Goal: Task Accomplishment & Management: Use online tool/utility

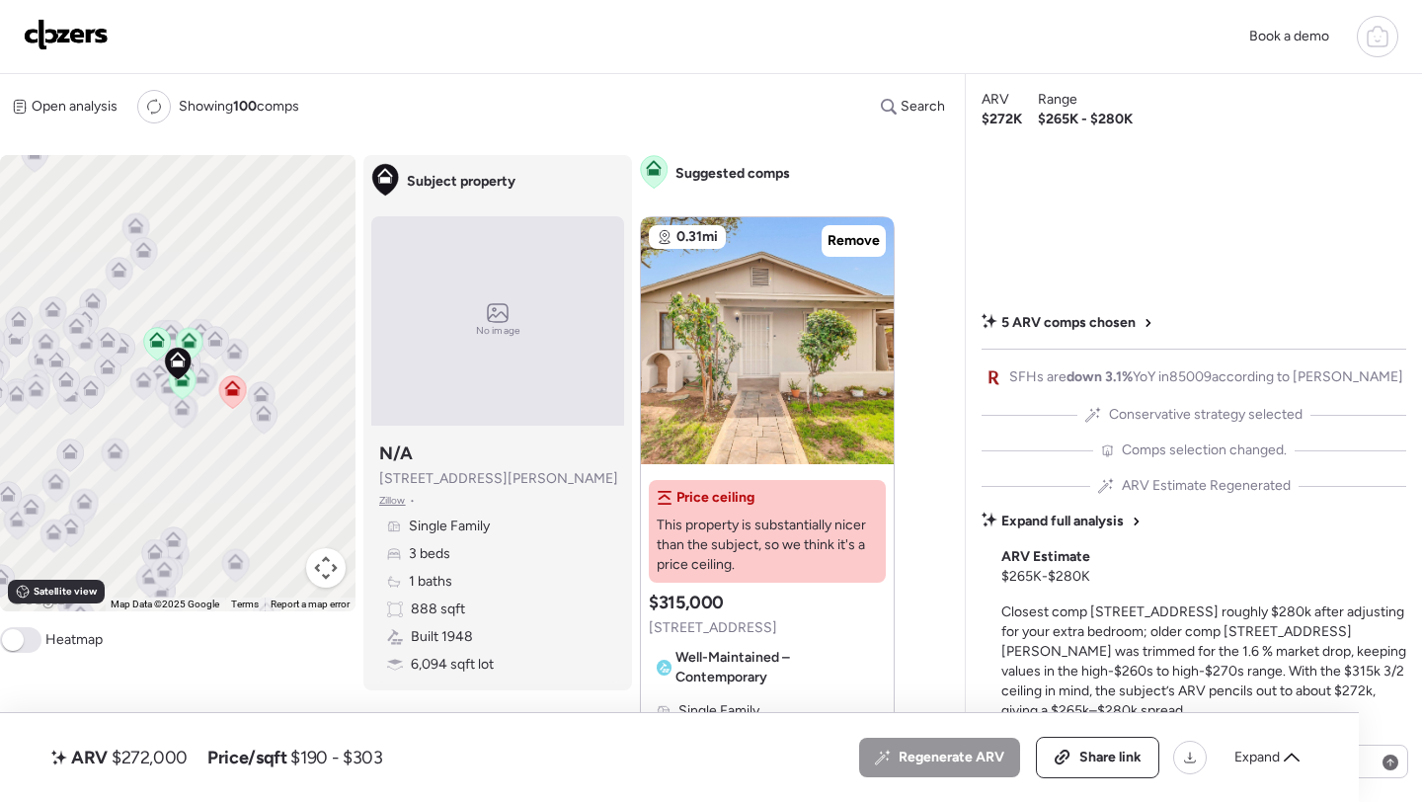
click at [41, 36] on img at bounding box center [66, 35] width 85 height 32
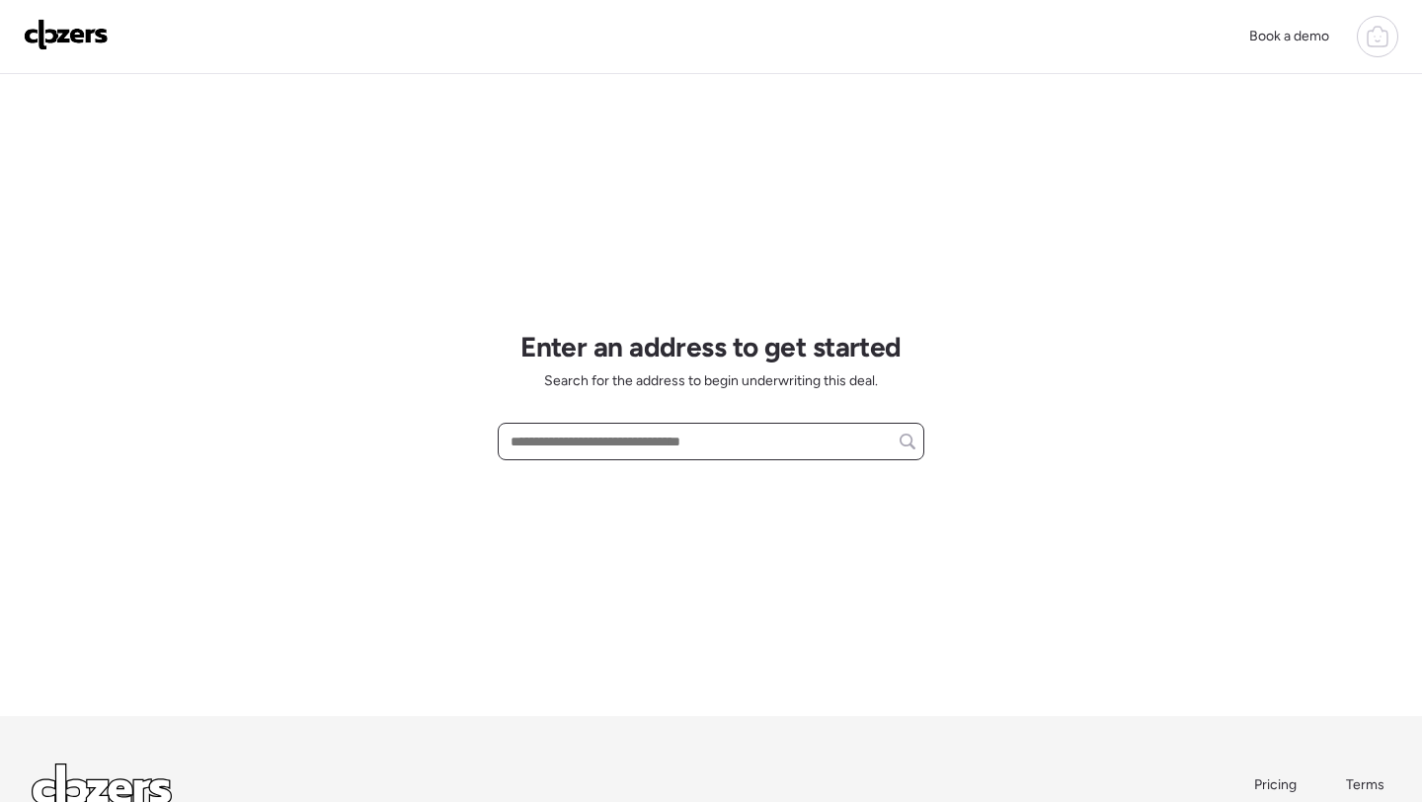
click at [601, 447] on input "text" at bounding box center [711, 442] width 409 height 28
paste input "**********"
click at [632, 444] on input "**********" at bounding box center [711, 442] width 409 height 28
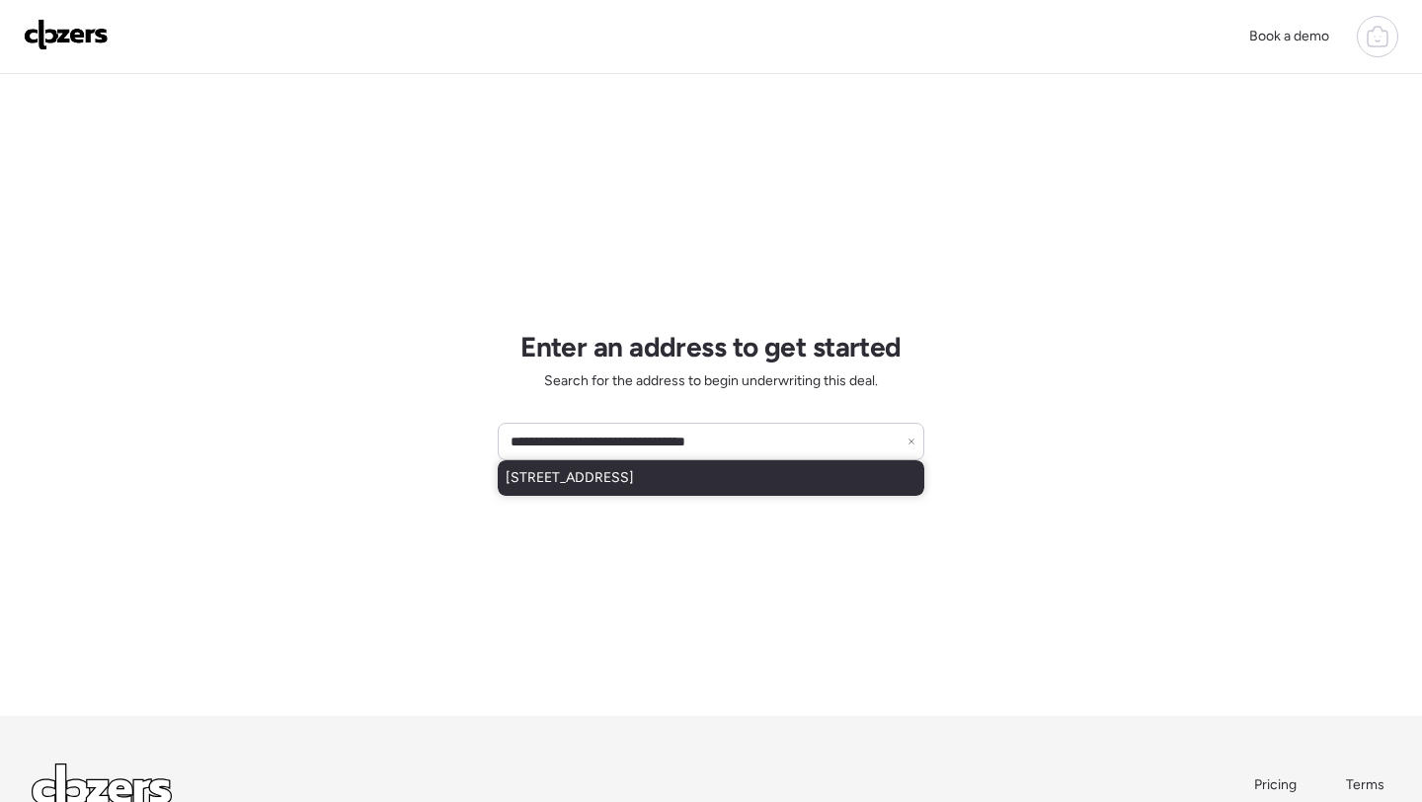
click at [628, 478] on span "8473 W Madison St, Peoria, AZ, 85345" at bounding box center [570, 478] width 128 height 20
type input "**********"
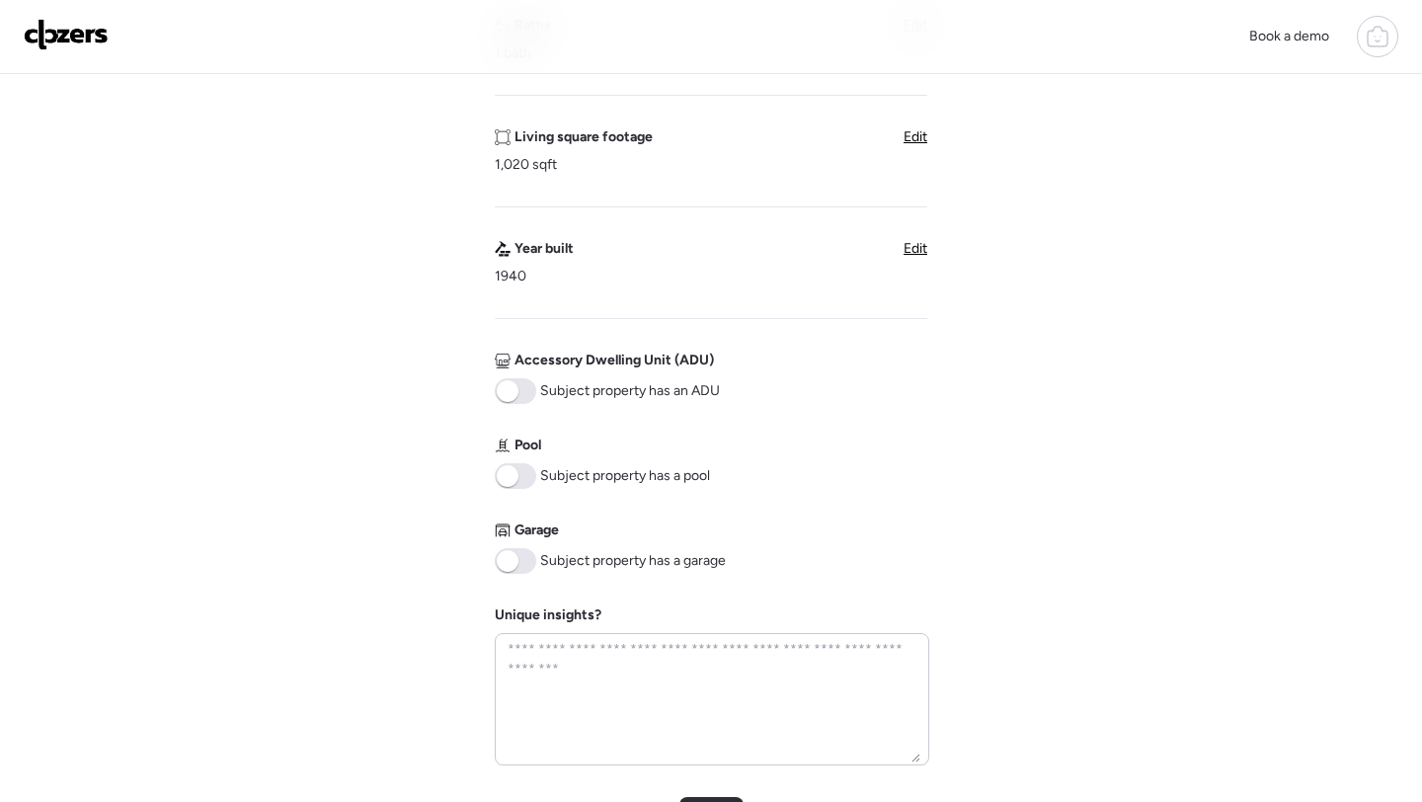
scroll to position [940, 0]
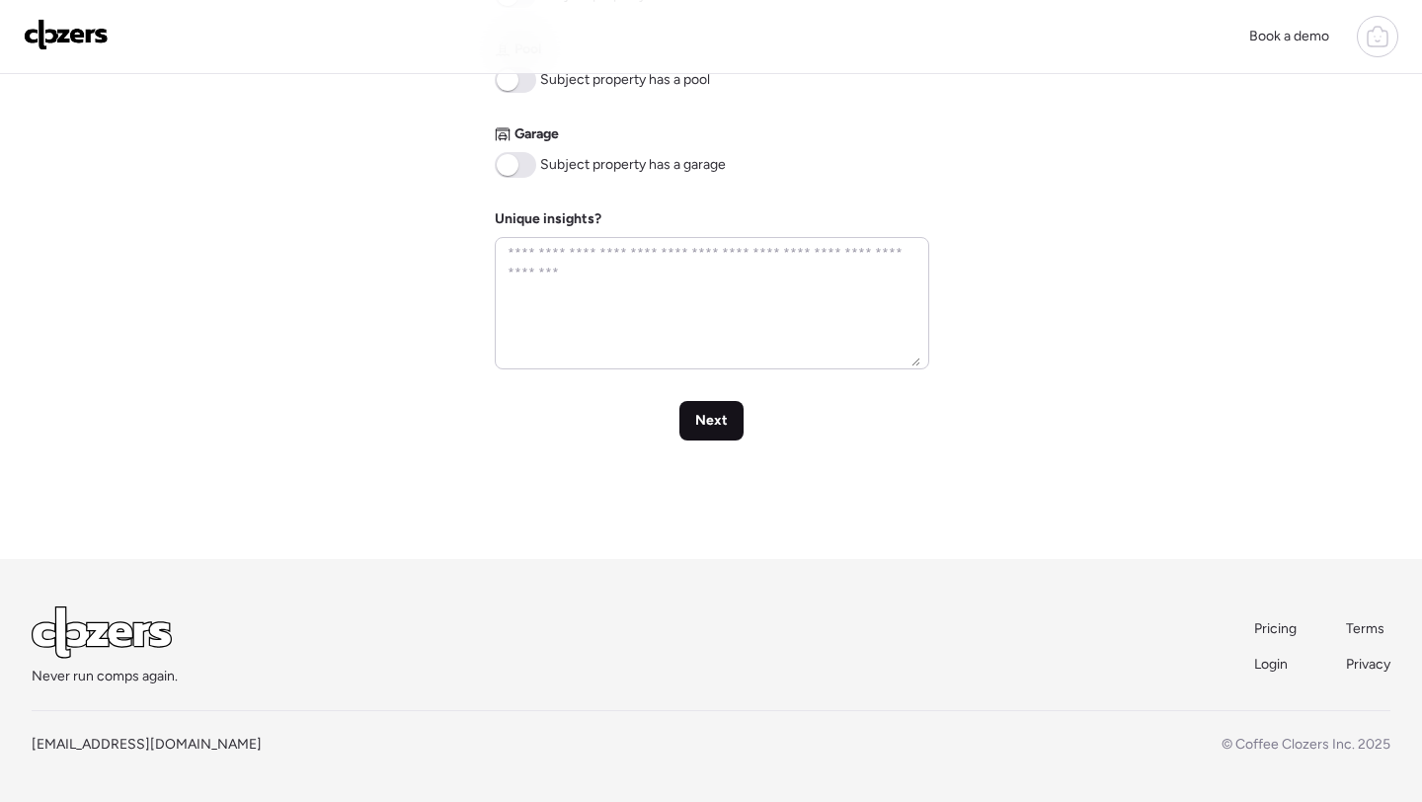
click at [709, 416] on span "Next" at bounding box center [711, 421] width 33 height 20
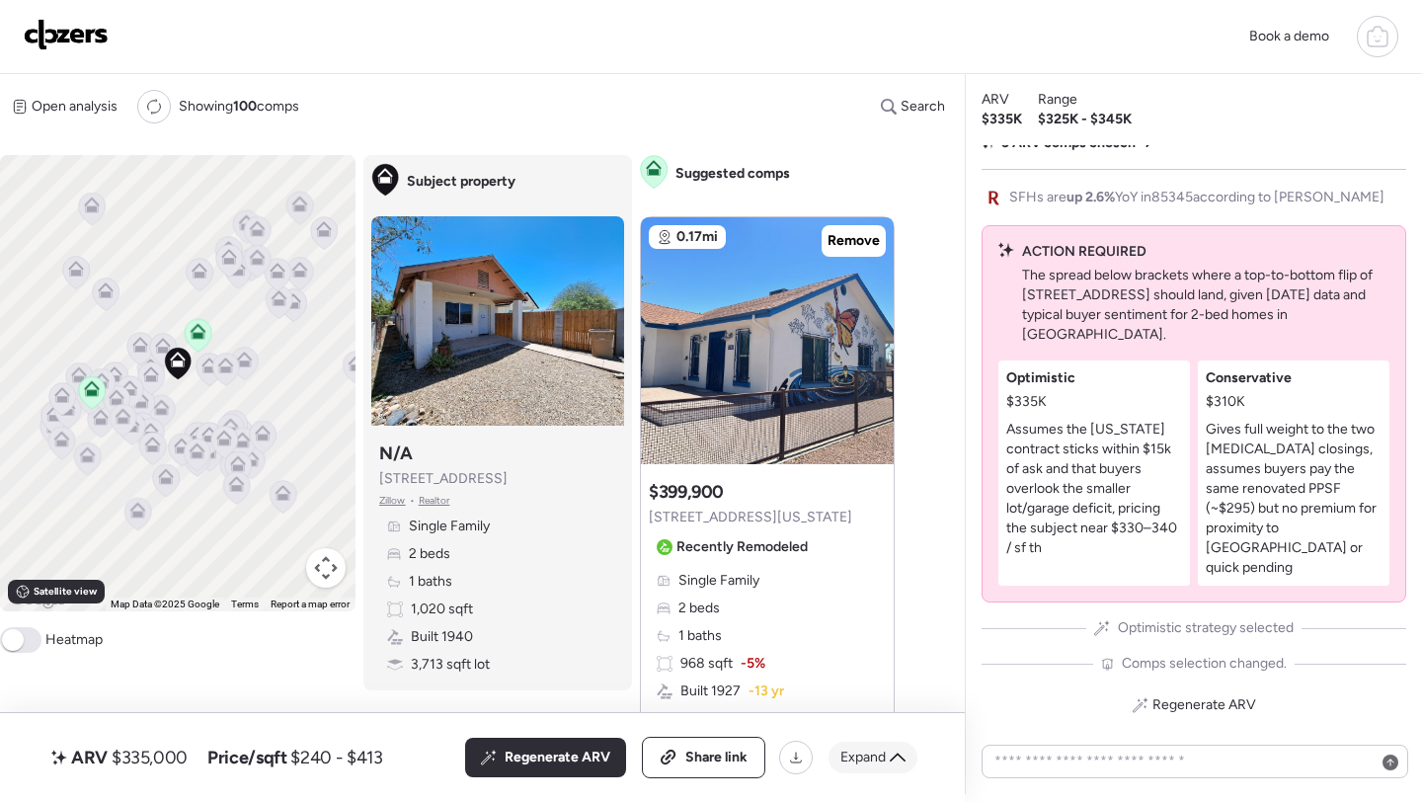
click at [885, 749] on span "Expand" at bounding box center [863, 758] width 45 height 20
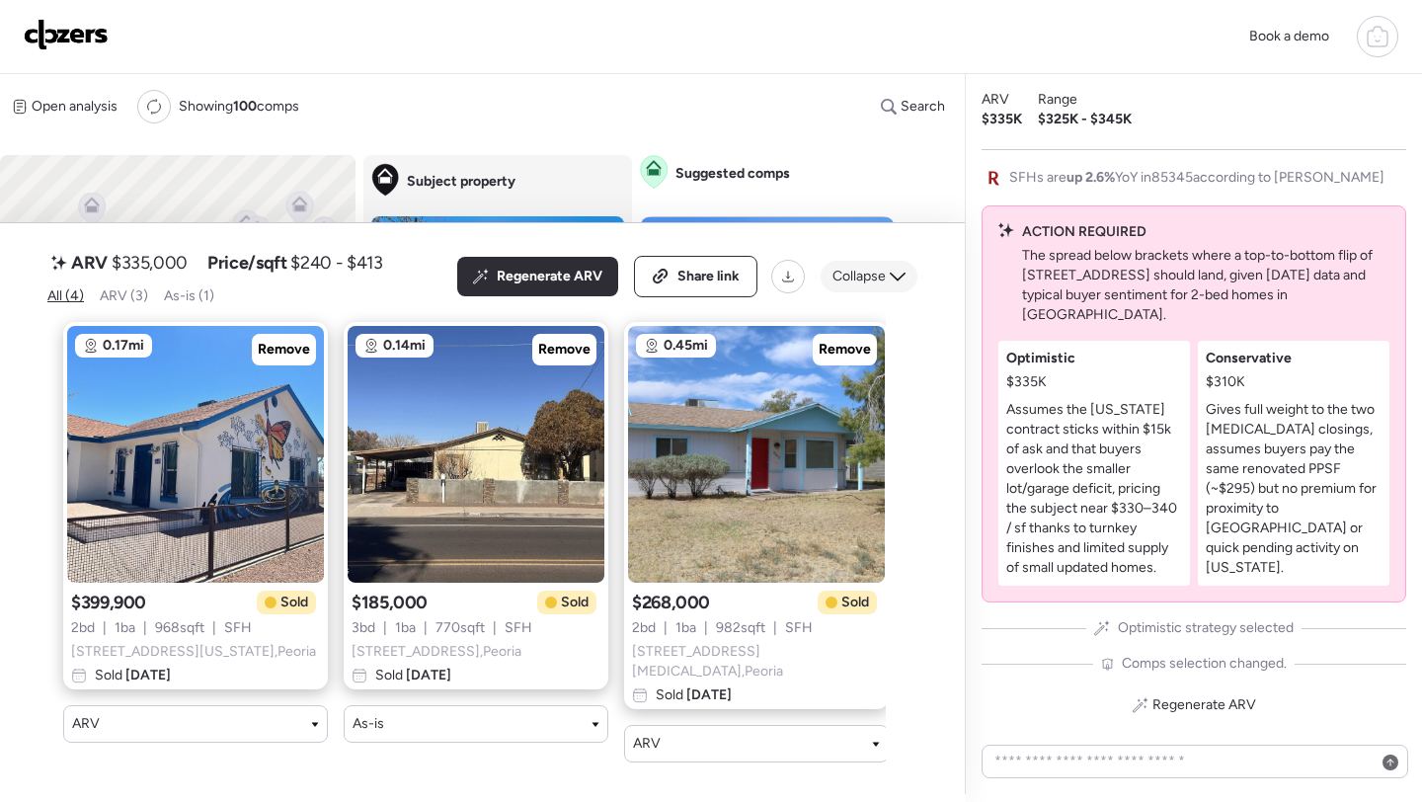
click at [861, 286] on span "Collapse" at bounding box center [859, 277] width 53 height 20
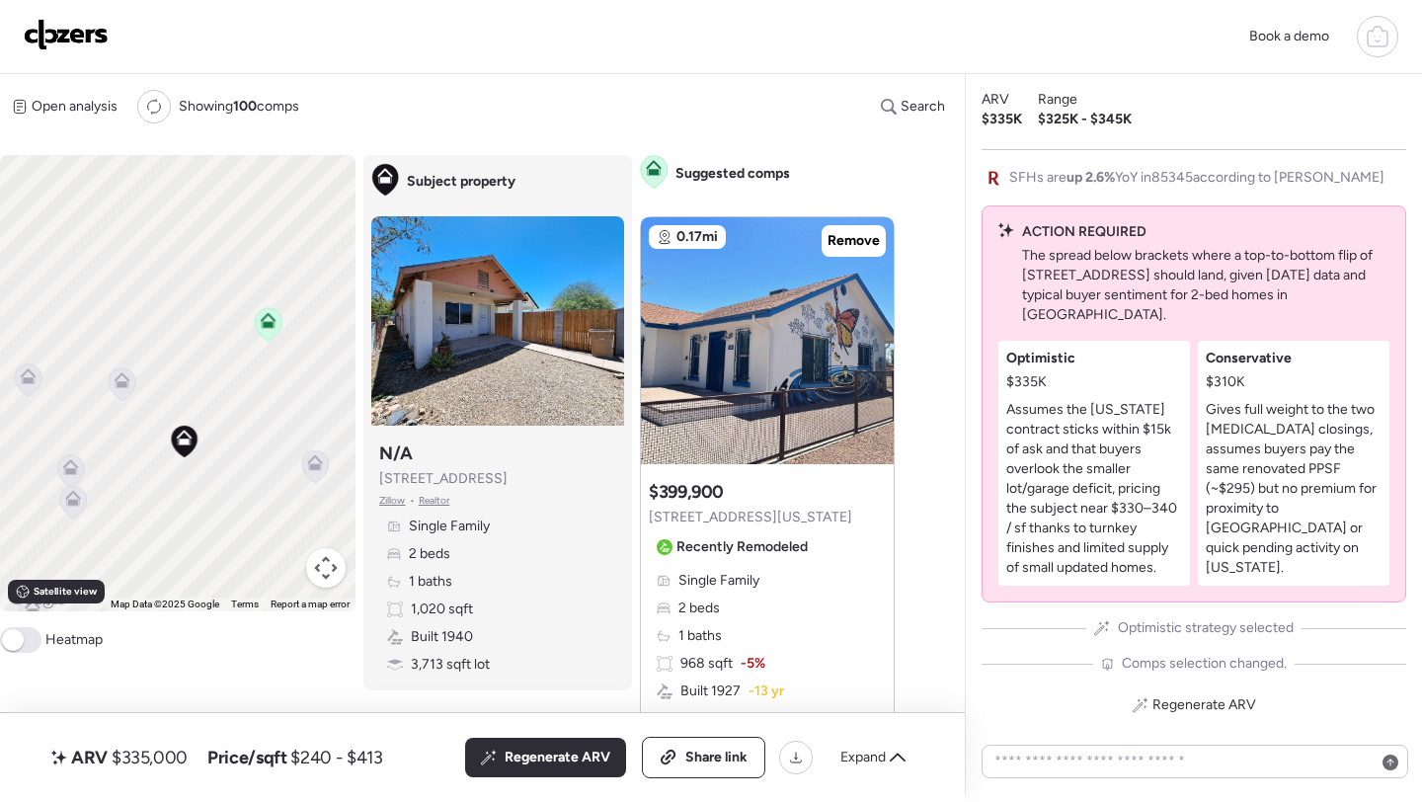
click at [320, 472] on icon at bounding box center [315, 466] width 27 height 33
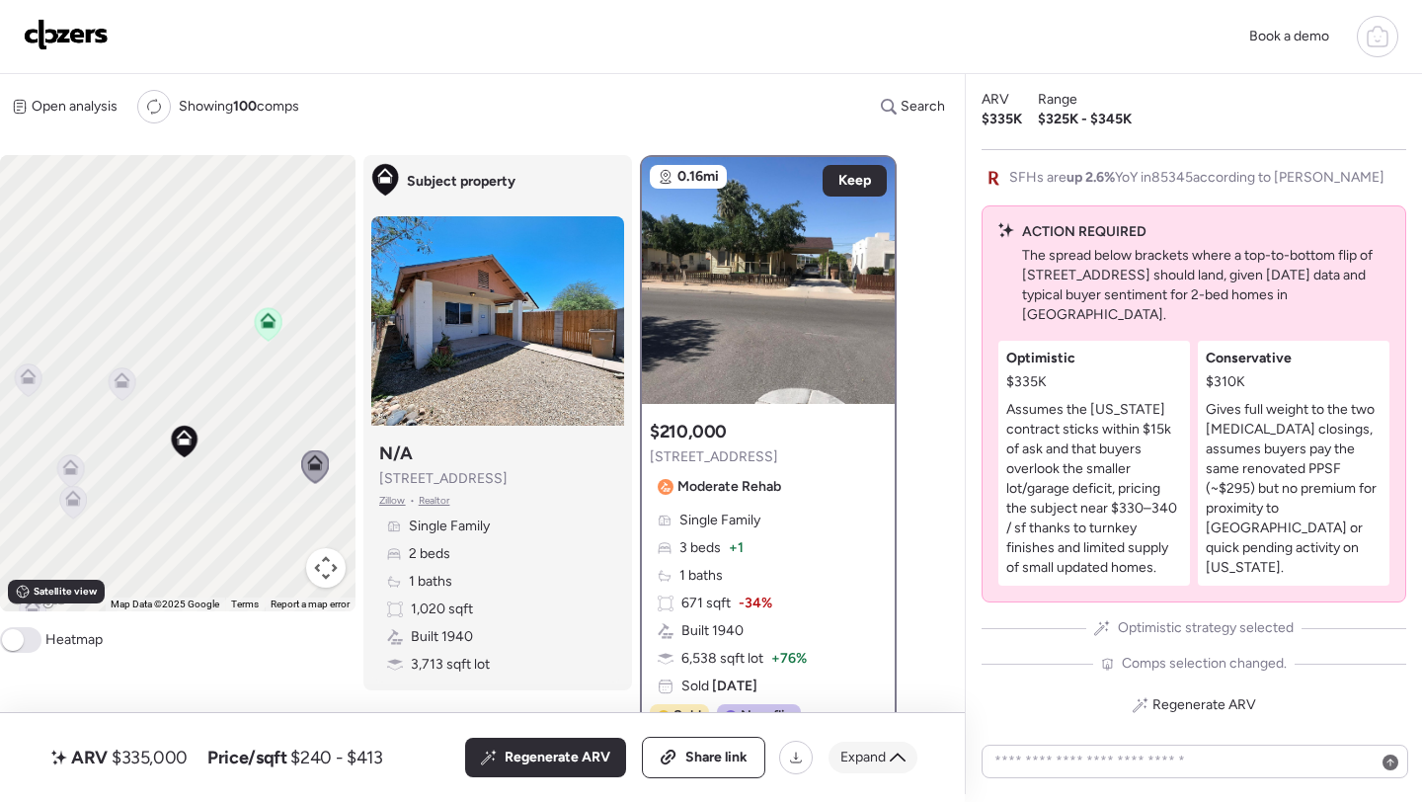
click at [868, 756] on span "Expand" at bounding box center [863, 758] width 45 height 20
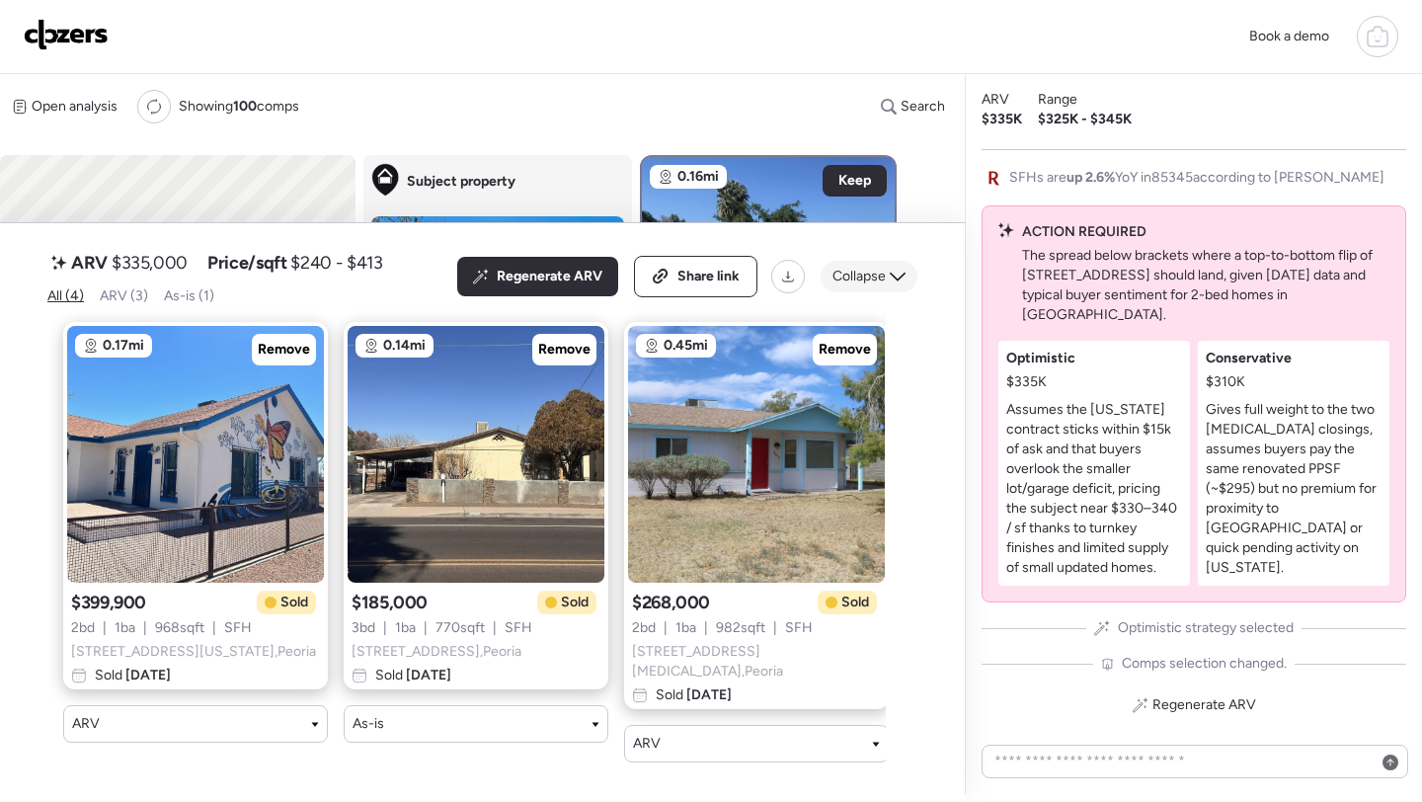
click at [888, 292] on div "Collapse" at bounding box center [869, 277] width 97 height 32
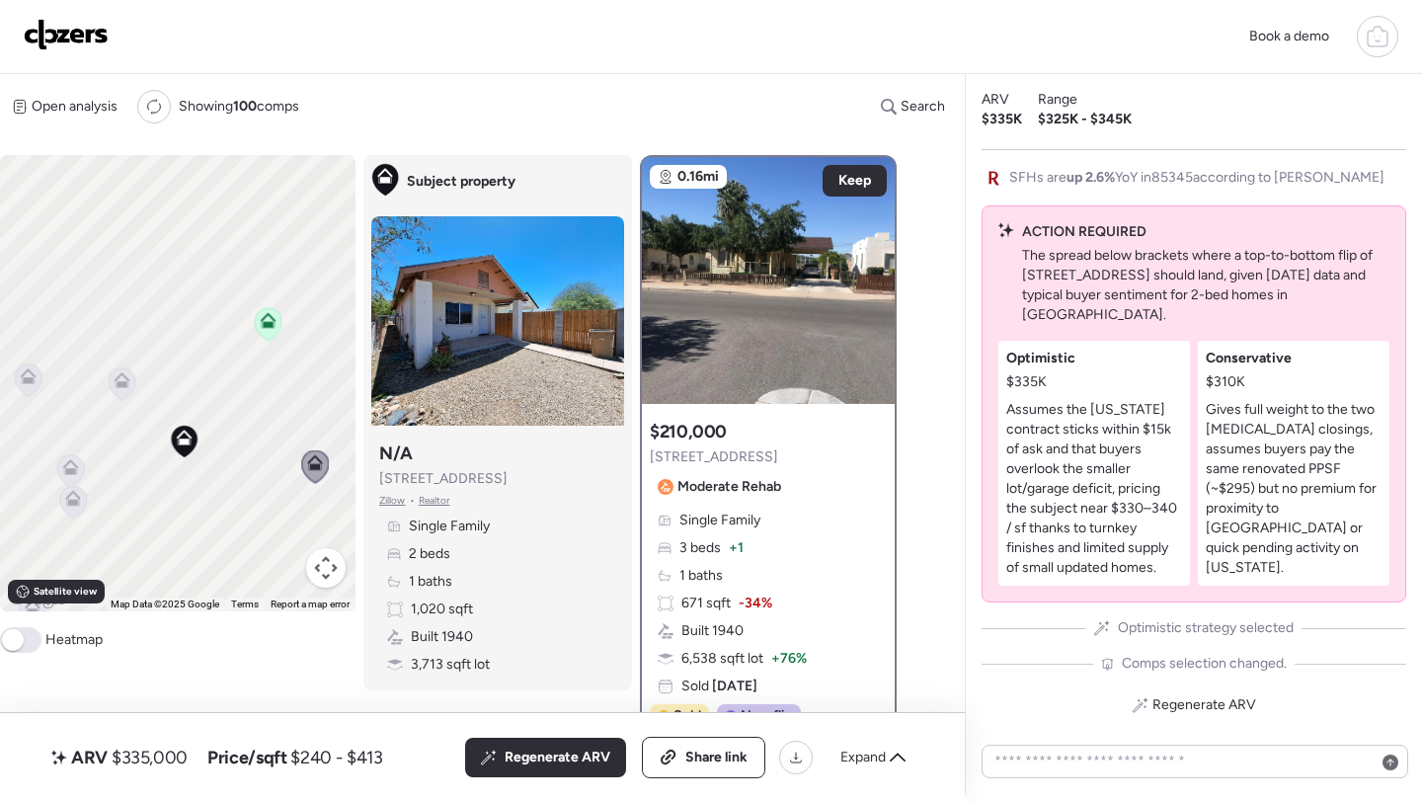
click at [130, 385] on icon at bounding box center [122, 384] width 27 height 33
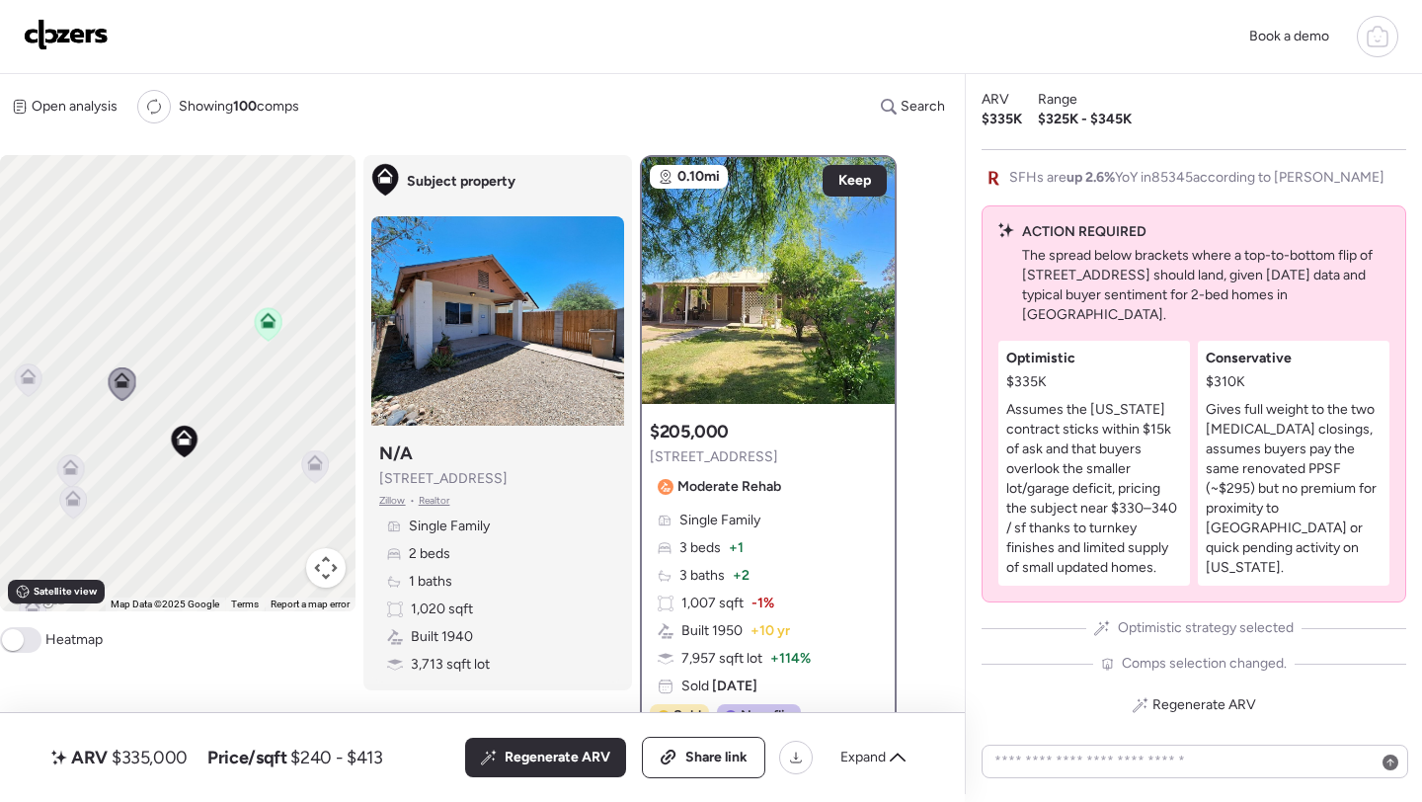
click at [309, 469] on icon at bounding box center [315, 463] width 16 height 16
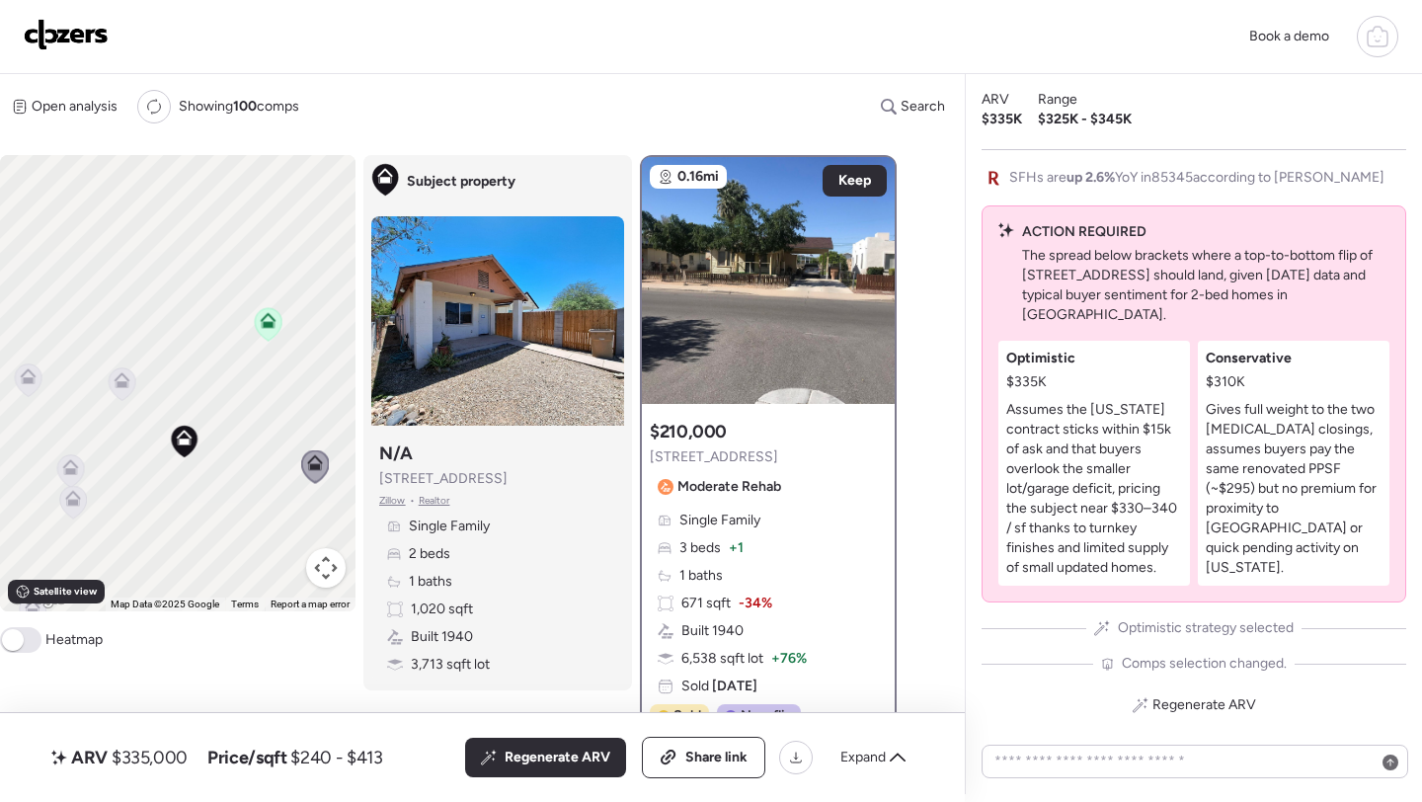
click at [63, 466] on icon at bounding box center [71, 467] width 16 height 16
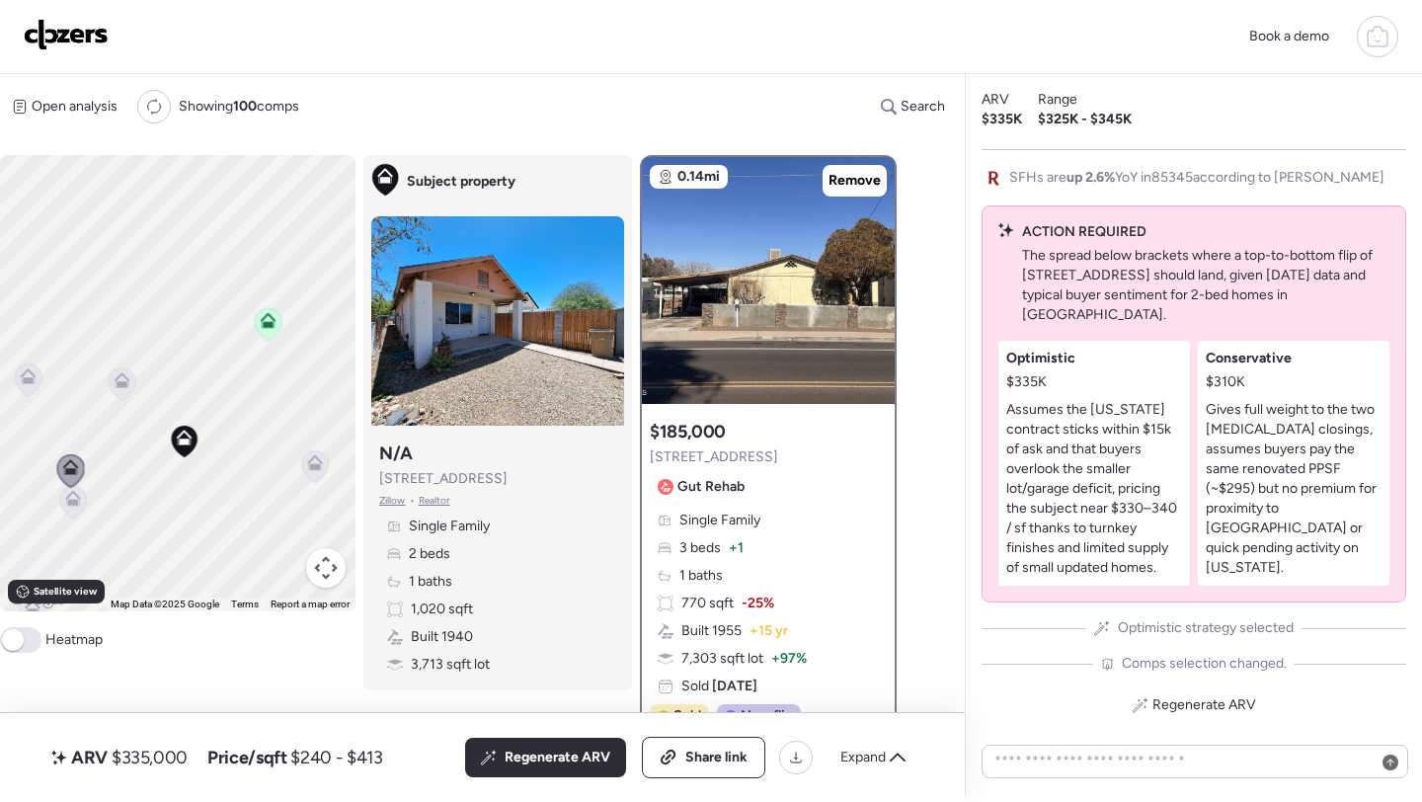
click at [74, 510] on icon at bounding box center [73, 502] width 27 height 33
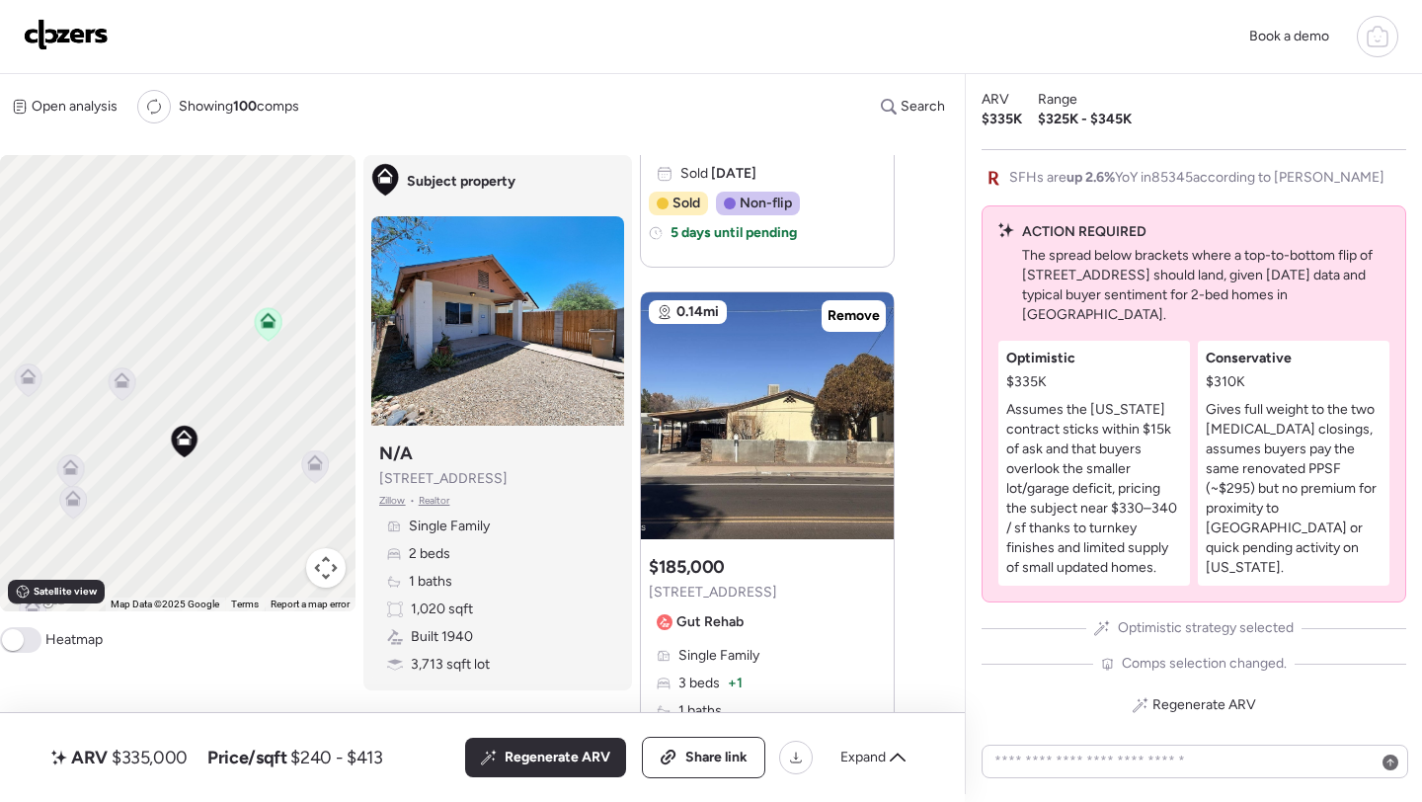
scroll to position [2047, 0]
click at [163, 747] on span "$335,000" at bounding box center [150, 758] width 76 height 24
click at [159, 753] on span "$335,000" at bounding box center [150, 758] width 76 height 24
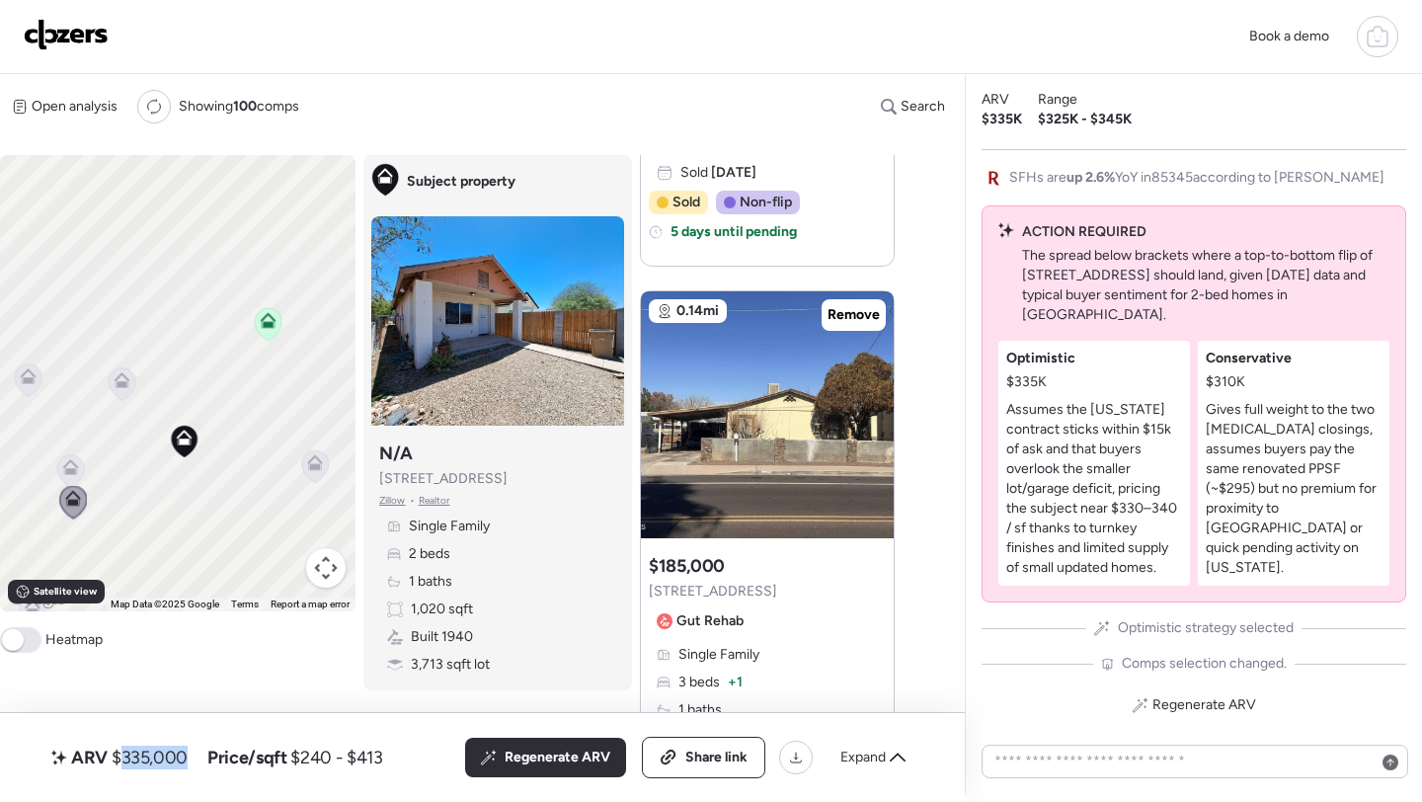
copy span "335,000"
click at [308, 470] on icon at bounding box center [315, 463] width 16 height 16
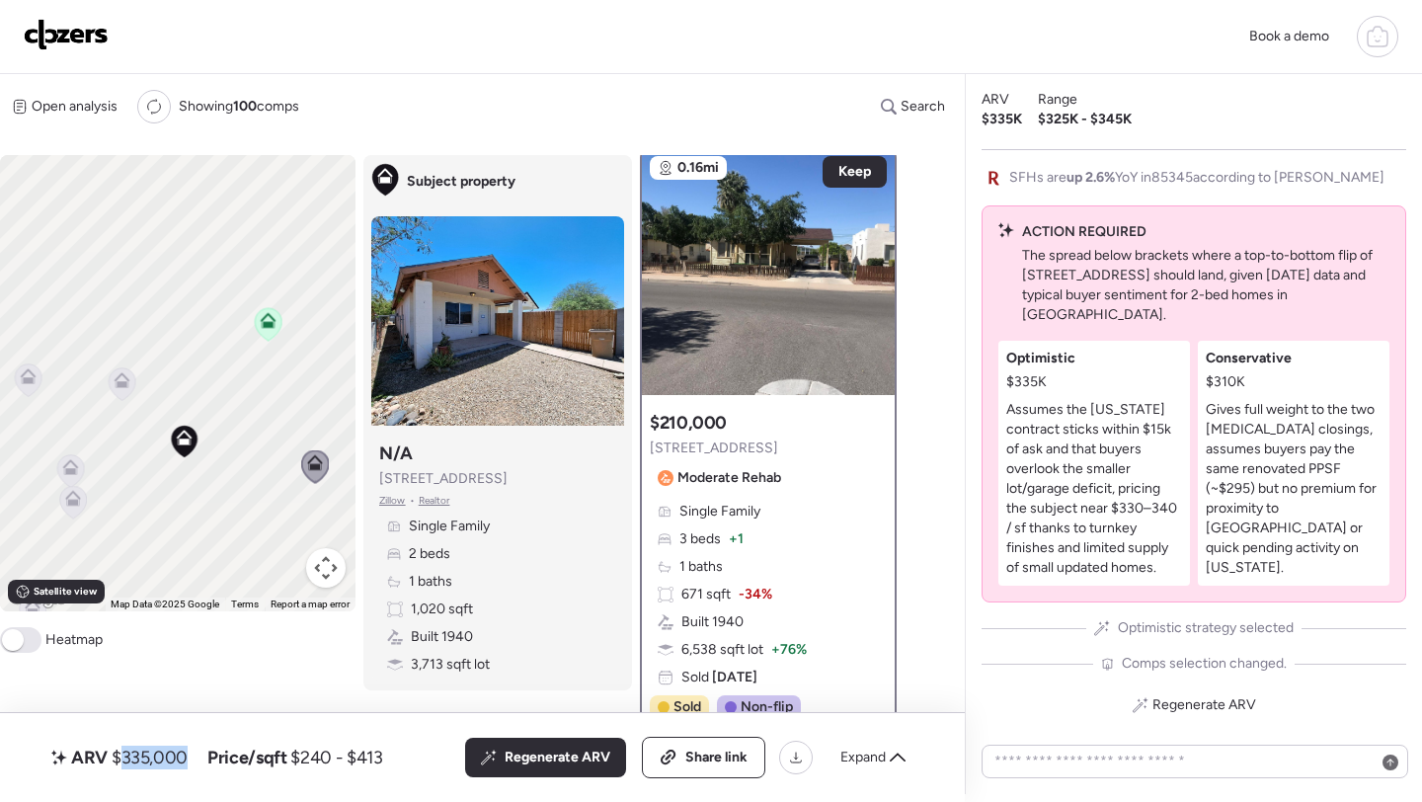
scroll to position [0, 0]
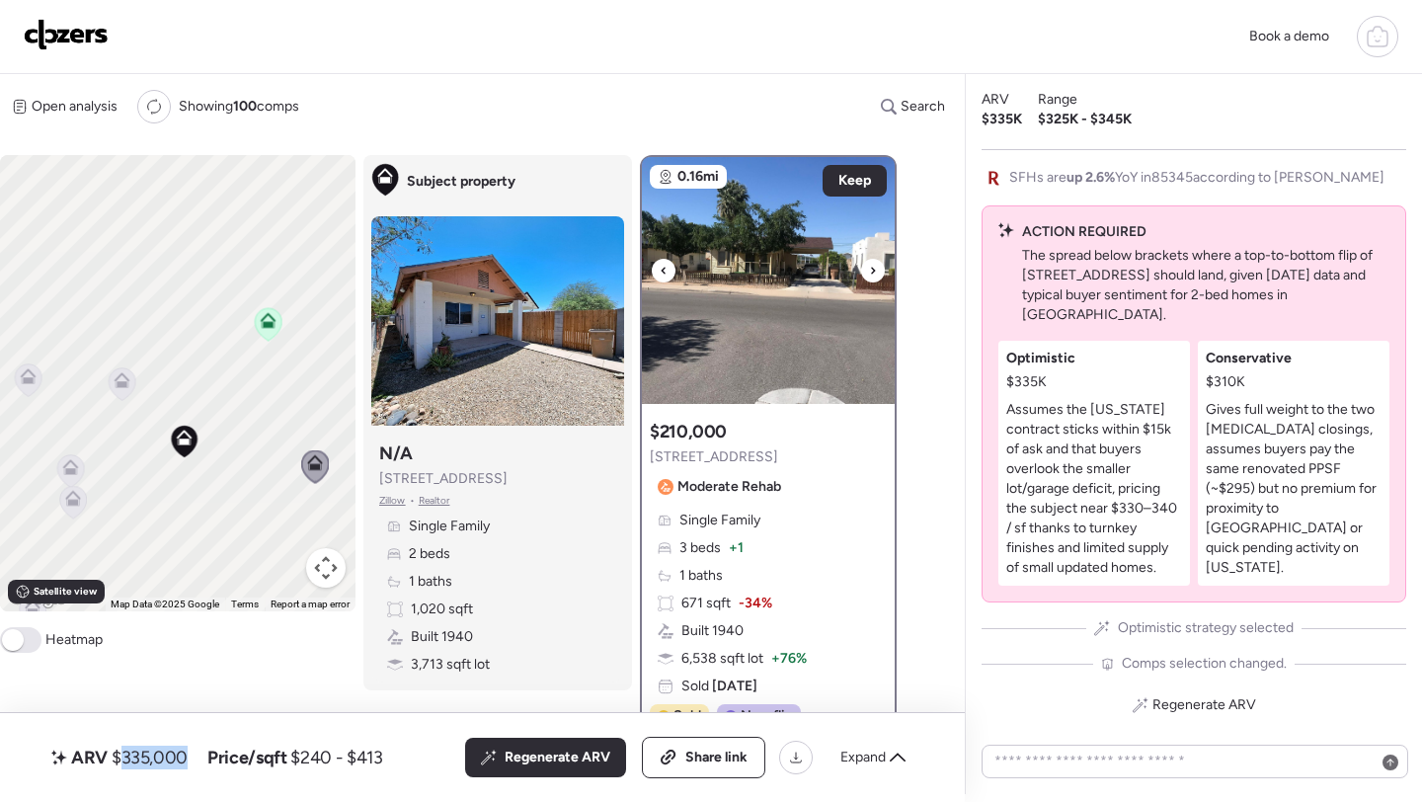
click at [770, 348] on img at bounding box center [768, 280] width 253 height 247
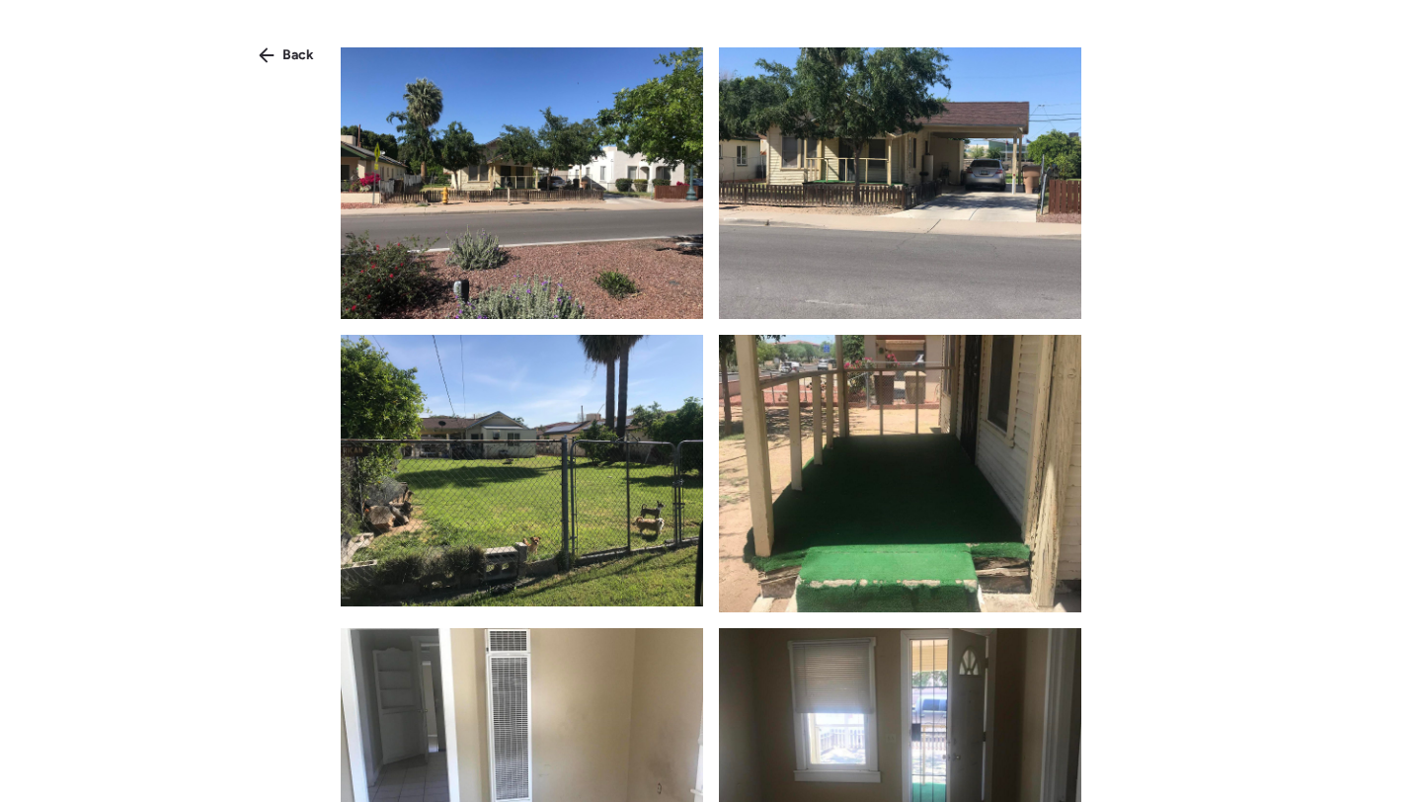
scroll to position [269, 0]
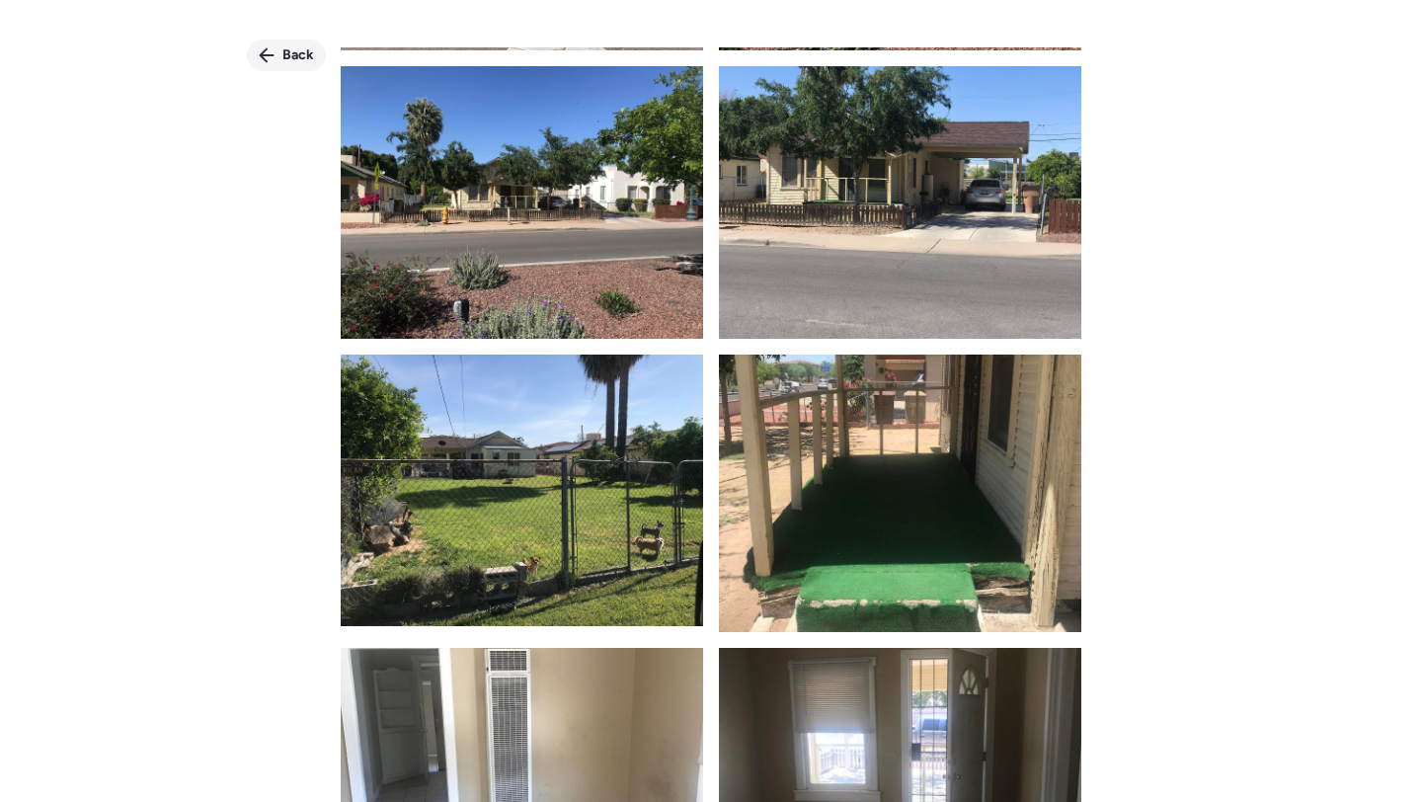
click at [289, 69] on div "Back" at bounding box center [286, 56] width 79 height 32
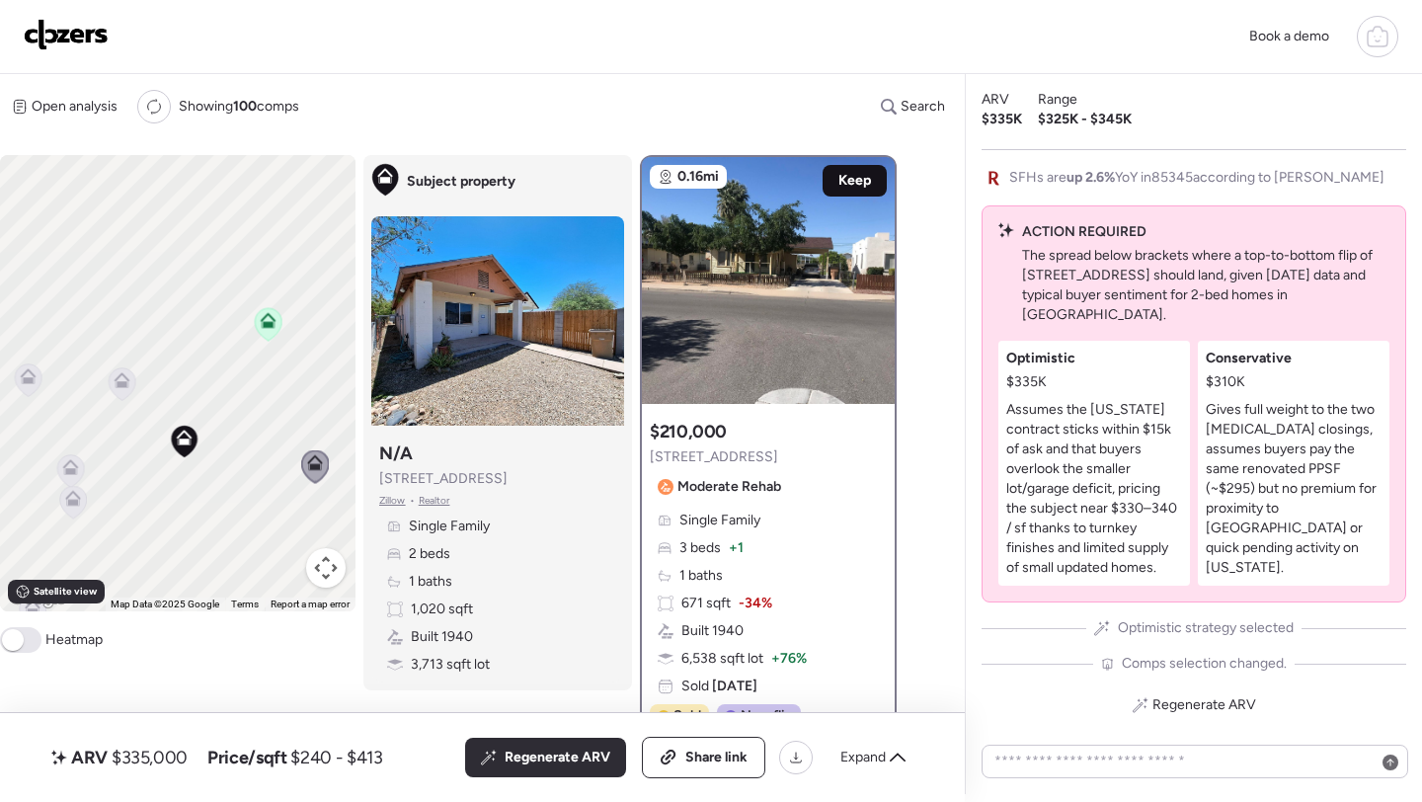
click at [846, 185] on span "Keep" at bounding box center [855, 181] width 33 height 20
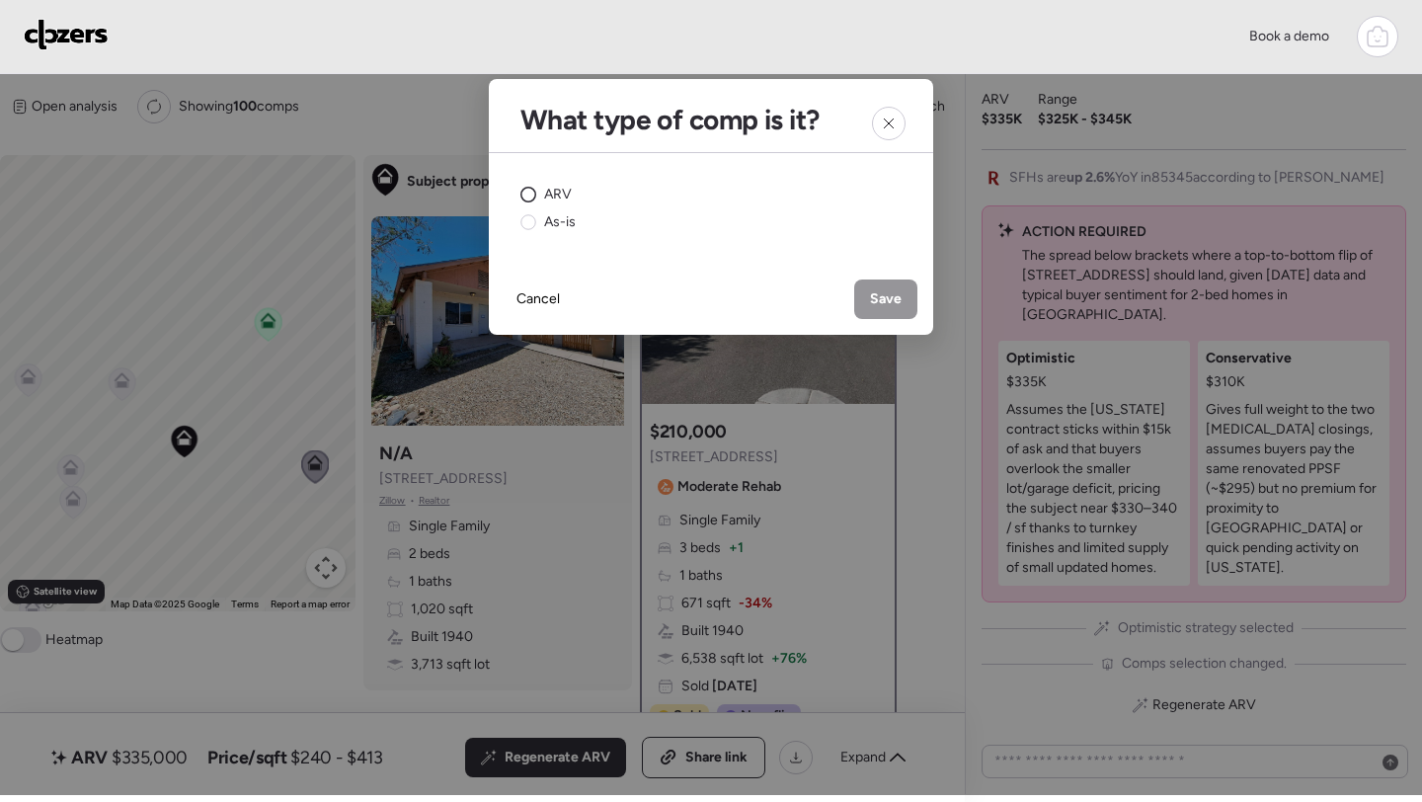
click at [528, 195] on circle at bounding box center [529, 195] width 15 height 15
click at [906, 299] on div "Save" at bounding box center [885, 300] width 63 height 40
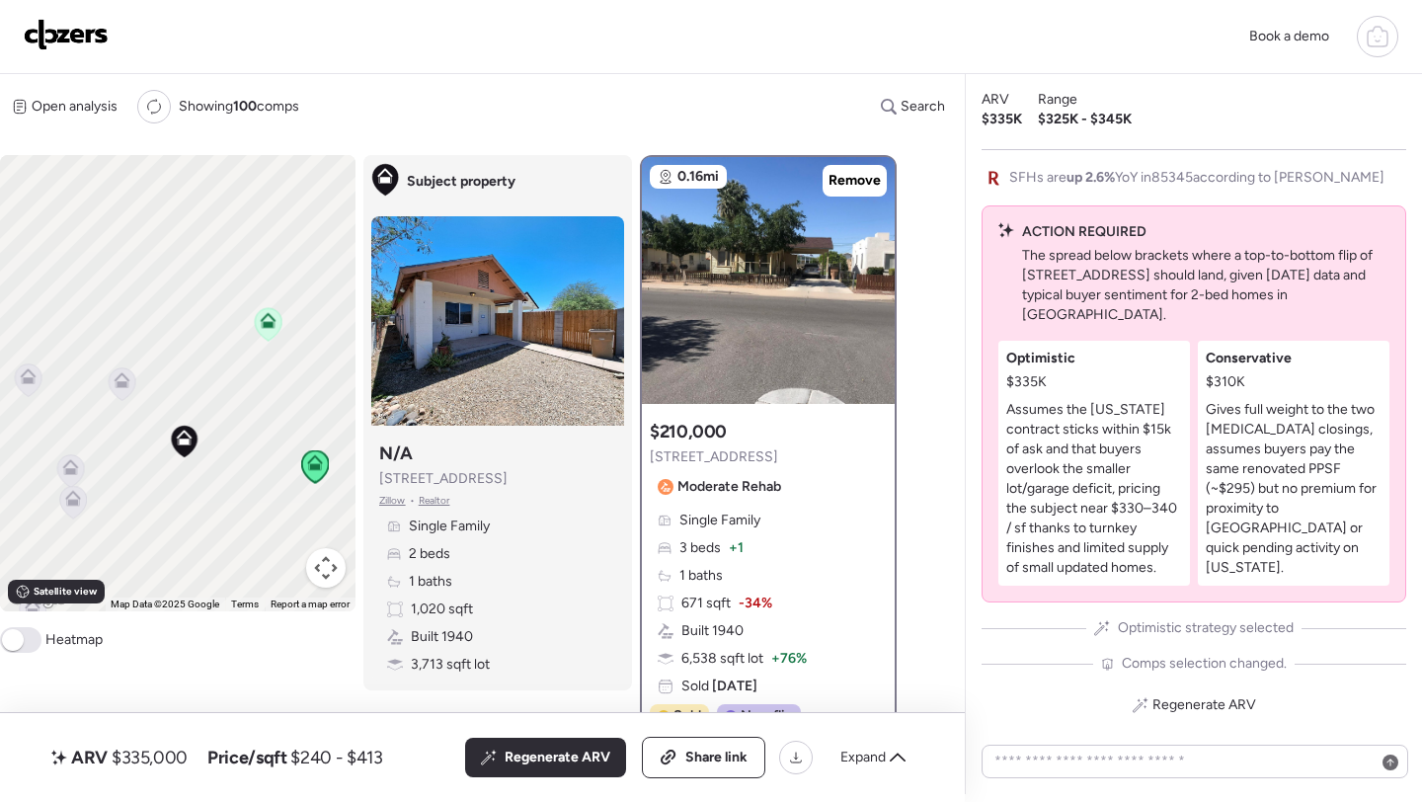
click at [126, 385] on icon at bounding box center [122, 384] width 13 height 6
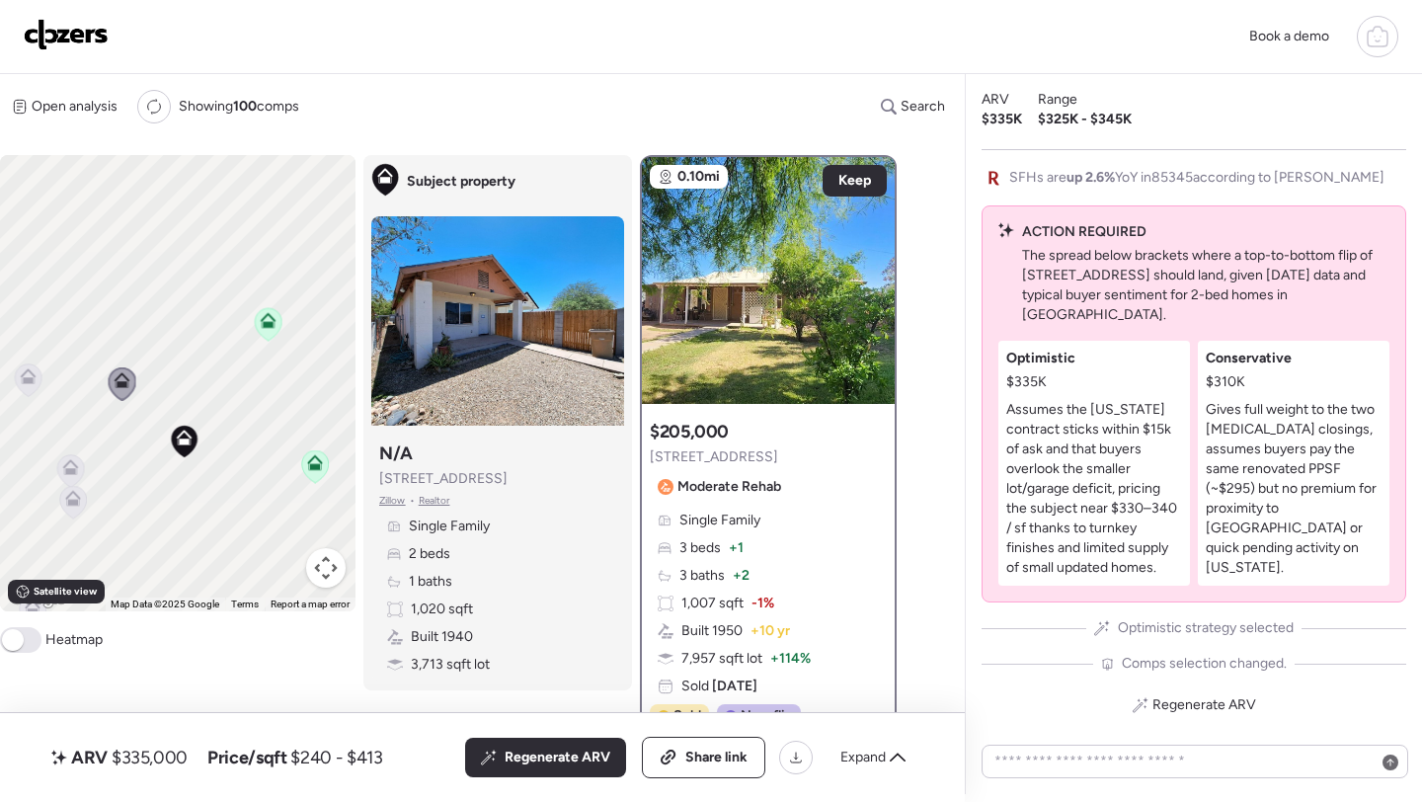
click at [39, 382] on icon at bounding box center [28, 381] width 27 height 33
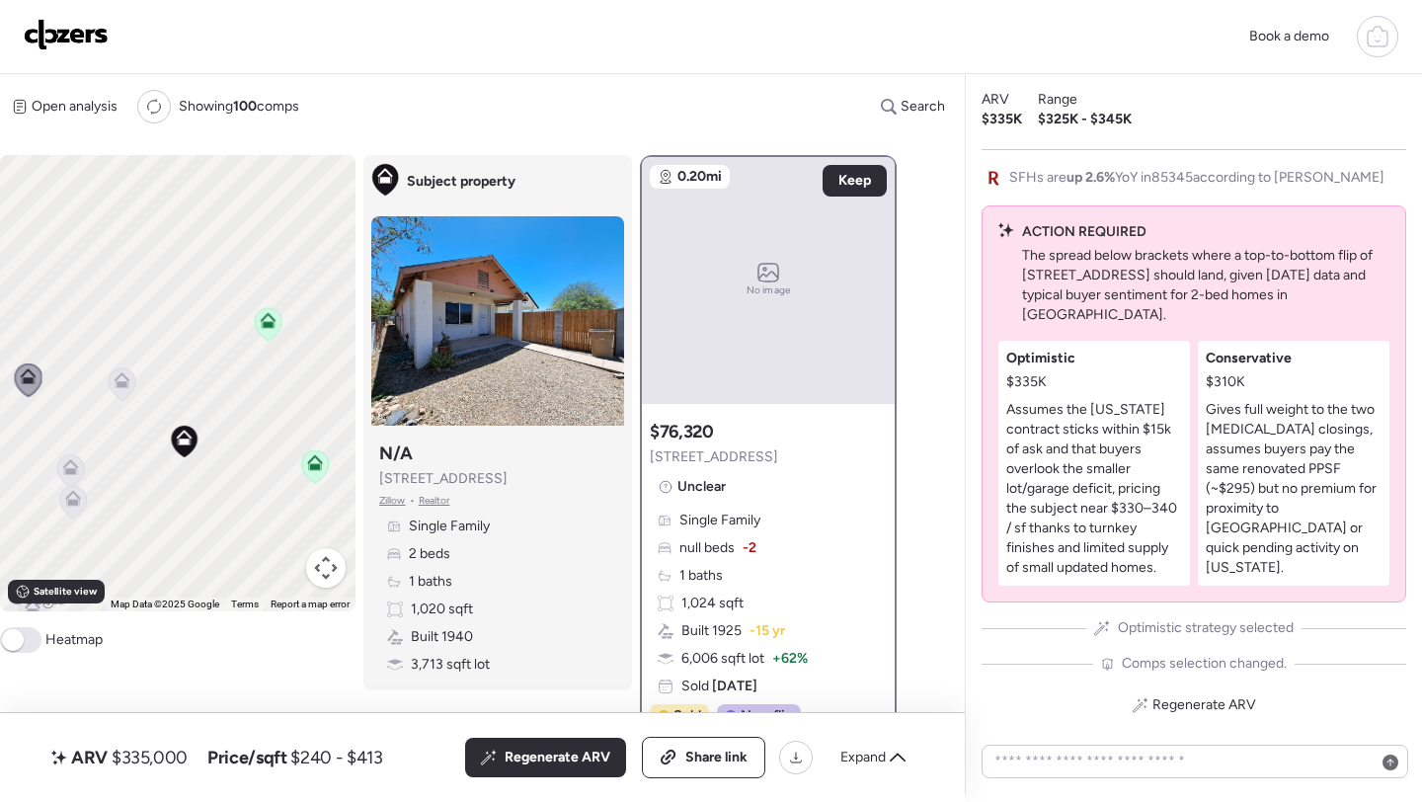
click at [67, 474] on icon at bounding box center [70, 471] width 13 height 6
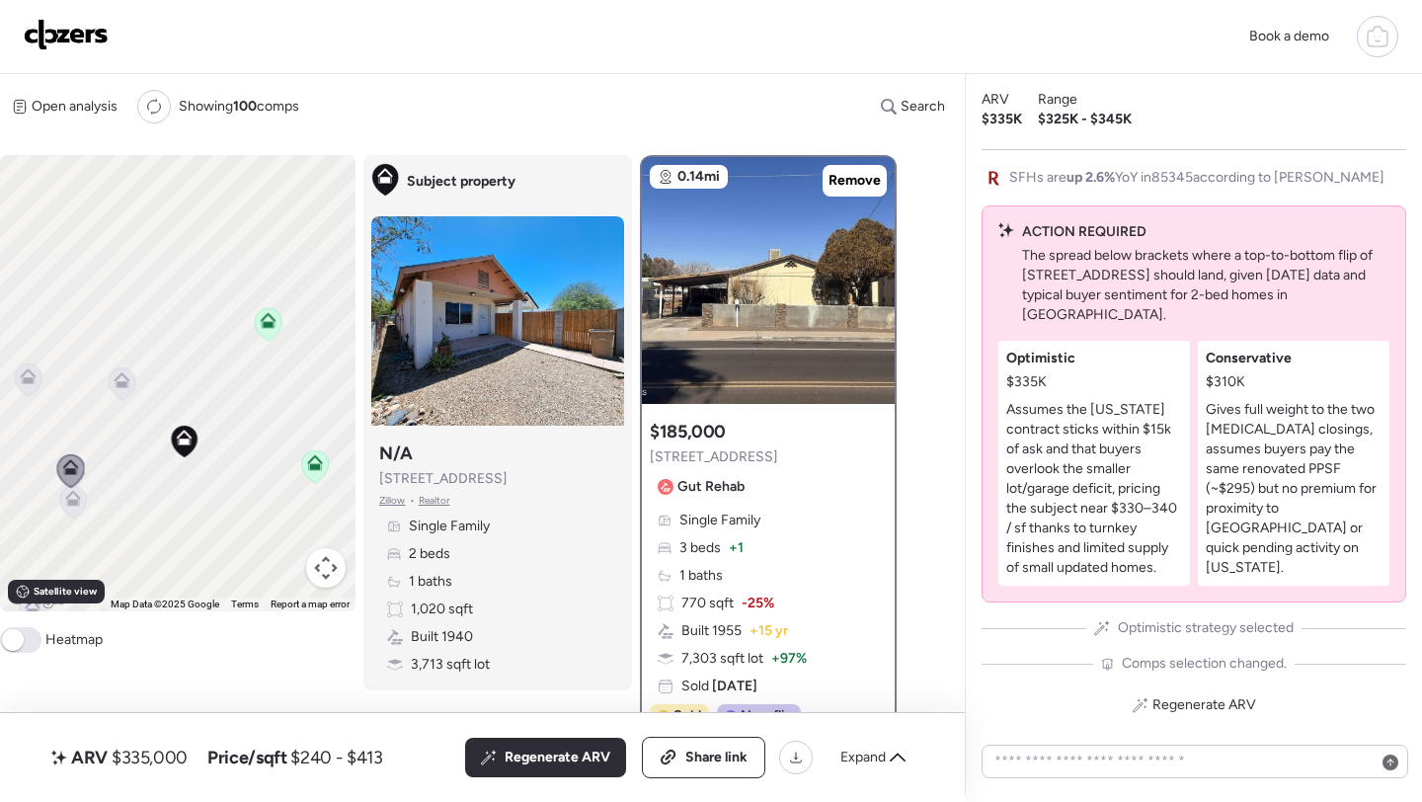
click at [66, 519] on icon at bounding box center [73, 503] width 28 height 34
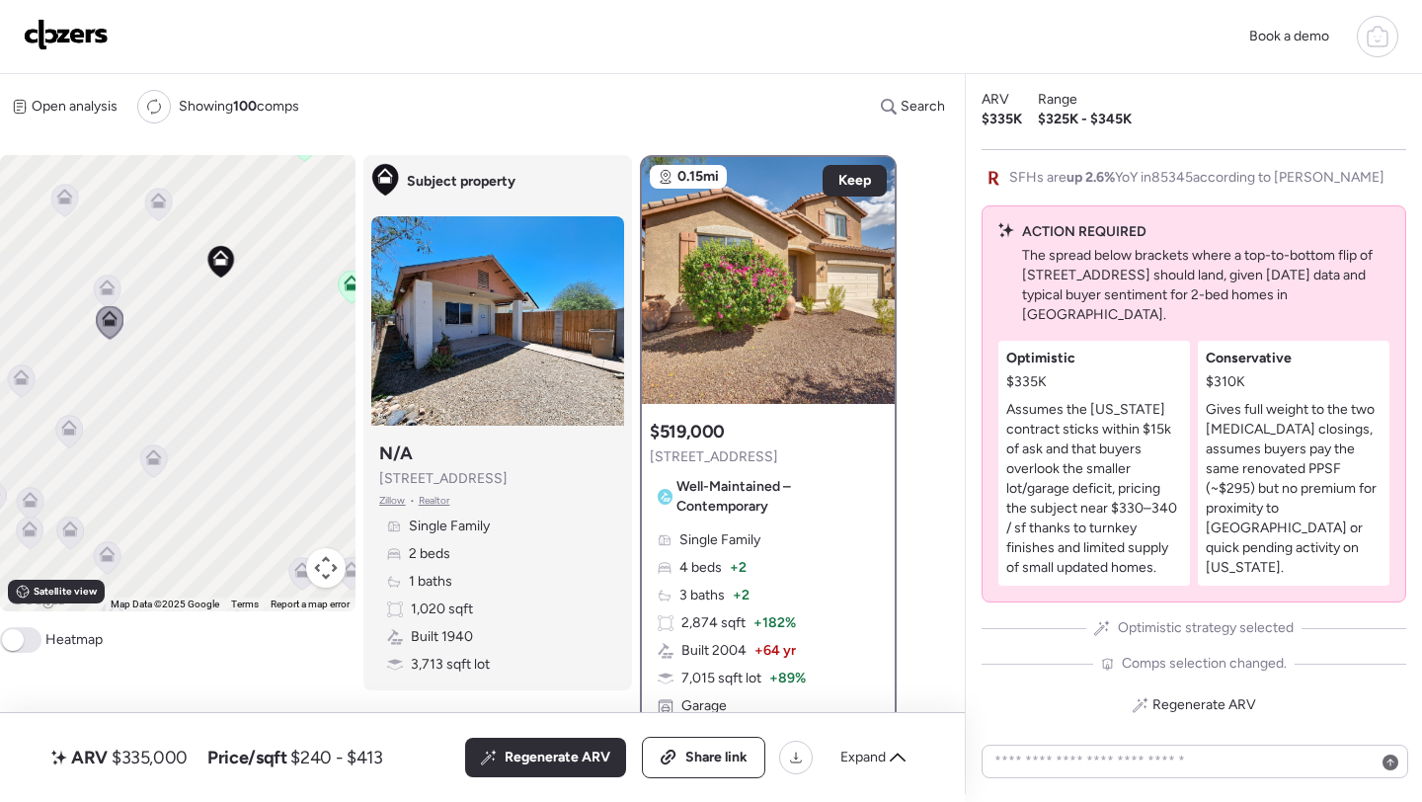
drag, startPoint x: 124, startPoint y: 537, endPoint x: 188, endPoint y: 359, distance: 189.6
click at [171, 356] on div "To activate drag with keyboard, press Alt + Enter. Once in keyboard drag state,…" at bounding box center [178, 383] width 356 height 456
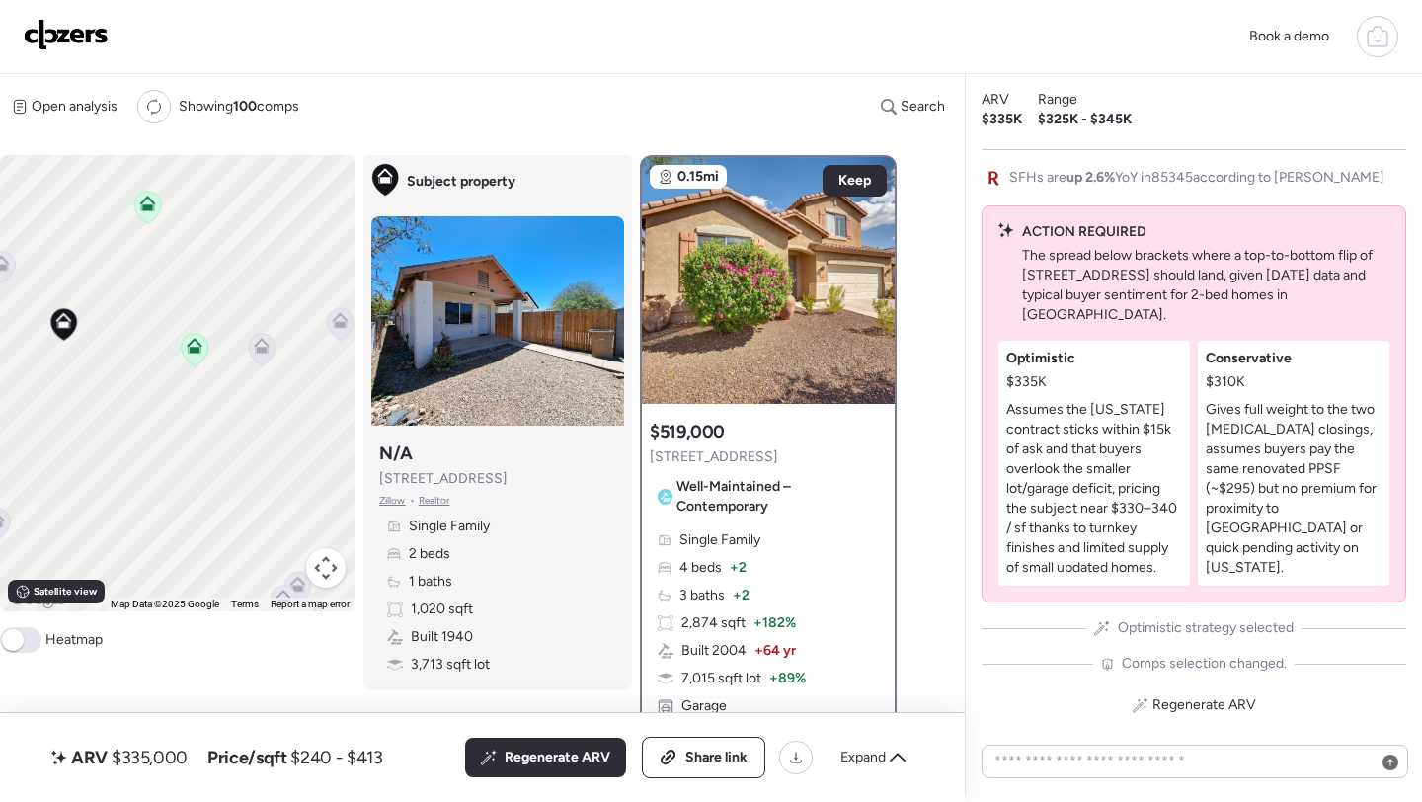
drag, startPoint x: 233, startPoint y: 360, endPoint x: 56, endPoint y: 417, distance: 185.9
click at [56, 417] on div "To activate drag with keyboard, press Alt + Enter. Once in keyboard drag state,…" at bounding box center [178, 383] width 356 height 456
click at [270, 348] on icon at bounding box center [262, 350] width 27 height 33
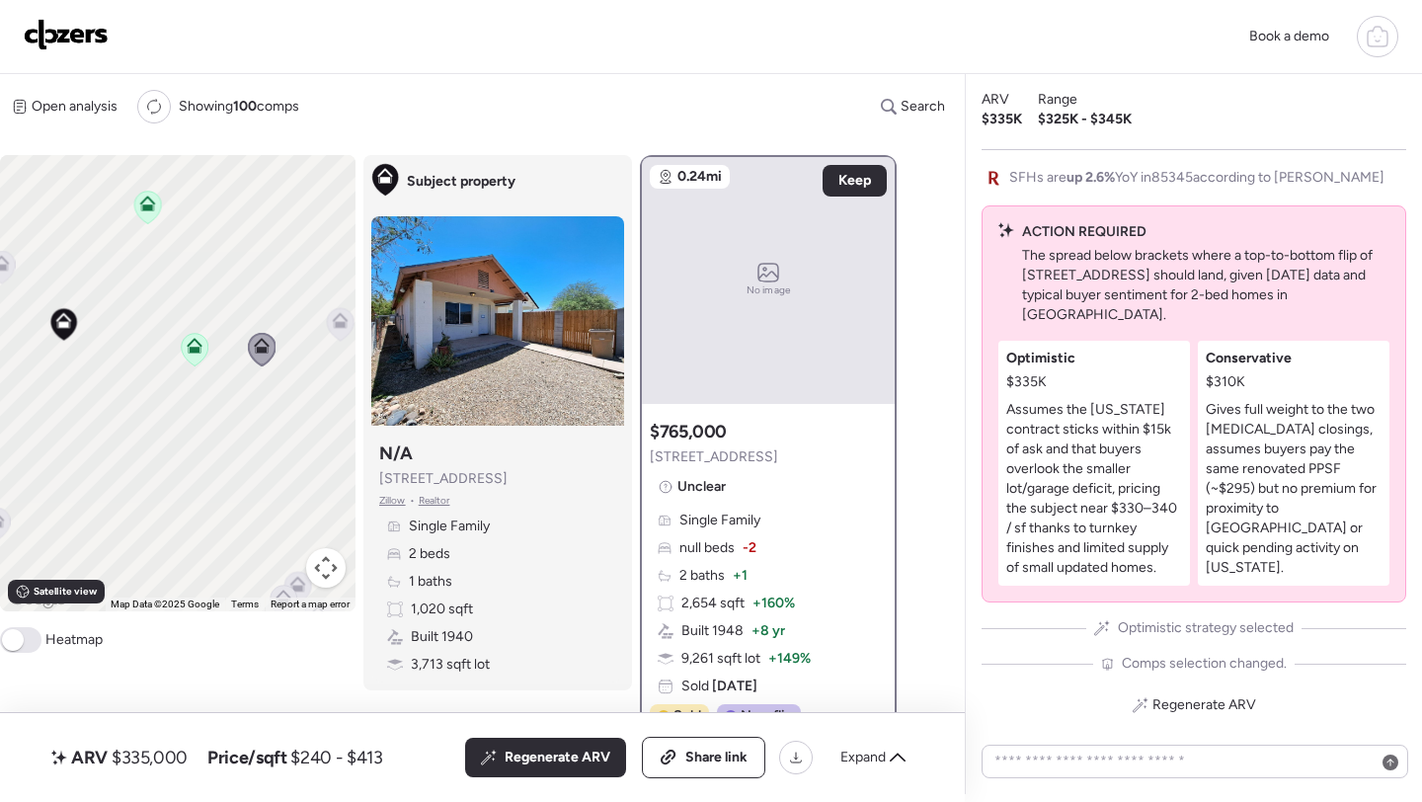
click at [319, 333] on div "To activate drag with keyboard, press Alt + Enter. Once in keyboard drag state,…" at bounding box center [178, 383] width 356 height 456
click at [347, 325] on icon at bounding box center [340, 325] width 13 height 6
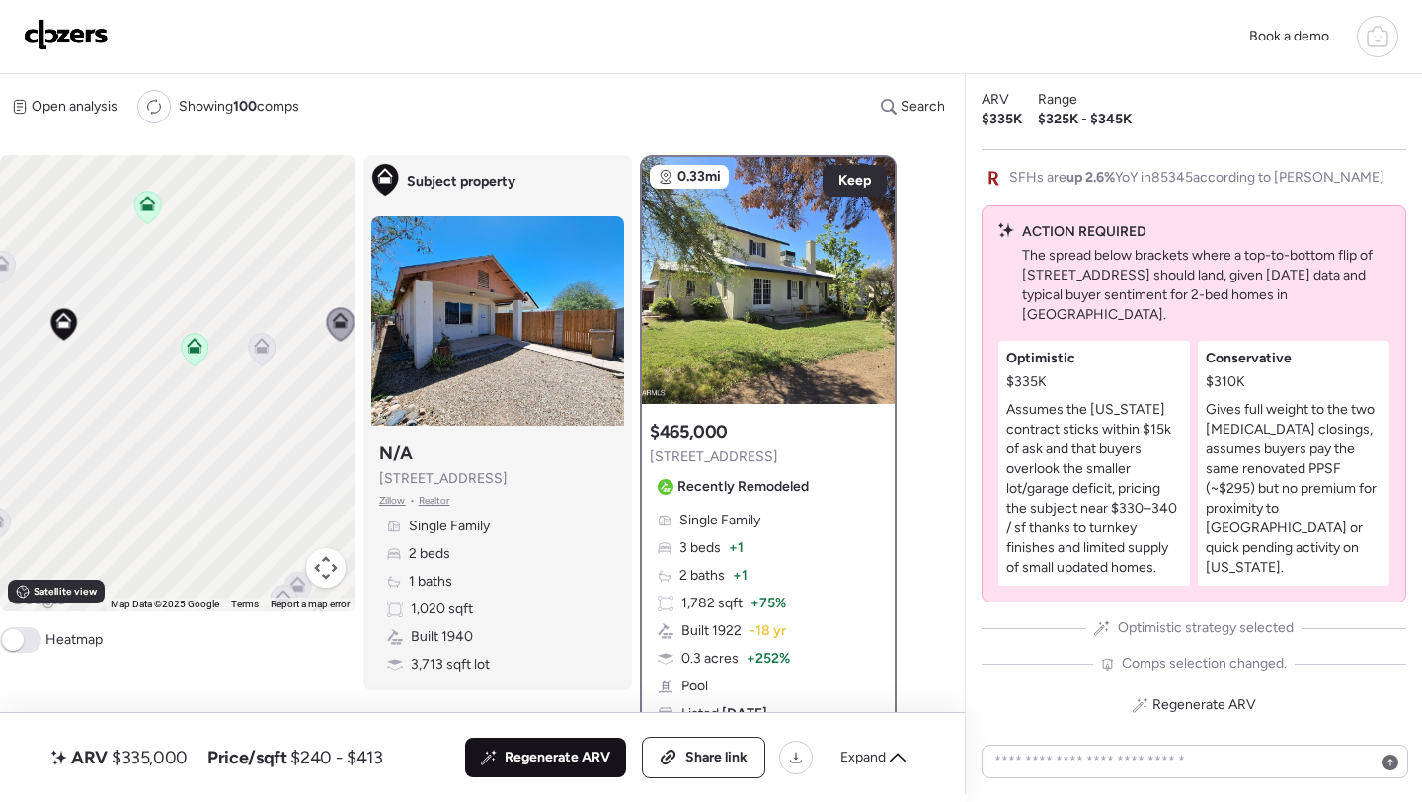
click at [503, 747] on div "Regenerate ARV" at bounding box center [545, 758] width 161 height 40
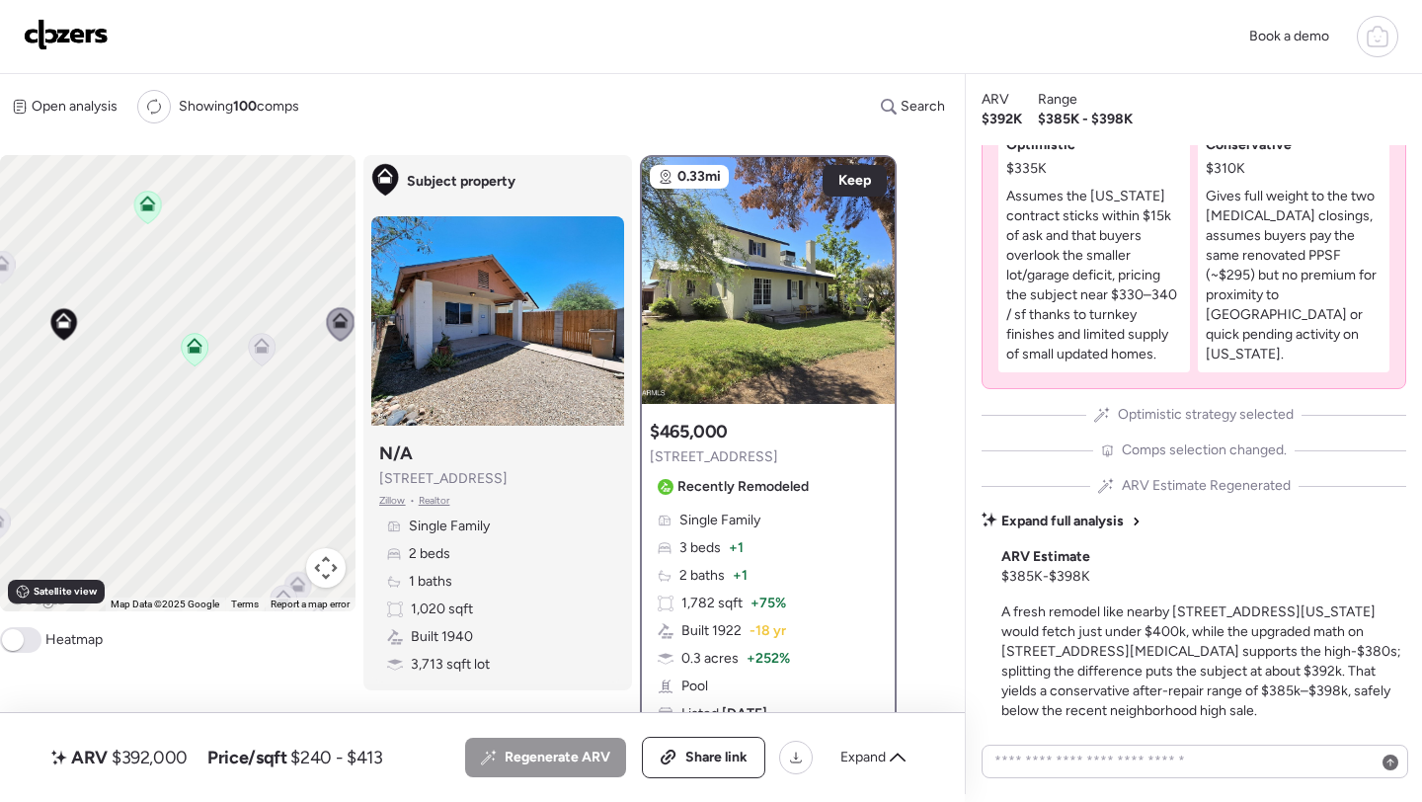
click at [168, 767] on span "$392,000" at bounding box center [150, 758] width 76 height 24
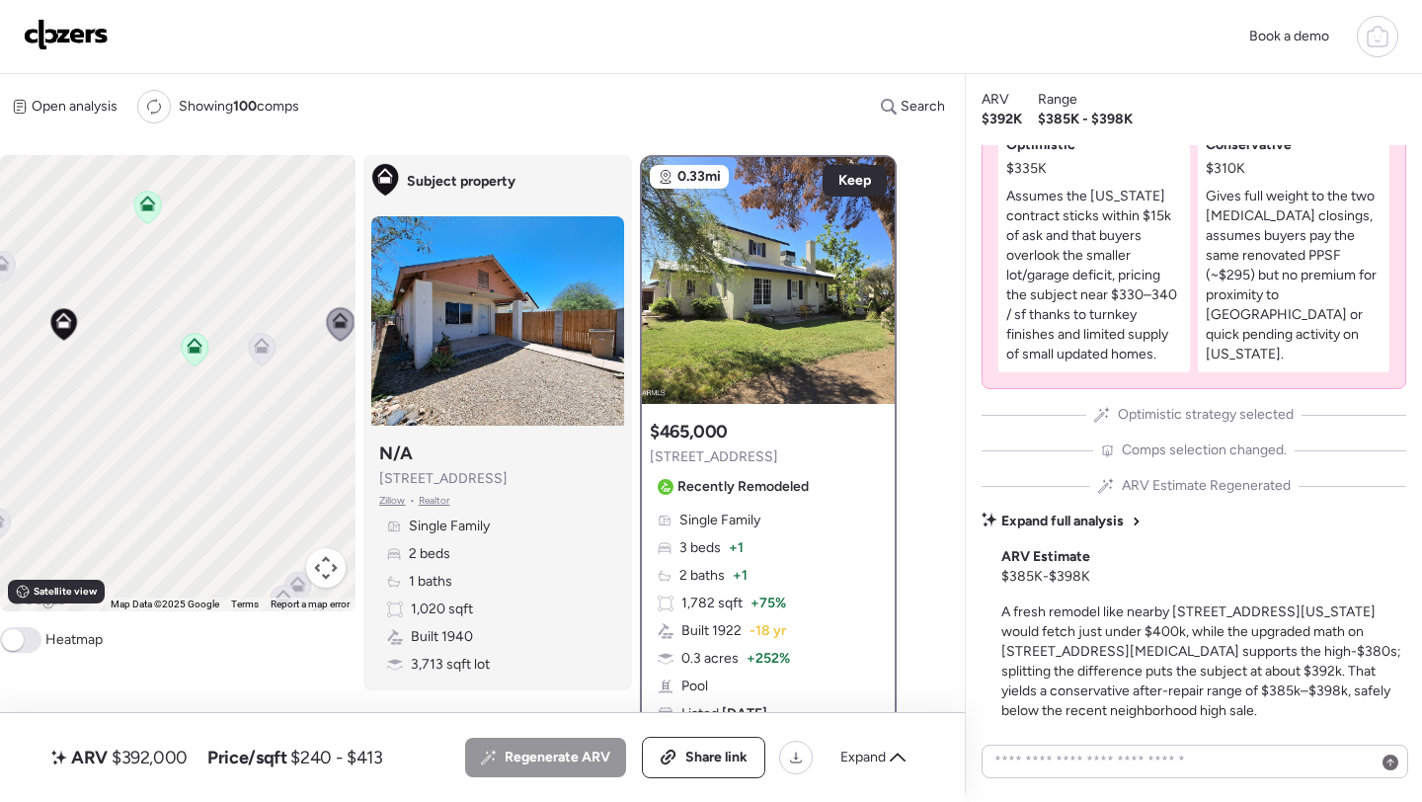
click at [168, 767] on span "$392,000" at bounding box center [150, 758] width 76 height 24
click at [160, 757] on span "$392,000" at bounding box center [150, 758] width 76 height 24
copy span "392,000"
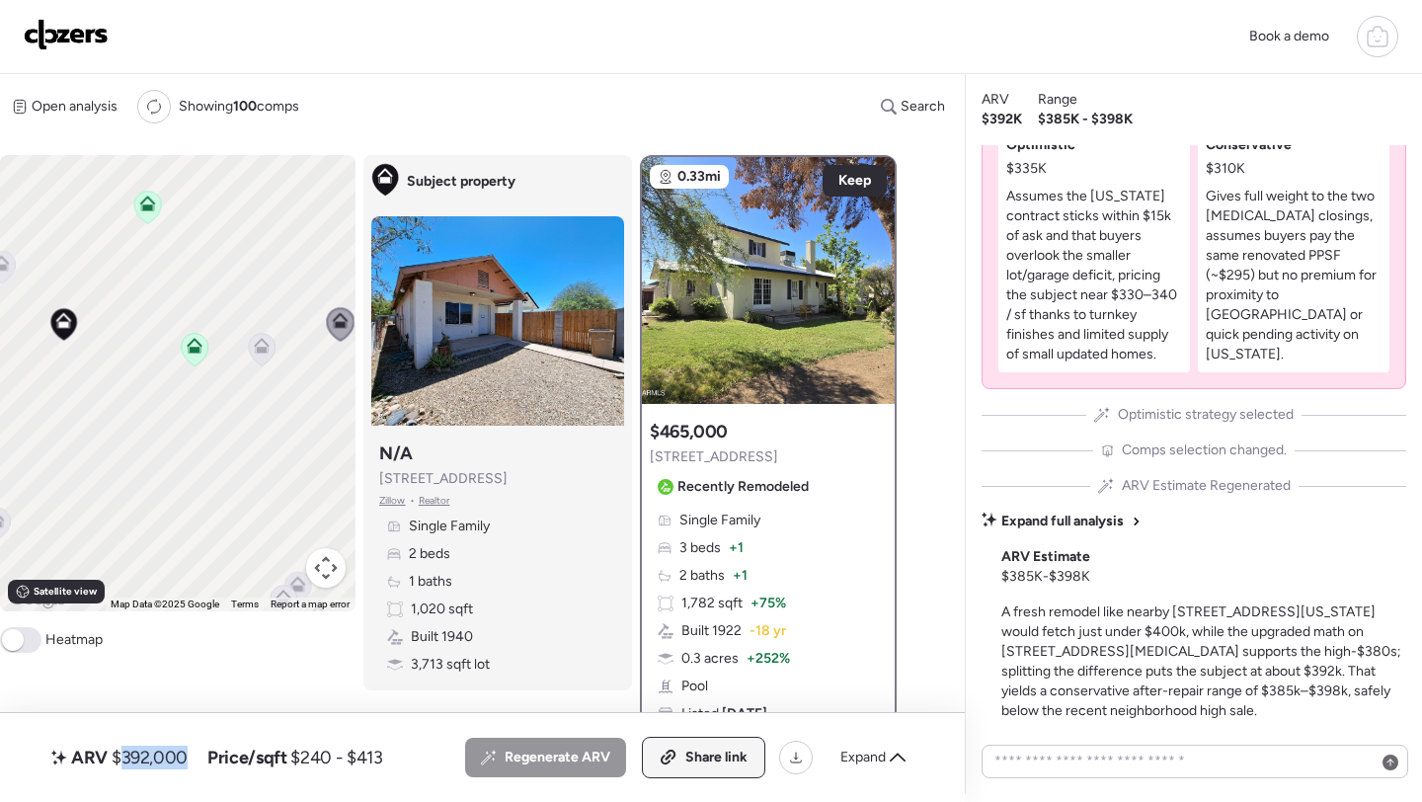
click at [698, 770] on div "Share link" at bounding box center [704, 758] width 122 height 40
click at [870, 761] on span "Expand" at bounding box center [863, 758] width 45 height 20
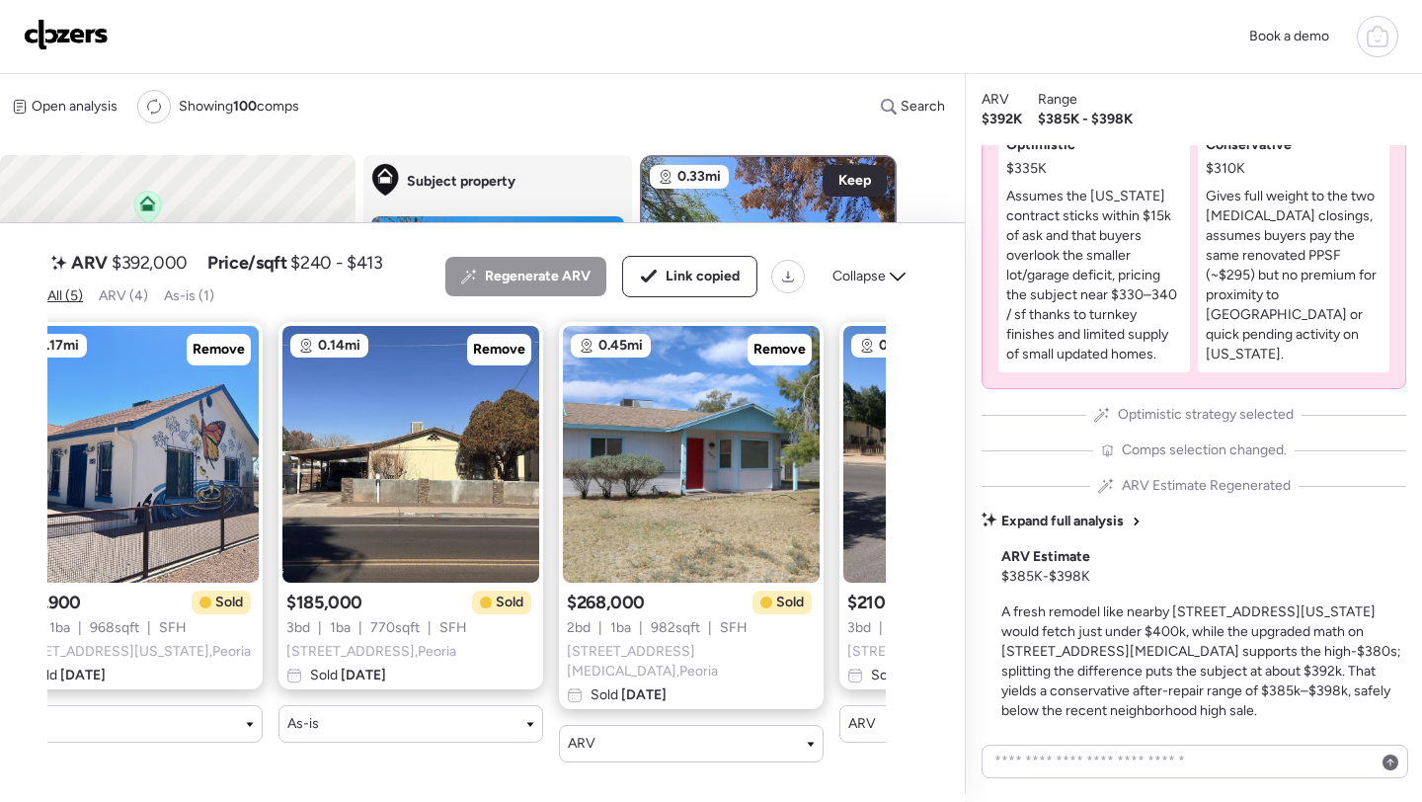
scroll to position [0, 299]
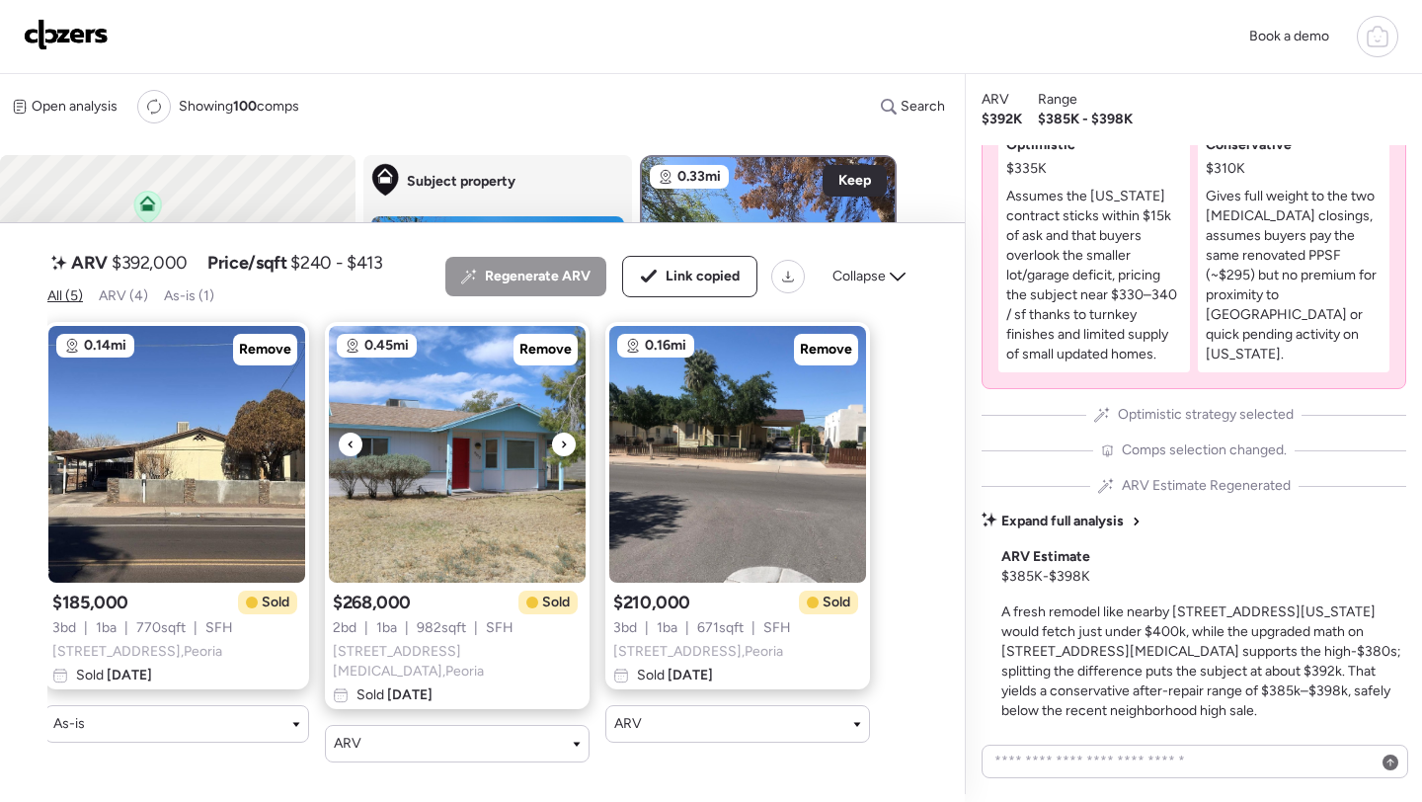
click at [423, 479] on img at bounding box center [457, 454] width 257 height 257
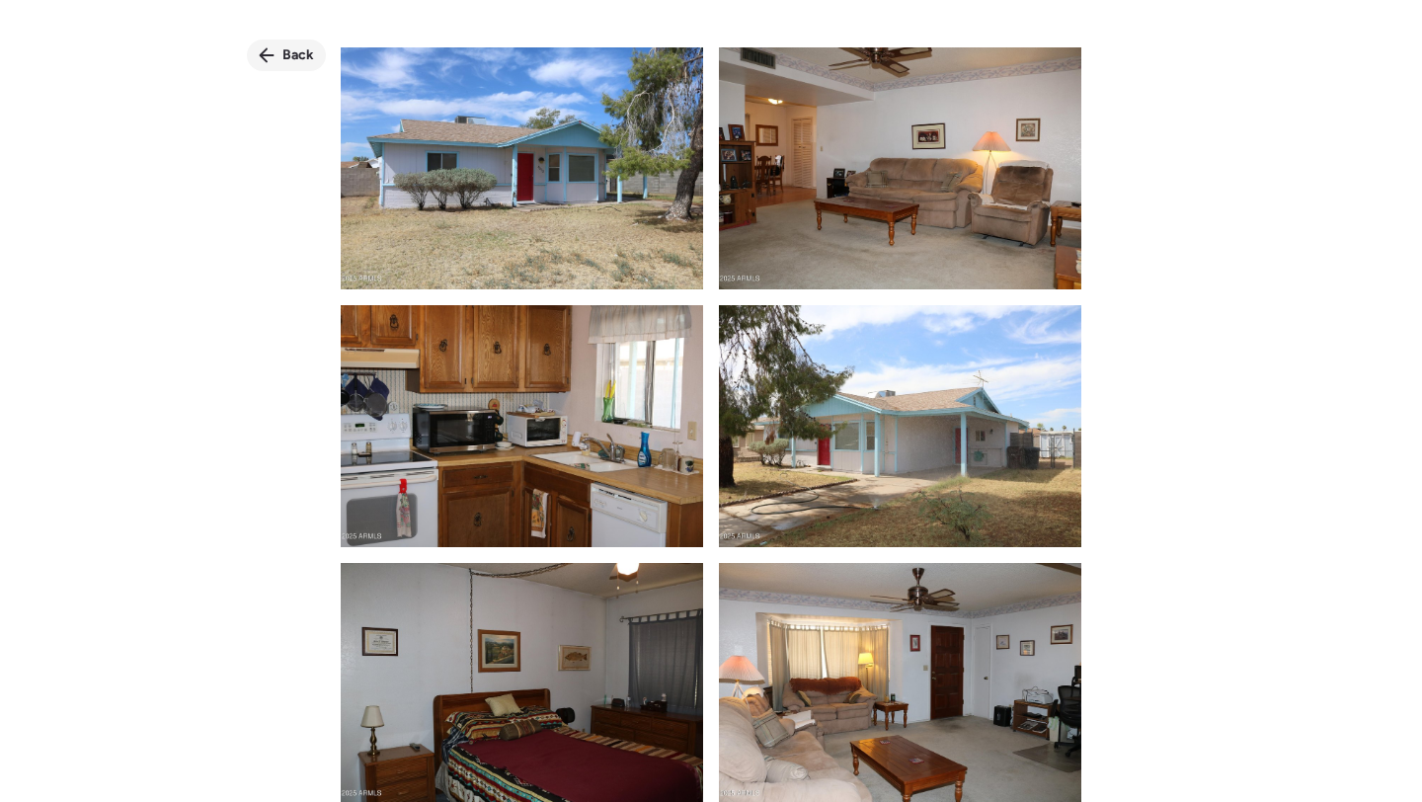
click at [281, 51] on div "Back" at bounding box center [286, 56] width 79 height 32
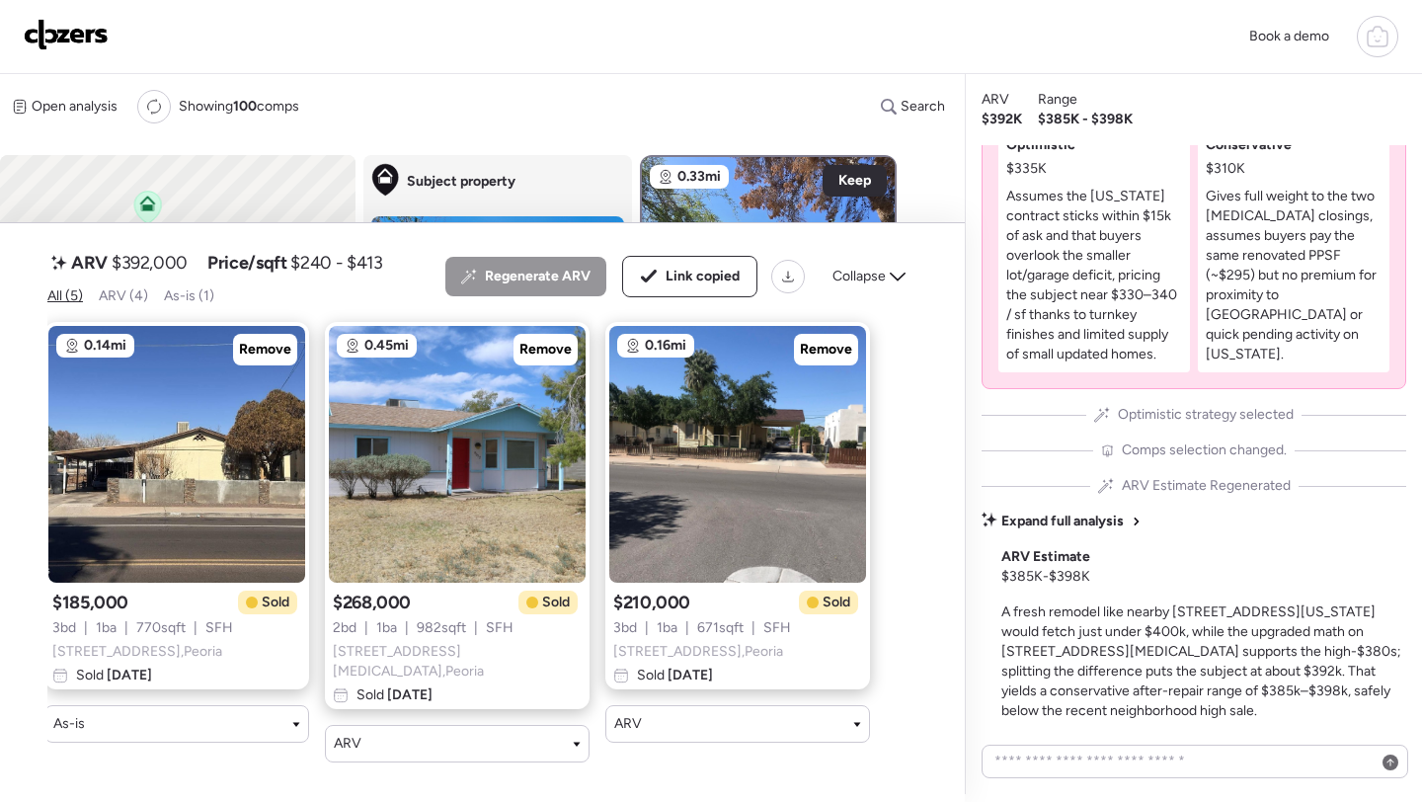
click at [105, 41] on img at bounding box center [66, 35] width 85 height 32
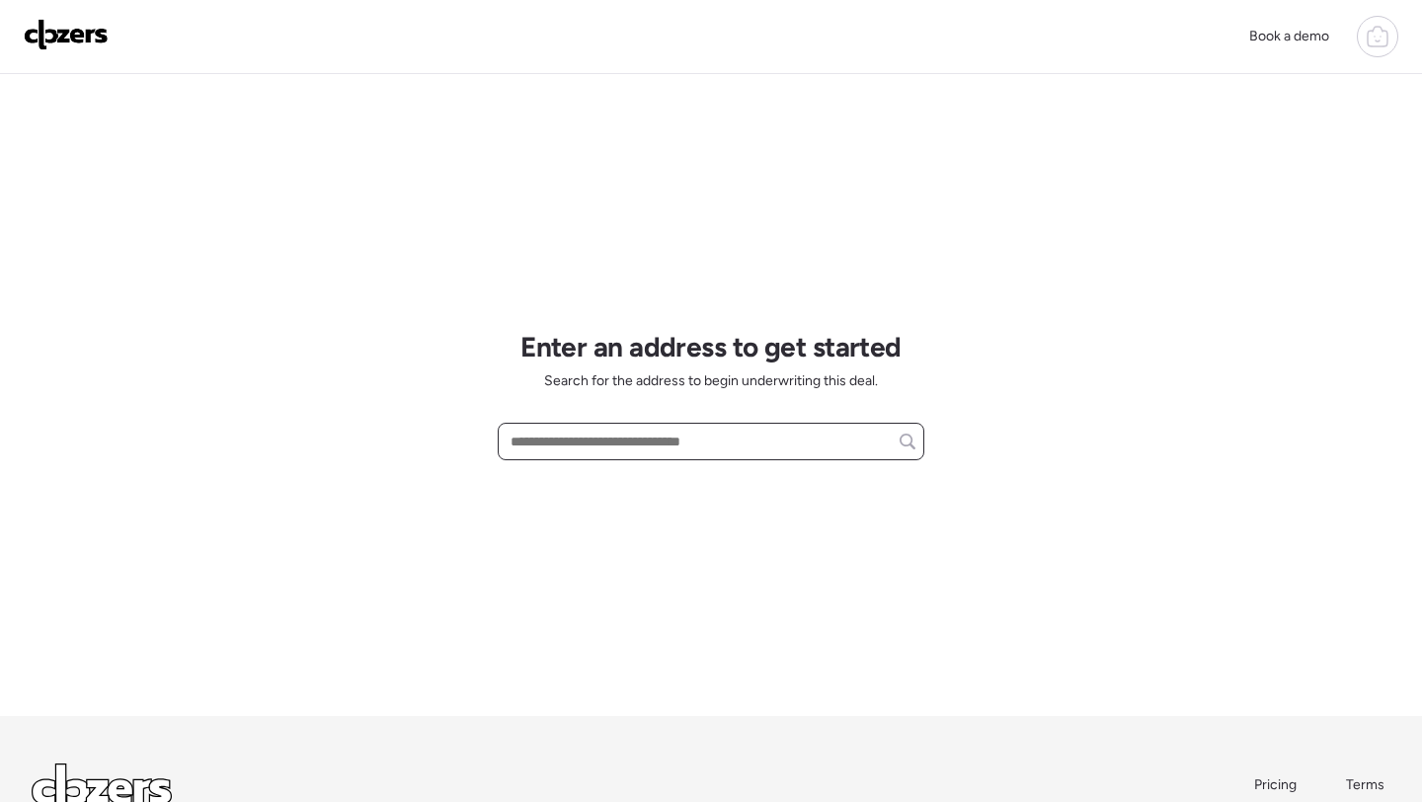
click at [672, 445] on input "text" at bounding box center [711, 442] width 409 height 28
paste input "**********"
click at [598, 484] on span "7323 N 16th Pl, Phoenix, AZ, 85020" at bounding box center [570, 478] width 128 height 20
type input "**********"
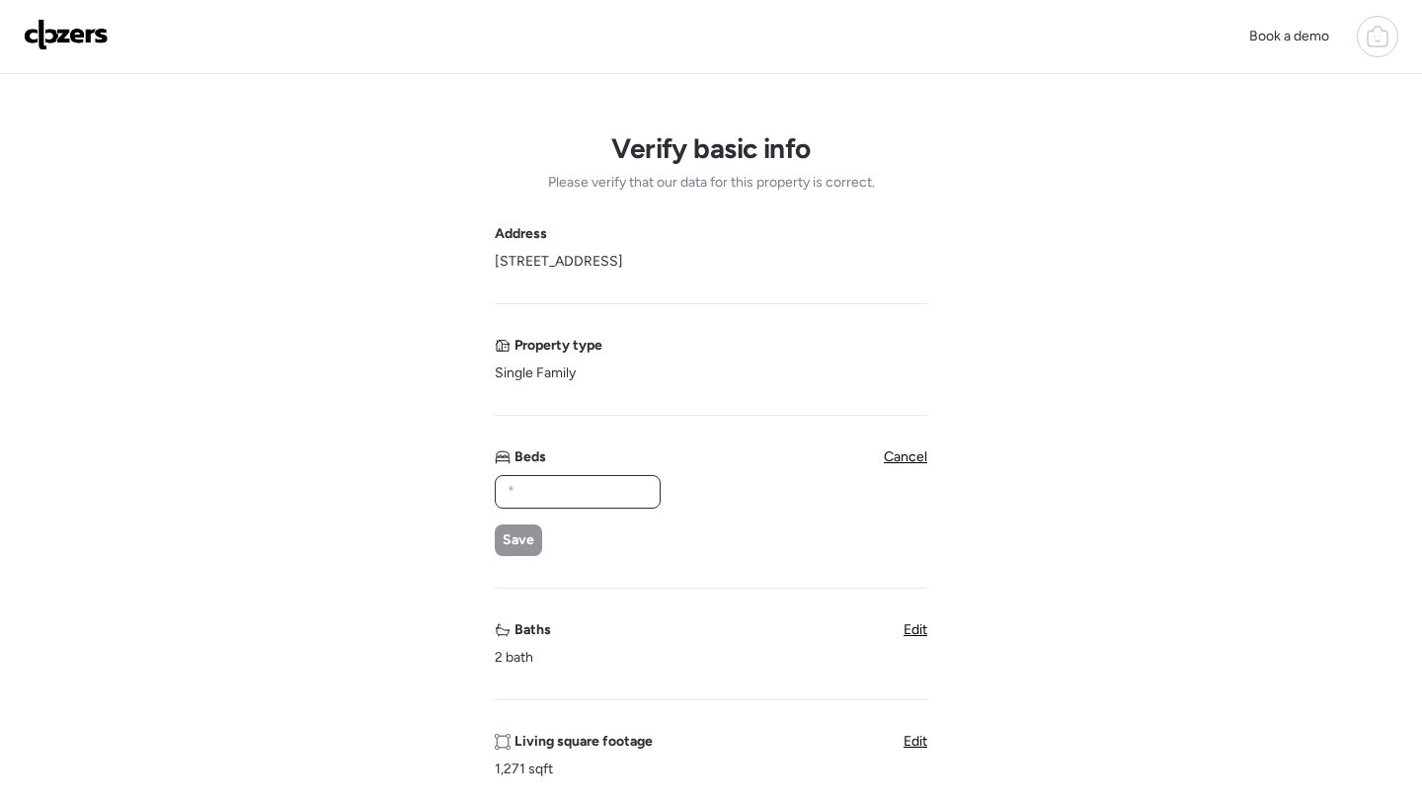
click at [545, 495] on input "text" at bounding box center [578, 492] width 148 height 28
type input "*"
click at [516, 549] on span "Save" at bounding box center [519, 540] width 32 height 20
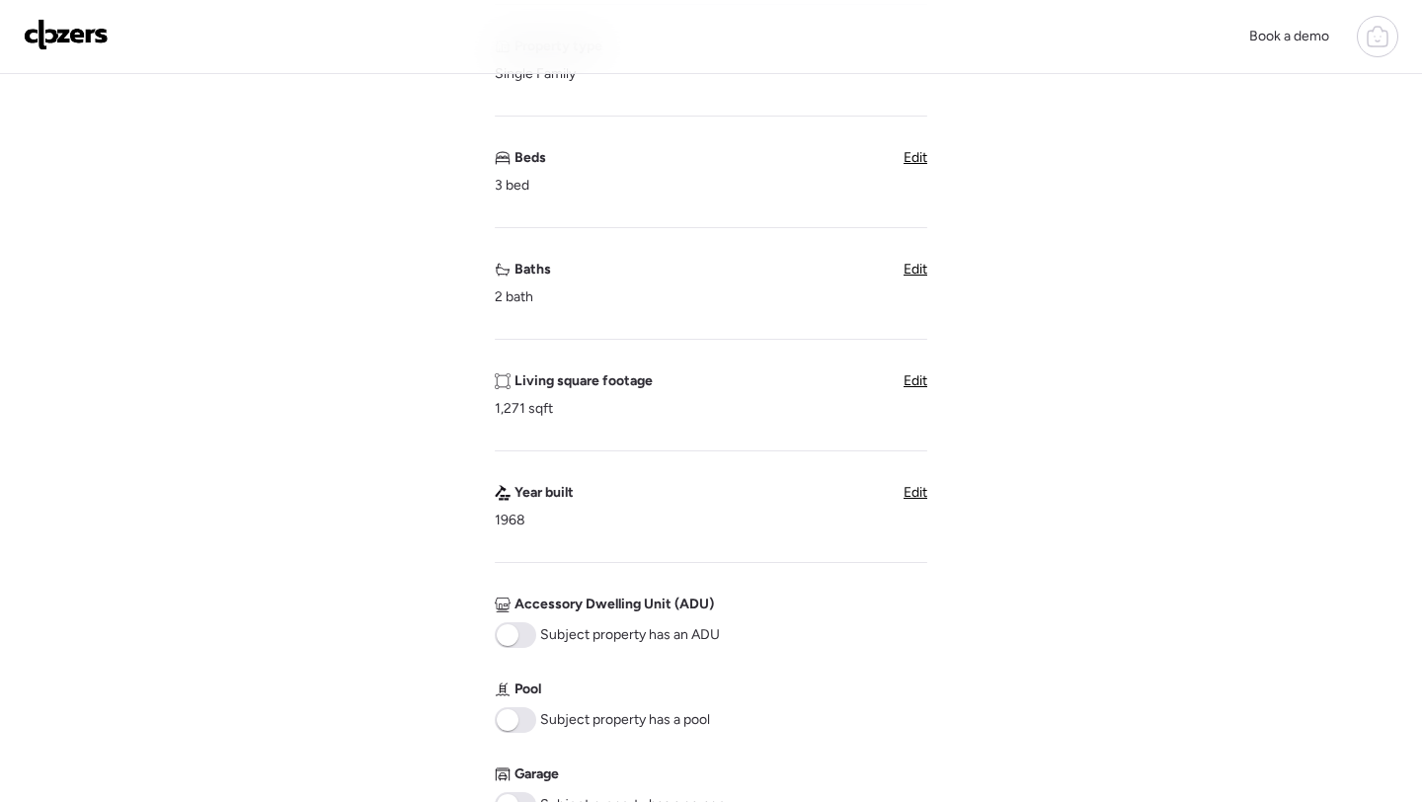
scroll to position [940, 0]
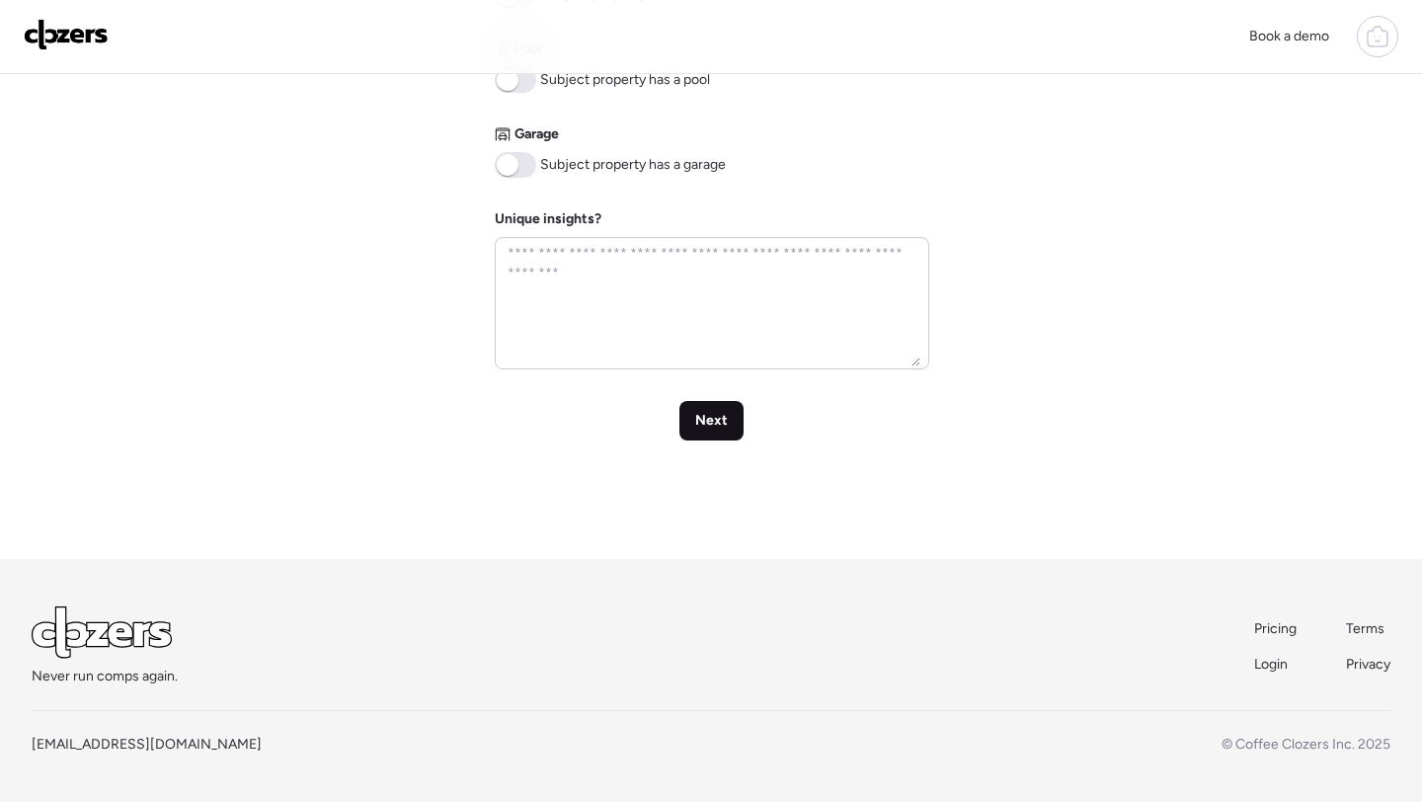
click at [710, 432] on div "Next" at bounding box center [712, 421] width 64 height 40
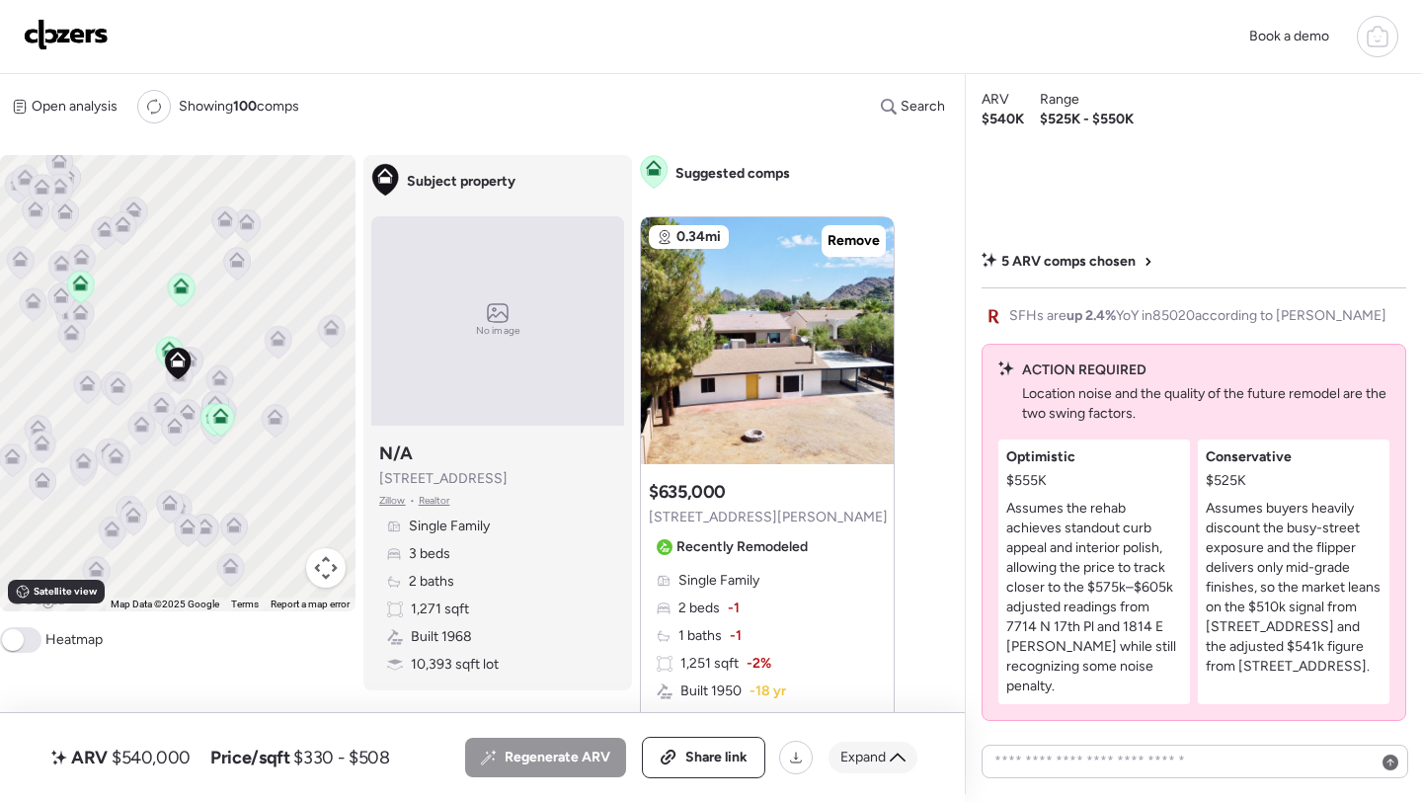
click at [851, 746] on div "Expand" at bounding box center [873, 758] width 89 height 32
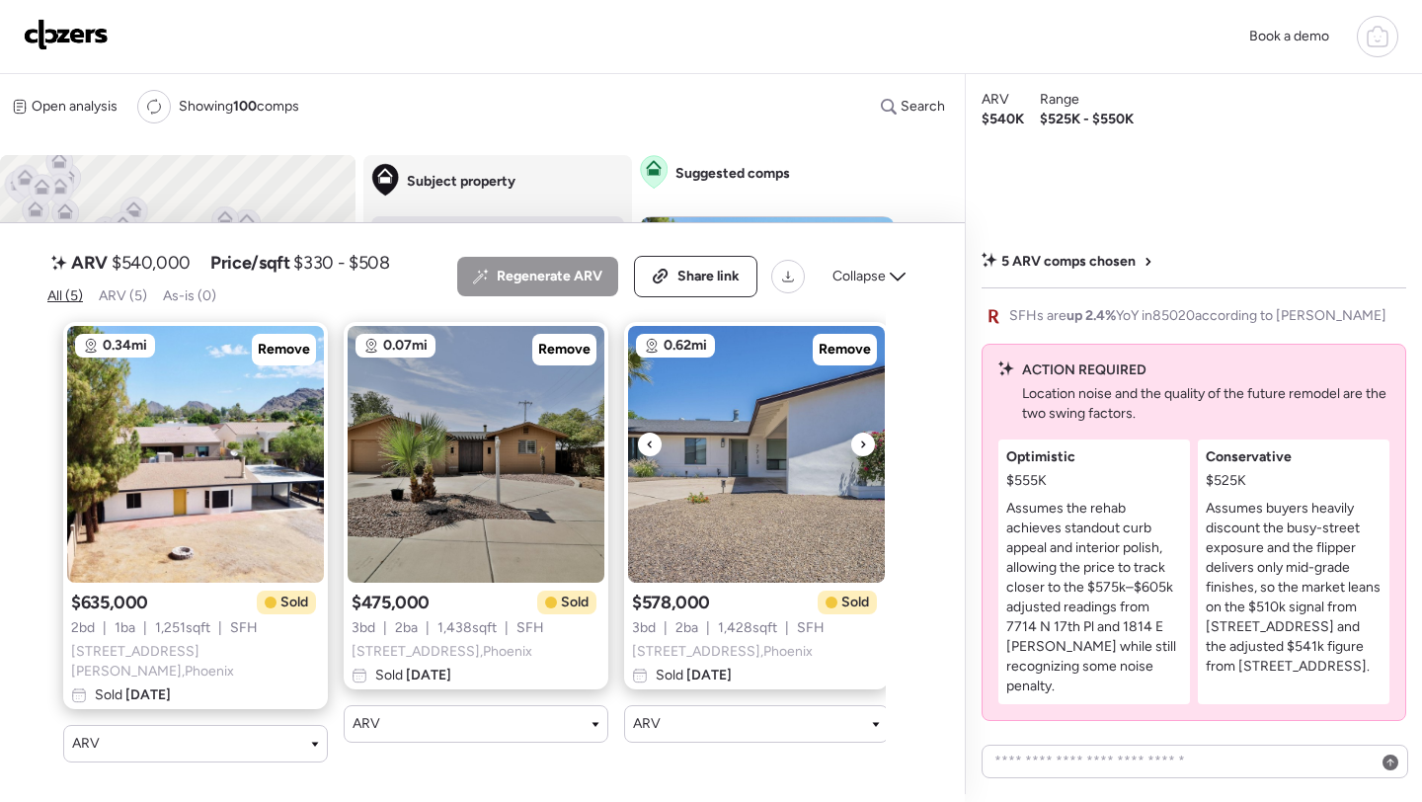
scroll to position [0, 580]
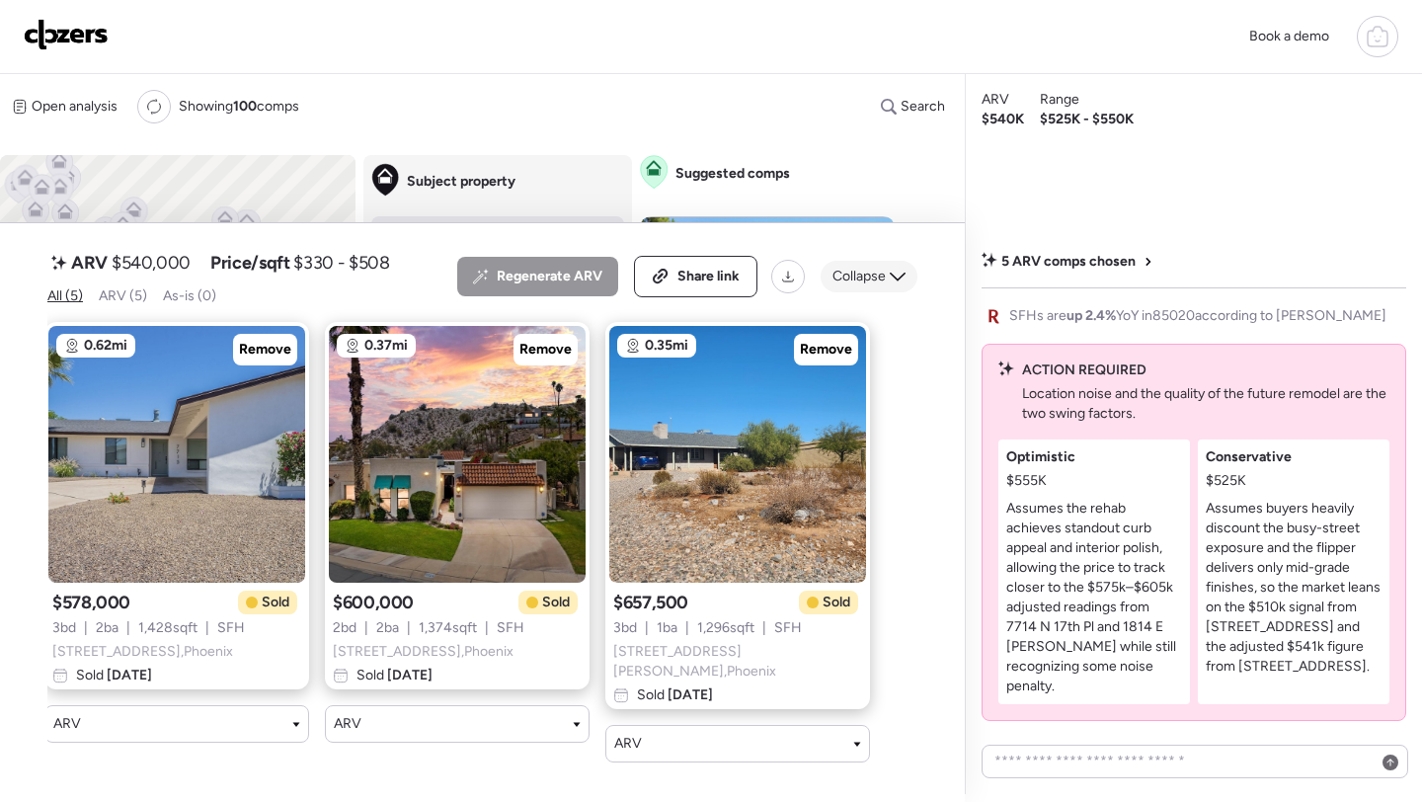
click at [861, 286] on span "Collapse" at bounding box center [859, 277] width 53 height 20
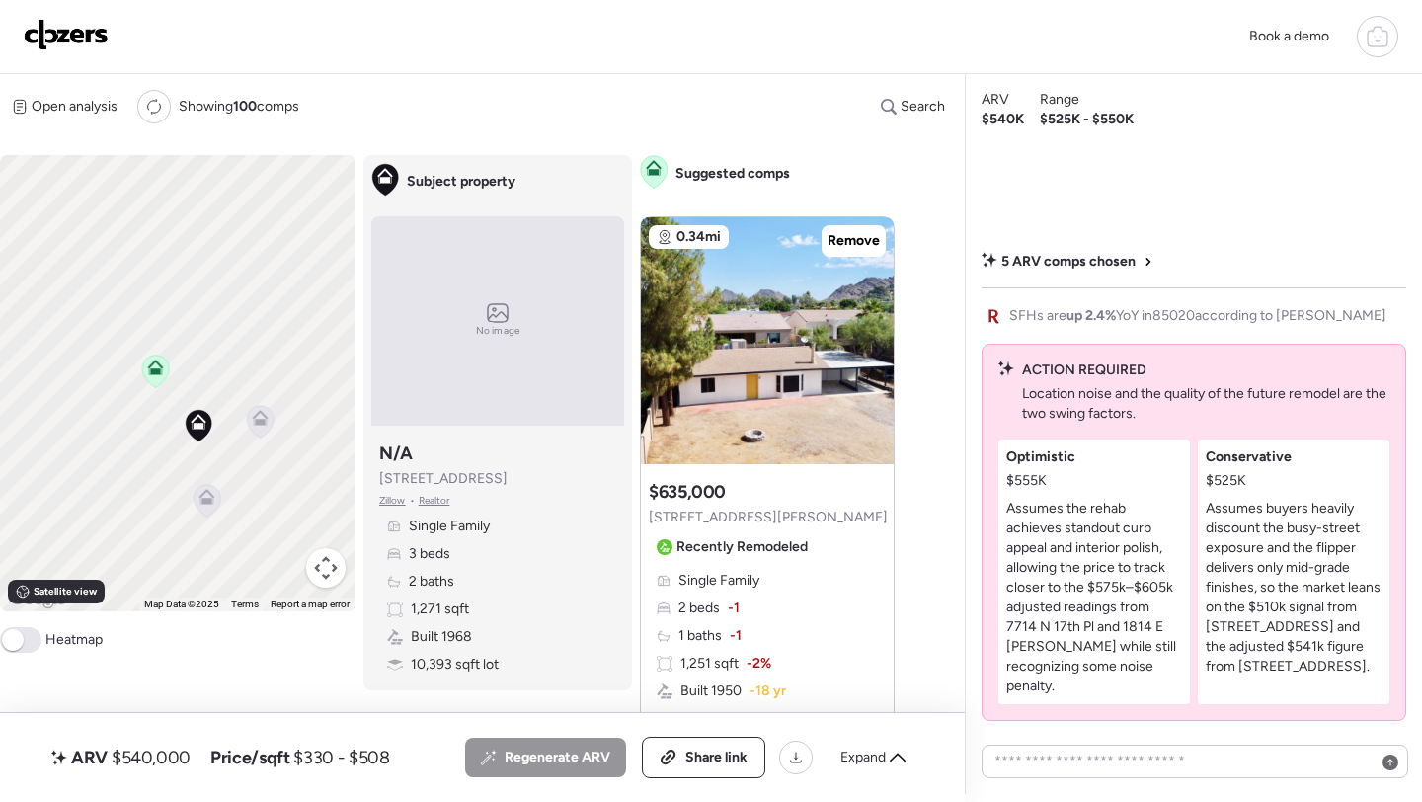
click at [211, 504] on icon at bounding box center [207, 501] width 13 height 6
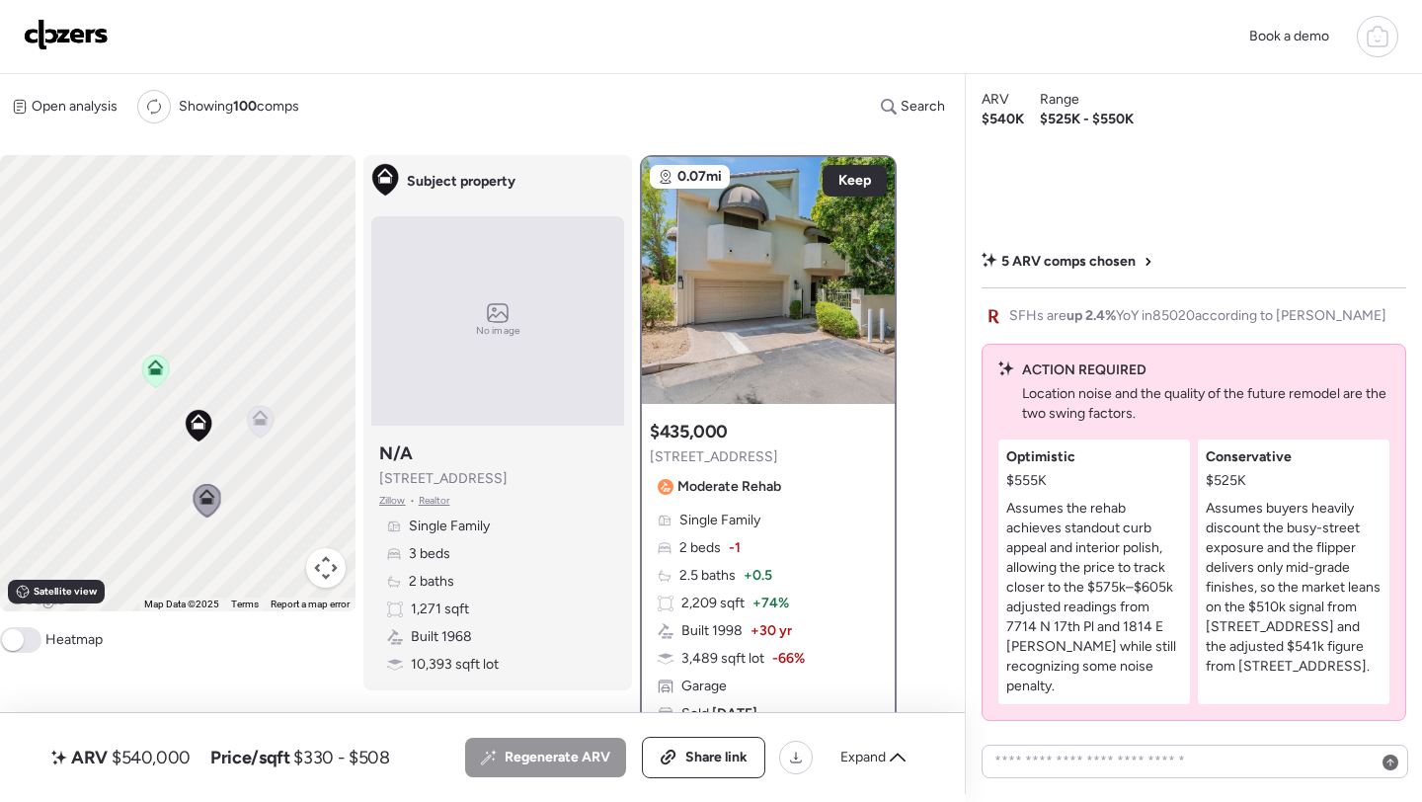
click at [257, 414] on icon at bounding box center [261, 418] width 16 height 16
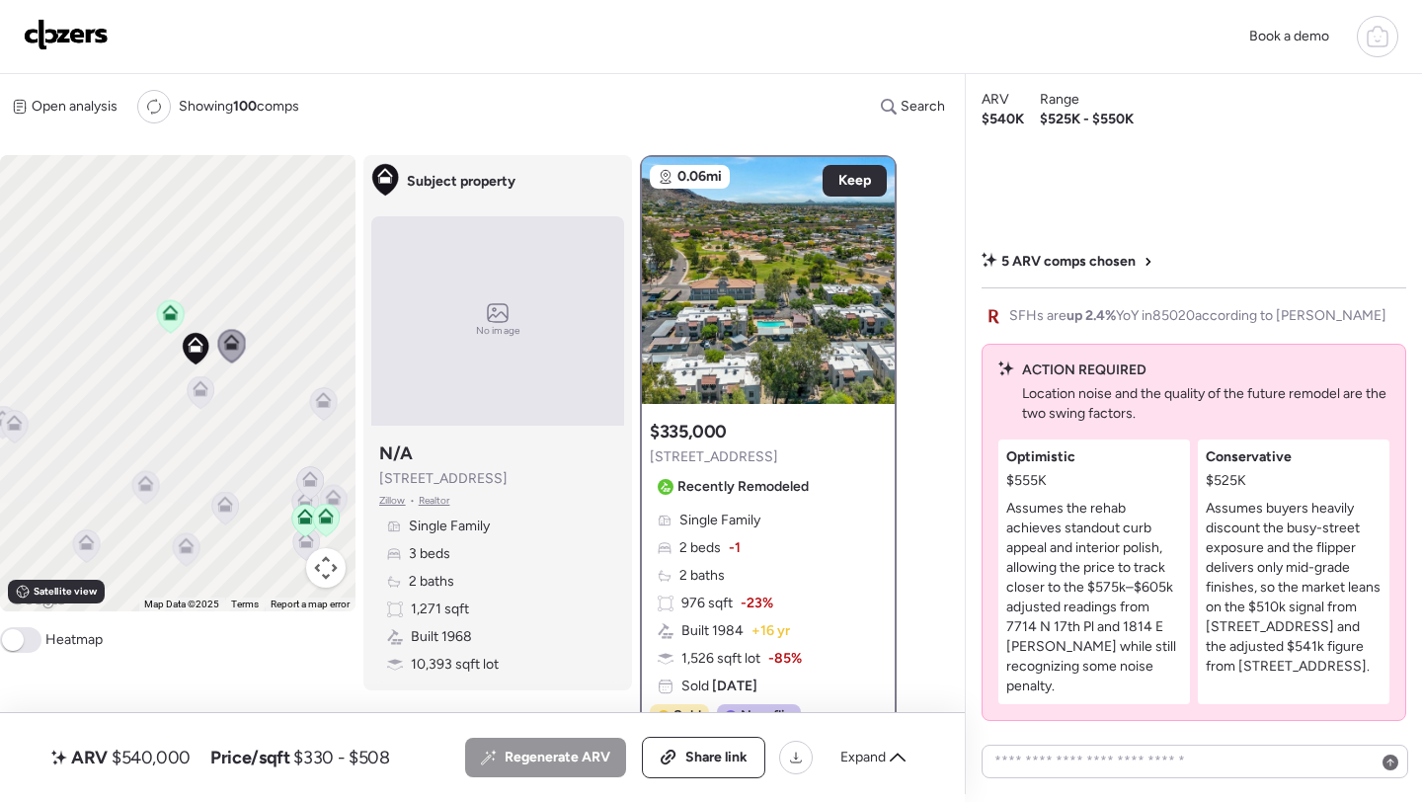
drag, startPoint x: 141, startPoint y: 509, endPoint x: 162, endPoint y: 401, distance: 109.7
click at [162, 401] on div "To activate drag with keyboard, press Alt + Enter. Once in keyboard drag state,…" at bounding box center [178, 383] width 356 height 456
click at [145, 487] on icon at bounding box center [145, 487] width 13 height 6
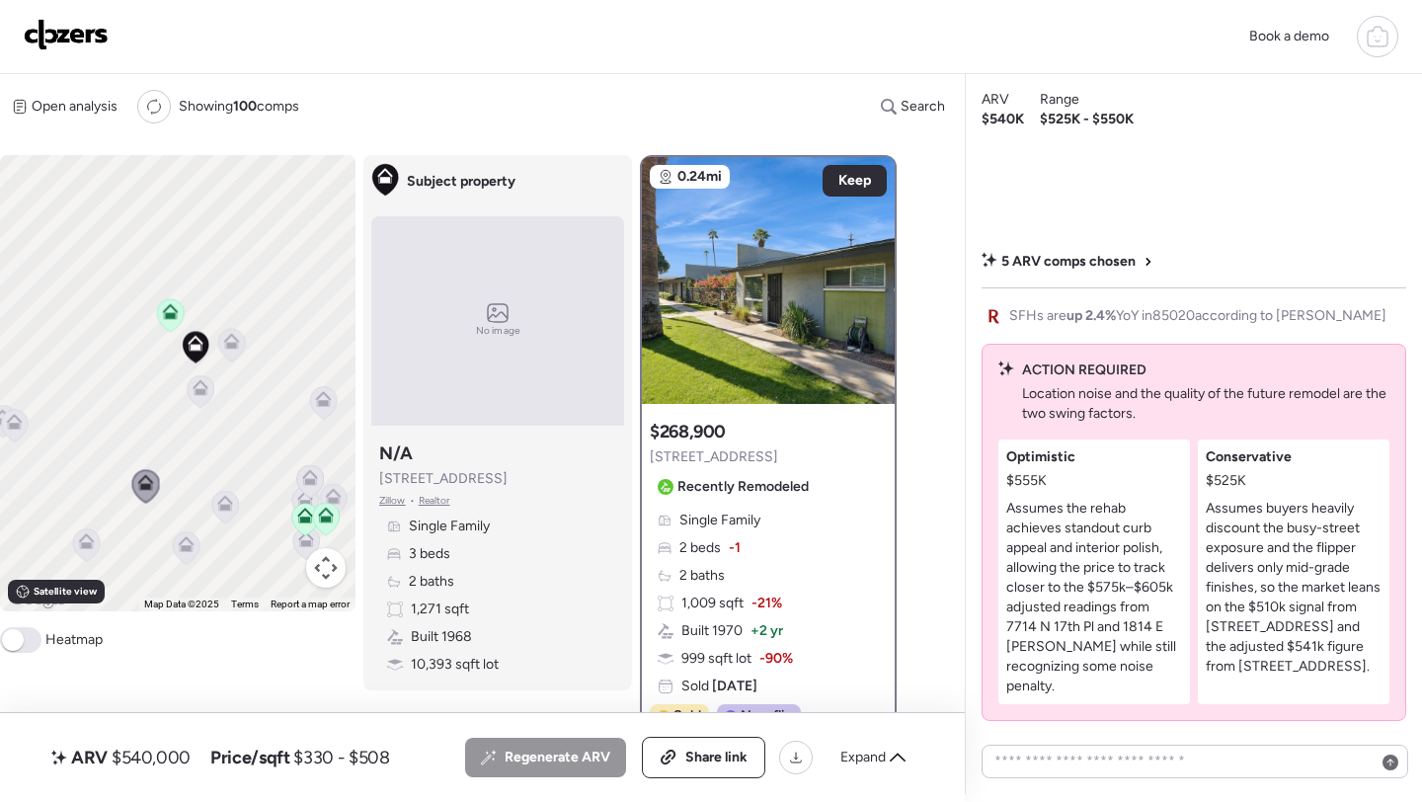
click at [176, 750] on span "$540,000" at bounding box center [151, 758] width 79 height 24
copy span "540,000"
click at [711, 743] on div "Share link" at bounding box center [704, 758] width 122 height 40
click at [67, 45] on img at bounding box center [66, 35] width 85 height 32
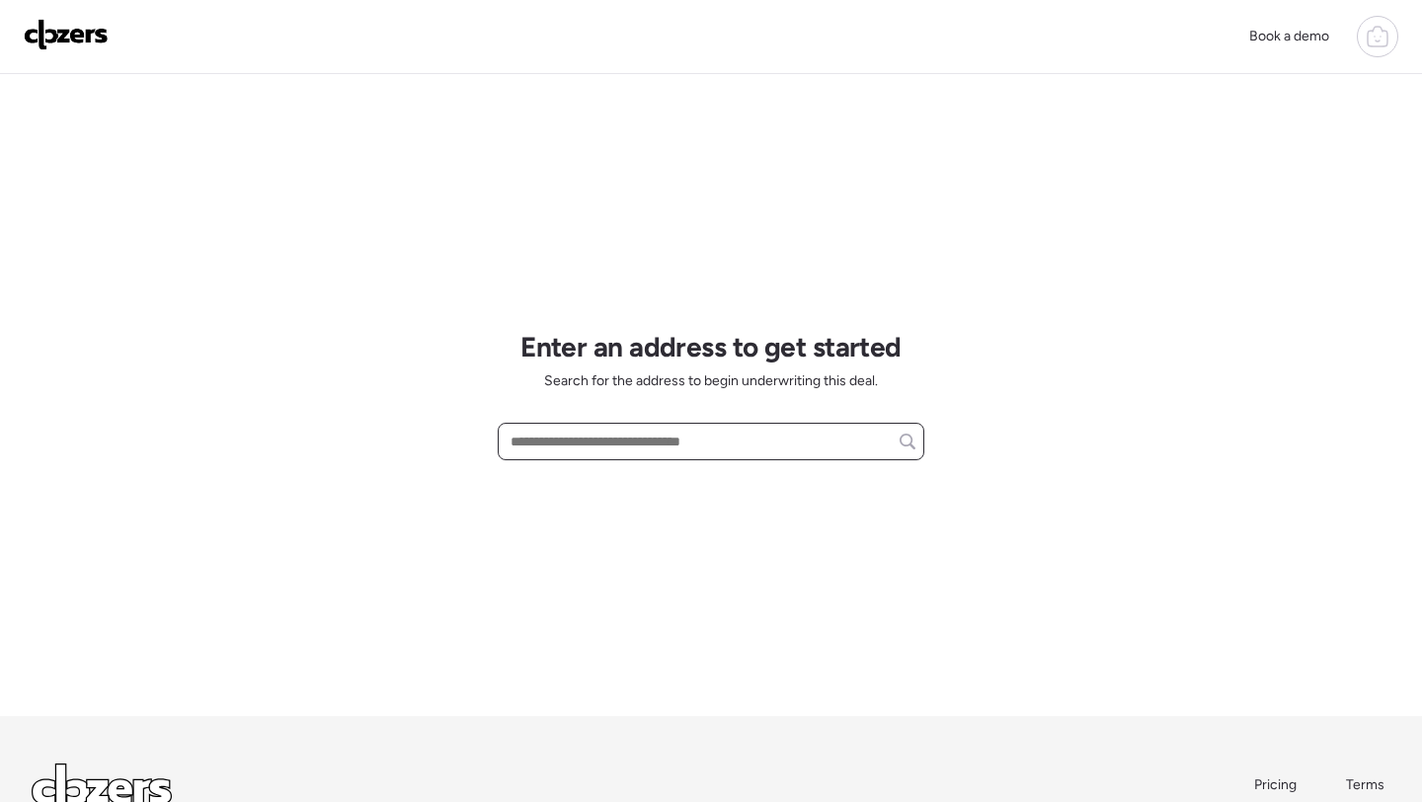
click at [577, 441] on input "text" at bounding box center [711, 442] width 409 height 28
paste input "**********"
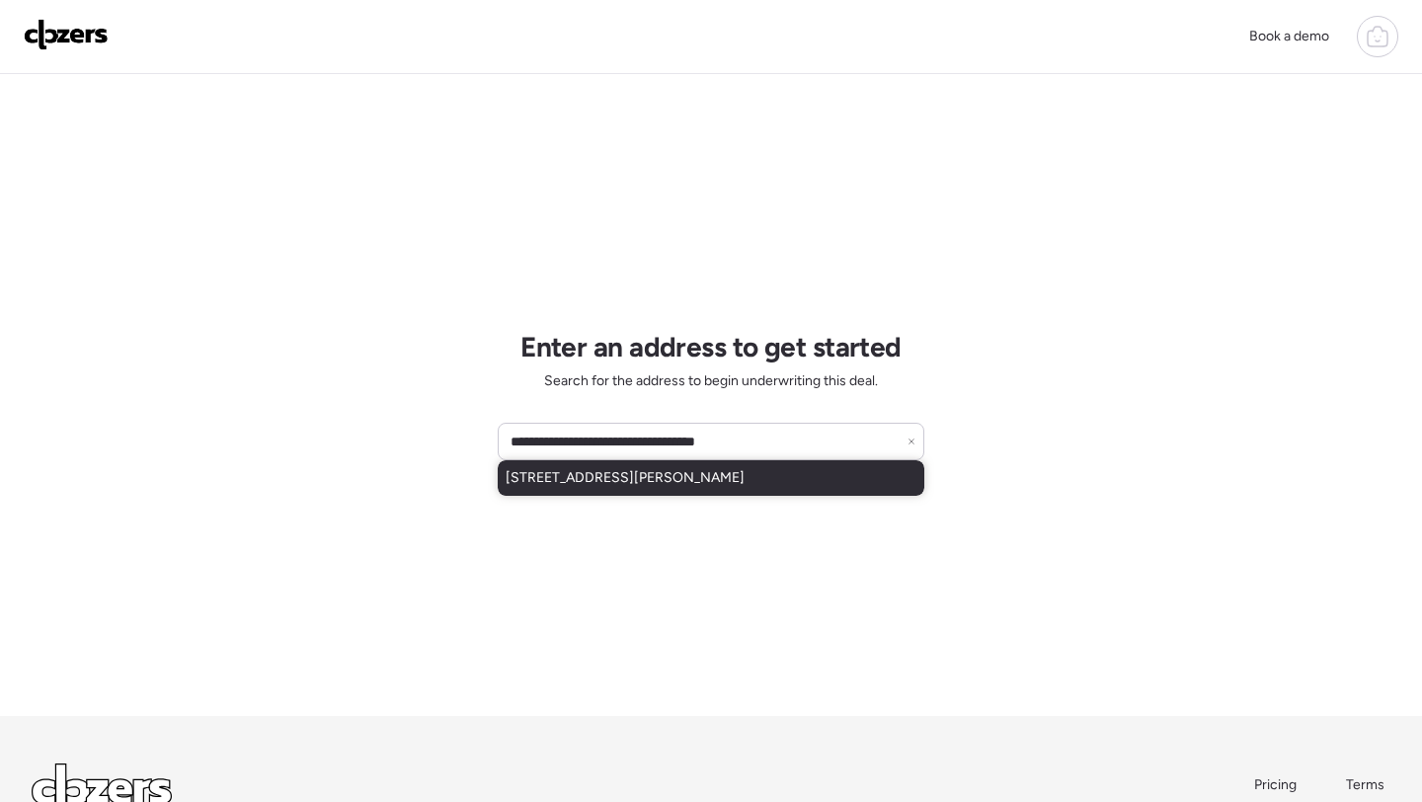
click at [597, 482] on span "3533 W Mckinley St, Phoenix, AZ, 85009" at bounding box center [625, 478] width 239 height 20
type input "**********"
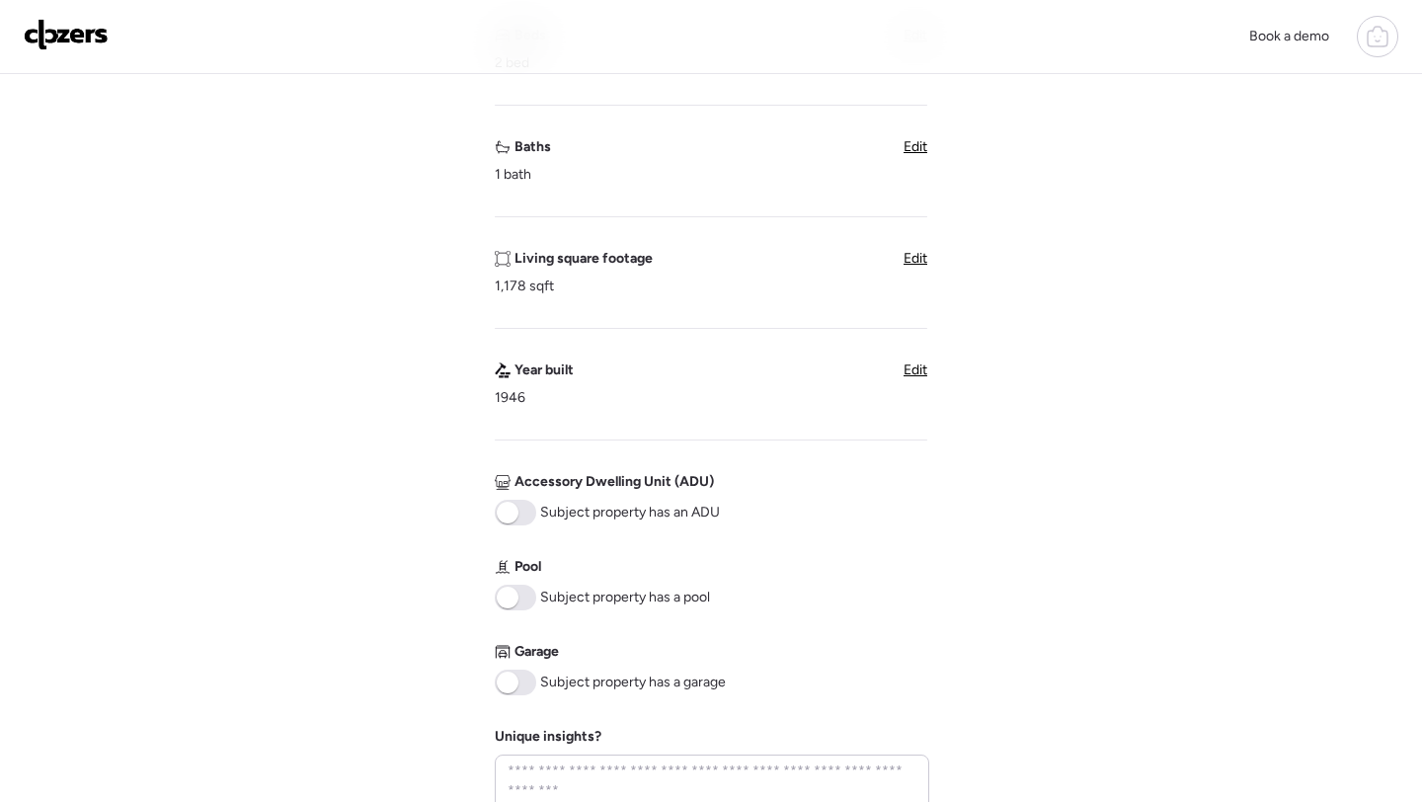
scroll to position [642, 0]
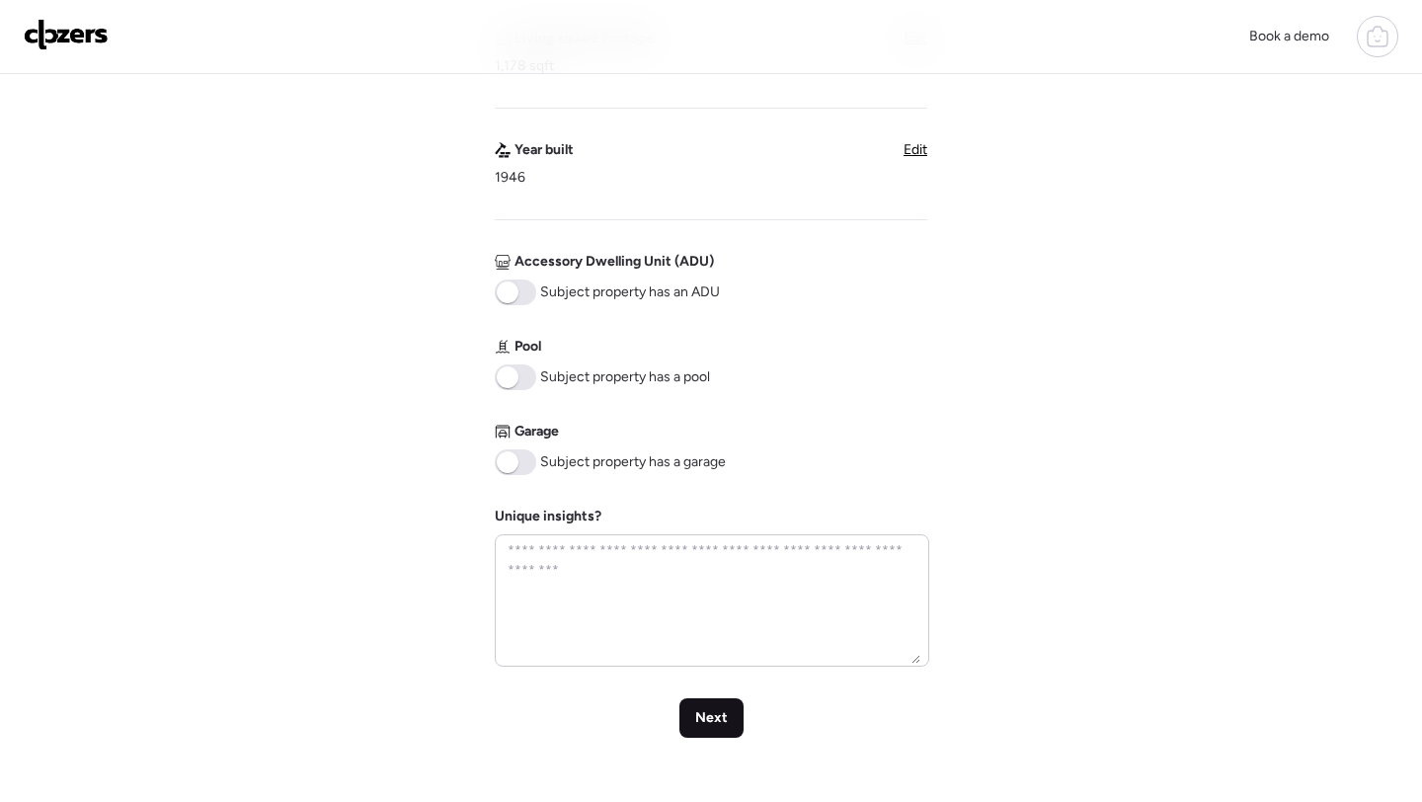
click at [715, 706] on div "Next" at bounding box center [712, 718] width 64 height 40
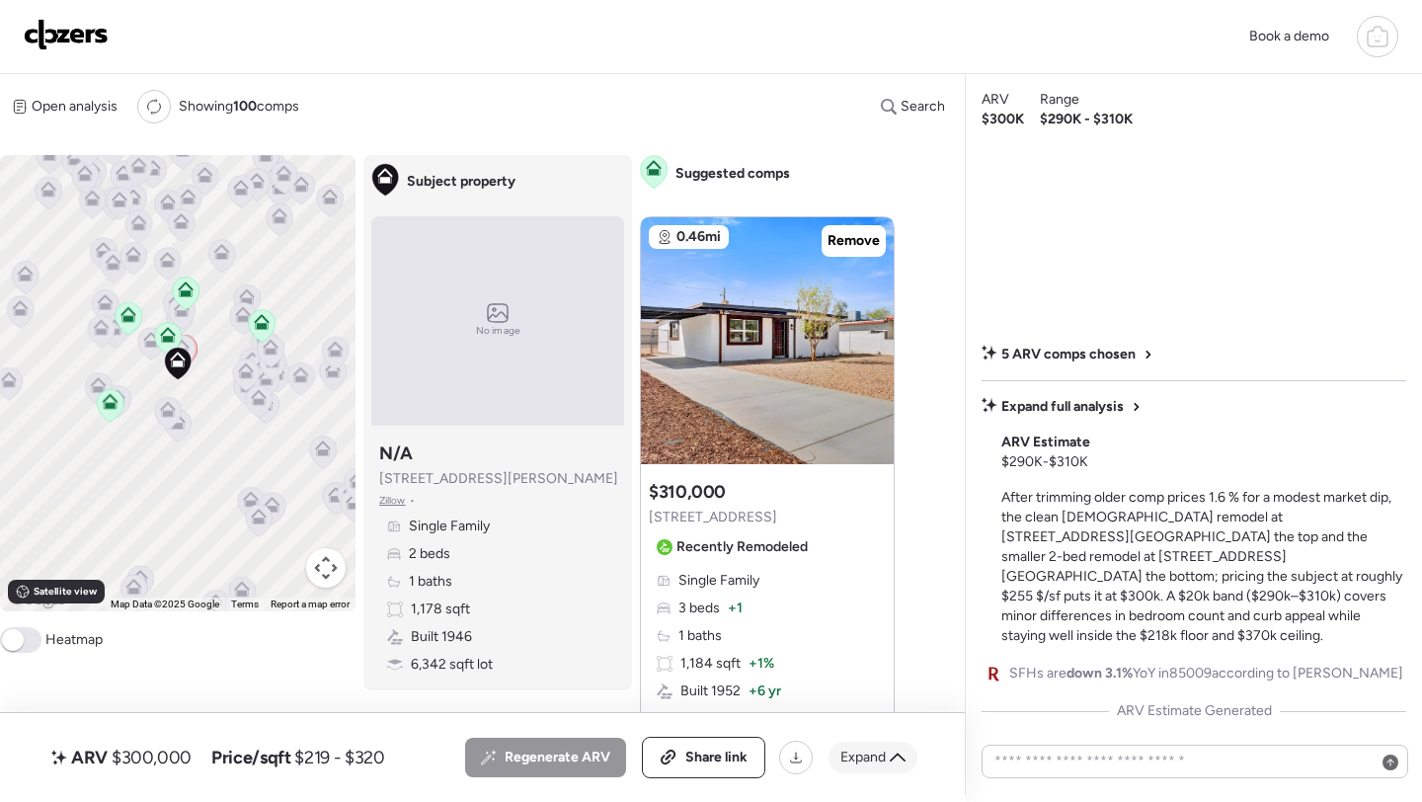
click at [876, 747] on div "Expand" at bounding box center [873, 758] width 89 height 32
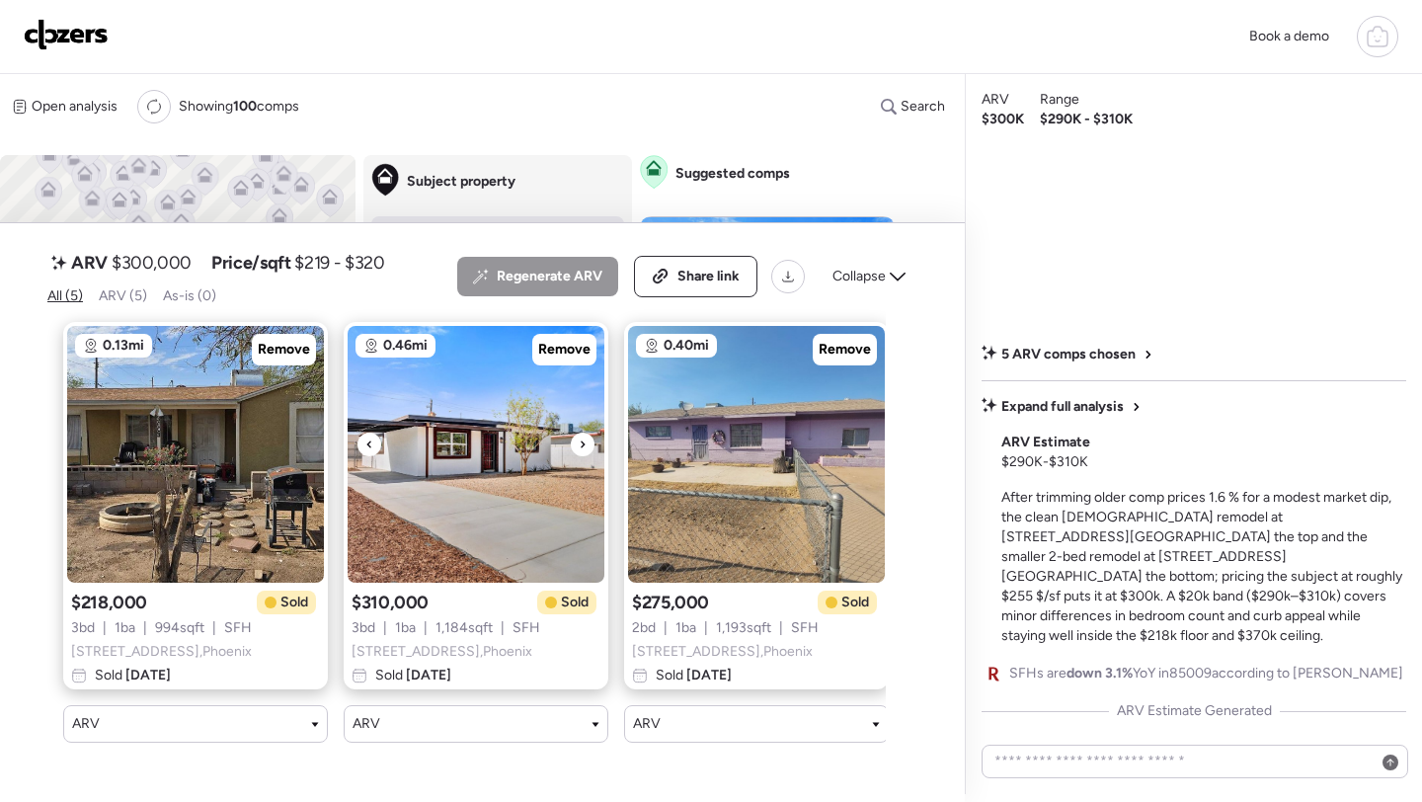
scroll to position [0, 580]
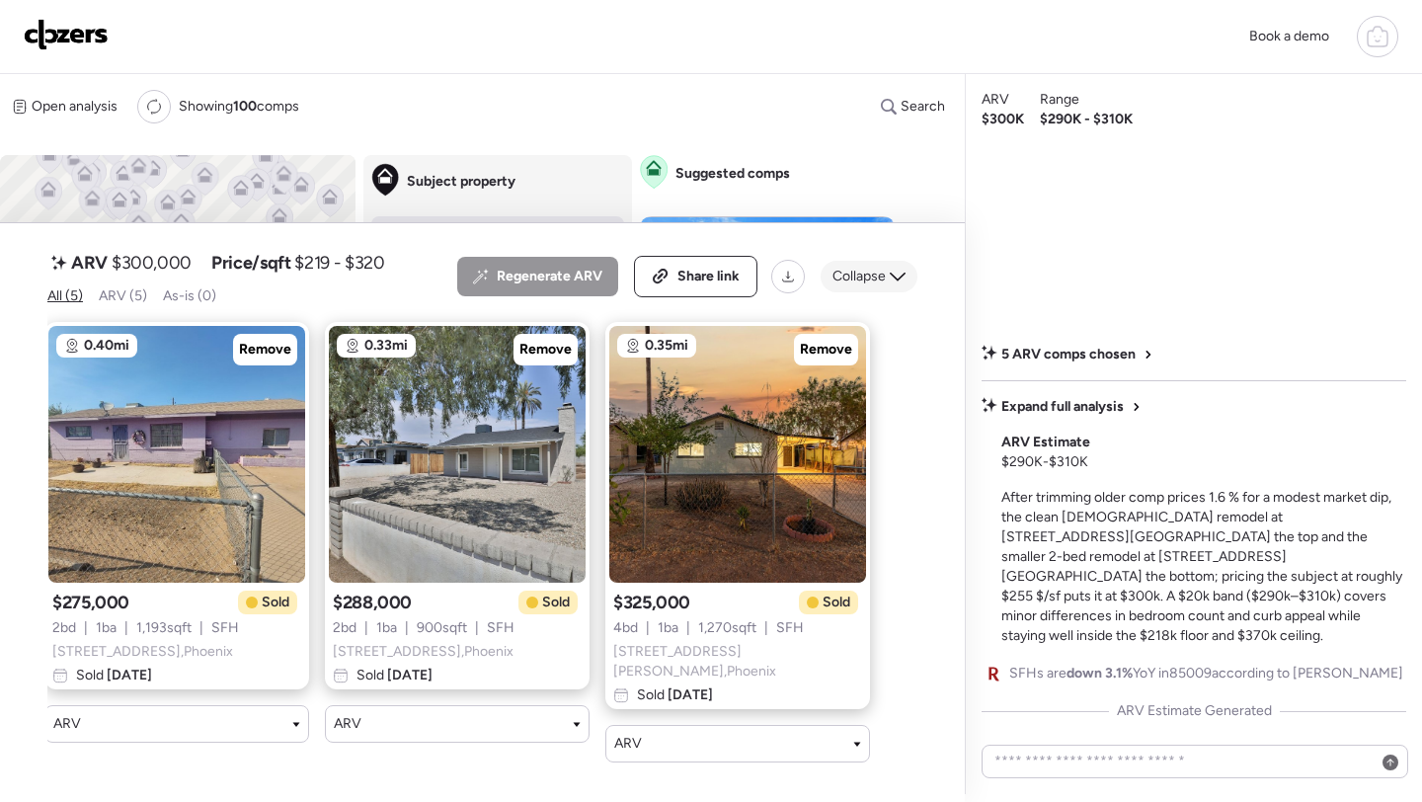
click at [864, 284] on div "Collapse" at bounding box center [869, 277] width 97 height 32
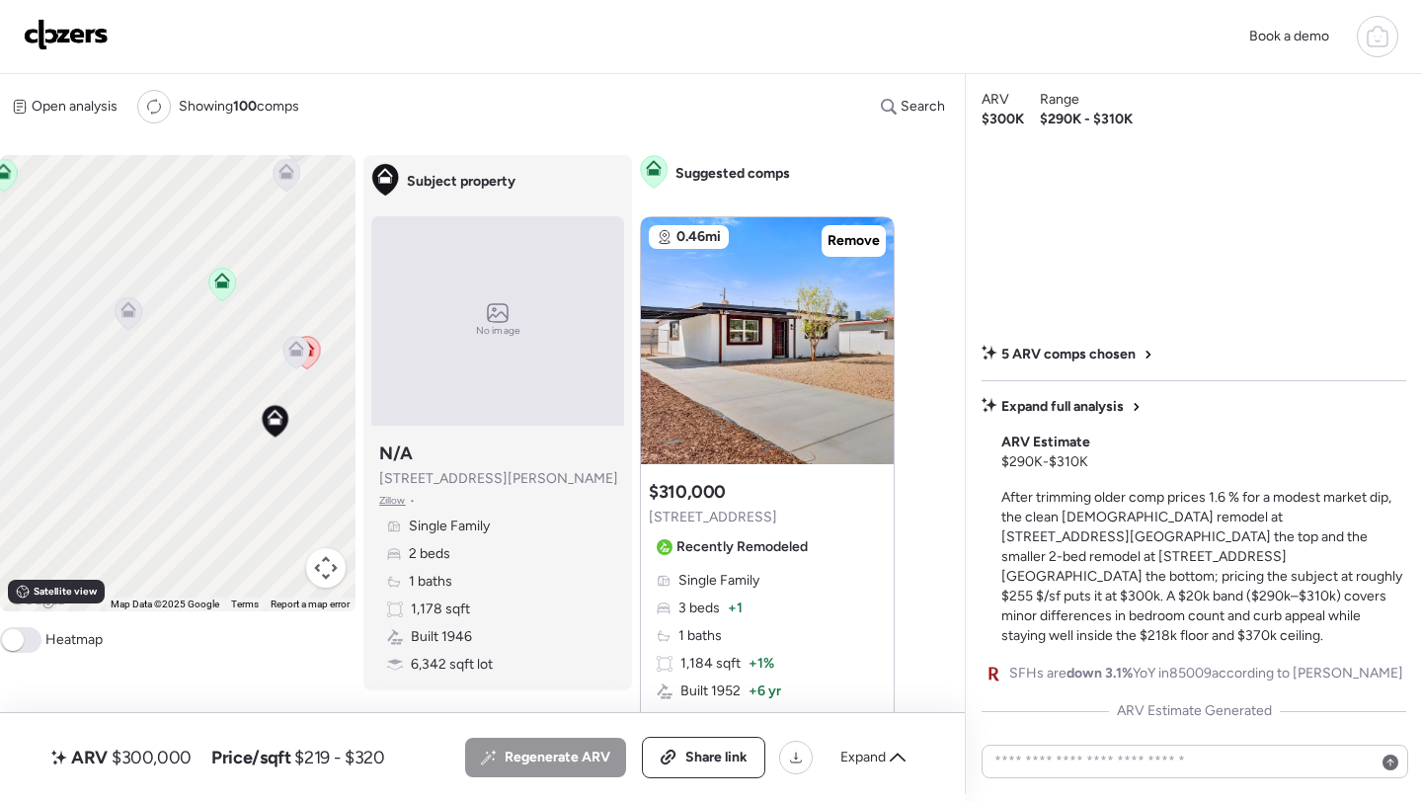
click at [290, 362] on icon at bounding box center [297, 353] width 27 height 33
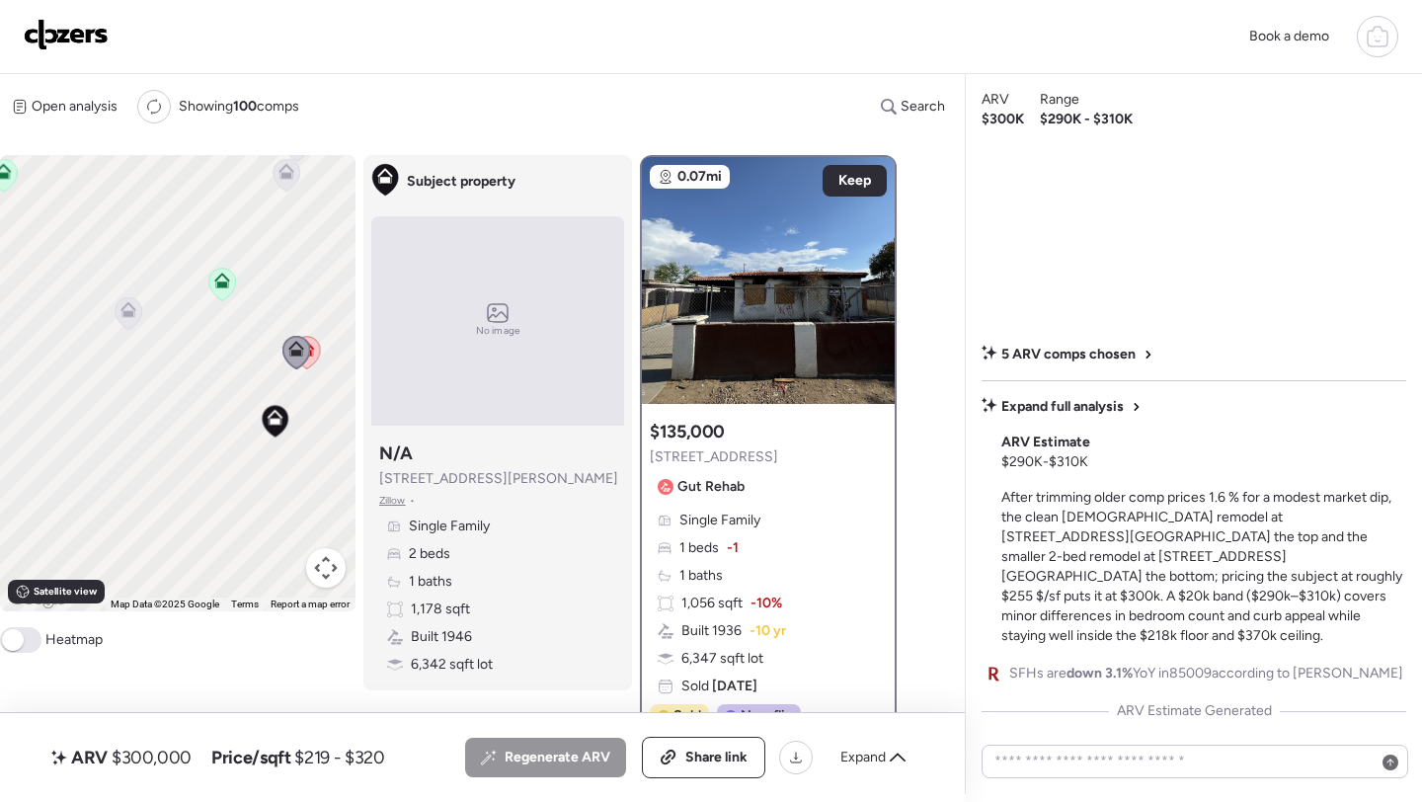
click at [173, 759] on span "$300,000" at bounding box center [152, 758] width 80 height 24
drag, startPoint x: 272, startPoint y: 457, endPoint x: 250, endPoint y: 354, distance: 106.0
click at [250, 354] on div "To activate drag with keyboard, press Alt + Enter. Once in keyboard drag state,…" at bounding box center [178, 383] width 356 height 456
drag, startPoint x: 311, startPoint y: 429, endPoint x: 303, endPoint y: 414, distance: 16.8
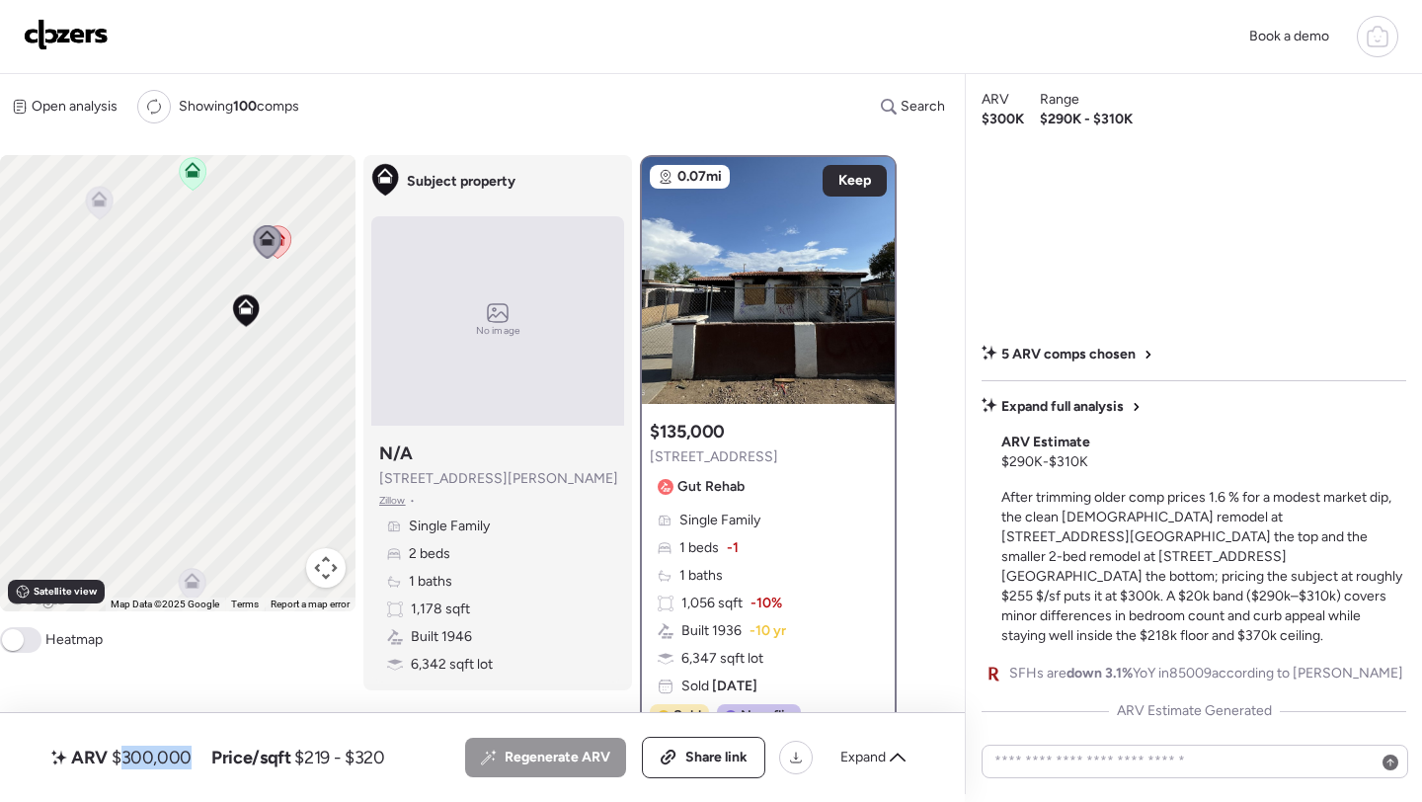
click at [303, 414] on div "To activate drag with keyboard, press Alt + Enter. Once in keyboard drag state,…" at bounding box center [178, 383] width 356 height 456
click at [879, 743] on div "Expand" at bounding box center [873, 758] width 89 height 32
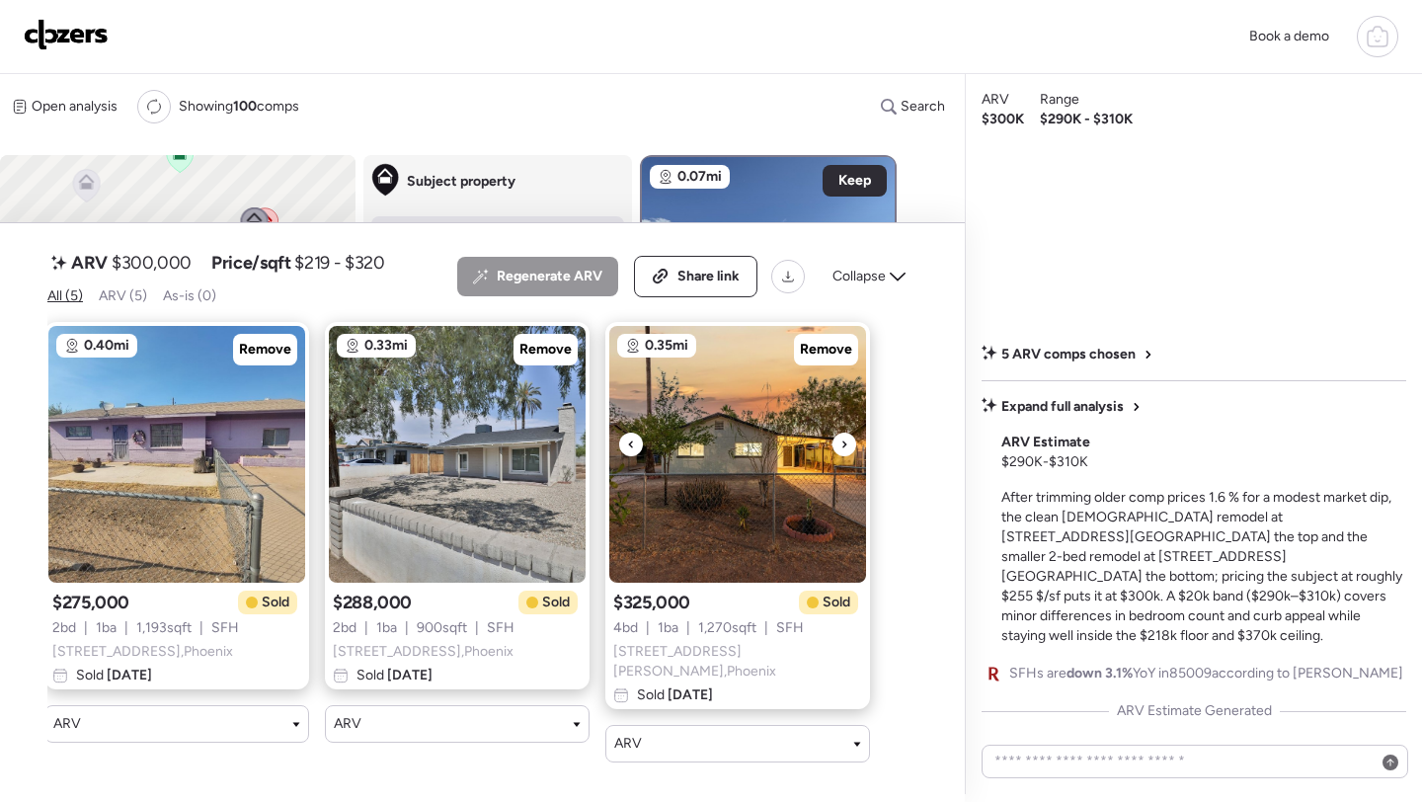
scroll to position [0, 0]
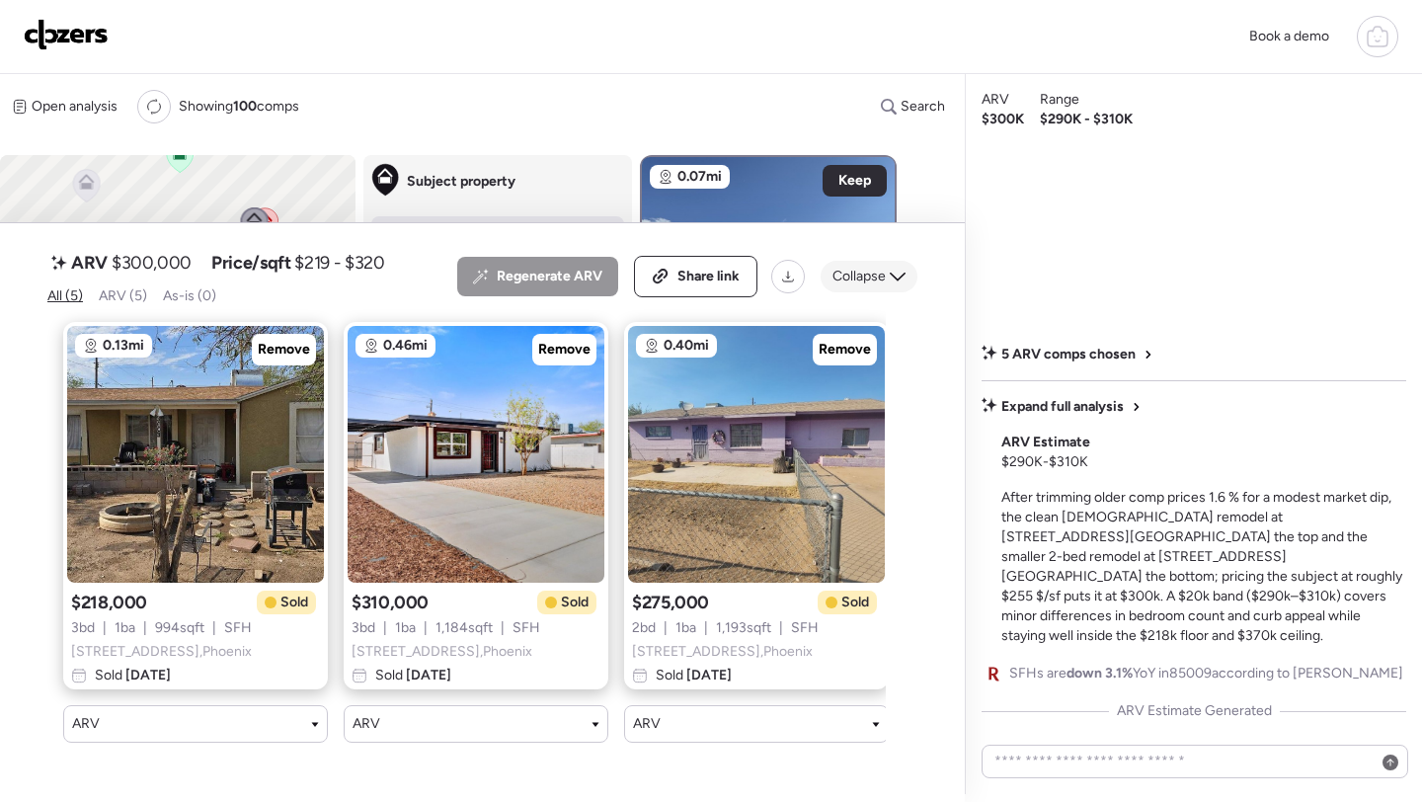
click at [845, 286] on span "Collapse" at bounding box center [859, 277] width 53 height 20
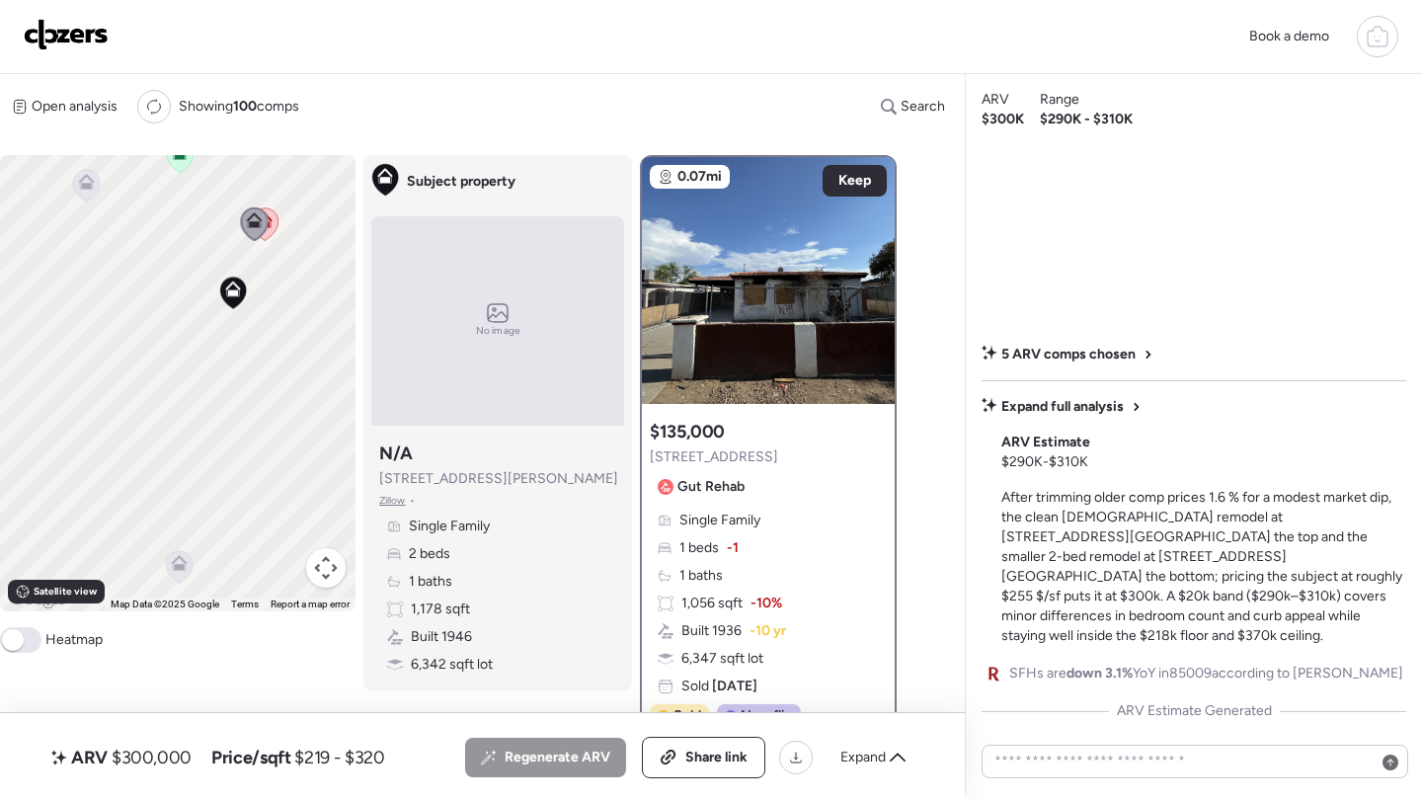
click at [153, 759] on span "$300,000" at bounding box center [152, 758] width 80 height 24
copy span "300,000"
click at [688, 754] on span "Share link" at bounding box center [717, 758] width 62 height 20
click at [54, 37] on img at bounding box center [66, 35] width 85 height 32
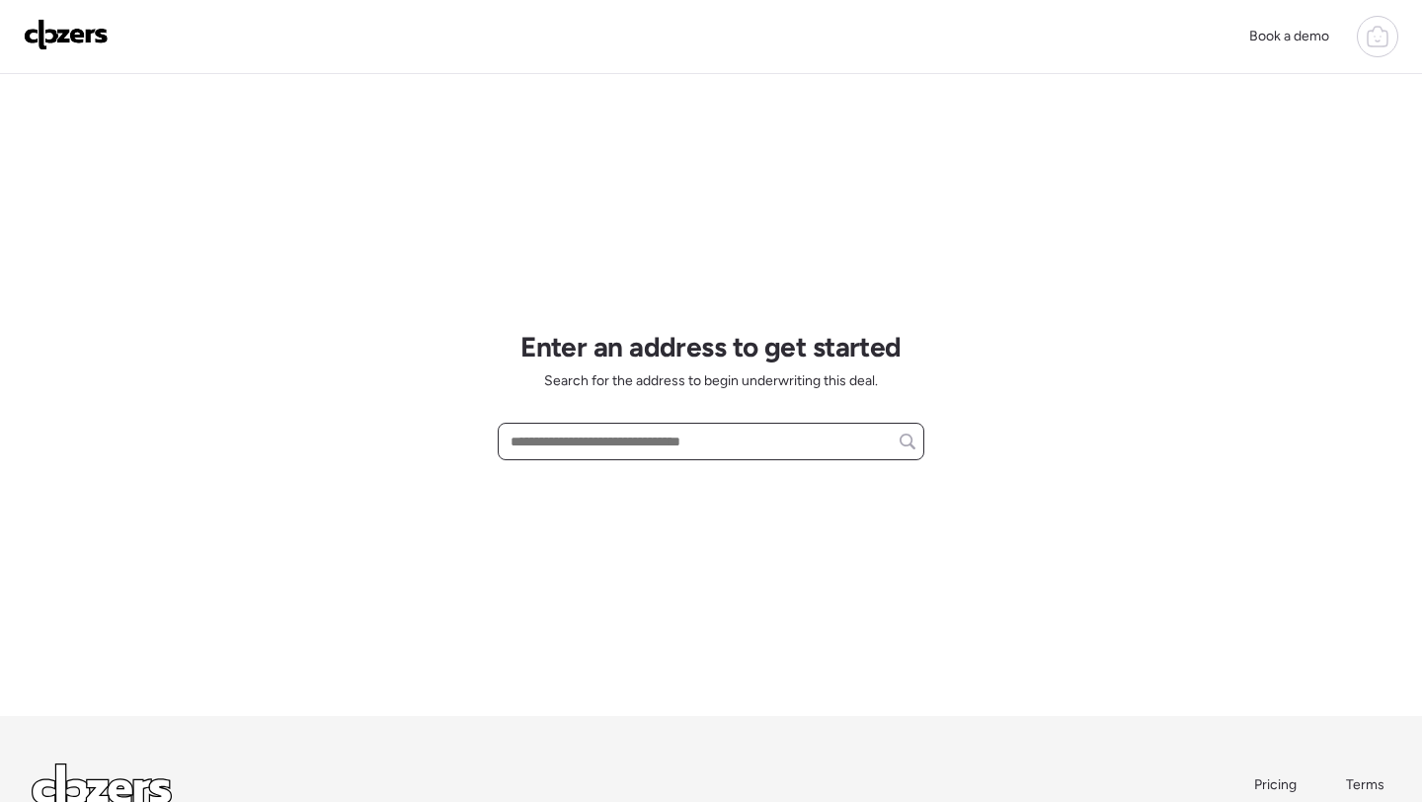
click at [595, 446] on input "text" at bounding box center [711, 442] width 409 height 28
paste input "**********"
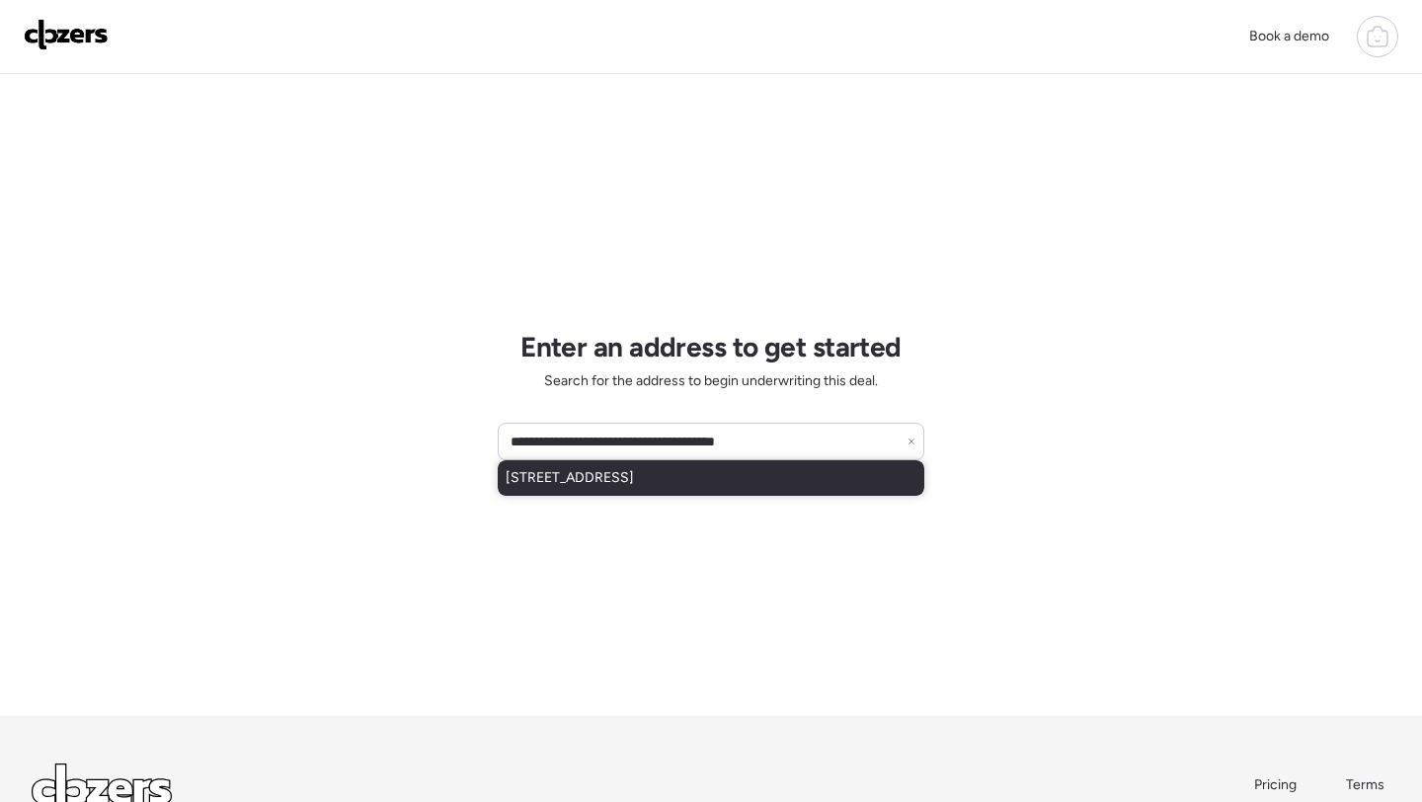
click at [605, 472] on span "[STREET_ADDRESS]" at bounding box center [570, 478] width 128 height 20
type input "**********"
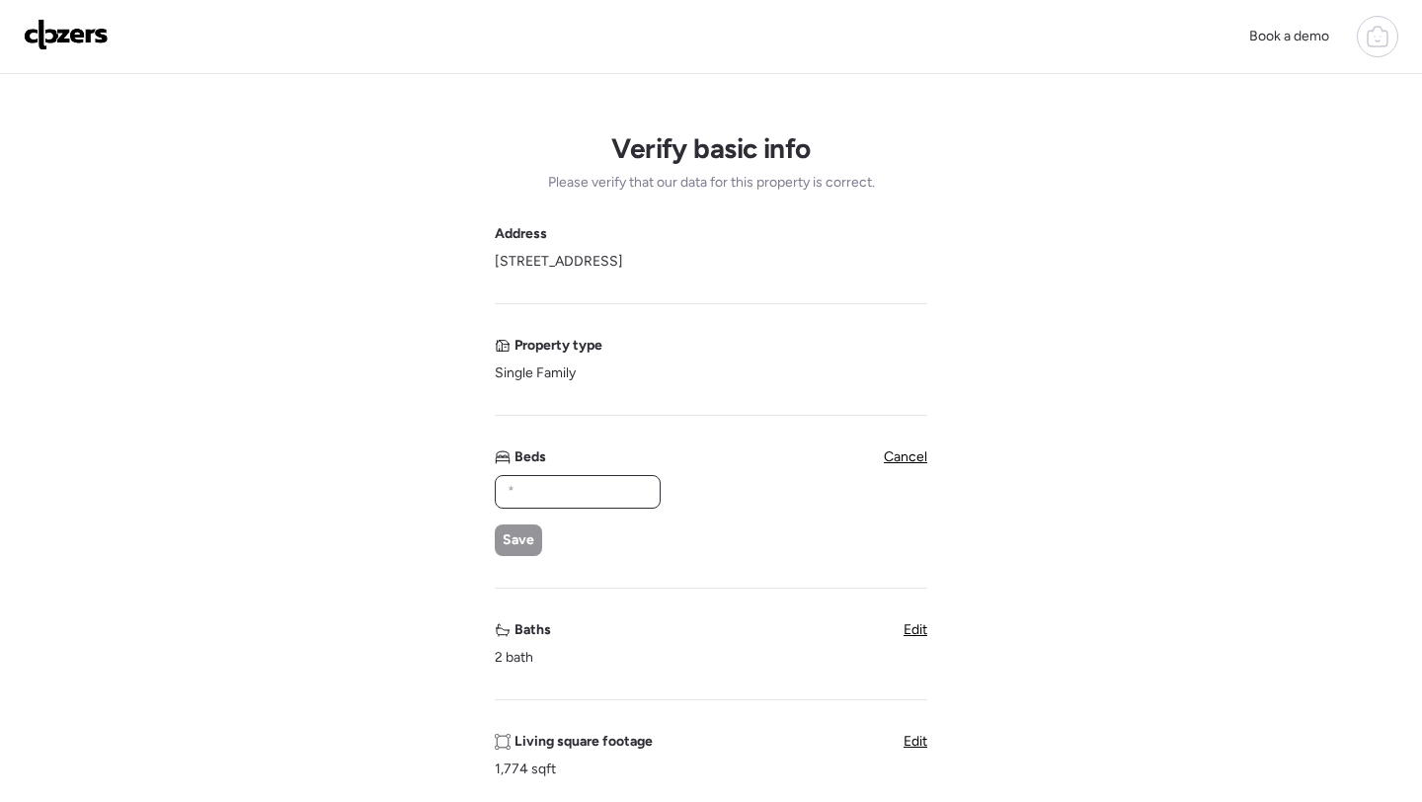
click at [563, 504] on input "text" at bounding box center [578, 492] width 148 height 28
type input "*"
click at [523, 542] on span "Save" at bounding box center [519, 540] width 32 height 20
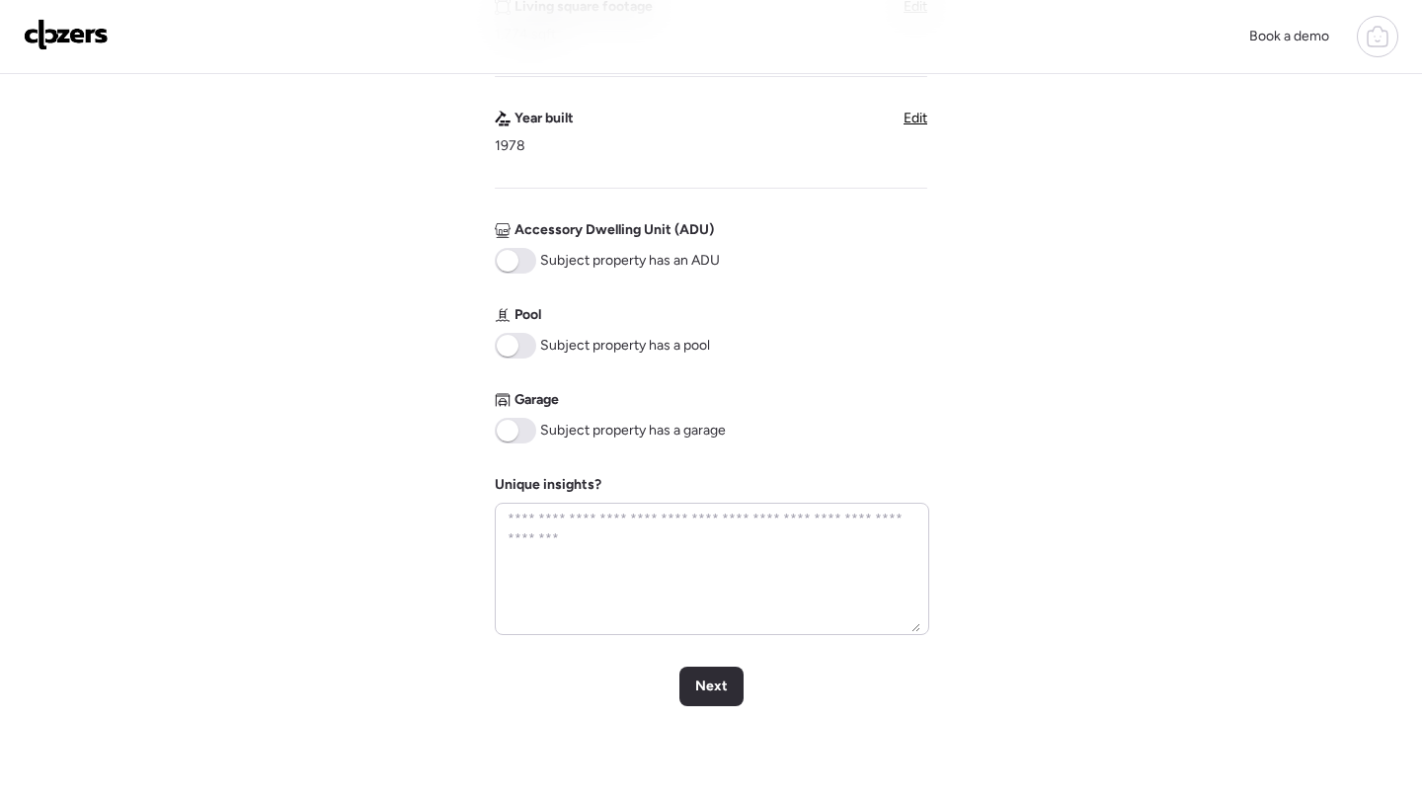
scroll to position [910, 0]
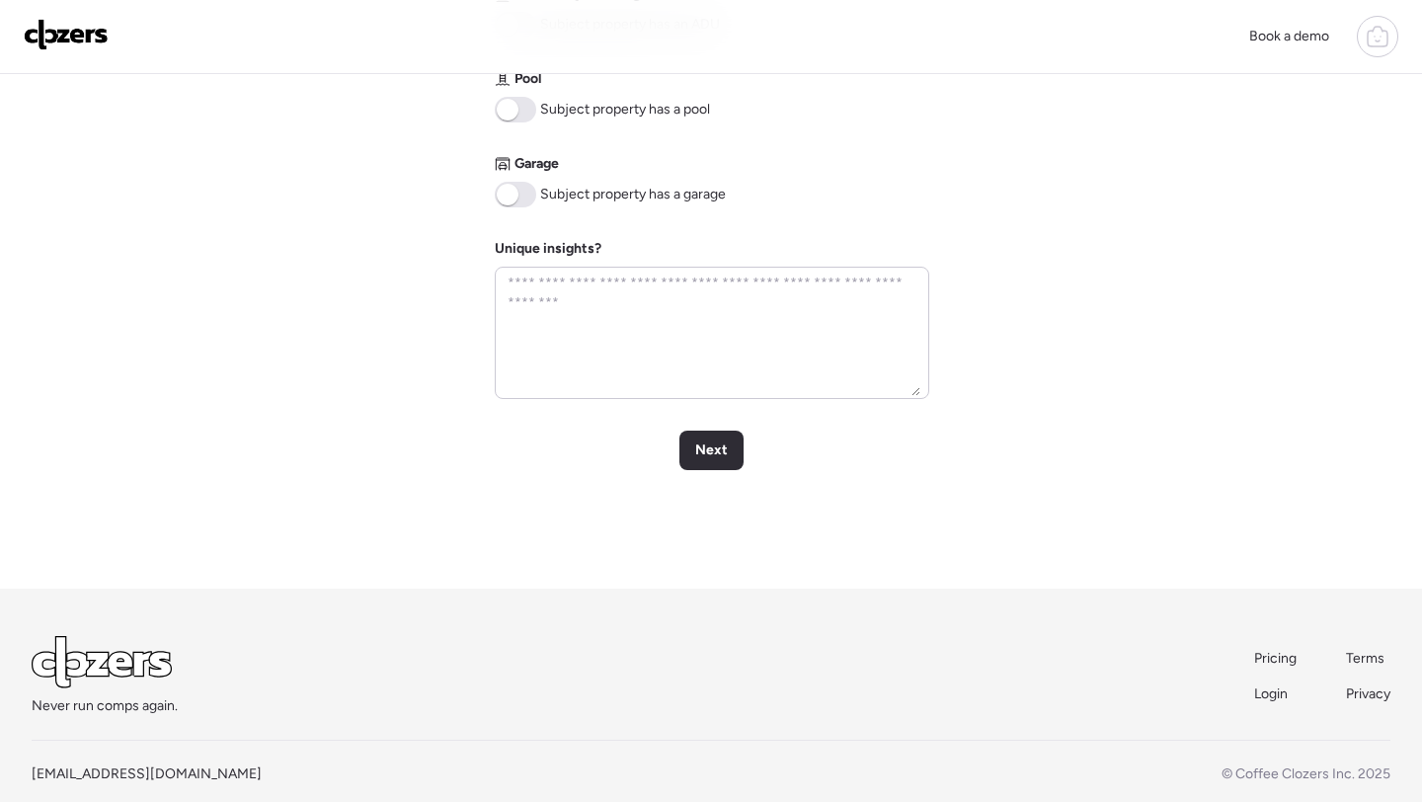
click at [513, 194] on span at bounding box center [508, 195] width 22 height 22
click at [702, 452] on span "Next" at bounding box center [711, 451] width 33 height 20
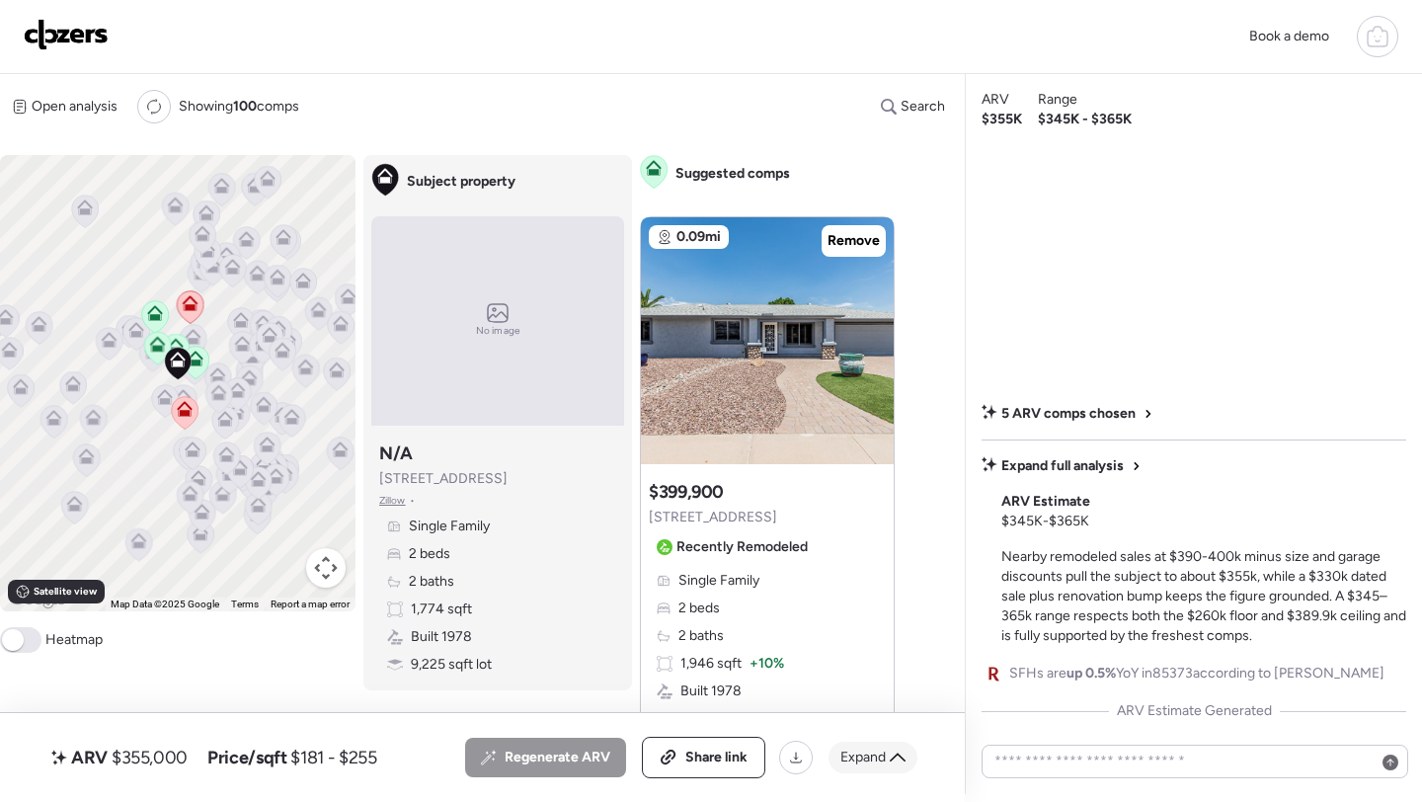
click at [880, 762] on span "Expand" at bounding box center [863, 758] width 45 height 20
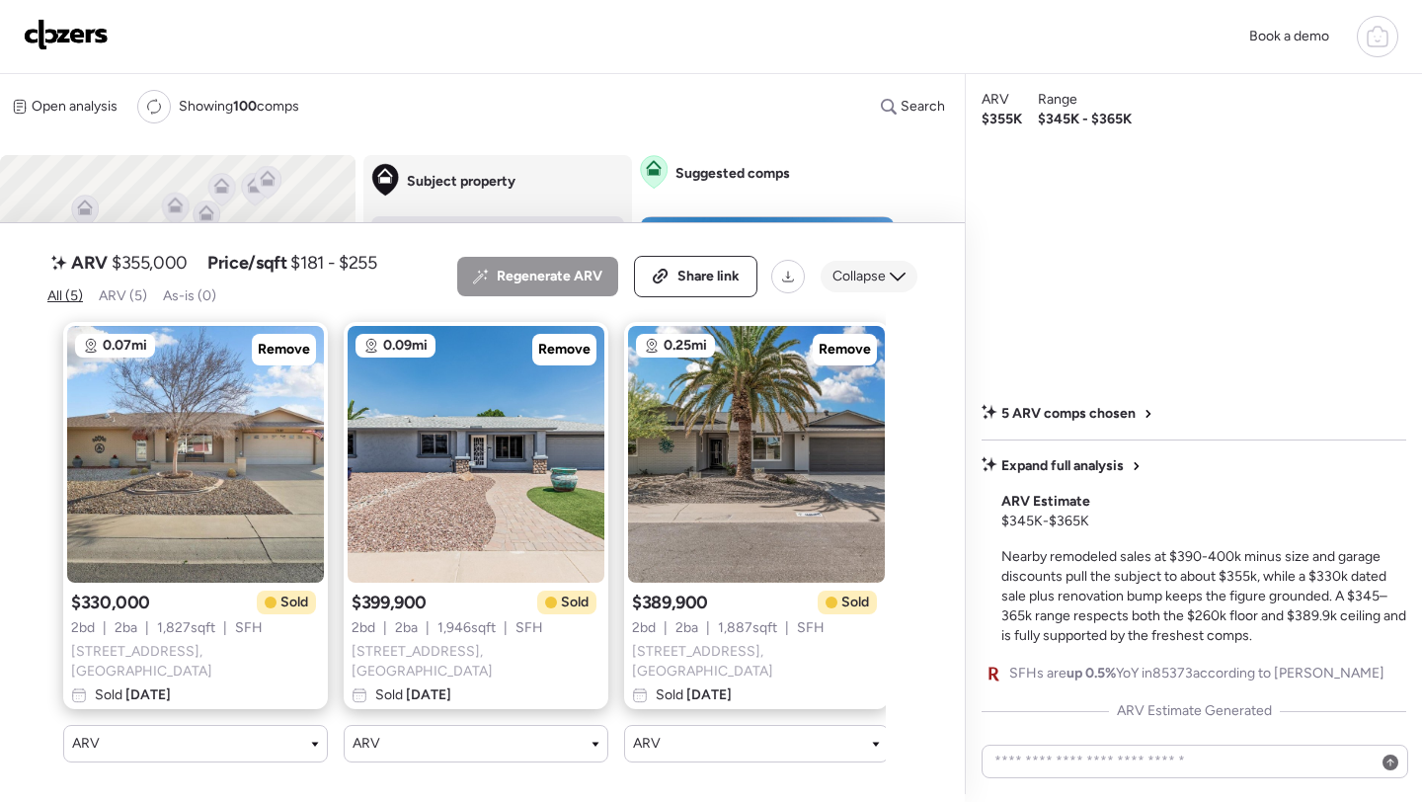
click at [843, 286] on span "Collapse" at bounding box center [859, 277] width 53 height 20
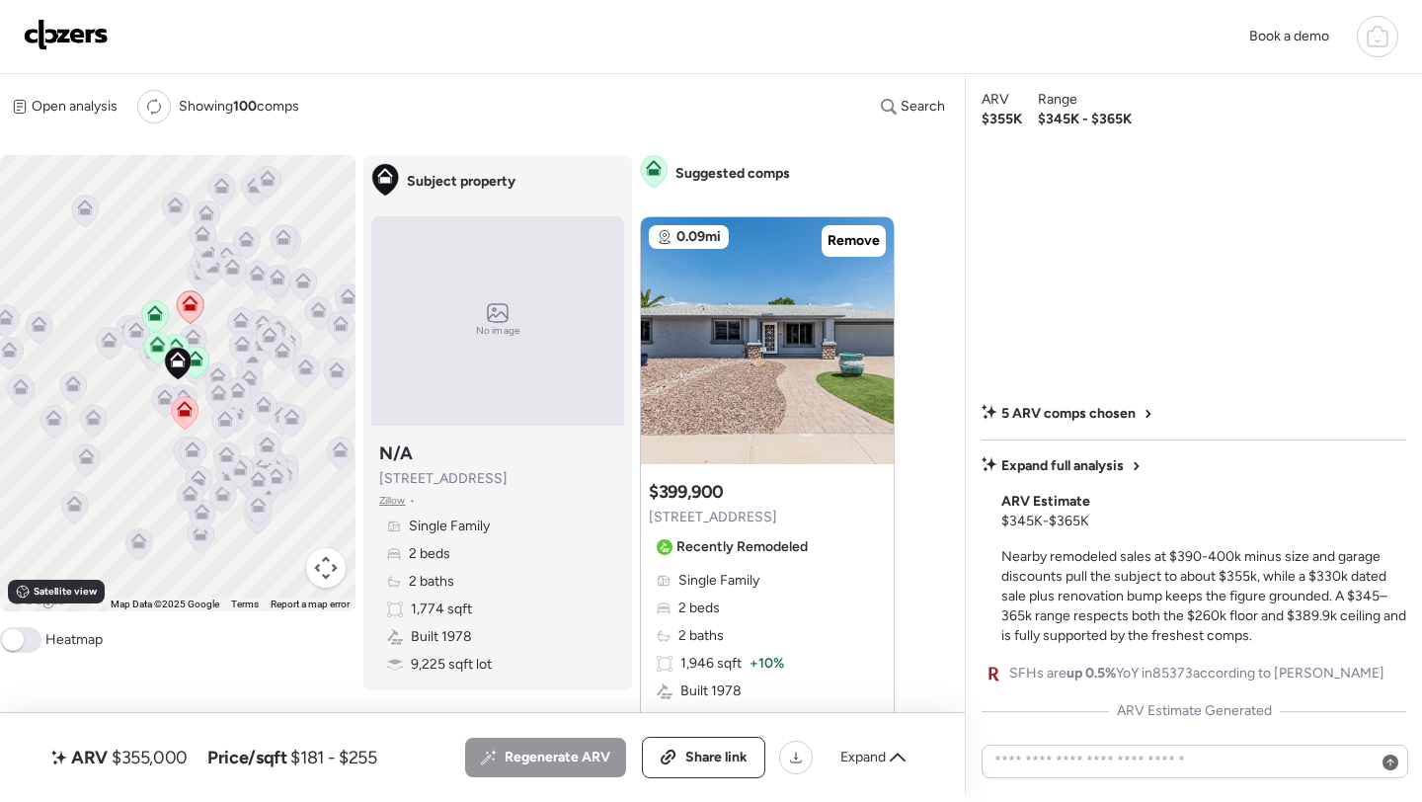
click at [157, 755] on span "$355,000" at bounding box center [150, 758] width 76 height 24
copy span "355,000"
click at [713, 757] on span "Share link" at bounding box center [717, 758] width 62 height 20
click at [47, 29] on img at bounding box center [66, 35] width 85 height 32
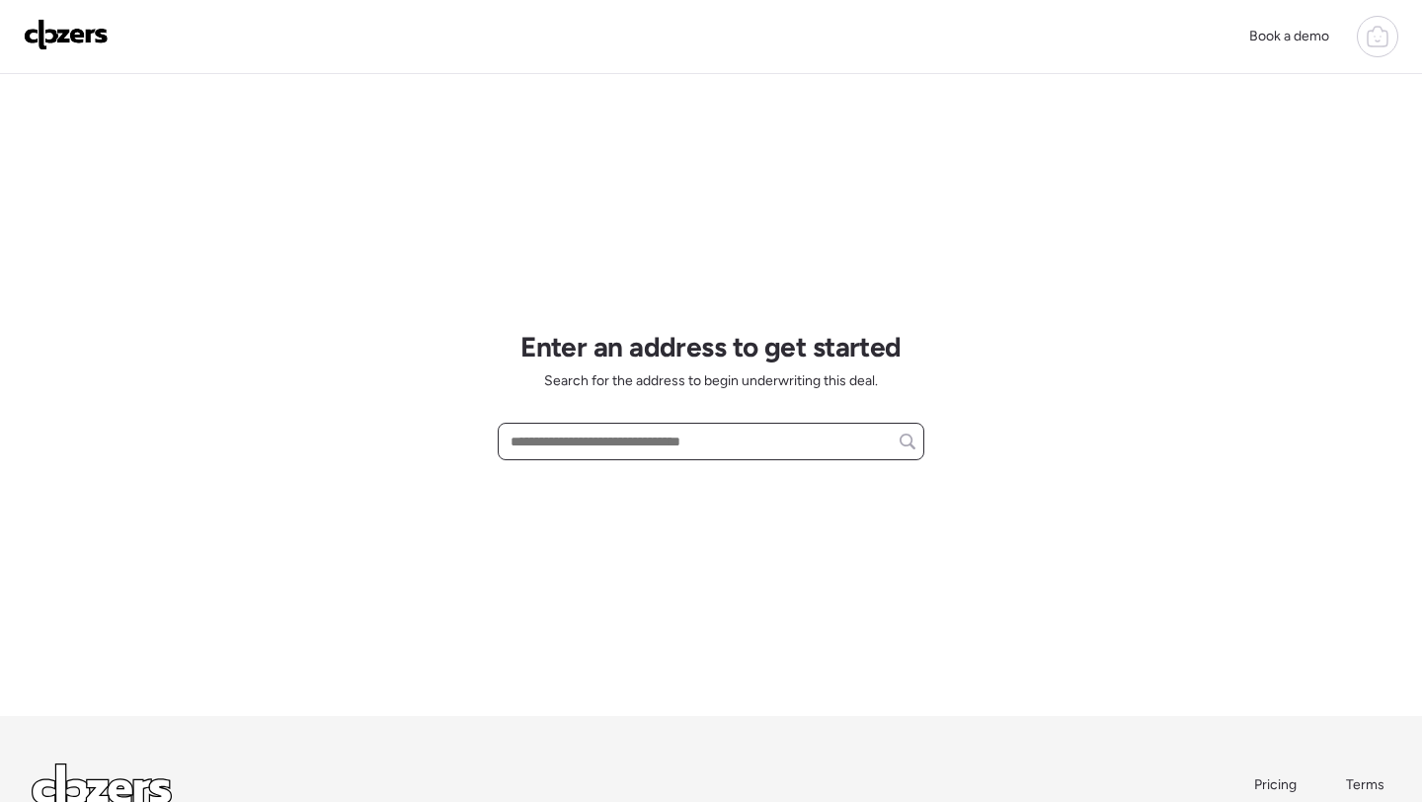
click at [563, 441] on input "text" at bounding box center [711, 442] width 409 height 28
paste input "**********"
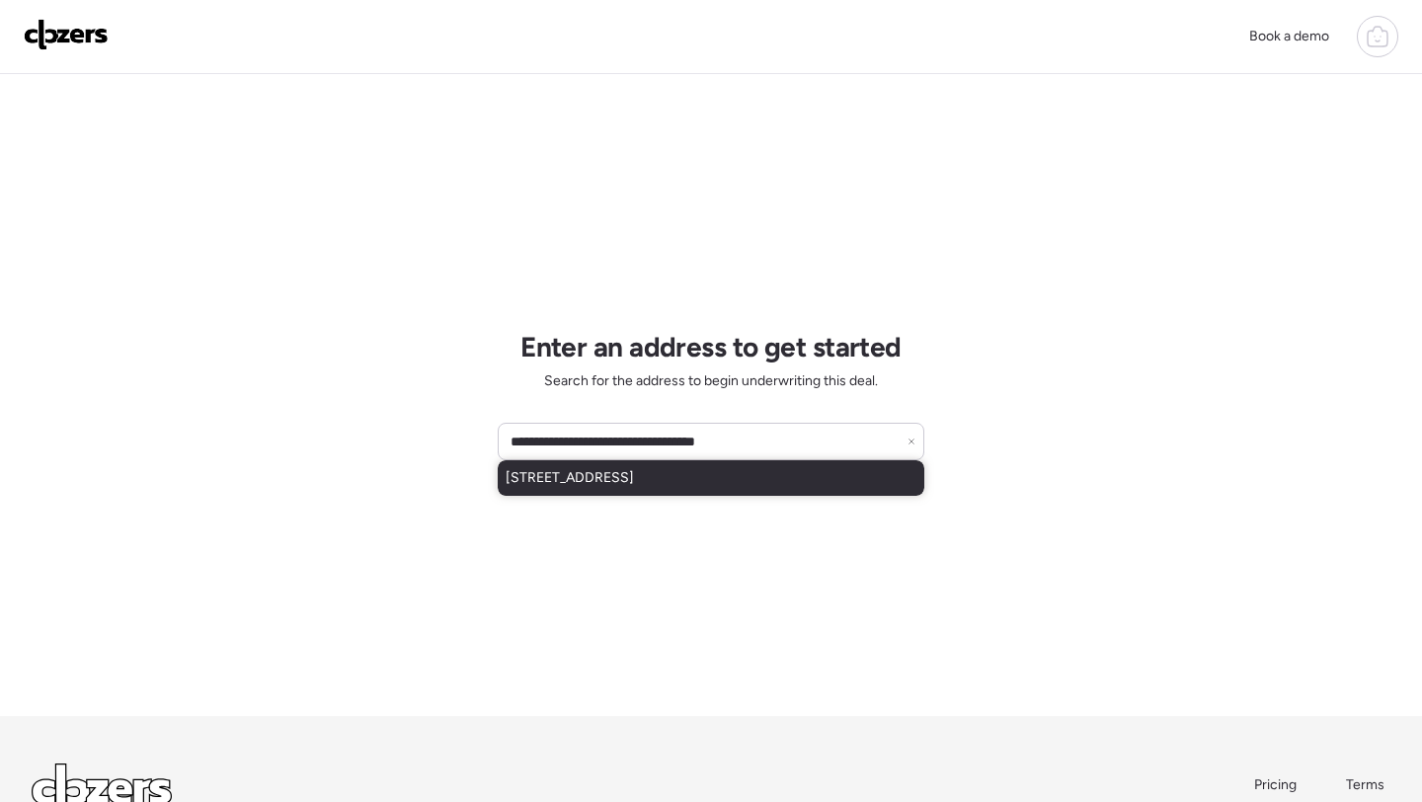
click at [585, 486] on span "[STREET_ADDRESS]" at bounding box center [570, 478] width 128 height 20
type input "**********"
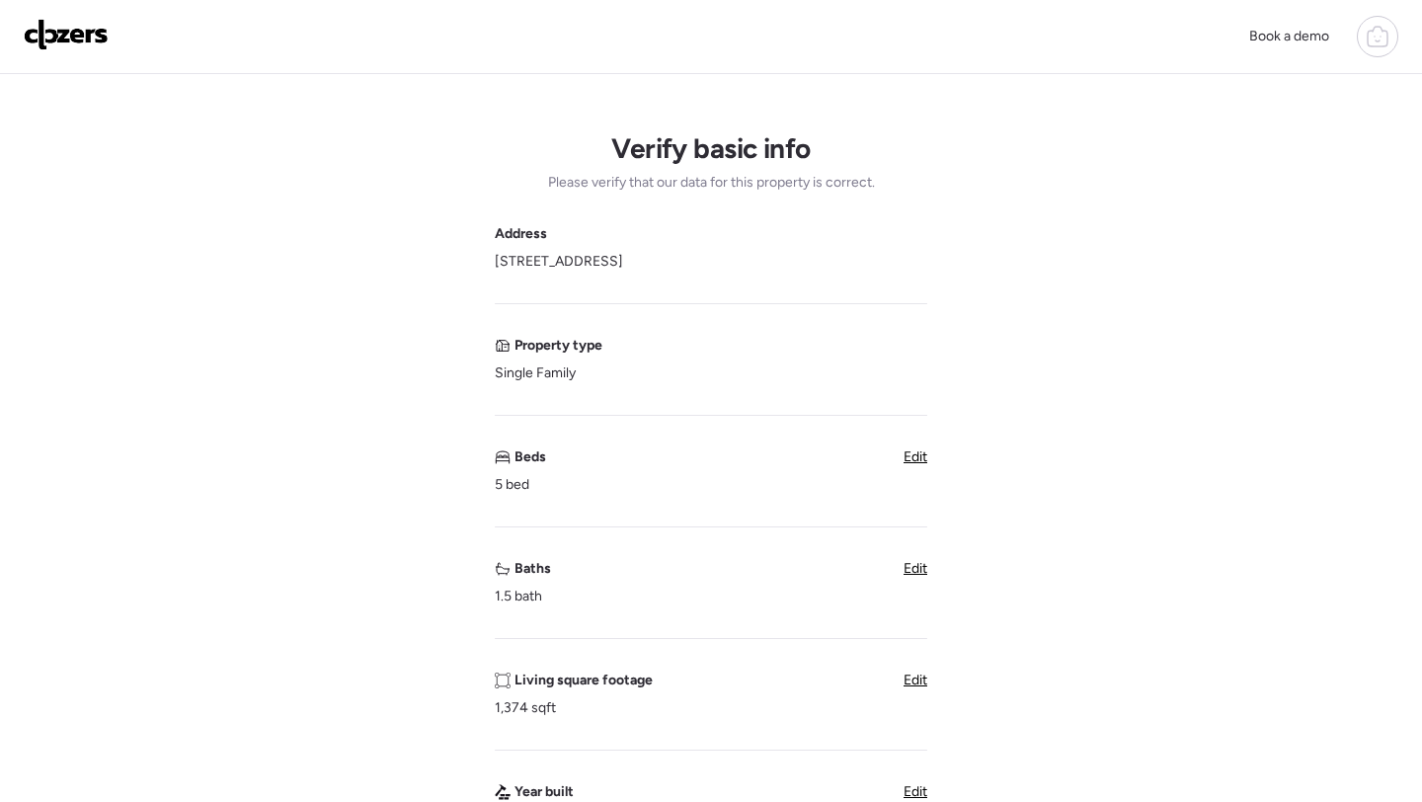
click at [906, 571] on span "Edit" at bounding box center [916, 568] width 24 height 17
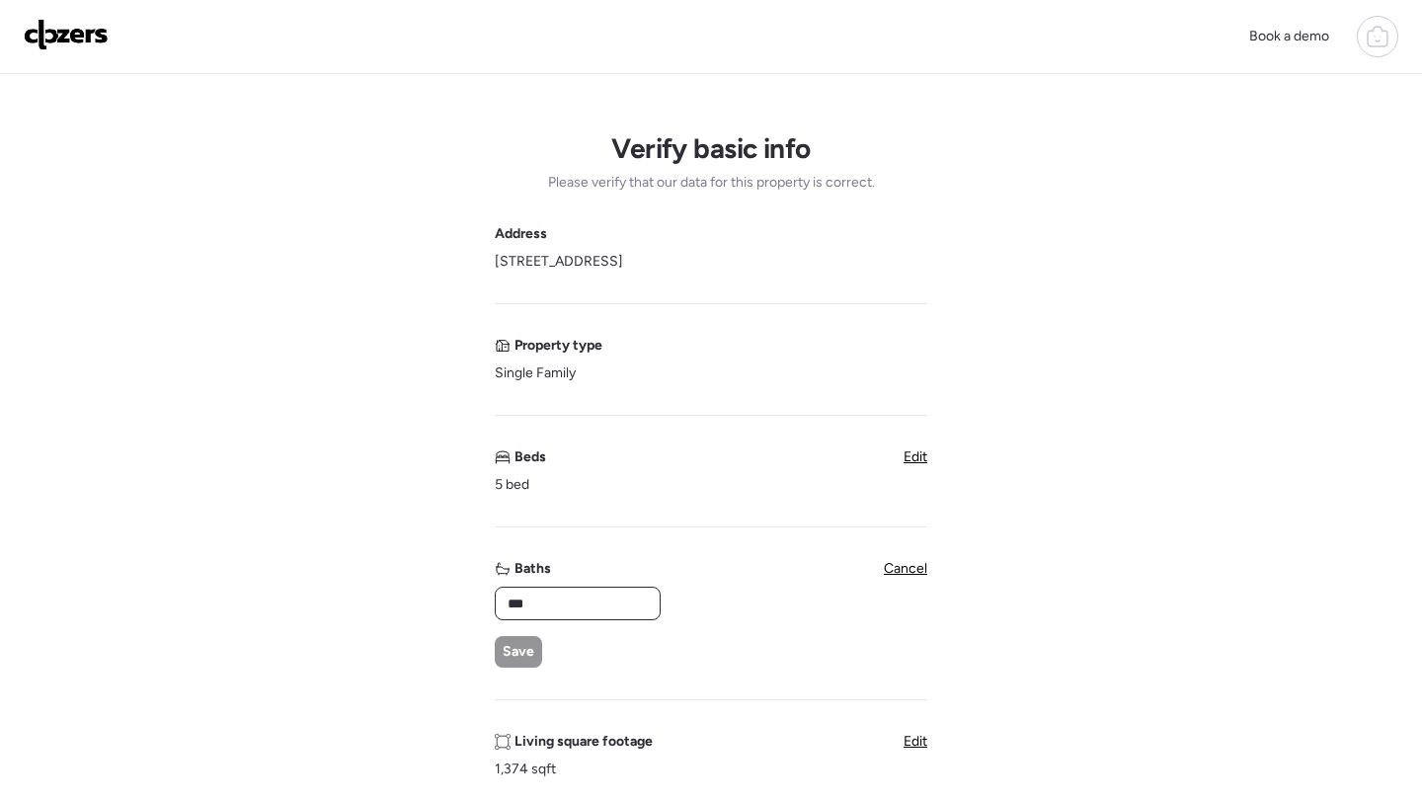
click at [586, 601] on input "***" at bounding box center [578, 604] width 148 height 28
type input "*"
click at [508, 673] on div "Address [STREET_ADDRESS] Property type Single Family Beds 5 bed Edit Baths * Sa…" at bounding box center [711, 797] width 433 height 1146
click at [510, 655] on span "Save" at bounding box center [519, 652] width 32 height 20
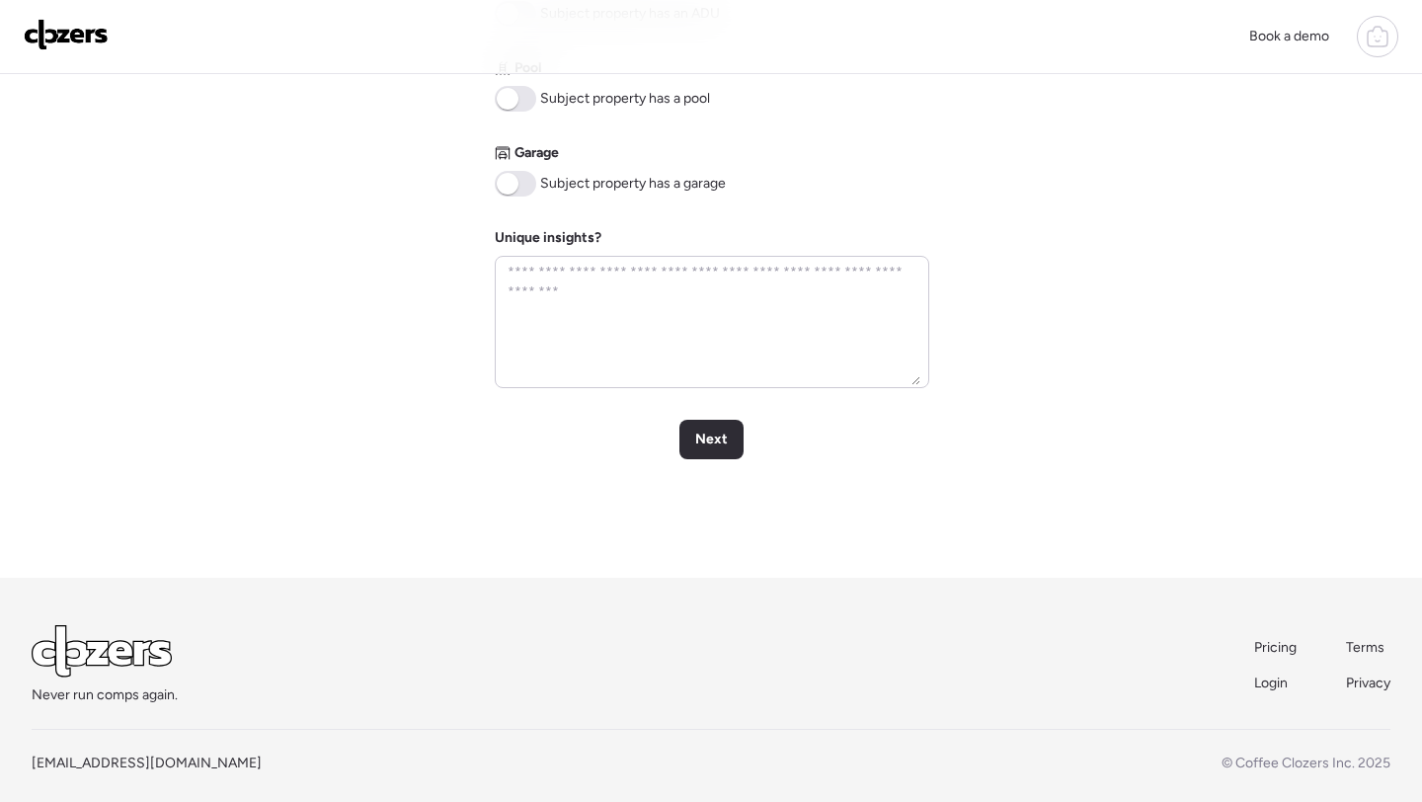
scroll to position [940, 0]
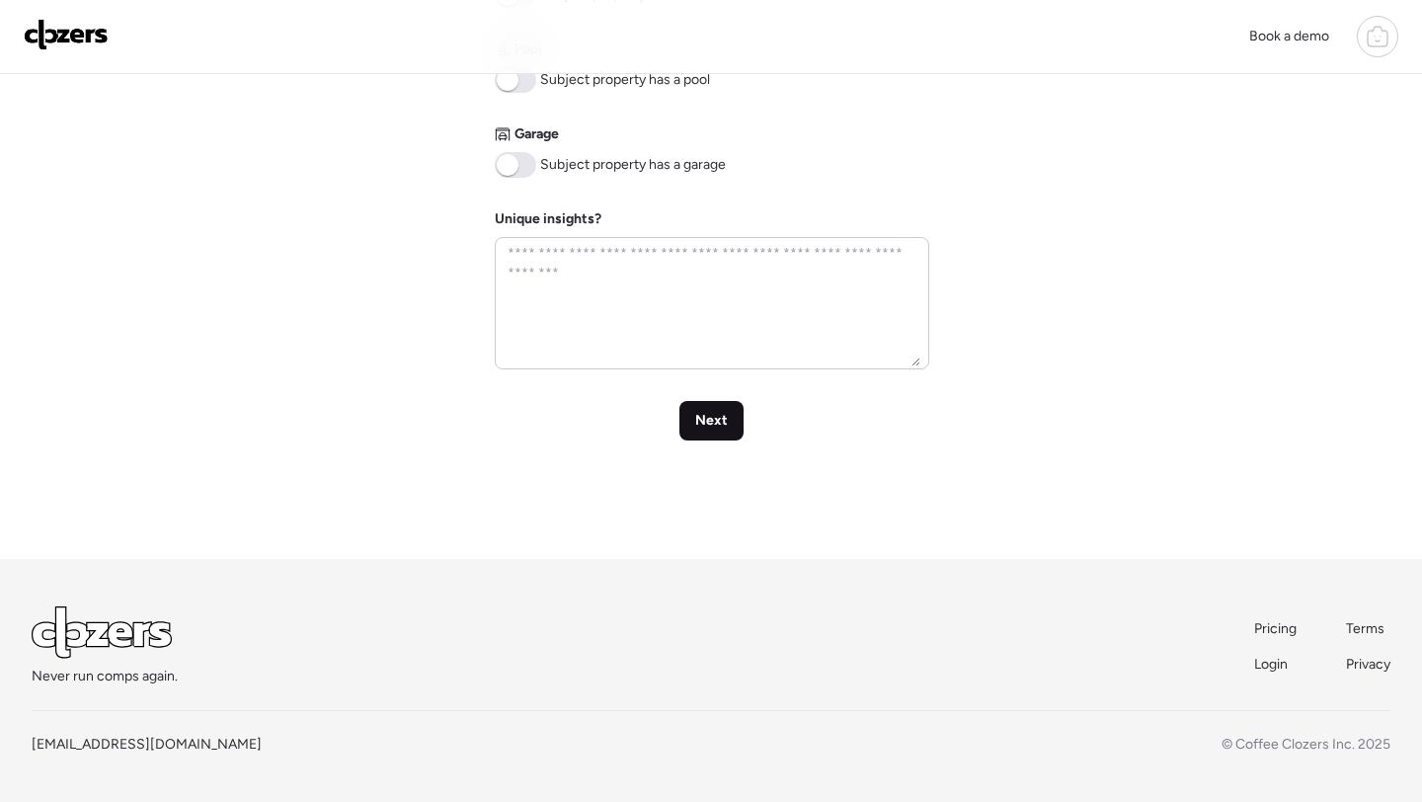
click at [712, 411] on span "Next" at bounding box center [711, 421] width 33 height 20
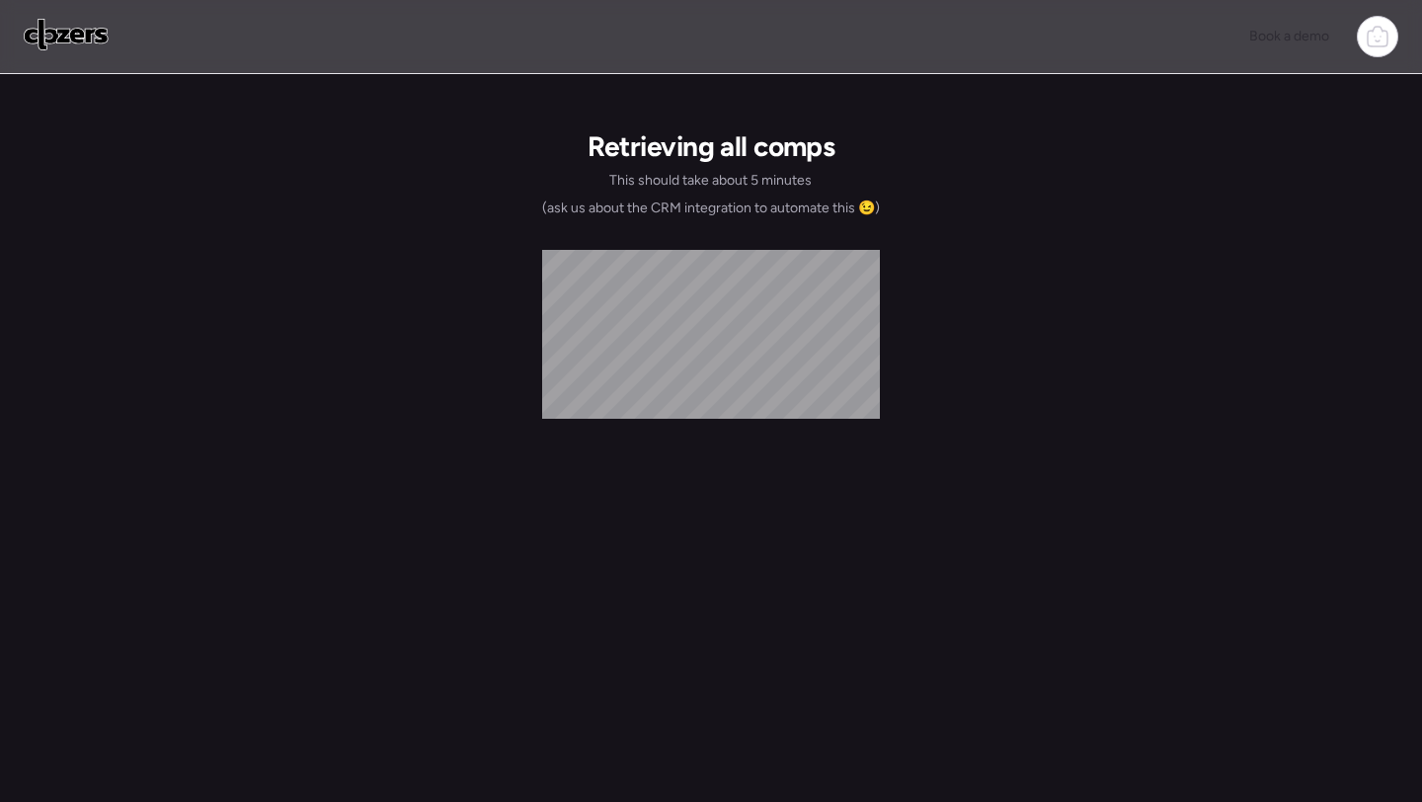
scroll to position [0, 0]
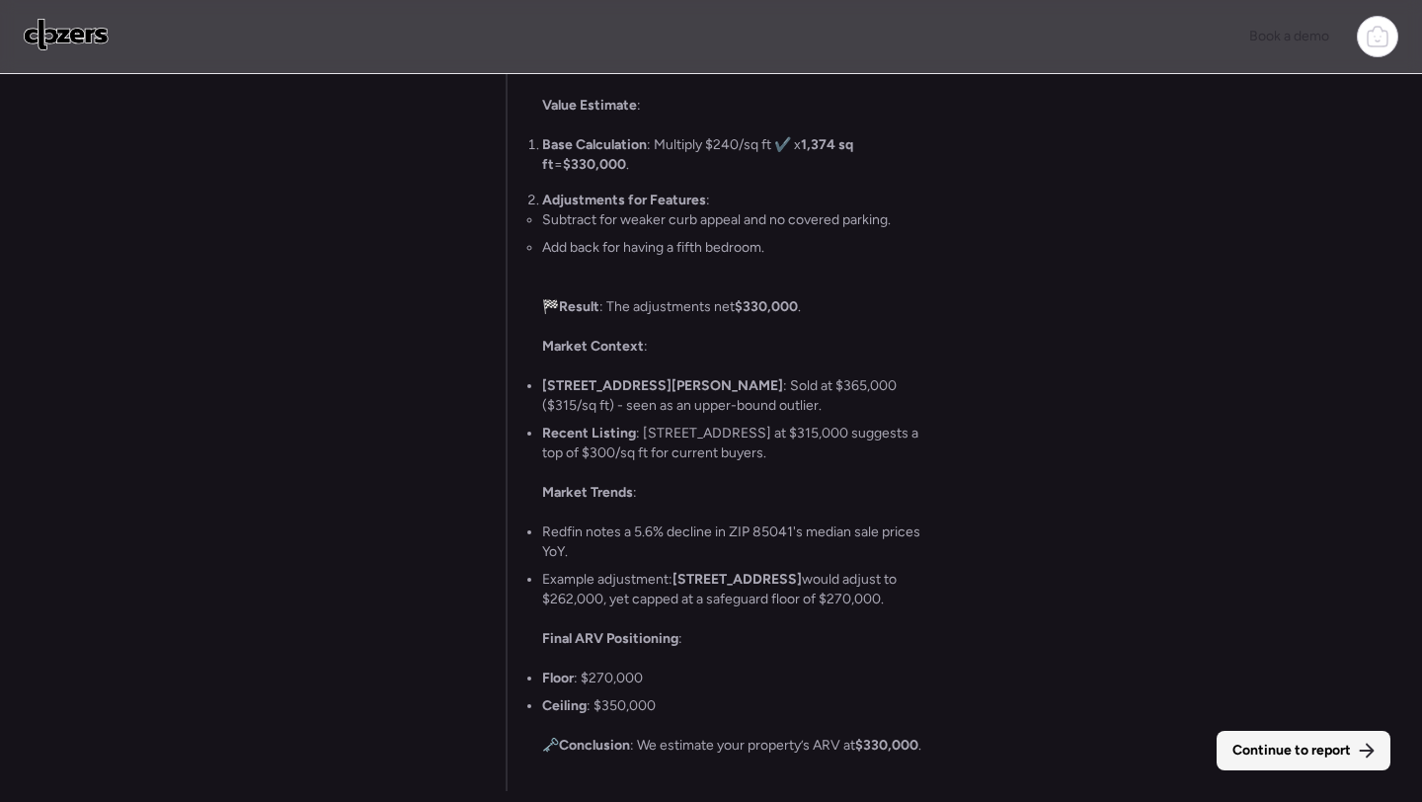
click at [1304, 737] on div "Continue to report" at bounding box center [1304, 751] width 174 height 40
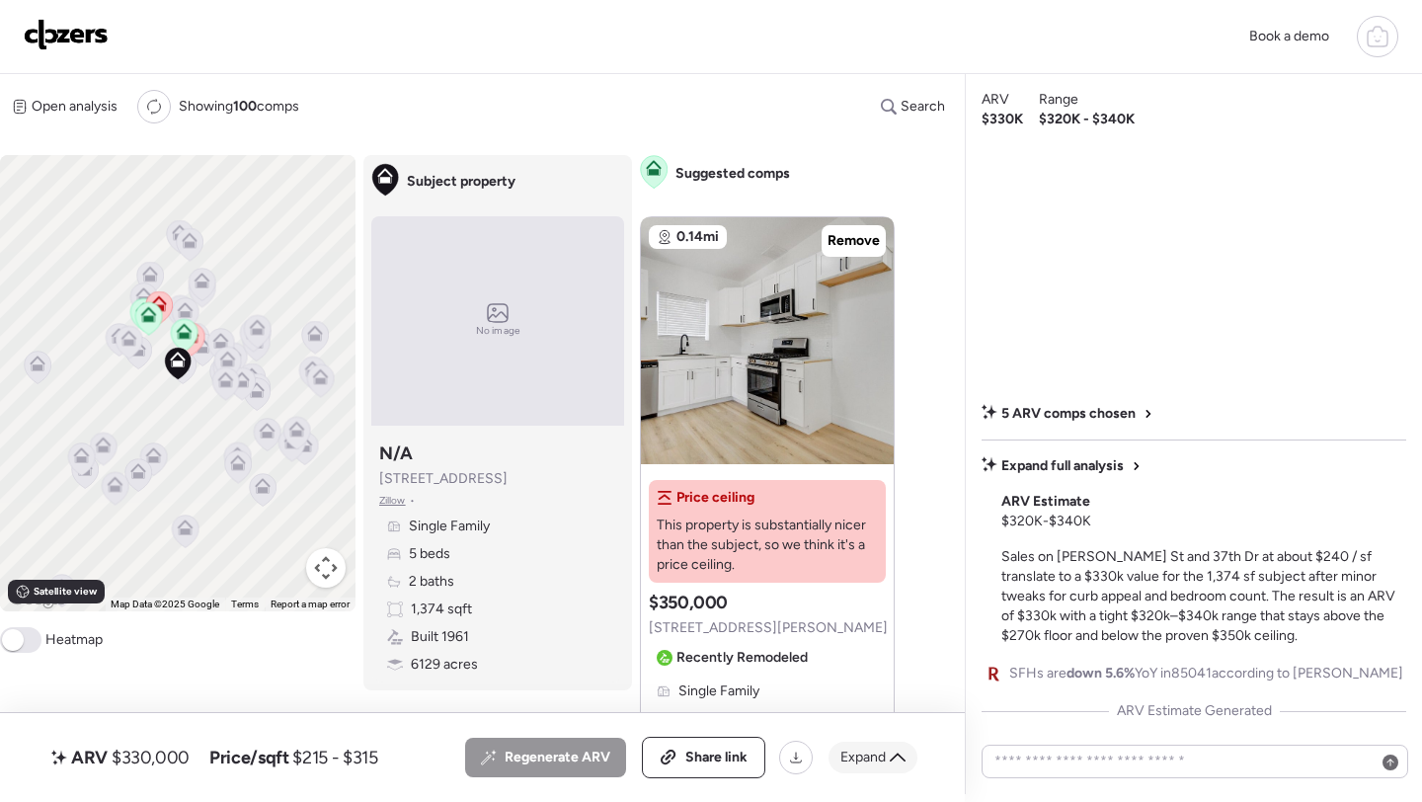
click at [856, 757] on span "Expand" at bounding box center [863, 758] width 45 height 20
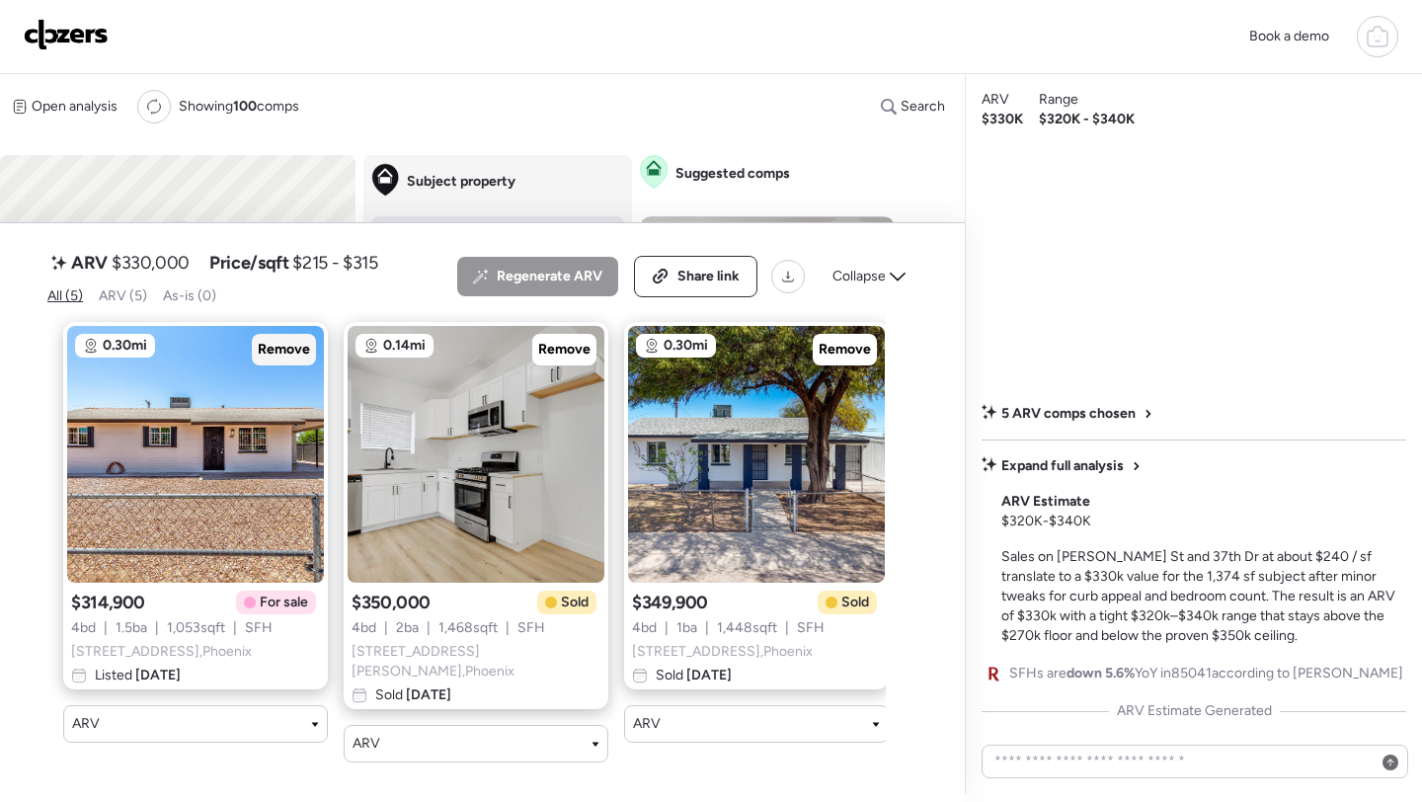
click at [286, 360] on span "Remove" at bounding box center [284, 350] width 52 height 20
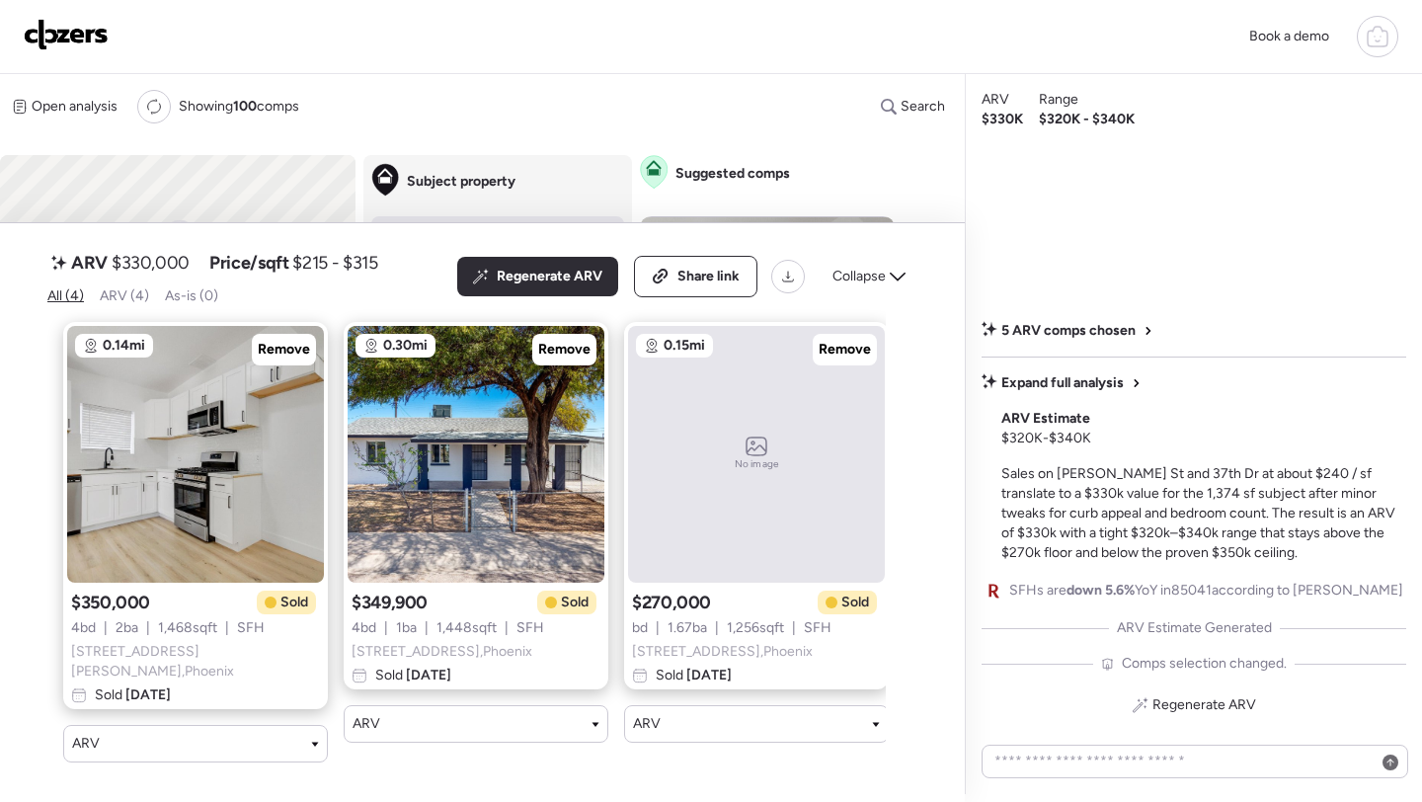
scroll to position [0, 299]
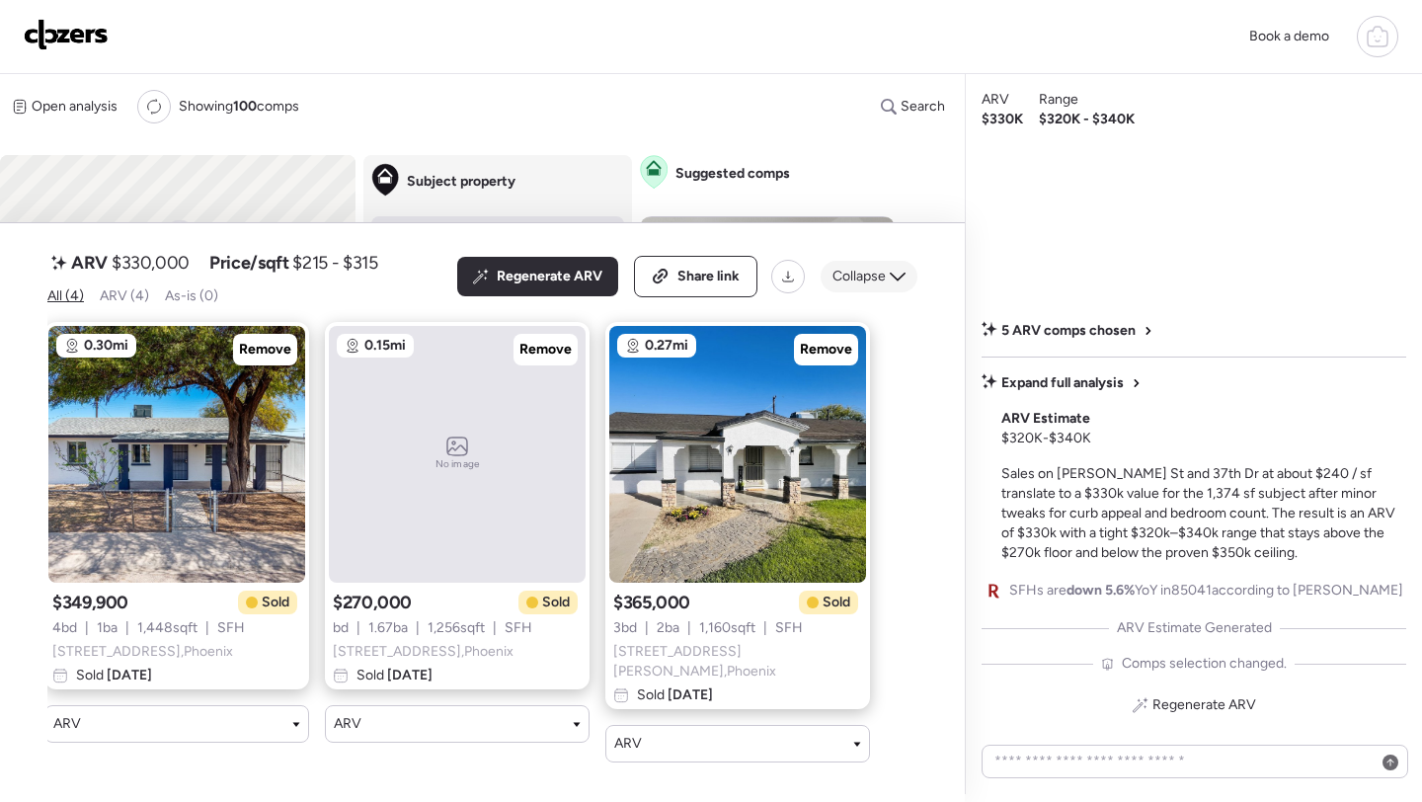
click at [887, 292] on div "Collapse" at bounding box center [869, 277] width 97 height 32
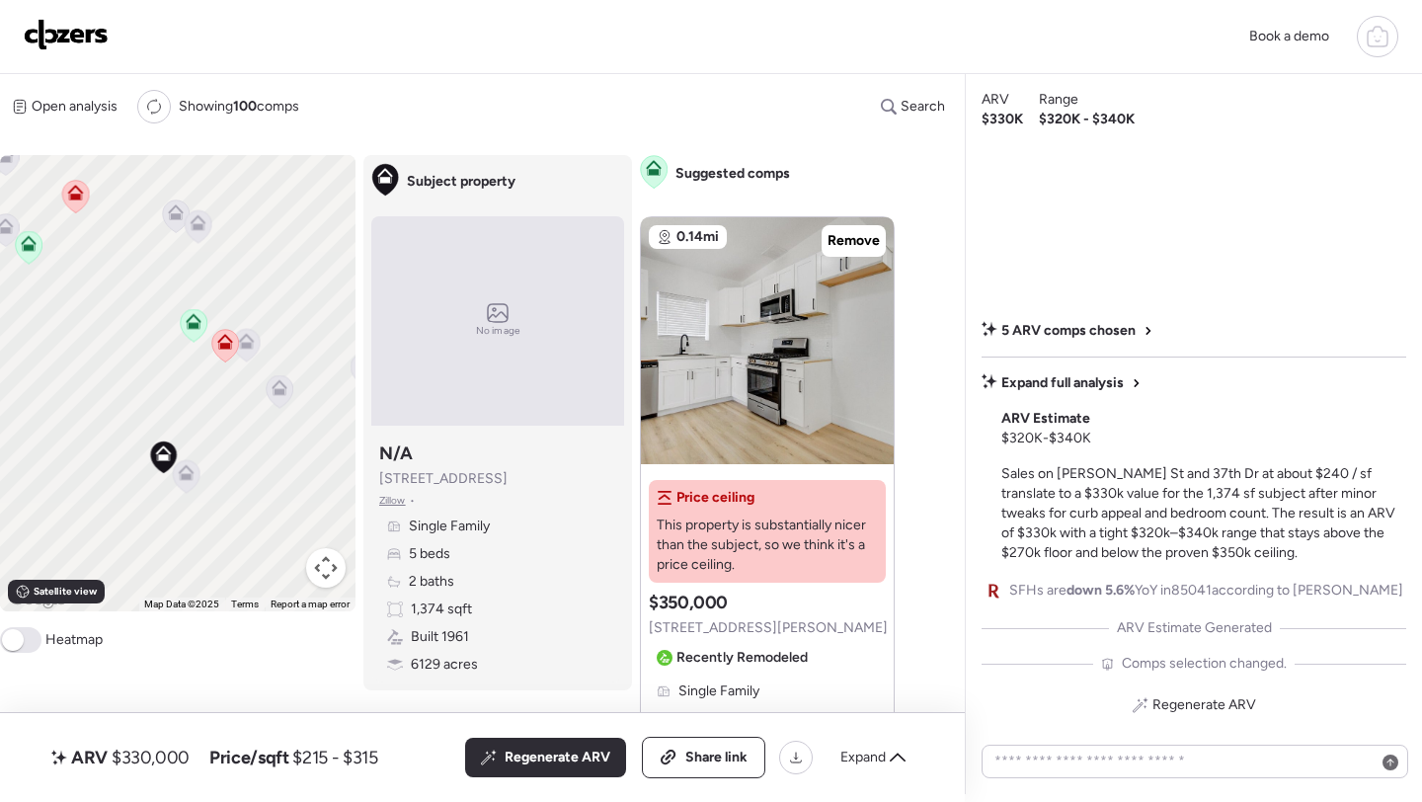
click at [192, 479] on icon at bounding box center [187, 473] width 16 height 16
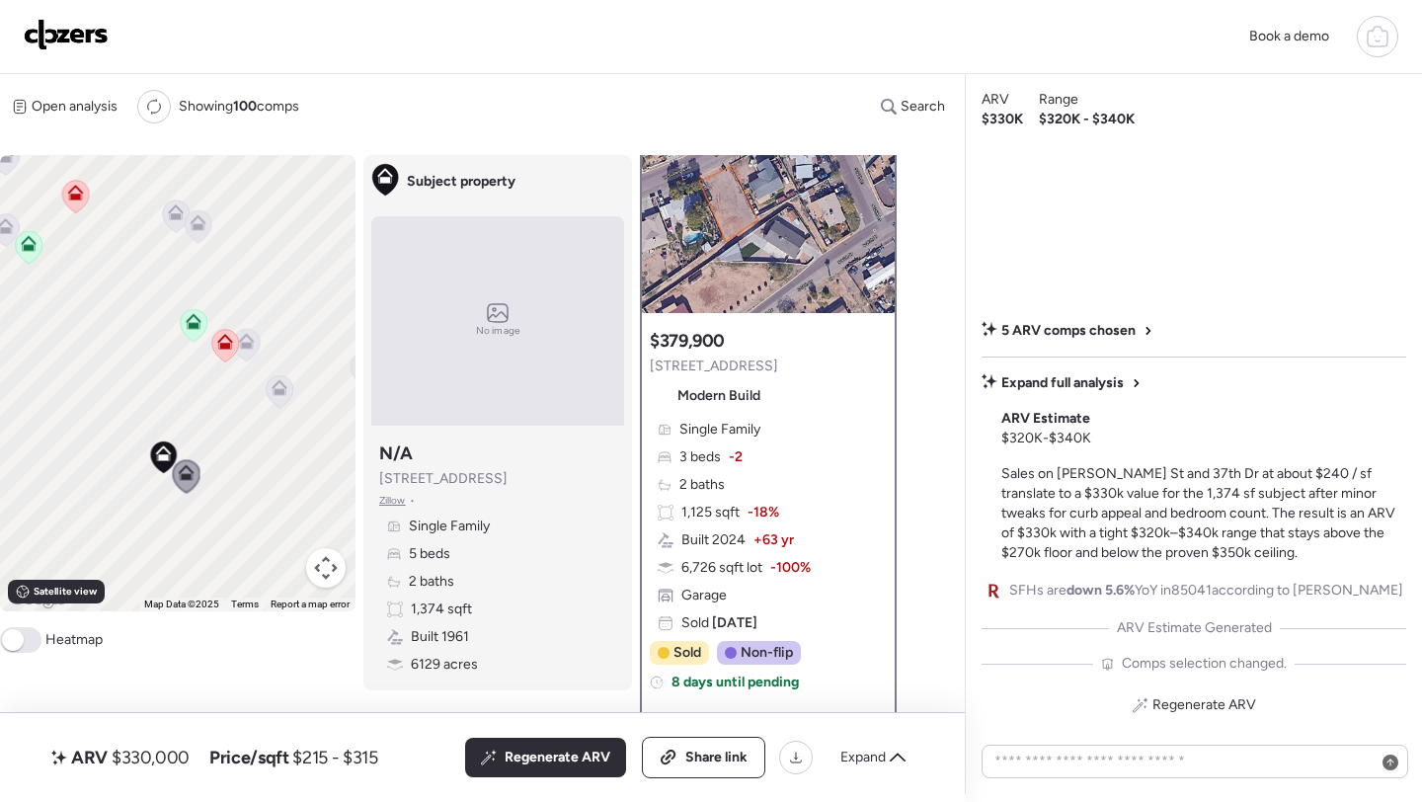
scroll to position [100, 0]
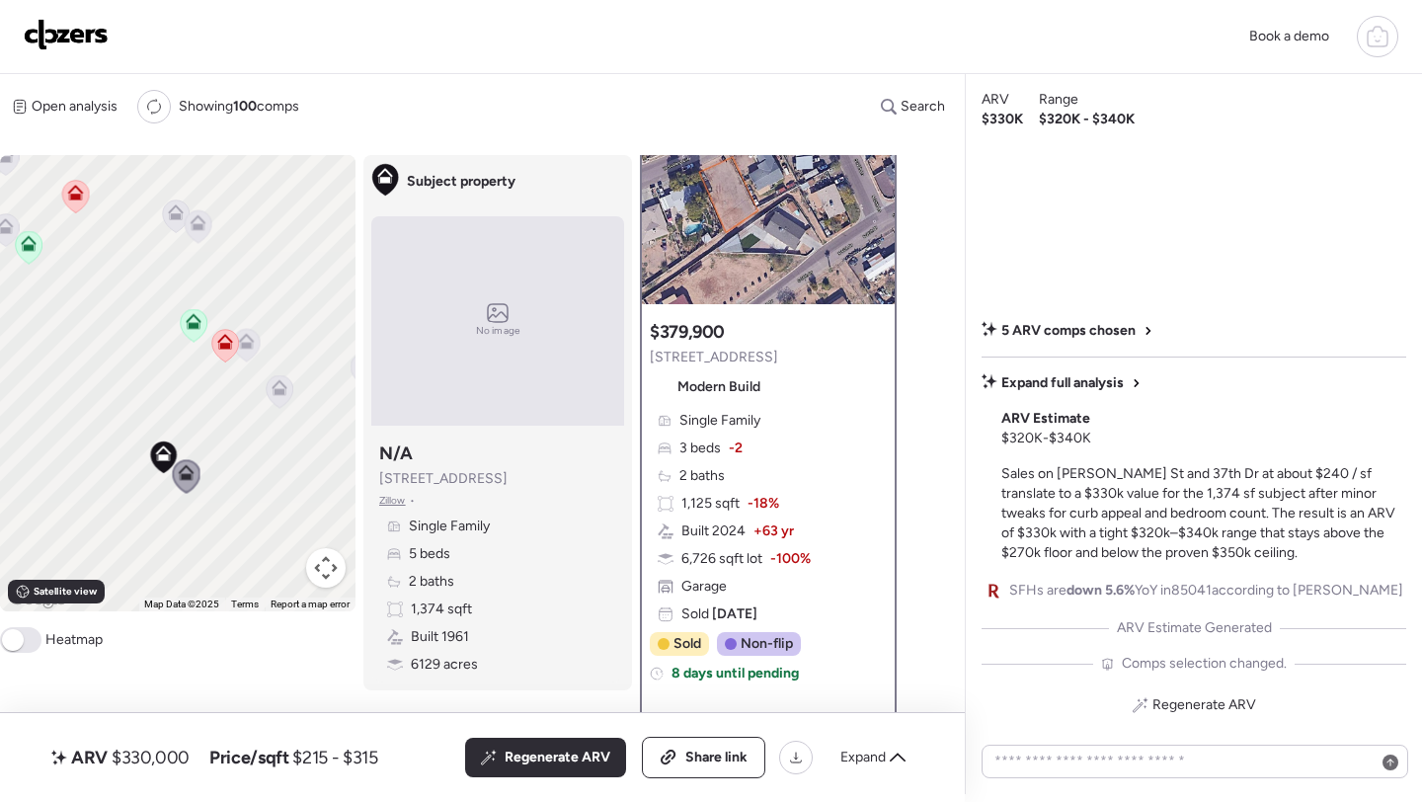
click at [284, 387] on icon at bounding box center [279, 384] width 15 height 9
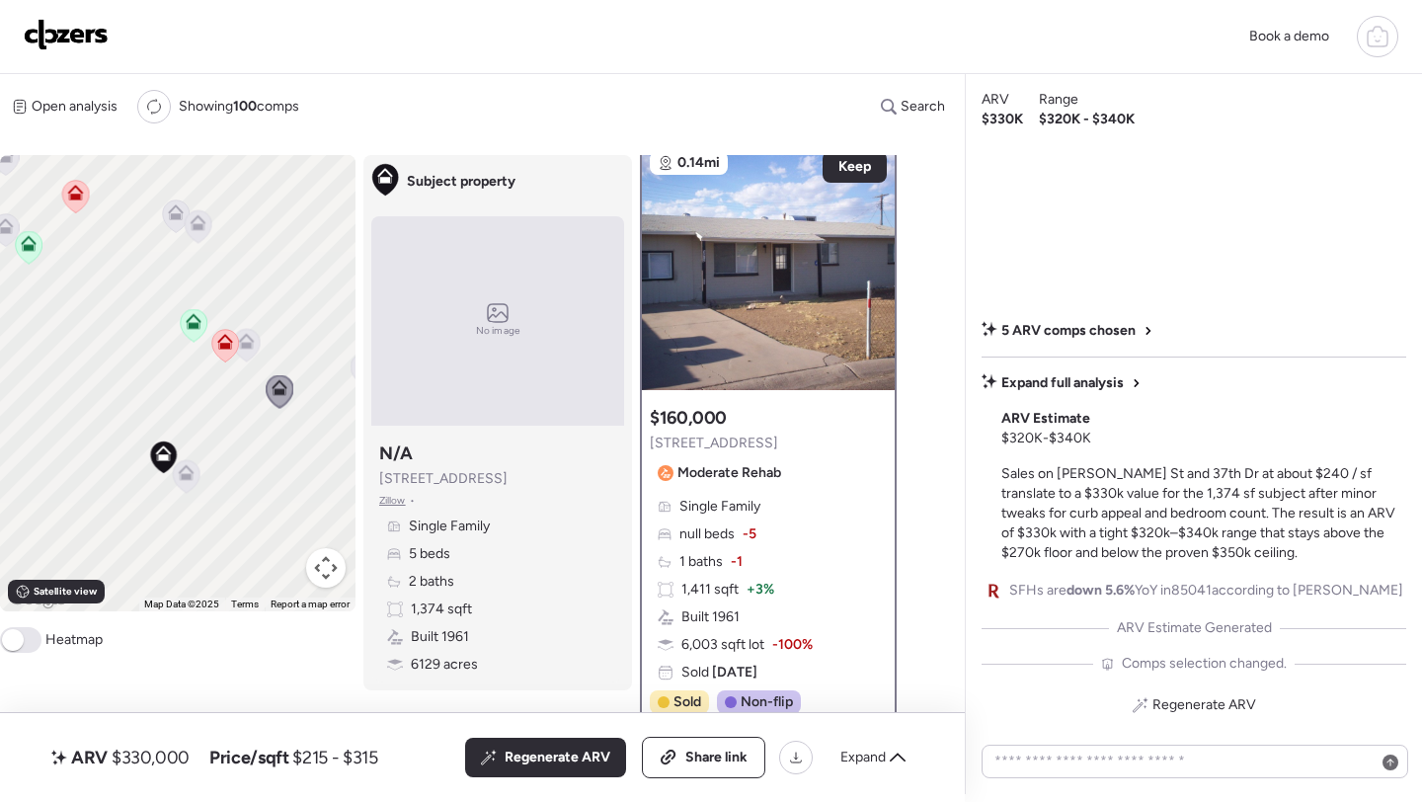
scroll to position [0, 0]
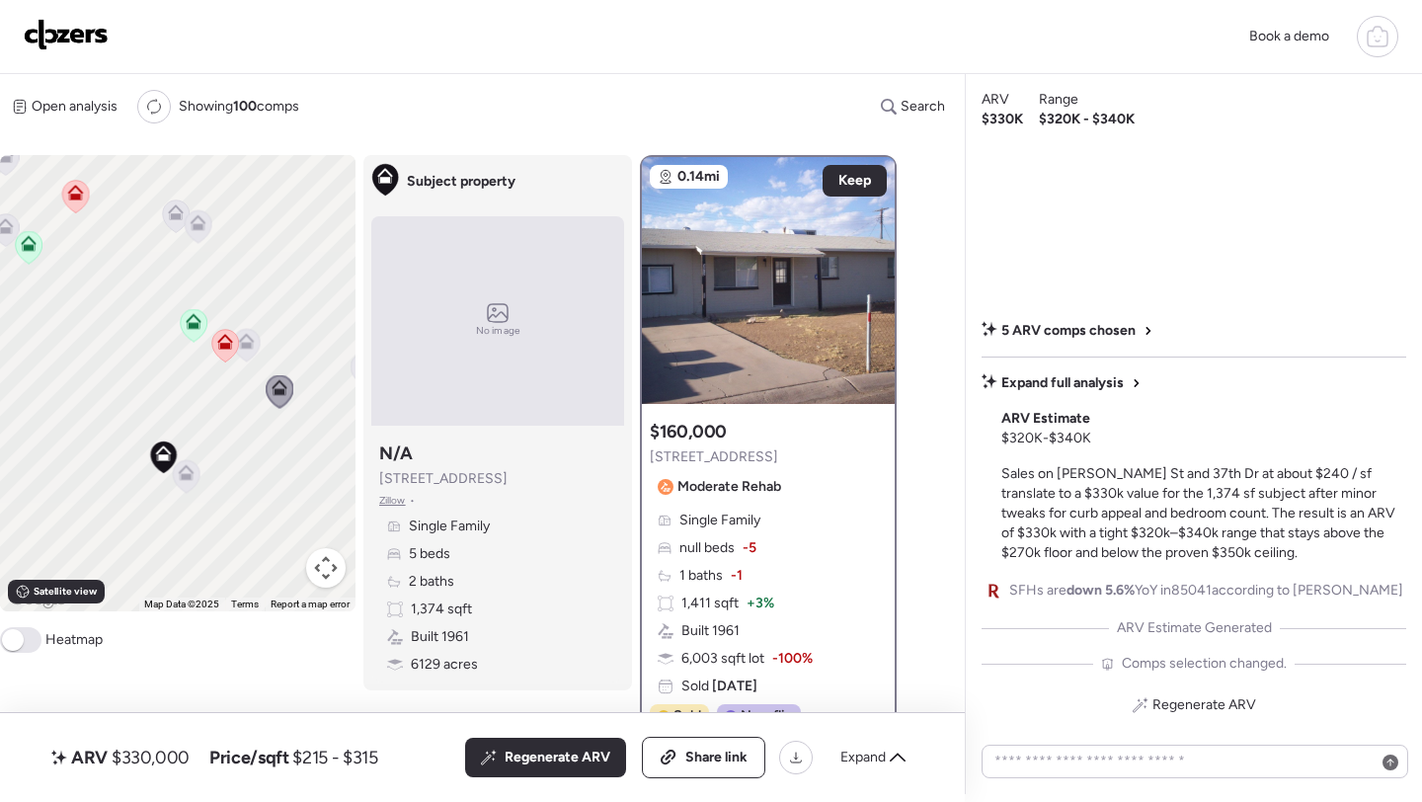
click at [246, 350] on icon at bounding box center [247, 342] width 16 height 16
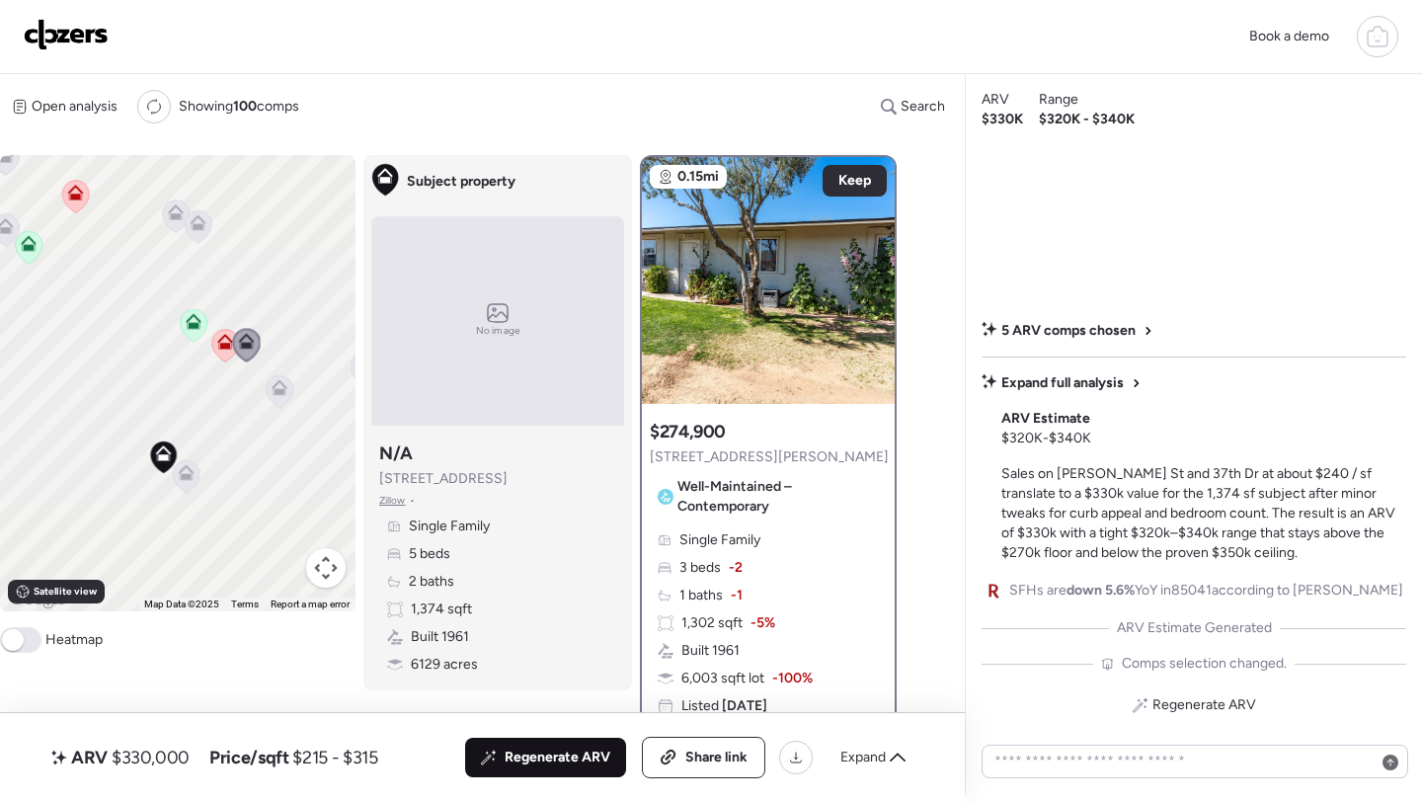
click at [573, 759] on span "Regenerate ARV" at bounding box center [558, 758] width 106 height 20
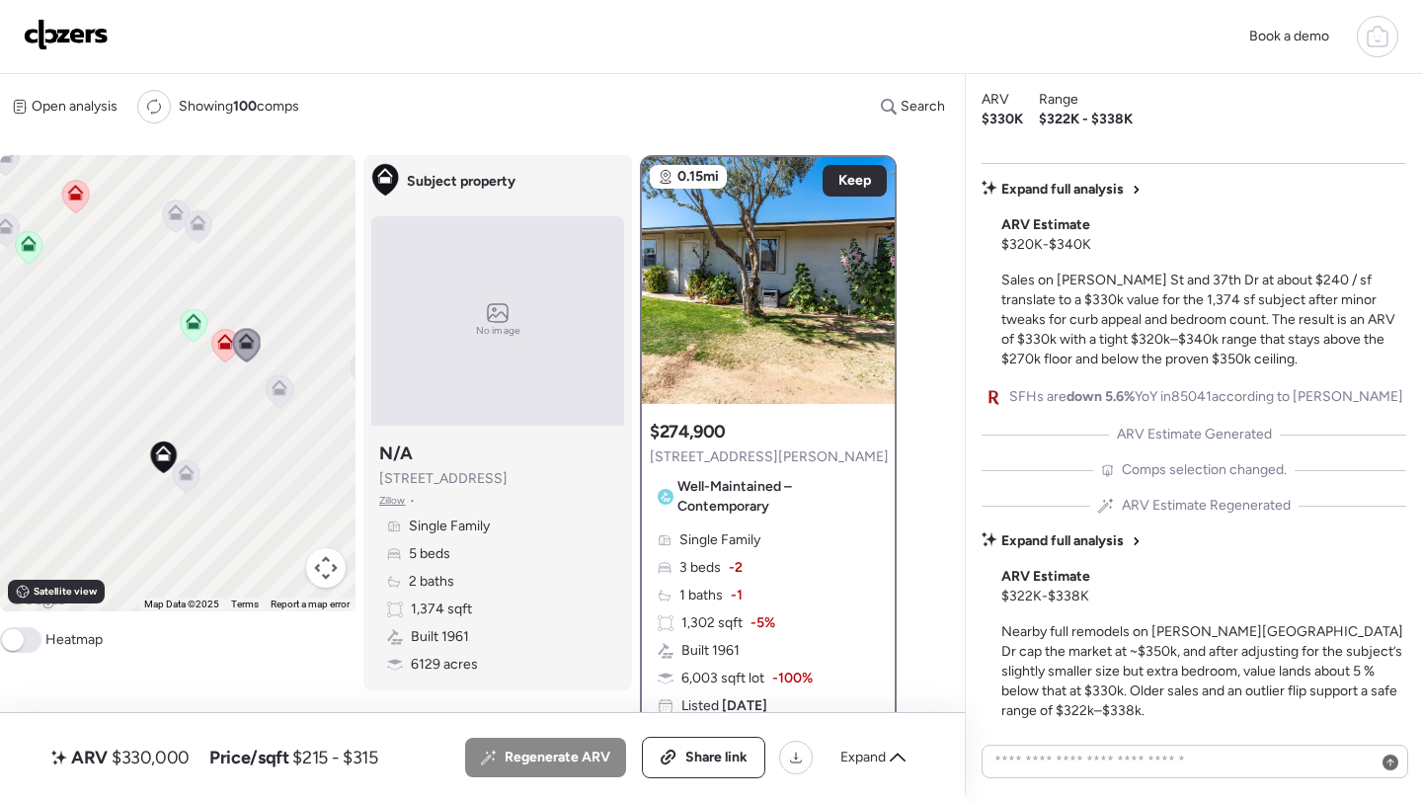
click at [145, 756] on span "$330,000" at bounding box center [151, 758] width 78 height 24
copy span "330,000"
click at [694, 762] on span "Share link" at bounding box center [717, 758] width 62 height 20
click at [65, 32] on img at bounding box center [66, 35] width 85 height 32
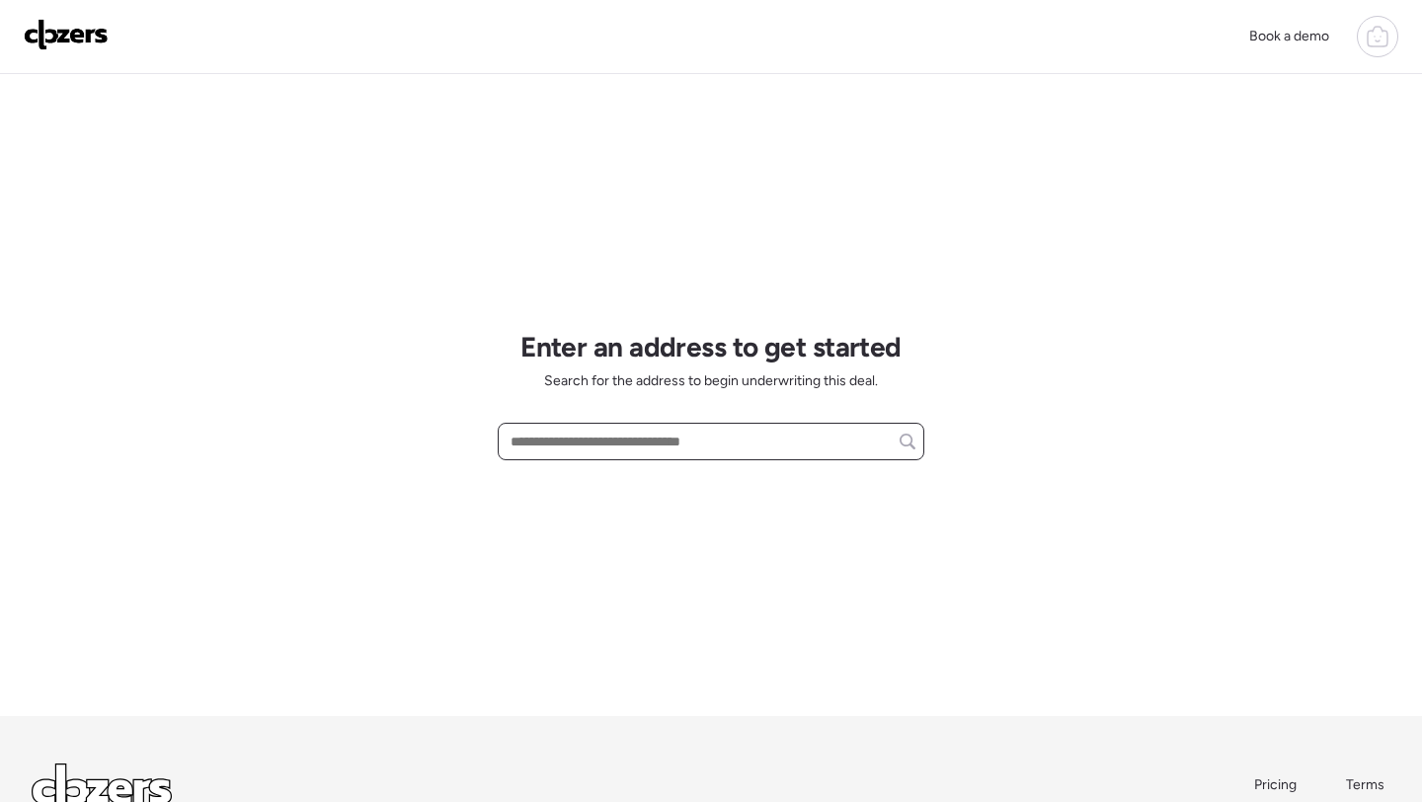
click at [606, 445] on input "text" at bounding box center [711, 442] width 409 height 28
paste input "**********"
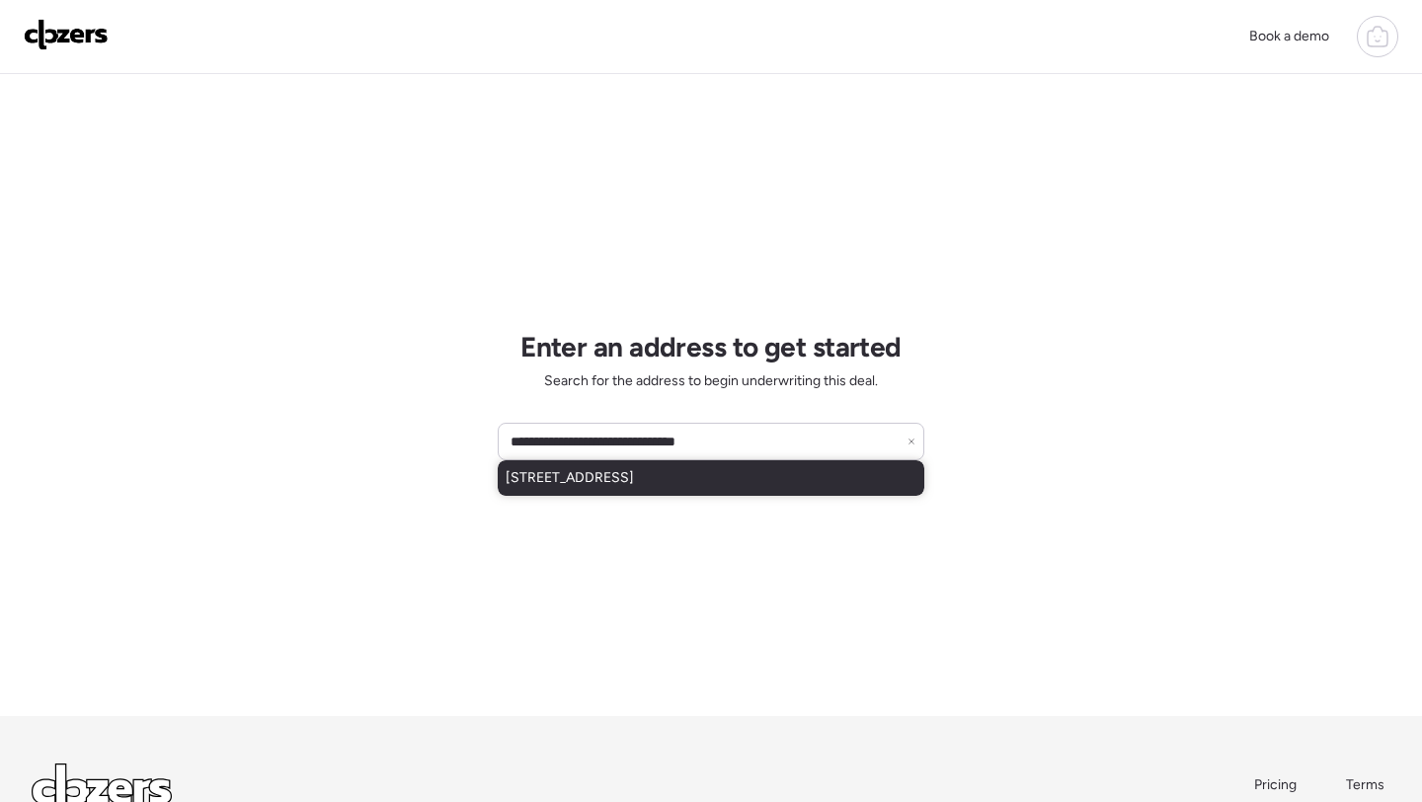
click at [580, 475] on span "[STREET_ADDRESS]" at bounding box center [570, 478] width 128 height 20
type input "**********"
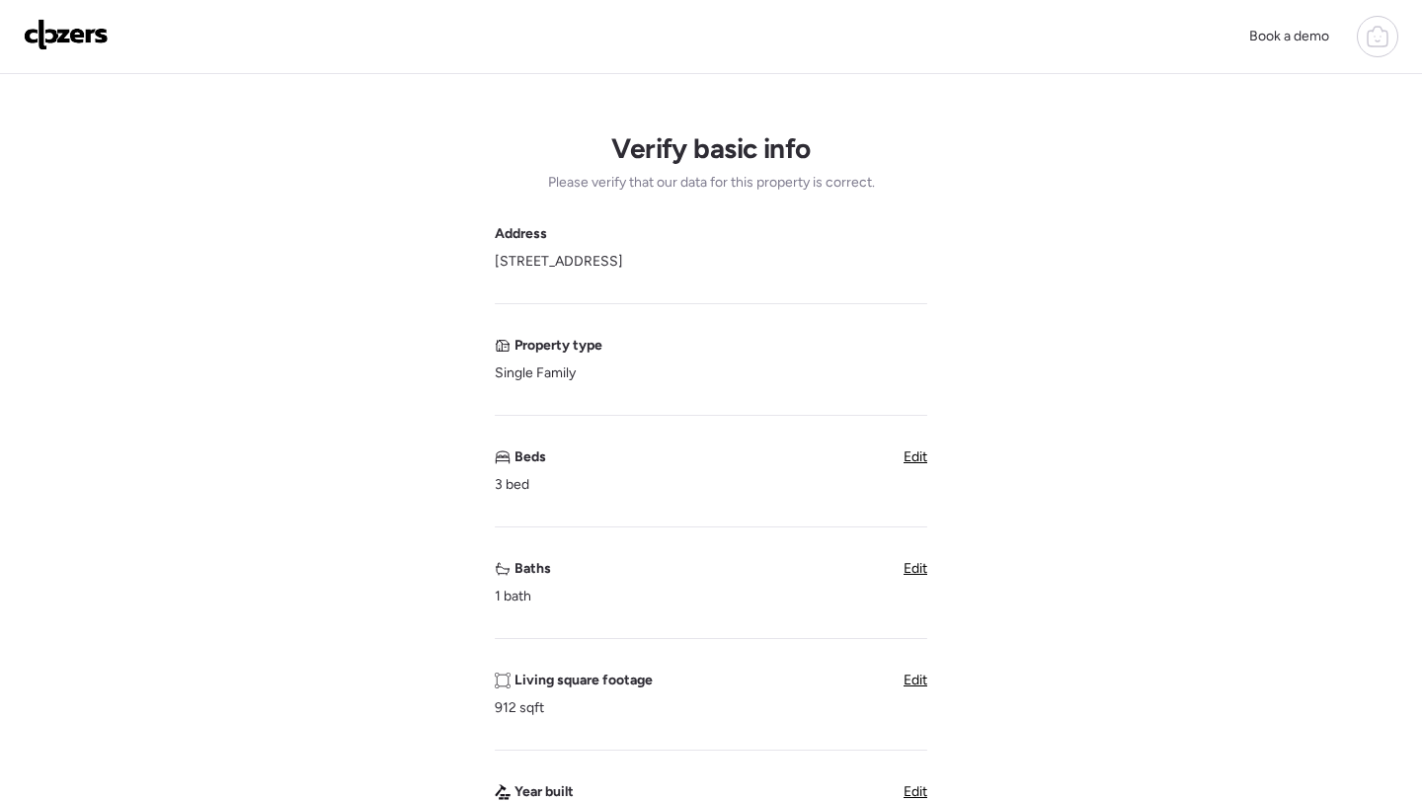
click at [928, 572] on div "Verify basic info Please verify that our data for this property is correct. Add…" at bounding box center [711, 786] width 1391 height 1424
click at [917, 570] on span "Edit" at bounding box center [916, 568] width 24 height 17
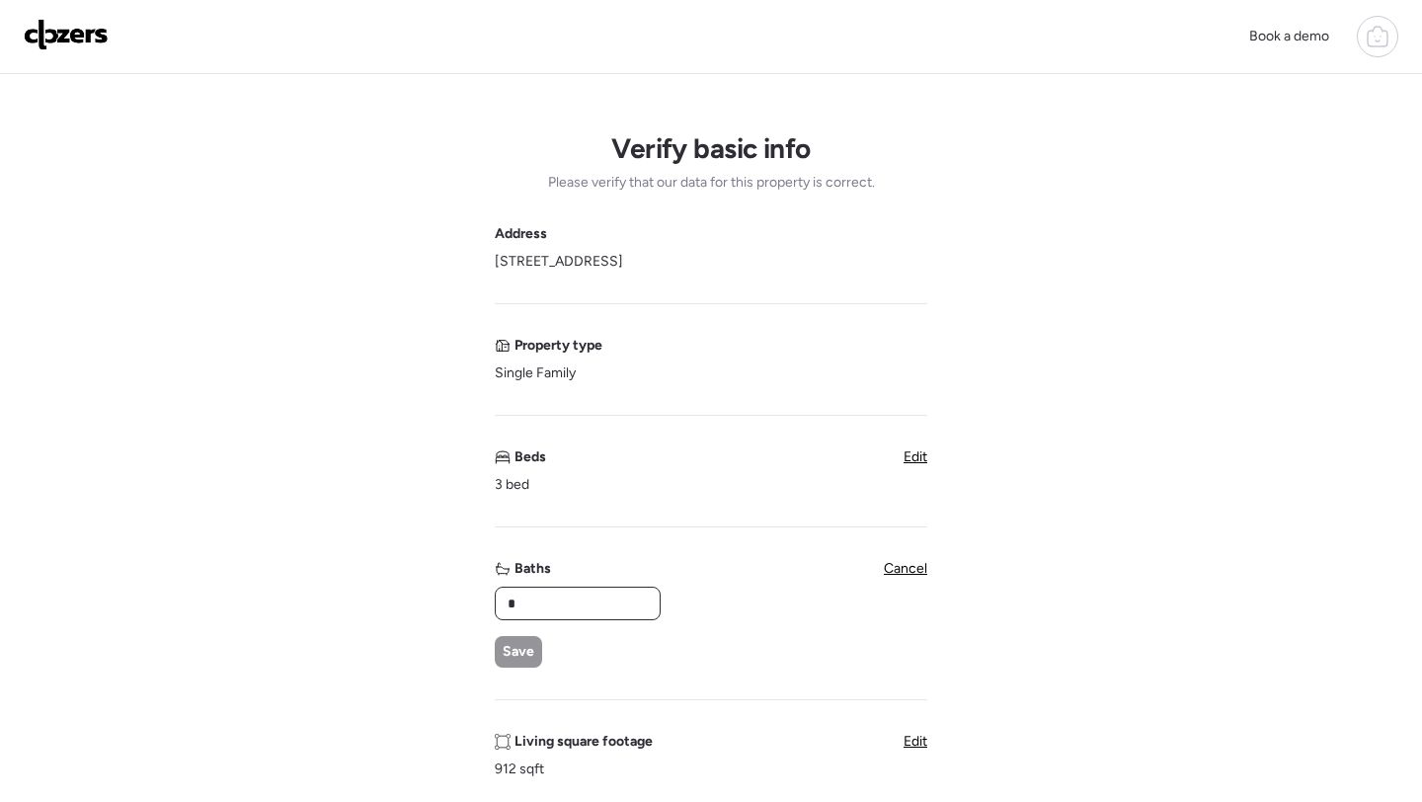
click at [597, 611] on input "*" at bounding box center [578, 604] width 148 height 28
click at [583, 610] on input "**" at bounding box center [578, 604] width 148 height 28
click at [583, 610] on input "***" at bounding box center [578, 604] width 148 height 28
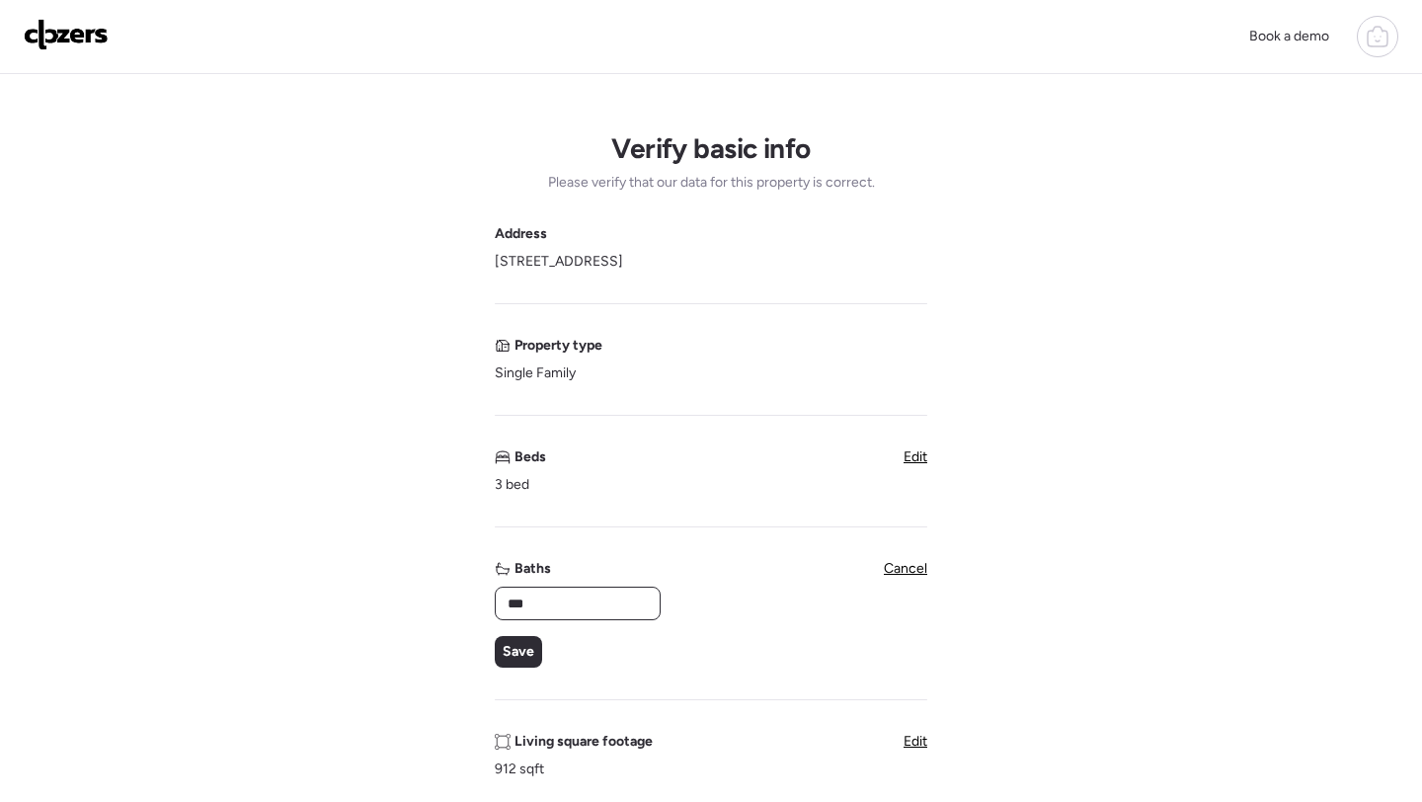
click at [583, 610] on input "***" at bounding box center [578, 604] width 148 height 28
type input "*"
click at [527, 642] on div "Save" at bounding box center [518, 652] width 47 height 32
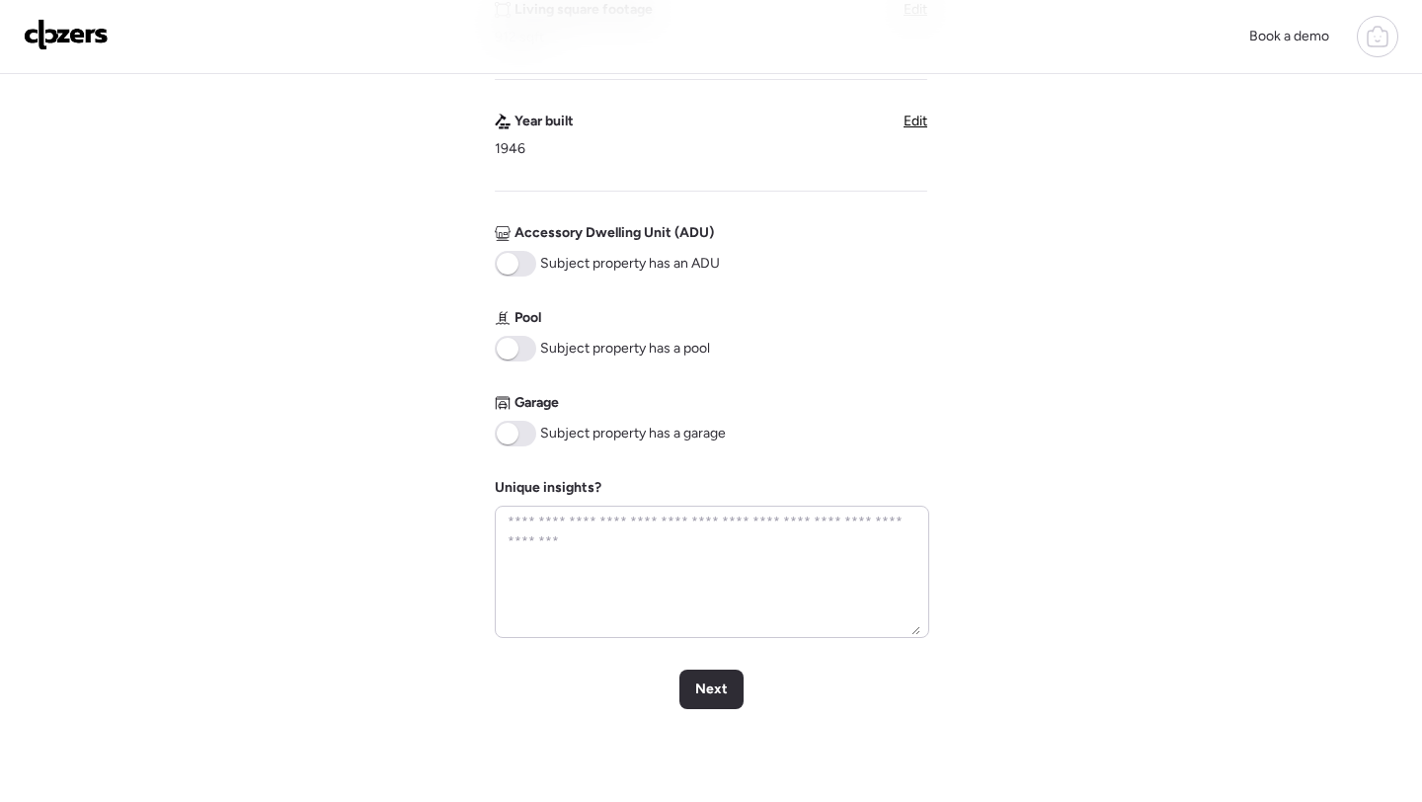
scroll to position [673, 0]
click at [713, 694] on span "Next" at bounding box center [711, 688] width 33 height 20
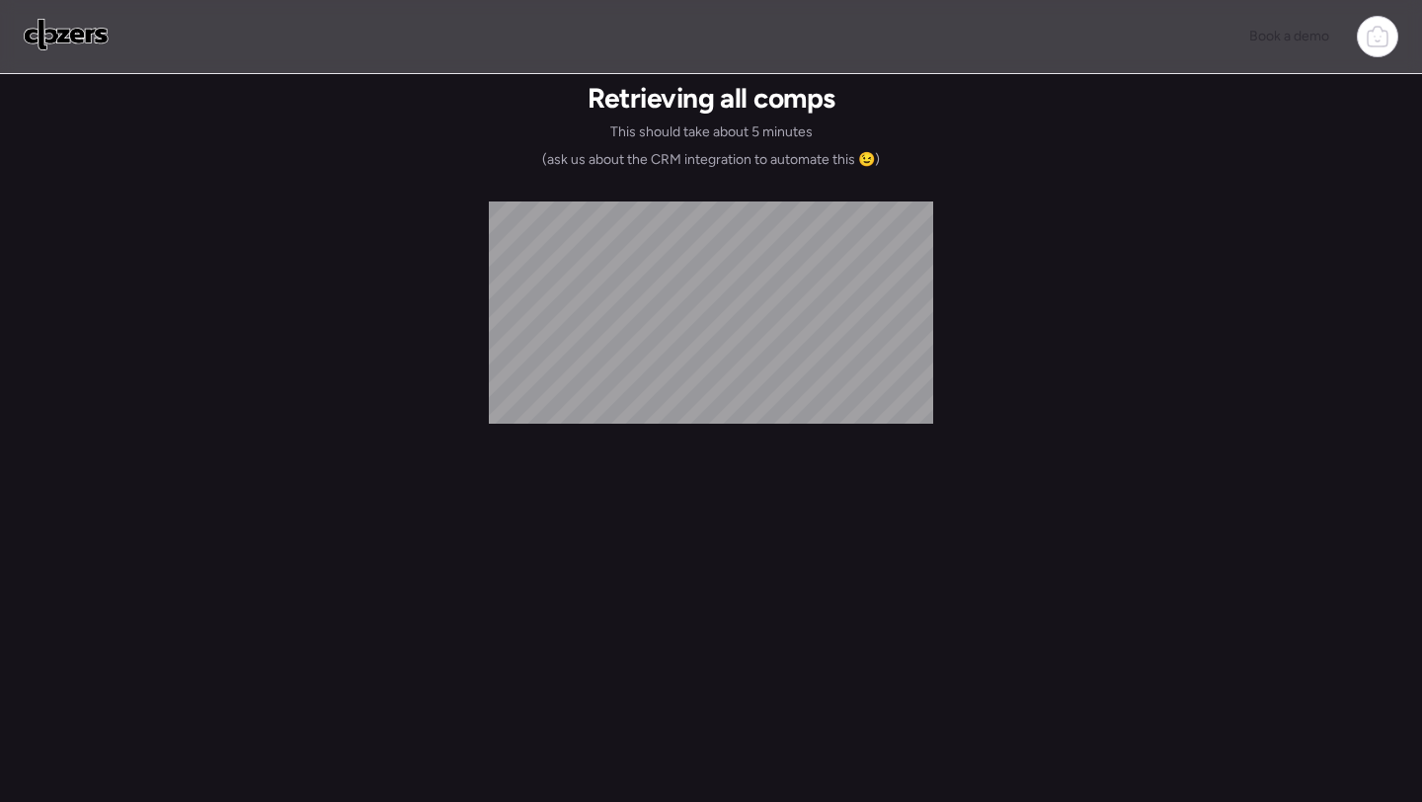
scroll to position [0, 0]
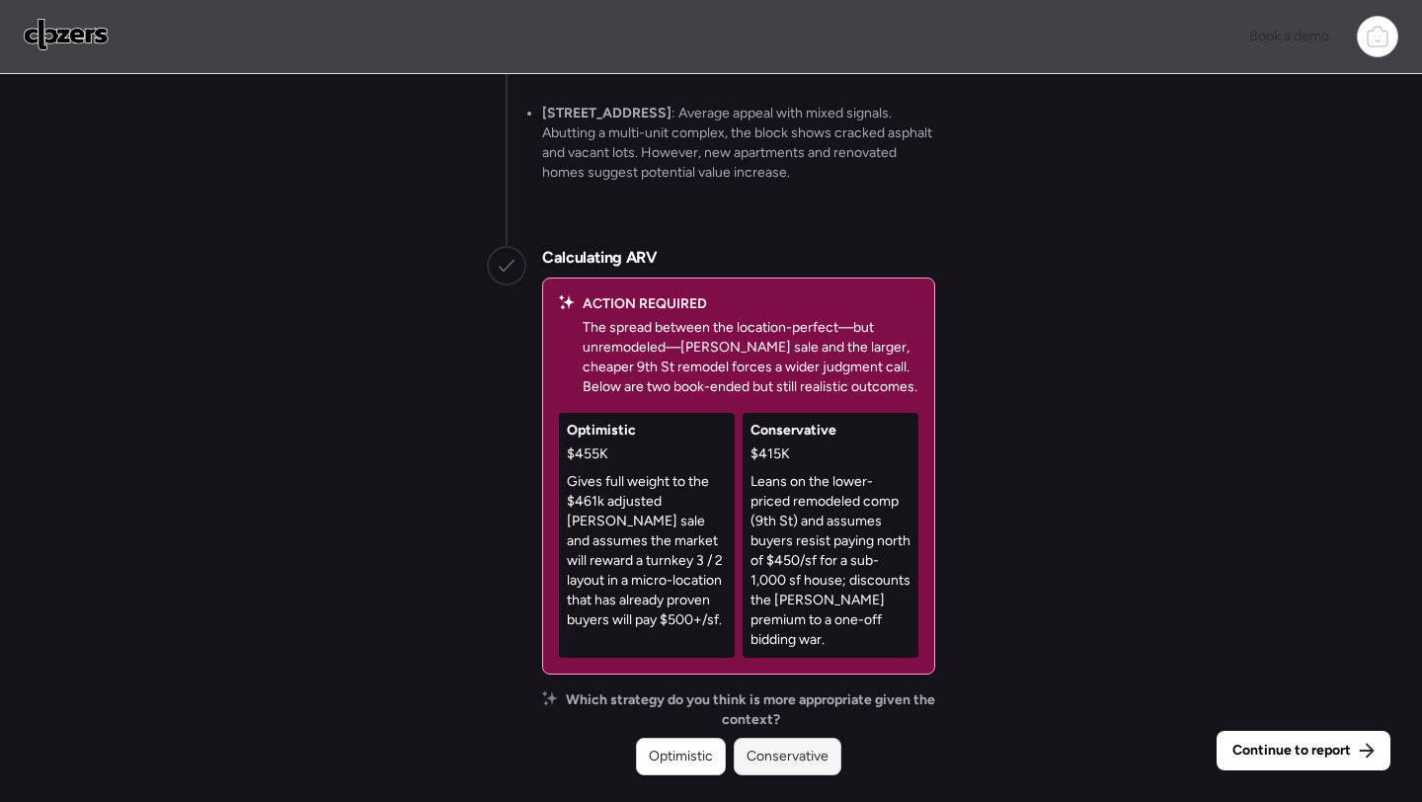
click at [805, 744] on div "Conservative" at bounding box center [788, 757] width 108 height 38
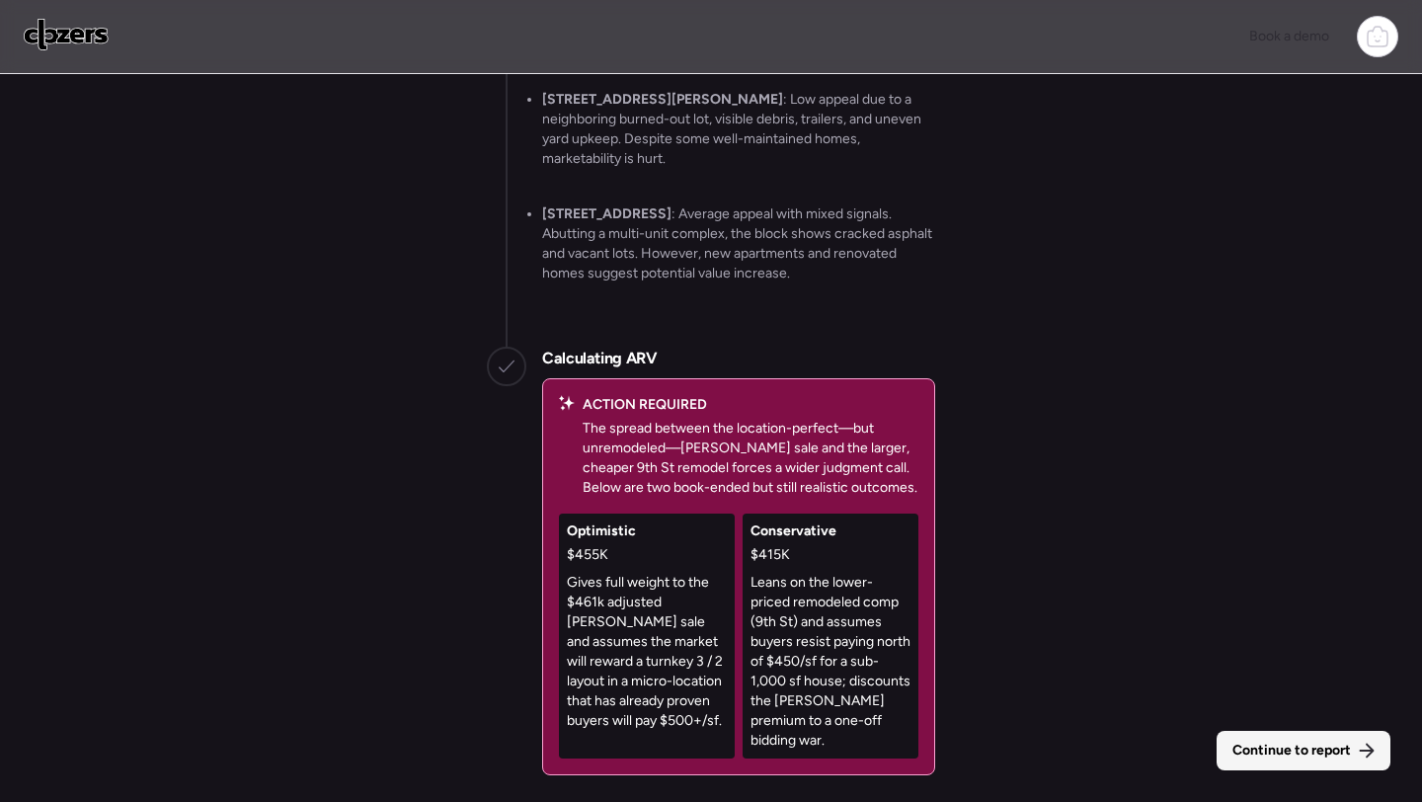
click at [1308, 734] on div "Continue to report" at bounding box center [1304, 751] width 174 height 40
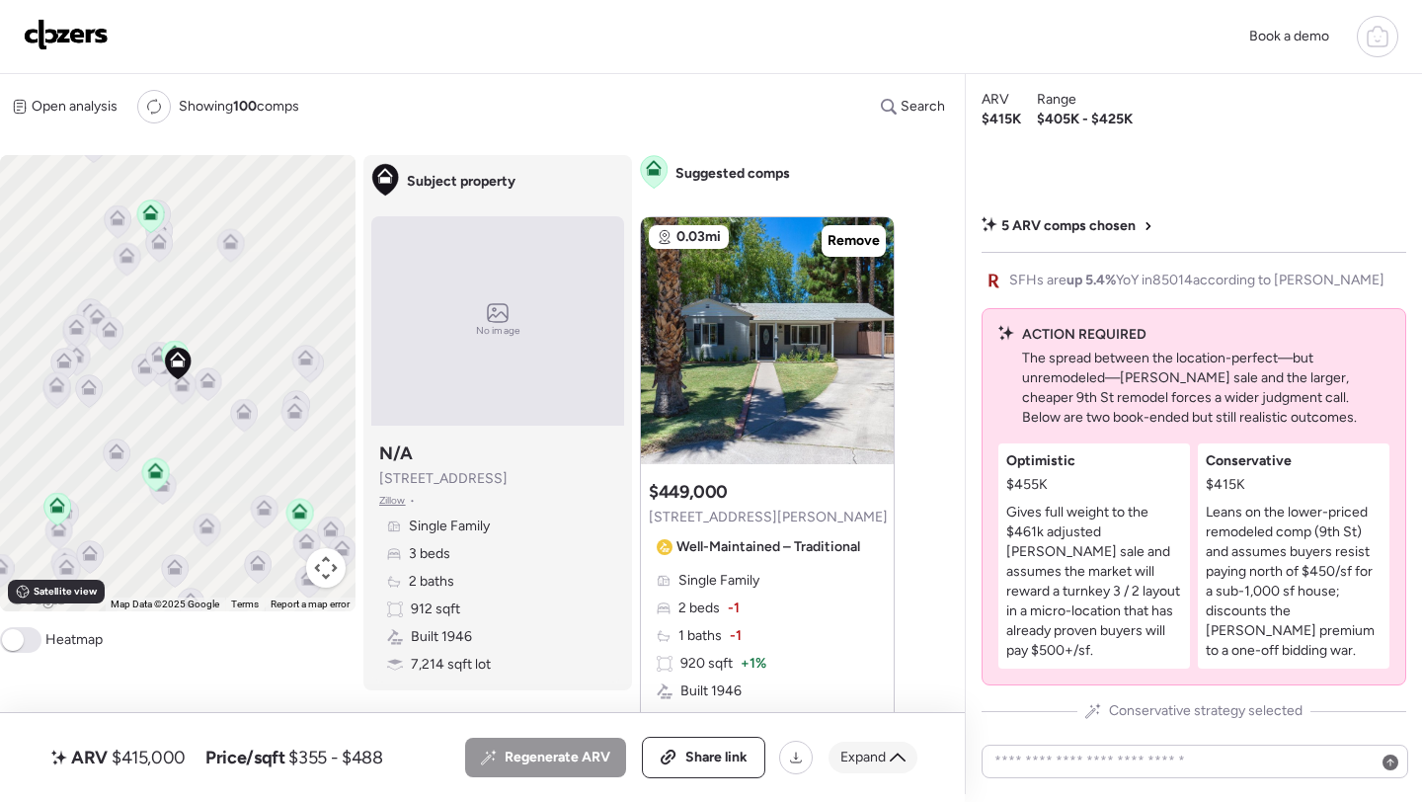
click at [873, 743] on div "Expand" at bounding box center [873, 758] width 89 height 32
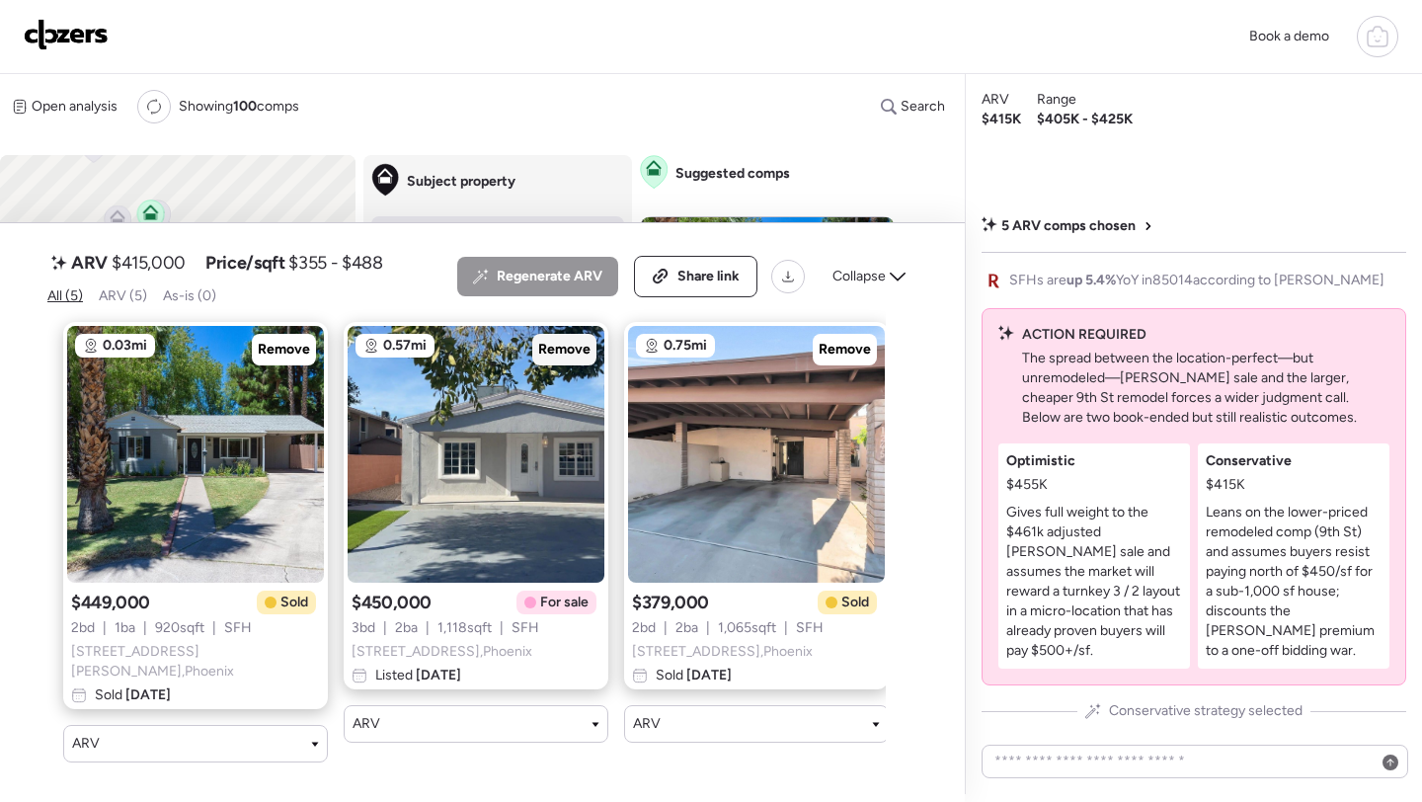
click at [562, 360] on span "Remove" at bounding box center [564, 350] width 52 height 20
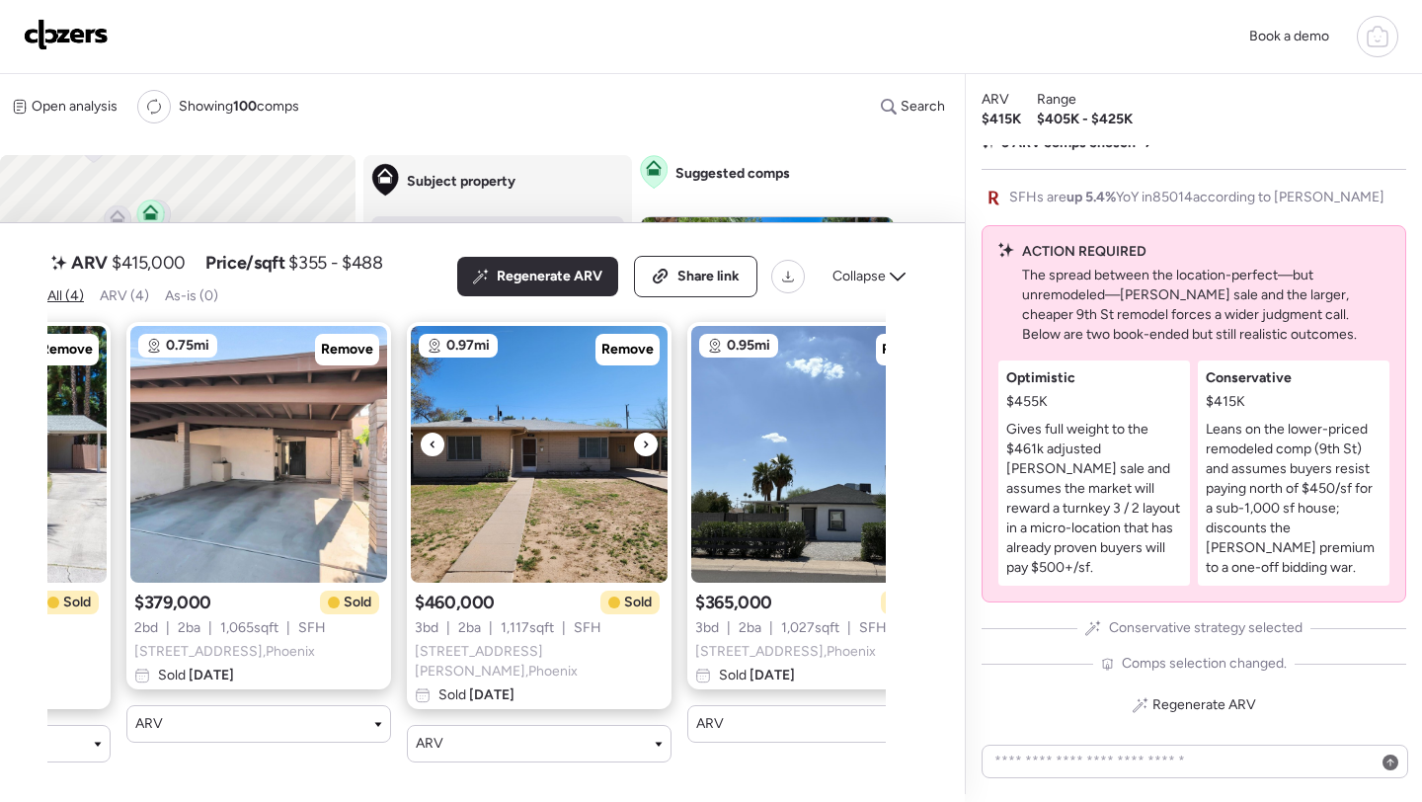
scroll to position [0, 299]
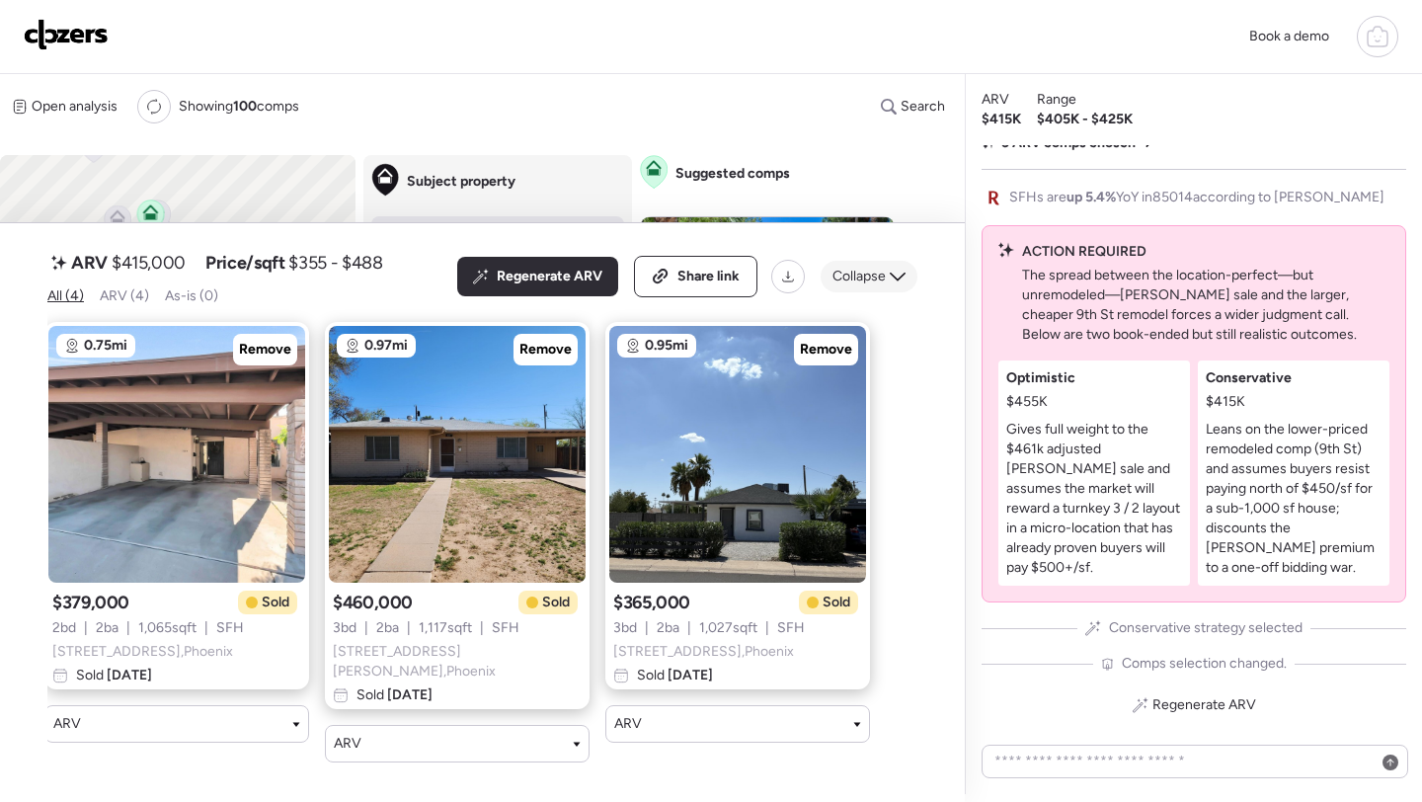
click at [885, 286] on span "Collapse" at bounding box center [859, 277] width 53 height 20
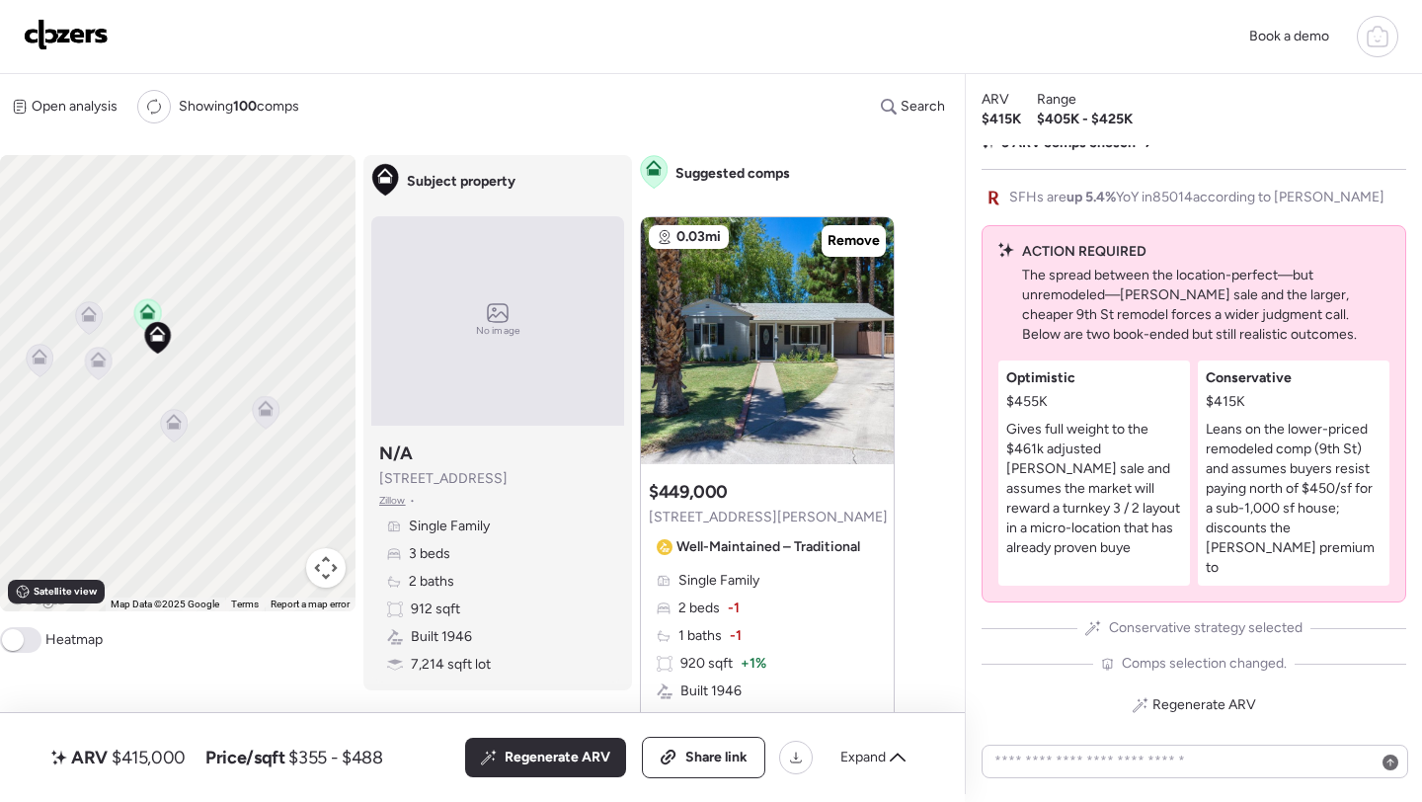
click at [83, 365] on div "To activate drag with keyboard, press Alt + Enter. Once in keyboard drag state,…" at bounding box center [178, 383] width 356 height 456
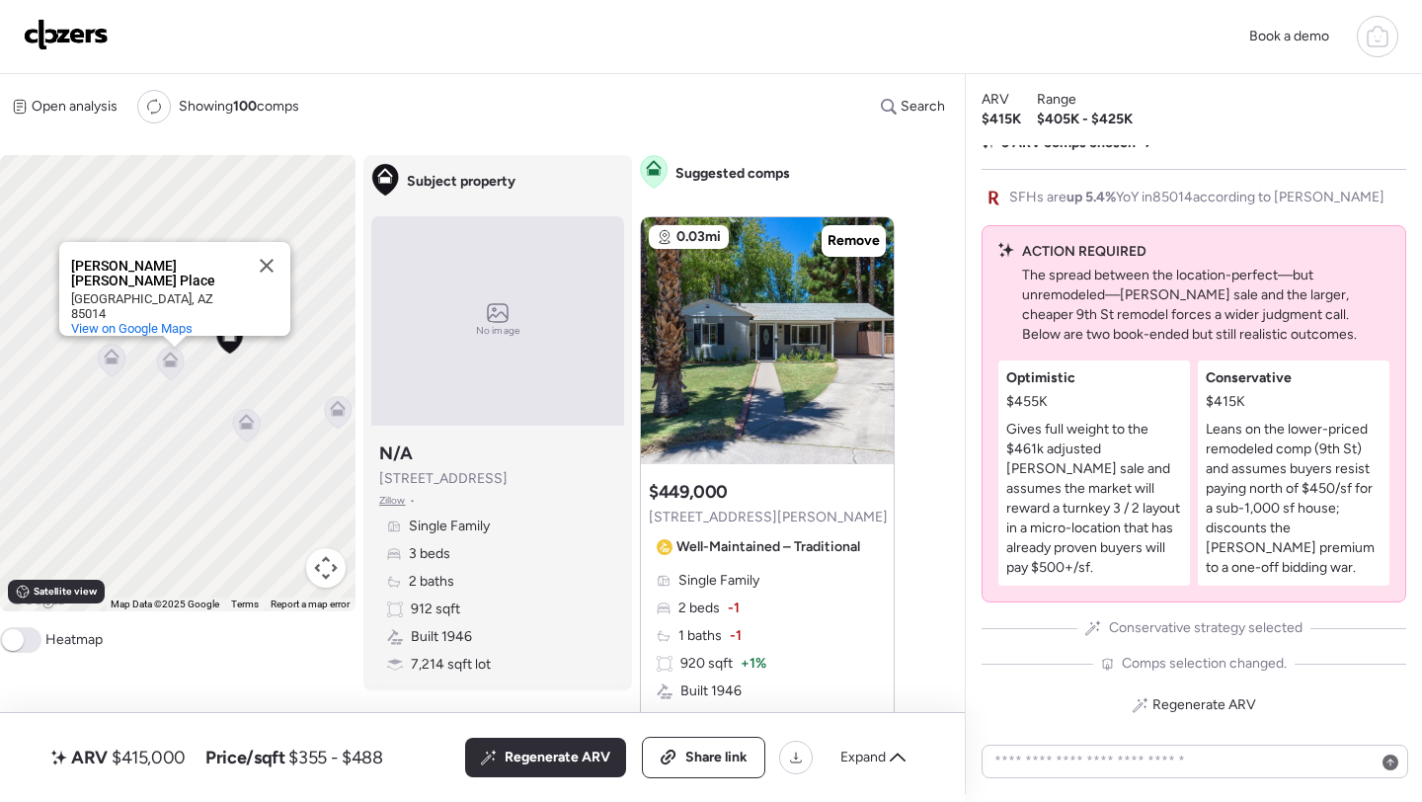
click at [163, 365] on icon at bounding box center [171, 360] width 16 height 16
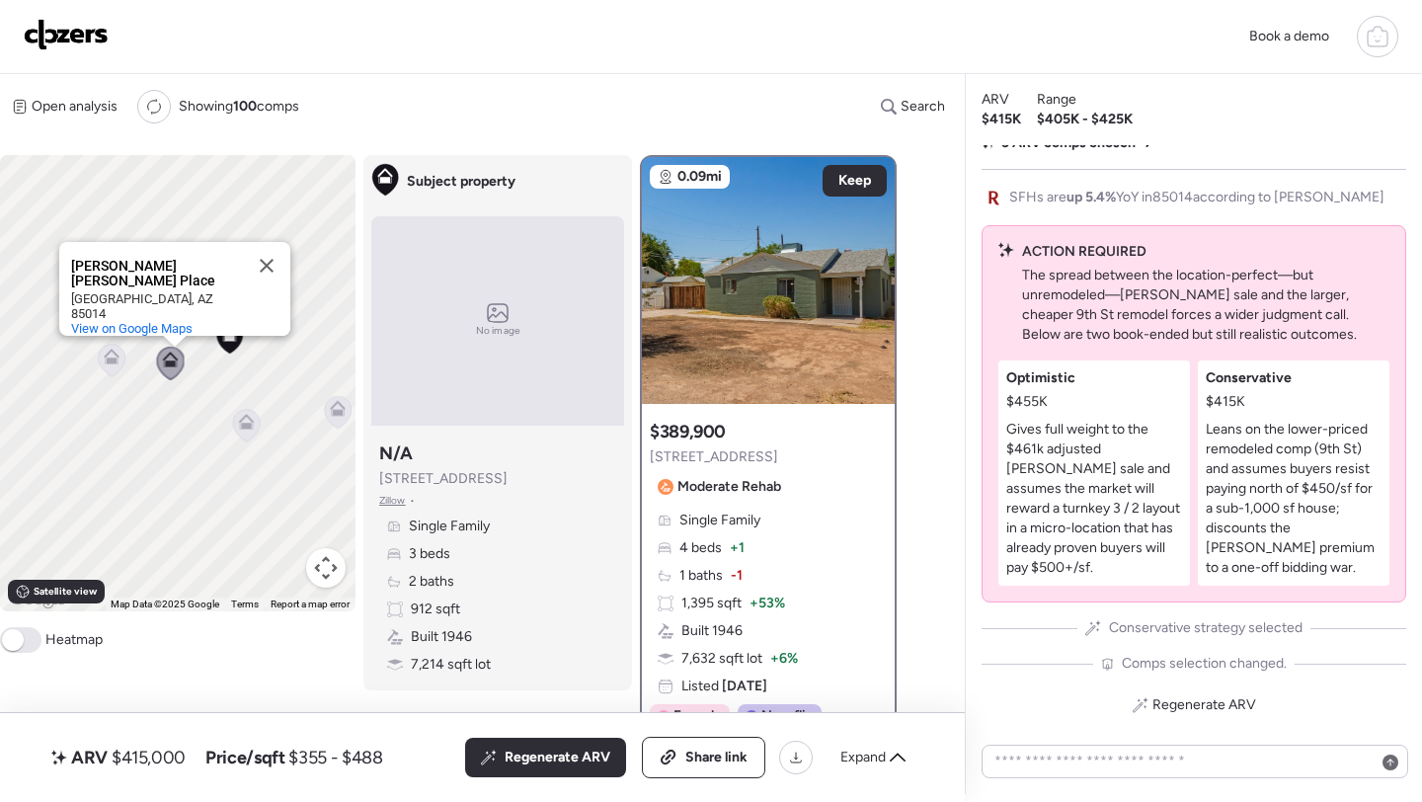
click at [249, 426] on icon at bounding box center [246, 426] width 13 height 6
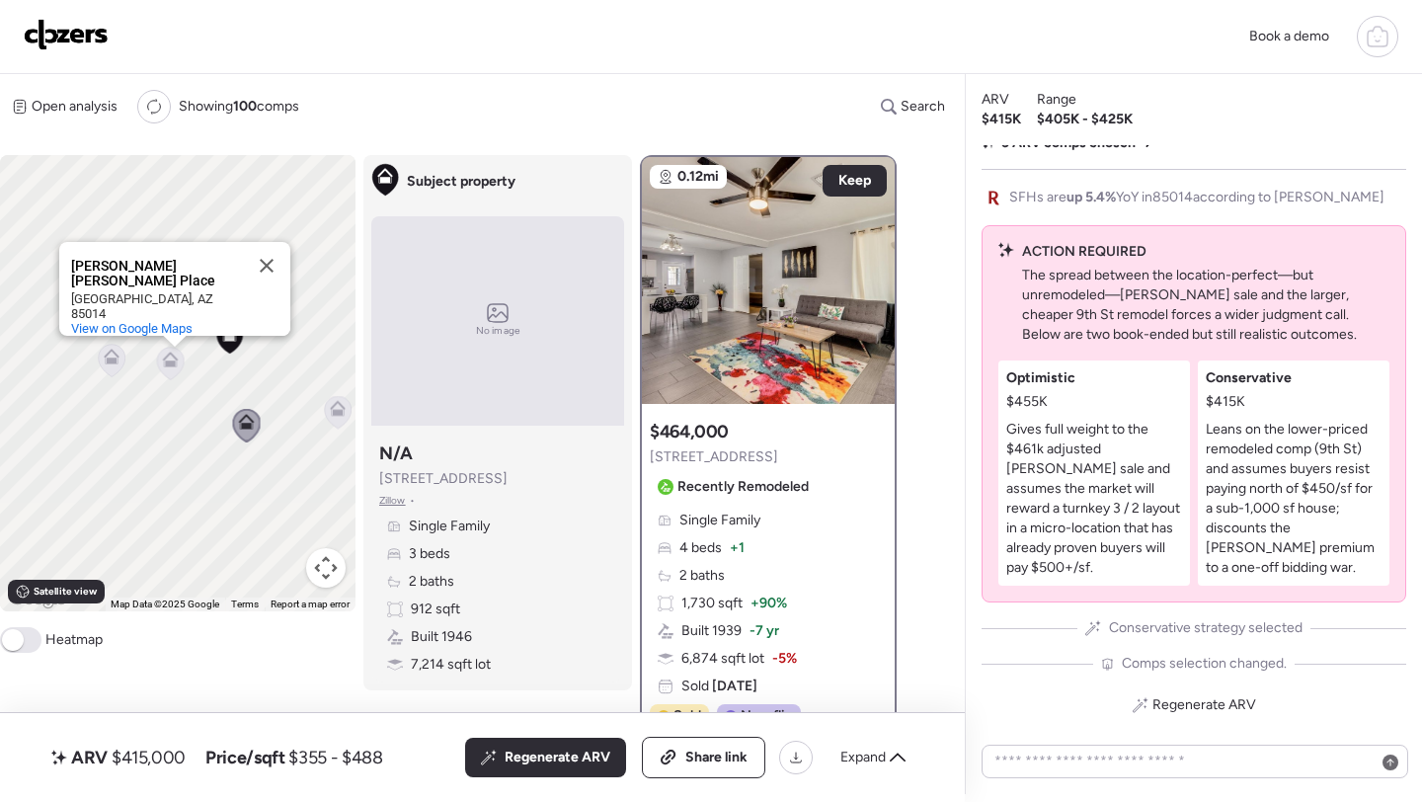
click at [339, 414] on icon at bounding box center [337, 413] width 13 height 6
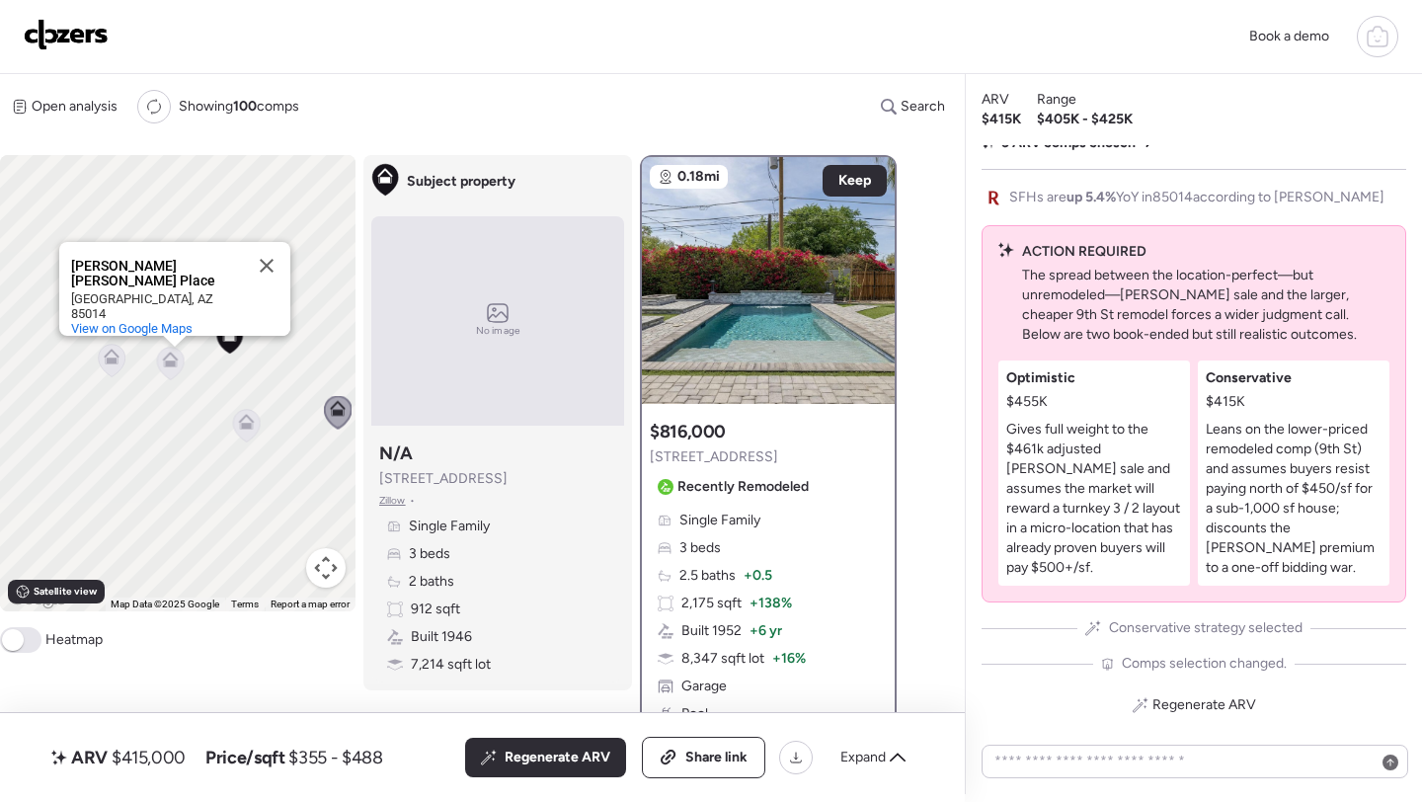
click at [104, 366] on icon at bounding box center [112, 361] width 27 height 33
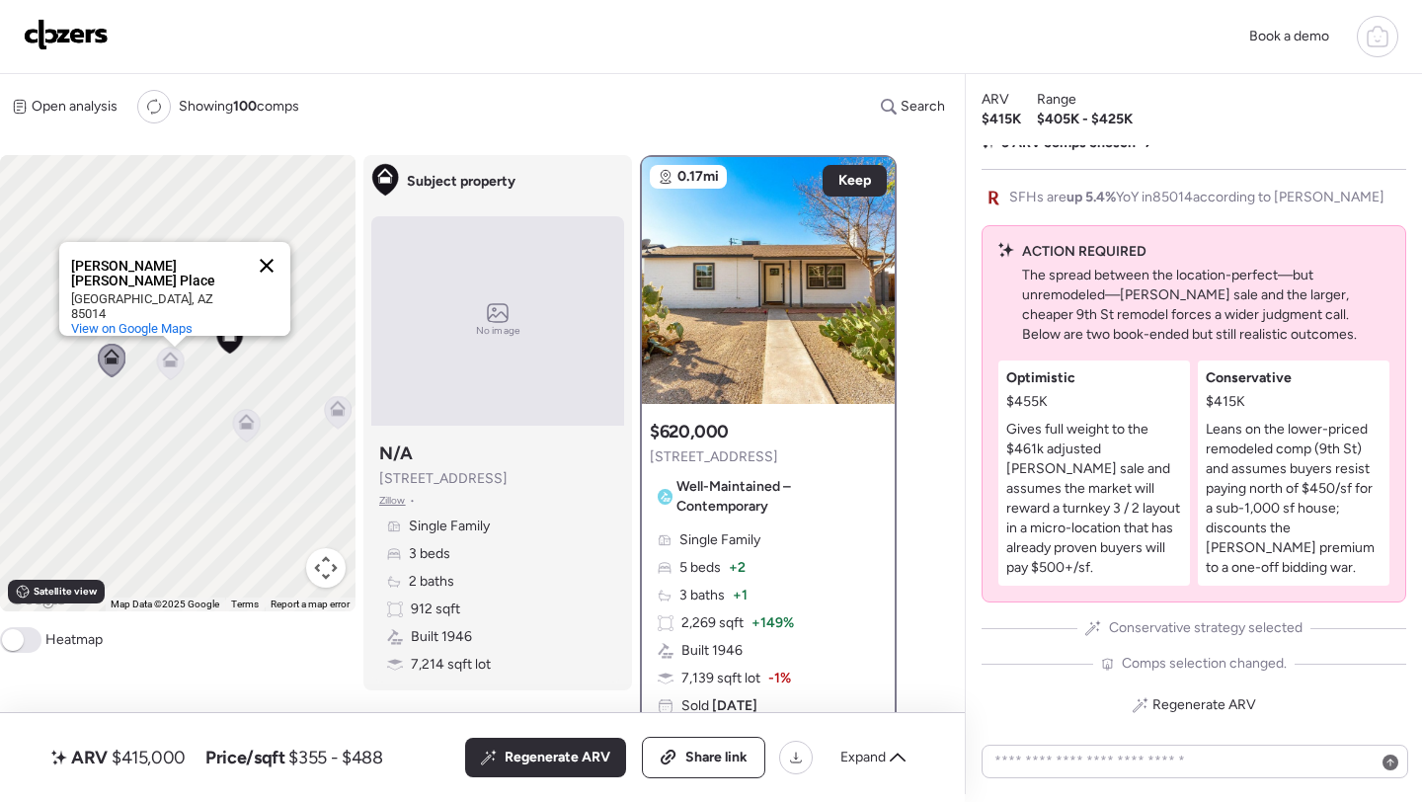
click at [278, 258] on button "Close" at bounding box center [266, 265] width 47 height 47
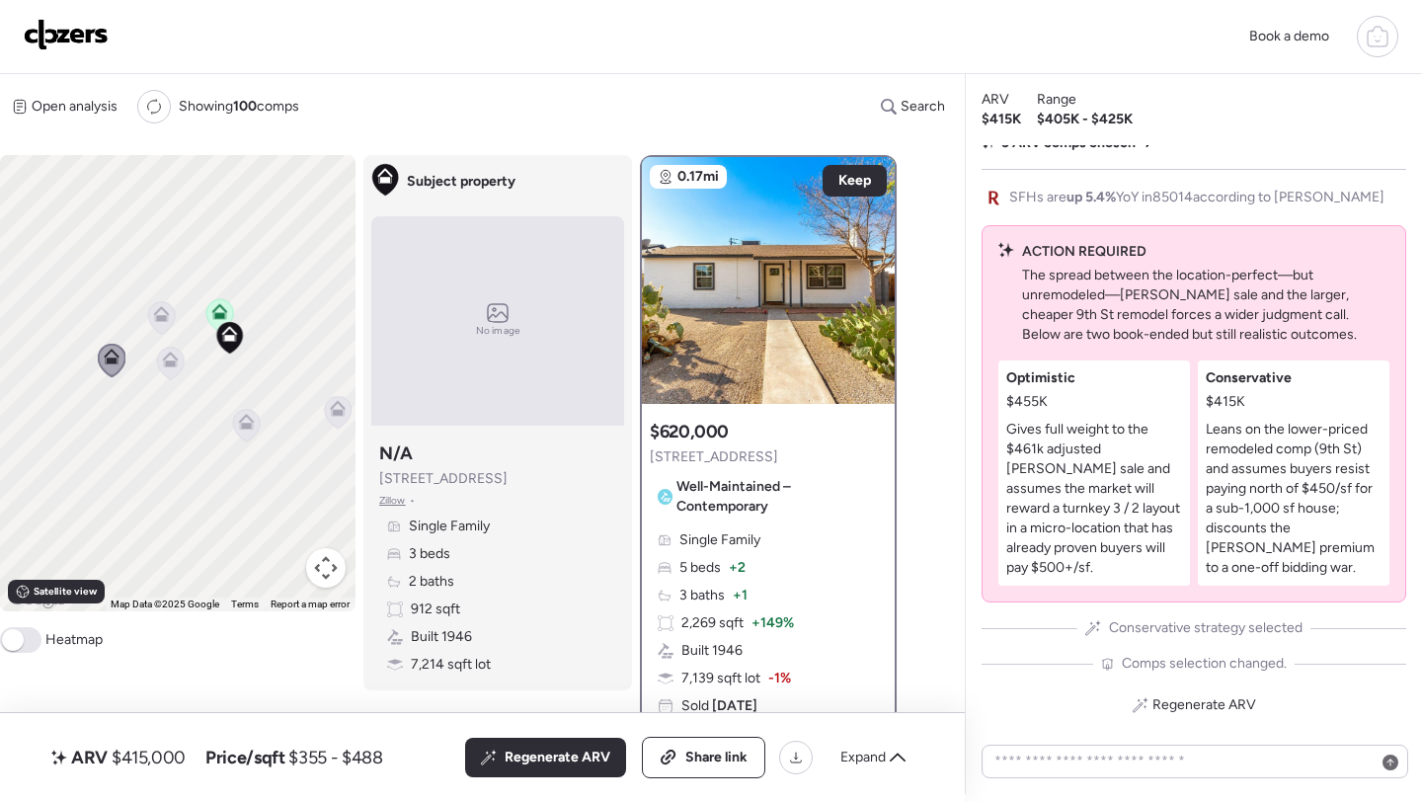
click at [166, 313] on icon at bounding box center [161, 310] width 15 height 9
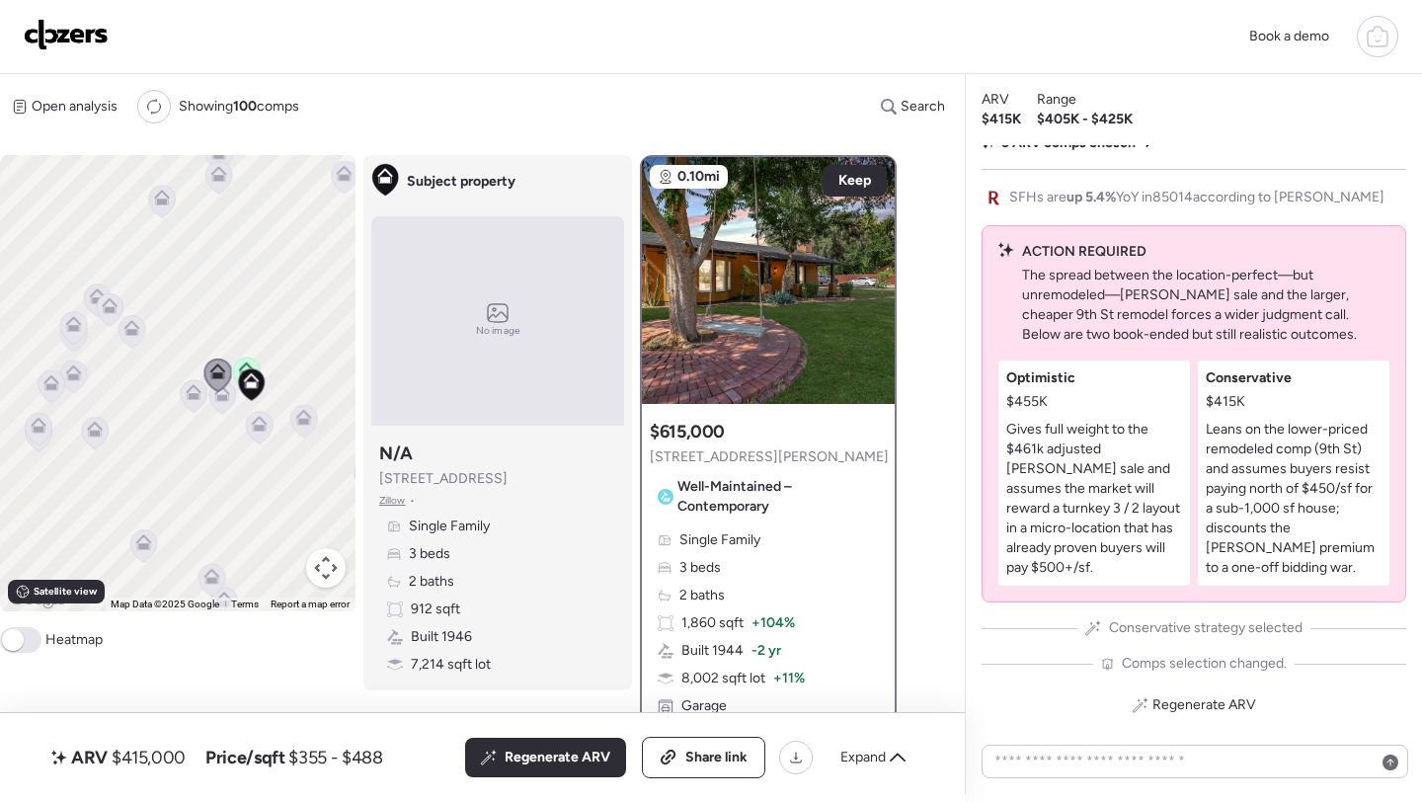
click at [104, 435] on icon at bounding box center [95, 433] width 27 height 33
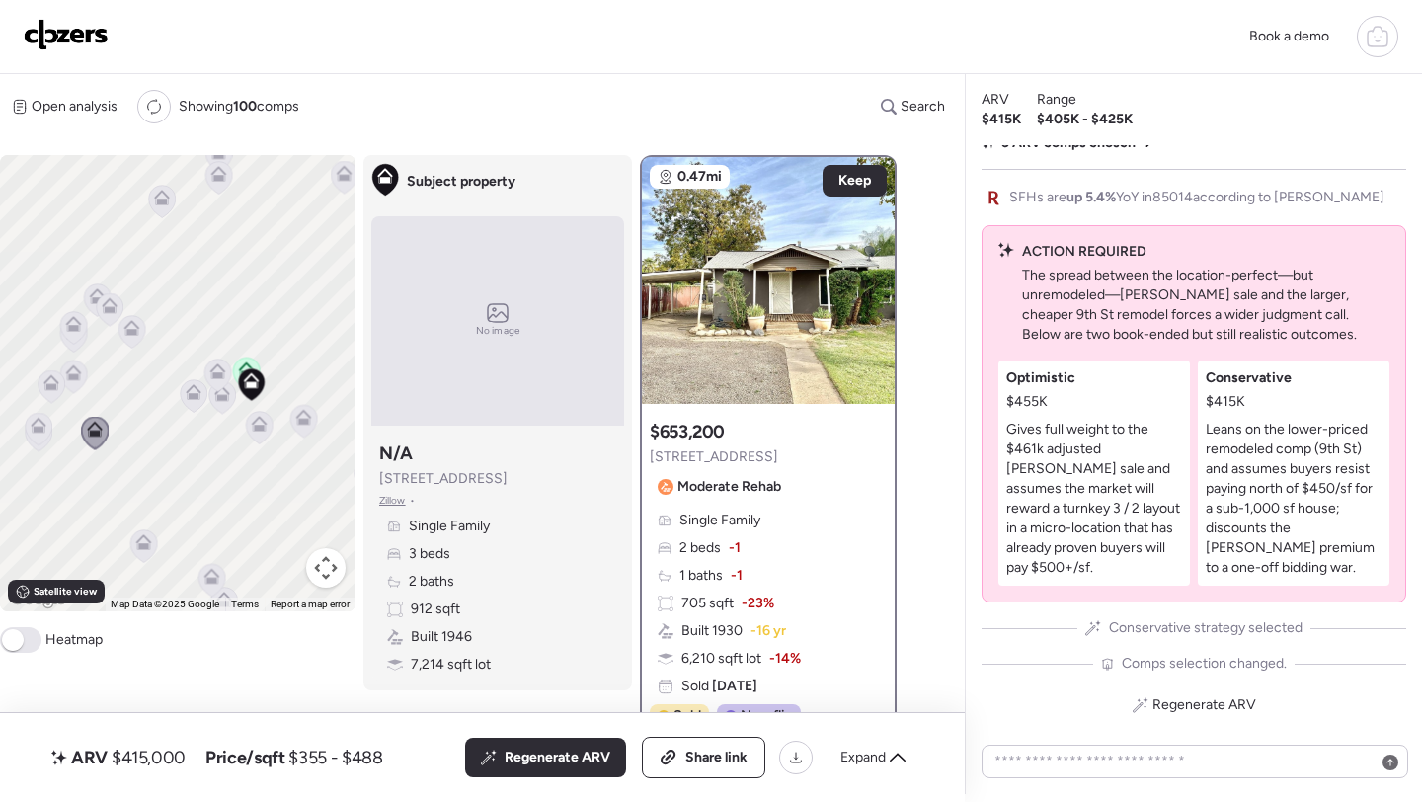
click at [141, 340] on icon at bounding box center [132, 332] width 27 height 33
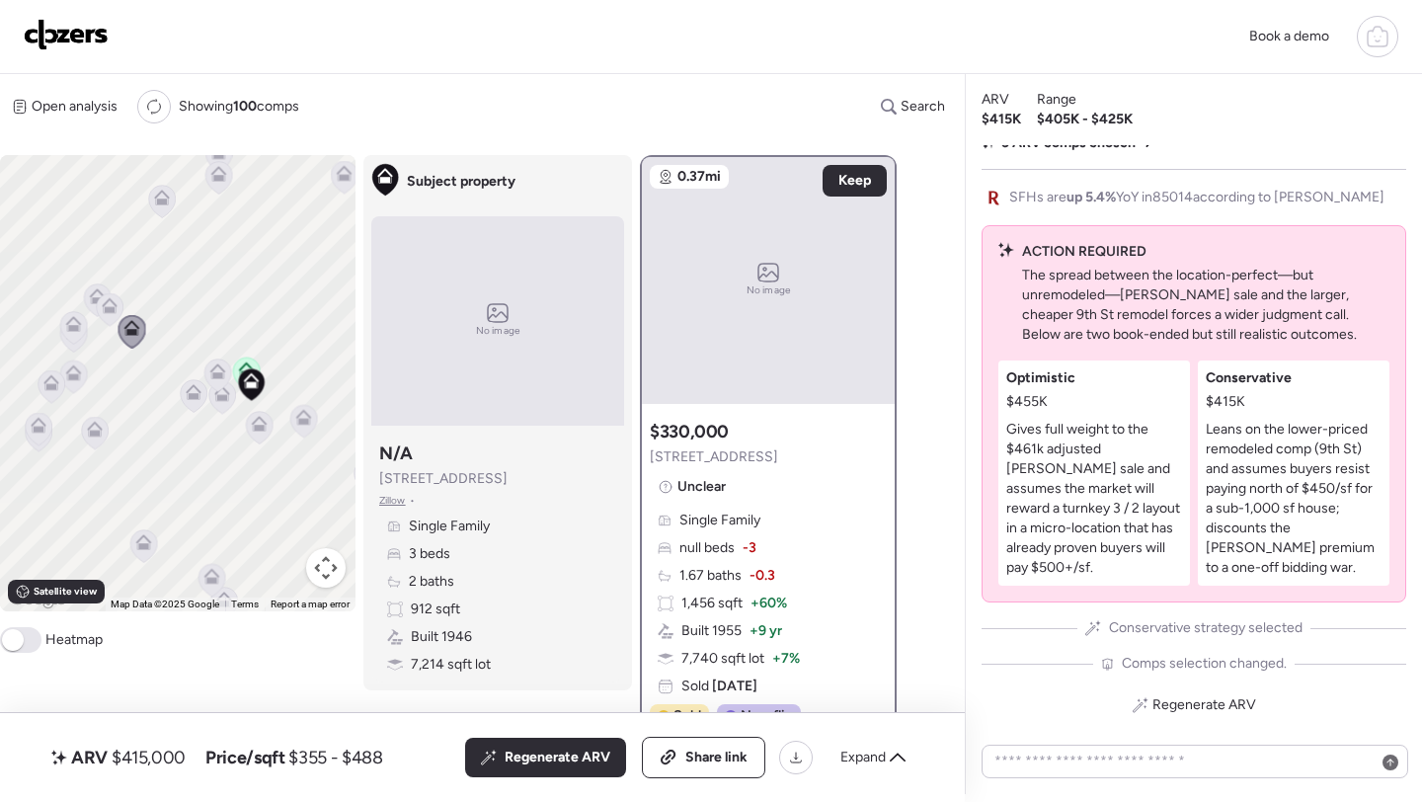
click at [114, 316] on icon at bounding box center [110, 309] width 27 height 33
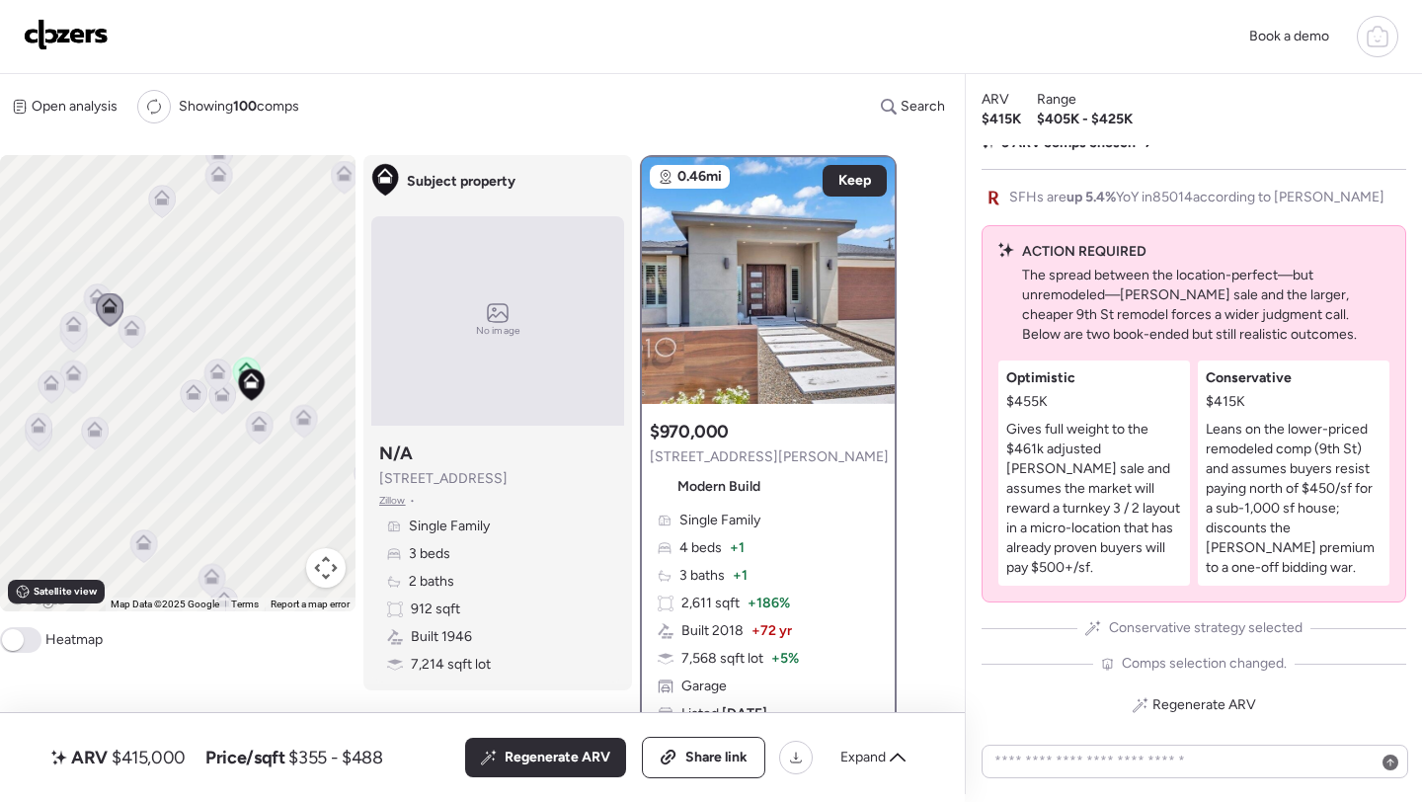
click at [97, 293] on icon at bounding box center [110, 310] width 28 height 34
click at [94, 291] on icon at bounding box center [98, 296] width 16 height 16
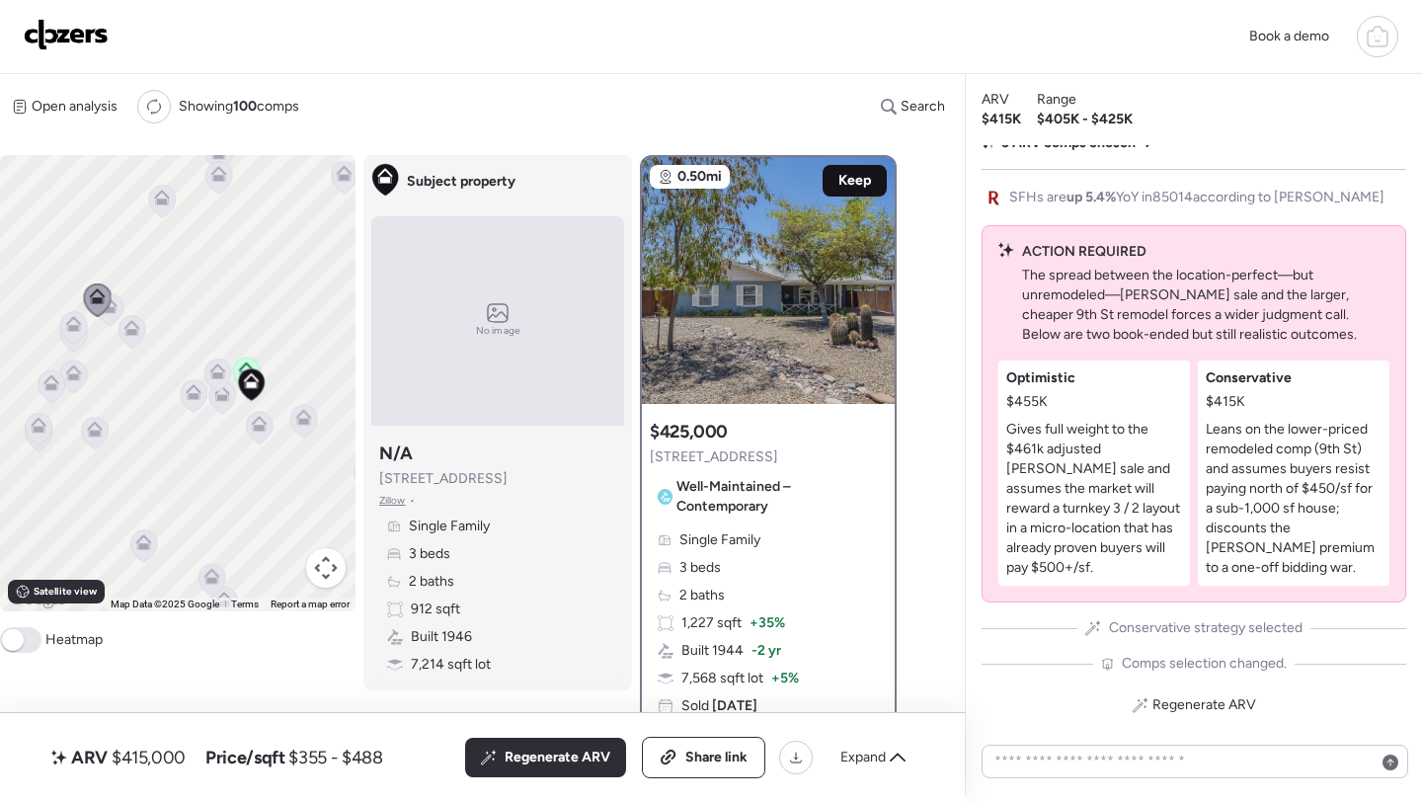
click at [849, 174] on span "Keep" at bounding box center [855, 181] width 33 height 20
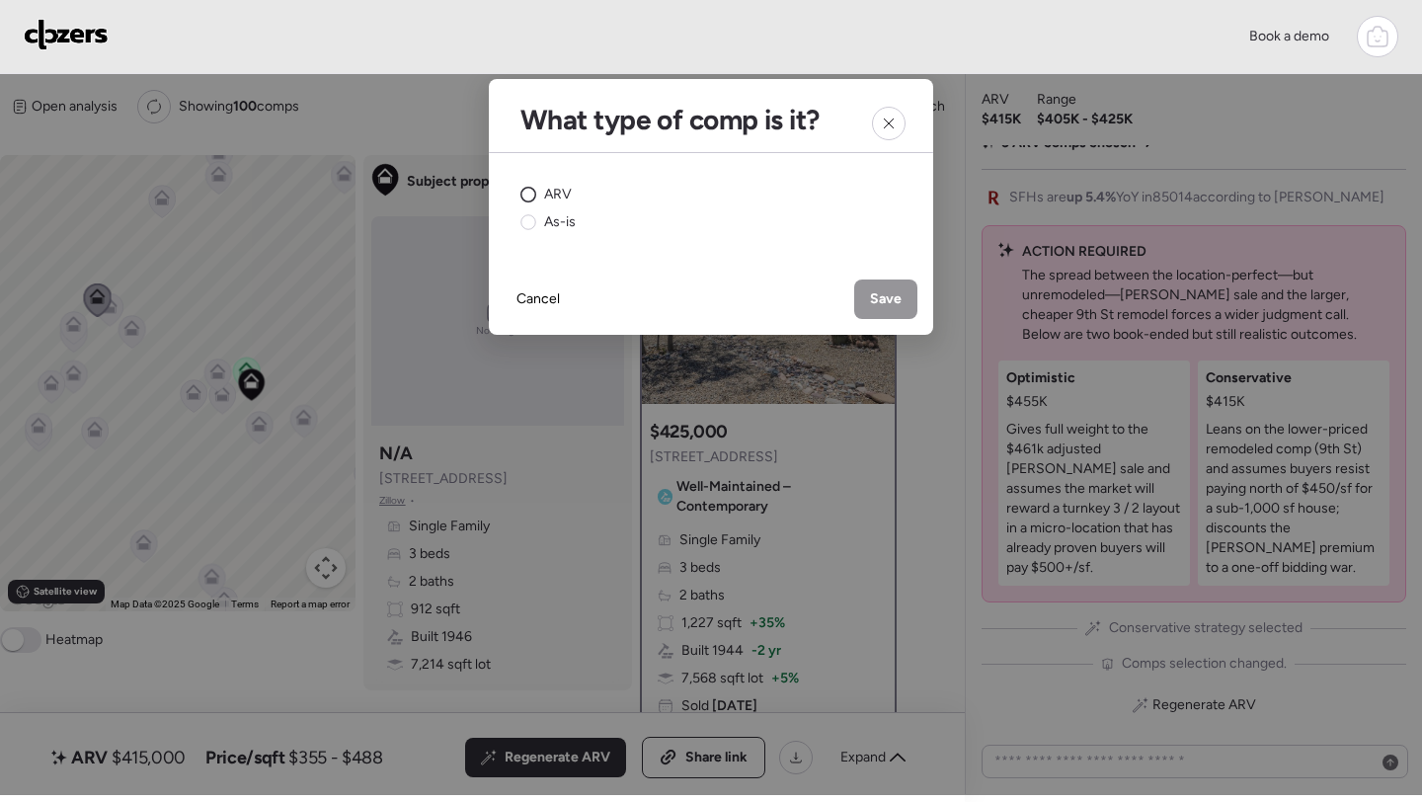
click at [532, 194] on circle at bounding box center [529, 195] width 15 height 15
click at [871, 298] on span "Save" at bounding box center [886, 299] width 32 height 20
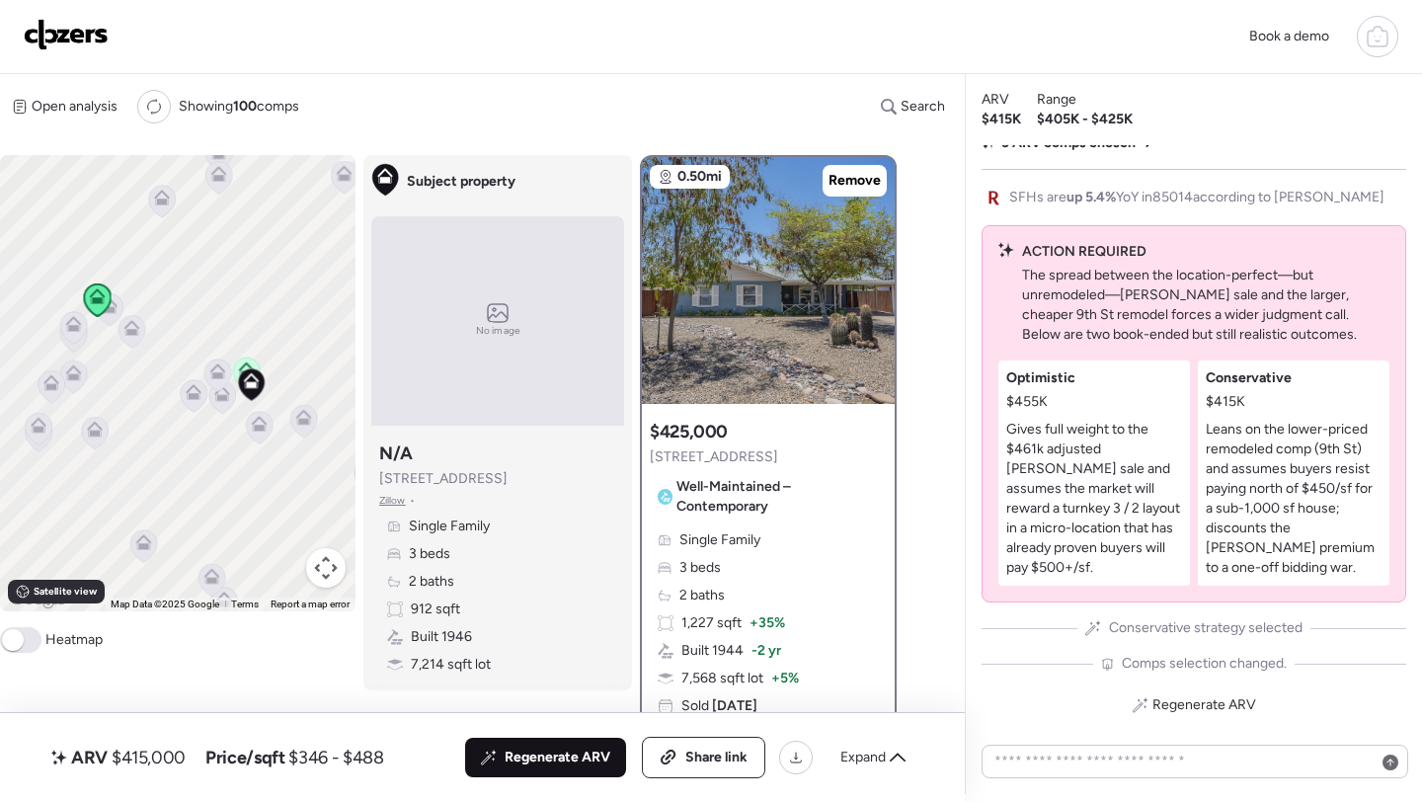
click at [570, 766] on span "Regenerate ARV" at bounding box center [558, 758] width 106 height 20
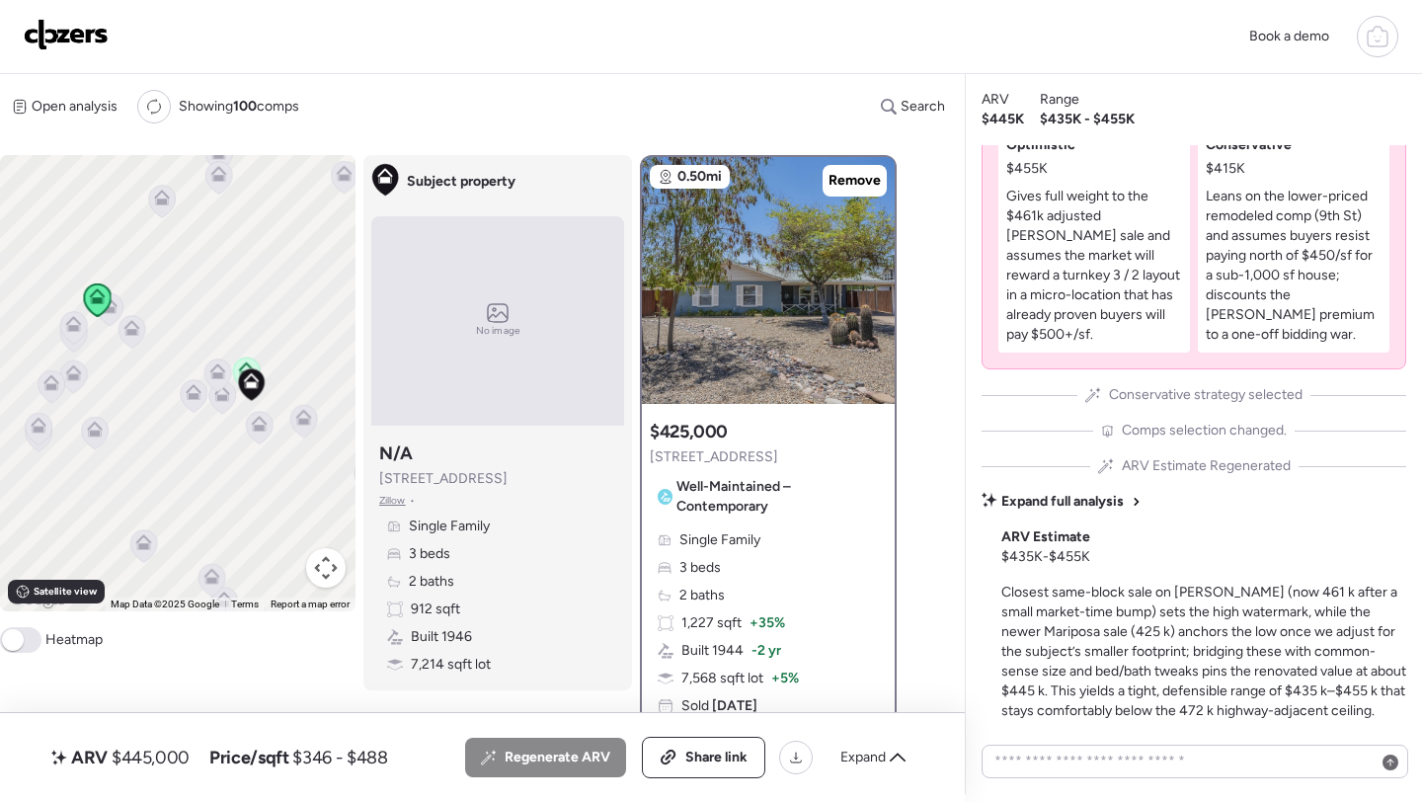
click at [142, 748] on span "$445,000" at bounding box center [151, 758] width 78 height 24
click at [147, 757] on span "$445,000" at bounding box center [151, 758] width 78 height 24
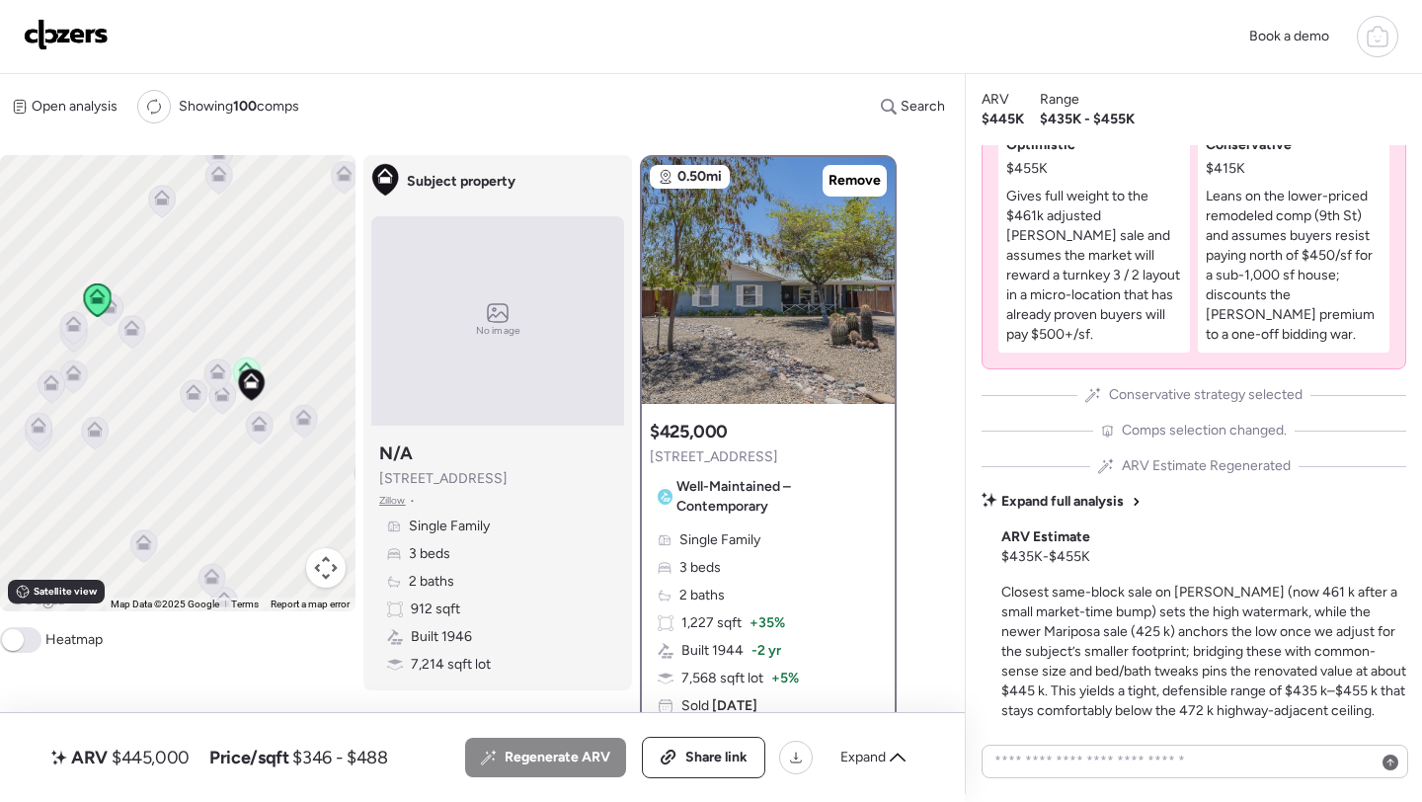
click at [147, 757] on span "$445,000" at bounding box center [151, 758] width 78 height 24
copy span "445,000"
click at [708, 777] on div "Share link" at bounding box center [703, 757] width 123 height 41
click at [75, 34] on img at bounding box center [66, 35] width 85 height 32
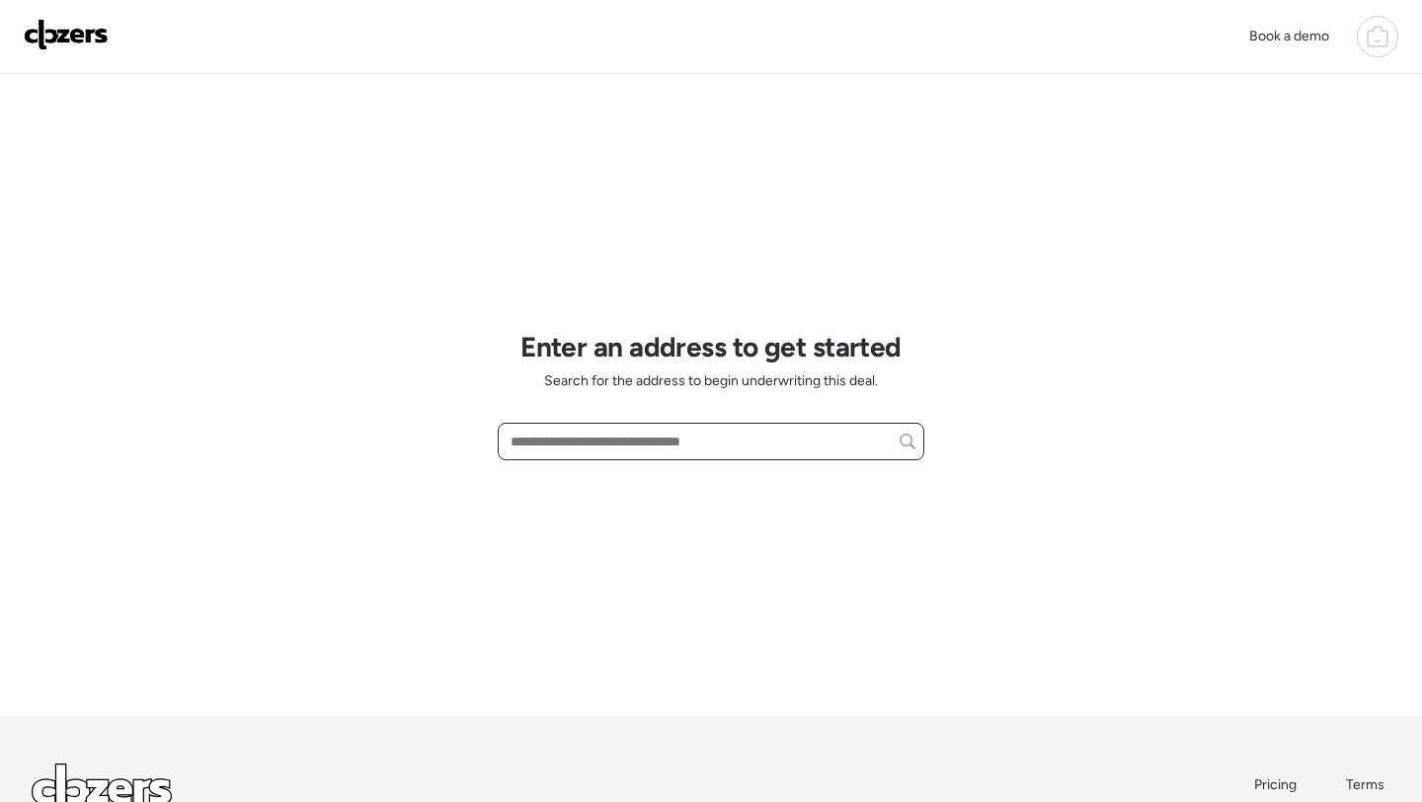
click at [636, 453] on input "text" at bounding box center [711, 442] width 409 height 28
paste input "**********"
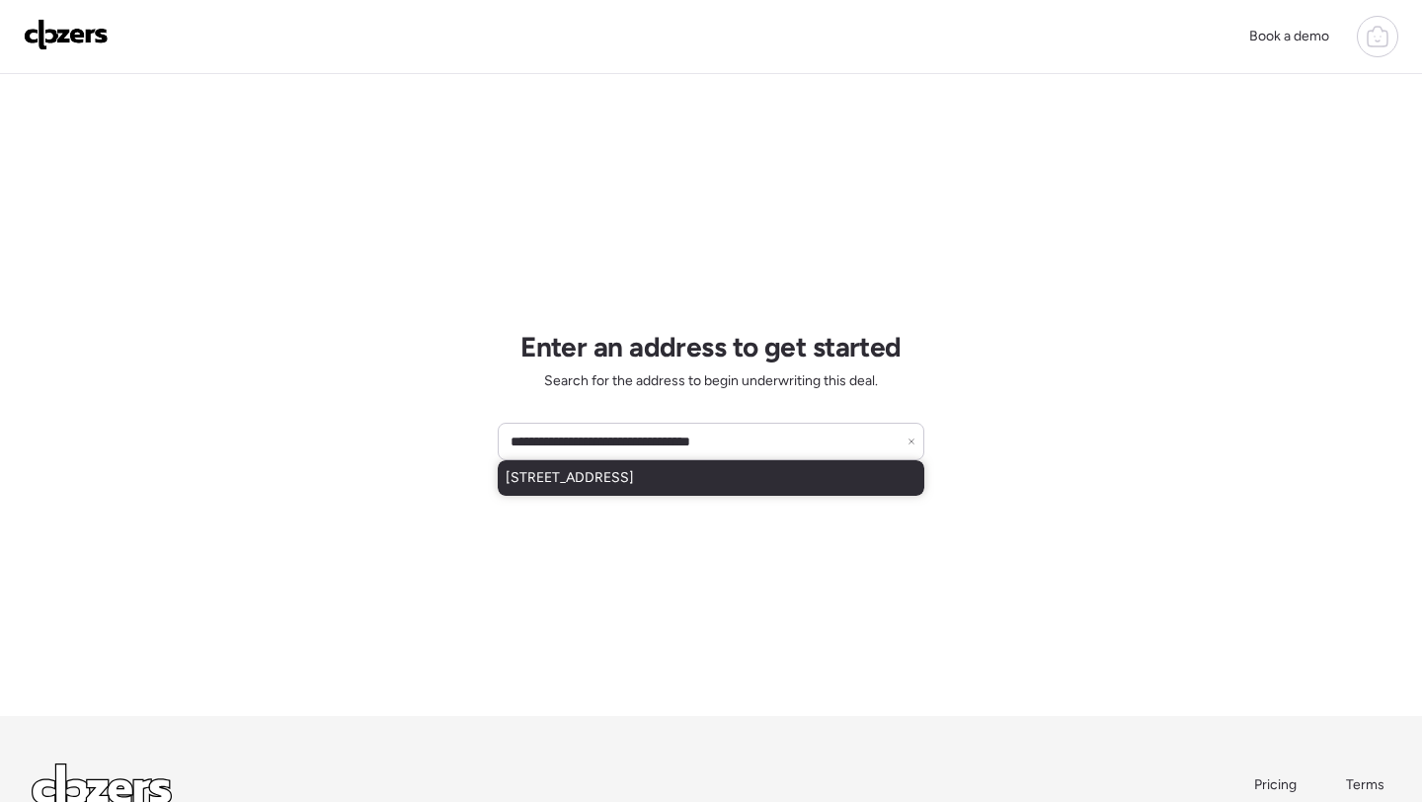
click at [634, 478] on span "[STREET_ADDRESS]" at bounding box center [570, 478] width 128 height 20
type input "**********"
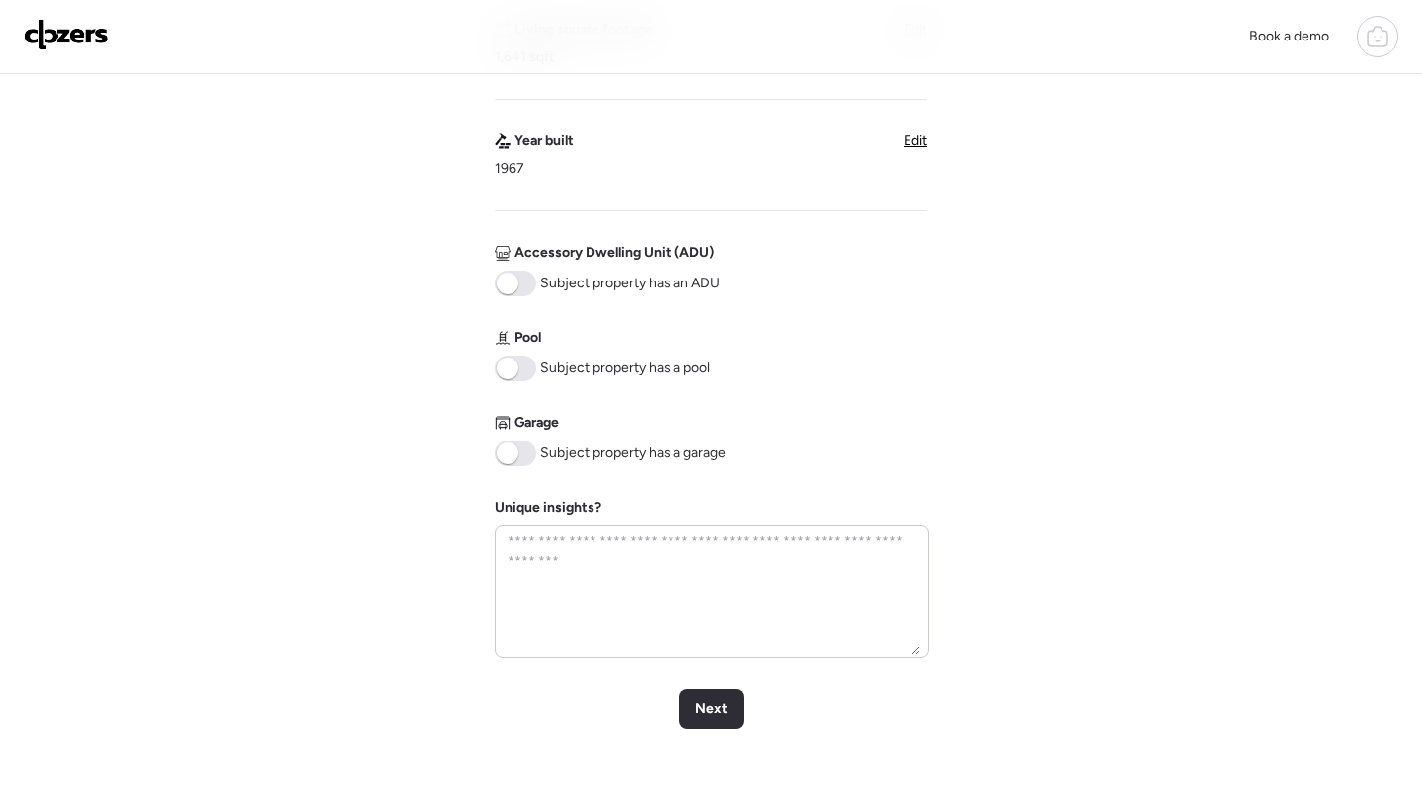
scroll to position [666, 0]
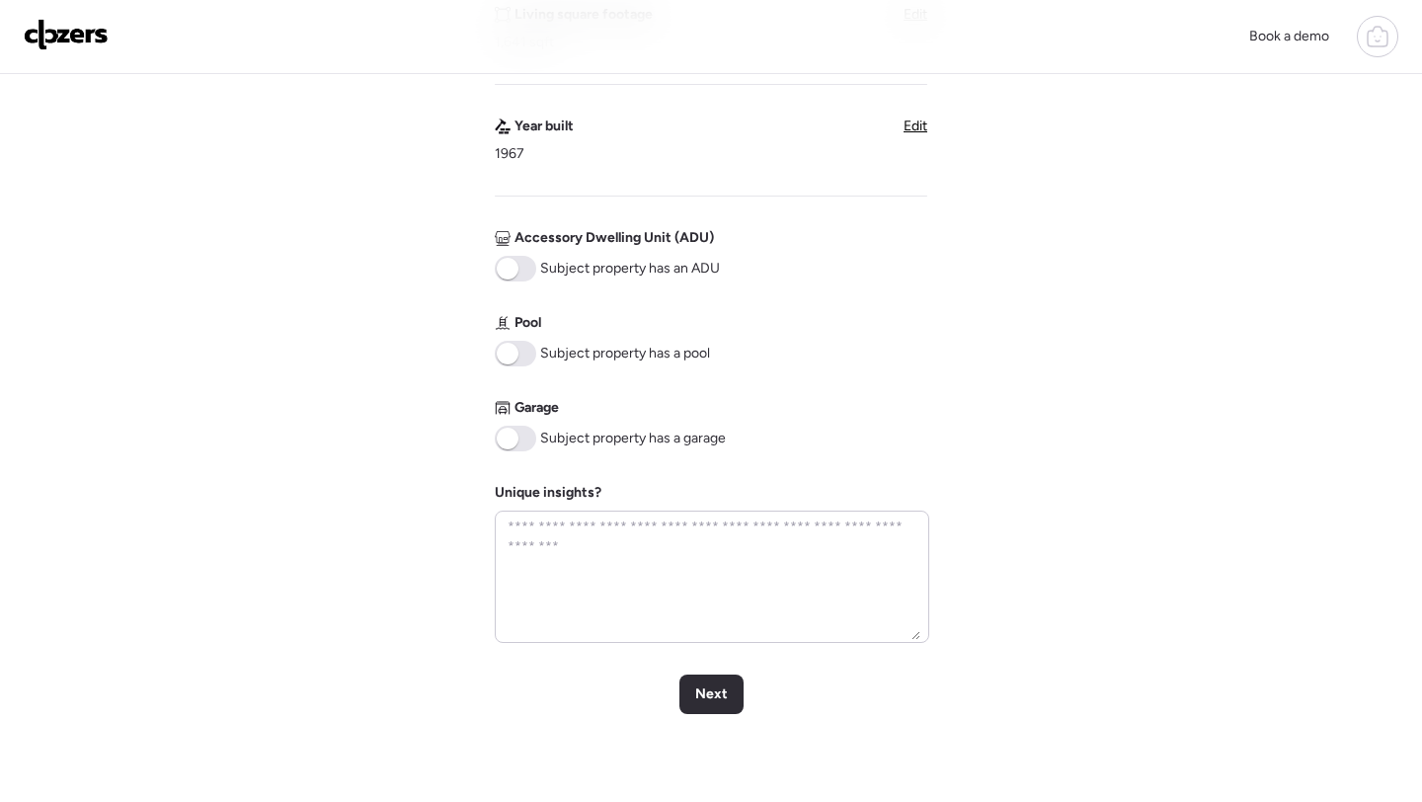
click at [514, 366] on span at bounding box center [515, 354] width 41 height 26
click at [519, 430] on span at bounding box center [515, 439] width 41 height 26
click at [723, 694] on span "Next" at bounding box center [711, 695] width 33 height 20
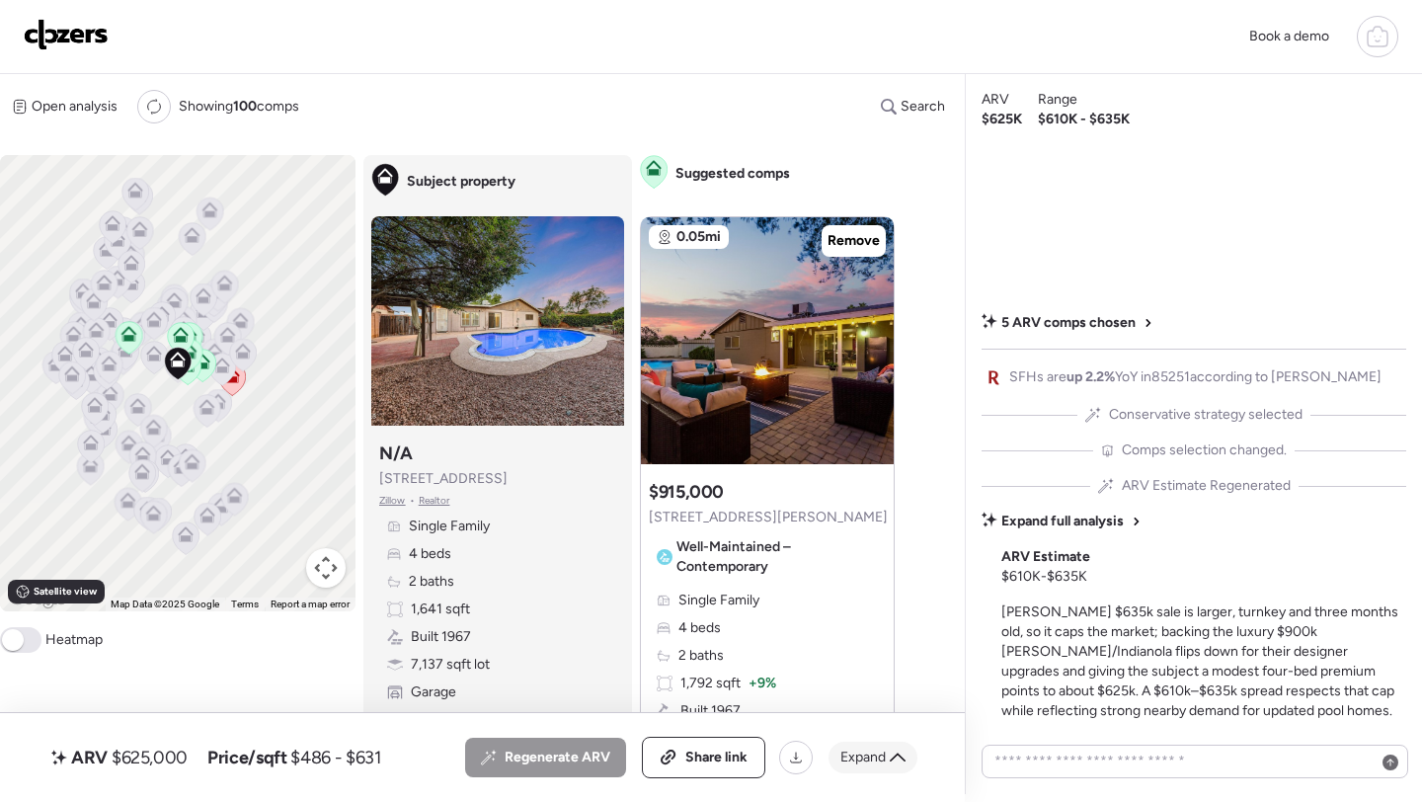
click at [876, 762] on span "Expand" at bounding box center [863, 758] width 45 height 20
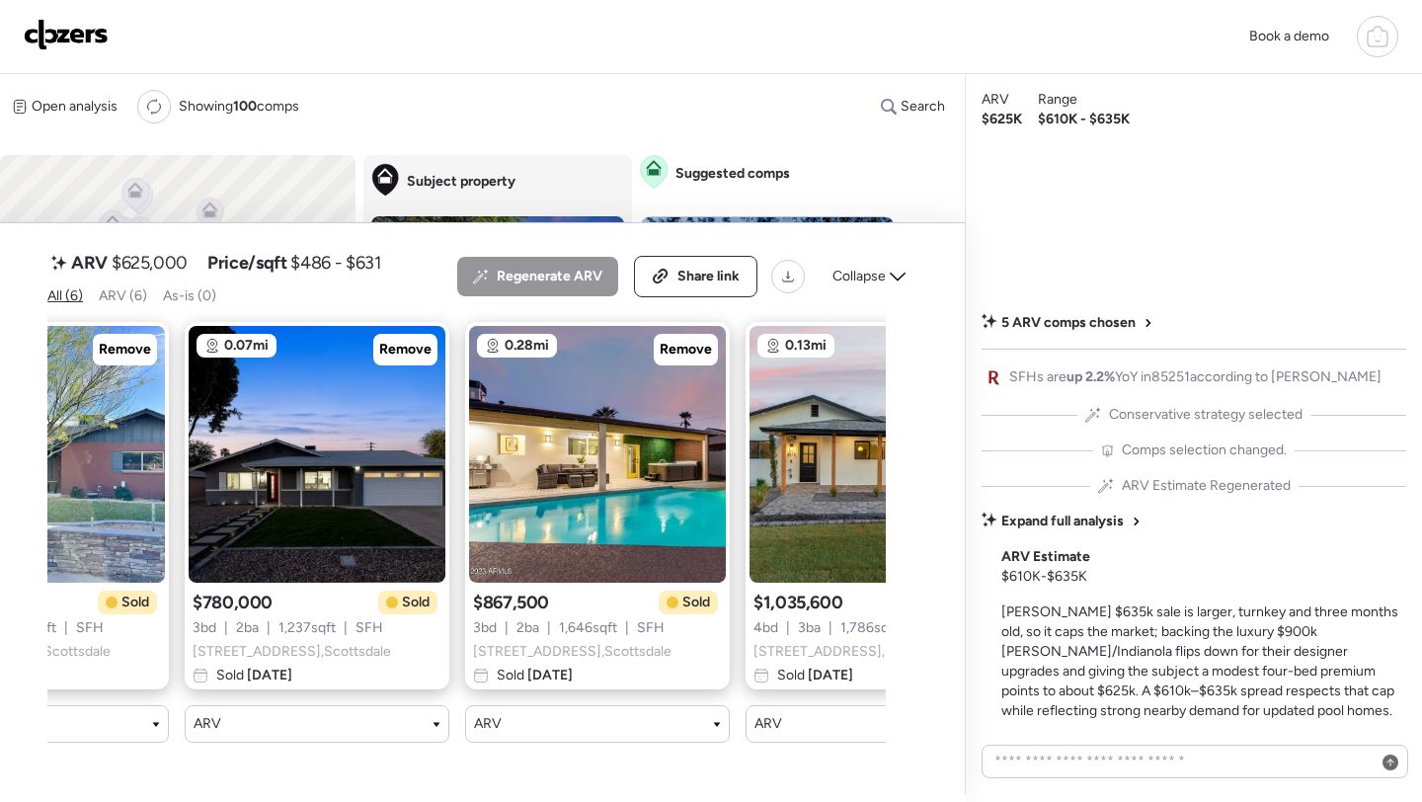
scroll to position [0, 860]
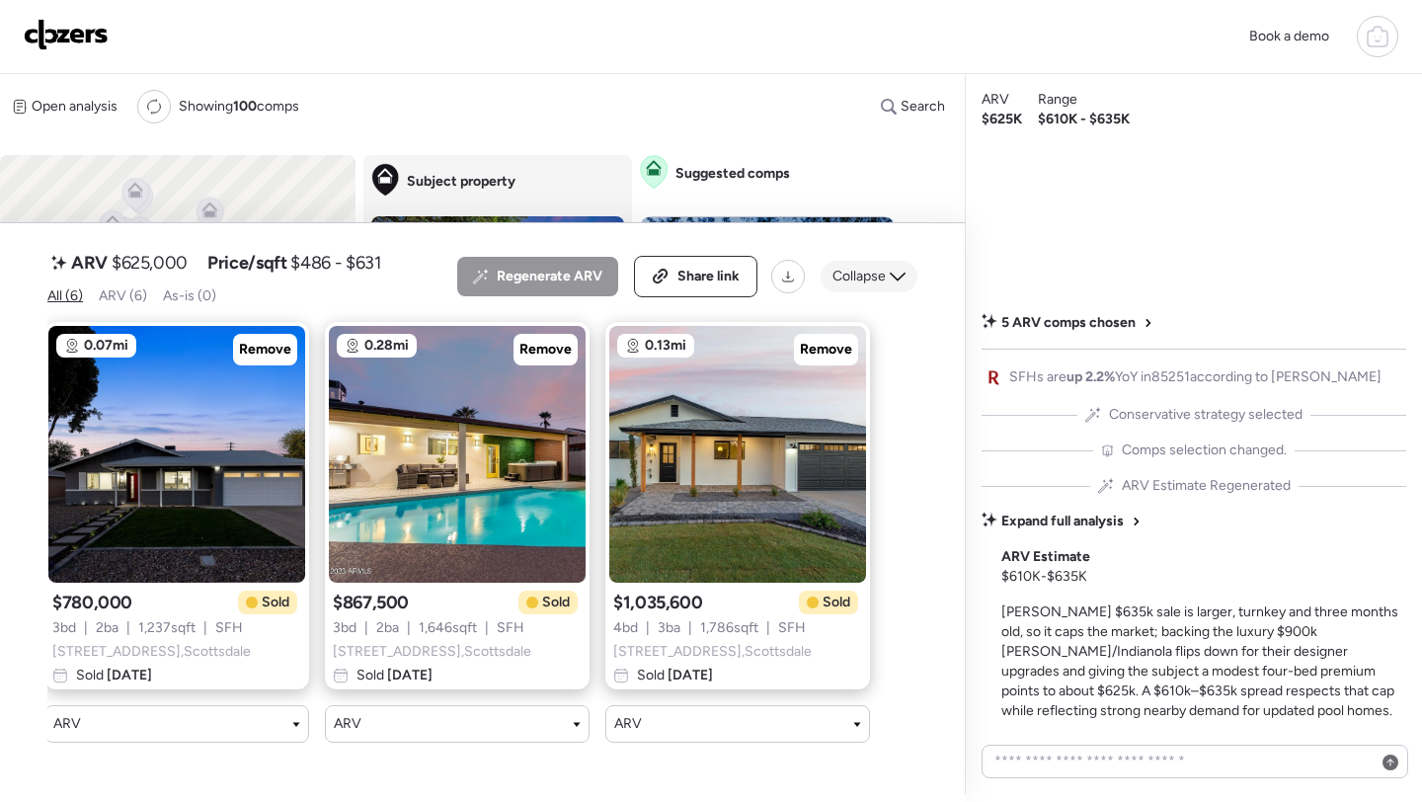
click at [874, 286] on span "Collapse" at bounding box center [859, 277] width 53 height 20
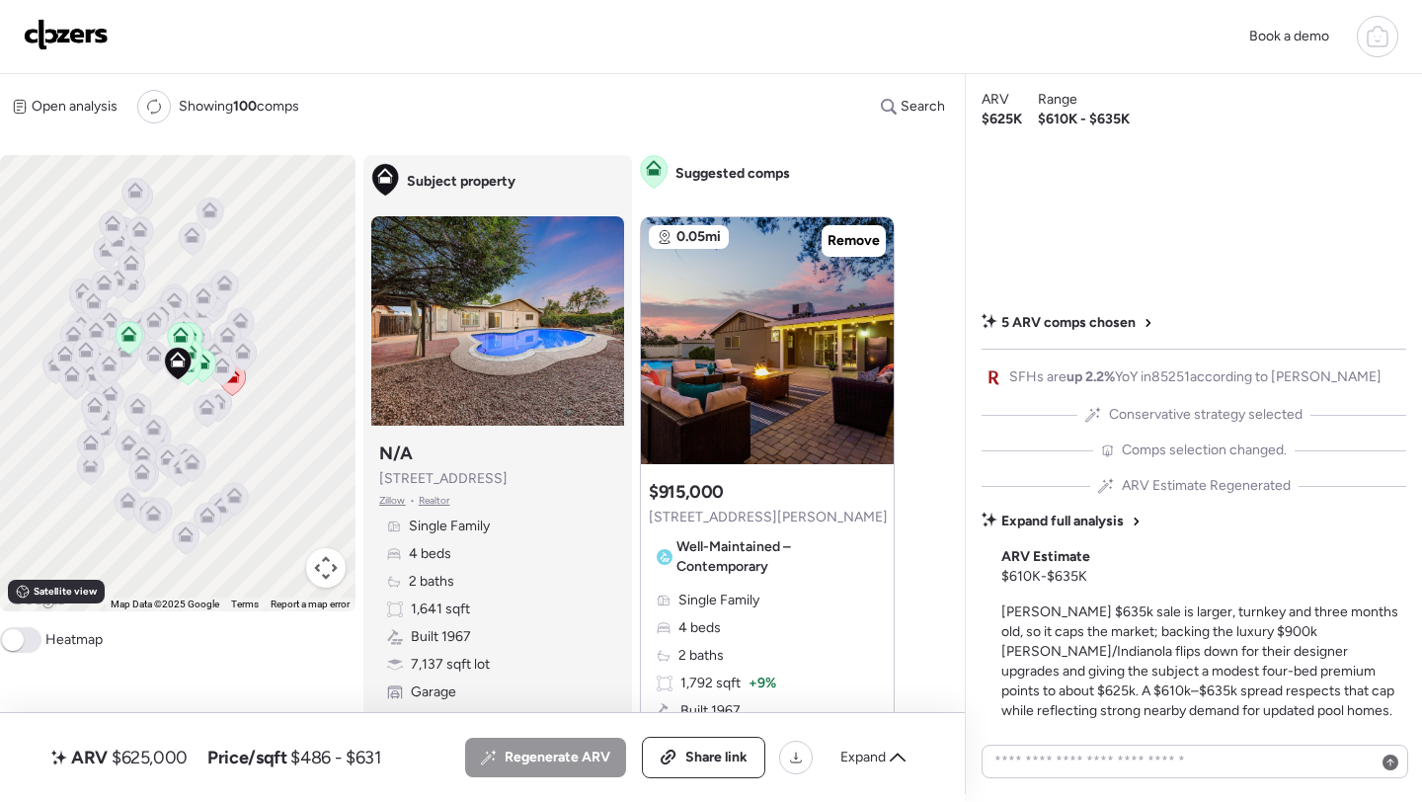
click at [148, 746] on span "$625,000" at bounding box center [150, 758] width 76 height 24
click at [147, 755] on span "$625,000" at bounding box center [150, 758] width 76 height 24
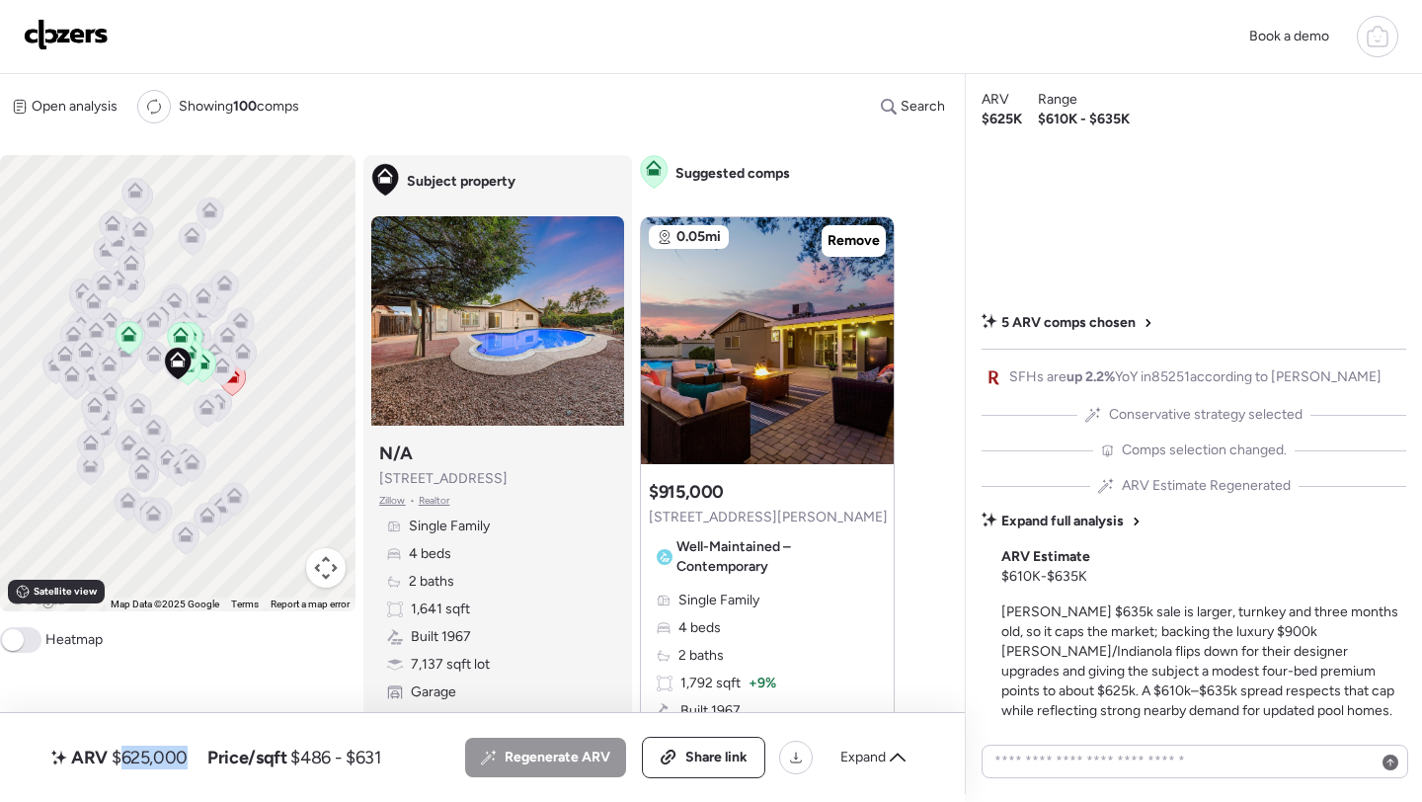
click at [147, 755] on span "$625,000" at bounding box center [150, 758] width 76 height 24
copy span "625,000"
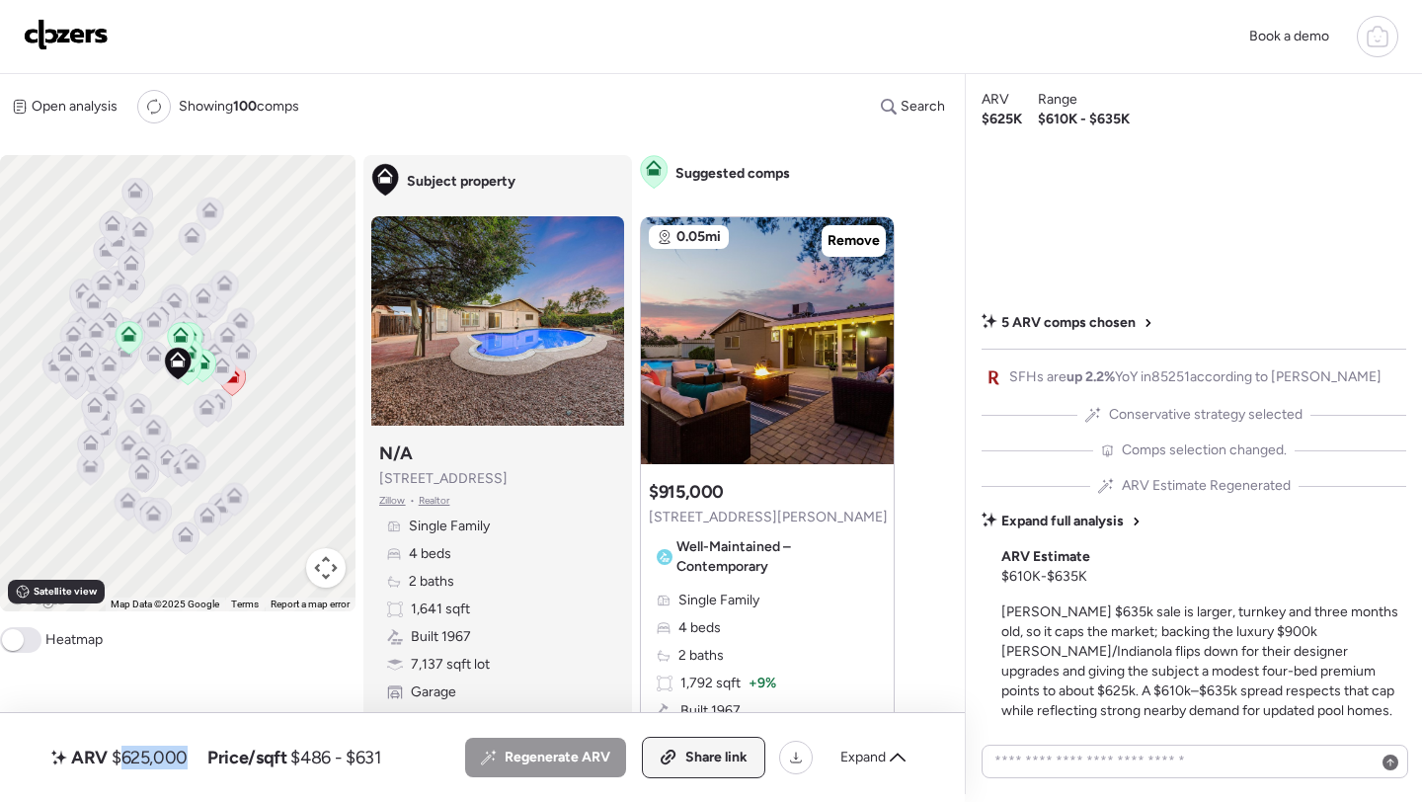
click at [691, 765] on span "Share link" at bounding box center [717, 758] width 62 height 20
click at [54, 37] on img at bounding box center [66, 35] width 85 height 32
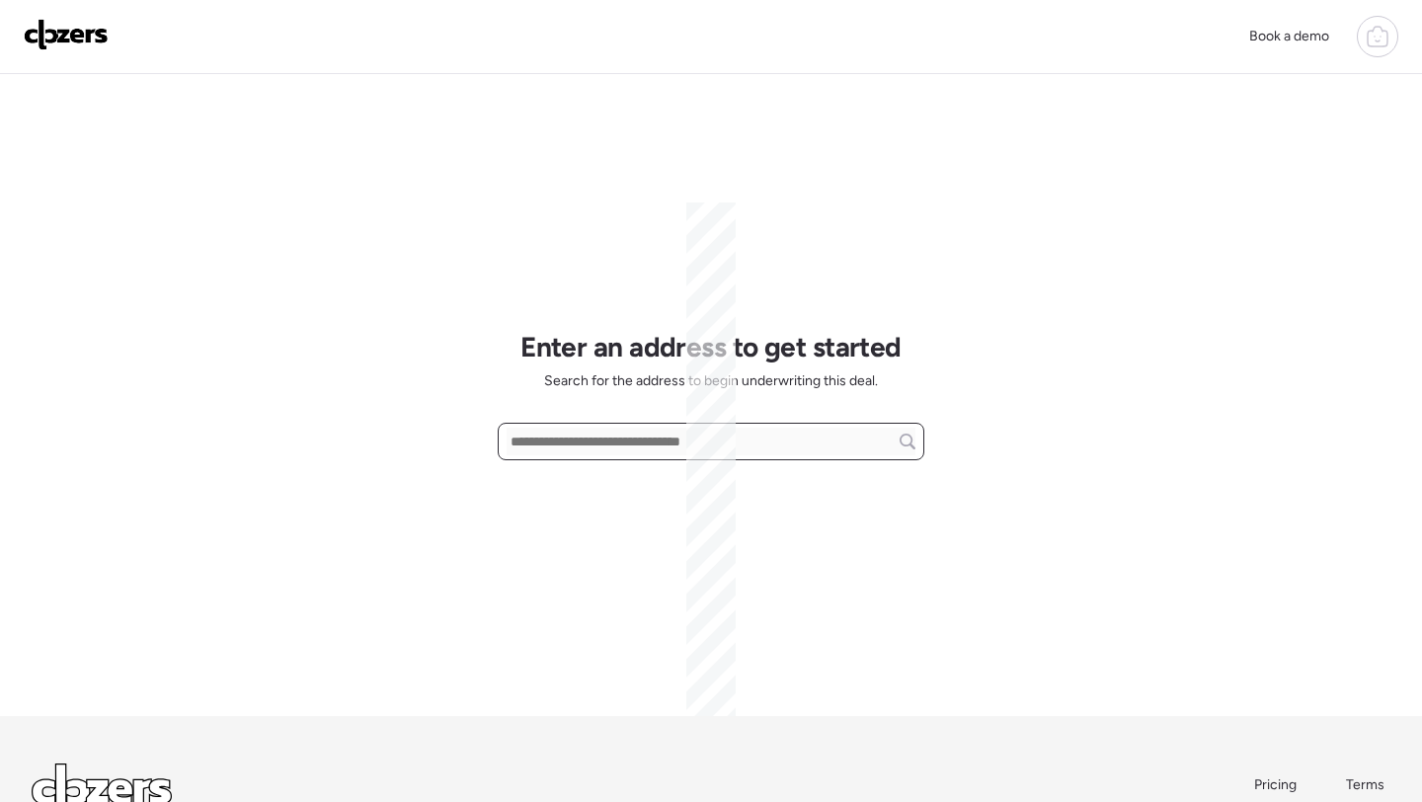
click at [640, 437] on input "text" at bounding box center [711, 442] width 409 height 28
paste input "**********"
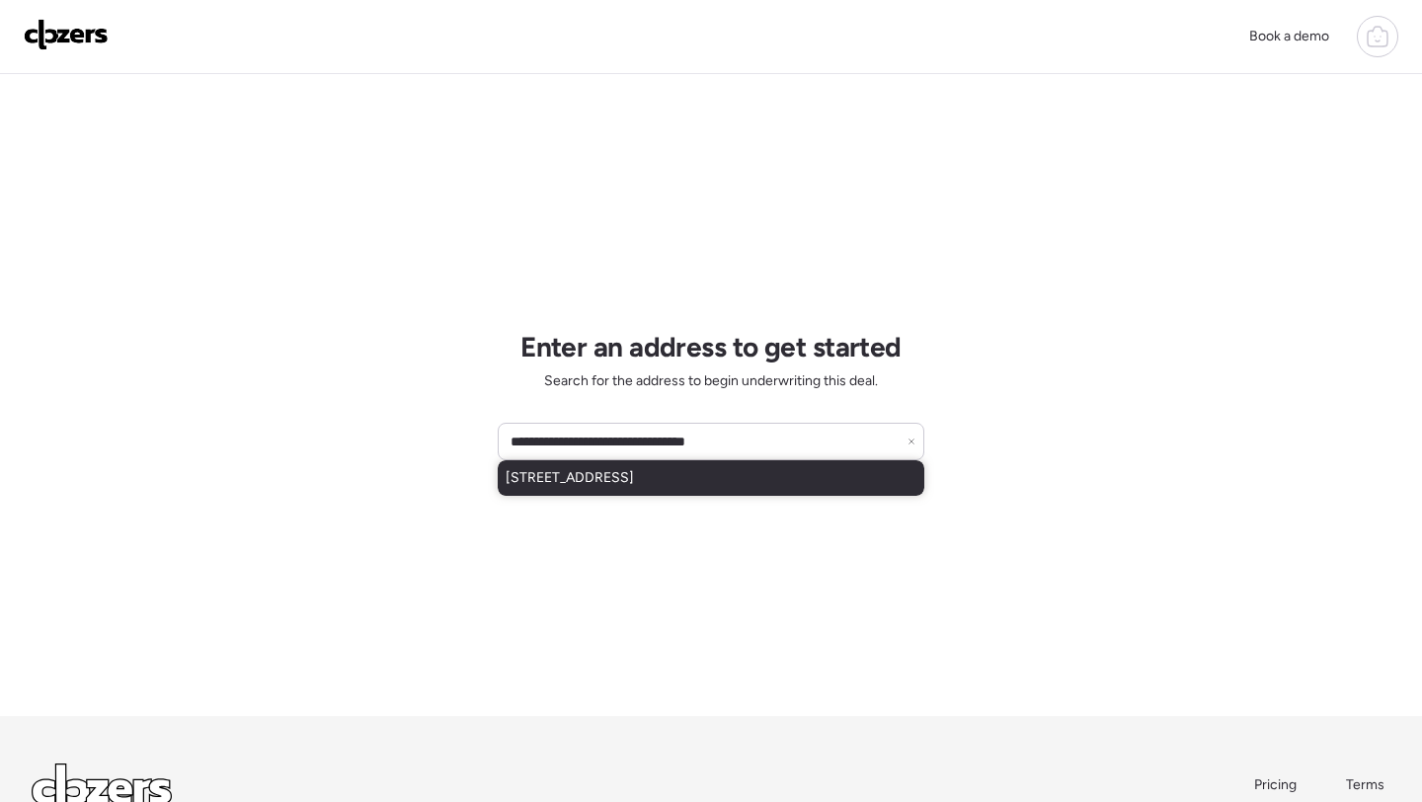
click at [634, 473] on span "[STREET_ADDRESS]" at bounding box center [570, 478] width 128 height 20
type input "**********"
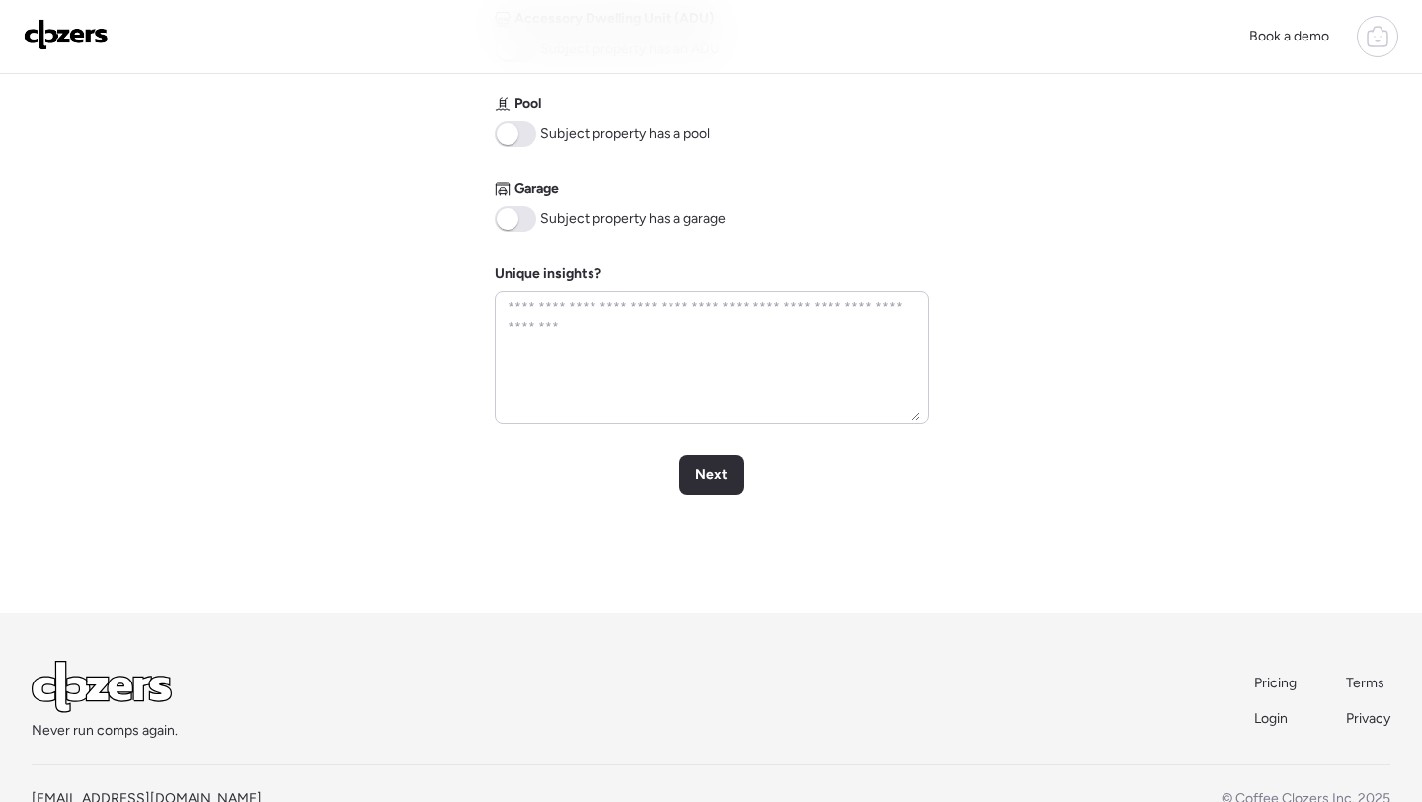
scroll to position [940, 0]
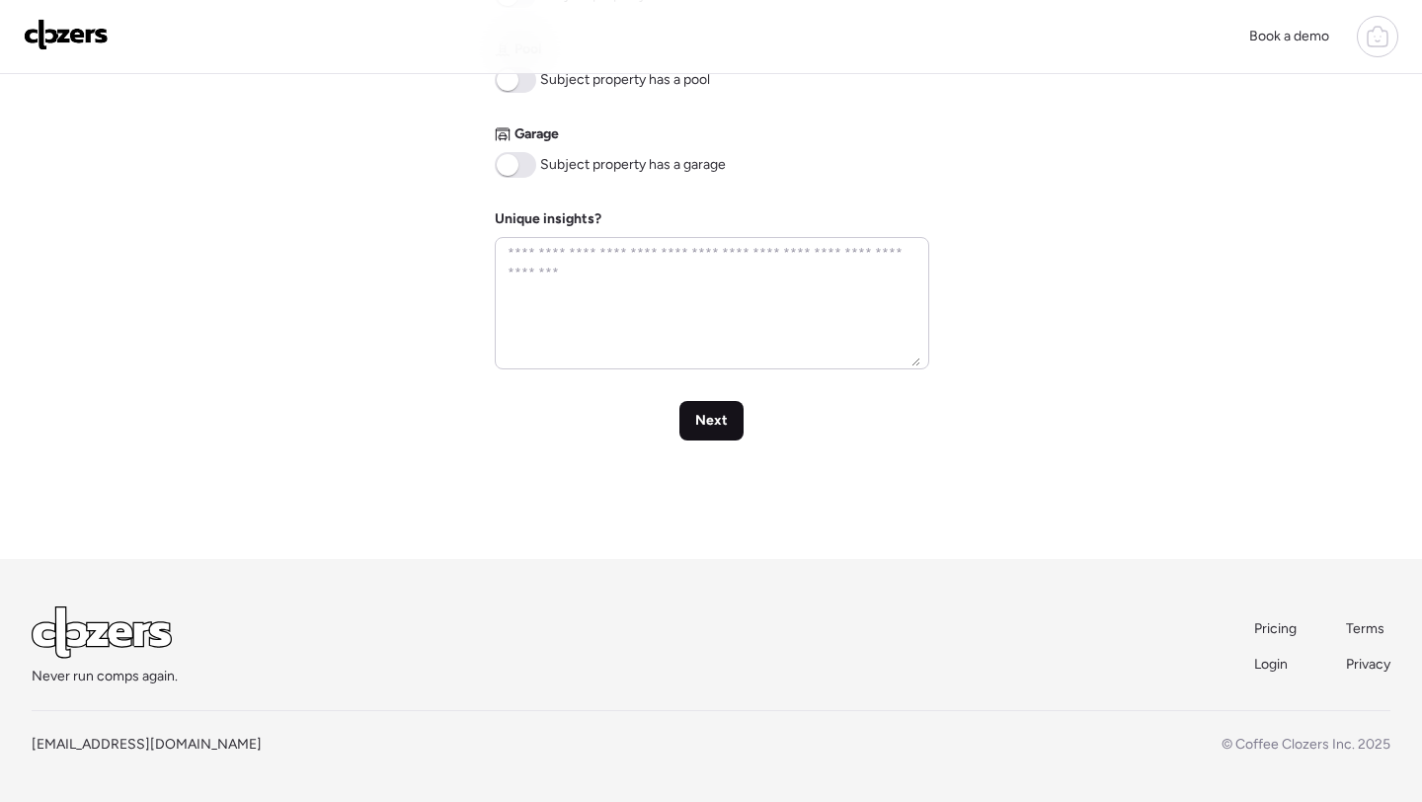
click at [723, 437] on div "Next" at bounding box center [712, 421] width 64 height 40
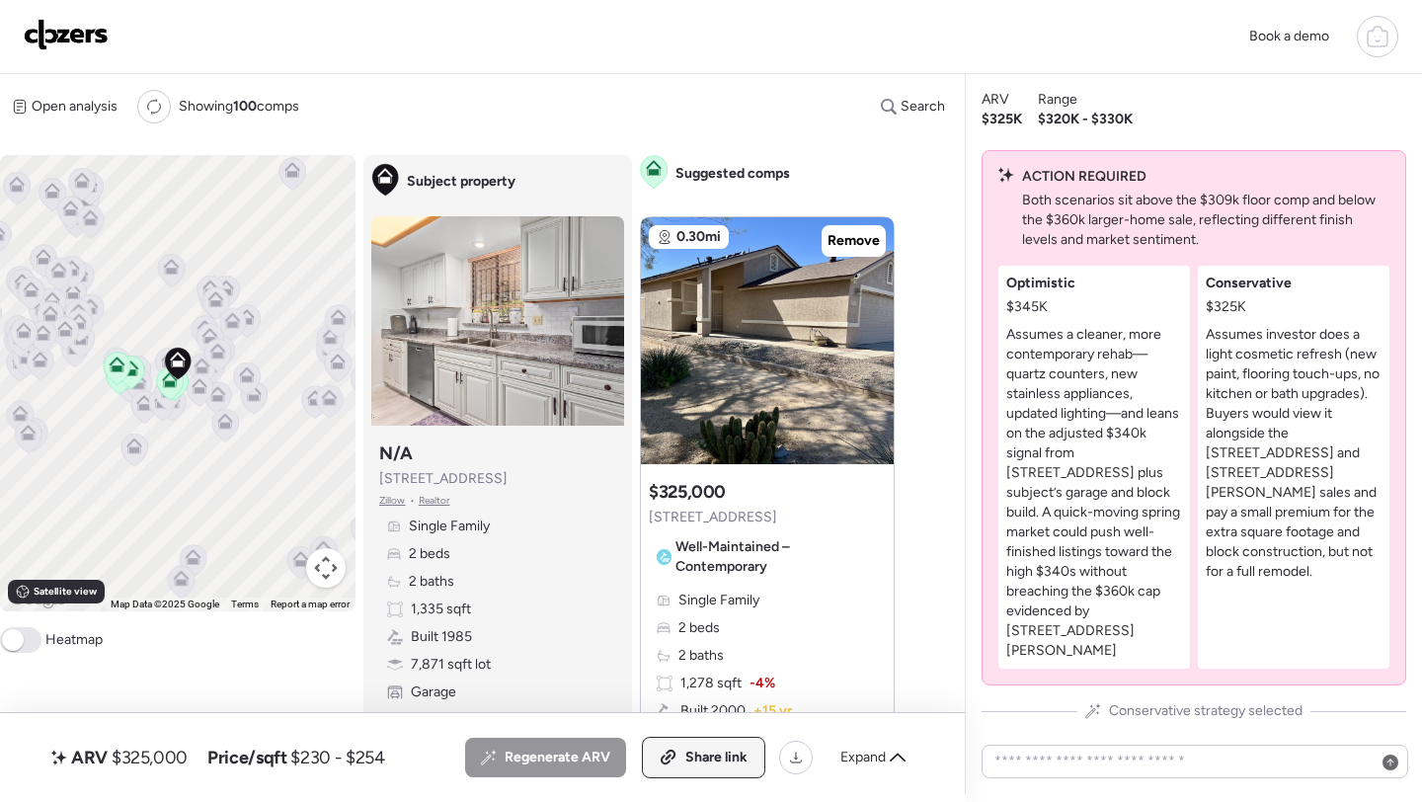
click at [709, 763] on span "Share link" at bounding box center [717, 758] width 62 height 20
click at [71, 35] on img at bounding box center [66, 35] width 85 height 32
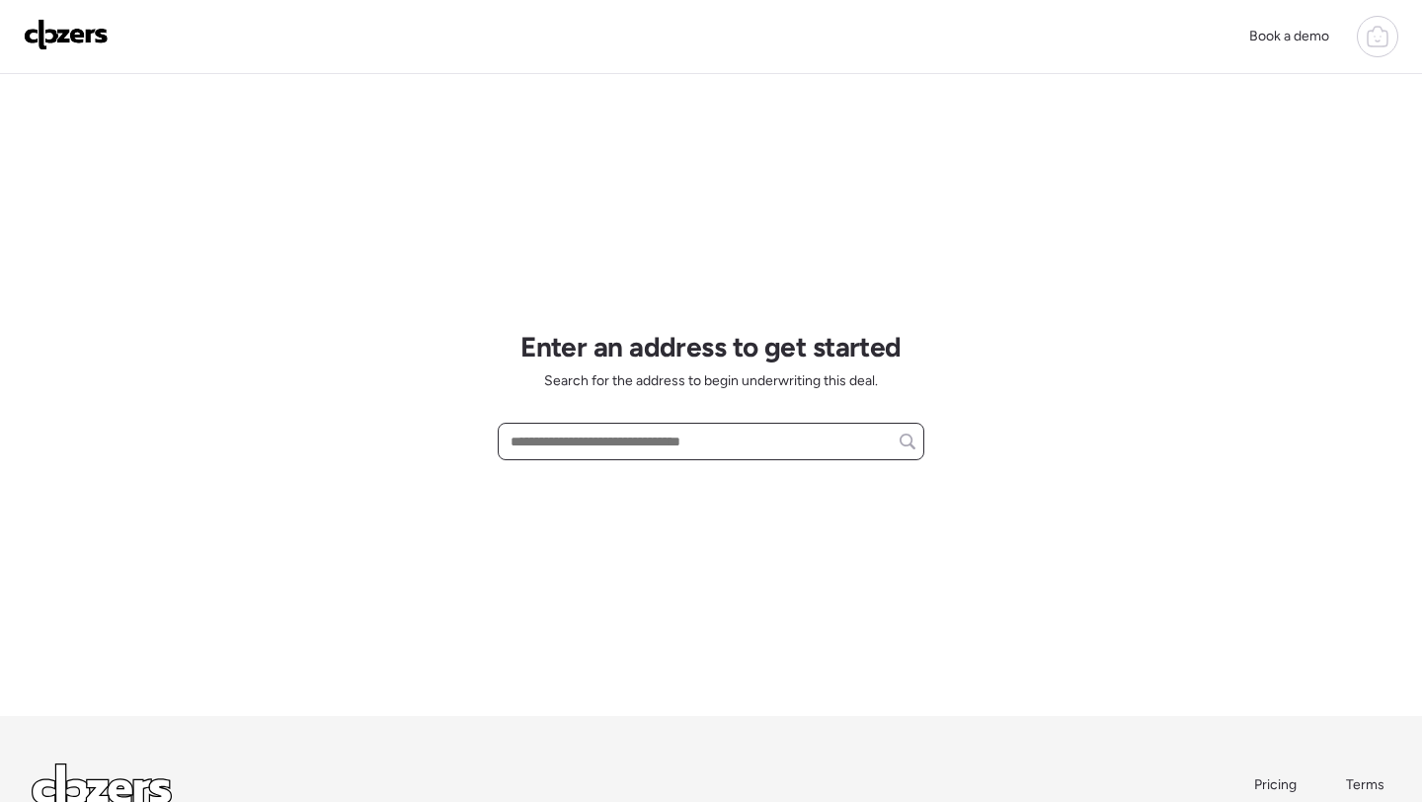
click at [616, 431] on input "text" at bounding box center [711, 442] width 409 height 28
paste input "**********"
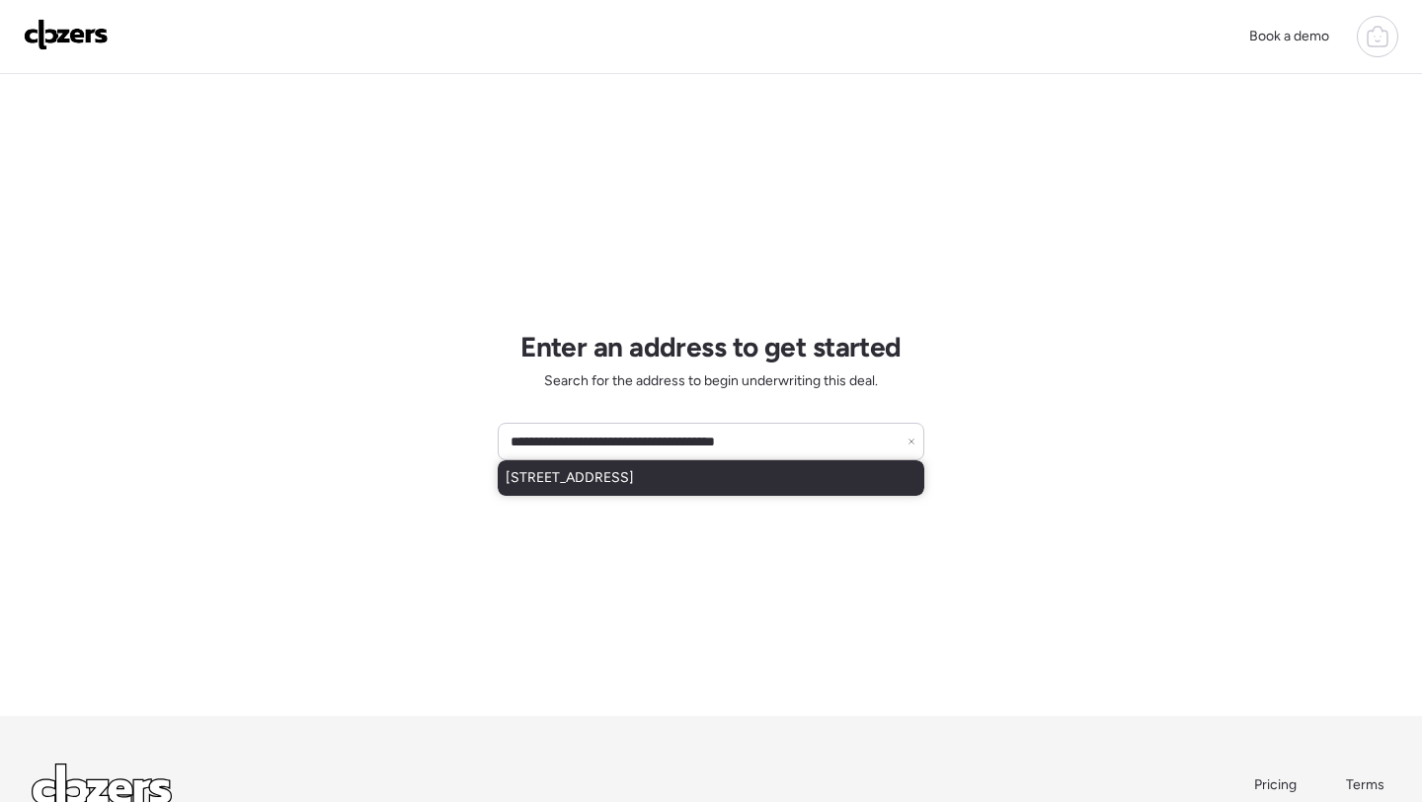
click at [596, 473] on span "[STREET_ADDRESS]" at bounding box center [570, 478] width 128 height 20
type input "**********"
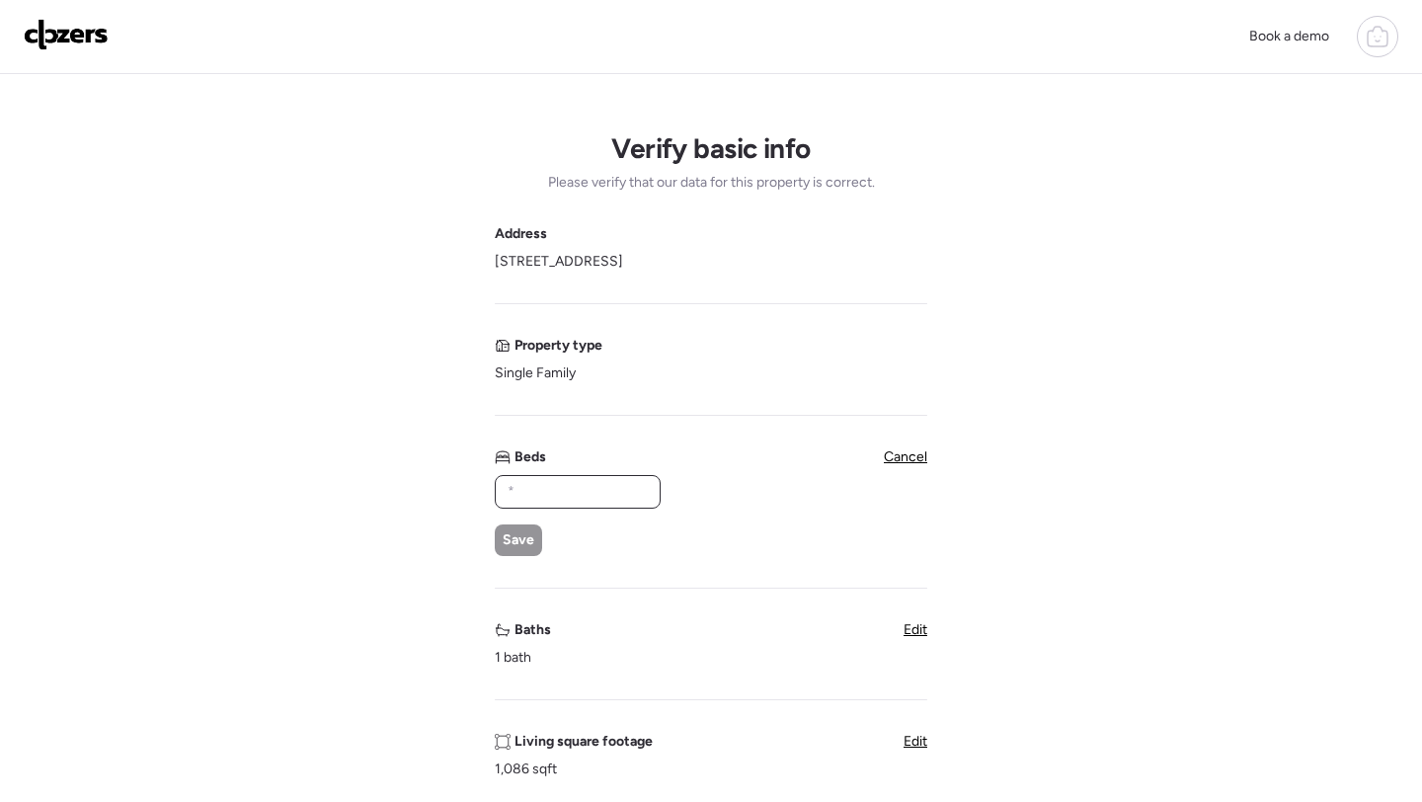
click at [585, 481] on input "text" at bounding box center [578, 492] width 148 height 28
type input "*"
click at [513, 549] on span "Save" at bounding box center [519, 540] width 32 height 20
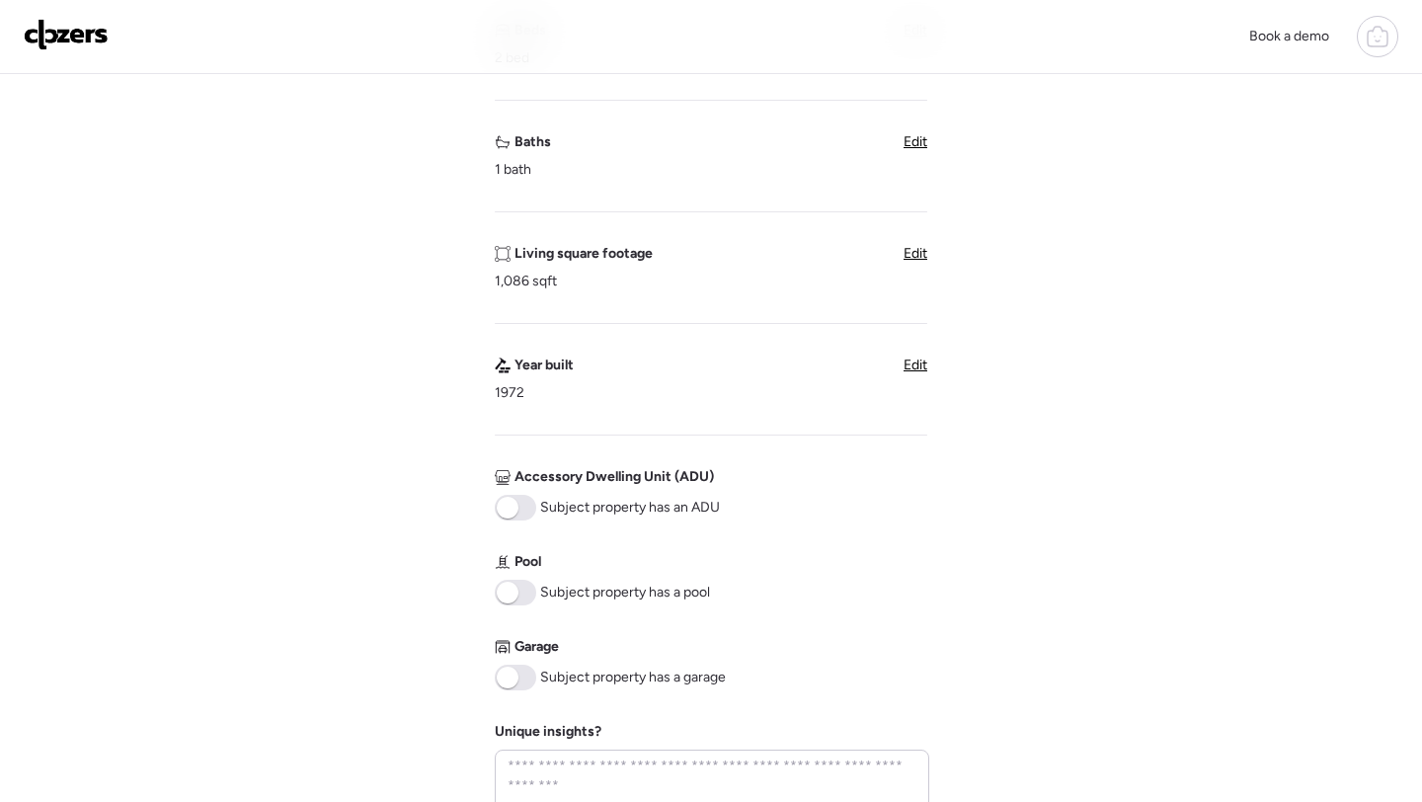
scroll to position [441, 0]
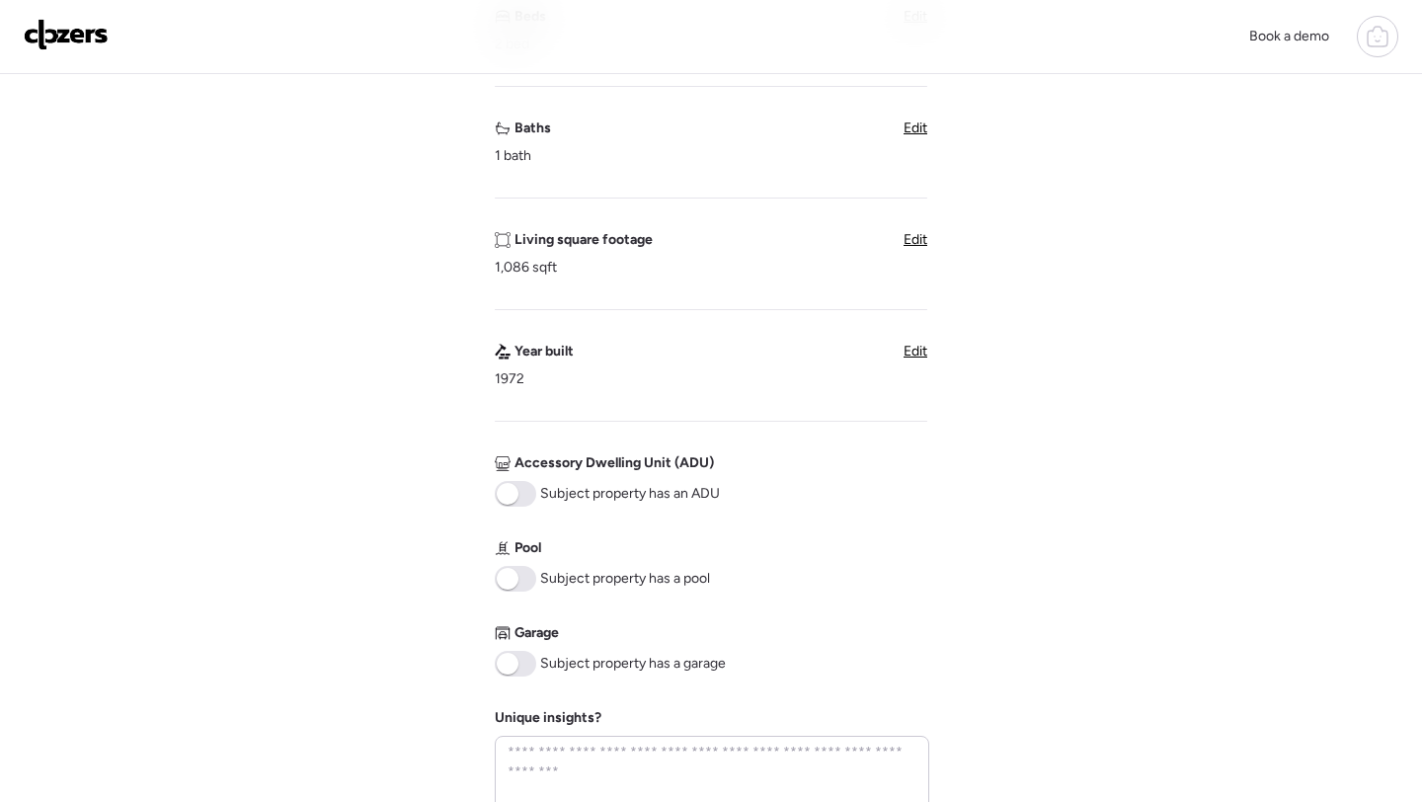
click at [507, 669] on span at bounding box center [508, 664] width 22 height 22
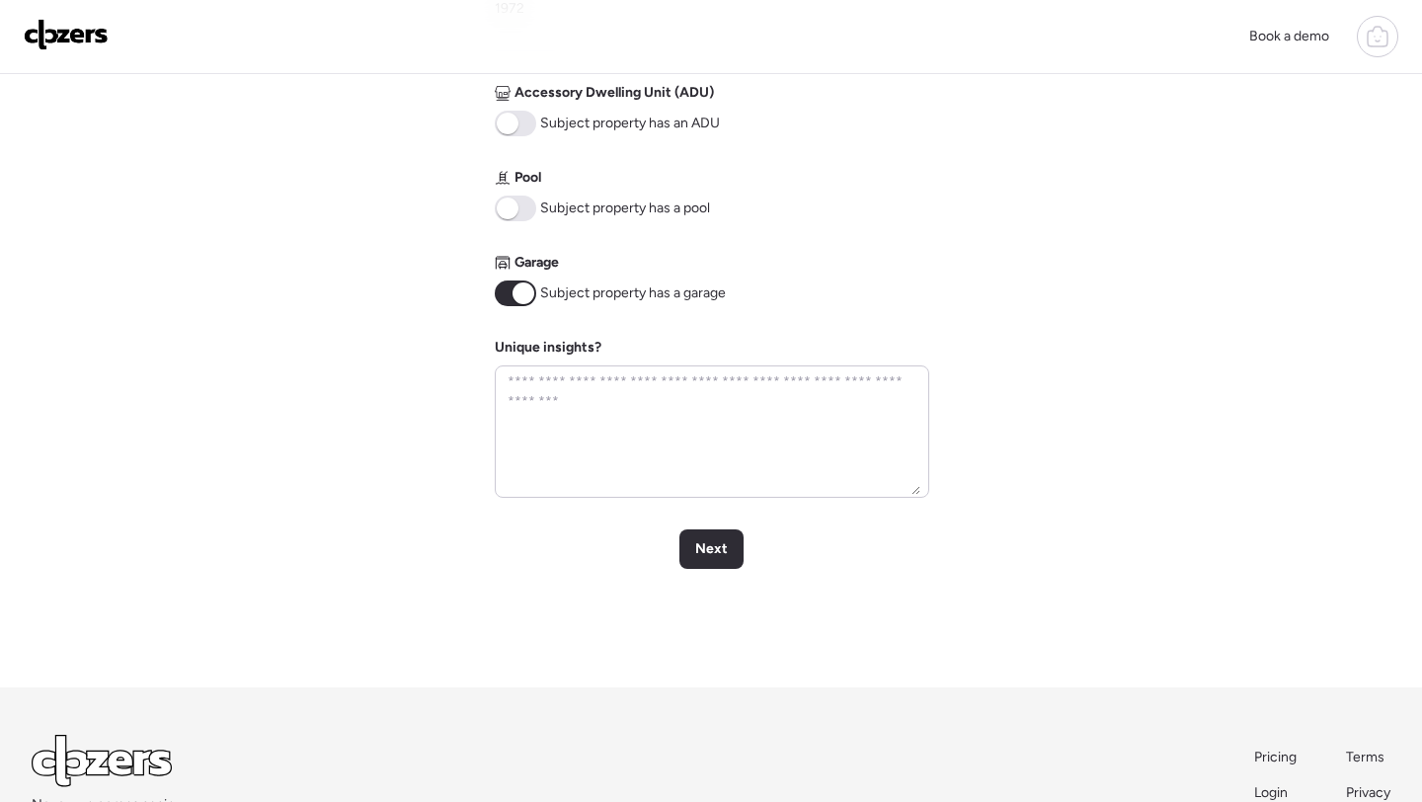
scroll to position [848, 0]
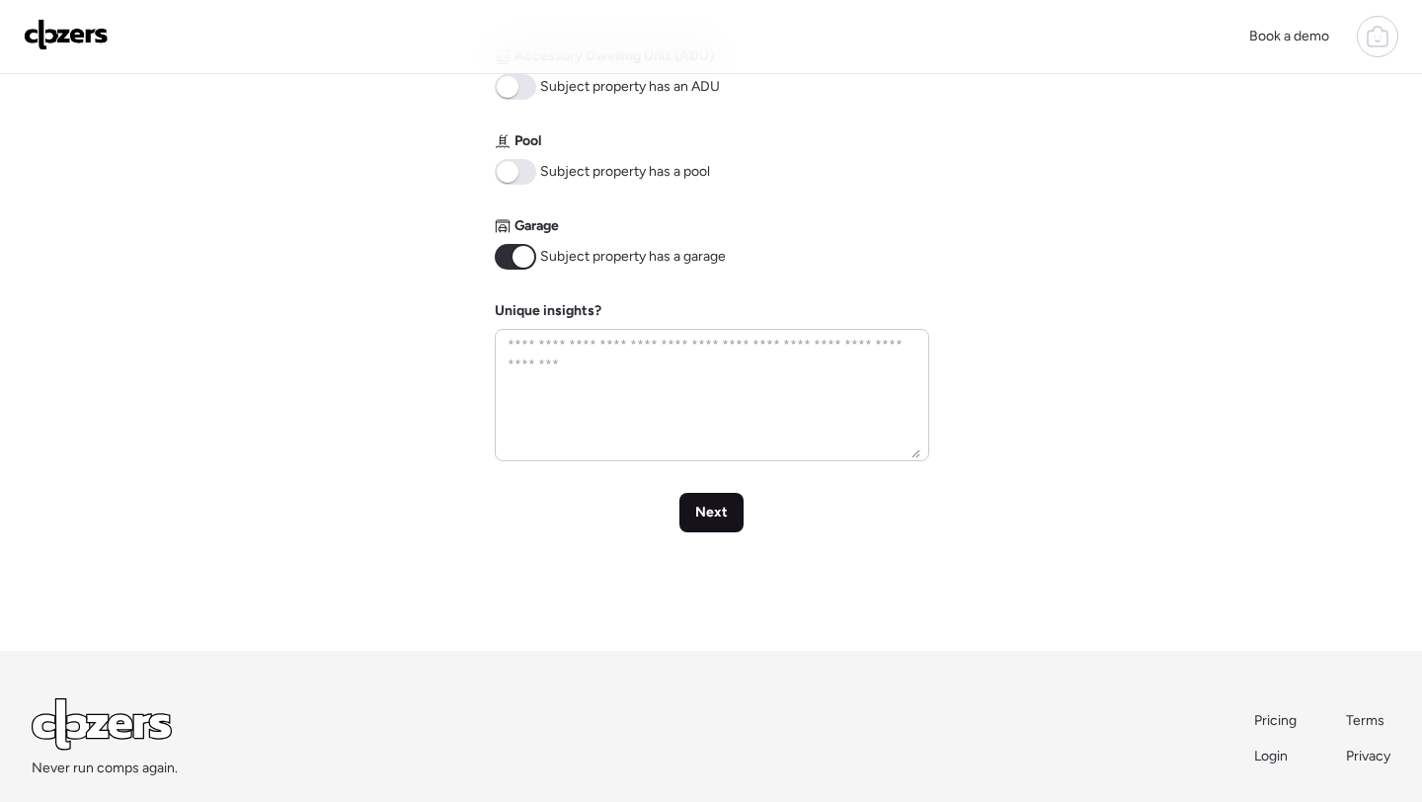
click at [696, 509] on span "Next" at bounding box center [711, 513] width 33 height 20
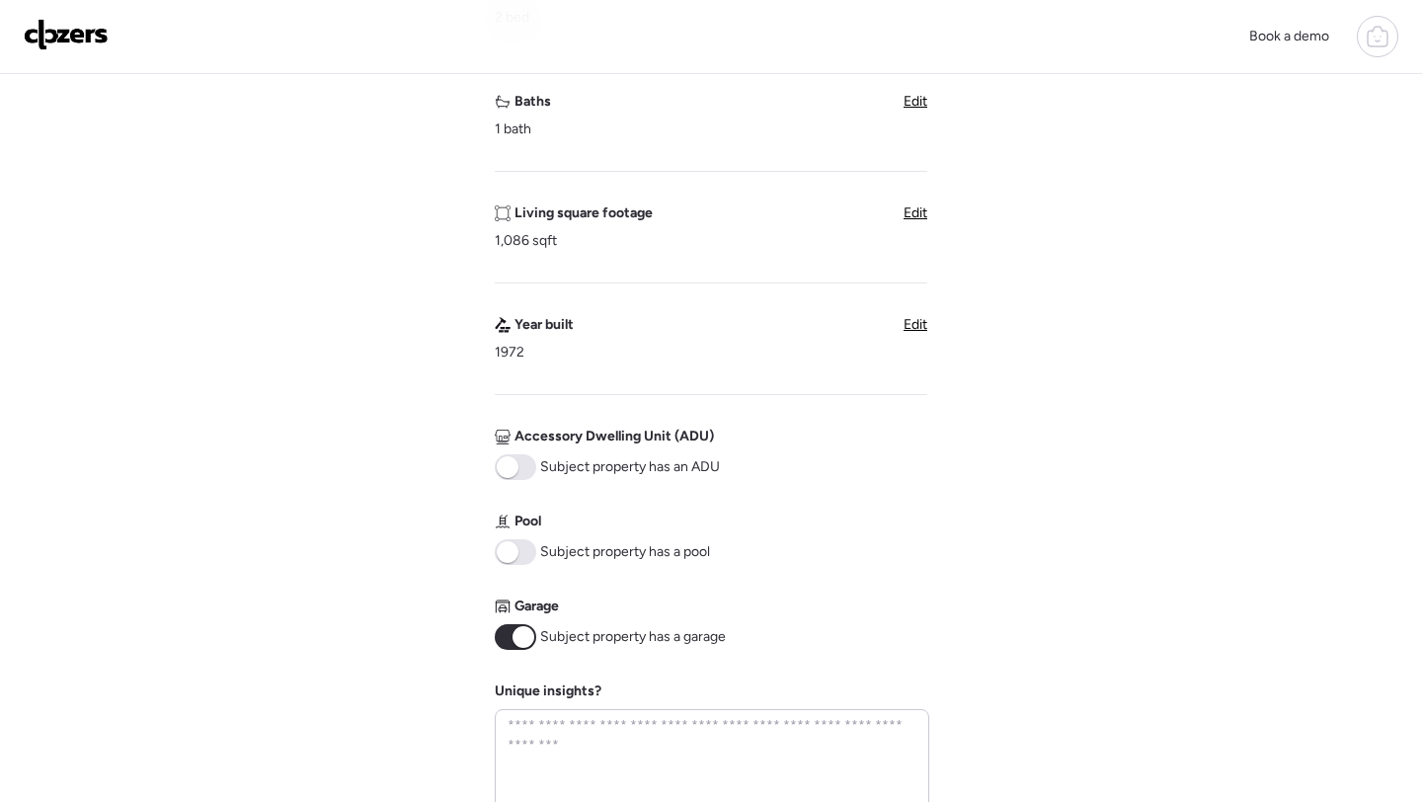
scroll to position [624, 0]
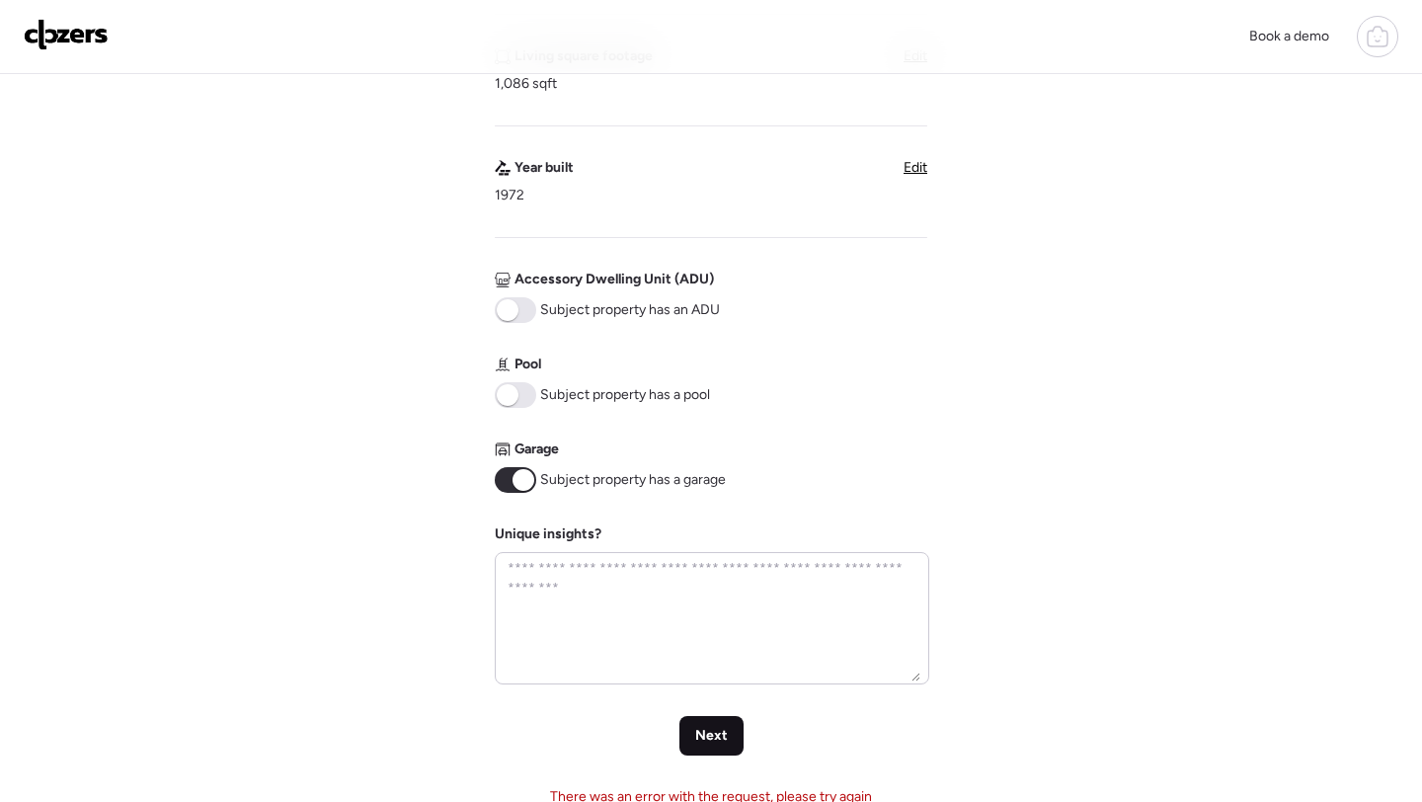
click at [708, 741] on span "Next" at bounding box center [711, 736] width 33 height 20
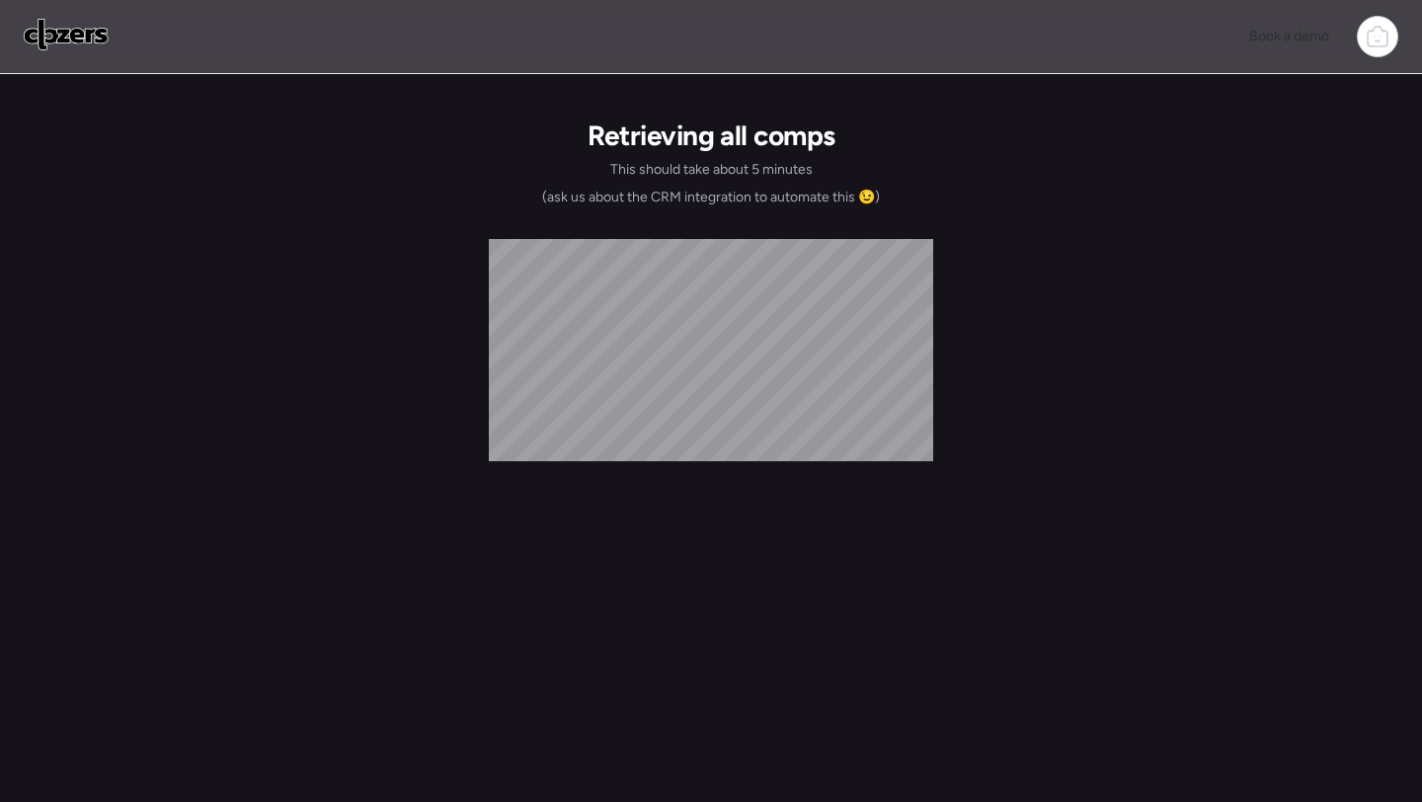
scroll to position [0, 0]
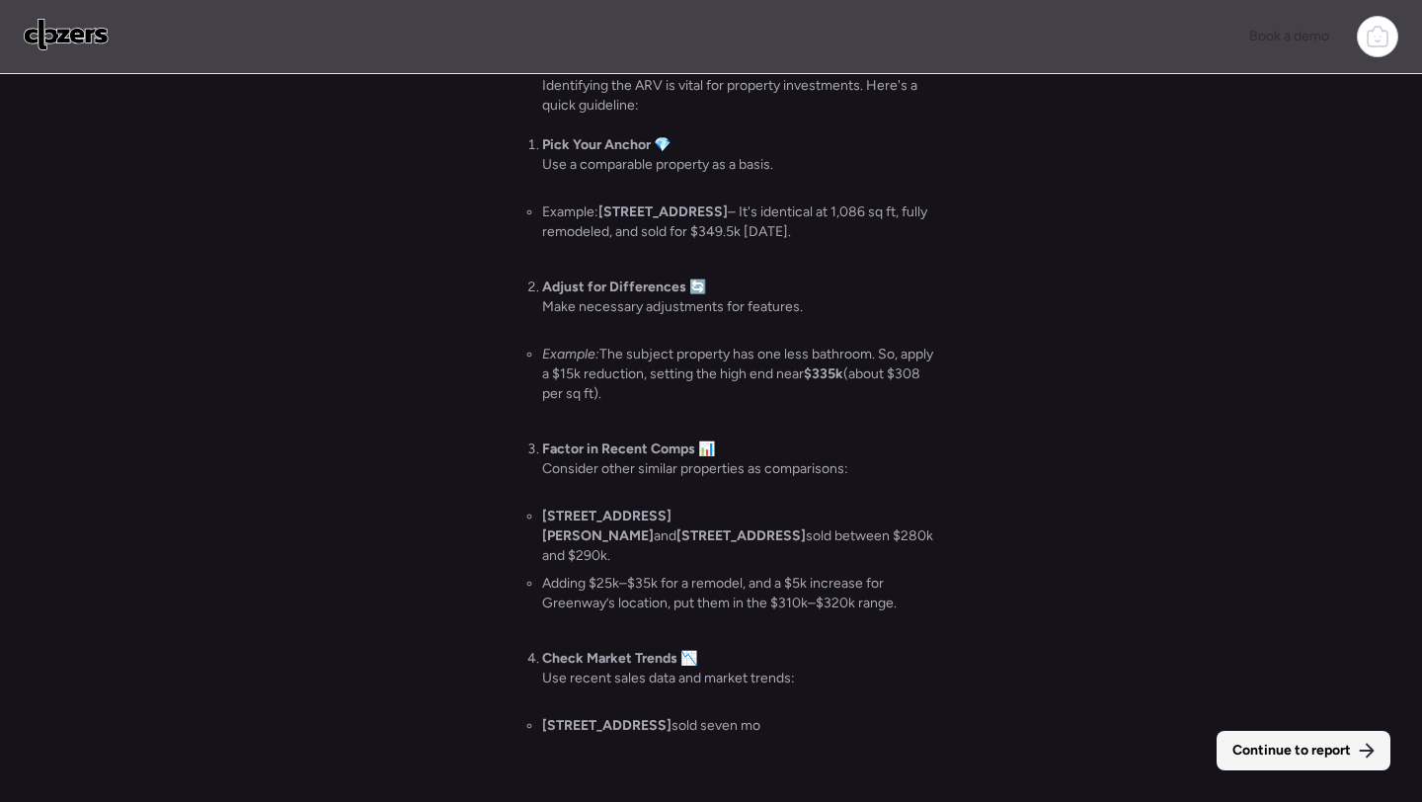
click at [1369, 753] on icon at bounding box center [1367, 751] width 16 height 16
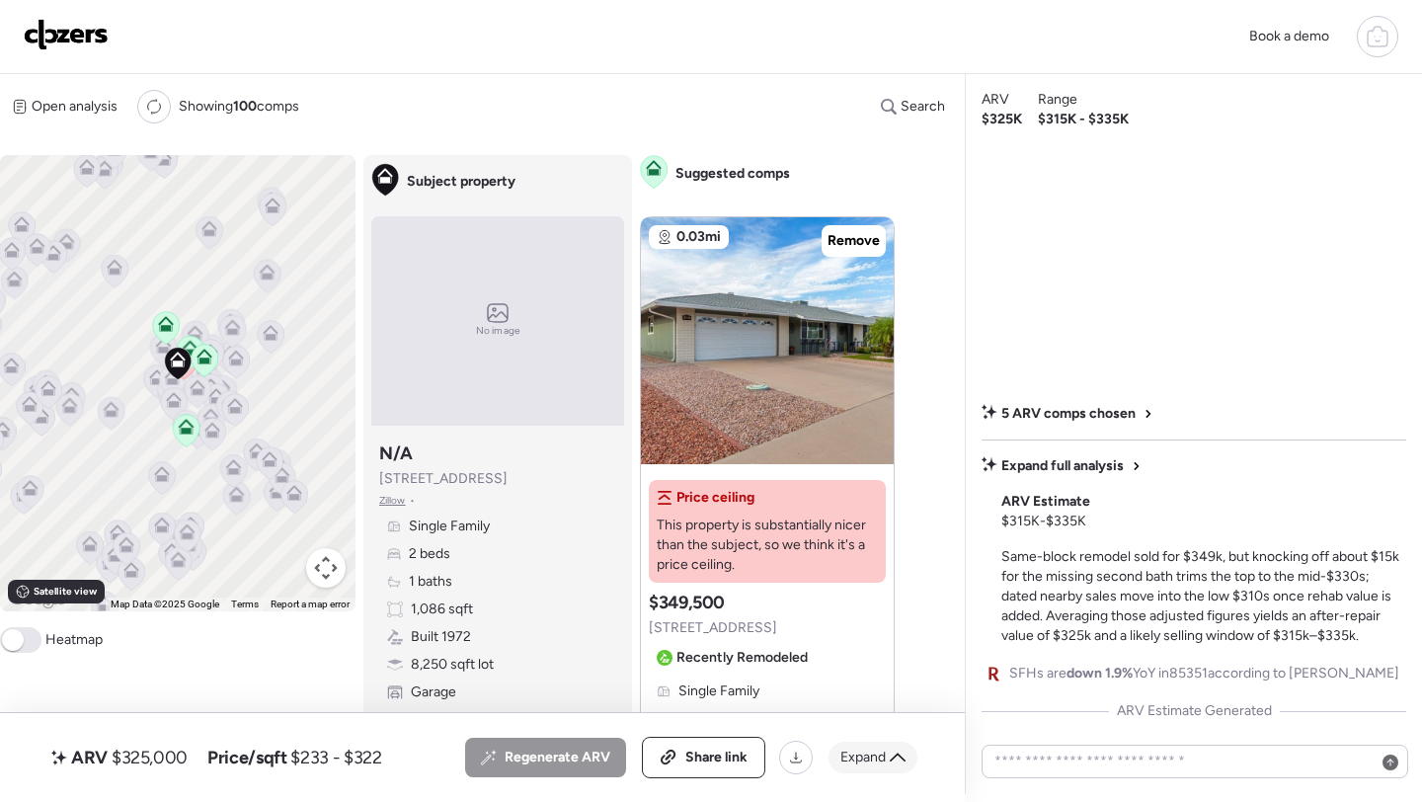
click at [877, 756] on span "Expand" at bounding box center [863, 758] width 45 height 20
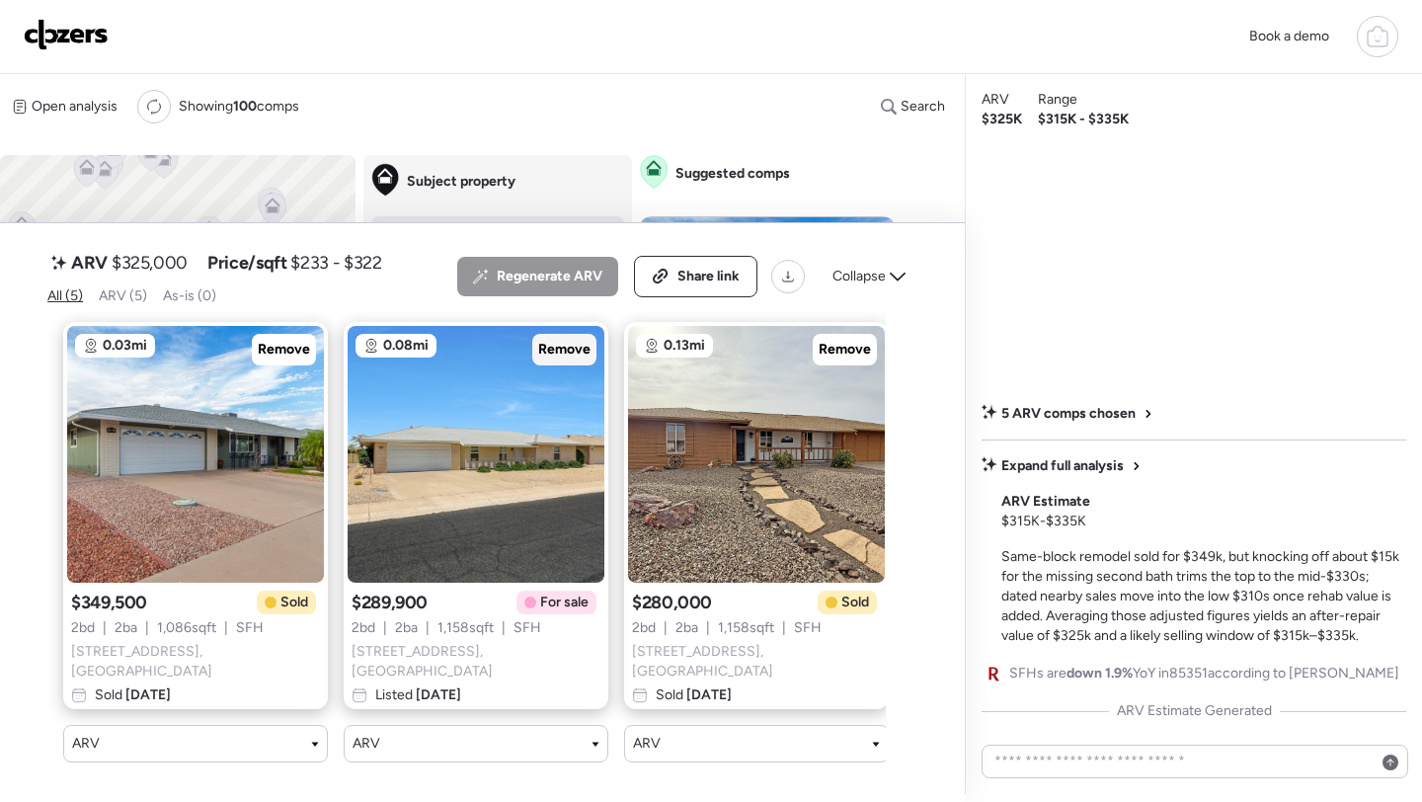
click at [573, 360] on span "Remove" at bounding box center [564, 350] width 52 height 20
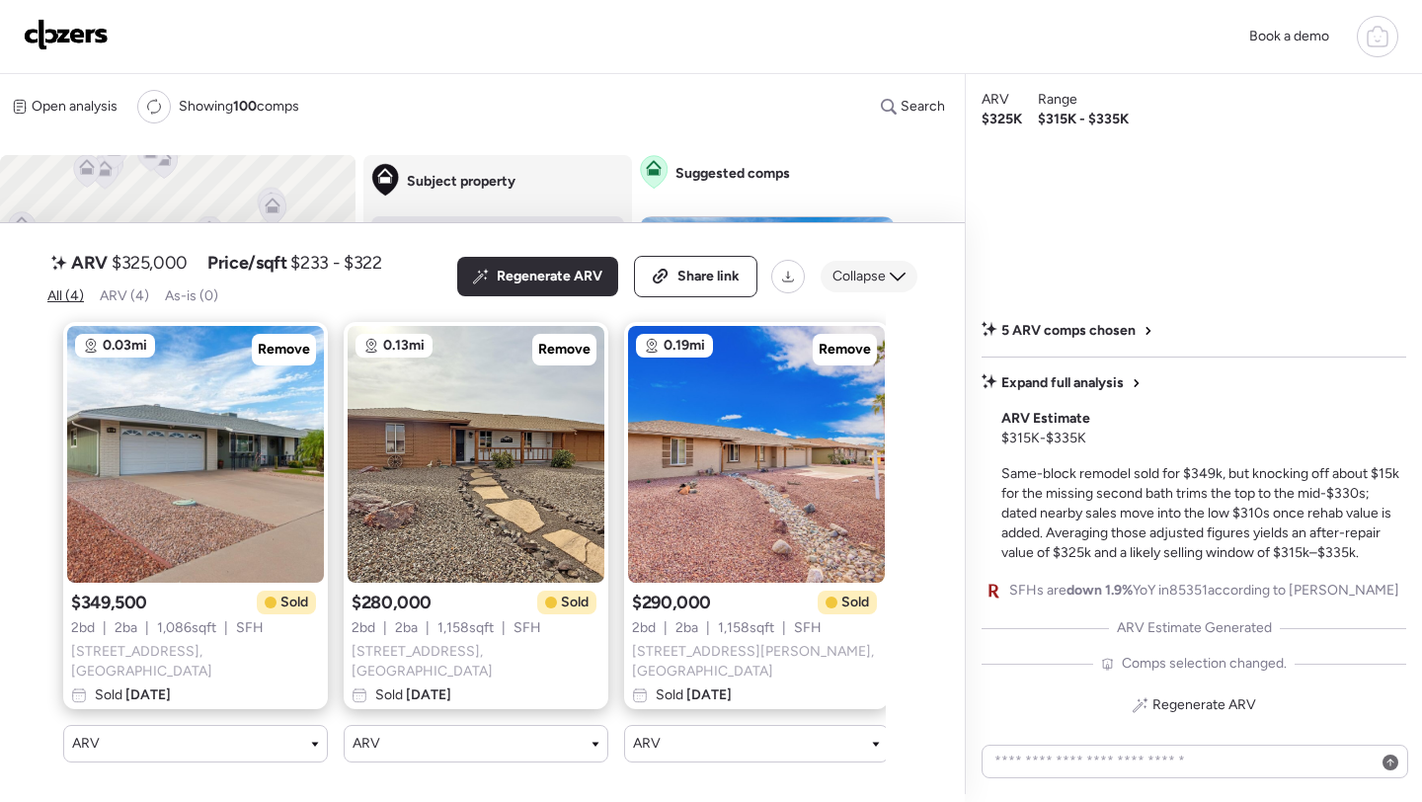
click at [850, 286] on span "Collapse" at bounding box center [859, 277] width 53 height 20
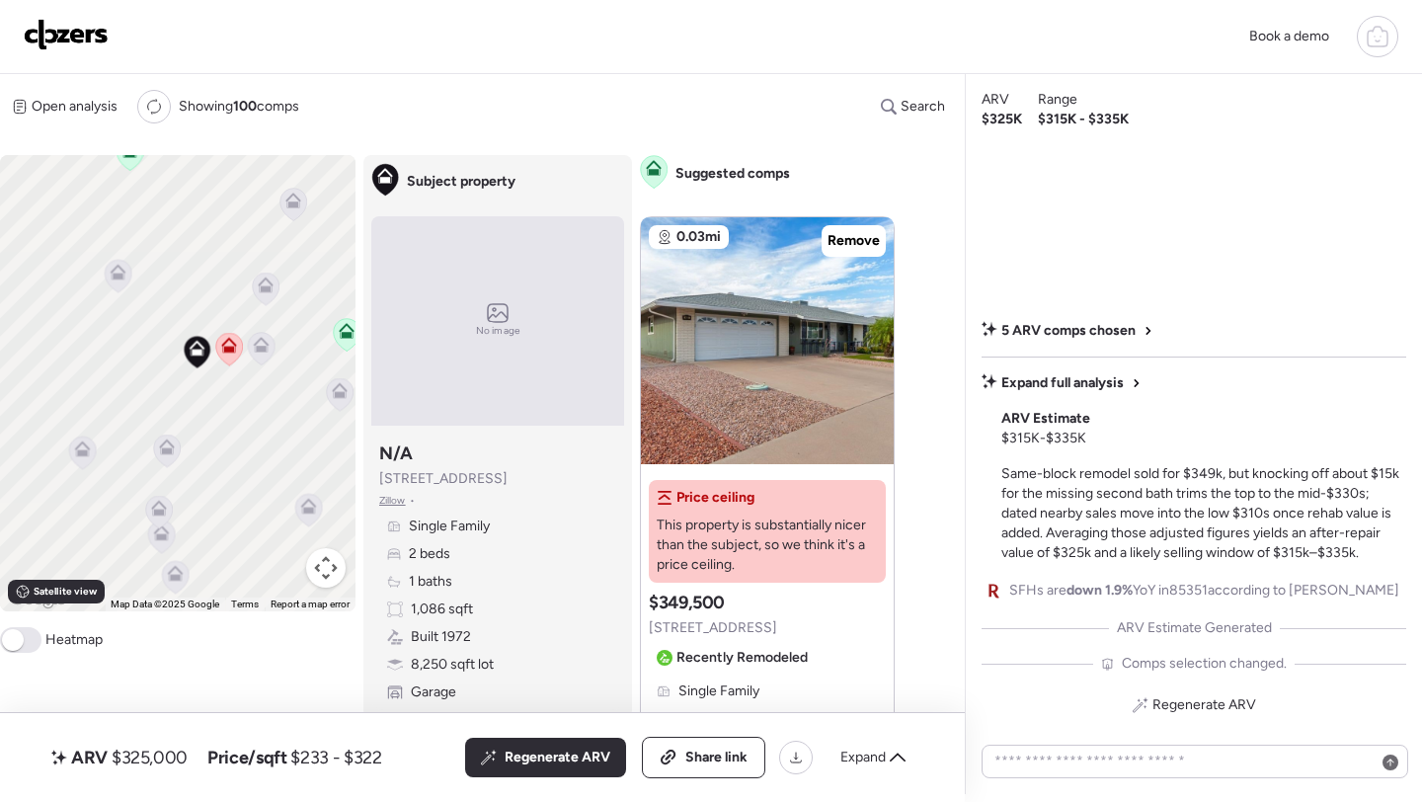
drag, startPoint x: 329, startPoint y: 430, endPoint x: 203, endPoint y: 375, distance: 137.6
click at [203, 375] on div "To activate drag with keyboard, press Alt + Enter. Once in keyboard drag state,…" at bounding box center [178, 383] width 356 height 456
click at [243, 346] on icon at bounding box center [247, 343] width 13 height 6
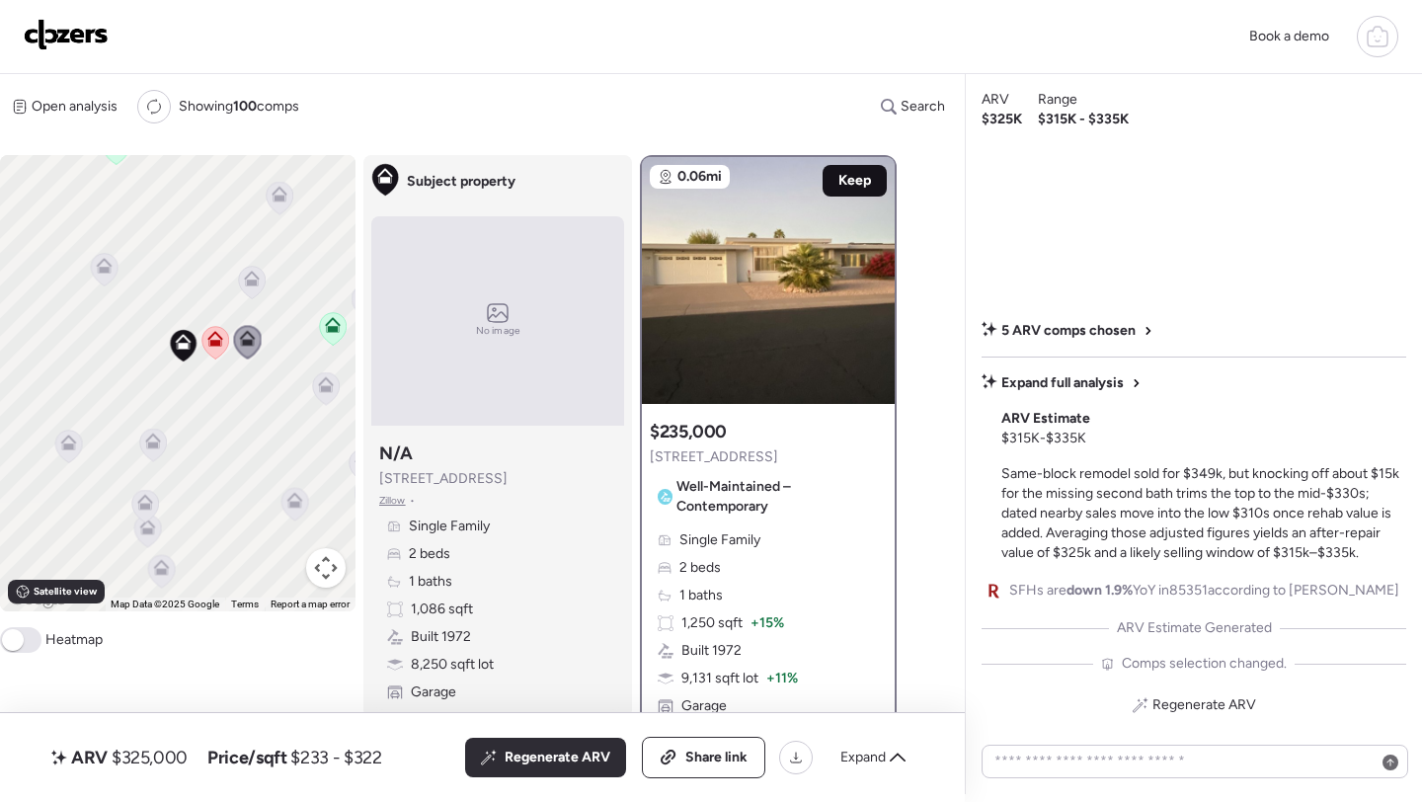
click at [848, 184] on span "Keep" at bounding box center [855, 181] width 33 height 20
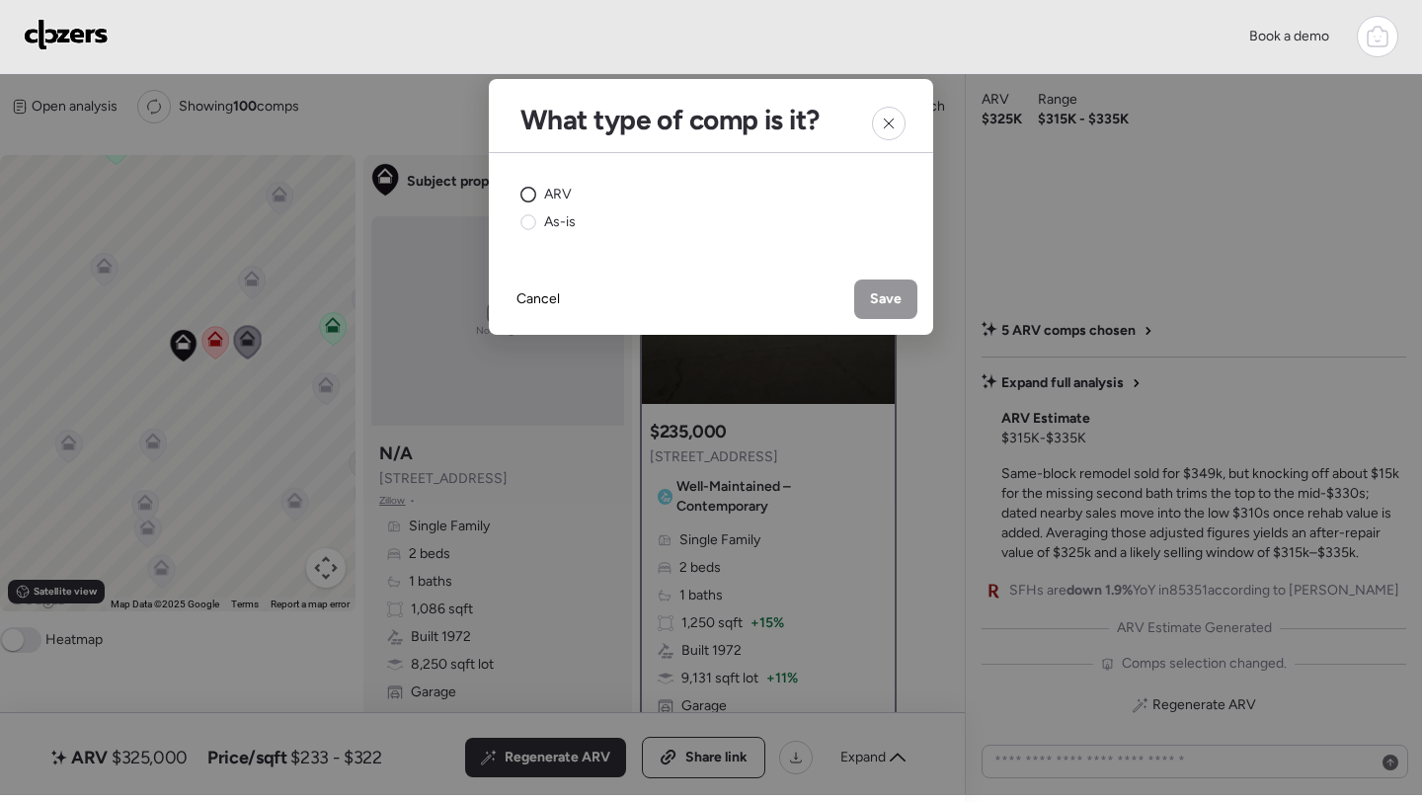
click at [537, 189] on div "ARV" at bounding box center [546, 195] width 51 height 20
click at [880, 300] on span "Save" at bounding box center [886, 299] width 32 height 20
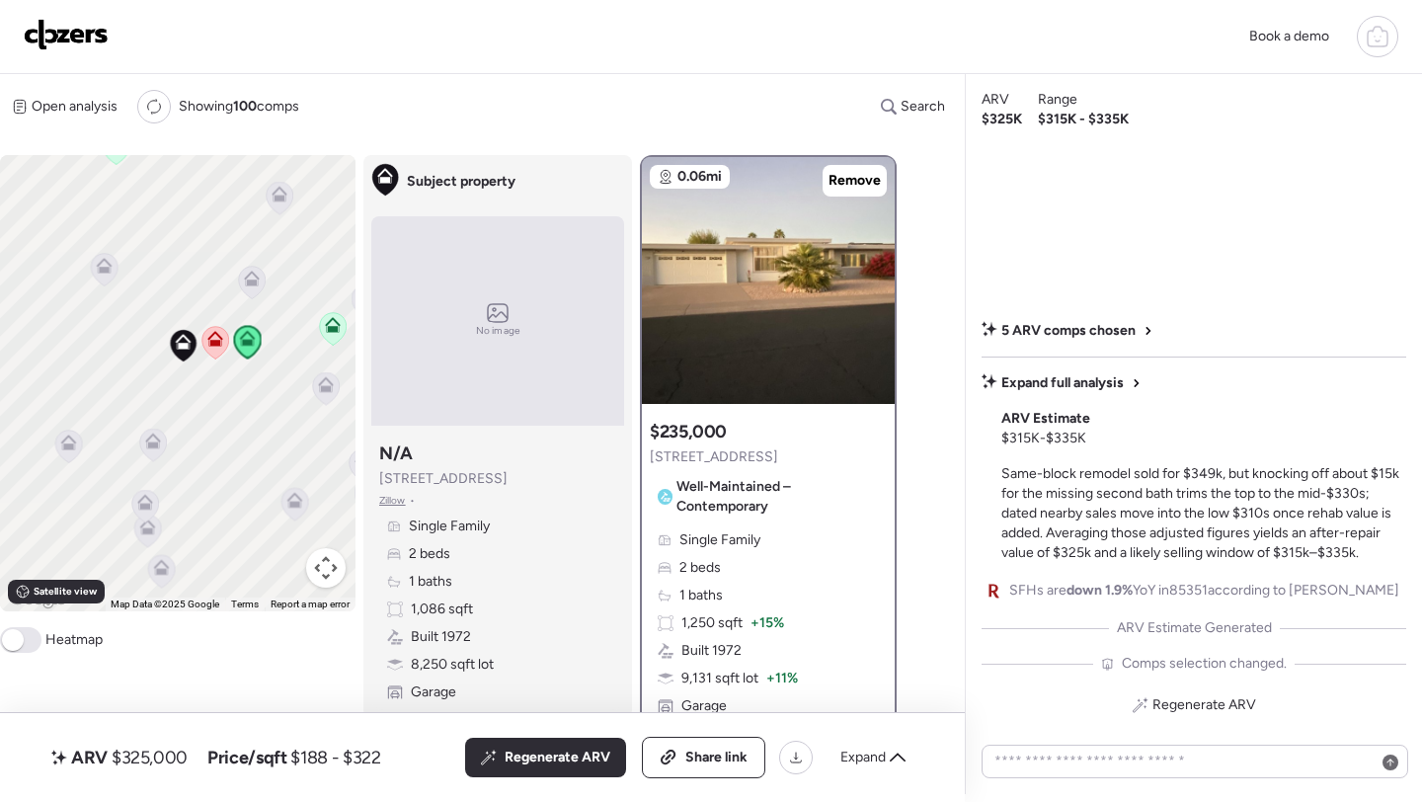
click at [248, 289] on icon at bounding box center [252, 283] width 27 height 33
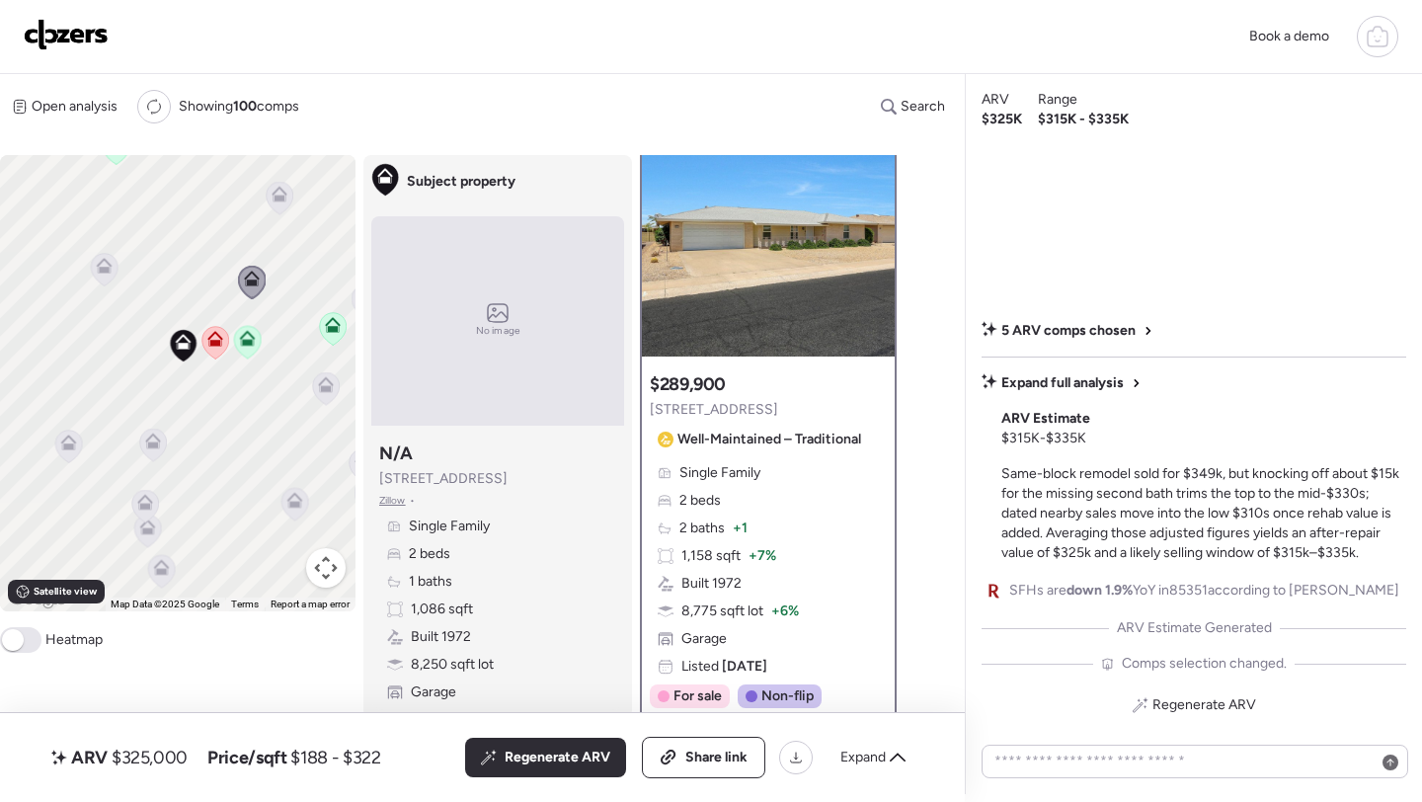
scroll to position [41, 0]
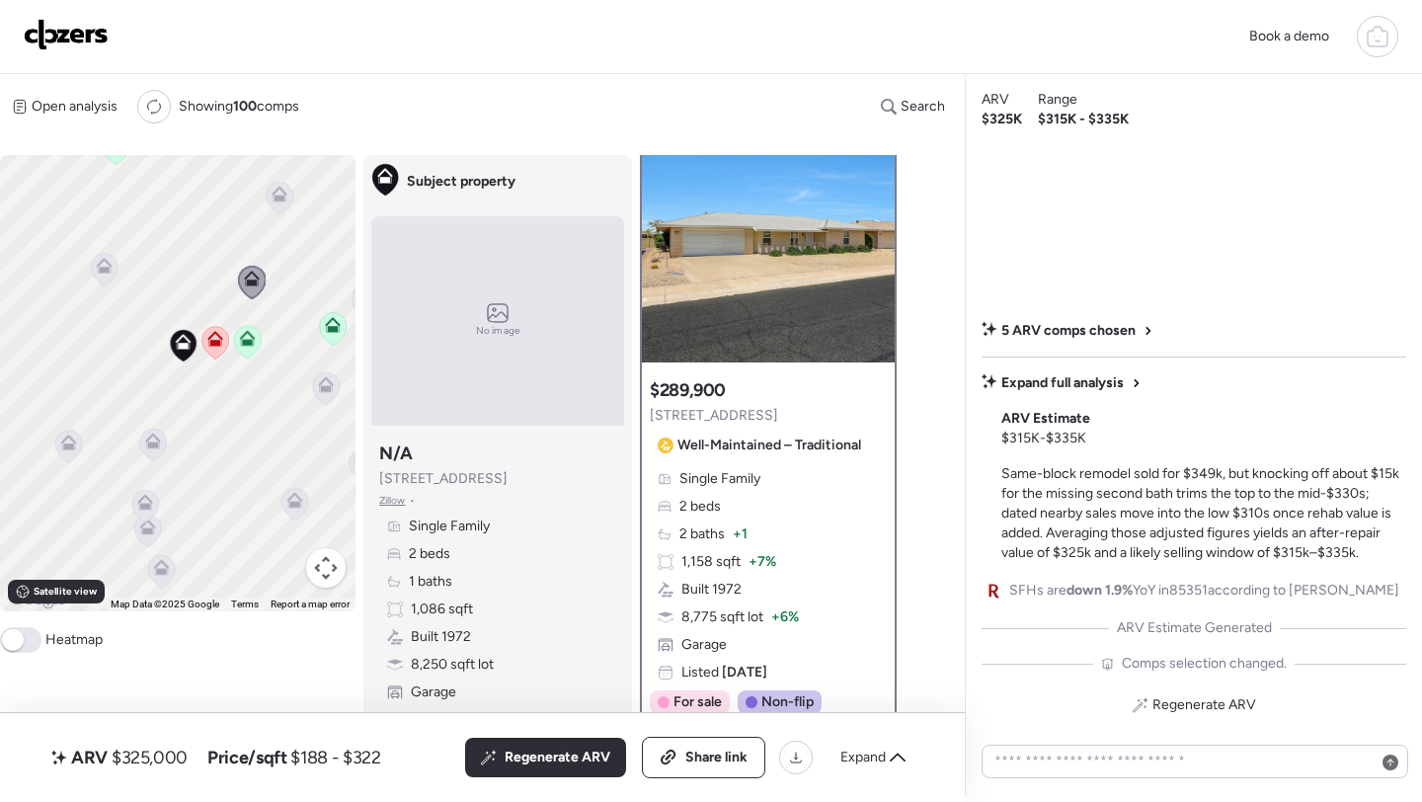
click at [332, 394] on icon at bounding box center [326, 388] width 27 height 33
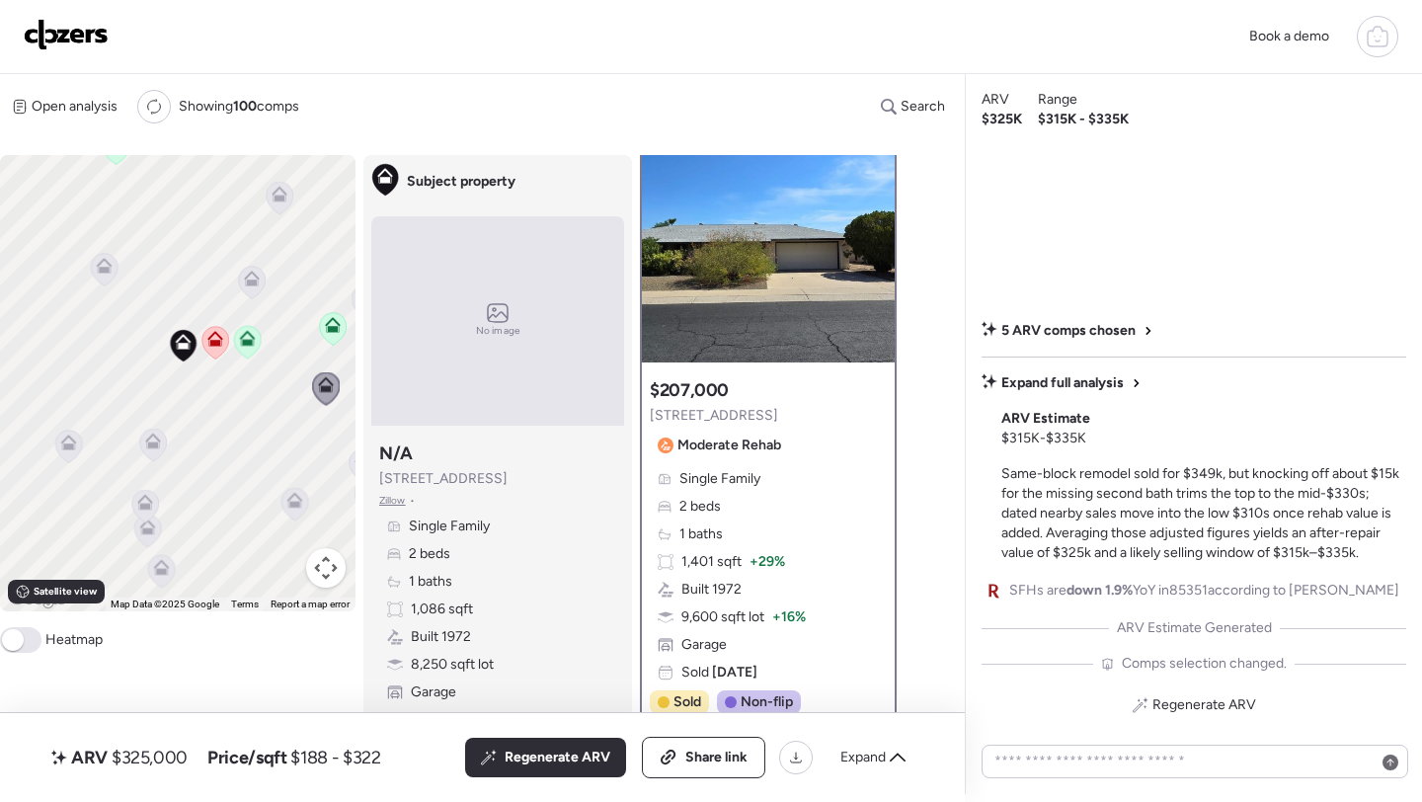
scroll to position [0, 0]
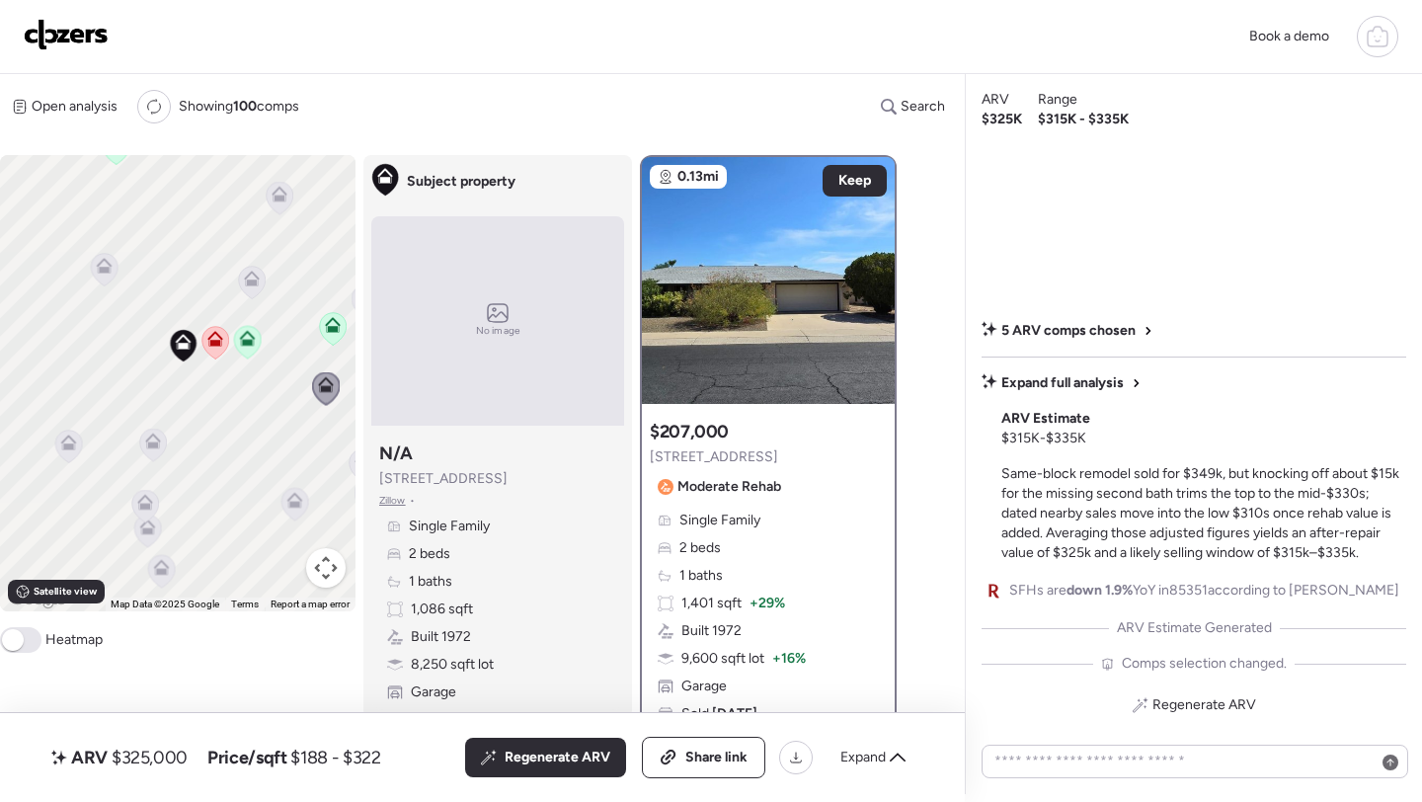
click at [105, 272] on icon at bounding box center [104, 270] width 13 height 6
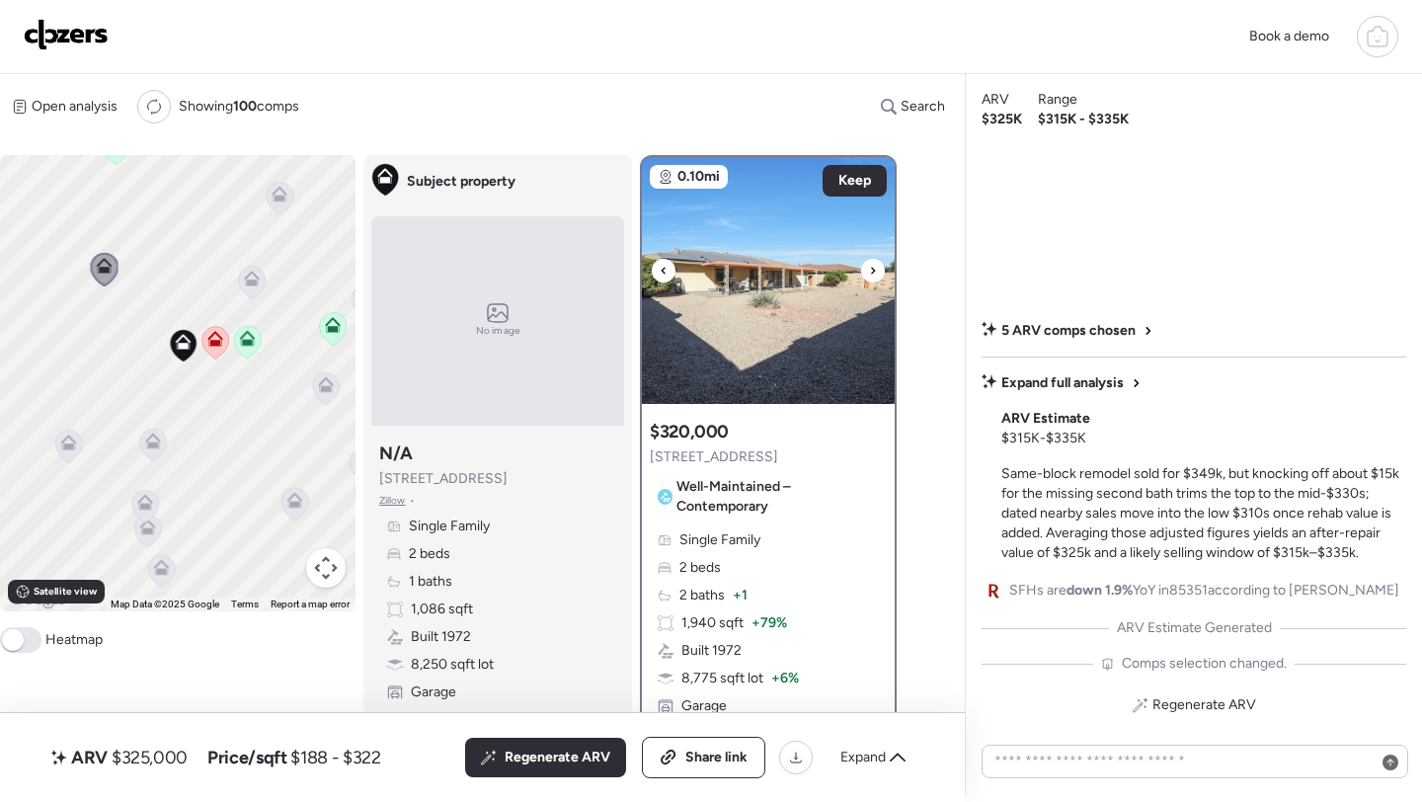
click at [873, 275] on icon at bounding box center [873, 271] width 8 height 24
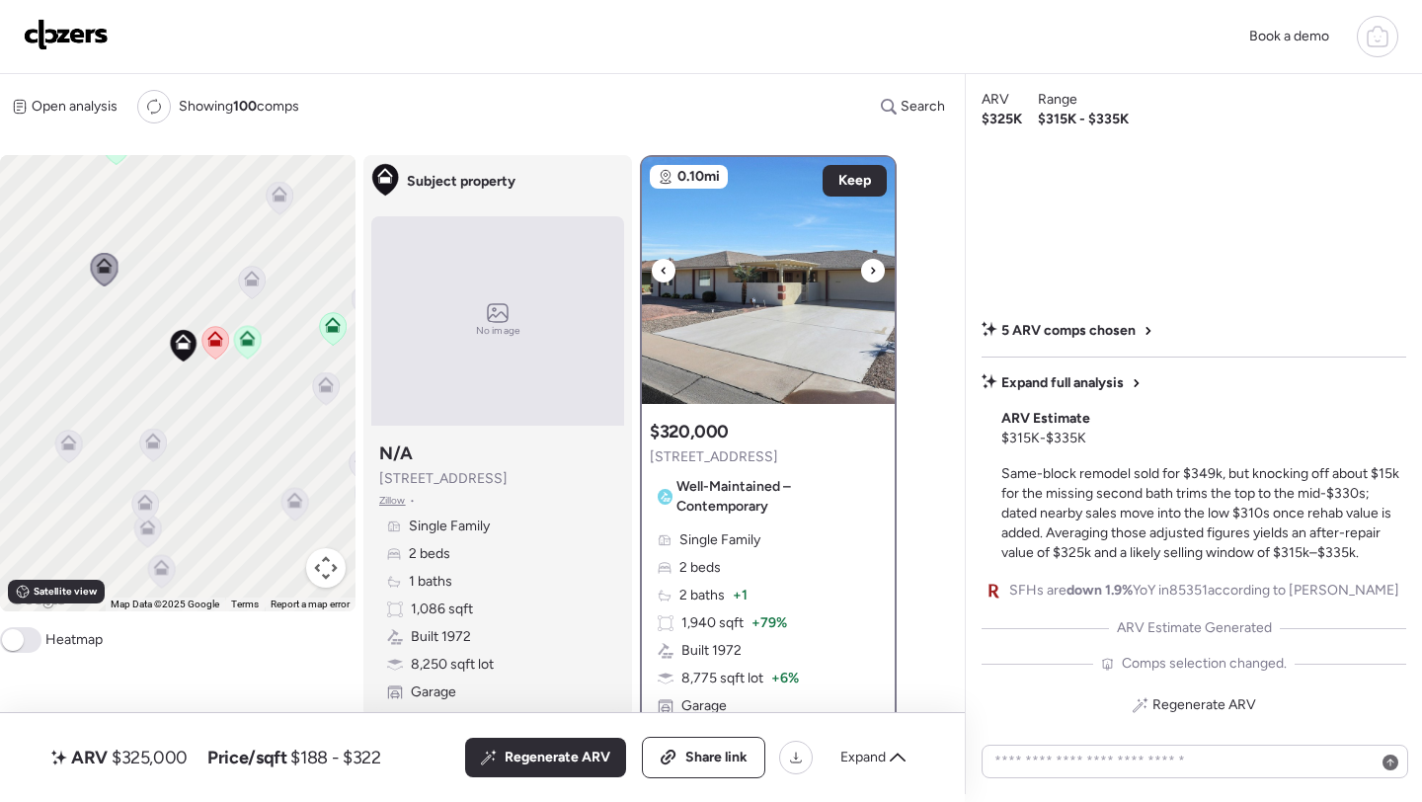
click at [873, 275] on icon at bounding box center [873, 271] width 8 height 24
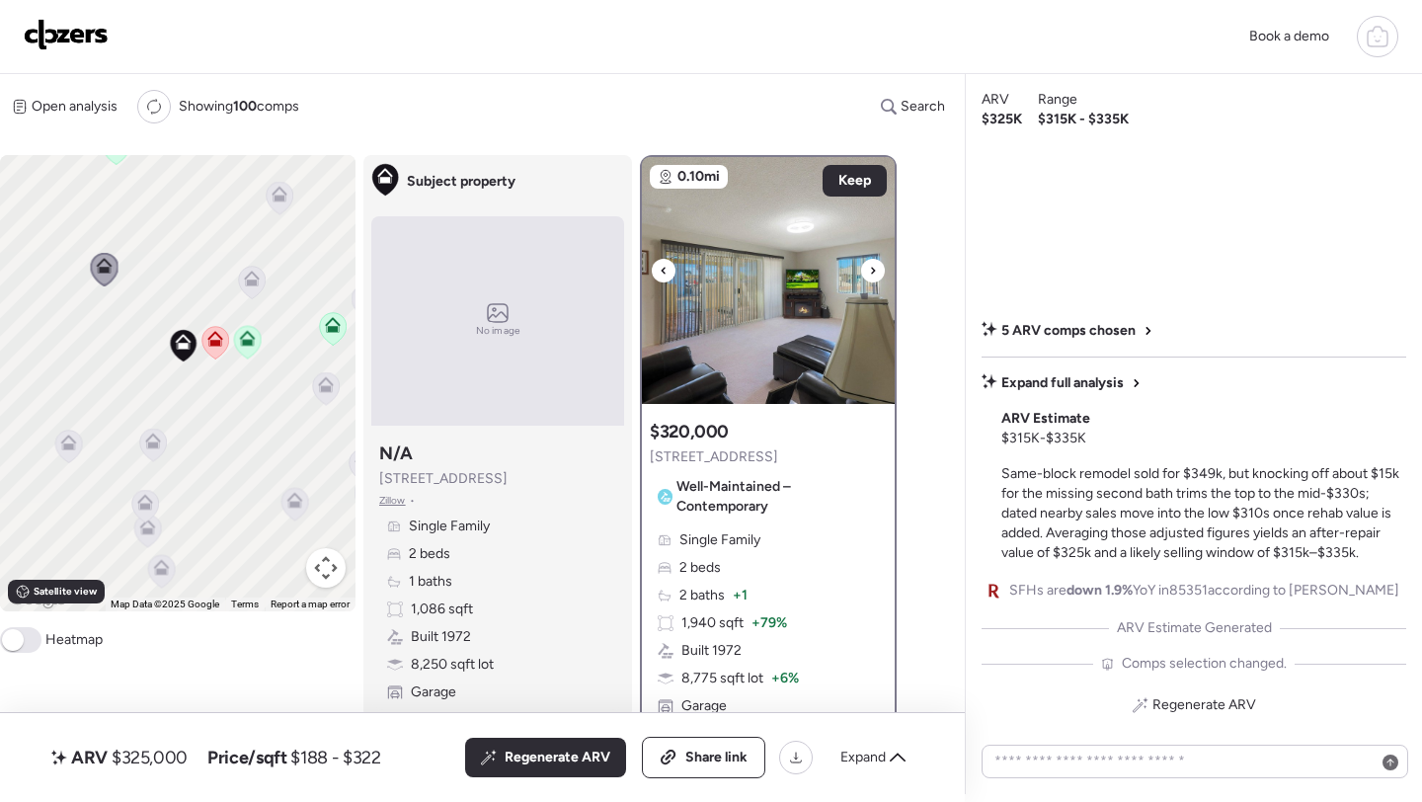
click at [673, 272] on div at bounding box center [664, 271] width 24 height 24
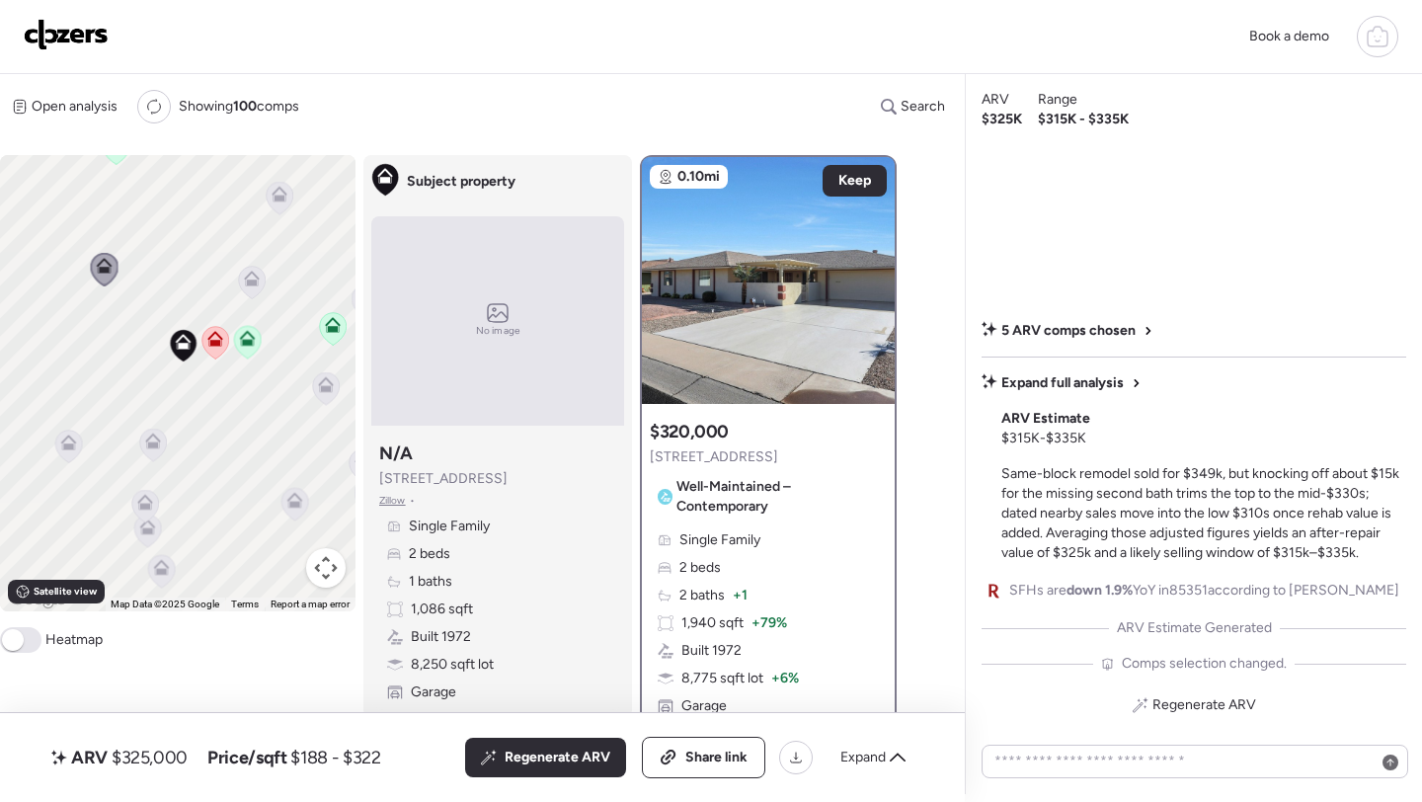
click at [149, 450] on icon at bounding box center [153, 445] width 27 height 33
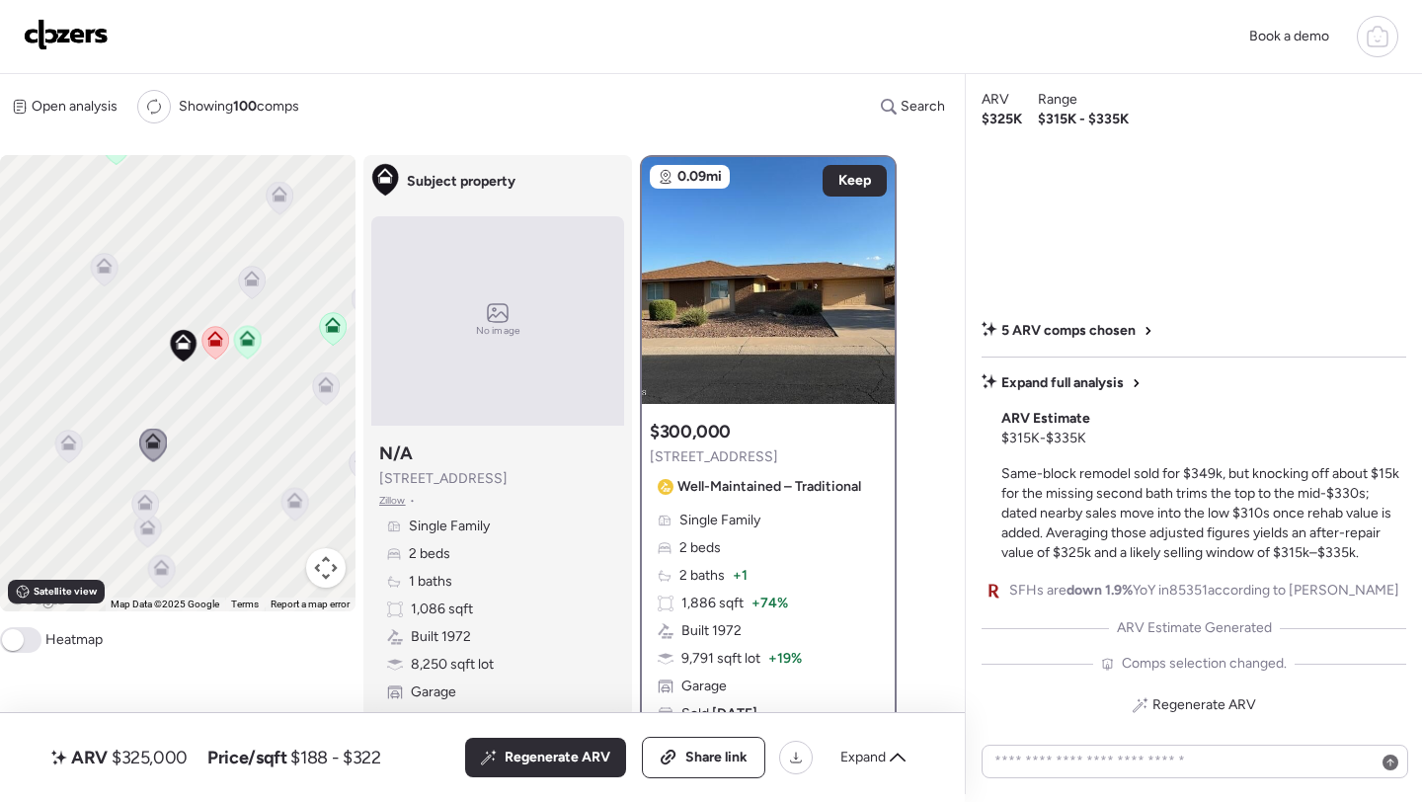
click at [67, 449] on icon at bounding box center [68, 447] width 13 height 6
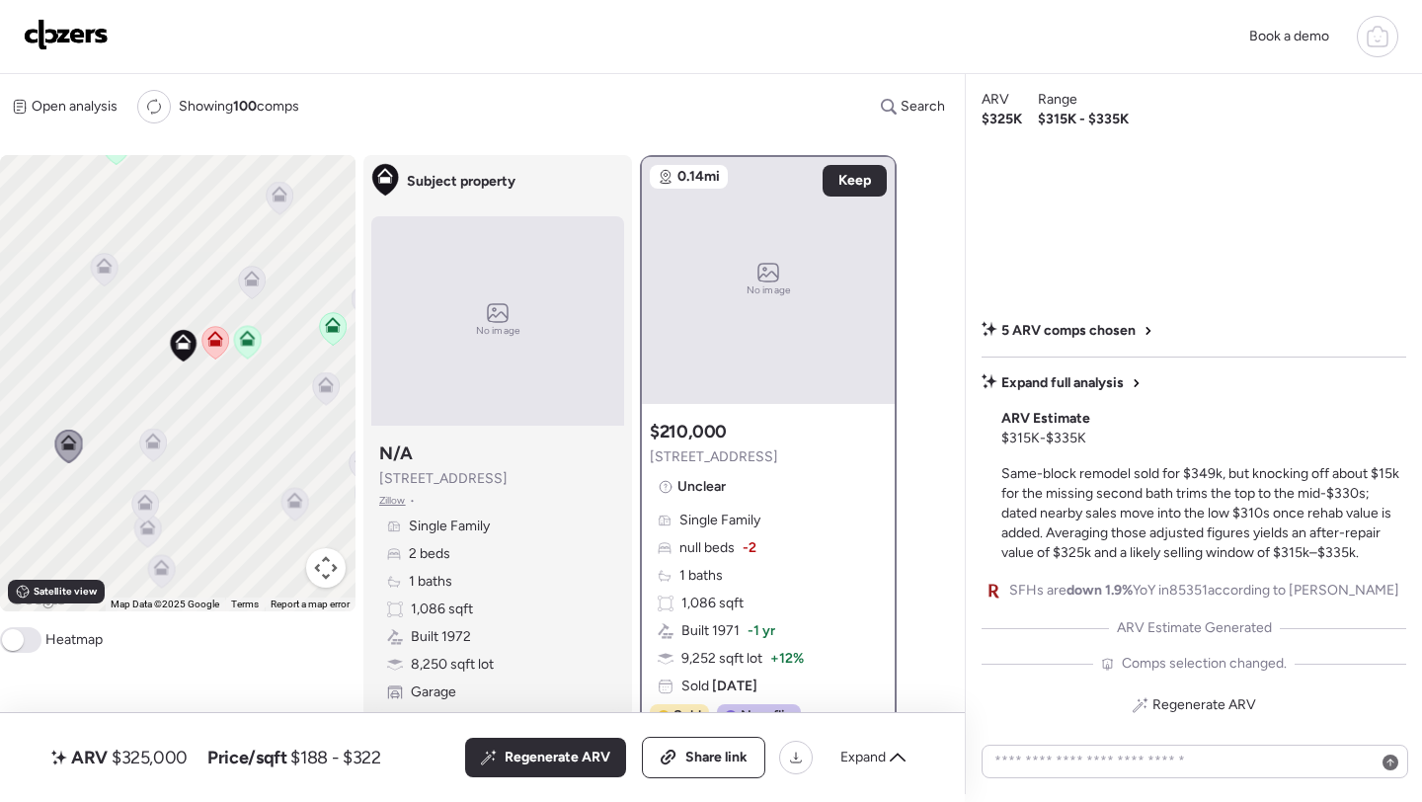
click at [319, 390] on icon at bounding box center [325, 389] width 13 height 6
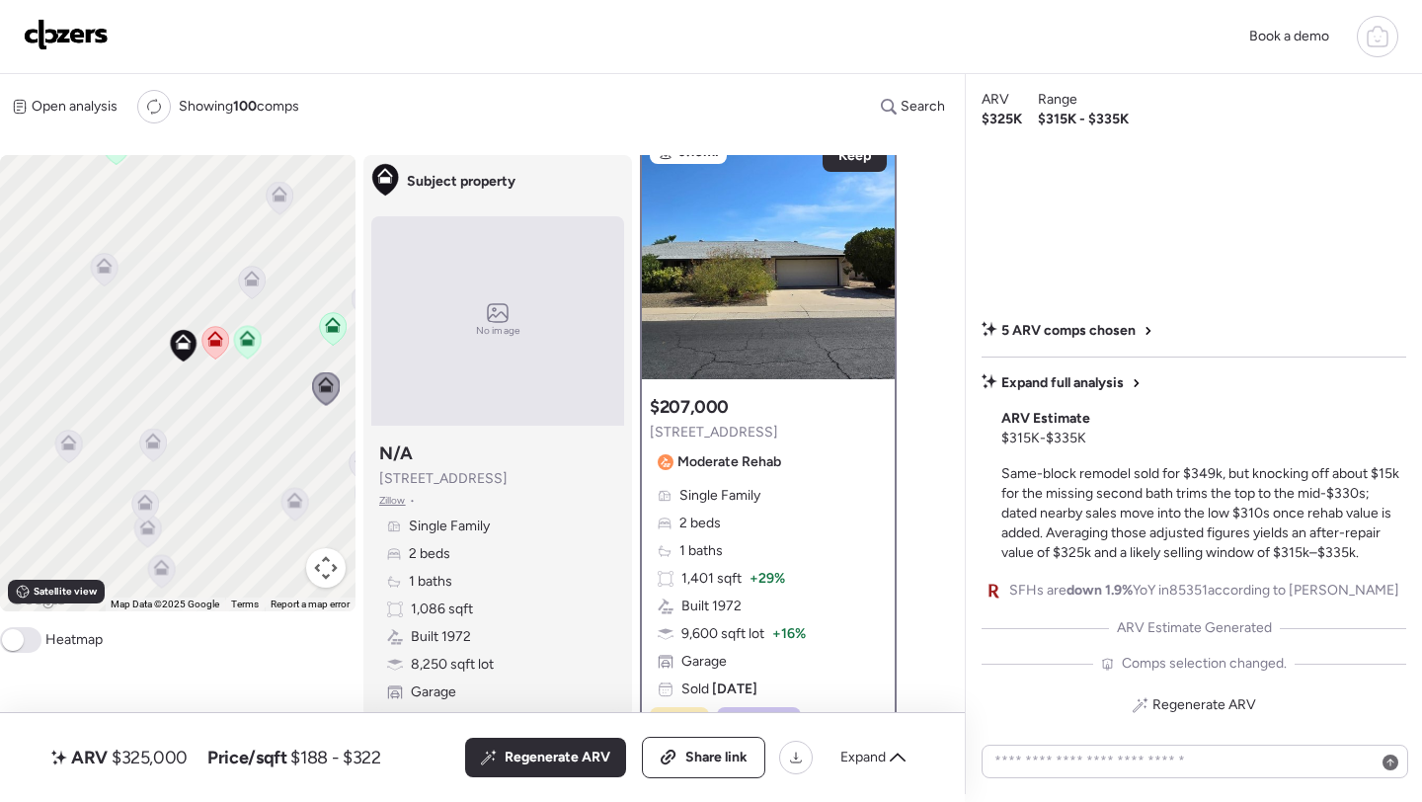
scroll to position [21, 0]
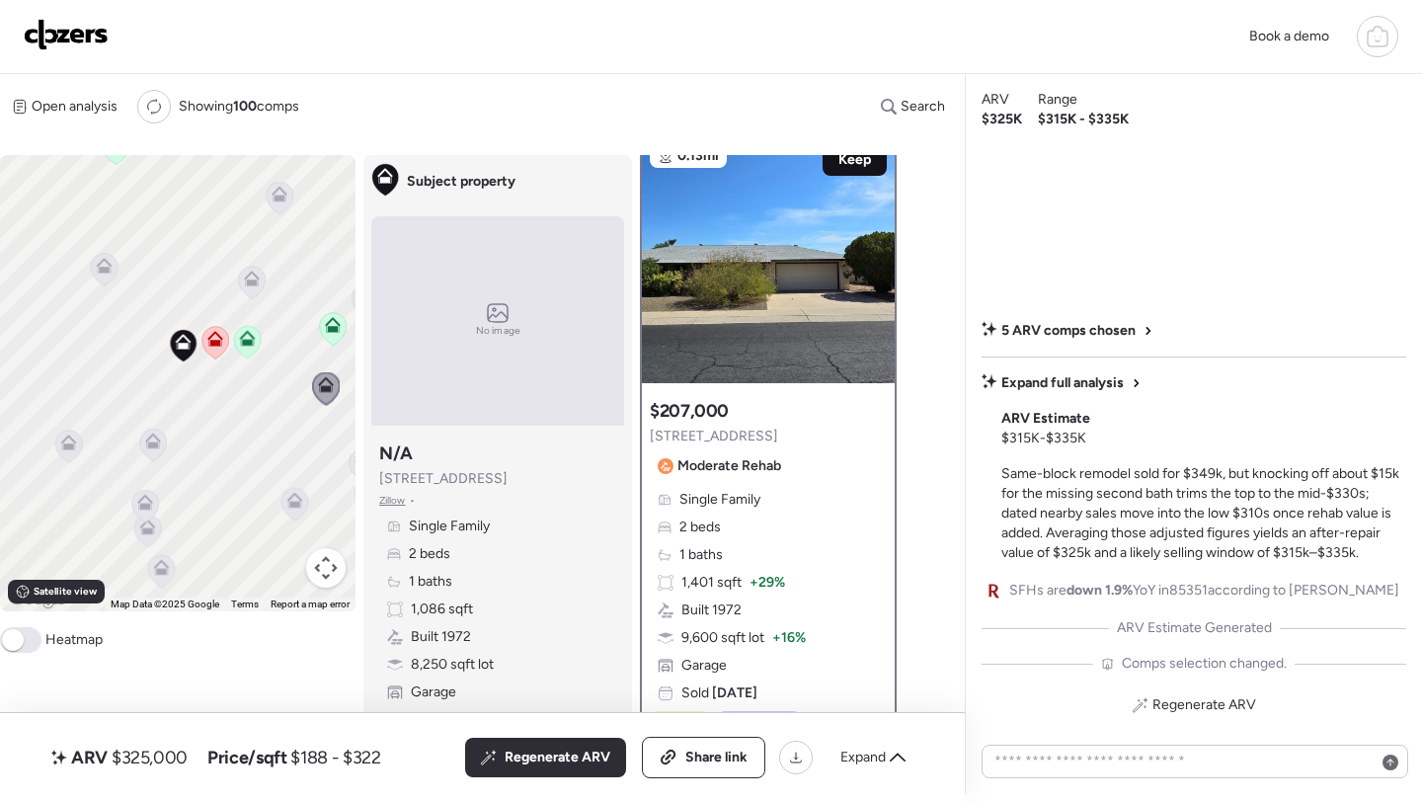
click at [866, 160] on span "Keep" at bounding box center [855, 160] width 33 height 20
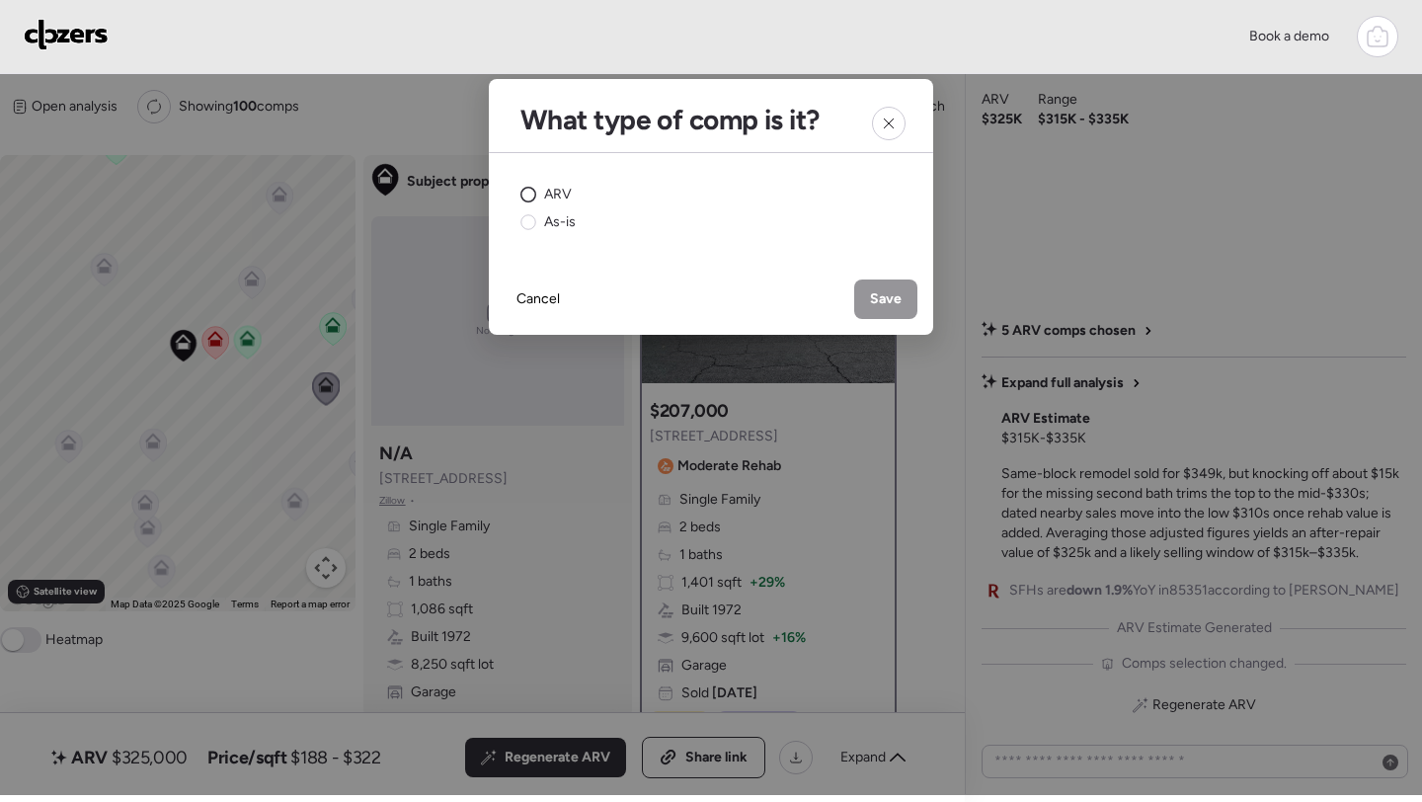
click at [551, 198] on span "ARV" at bounding box center [558, 195] width 28 height 20
click at [881, 292] on span "Save" at bounding box center [886, 299] width 32 height 20
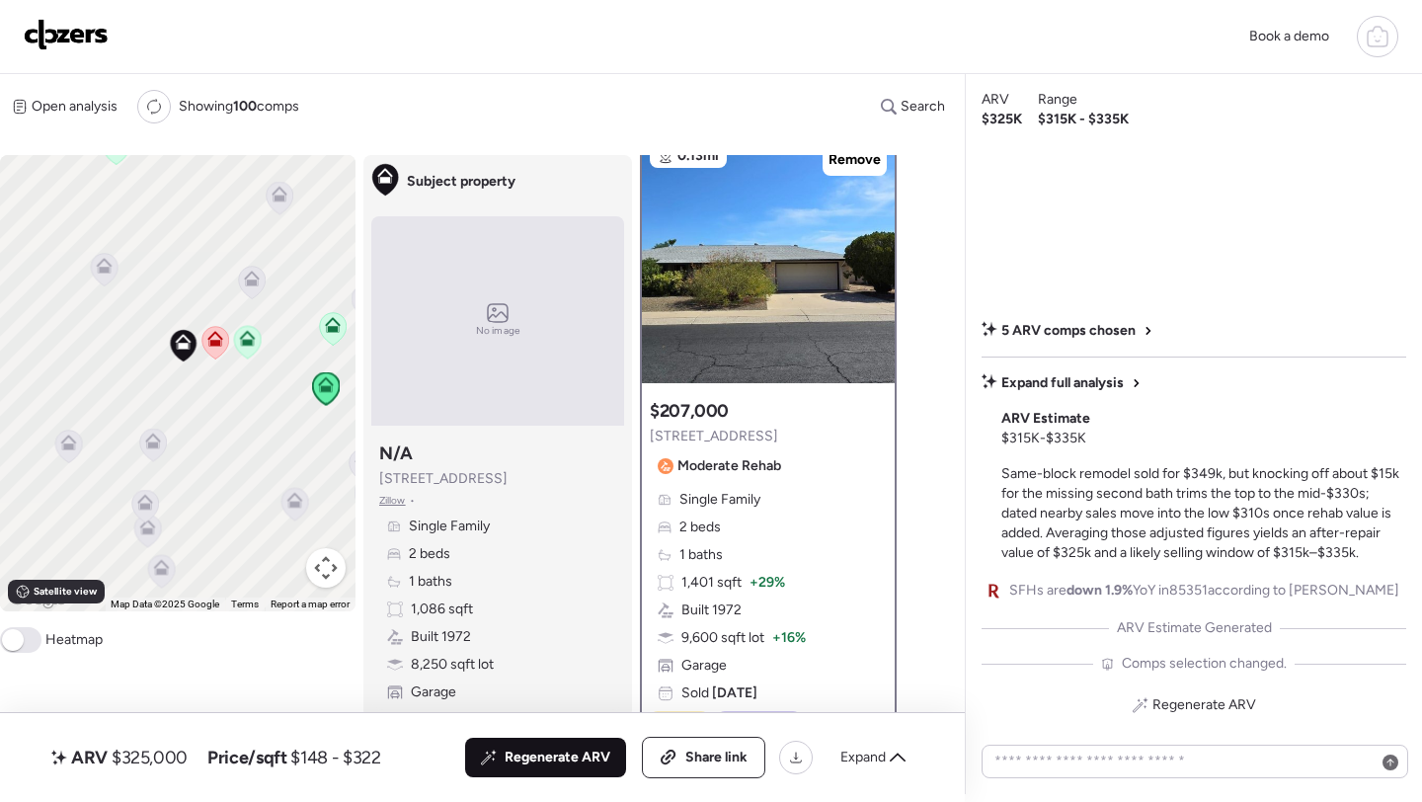
click at [574, 739] on div "Regenerate ARV" at bounding box center [545, 758] width 161 height 40
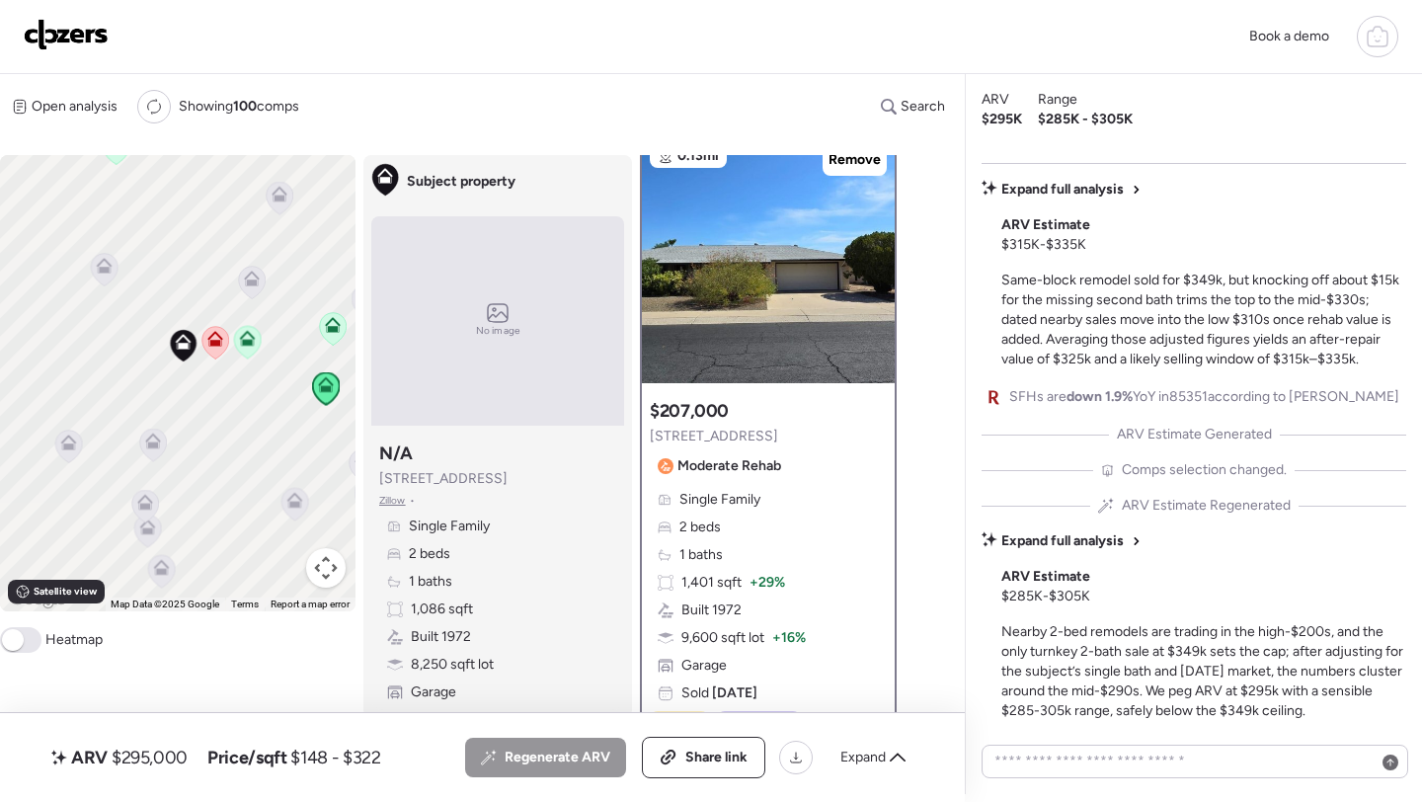
click at [155, 748] on span "$295,000" at bounding box center [150, 758] width 76 height 24
copy span "295,000"
click at [679, 746] on div "Share link" at bounding box center [704, 758] width 122 height 40
click at [93, 31] on img at bounding box center [66, 35] width 85 height 32
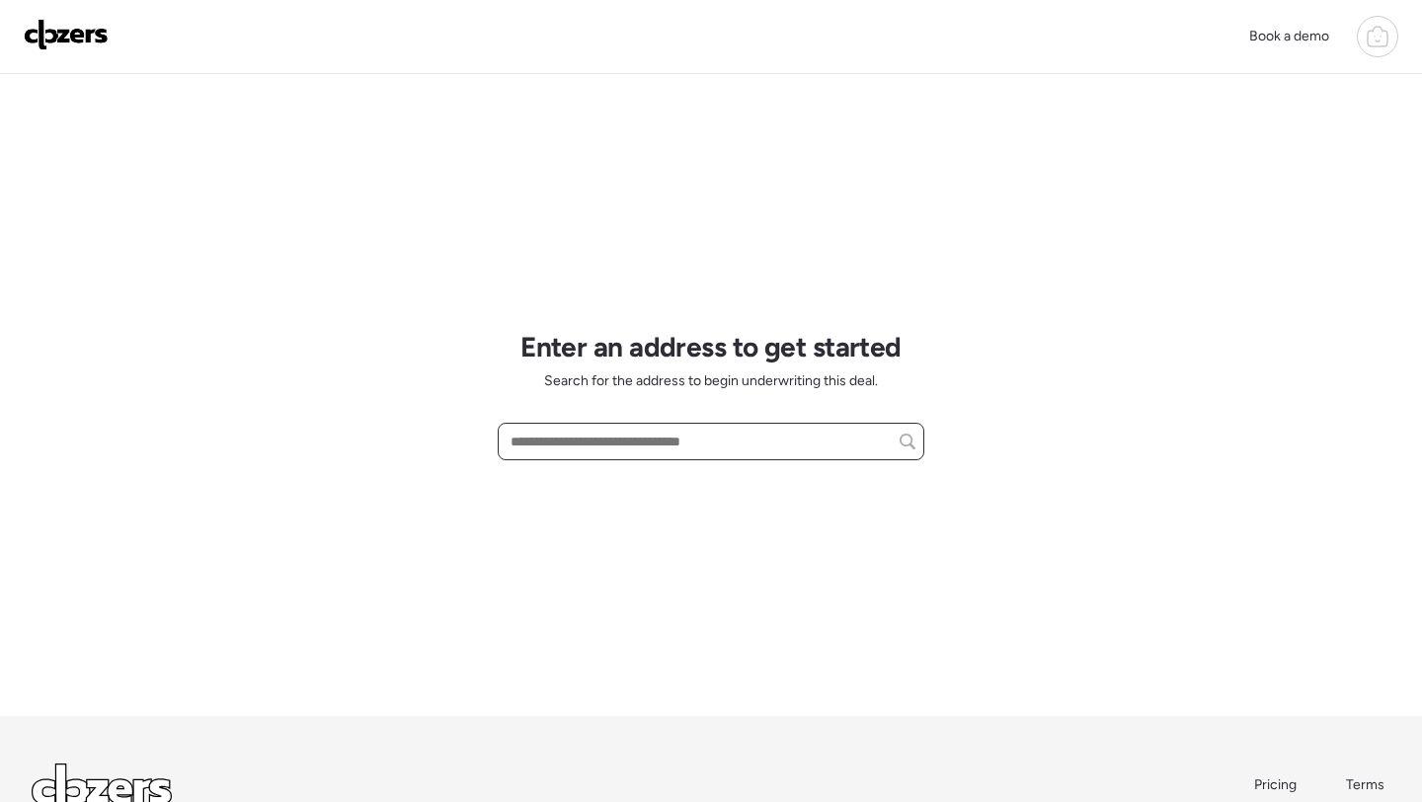
click at [593, 444] on input "text" at bounding box center [711, 442] width 409 height 28
paste input "**********"
click at [610, 443] on input "**********" at bounding box center [711, 442] width 409 height 28
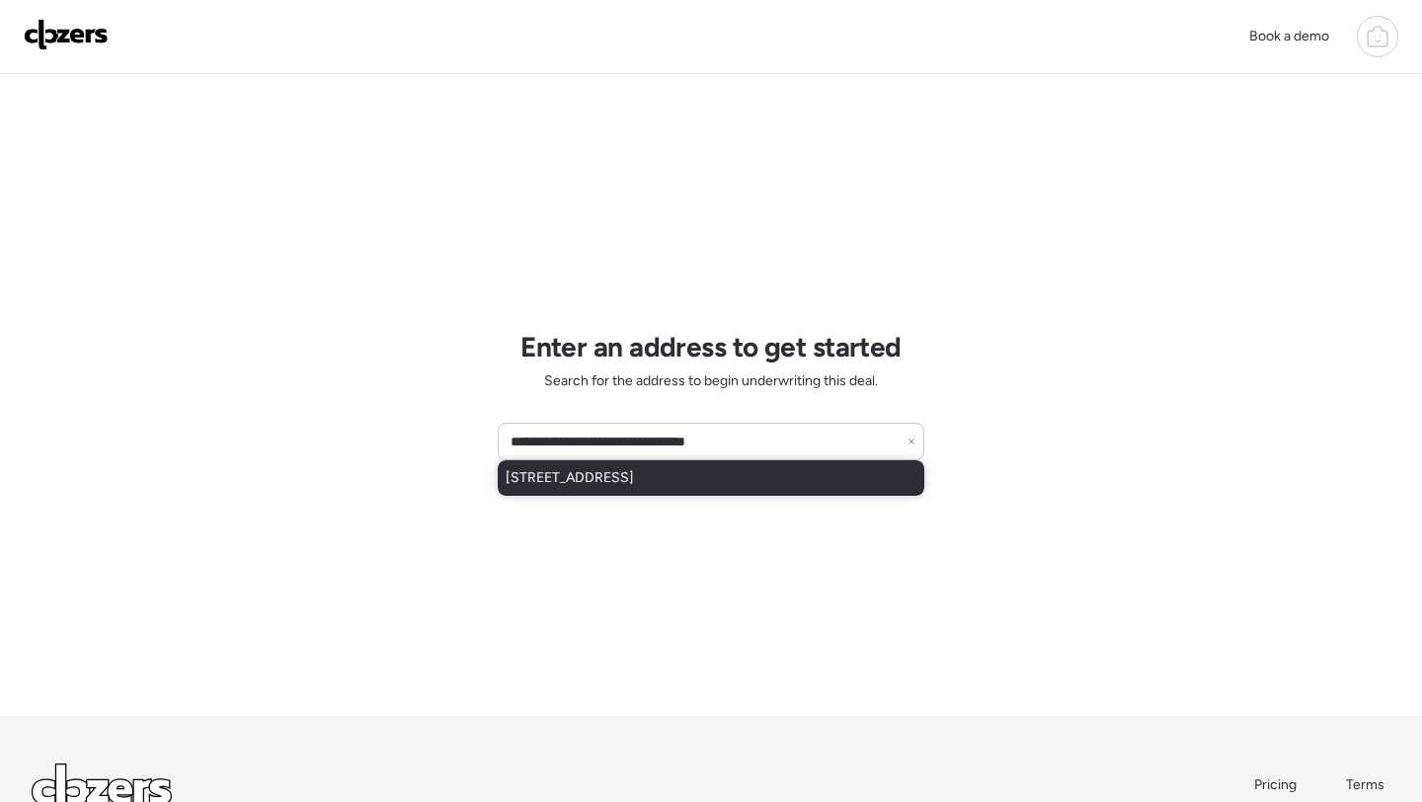
click at [605, 478] on span "[STREET_ADDRESS]" at bounding box center [570, 478] width 128 height 20
type input "**********"
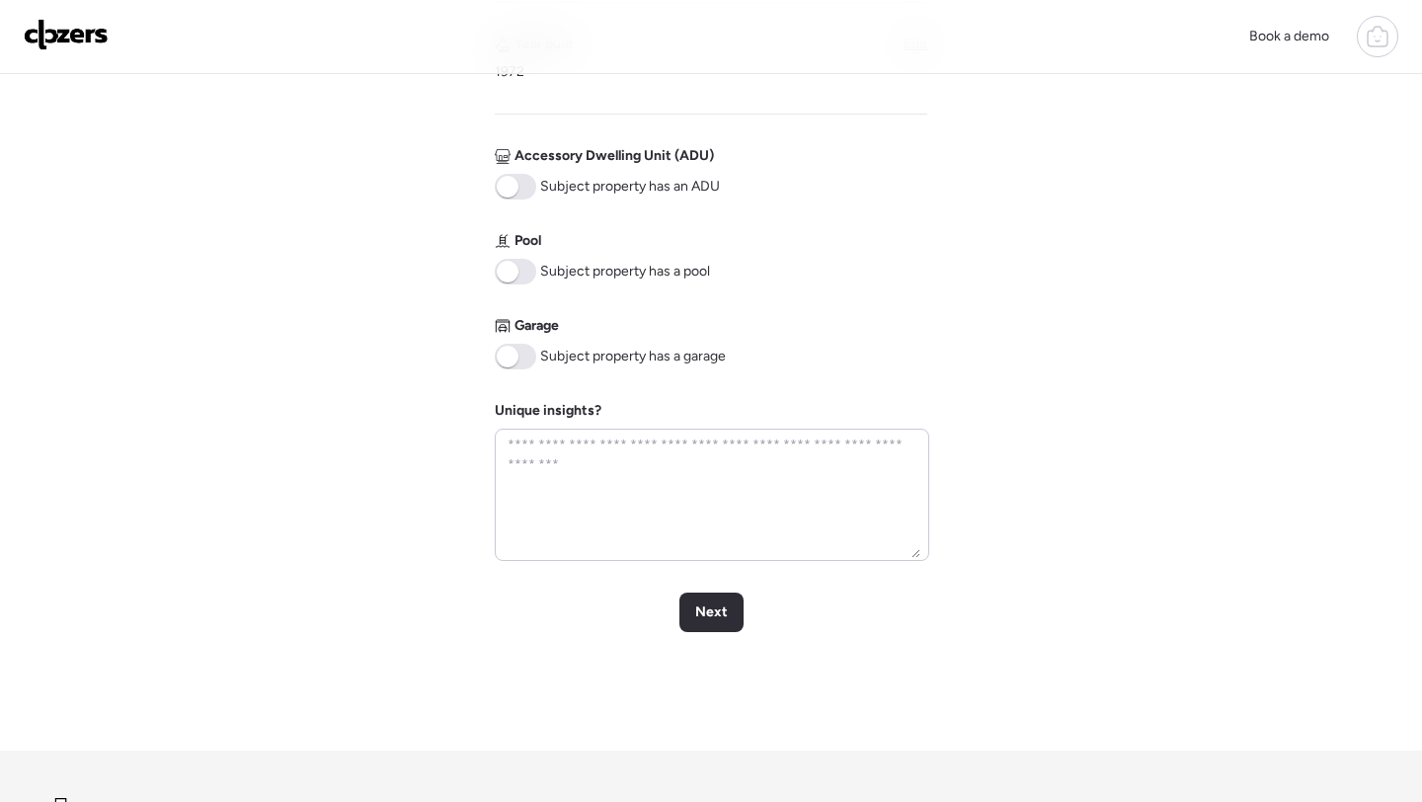
scroll to position [727, 0]
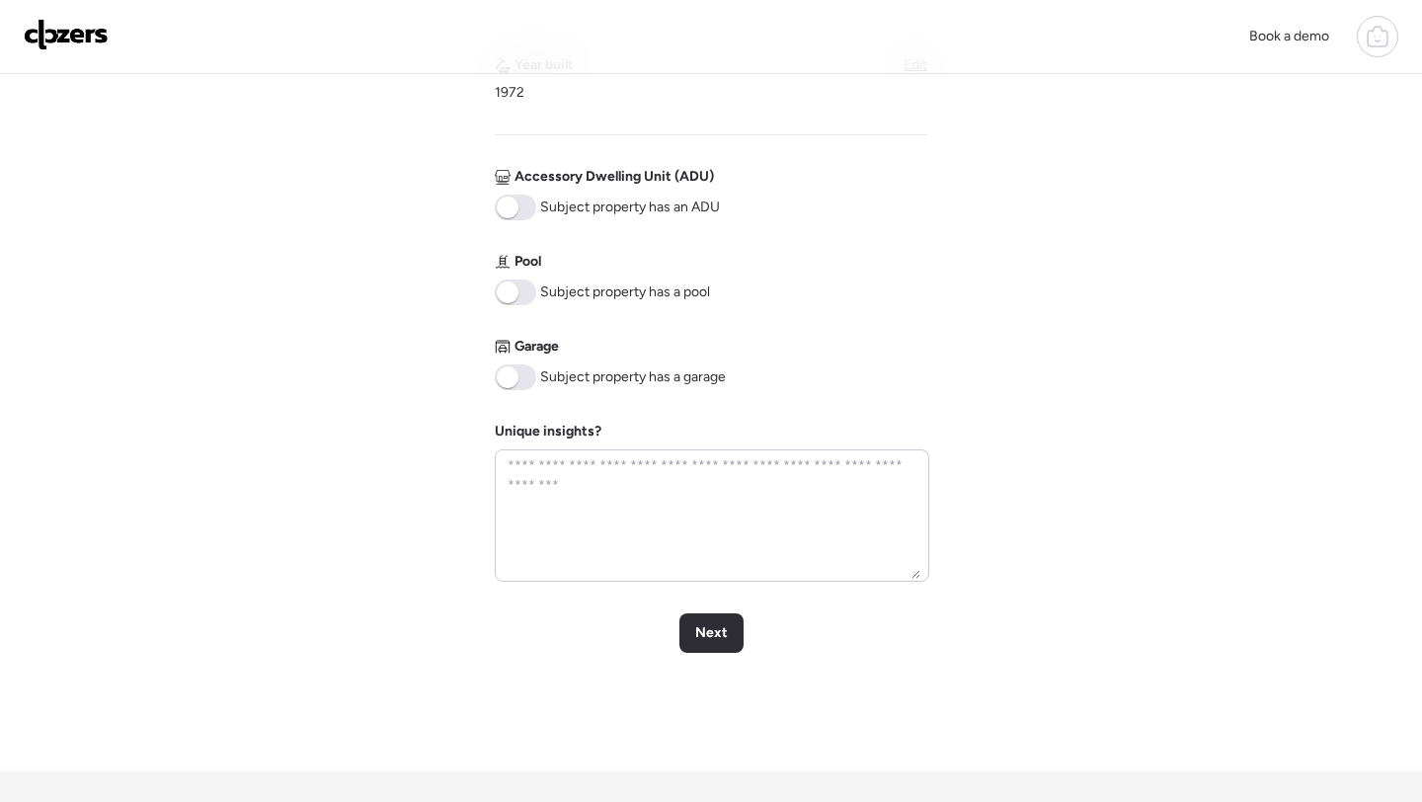
click at [503, 383] on span at bounding box center [508, 377] width 22 height 22
click at [696, 627] on span "Next" at bounding box center [711, 633] width 33 height 20
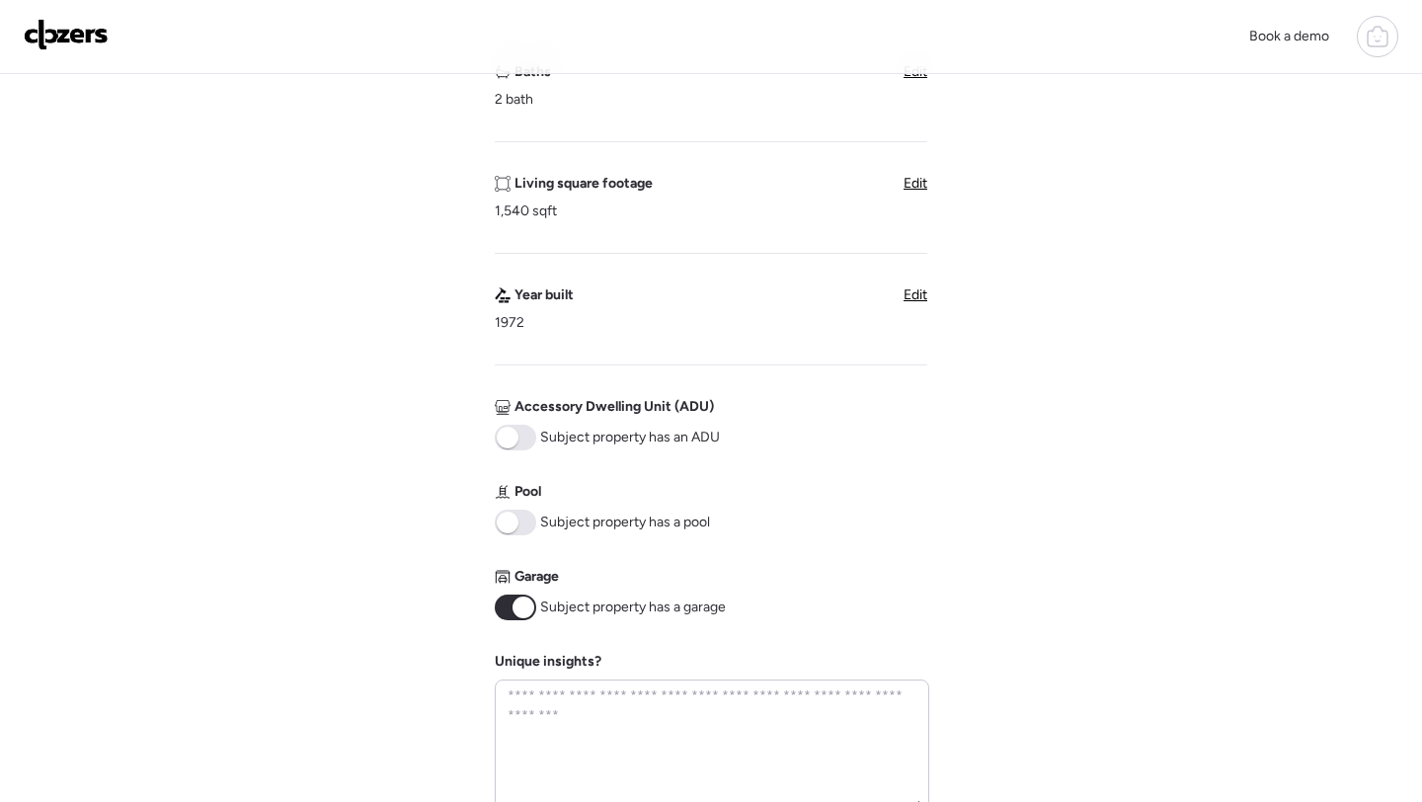
scroll to position [752, 0]
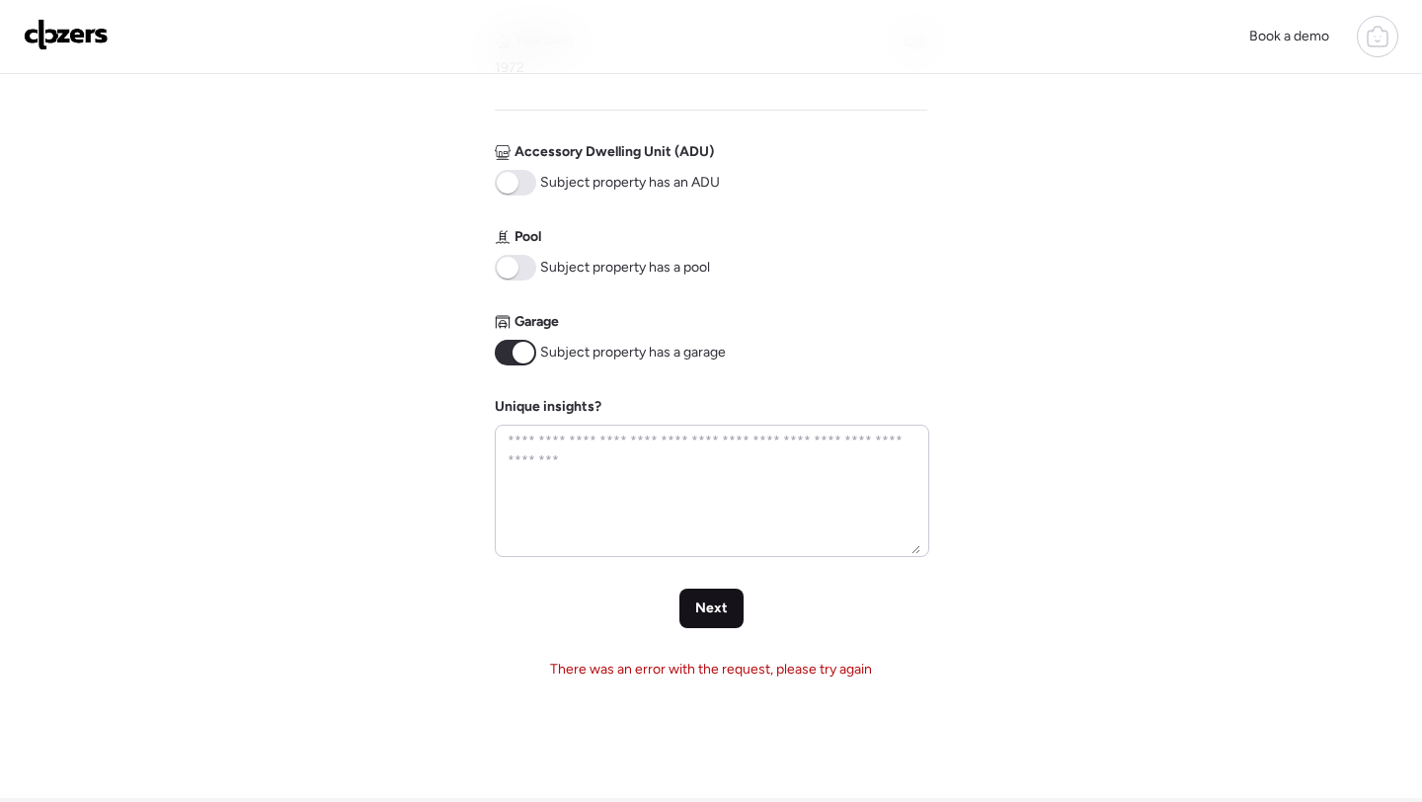
click at [700, 602] on span "Next" at bounding box center [711, 609] width 33 height 20
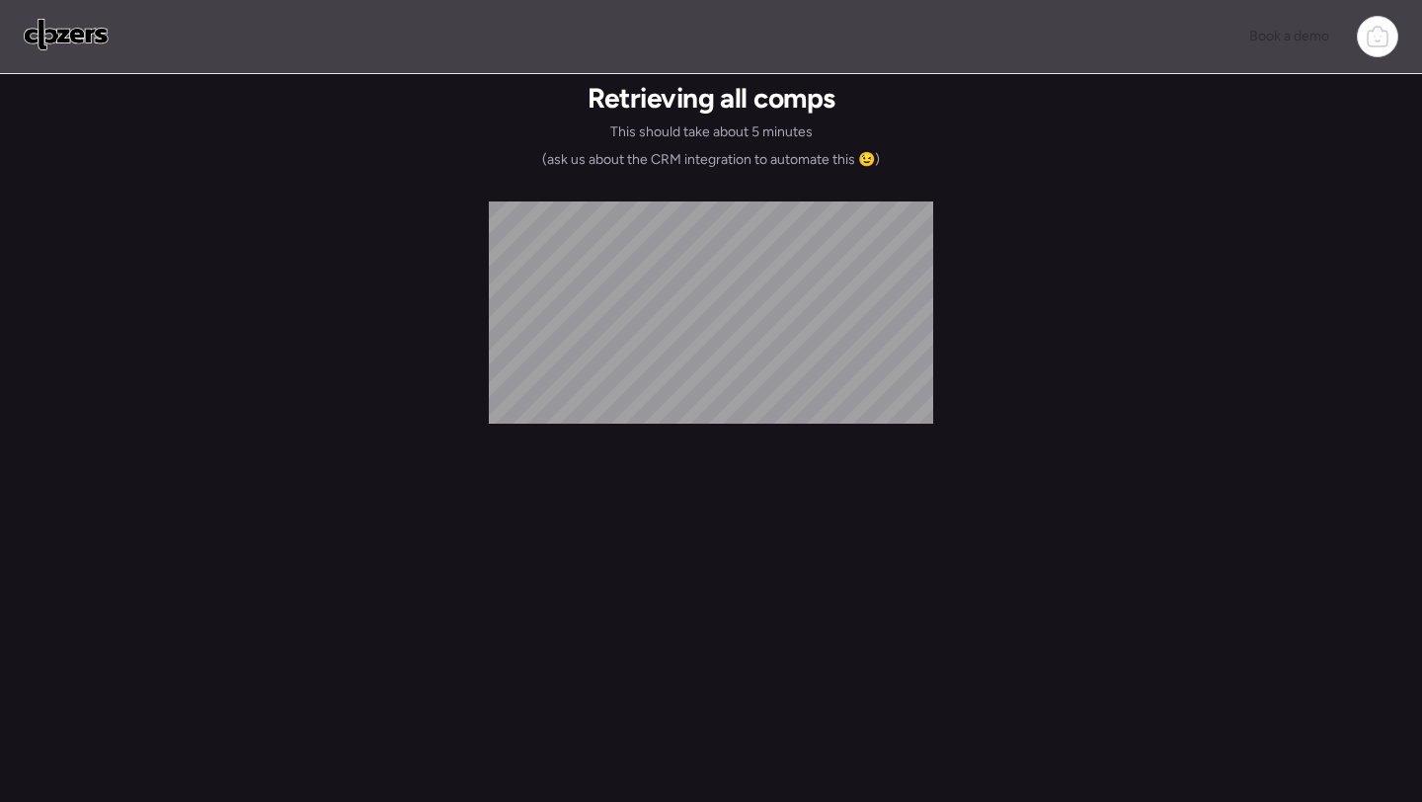
scroll to position [0, 0]
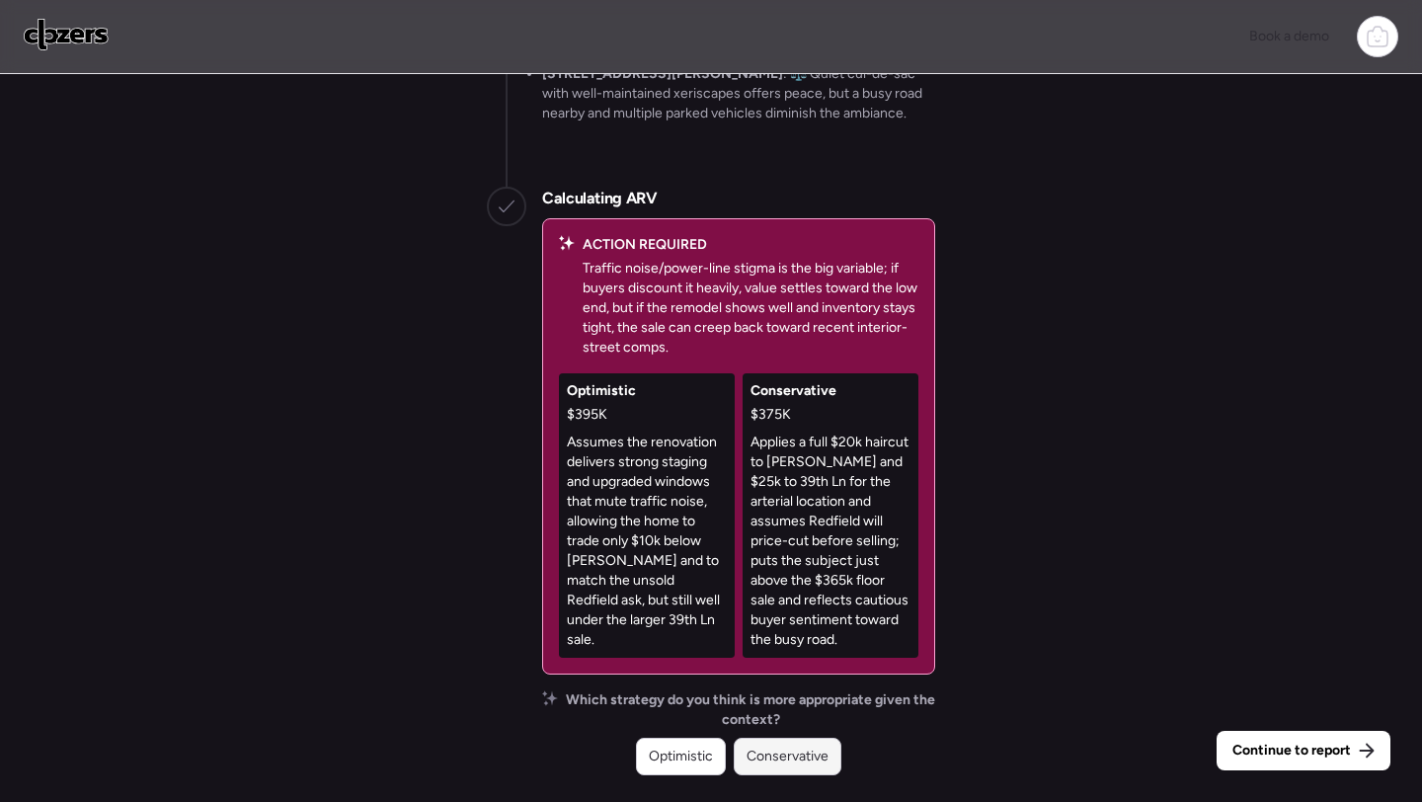
click at [788, 739] on div "Conservative" at bounding box center [788, 757] width 108 height 38
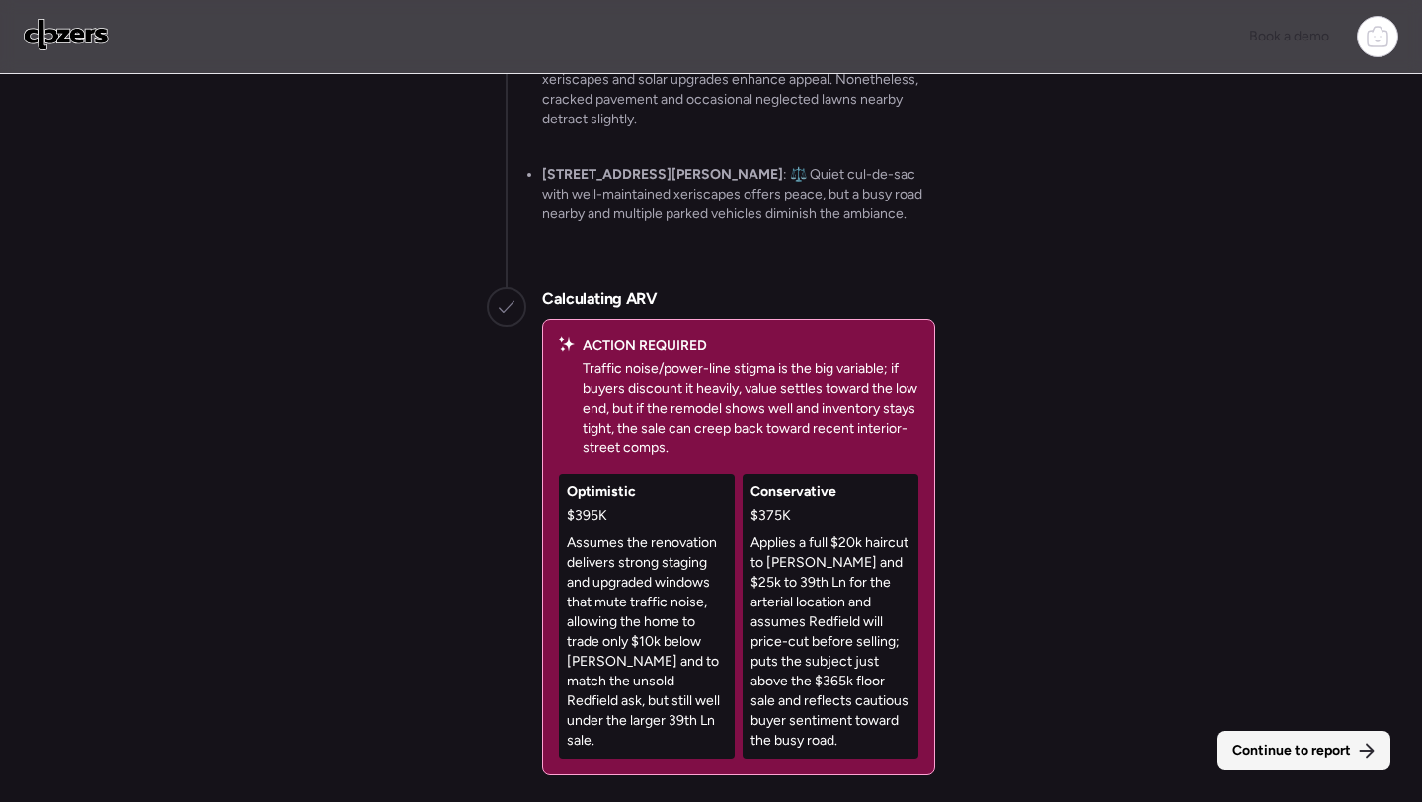
click at [1261, 763] on div "Continue to report" at bounding box center [1304, 751] width 174 height 40
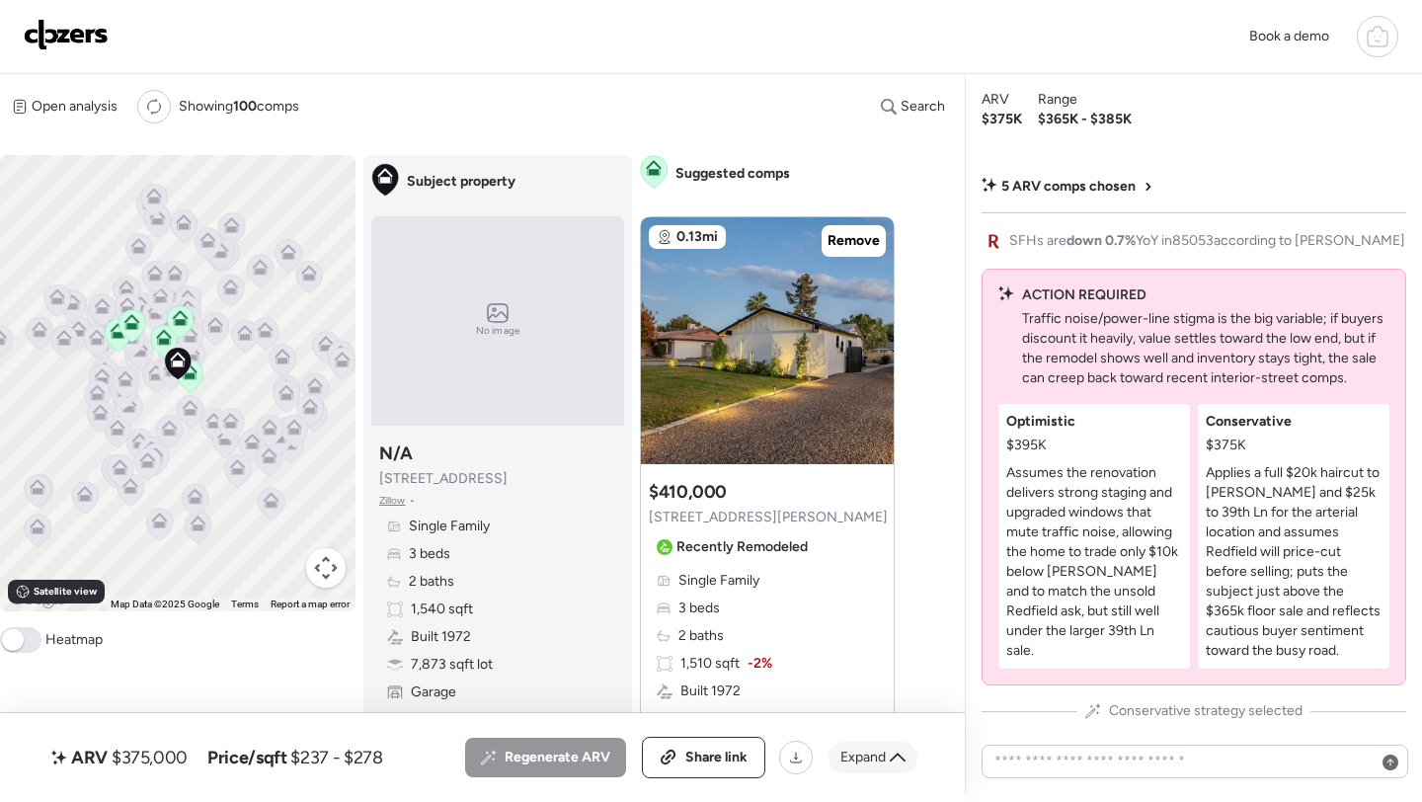
click at [876, 761] on span "Expand" at bounding box center [863, 758] width 45 height 20
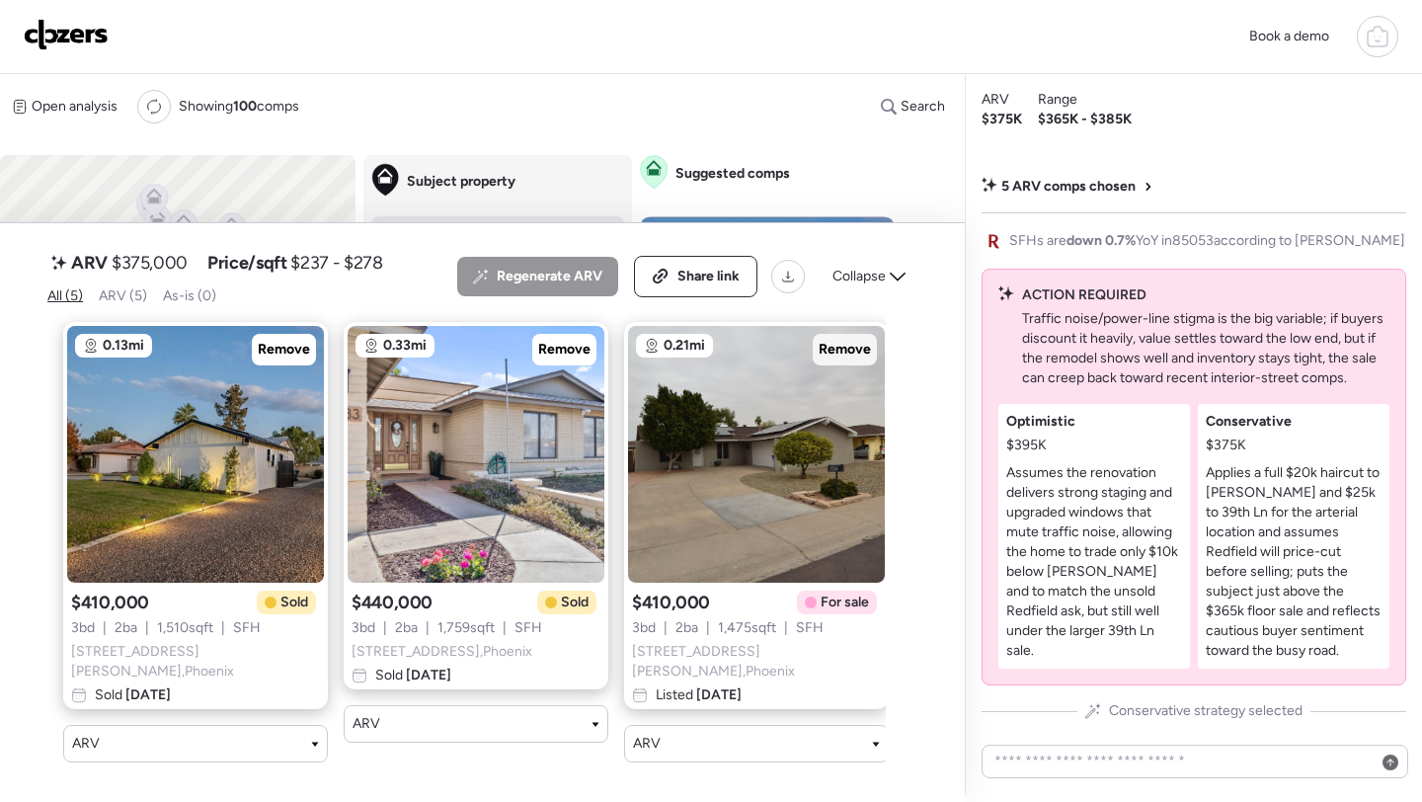
click at [840, 360] on span "Remove" at bounding box center [845, 350] width 52 height 20
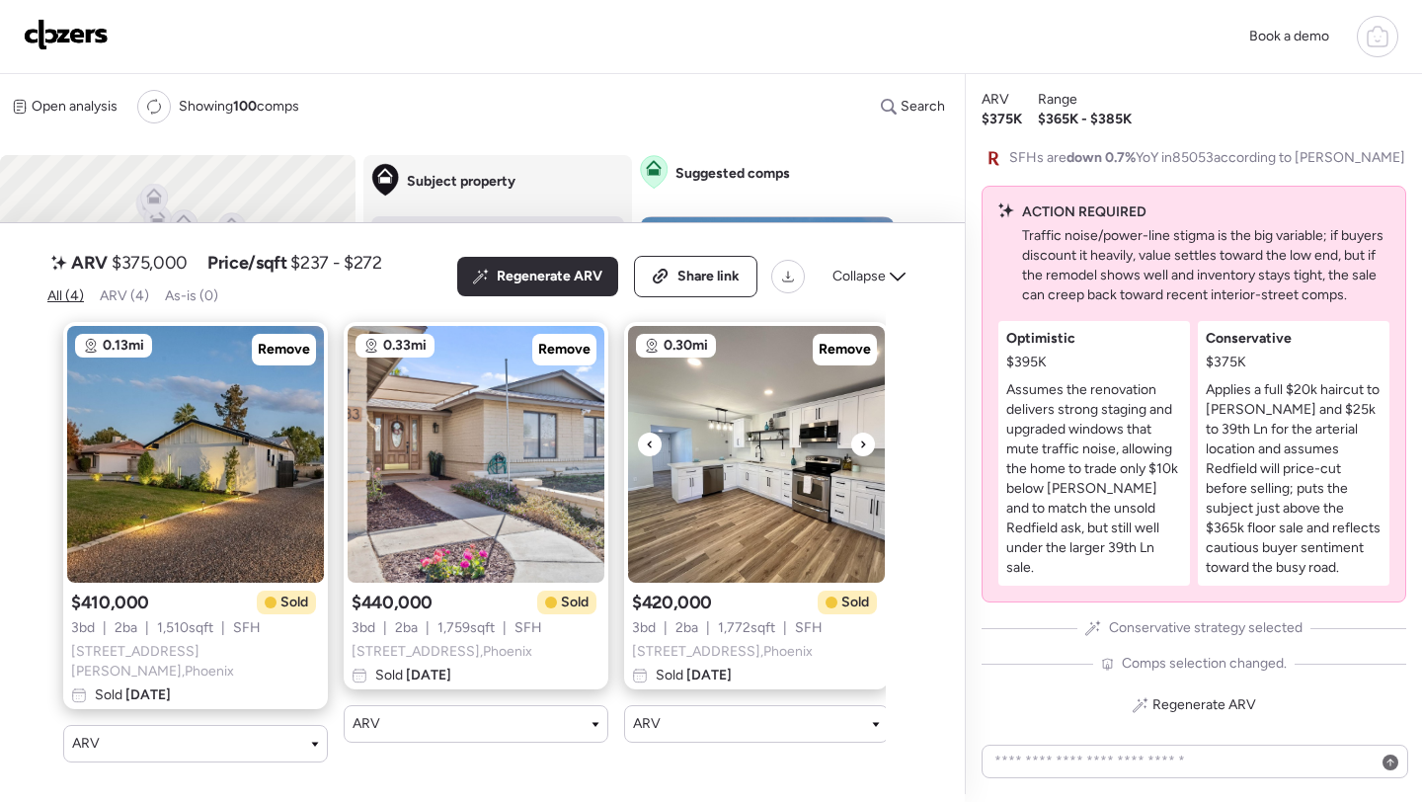
scroll to position [0, 299]
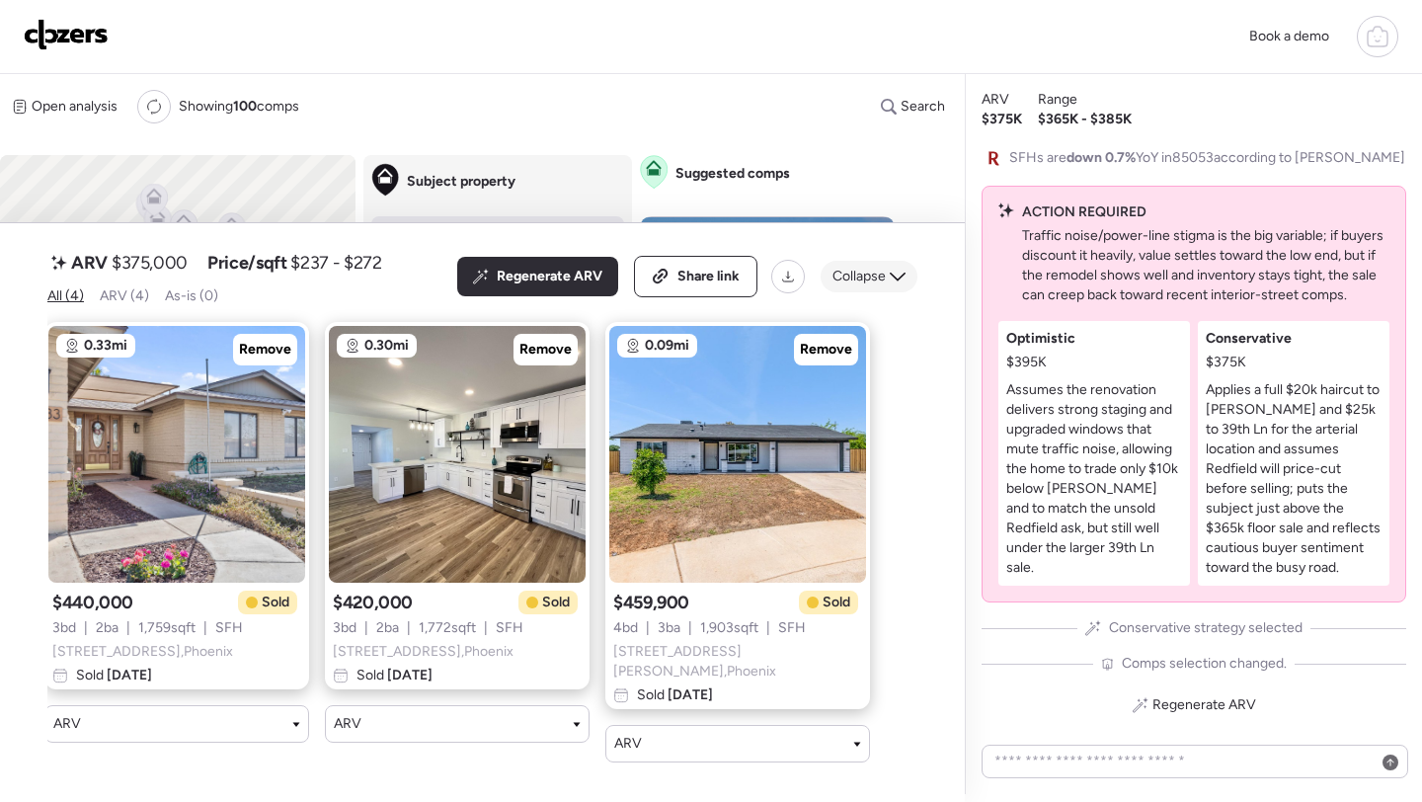
click at [873, 286] on span "Collapse" at bounding box center [859, 277] width 53 height 20
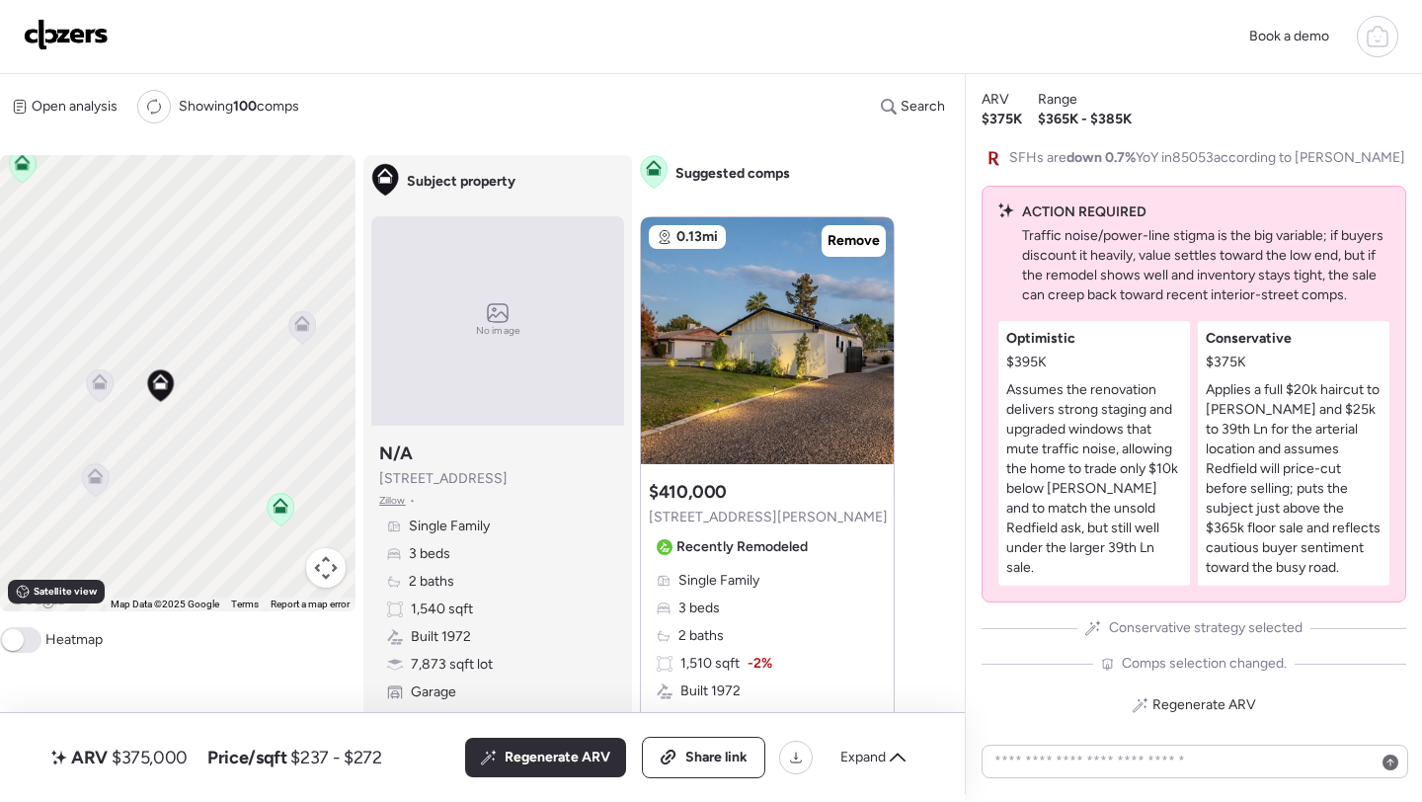
drag, startPoint x: 201, startPoint y: 389, endPoint x: 301, endPoint y: 319, distance: 122.8
click at [301, 319] on icon at bounding box center [302, 324] width 16 height 16
click at [110, 385] on icon at bounding box center [112, 379] width 27 height 33
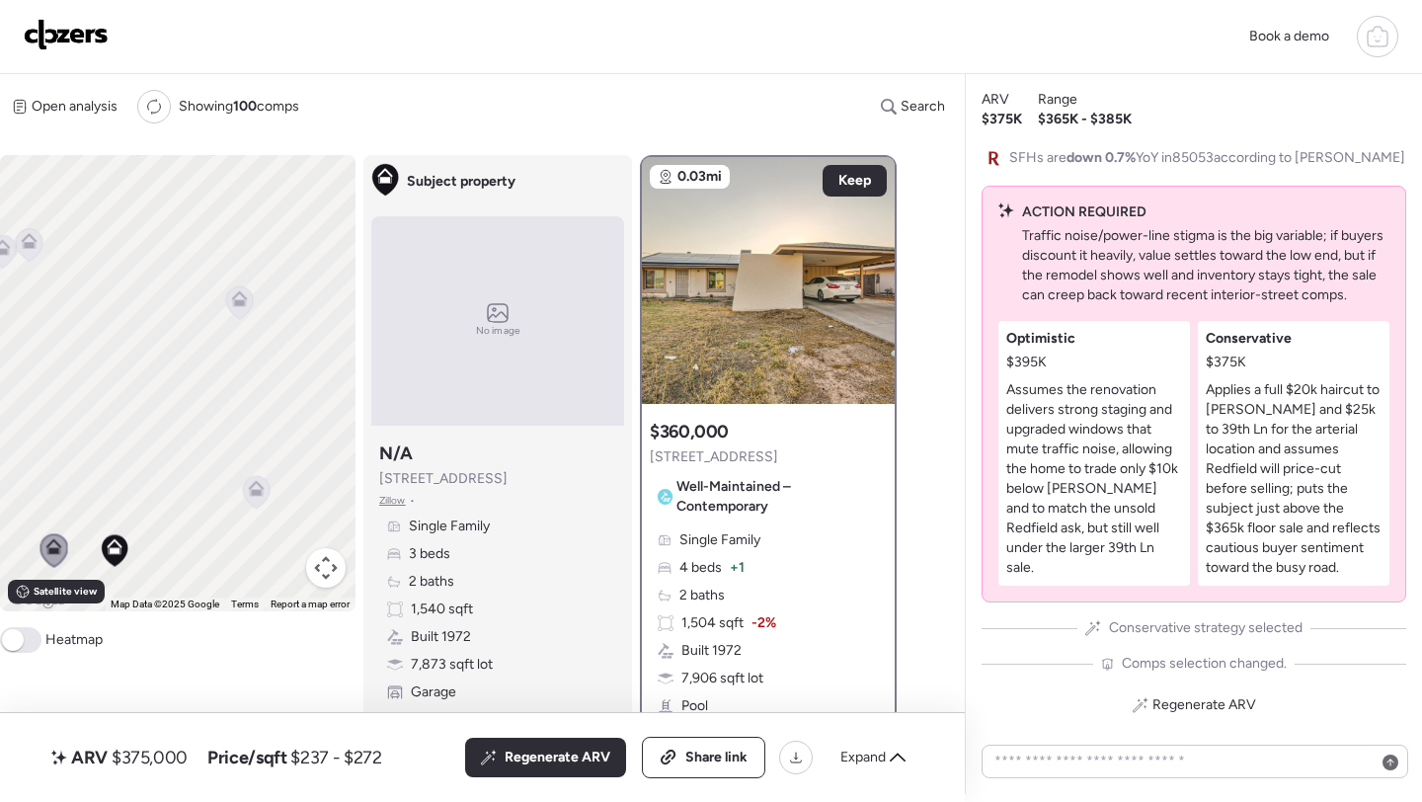
drag, startPoint x: 165, startPoint y: 362, endPoint x: 110, endPoint y: 533, distance: 180.6
click at [110, 533] on div "To activate drag with keyboard, press Alt + Enter. Once in keyboard drag state,…" at bounding box center [178, 383] width 356 height 456
click at [245, 496] on icon at bounding box center [252, 488] width 16 height 16
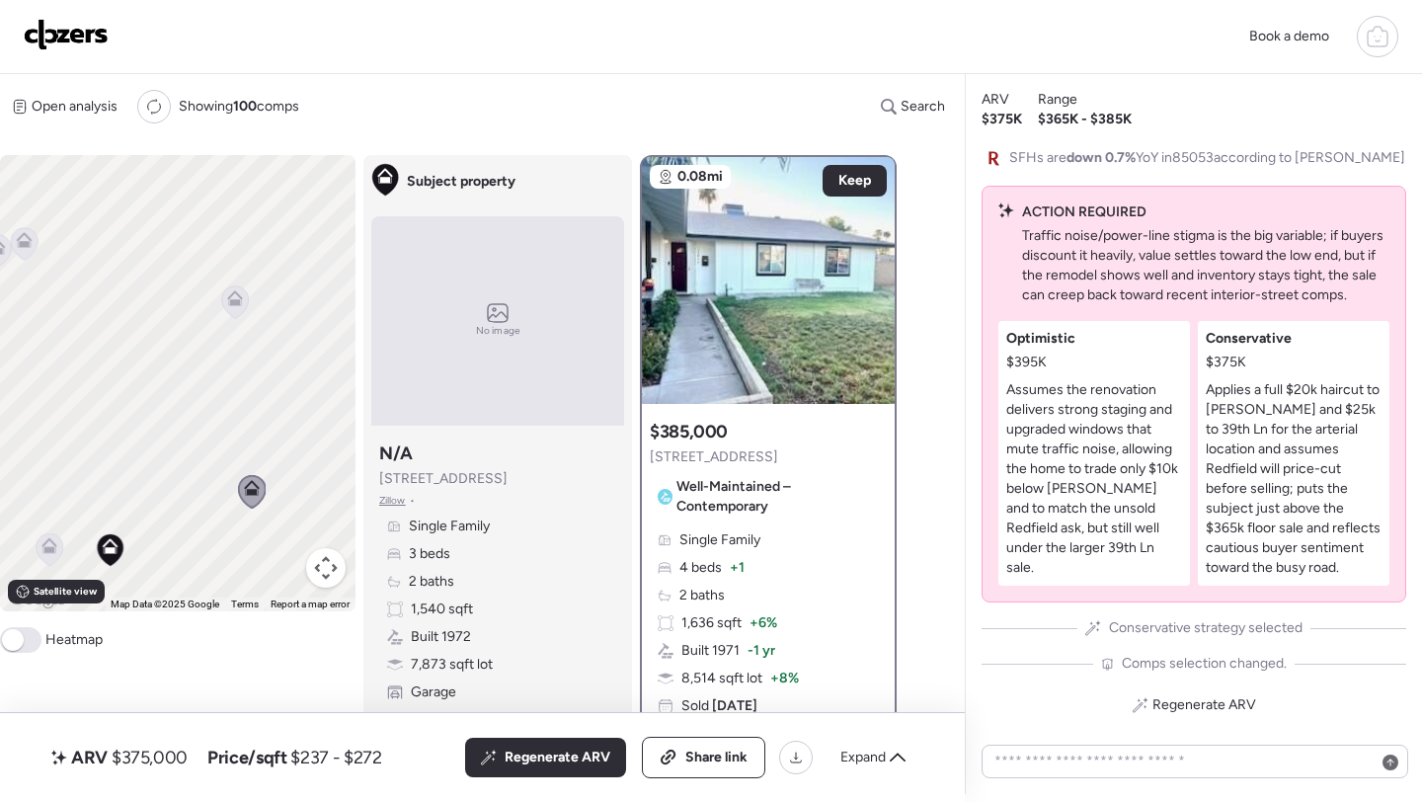
click at [236, 313] on icon at bounding box center [235, 302] width 27 height 33
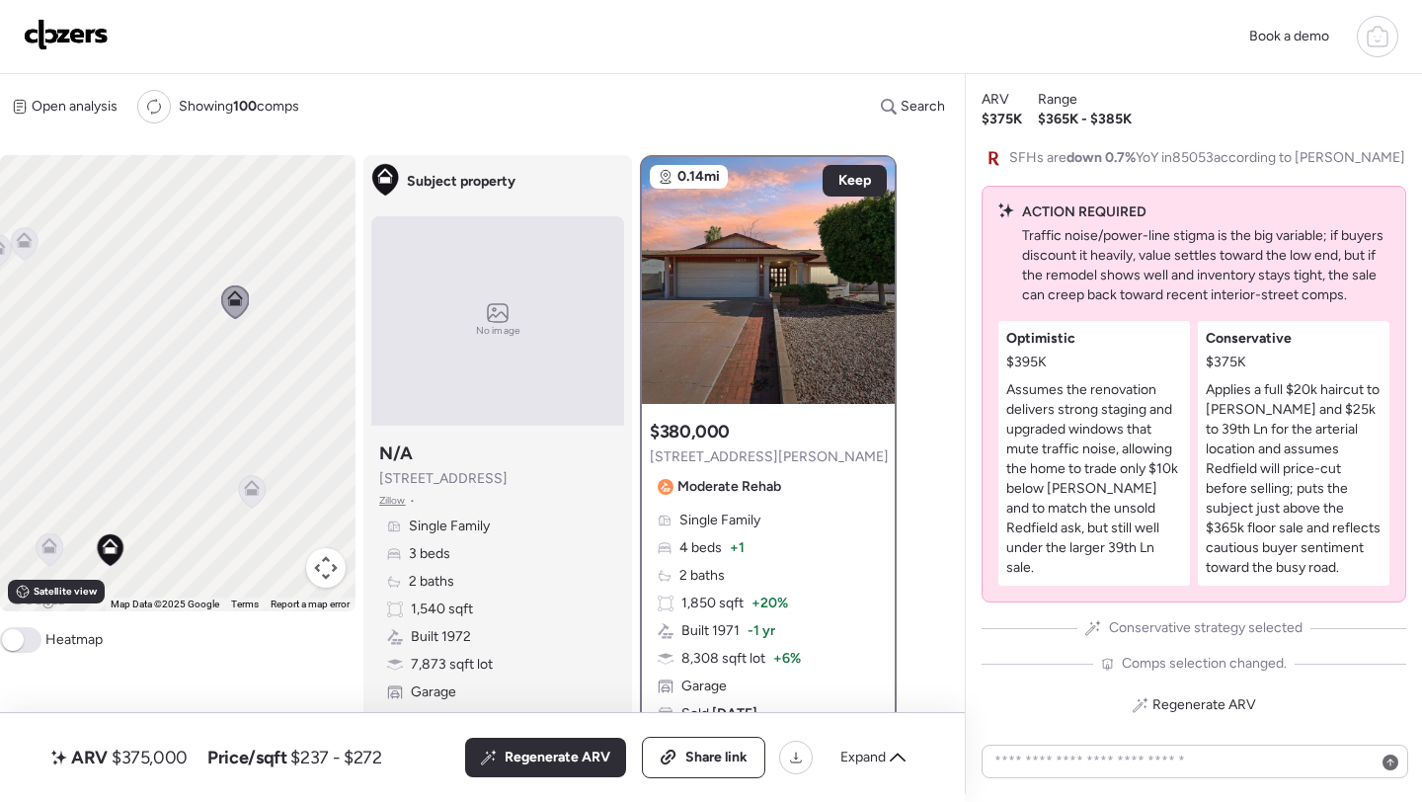
click at [37, 245] on icon at bounding box center [24, 244] width 27 height 33
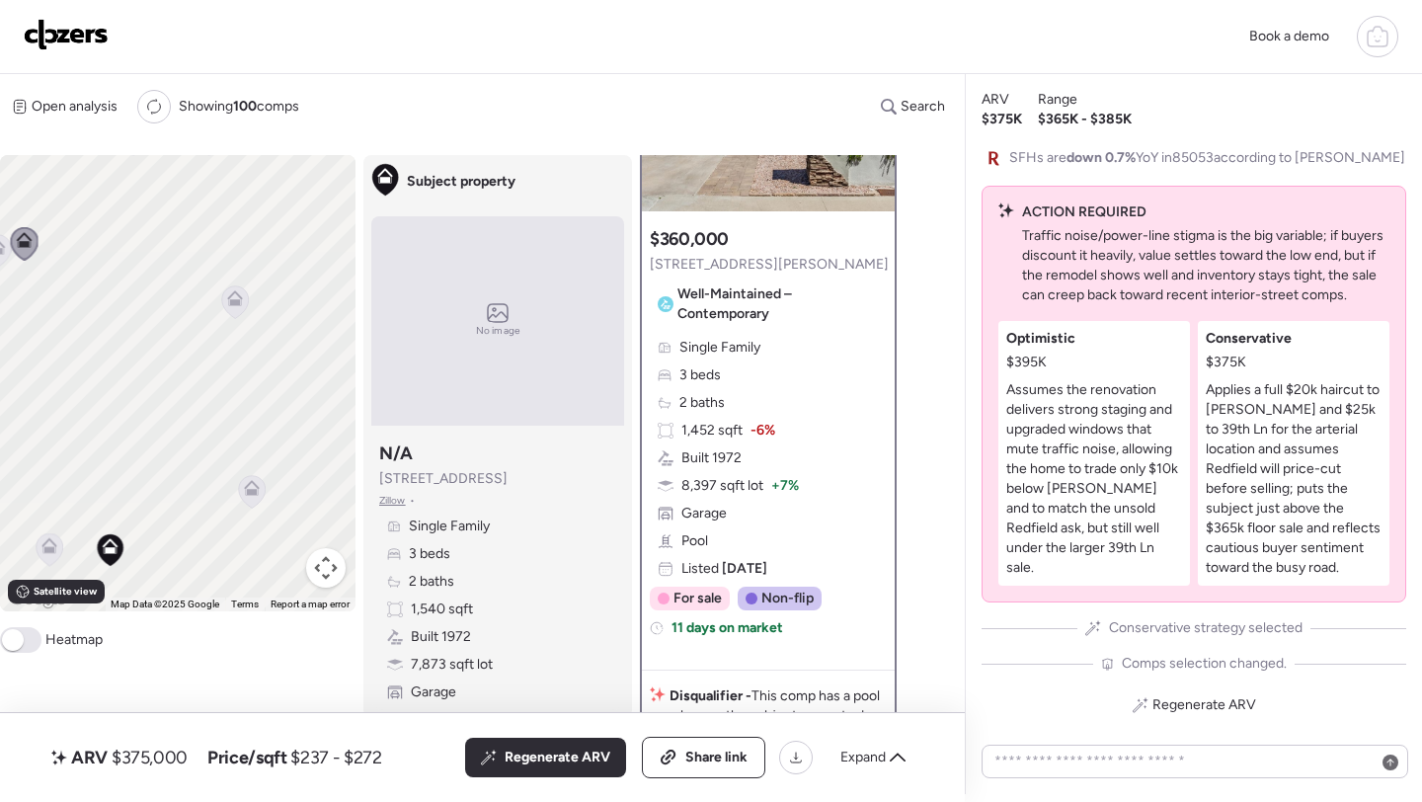
scroll to position [102, 0]
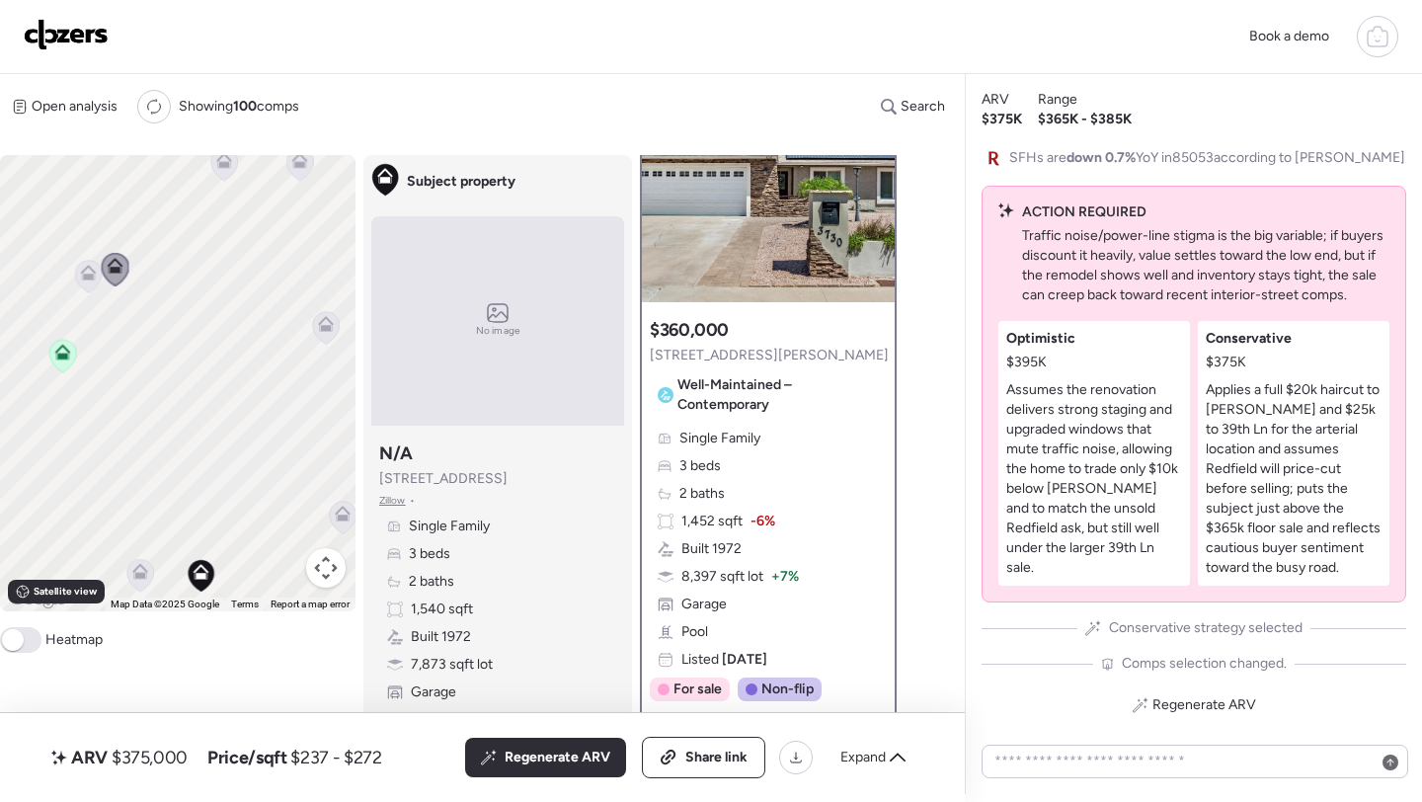
drag, startPoint x: 203, startPoint y: 352, endPoint x: 301, endPoint y: 380, distance: 102.9
click at [301, 380] on div "To activate drag with keyboard, press Alt + Enter. Once in keyboard drag state,…" at bounding box center [178, 383] width 356 height 456
click at [138, 289] on icon at bounding box center [129, 295] width 27 height 33
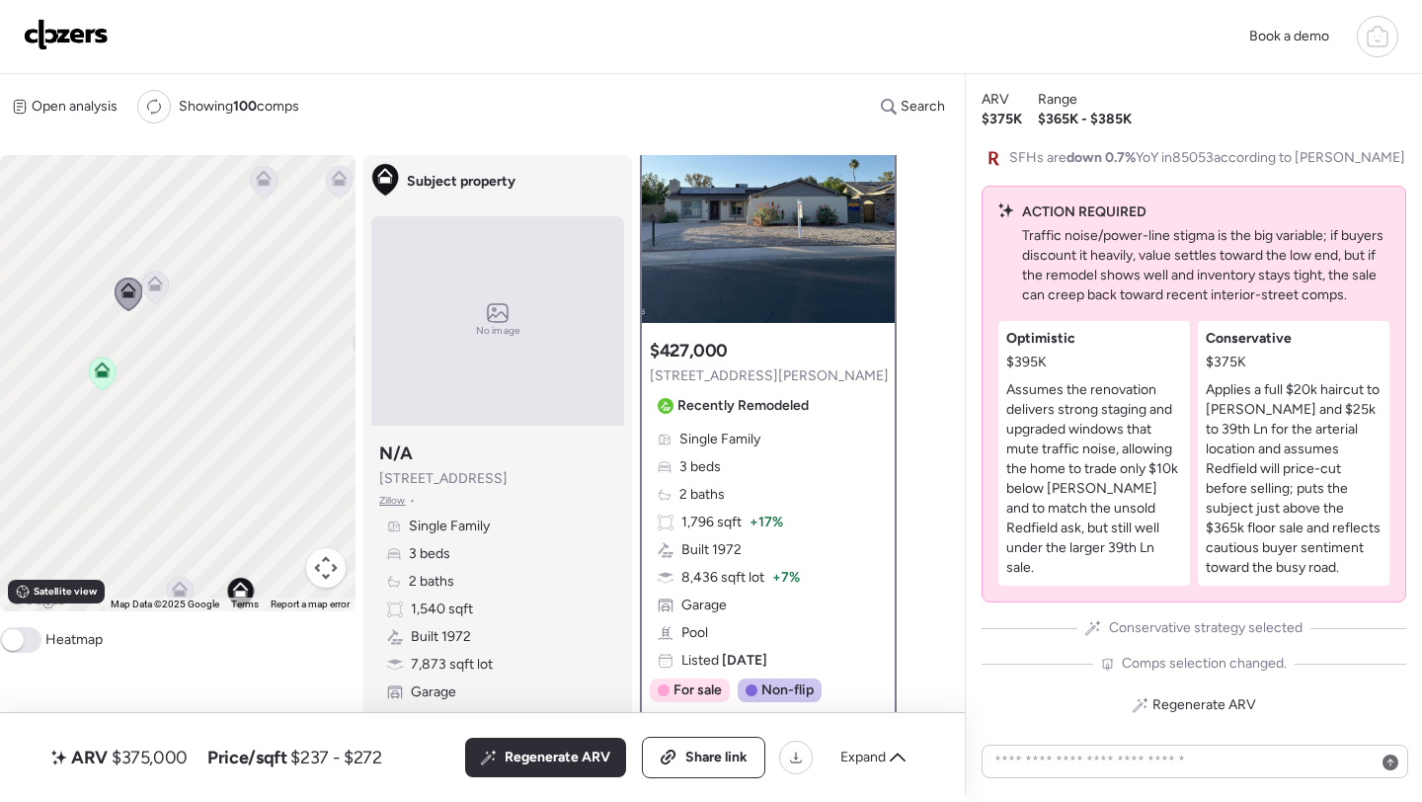
scroll to position [87, 0]
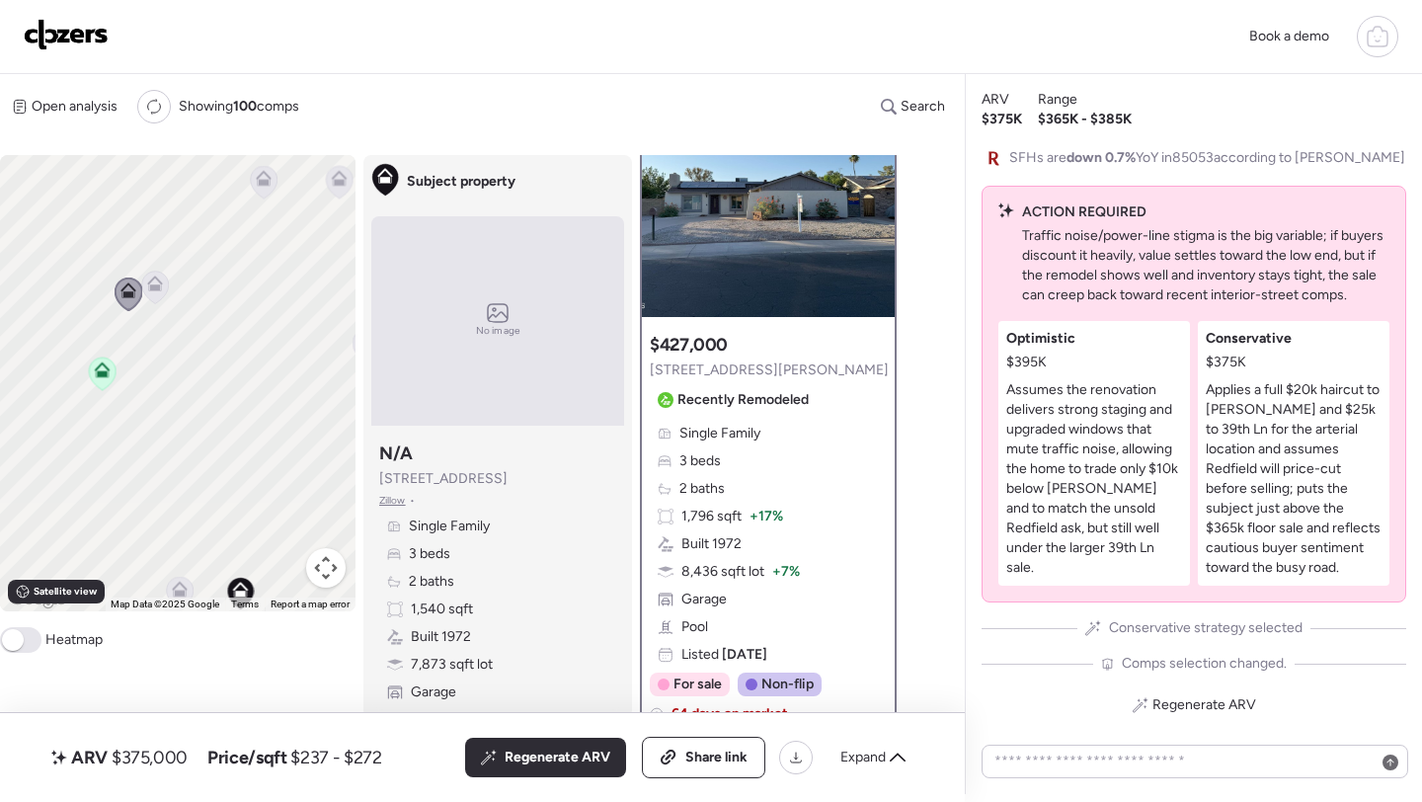
drag, startPoint x: 209, startPoint y: 355, endPoint x: 193, endPoint y: 440, distance: 86.6
click at [193, 440] on div "To activate drag with keyboard, press Alt + Enter. Once in keyboard drag state,…" at bounding box center [178, 383] width 356 height 456
click at [310, 312] on icon at bounding box center [307, 306] width 27 height 33
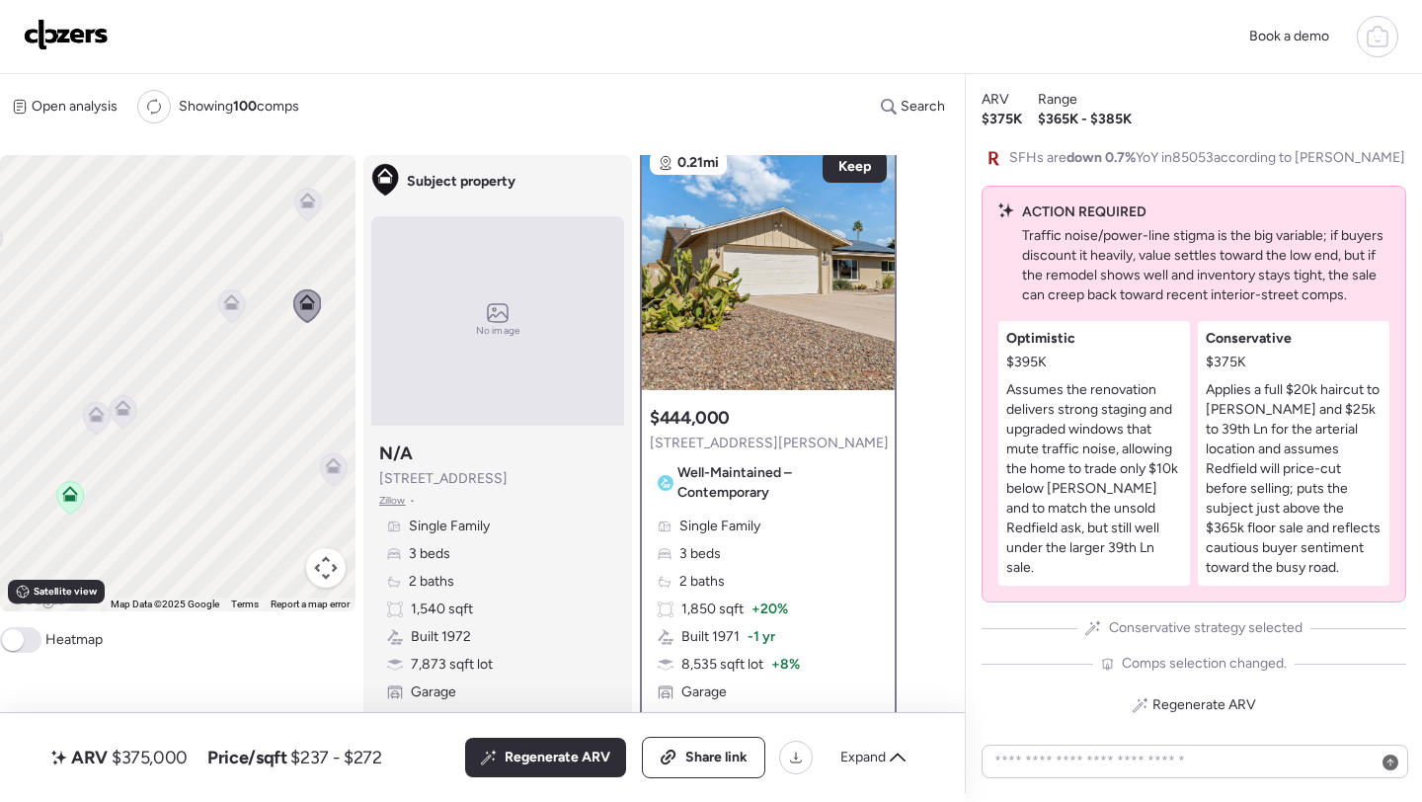
scroll to position [14, 0]
click at [549, 758] on span "Regenerate ARV" at bounding box center [558, 758] width 106 height 20
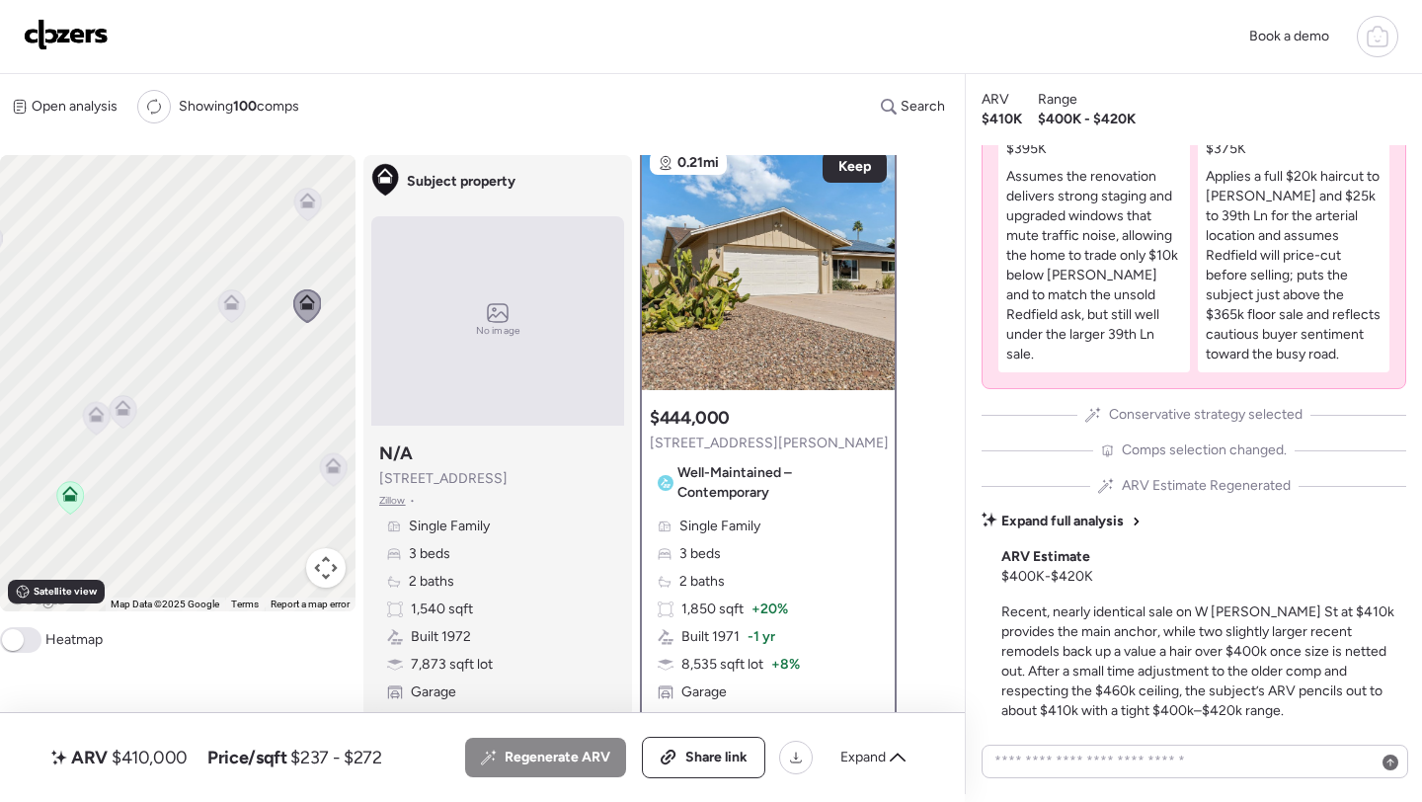
click at [125, 764] on span "$410,000" at bounding box center [150, 758] width 76 height 24
click at [143, 764] on span "$410,000" at bounding box center [150, 758] width 76 height 24
copy span "410,000"
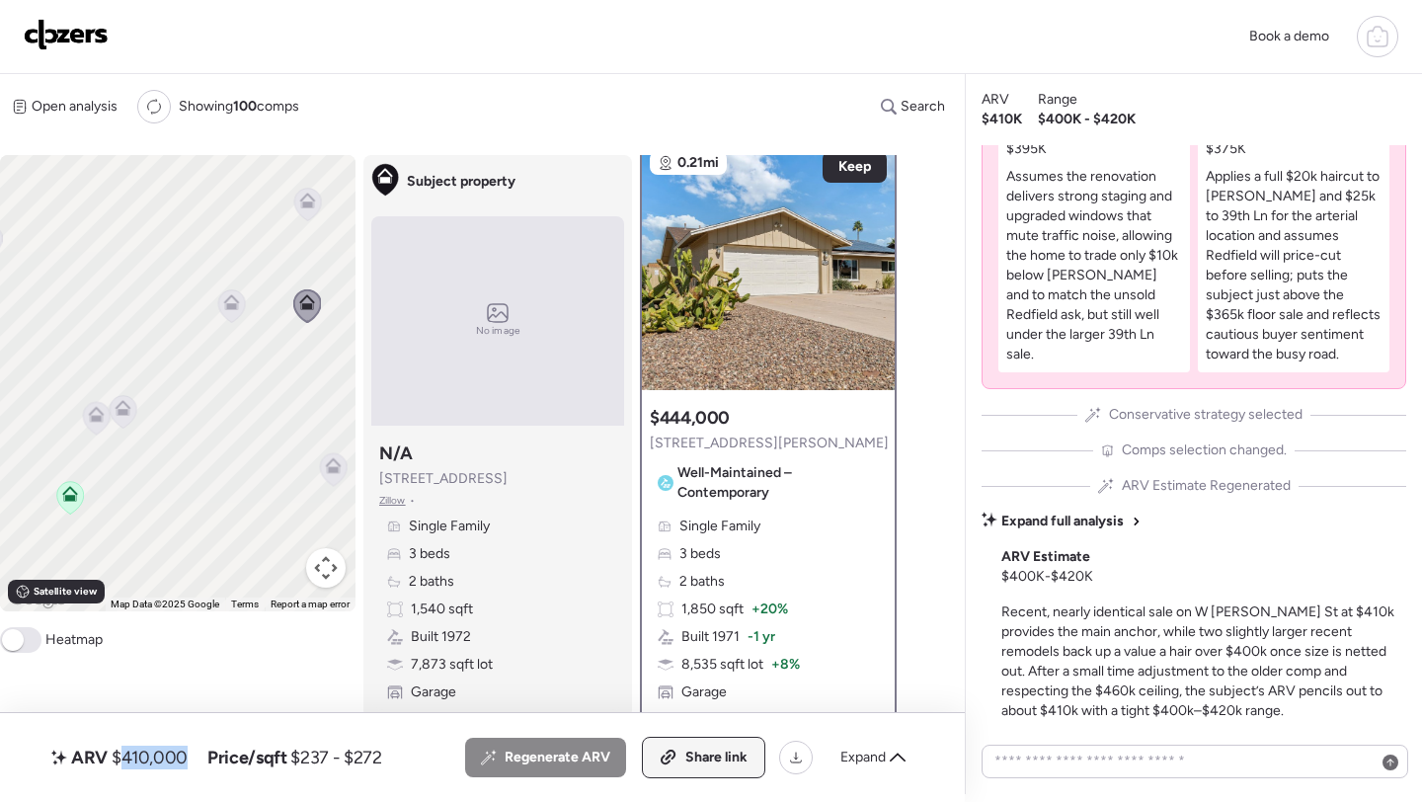
click at [704, 776] on div "Share link" at bounding box center [704, 758] width 122 height 40
click at [76, 43] on img at bounding box center [66, 35] width 85 height 32
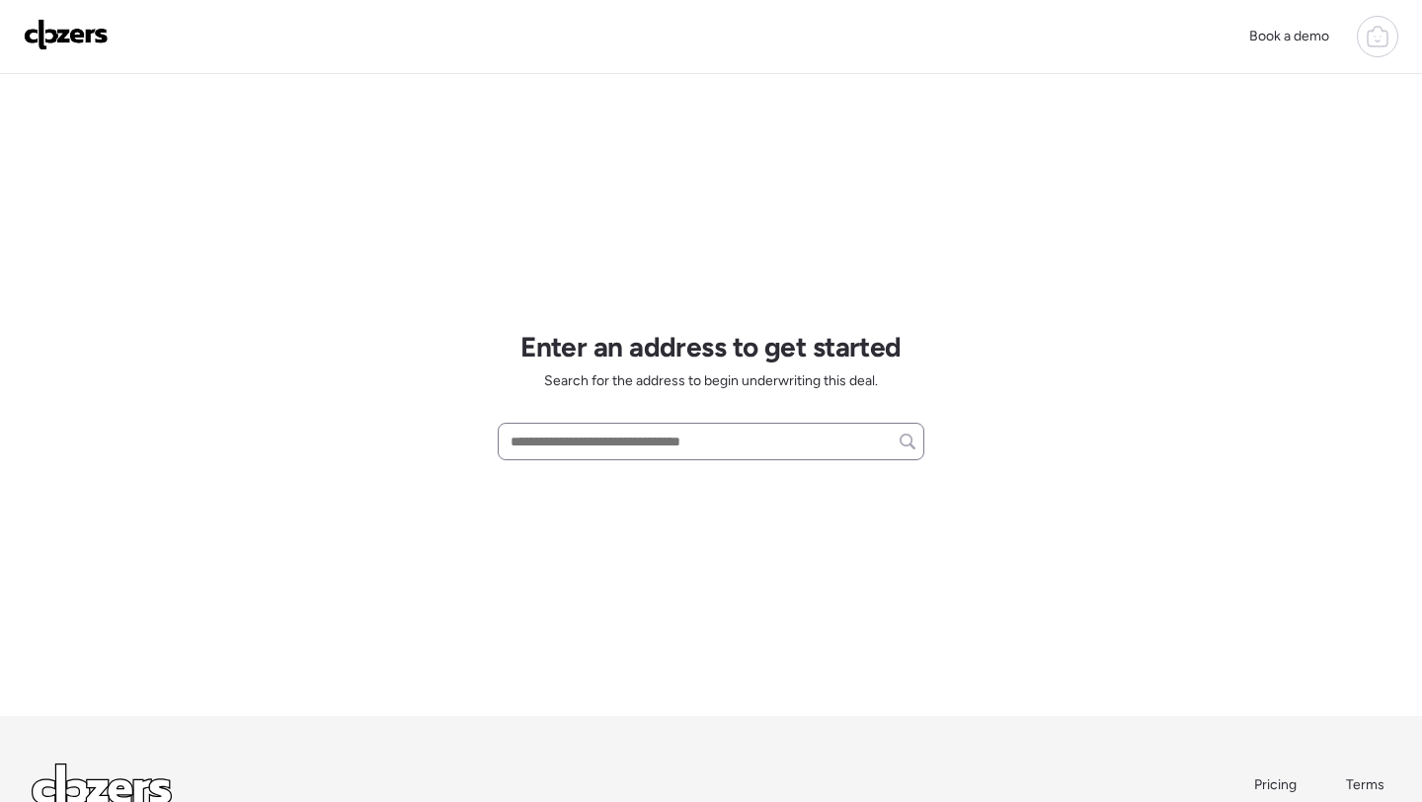
click at [622, 424] on div at bounding box center [711, 442] width 427 height 38
click at [620, 440] on input "text" at bounding box center [711, 442] width 409 height 28
paste input "**********"
click at [589, 440] on input "**********" at bounding box center [711, 442] width 409 height 28
click at [646, 446] on input "**********" at bounding box center [711, 442] width 409 height 28
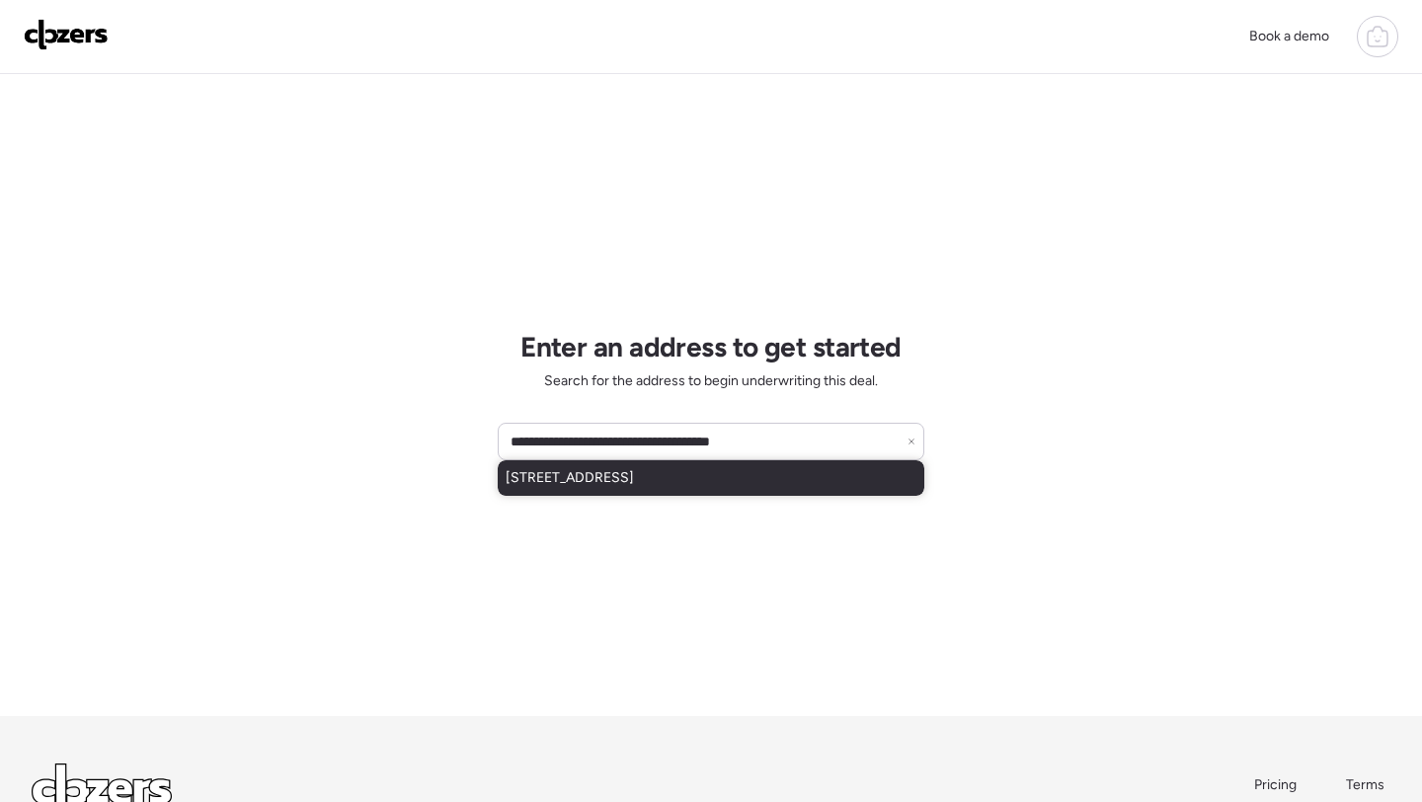
click at [634, 476] on span "[STREET_ADDRESS]" at bounding box center [570, 478] width 128 height 20
type input "**********"
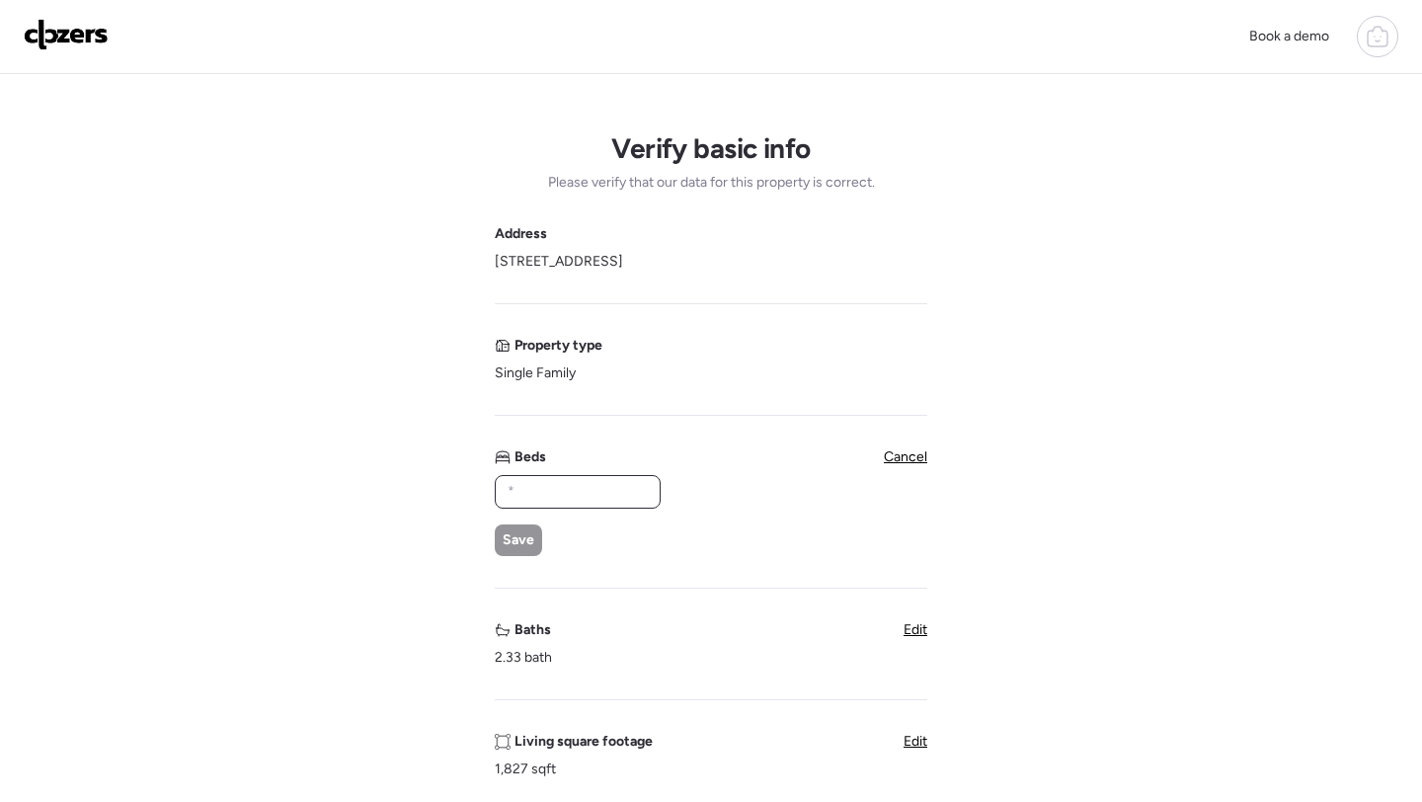
click at [599, 492] on input "text" at bounding box center [578, 492] width 148 height 28
type input "*"
click at [518, 552] on div "Save" at bounding box center [518, 541] width 47 height 32
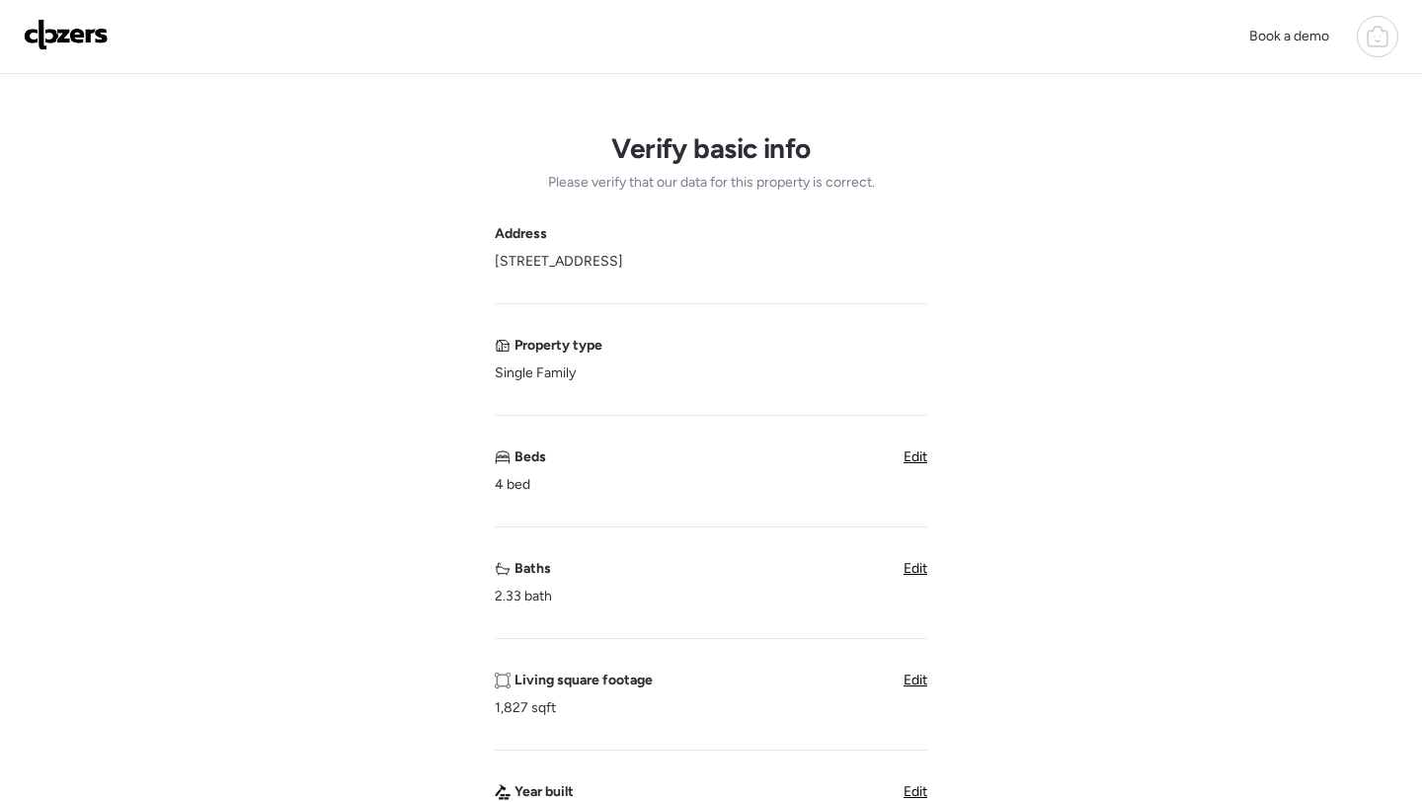
click at [908, 574] on span "Edit" at bounding box center [916, 568] width 24 height 17
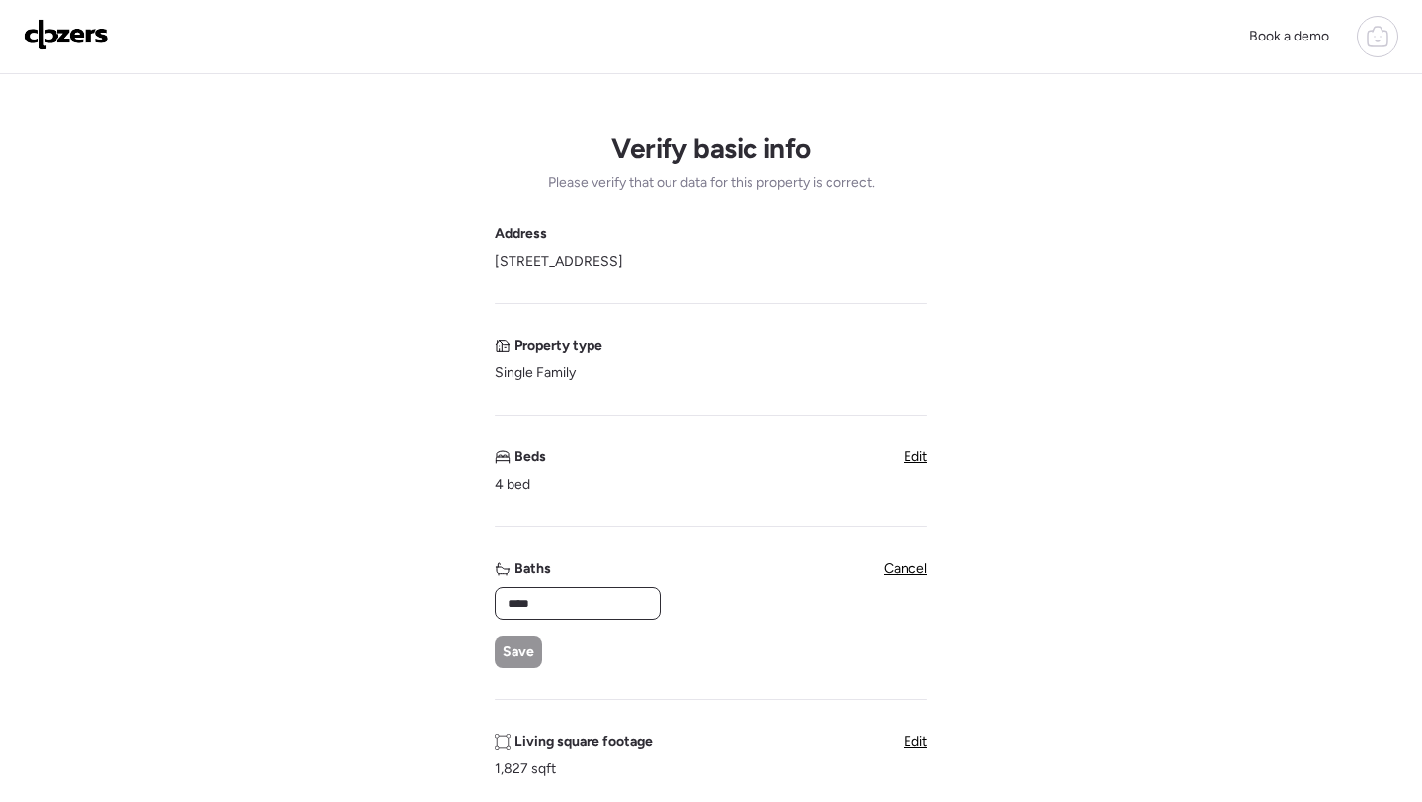
click at [571, 602] on input "****" at bounding box center [578, 604] width 148 height 28
type input "*"
click at [516, 659] on span "Save" at bounding box center [519, 652] width 32 height 20
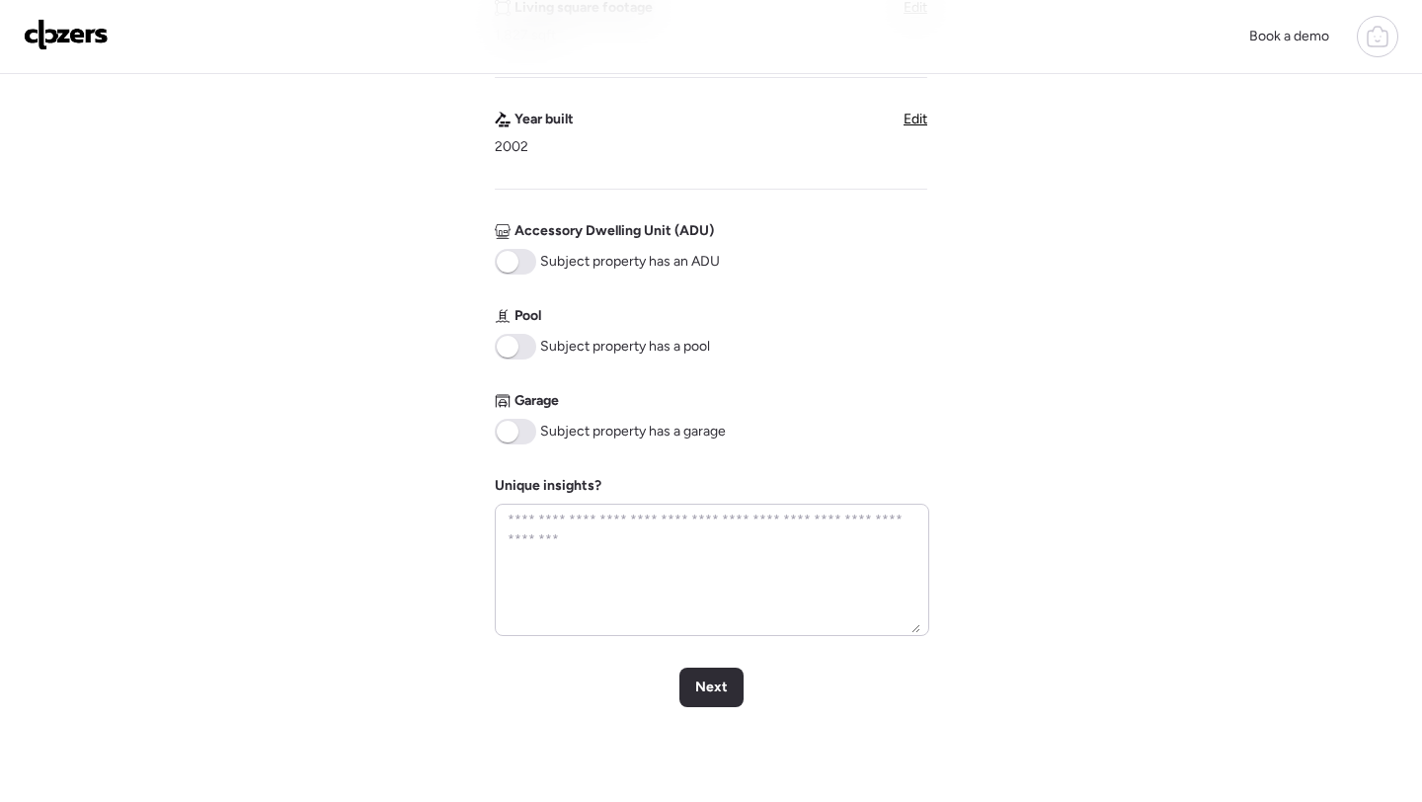
scroll to position [831, 0]
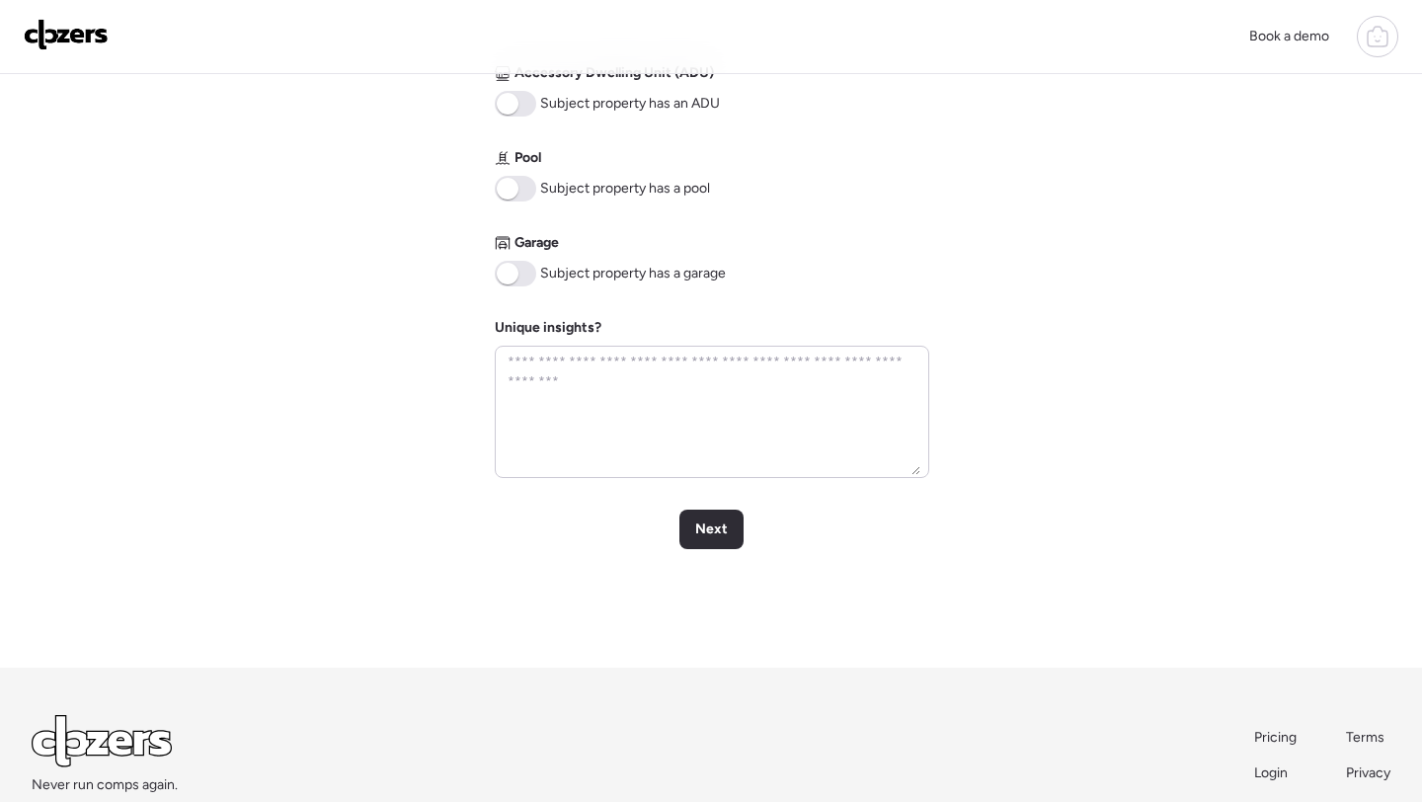
click at [532, 266] on span at bounding box center [515, 274] width 41 height 26
click at [731, 540] on div "Next" at bounding box center [712, 530] width 64 height 40
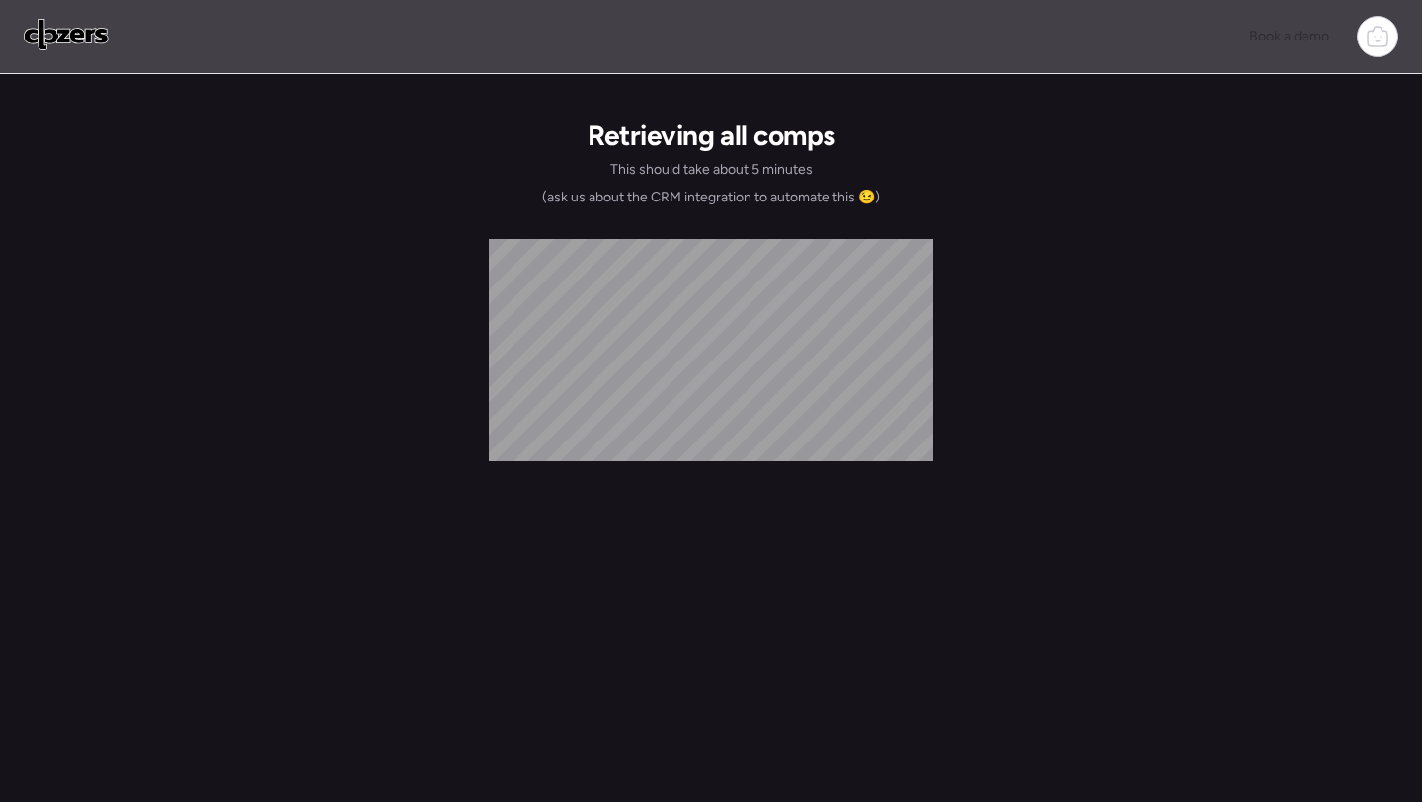
scroll to position [0, 0]
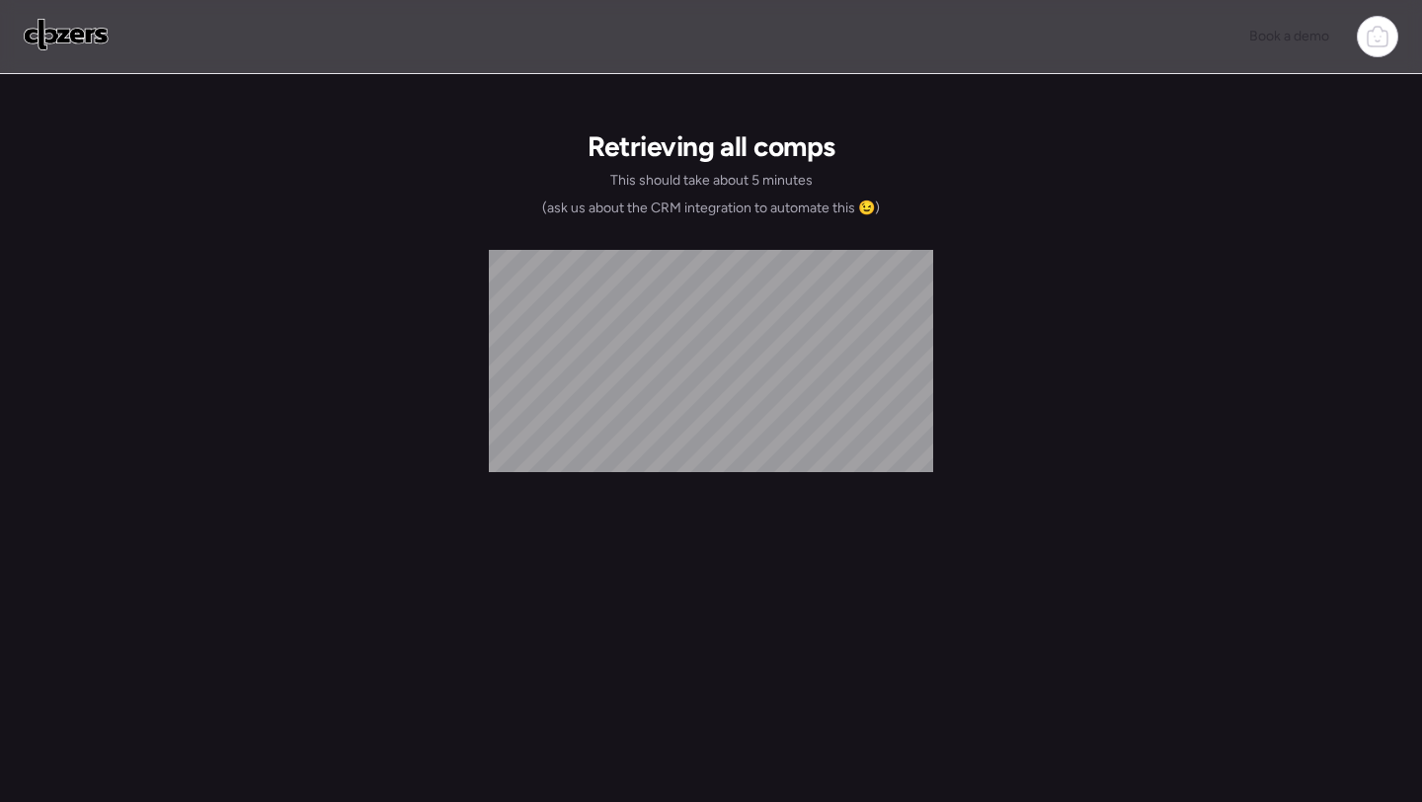
click at [708, 532] on div "Retrieving all comps This should take about 5 minutes (ask us about the CRM int…" at bounding box center [711, 462] width 1391 height 776
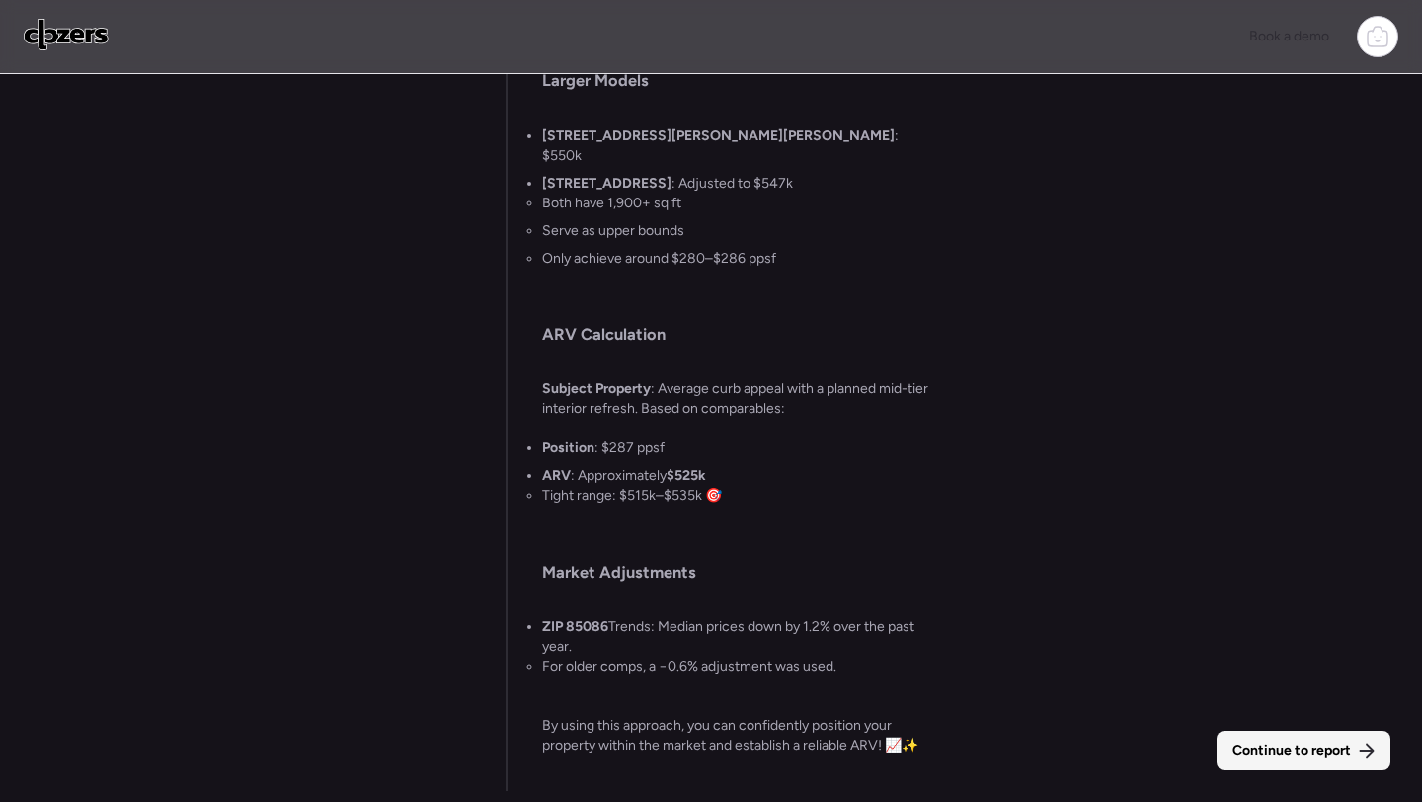
click at [1301, 737] on div "Continue to report" at bounding box center [1304, 751] width 174 height 40
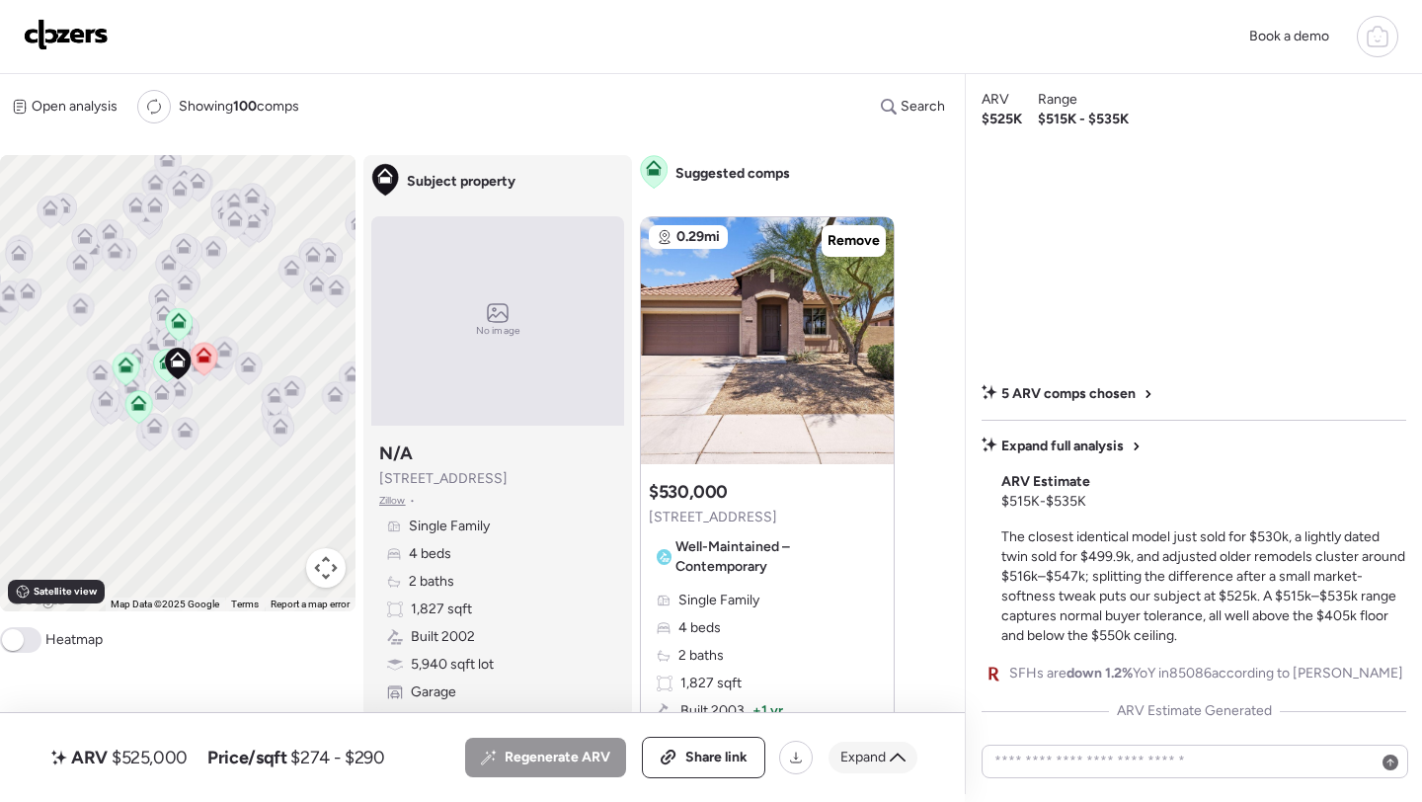
click at [880, 766] on span "Expand" at bounding box center [863, 758] width 45 height 20
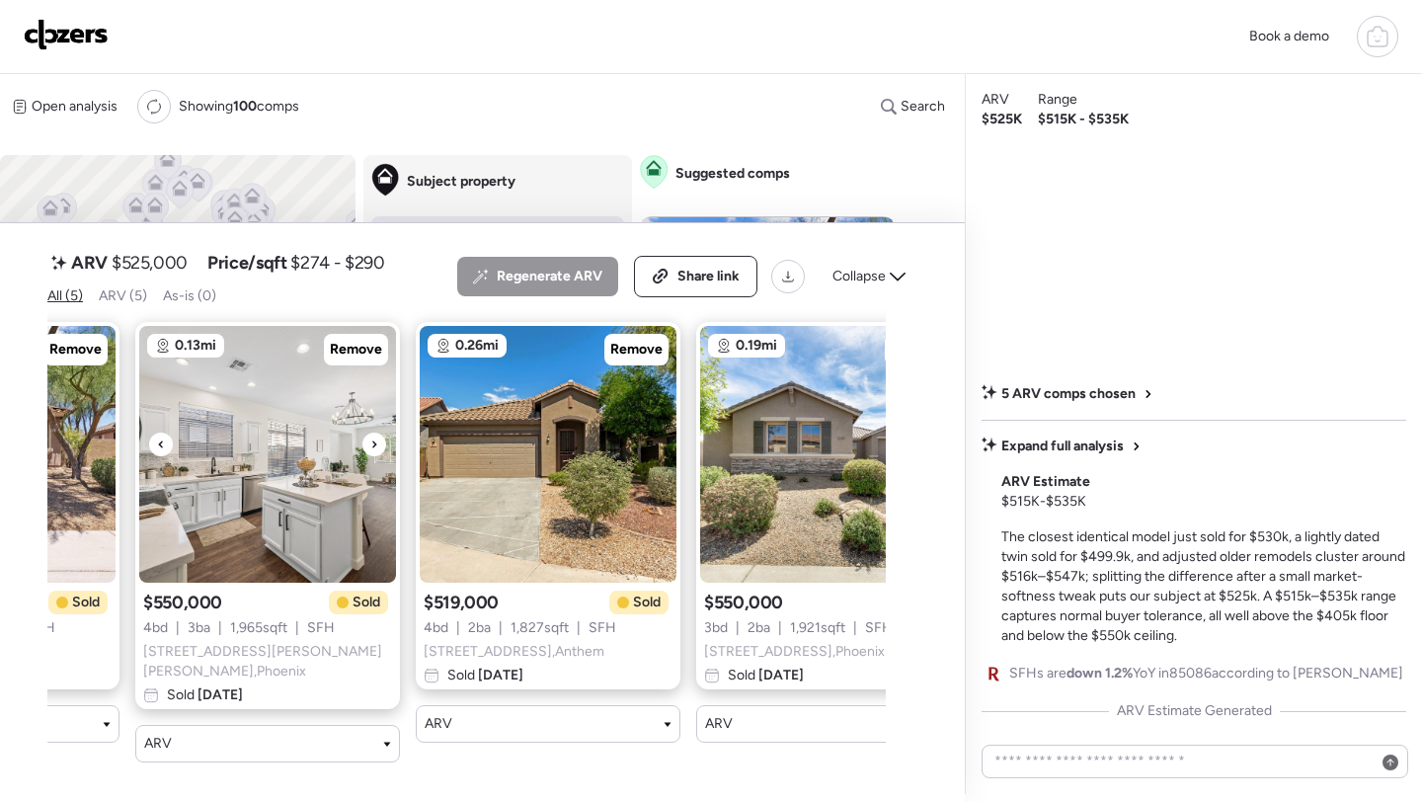
scroll to position [0, 580]
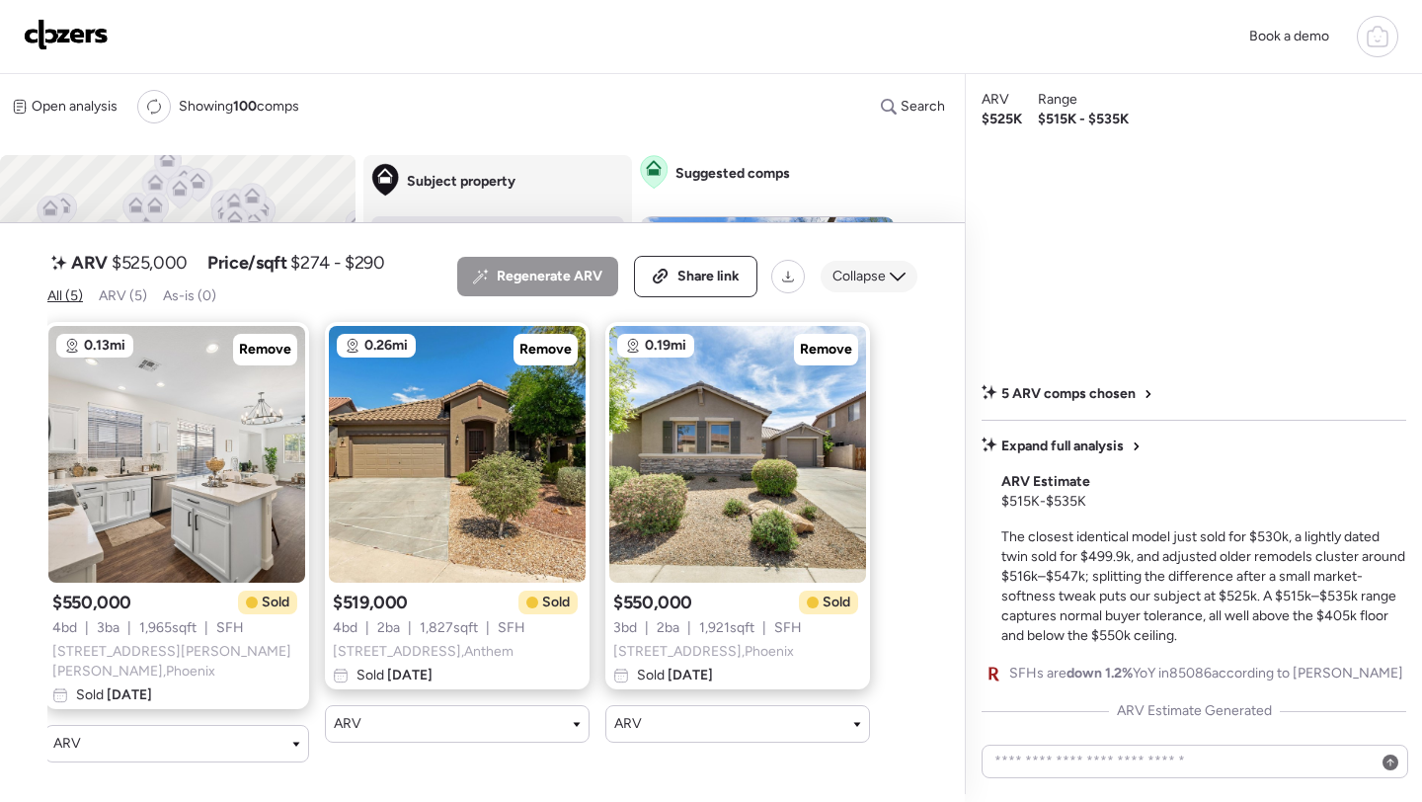
click at [875, 286] on span "Collapse" at bounding box center [859, 277] width 53 height 20
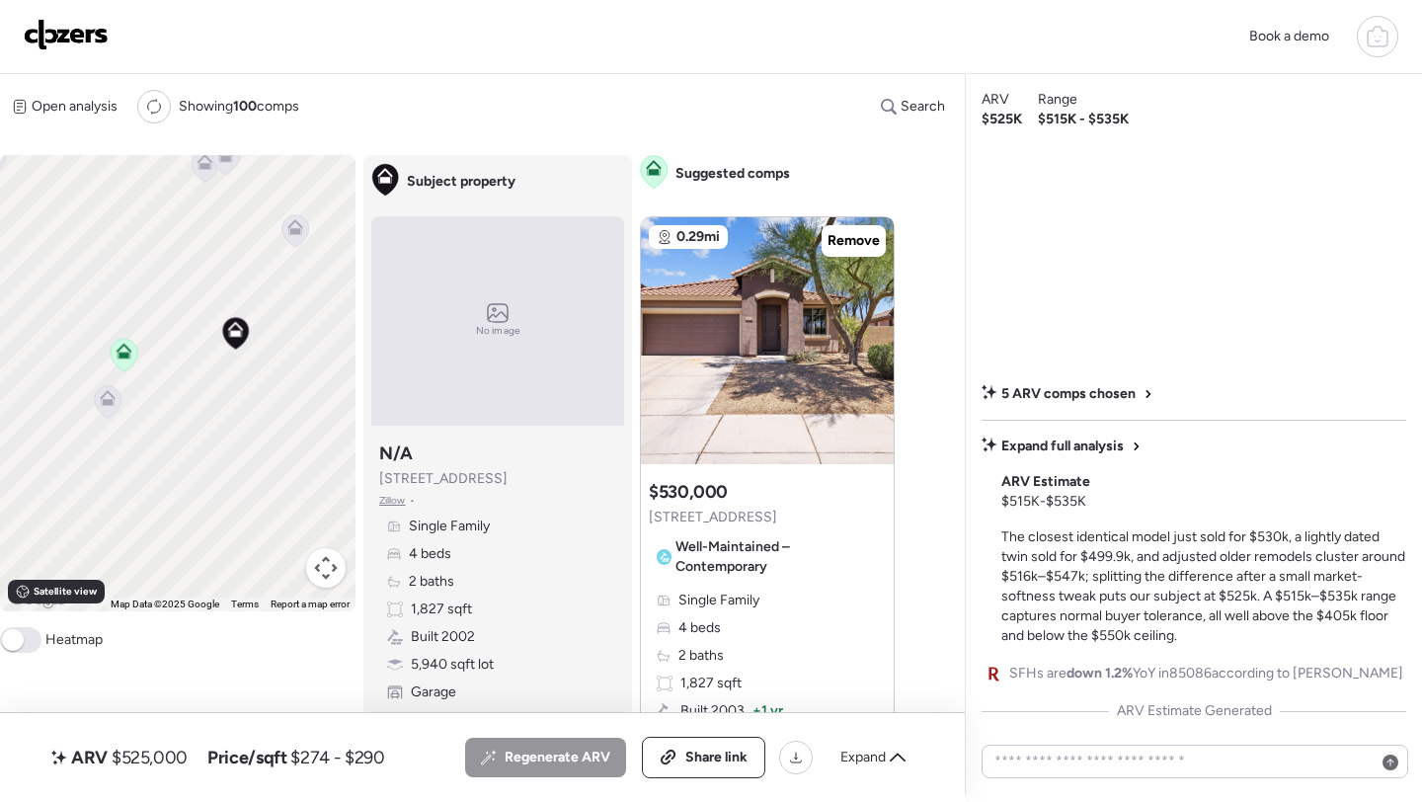
drag, startPoint x: 270, startPoint y: 456, endPoint x: 151, endPoint y: 328, distance: 174.8
click at [151, 328] on div "To activate drag with keyboard, press Alt + Enter. Once in keyboard drag state,…" at bounding box center [178, 383] width 356 height 456
click at [96, 404] on icon at bounding box center [94, 401] width 13 height 6
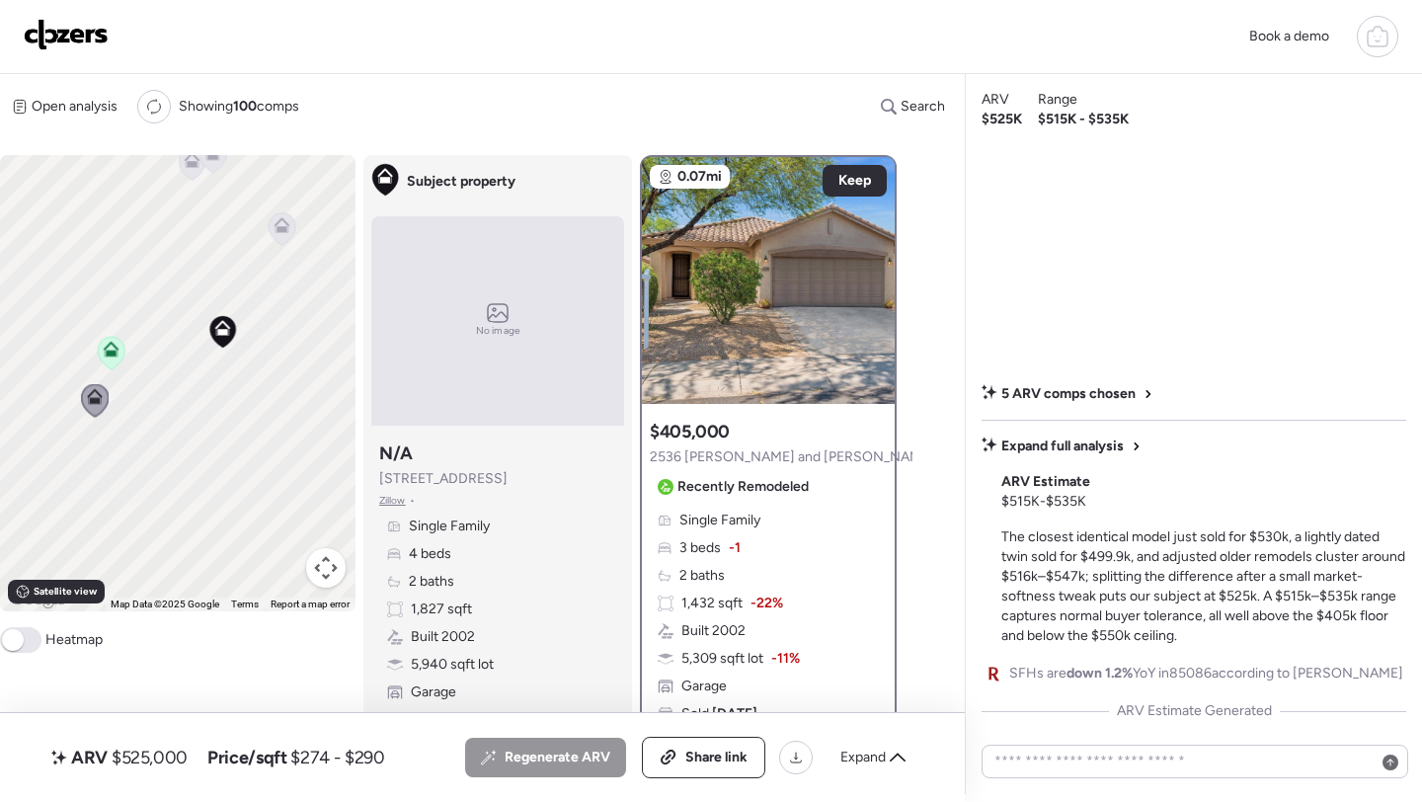
click at [284, 232] on icon at bounding box center [282, 229] width 13 height 6
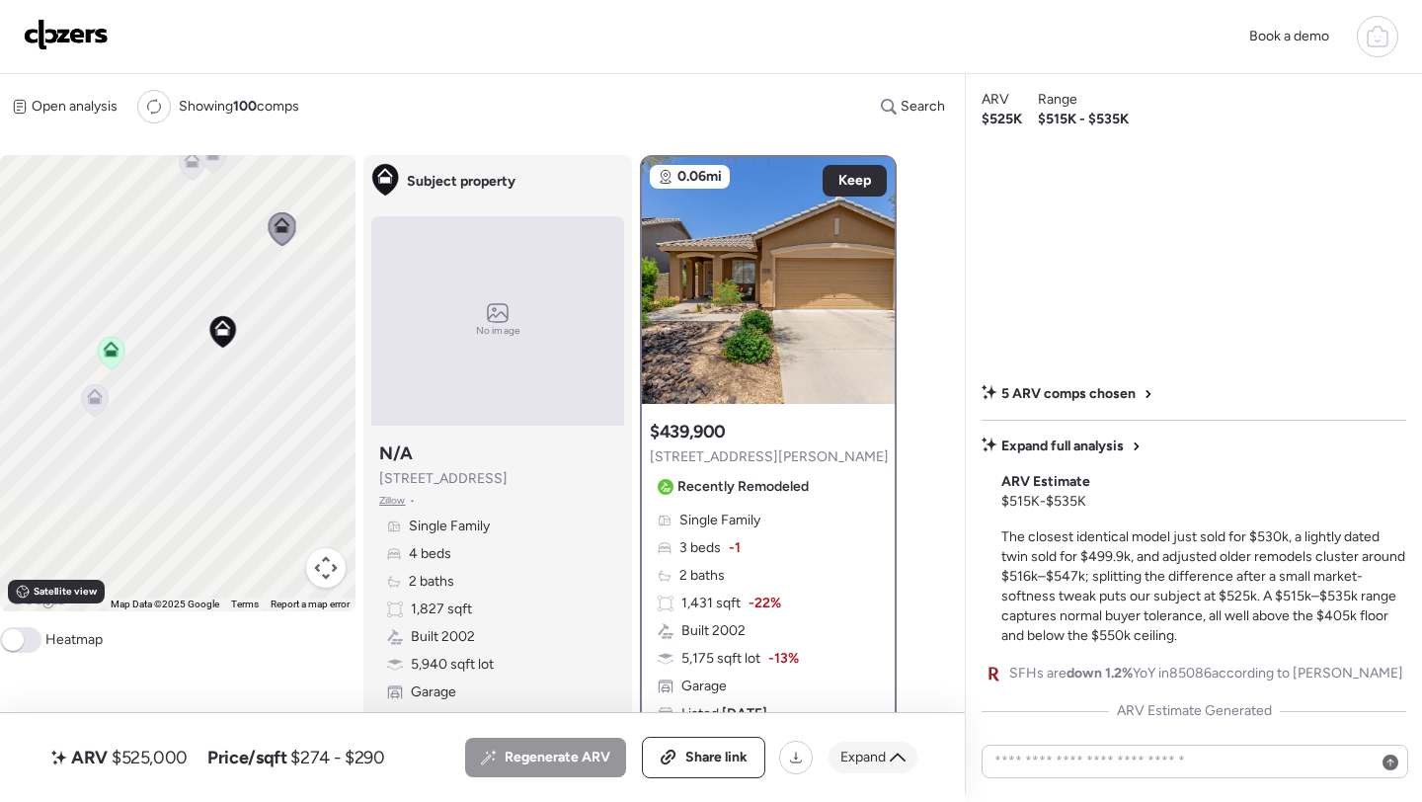
click at [867, 752] on span "Expand" at bounding box center [863, 758] width 45 height 20
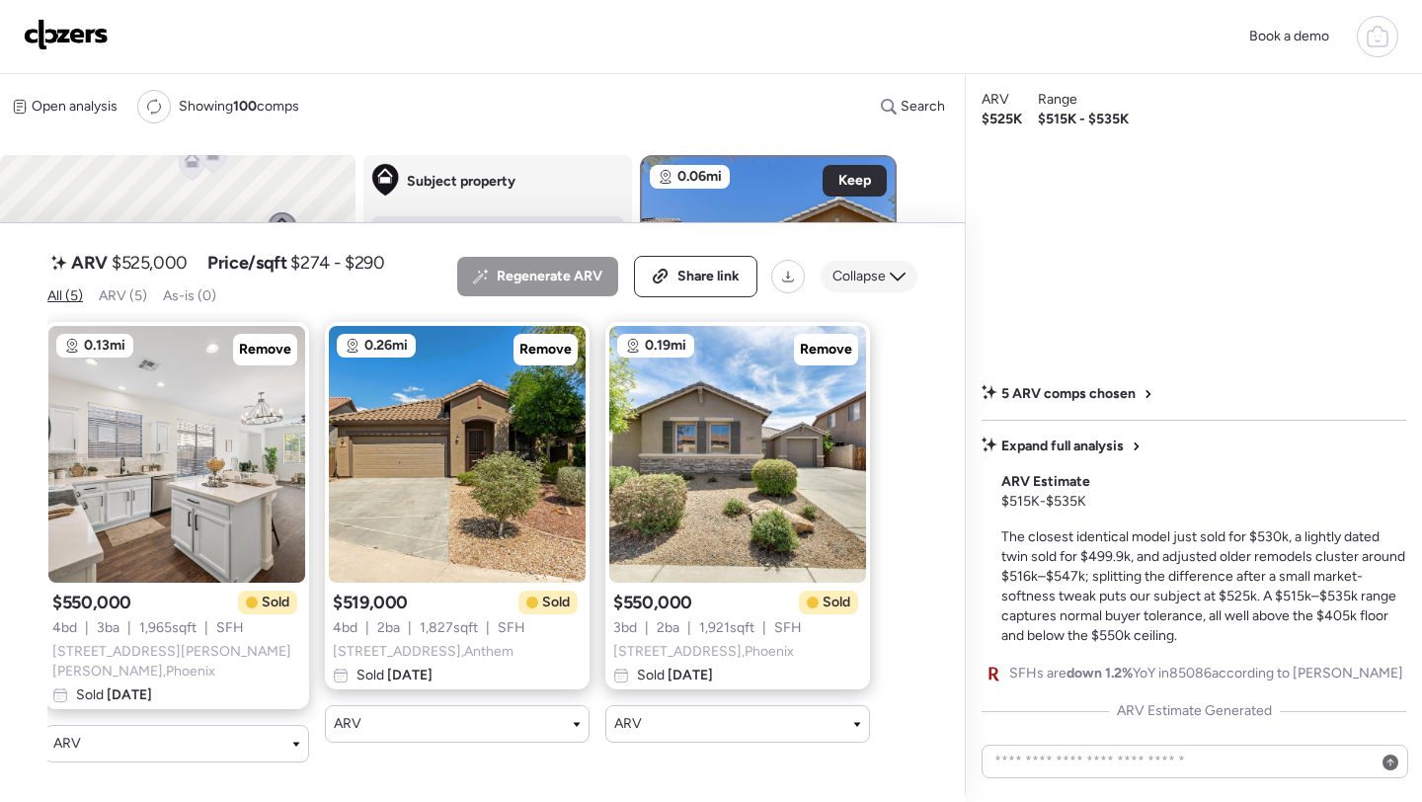
click at [854, 286] on span "Collapse" at bounding box center [859, 277] width 53 height 20
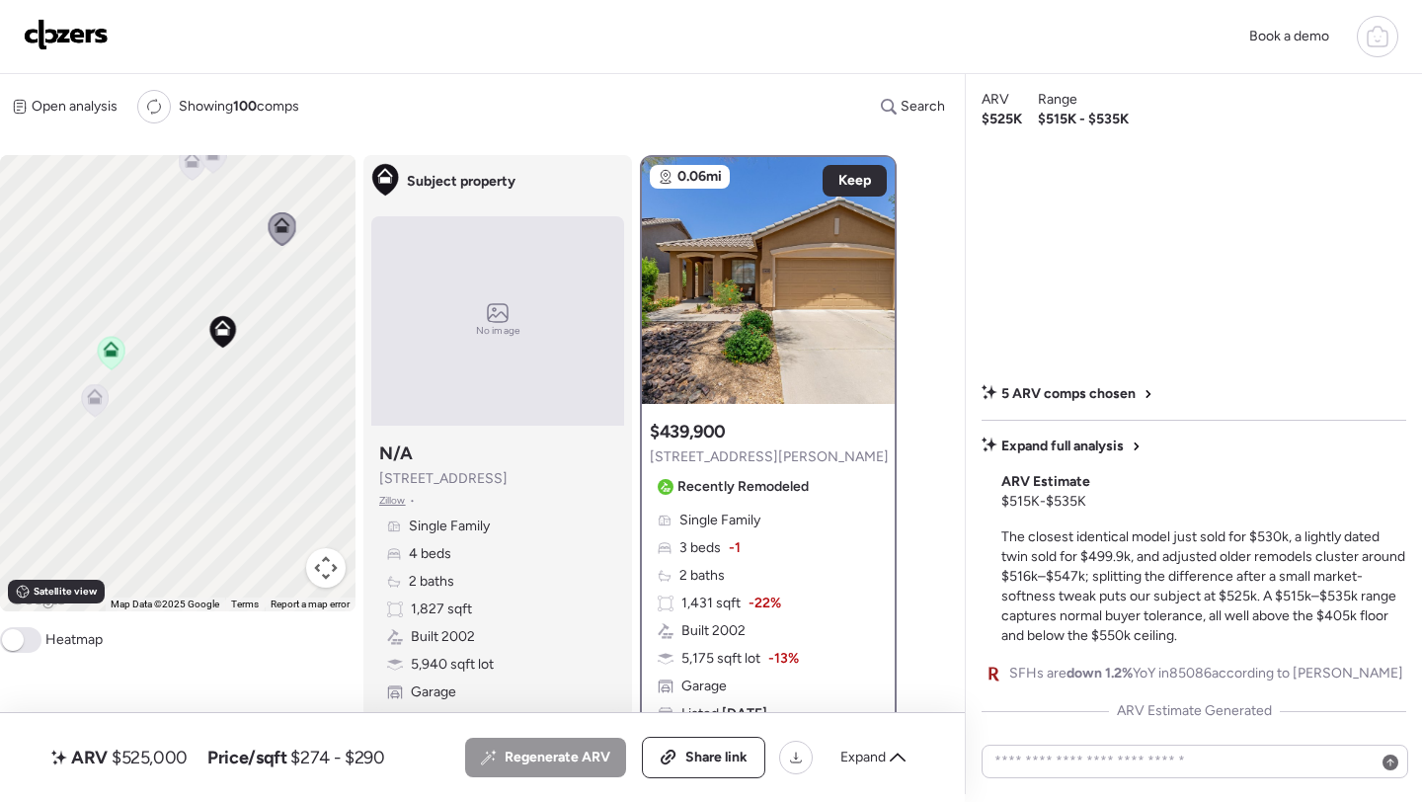
click at [166, 749] on span "$525,000" at bounding box center [150, 758] width 76 height 24
click at [166, 748] on span "$525,000" at bounding box center [150, 758] width 76 height 24
copy span "525,000"
click at [686, 753] on span "Share link" at bounding box center [717, 758] width 62 height 20
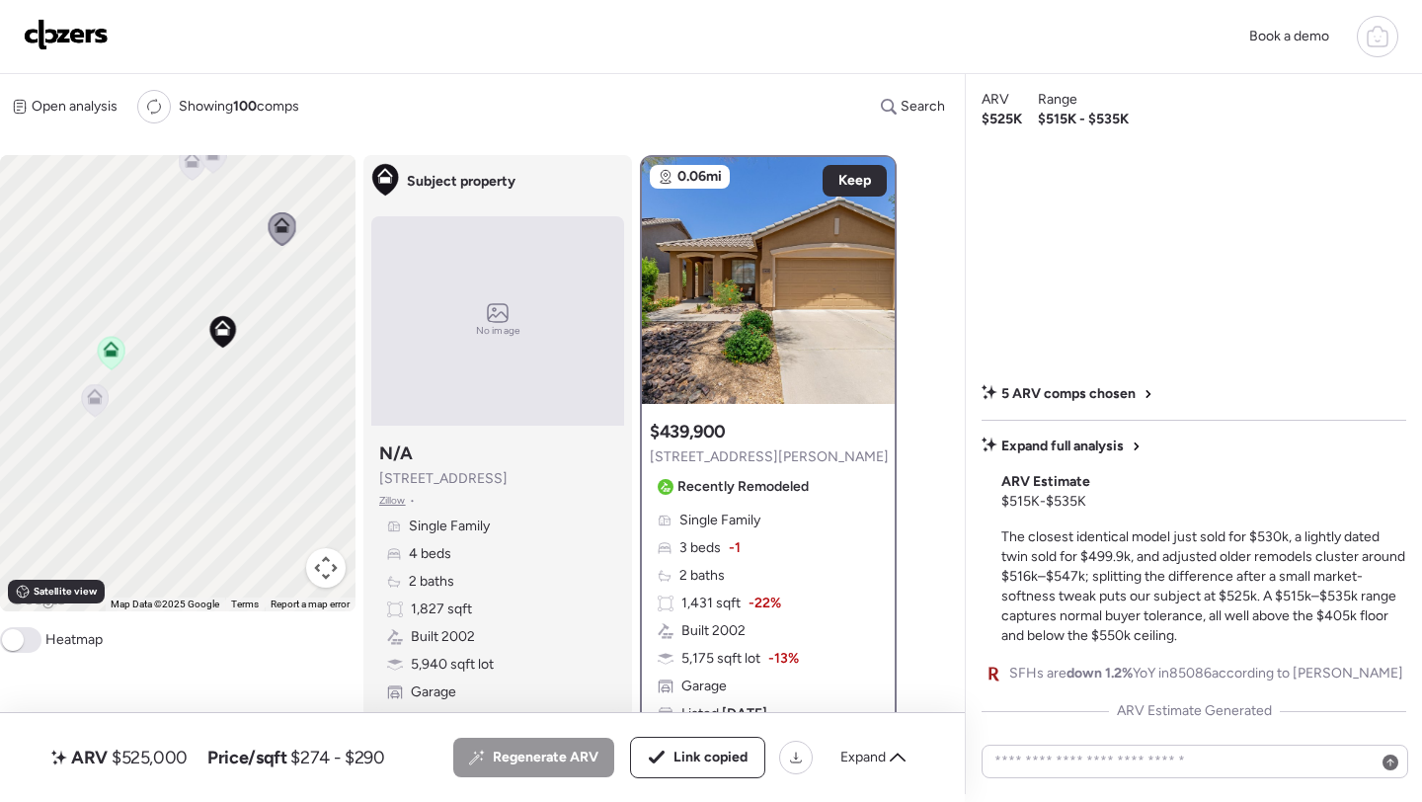
click at [79, 24] on img at bounding box center [66, 35] width 85 height 32
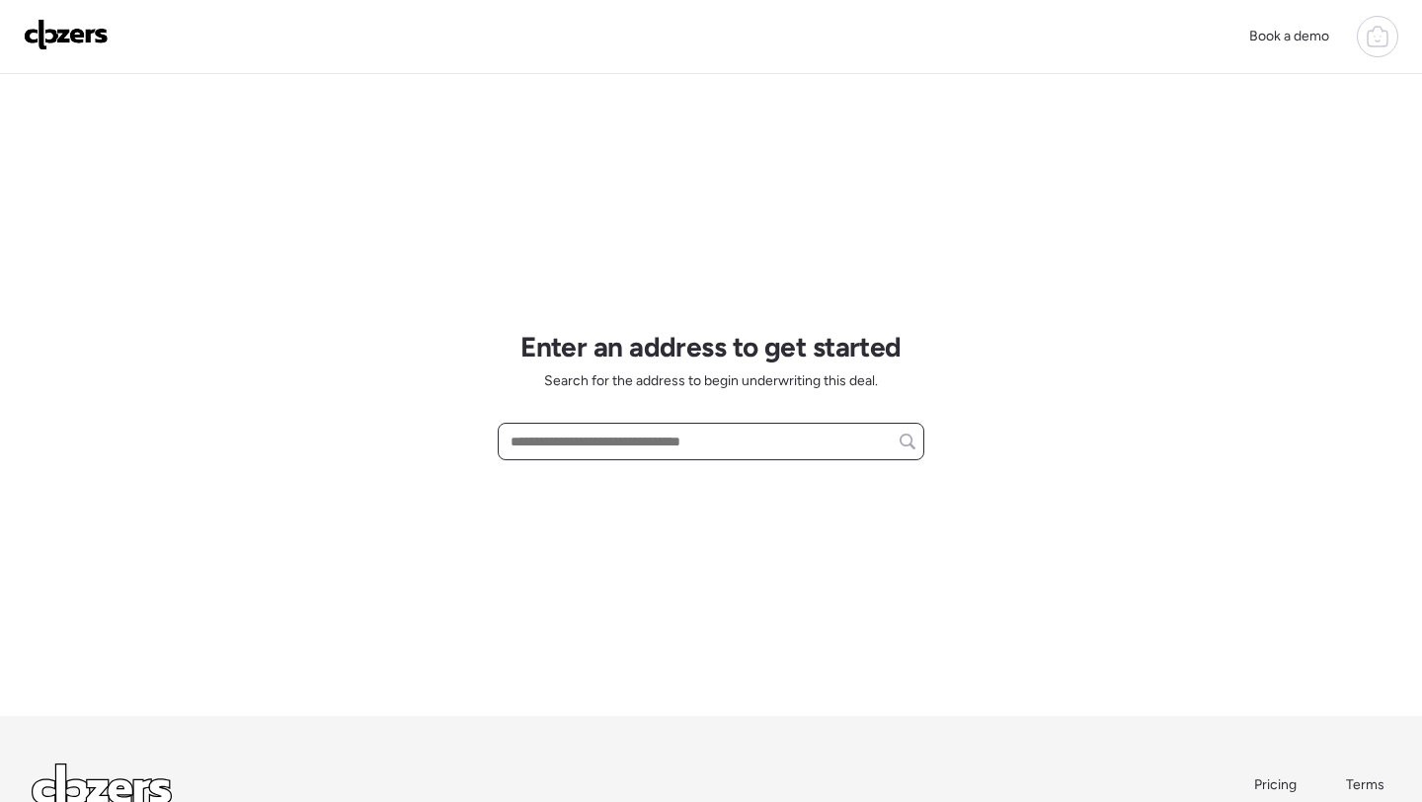
click at [614, 444] on input "text" at bounding box center [711, 442] width 409 height 28
paste input "**********"
click at [609, 443] on input "**********" at bounding box center [711, 442] width 409 height 28
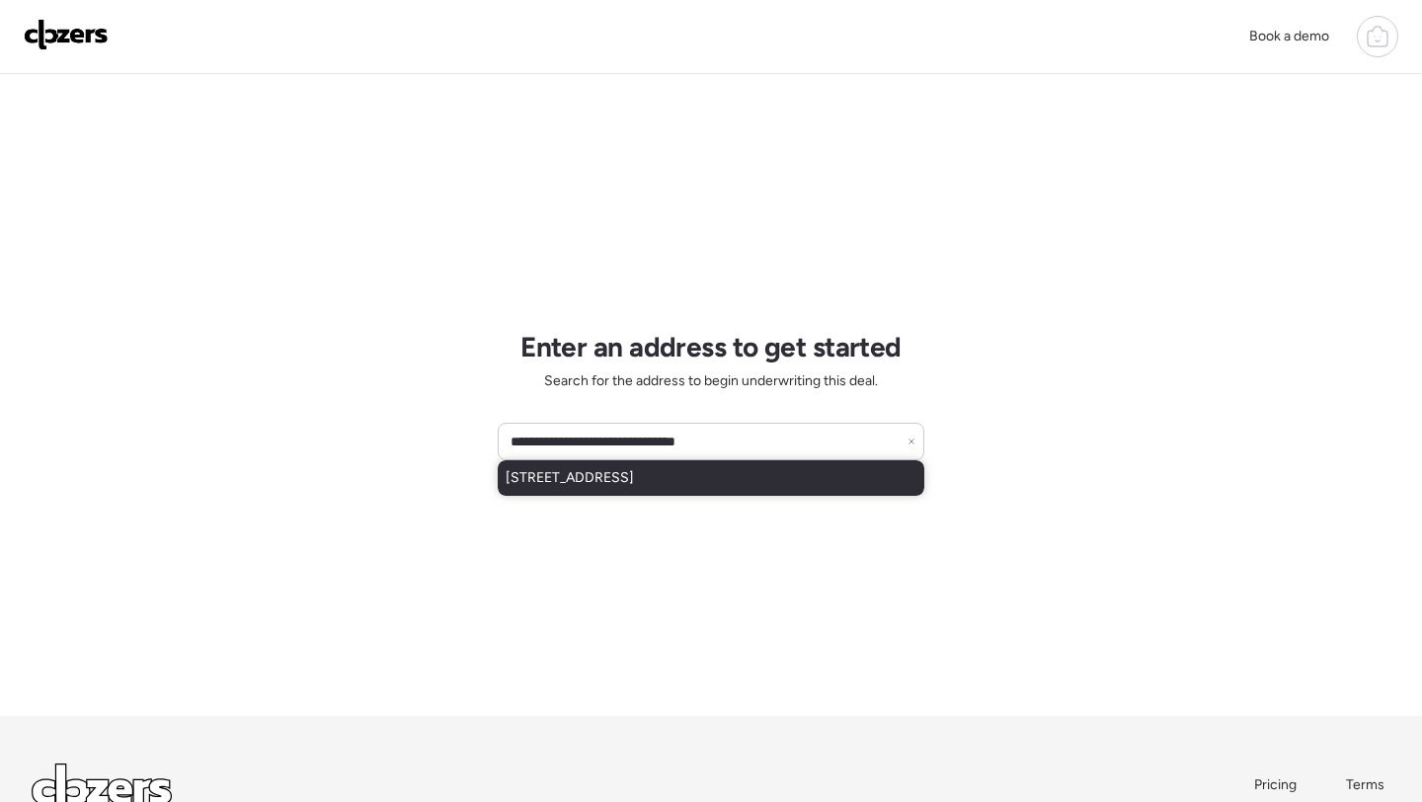
click at [599, 475] on span "[STREET_ADDRESS]" at bounding box center [570, 478] width 128 height 20
type input "**********"
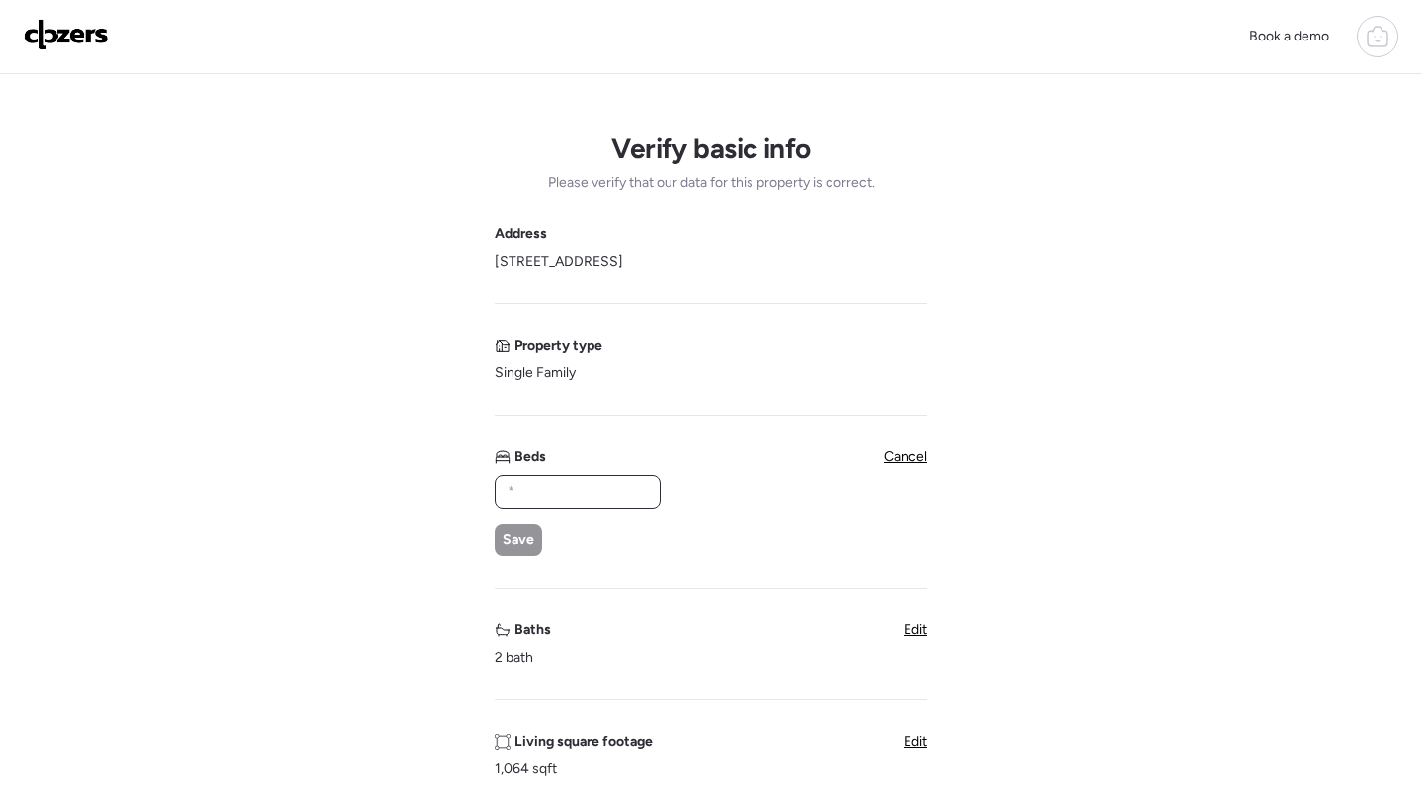
click at [543, 496] on input "text" at bounding box center [578, 492] width 148 height 28
type input "*"
click at [520, 544] on span "Save" at bounding box center [519, 540] width 32 height 20
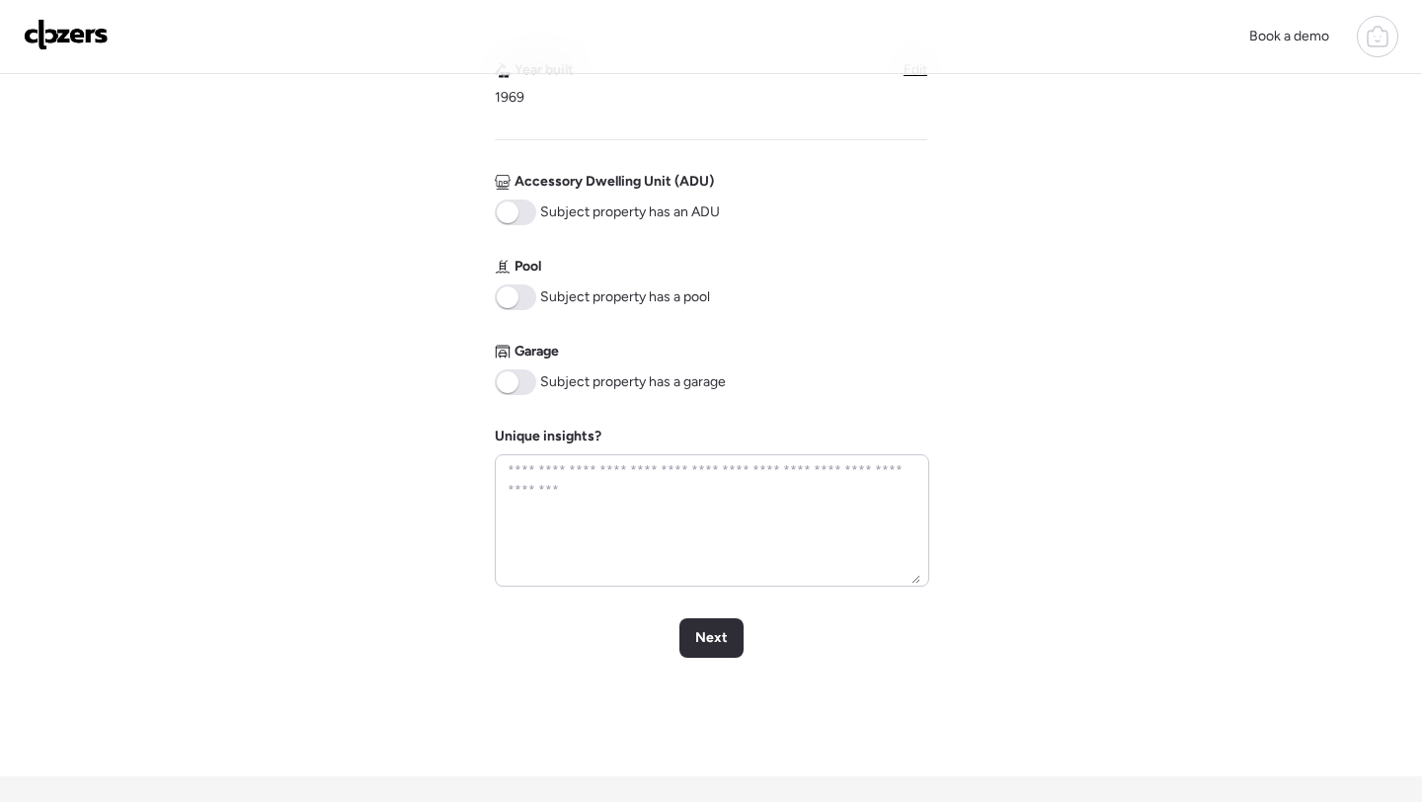
scroll to position [803, 0]
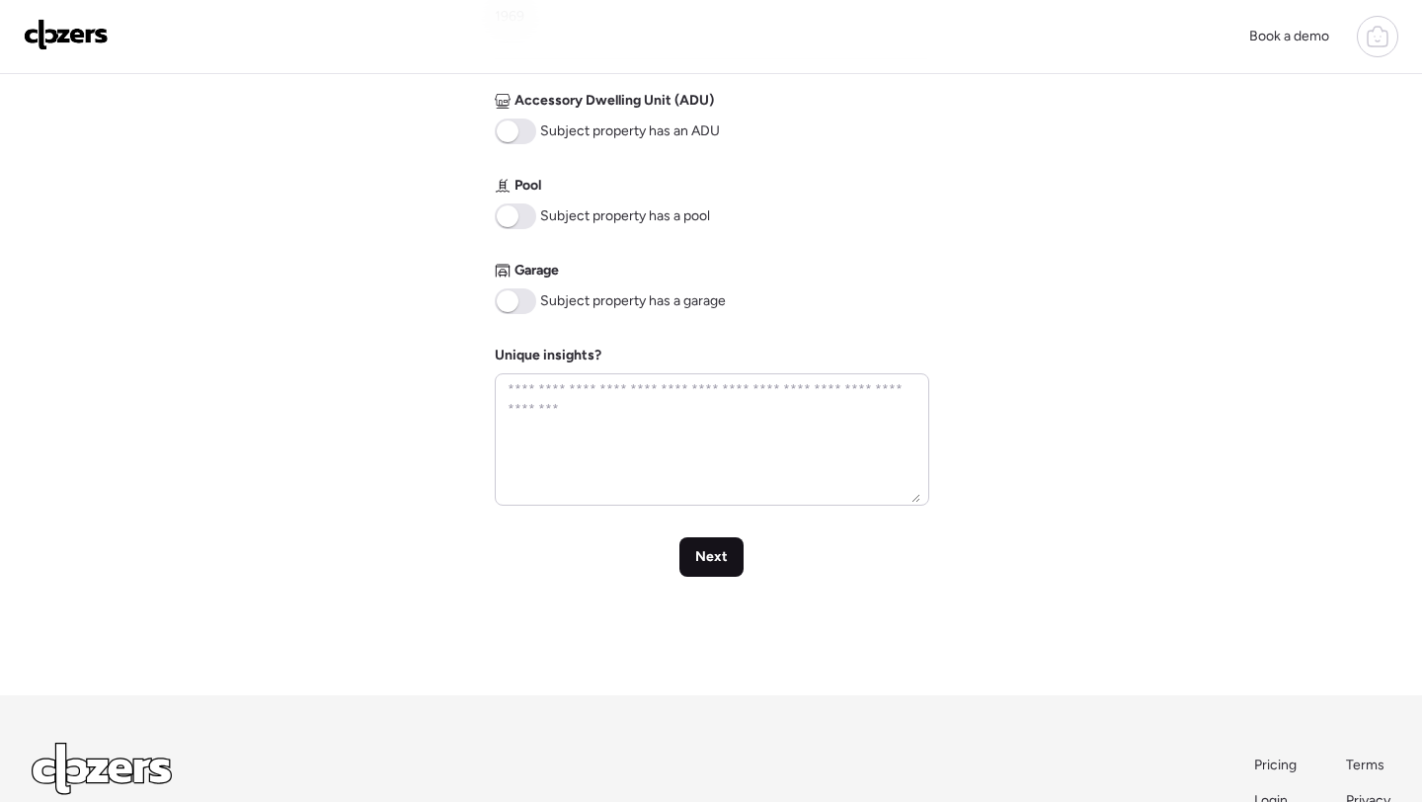
click at [719, 555] on span "Next" at bounding box center [711, 557] width 33 height 20
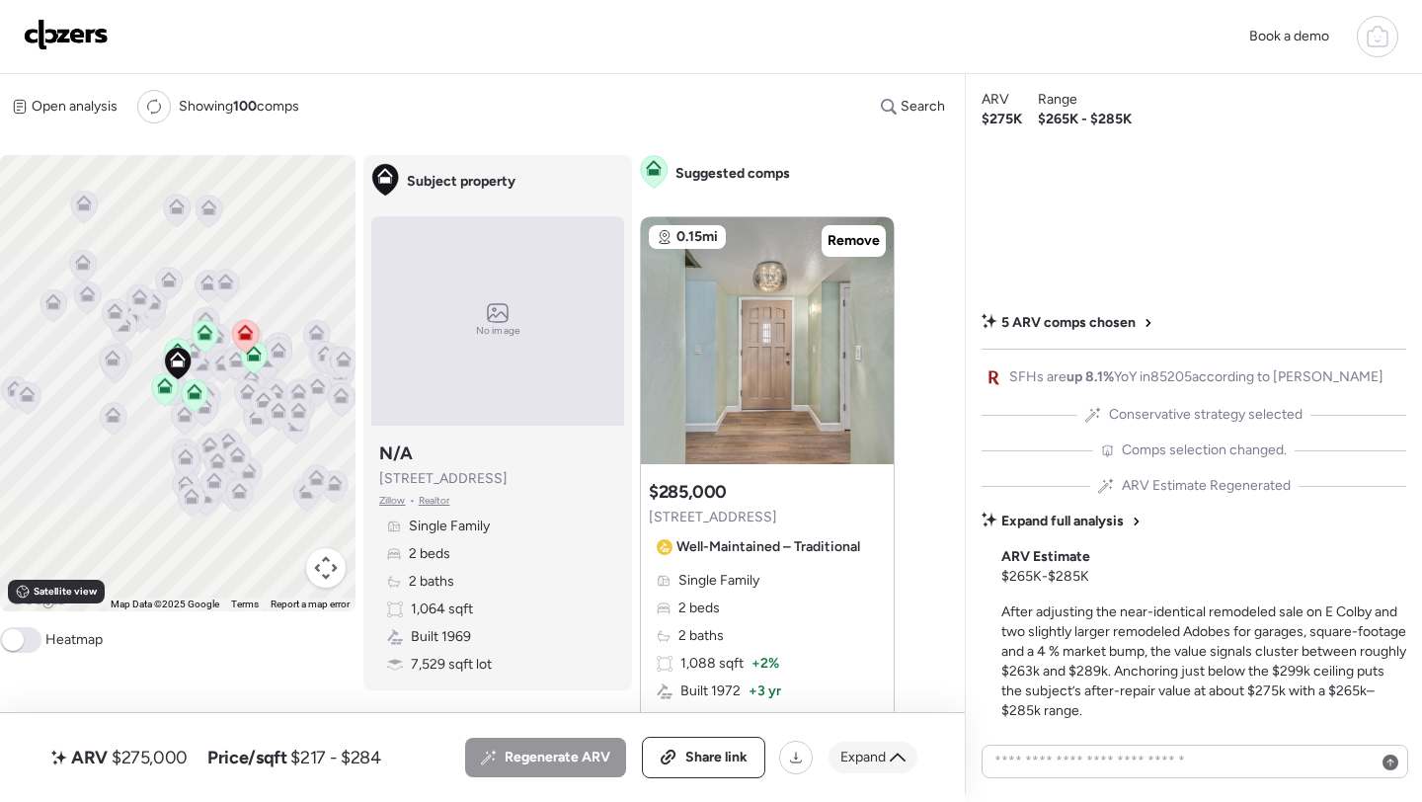
click at [880, 771] on div "Expand" at bounding box center [873, 758] width 89 height 32
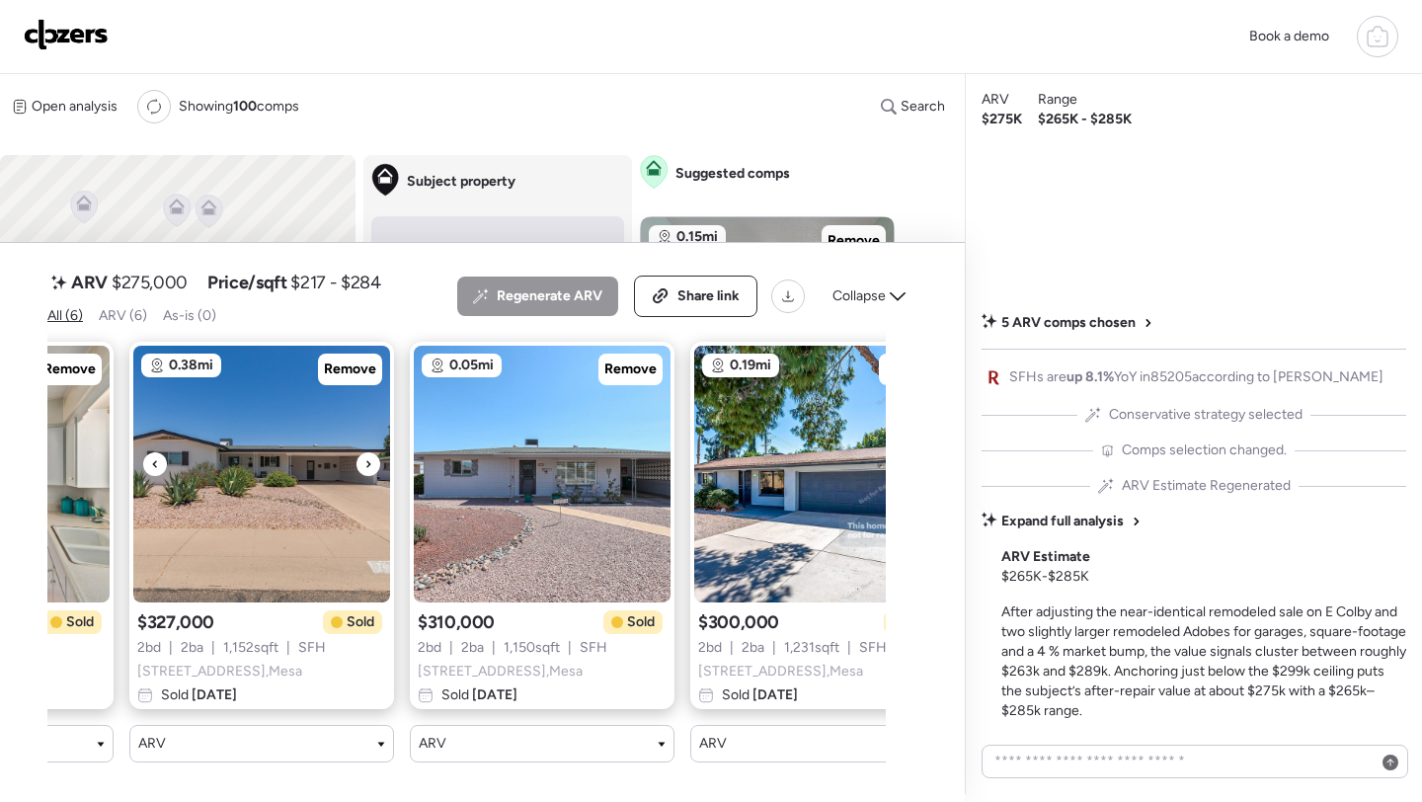
scroll to position [0, 860]
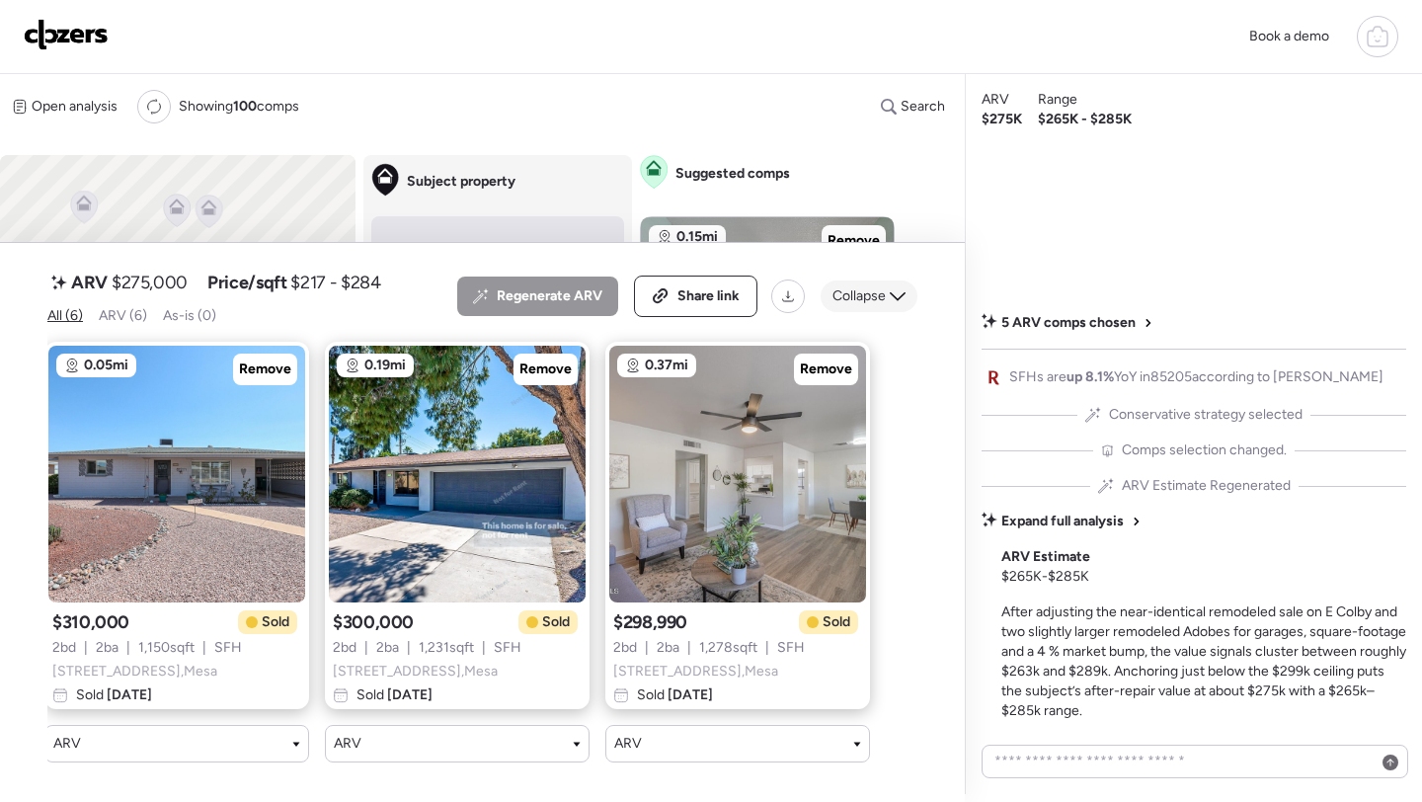
click at [875, 295] on span "Collapse" at bounding box center [859, 296] width 53 height 20
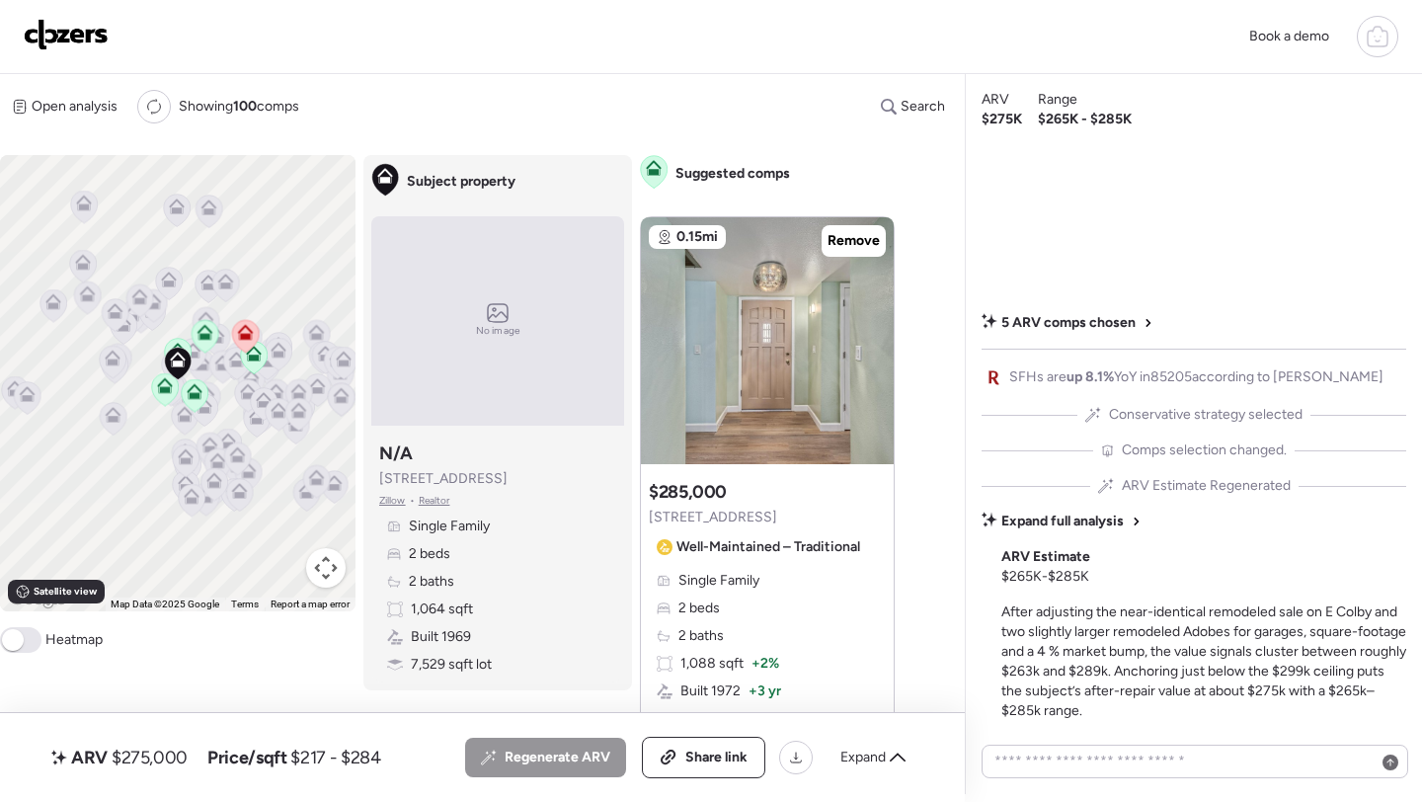
click at [152, 753] on span "$275,000" at bounding box center [150, 758] width 76 height 24
copy span "275,000"
click at [694, 752] on span "Share link" at bounding box center [717, 758] width 62 height 20
click at [75, 41] on img at bounding box center [66, 35] width 85 height 32
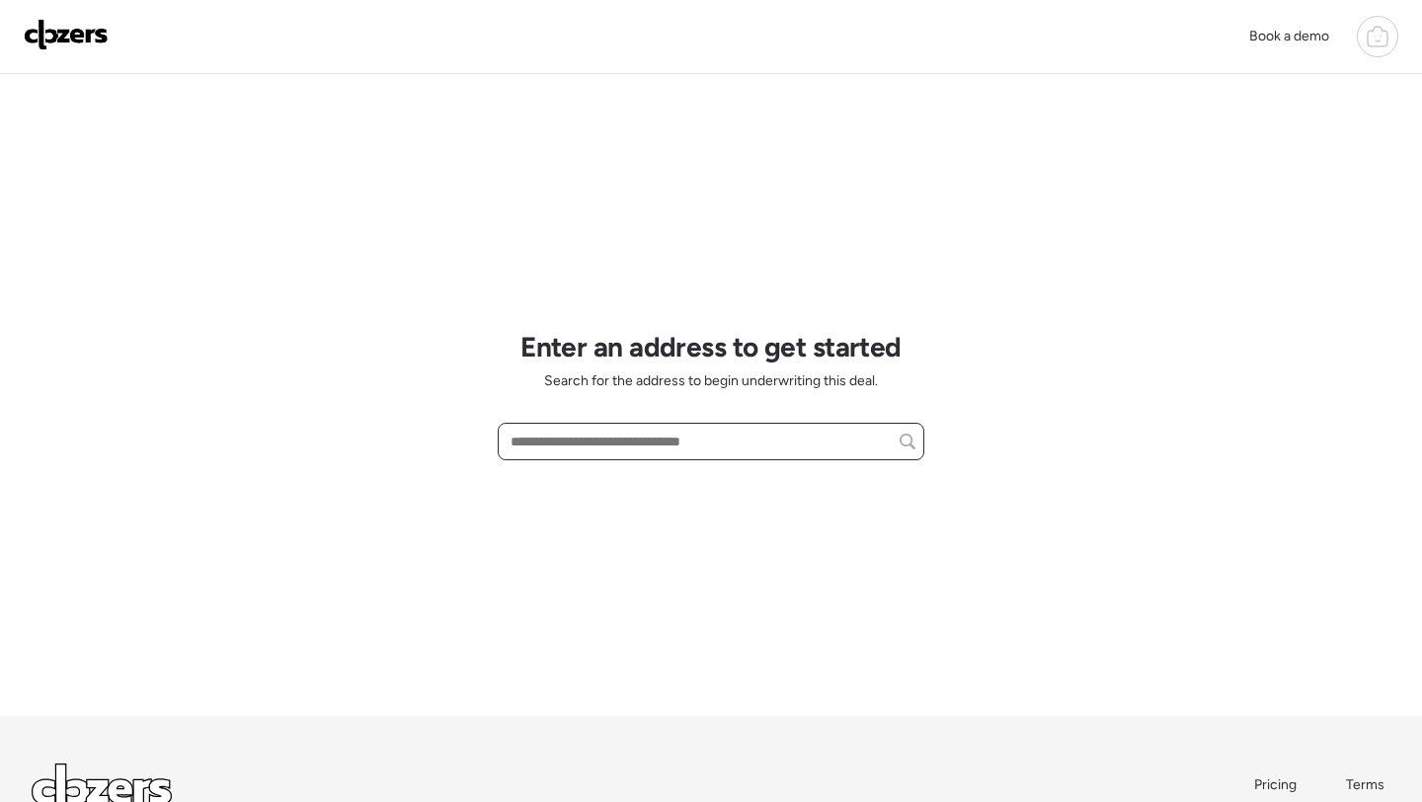
click at [597, 449] on input "text" at bounding box center [711, 442] width 409 height 28
paste input "**********"
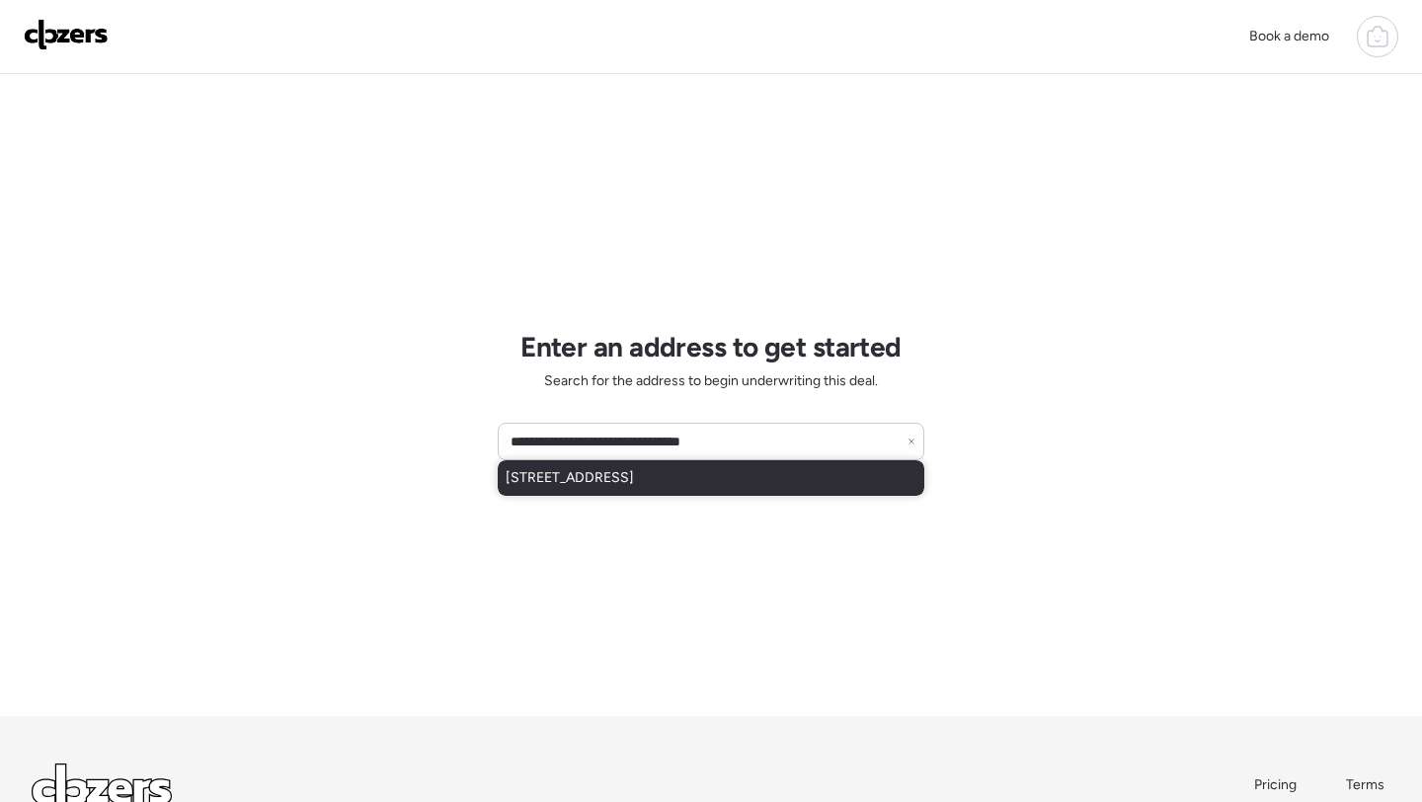
click at [591, 477] on span "[STREET_ADDRESS]" at bounding box center [570, 478] width 128 height 20
type input "**********"
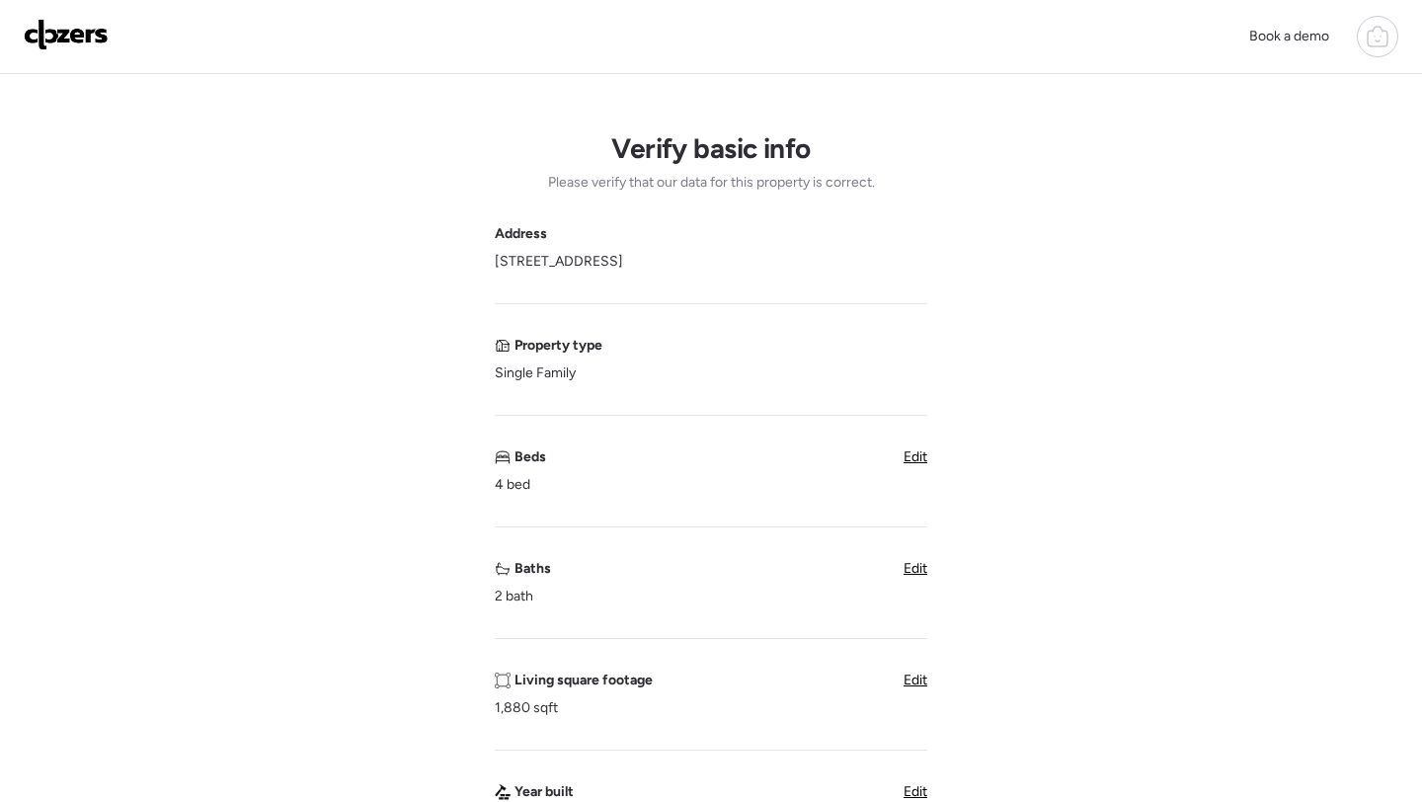
click at [918, 570] on span "Edit" at bounding box center [916, 568] width 24 height 17
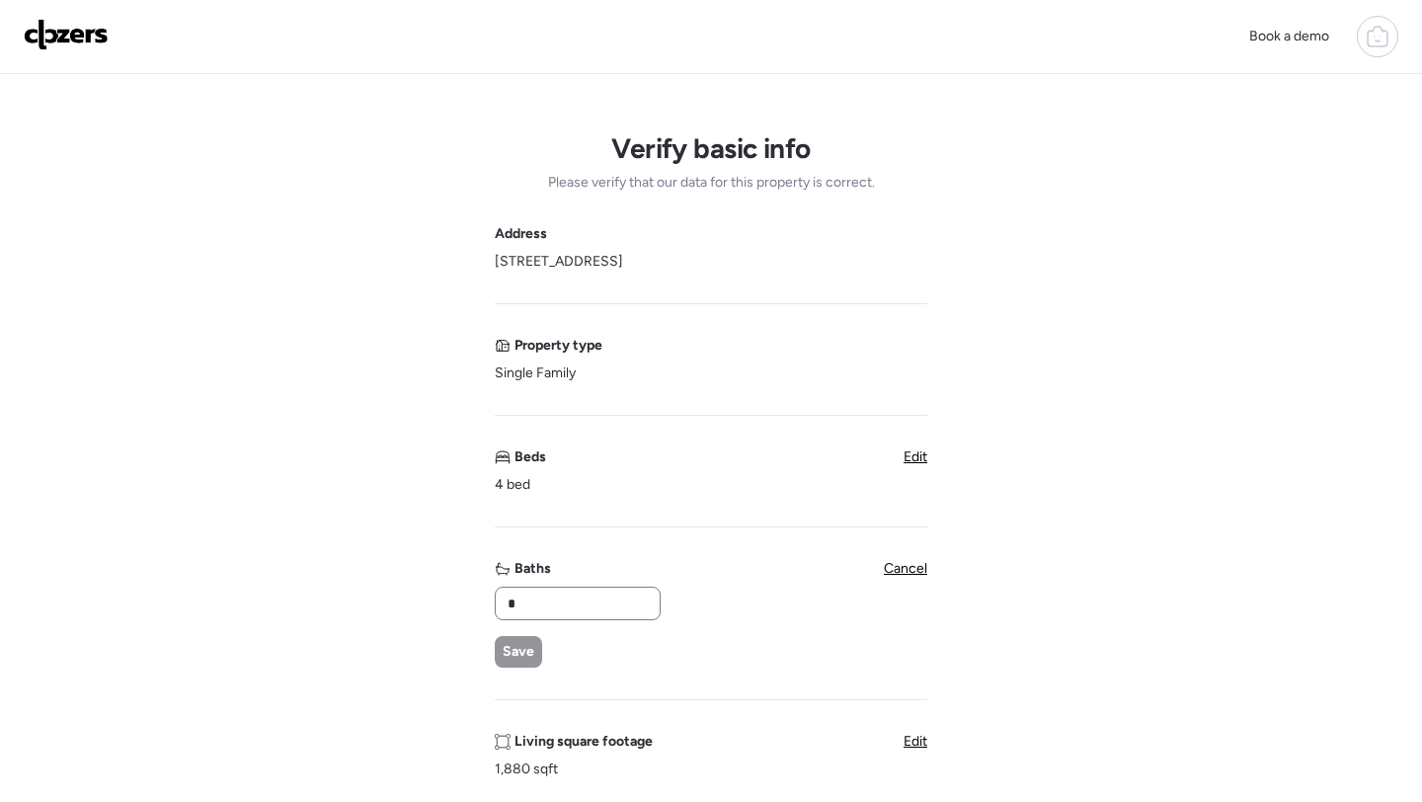
click at [546, 588] on div "*" at bounding box center [578, 604] width 166 height 34
click at [540, 608] on input "*" at bounding box center [578, 604] width 148 height 28
type input "*"
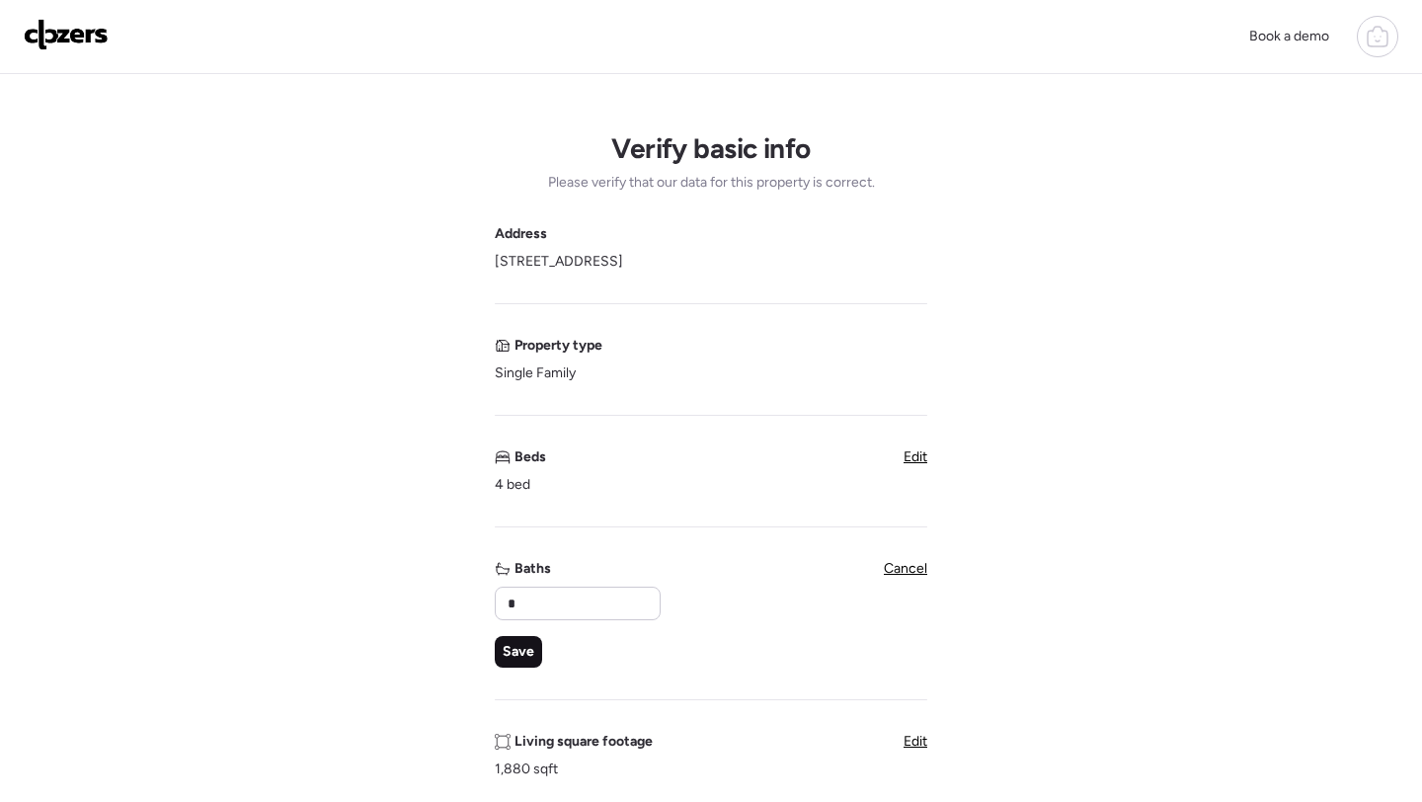
click at [520, 651] on span "Save" at bounding box center [519, 652] width 32 height 20
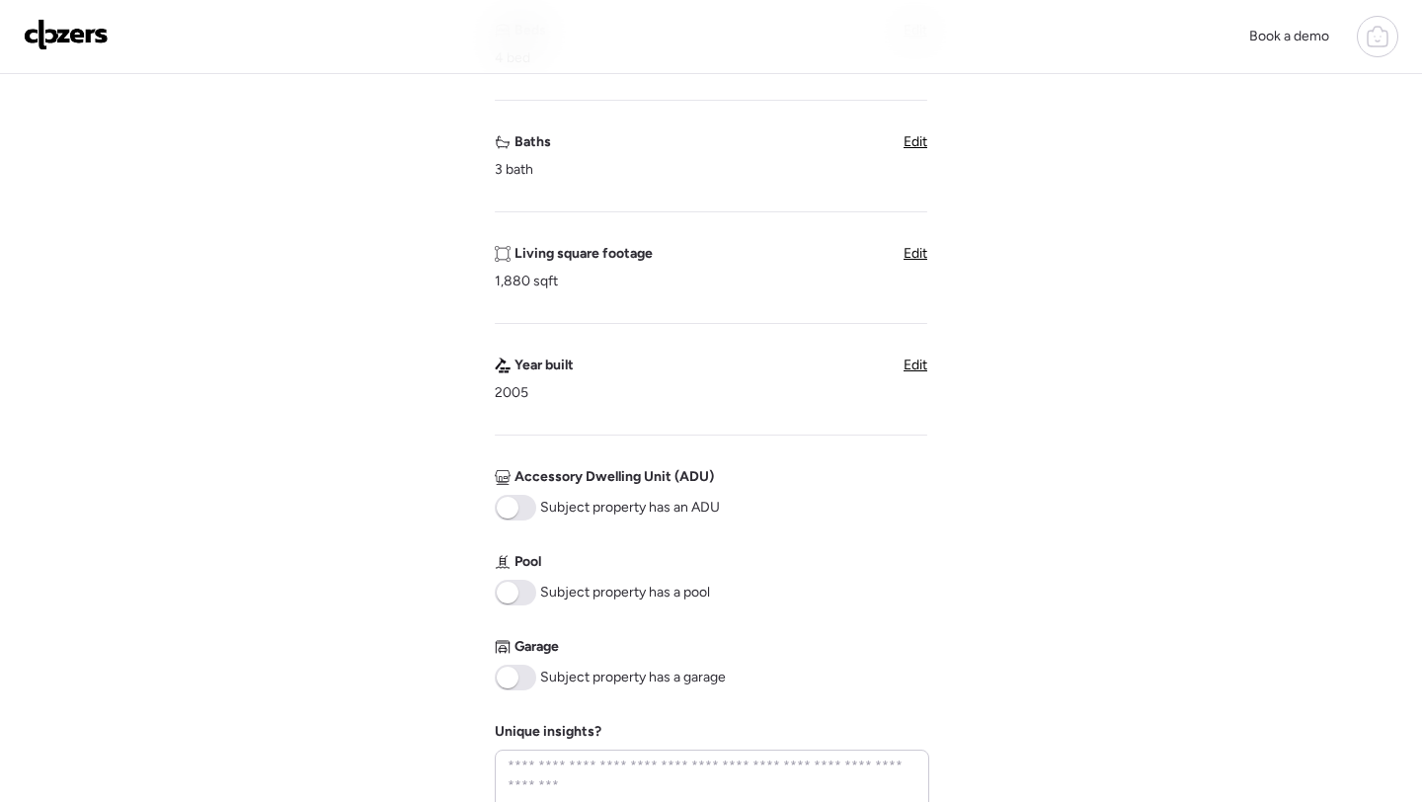
scroll to position [494, 0]
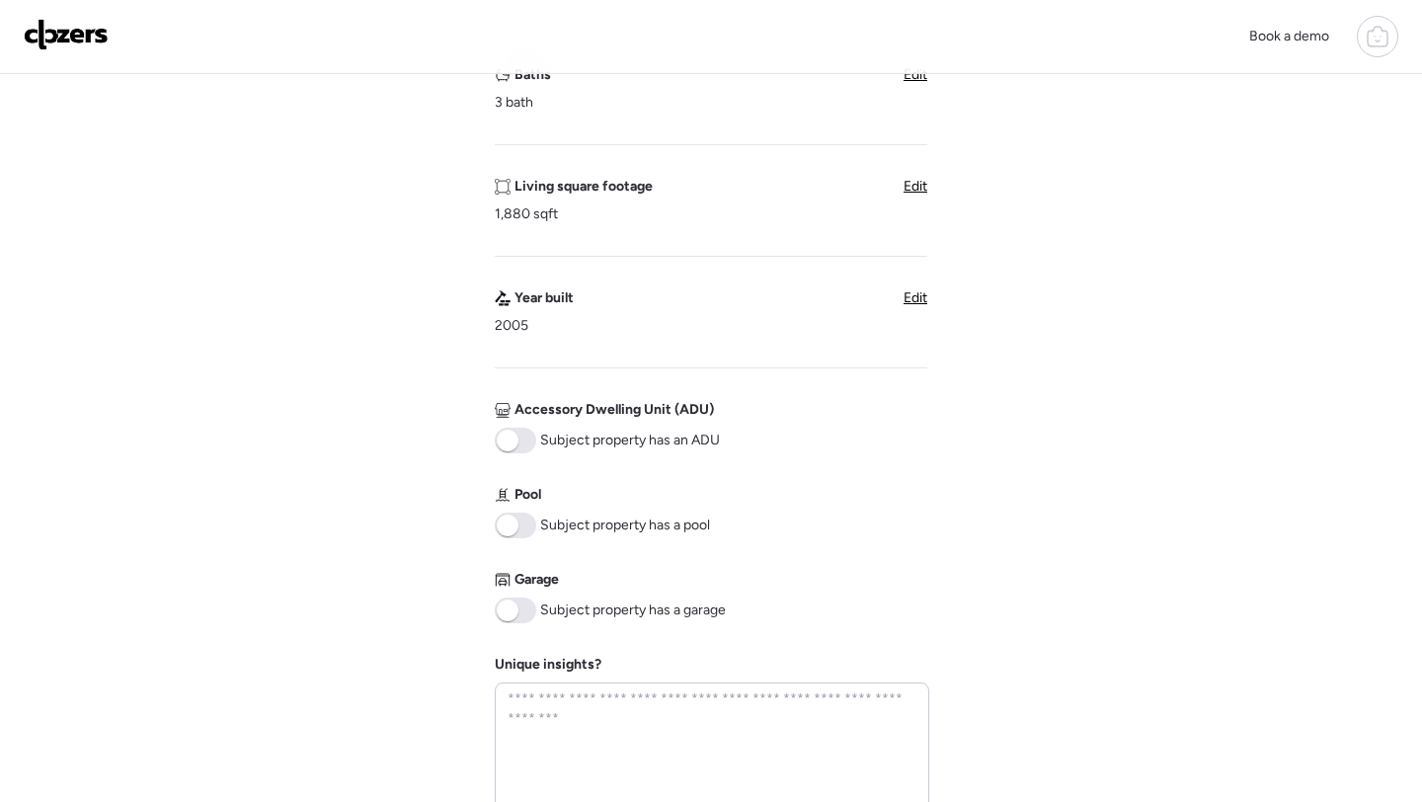
click at [524, 624] on div "Address [STREET_ADDRESS] Property type Single Family Beds 4 bed Edit Baths 3 ba…" at bounding box center [711, 272] width 433 height 1085
click at [523, 608] on span at bounding box center [515, 611] width 41 height 26
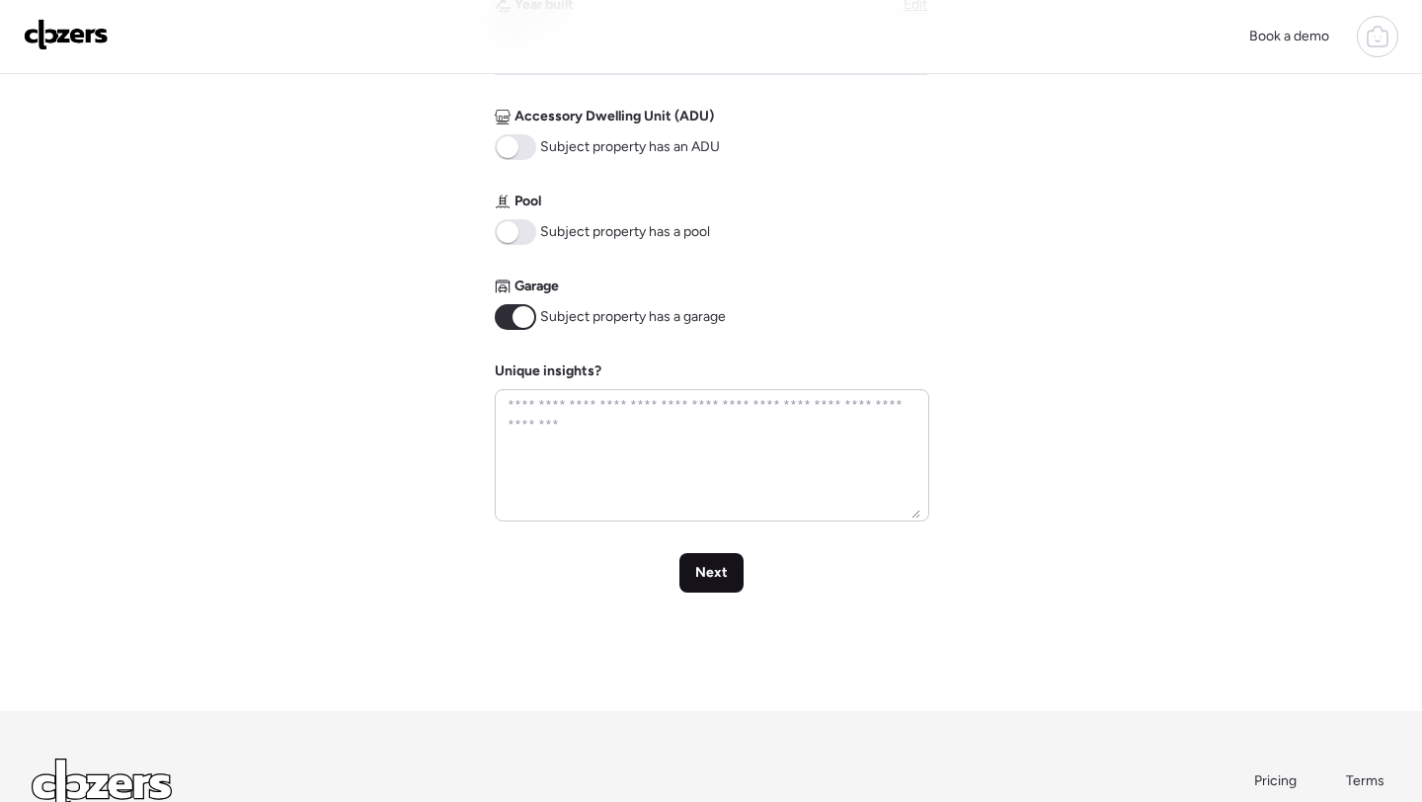
click at [725, 571] on span "Next" at bounding box center [711, 573] width 33 height 20
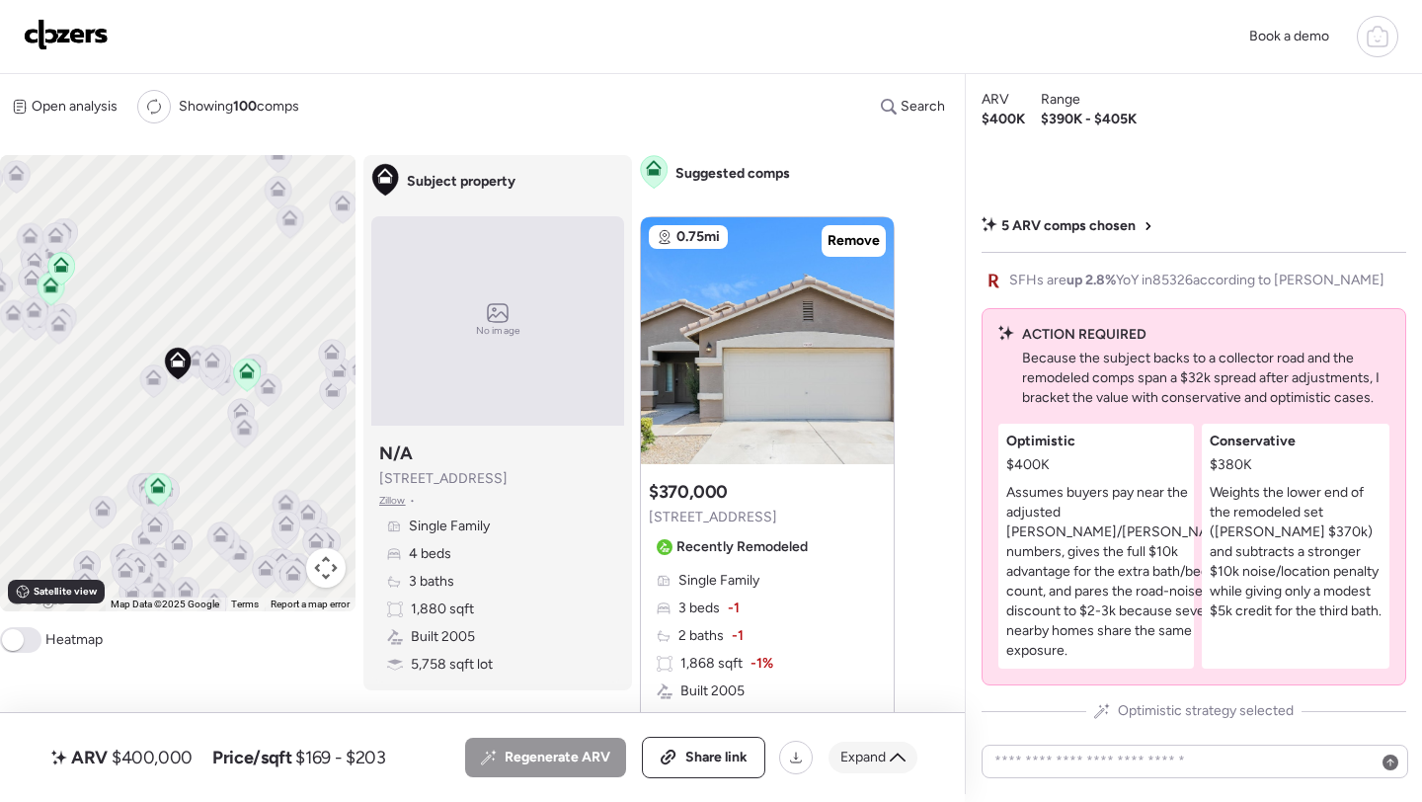
click at [879, 746] on div "Expand" at bounding box center [873, 758] width 89 height 32
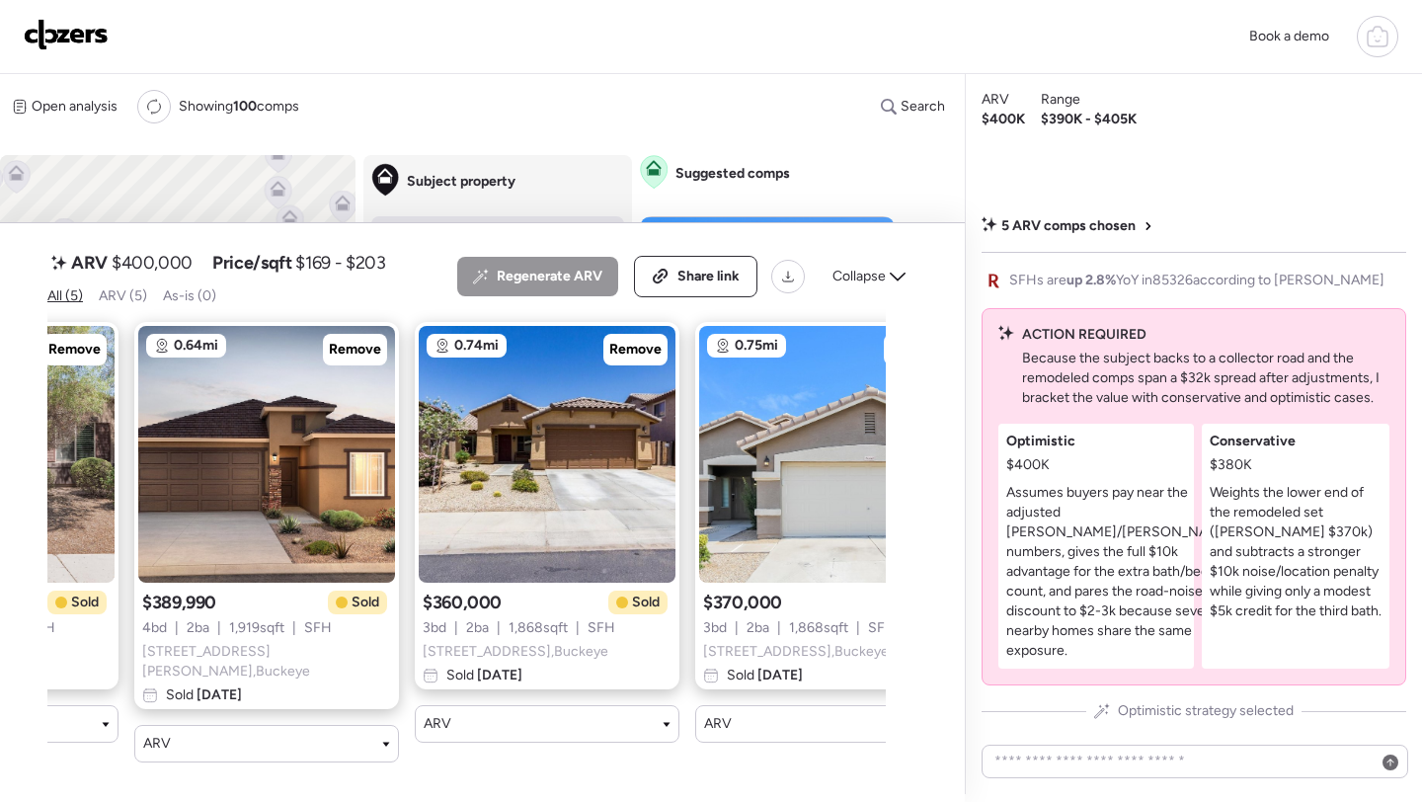
scroll to position [0, 299]
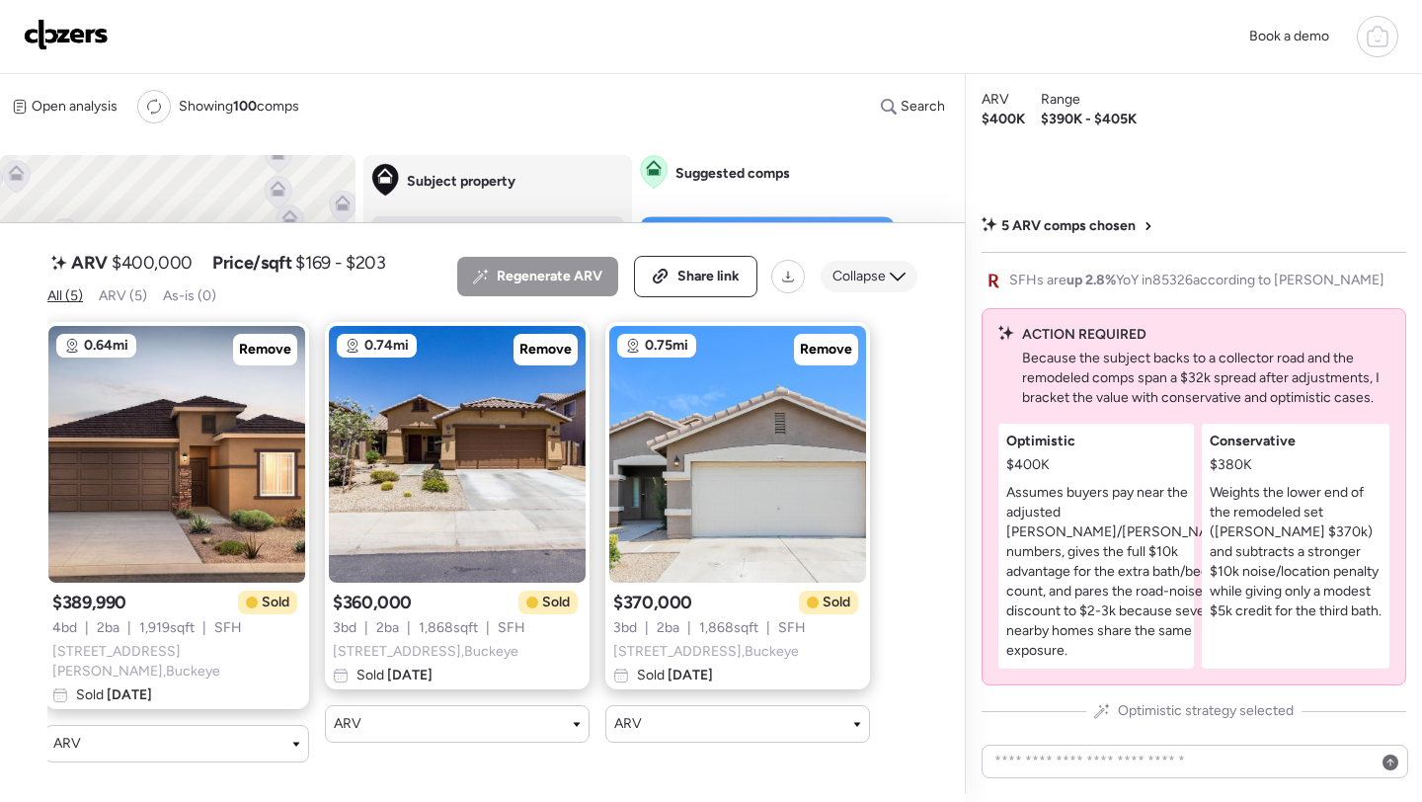
click at [864, 292] on div "Collapse" at bounding box center [869, 277] width 97 height 32
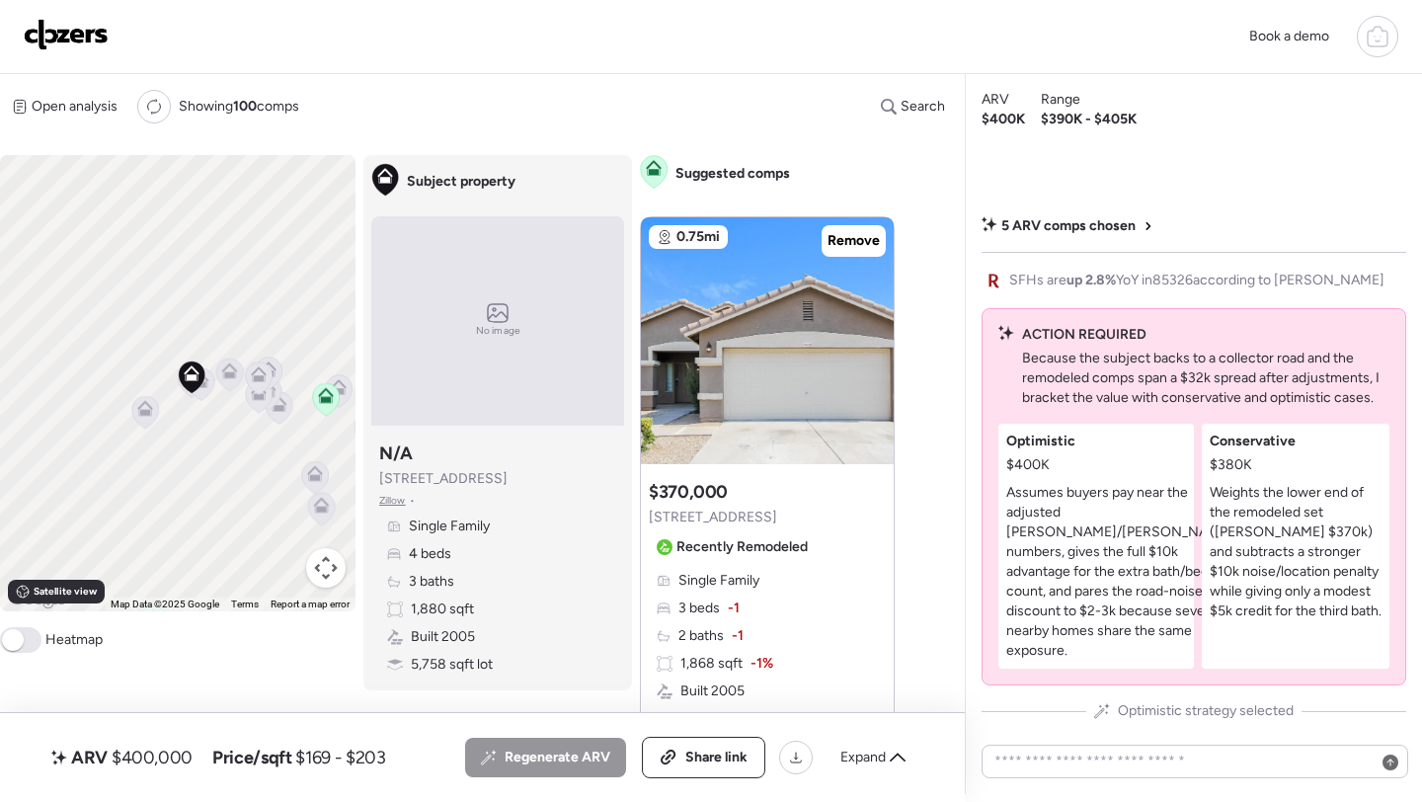
click at [203, 391] on icon at bounding box center [192, 378] width 28 height 34
click at [207, 395] on icon at bounding box center [201, 384] width 27 height 33
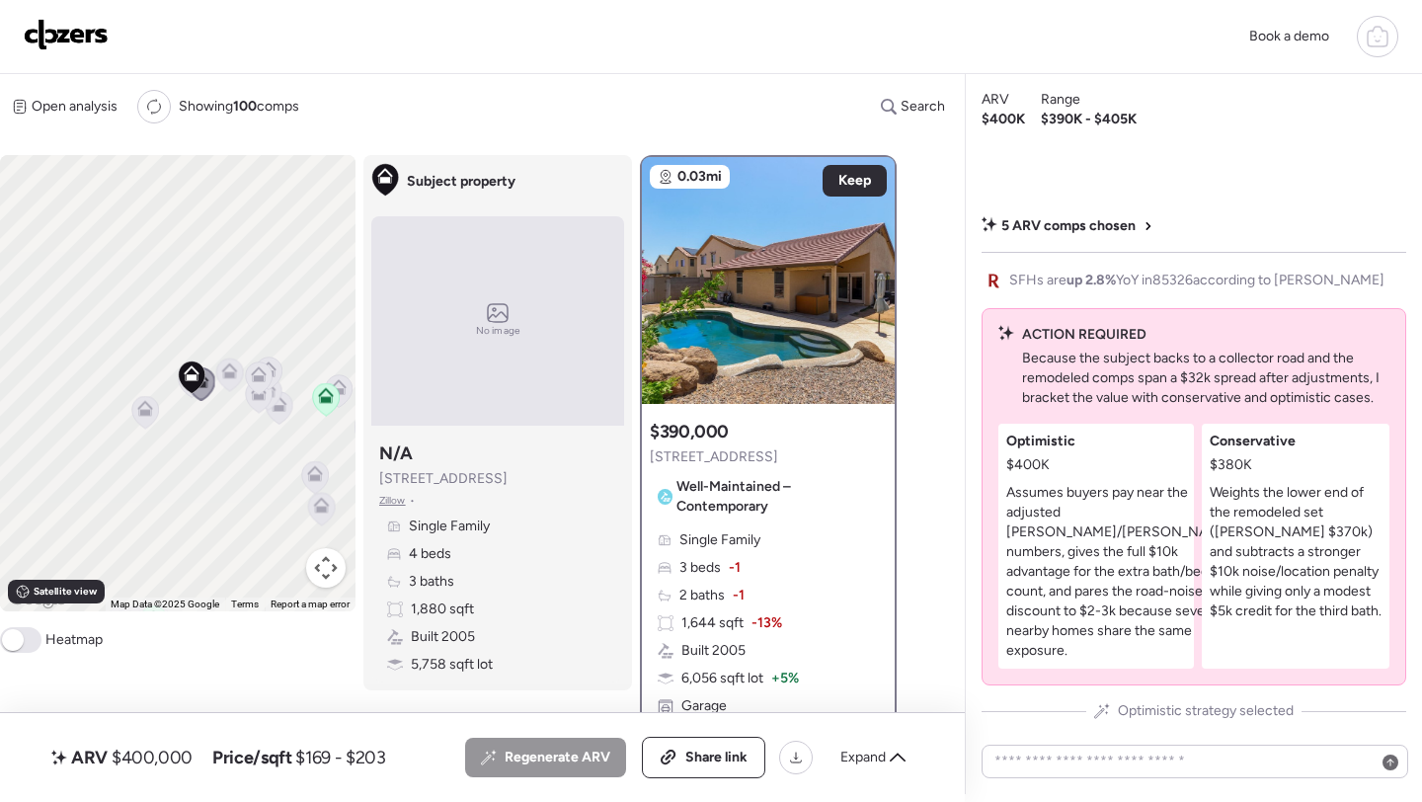
click at [158, 766] on span "$400,000" at bounding box center [152, 758] width 81 height 24
copy span "400,000"
click at [708, 753] on span "Share link" at bounding box center [717, 758] width 62 height 20
click at [78, 34] on img at bounding box center [66, 35] width 85 height 32
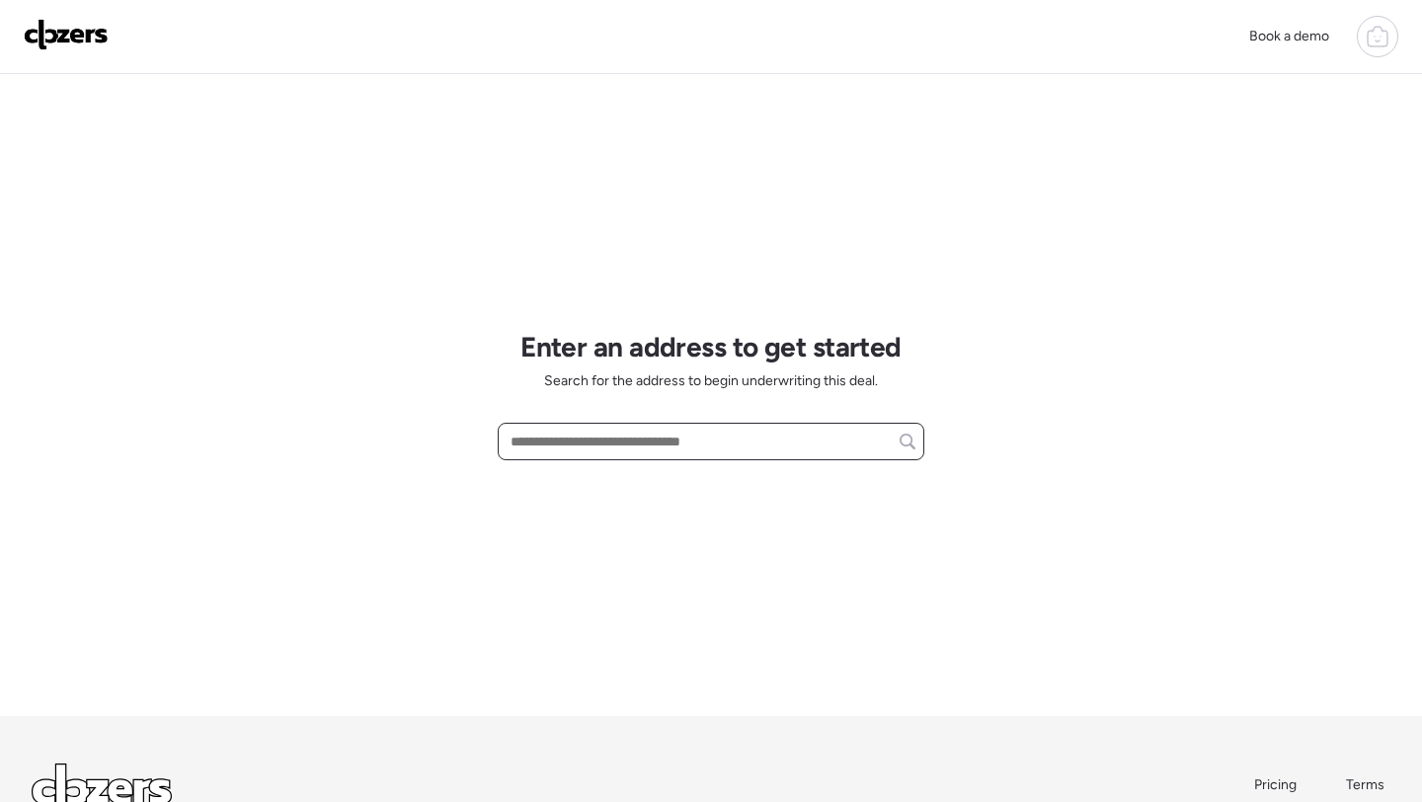
click at [611, 445] on input "text" at bounding box center [711, 442] width 409 height 28
paste input "**********"
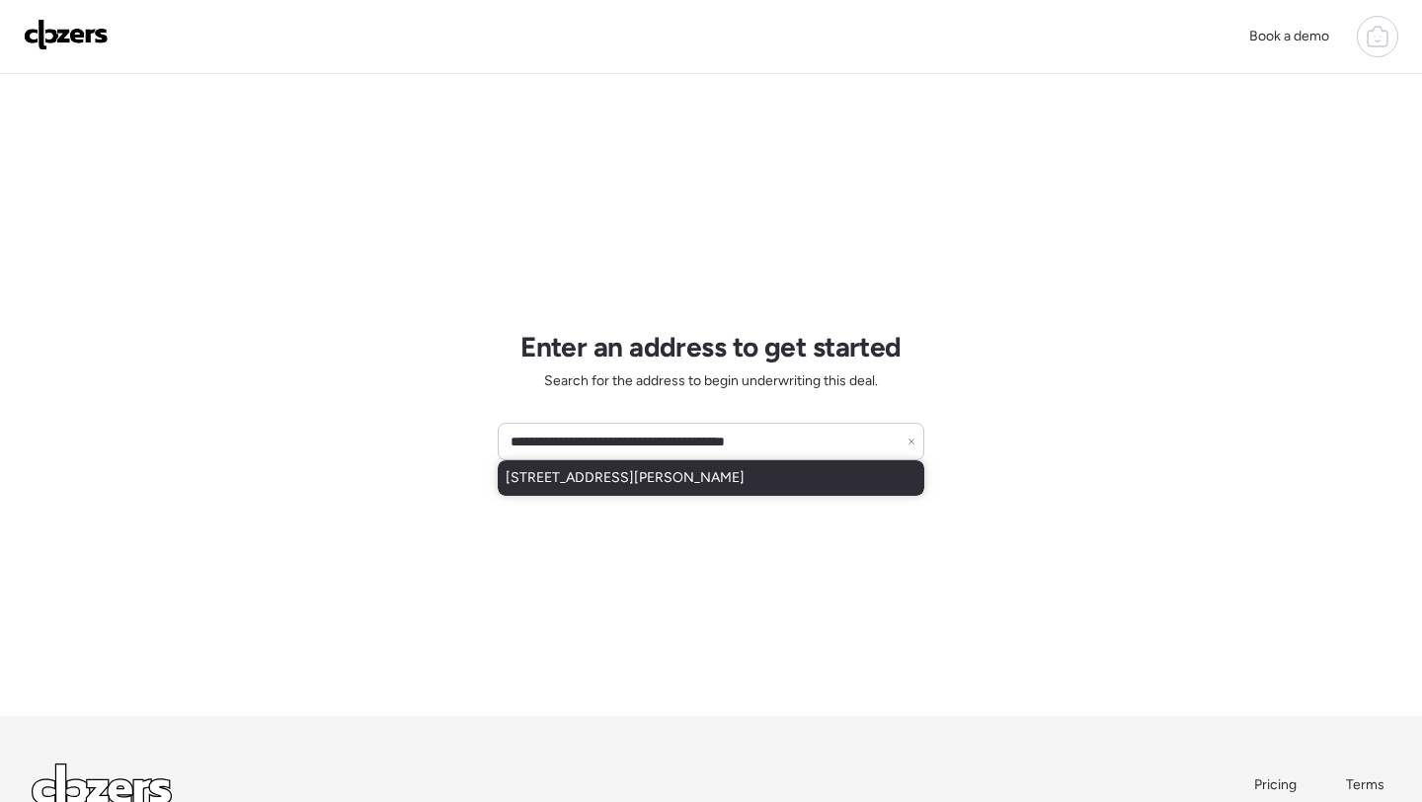
click at [605, 475] on span "16207 N Runyon Pl, Fountain Hills, AZ, 85268" at bounding box center [625, 478] width 239 height 20
type input "**********"
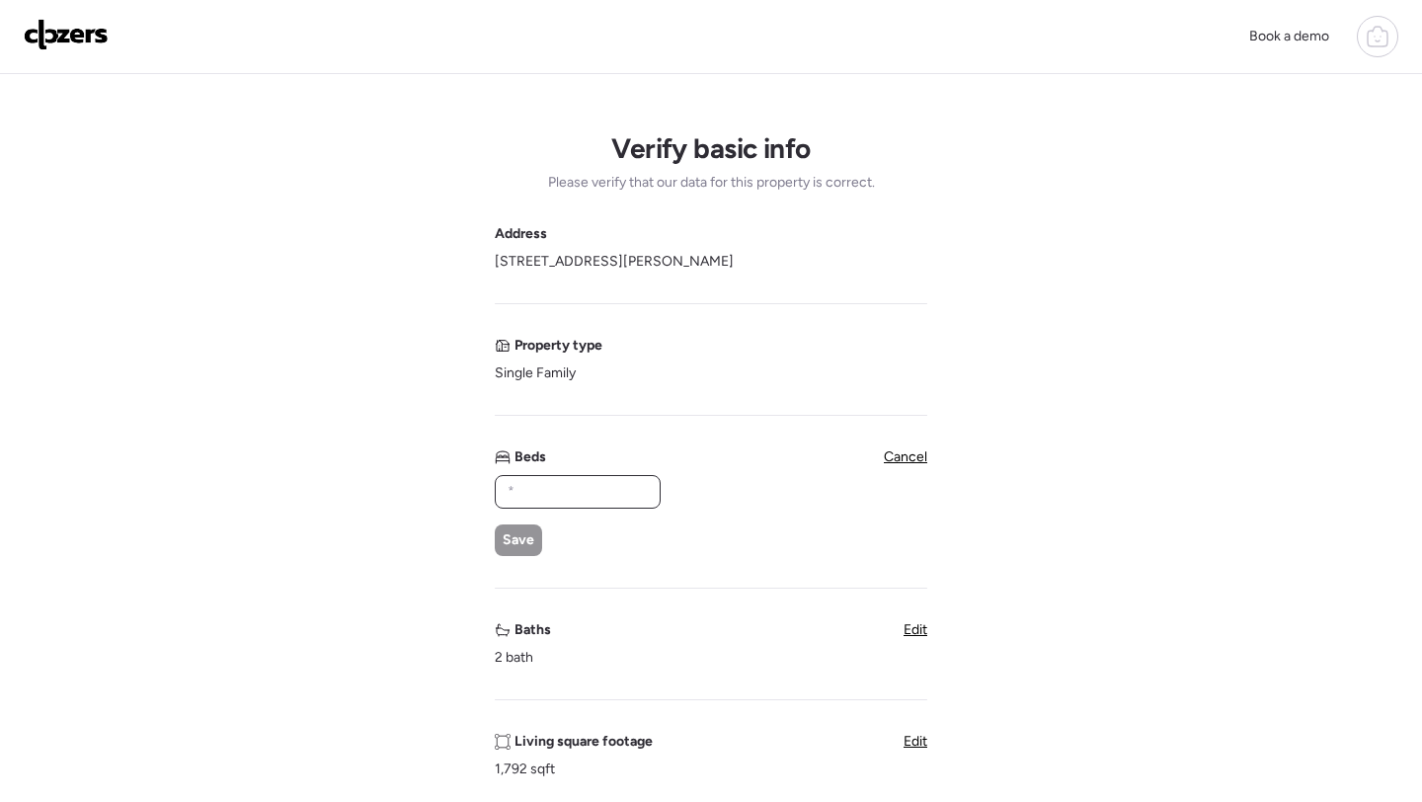
click at [573, 495] on input "text" at bounding box center [578, 492] width 148 height 28
type input "*"
click at [519, 534] on span "Save" at bounding box center [519, 540] width 32 height 20
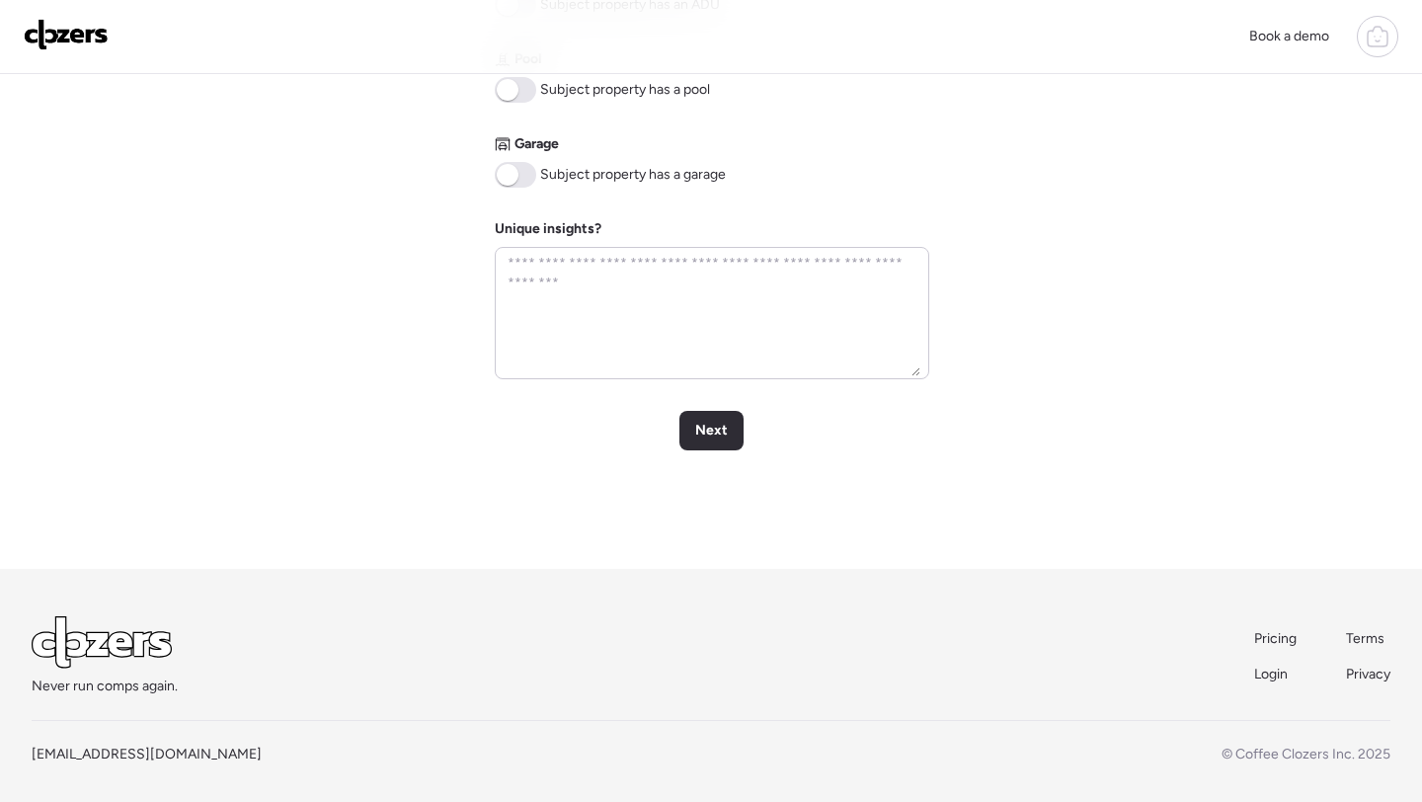
scroll to position [940, 0]
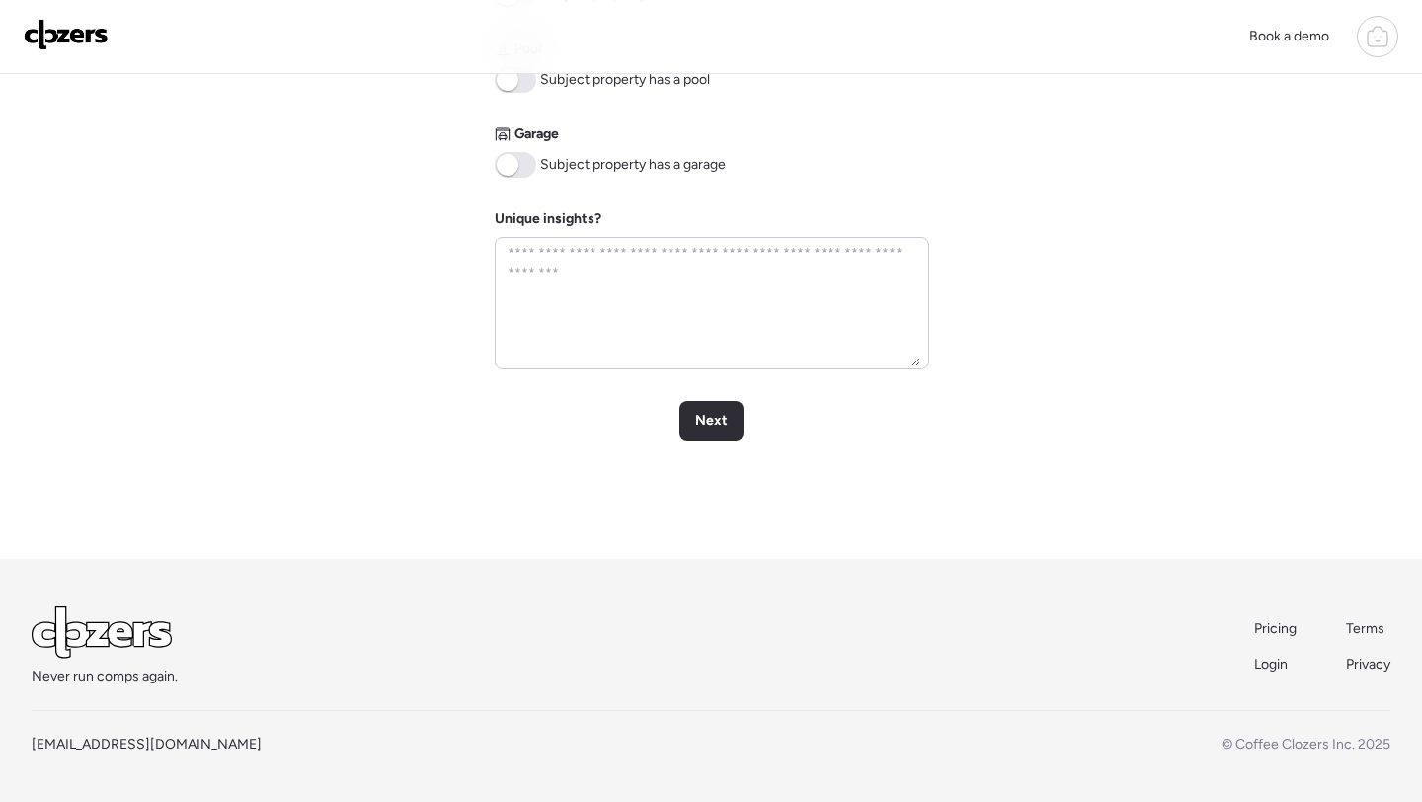
click at [535, 169] on span at bounding box center [515, 165] width 41 height 26
click at [710, 424] on span "Next" at bounding box center [711, 421] width 33 height 20
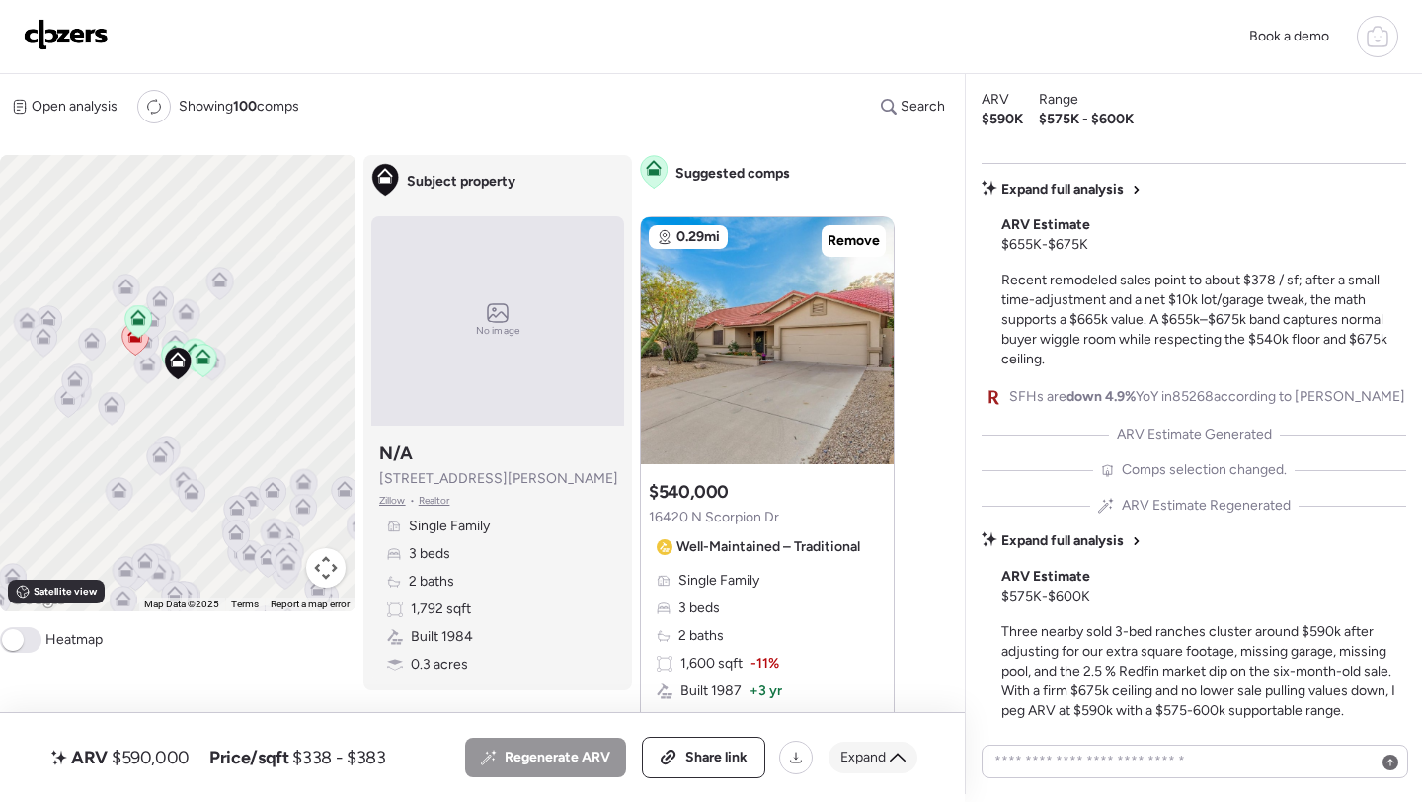
click at [857, 742] on div "Expand" at bounding box center [873, 758] width 89 height 32
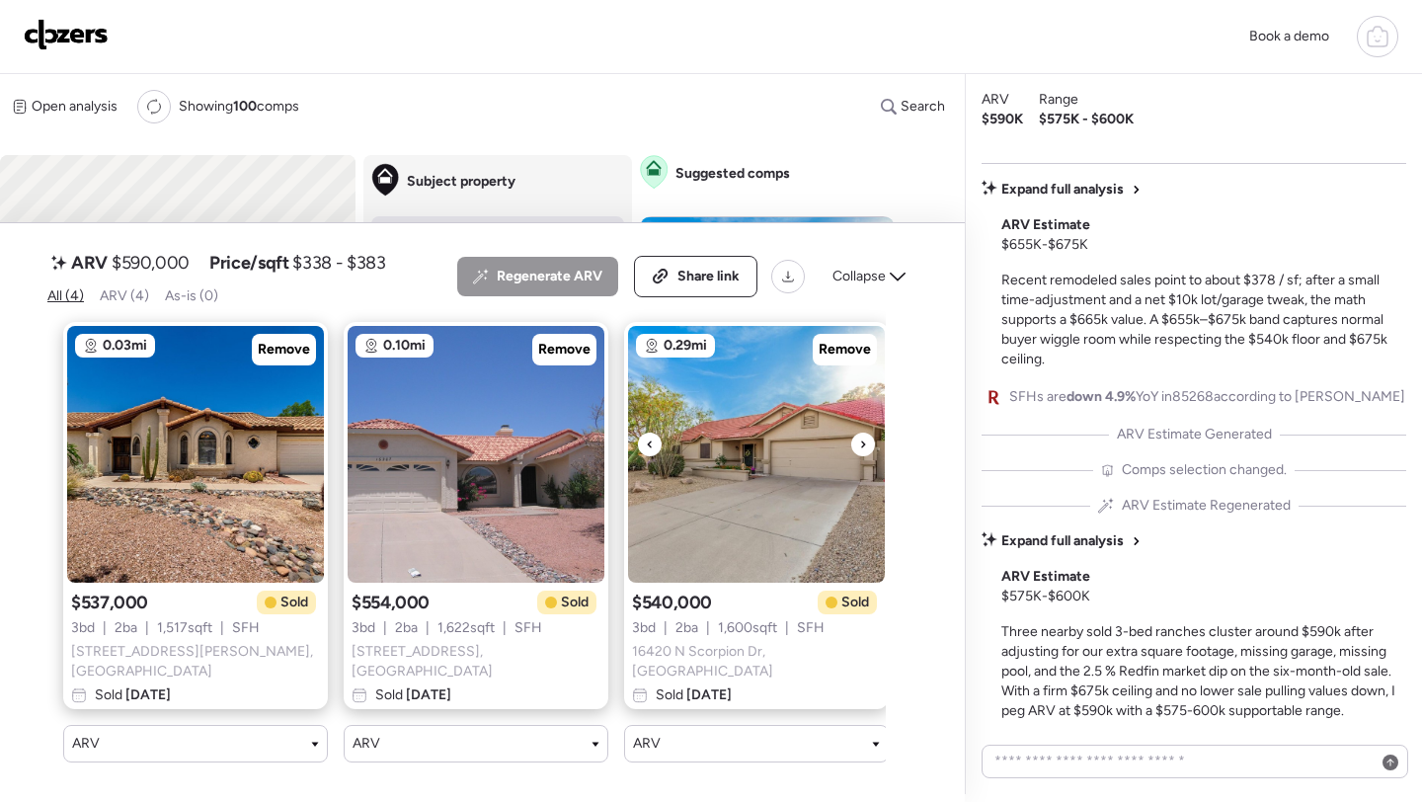
scroll to position [0, 299]
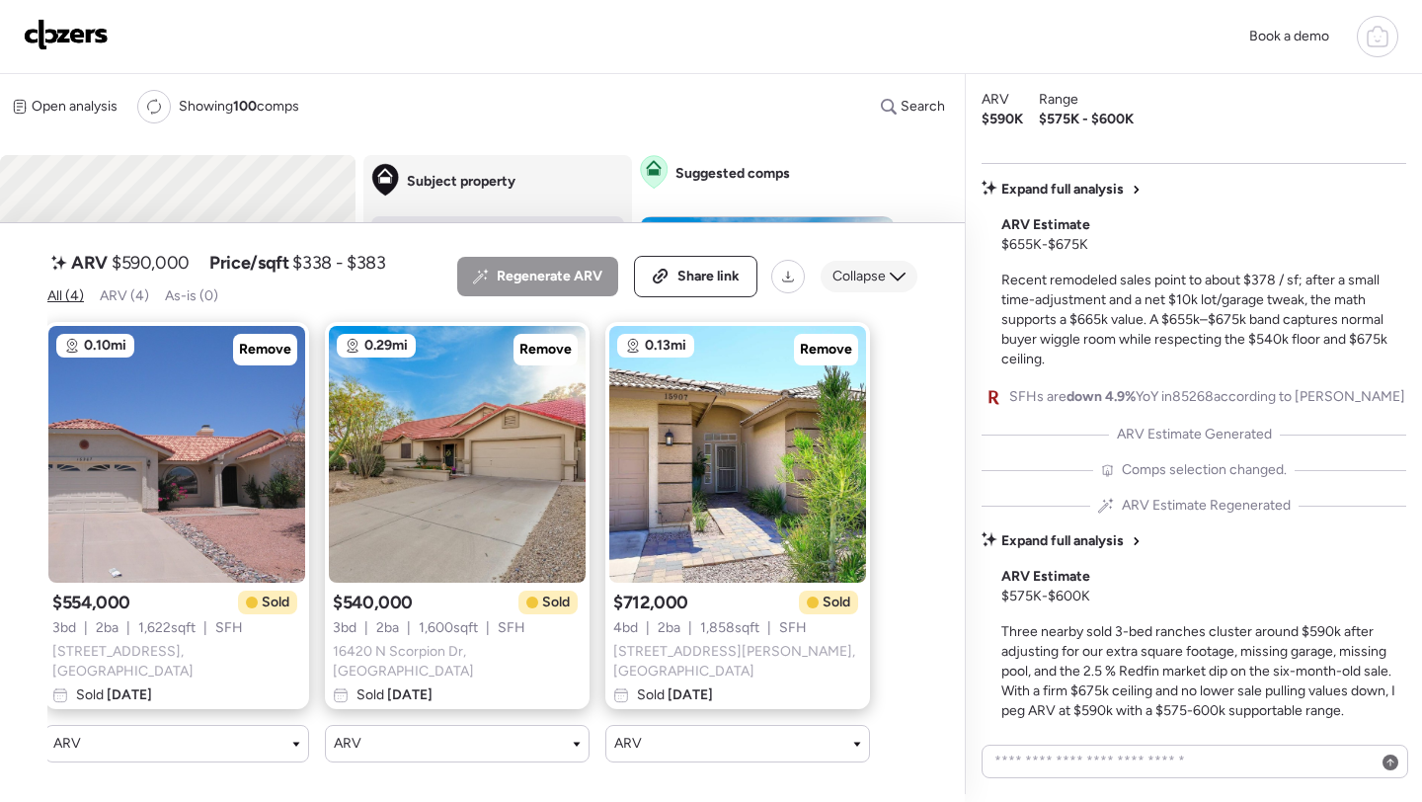
click at [875, 292] on div "Collapse" at bounding box center [869, 277] width 97 height 32
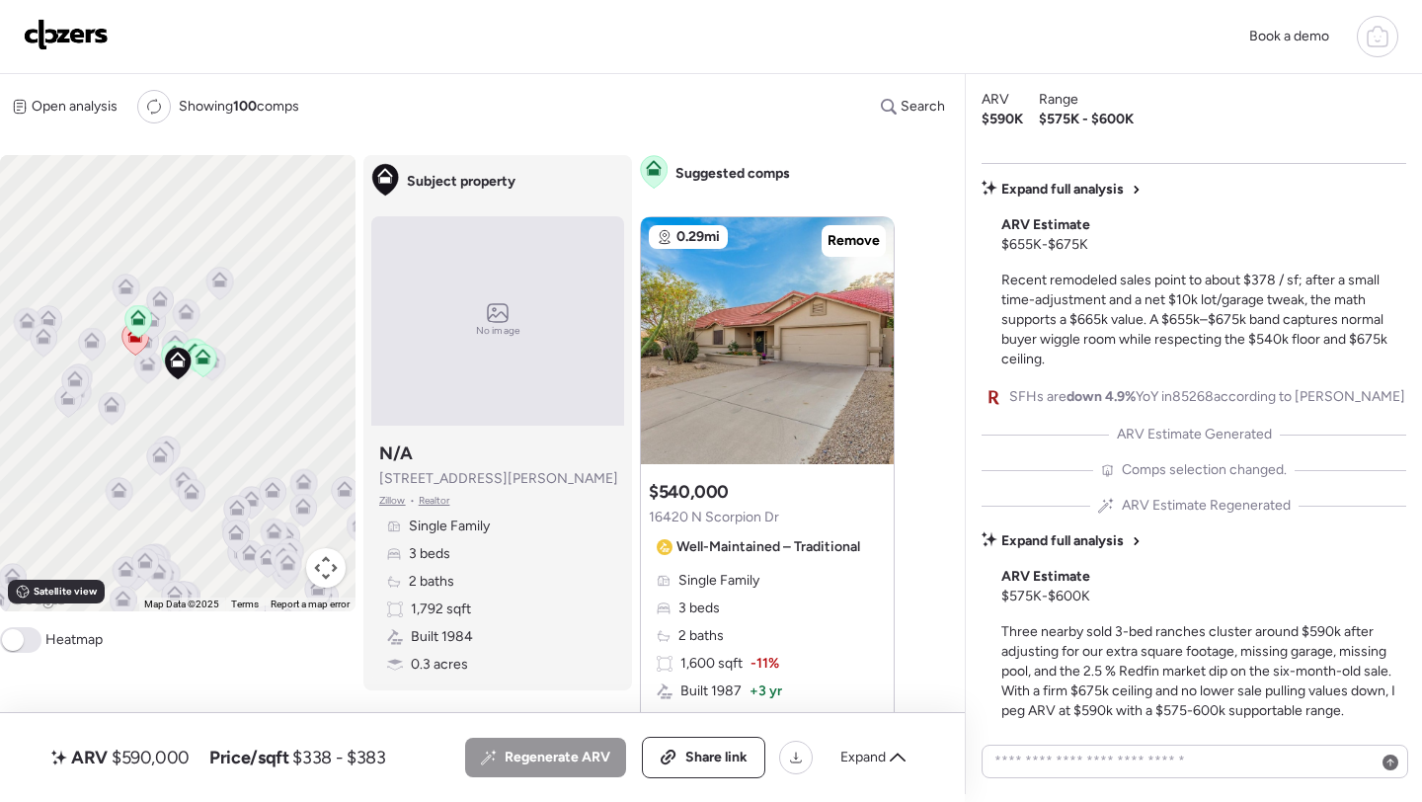
click at [129, 757] on span "$590,000" at bounding box center [151, 758] width 78 height 24
copy span "590,000"
click at [709, 763] on span "Share link" at bounding box center [717, 758] width 62 height 20
click at [81, 33] on img at bounding box center [66, 35] width 85 height 32
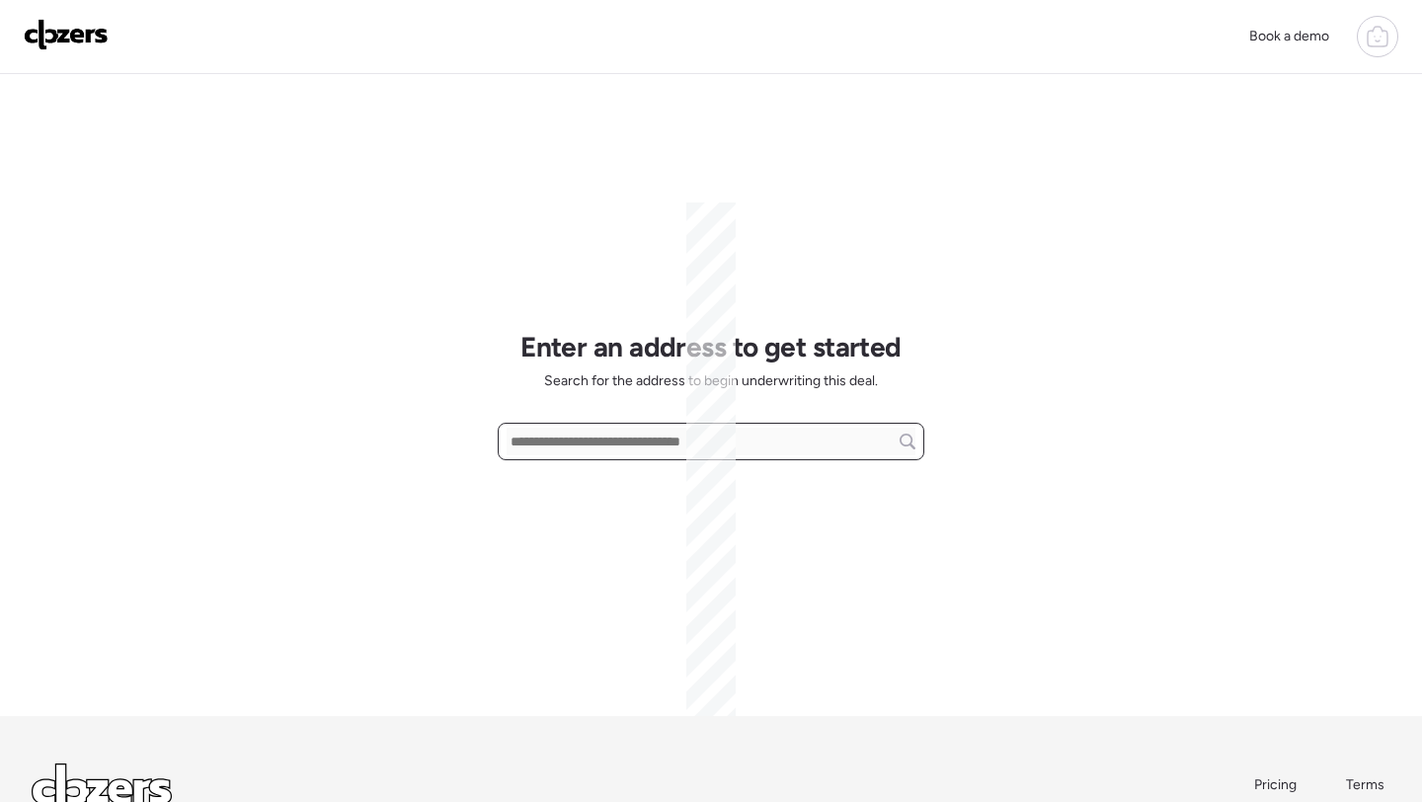
click at [560, 434] on input "text" at bounding box center [711, 442] width 409 height 28
paste input "**********"
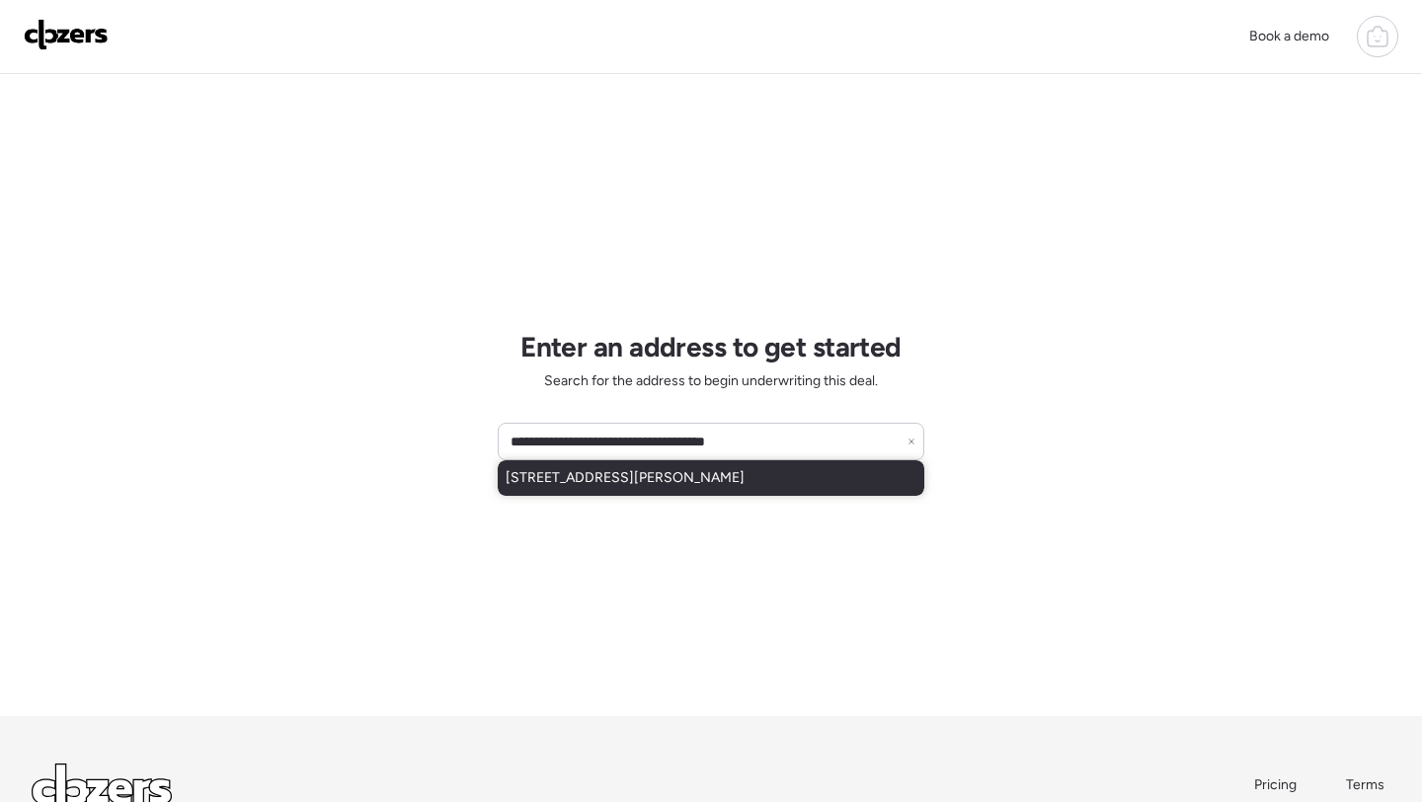
click at [568, 484] on span "[STREET_ADDRESS][PERSON_NAME]" at bounding box center [625, 478] width 239 height 20
type input "**********"
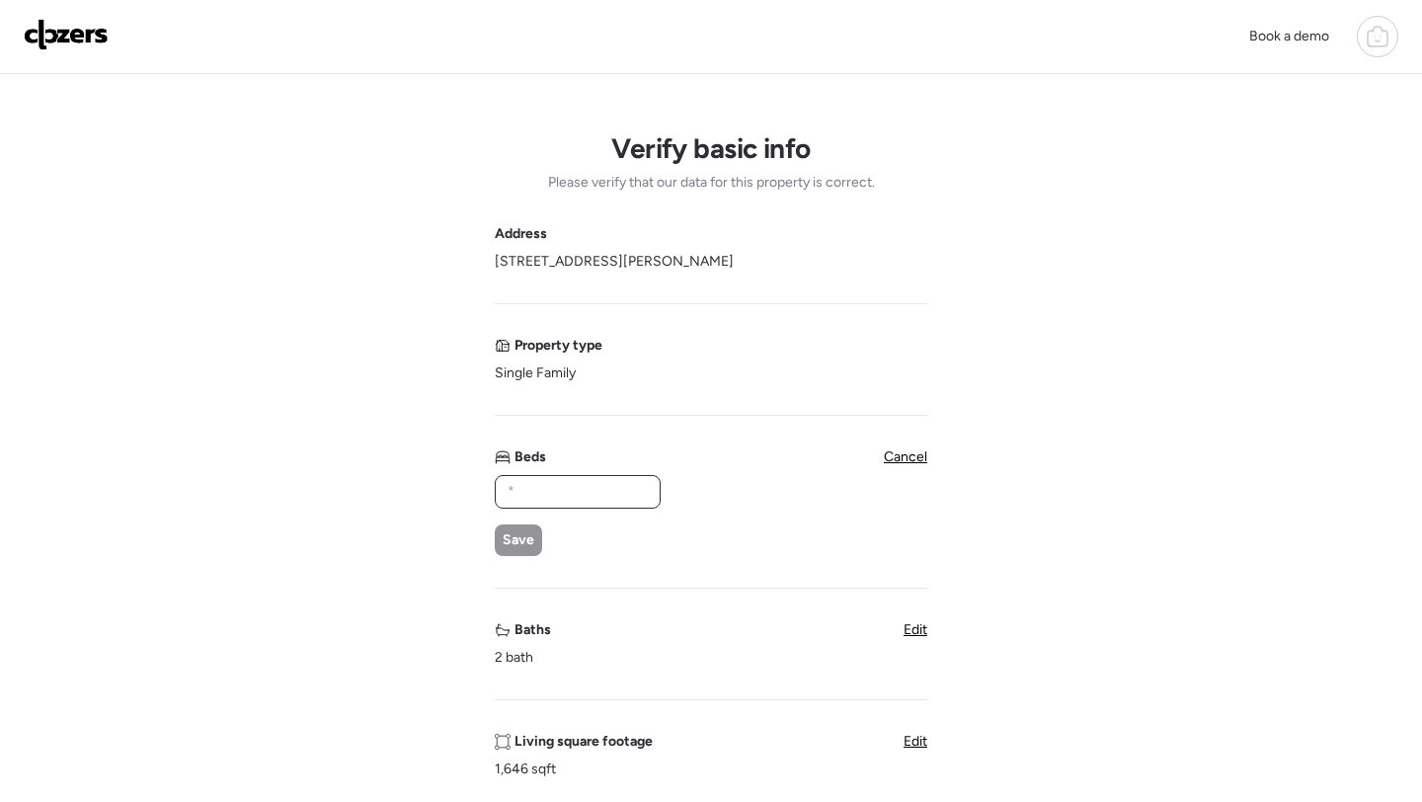
click at [564, 502] on input "text" at bounding box center [578, 492] width 148 height 28
type input "*"
click at [502, 539] on div "Save" at bounding box center [518, 541] width 47 height 32
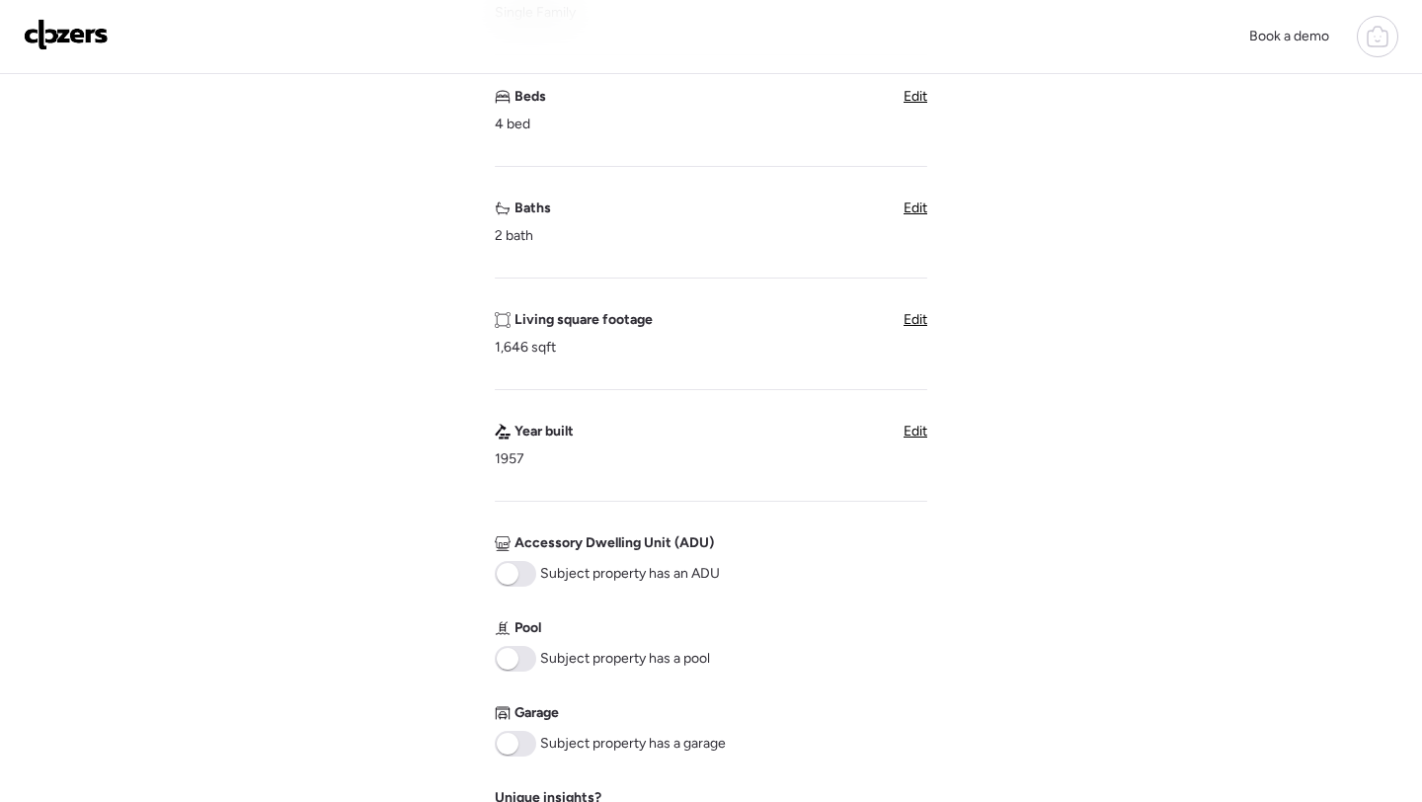
scroll to position [577, 0]
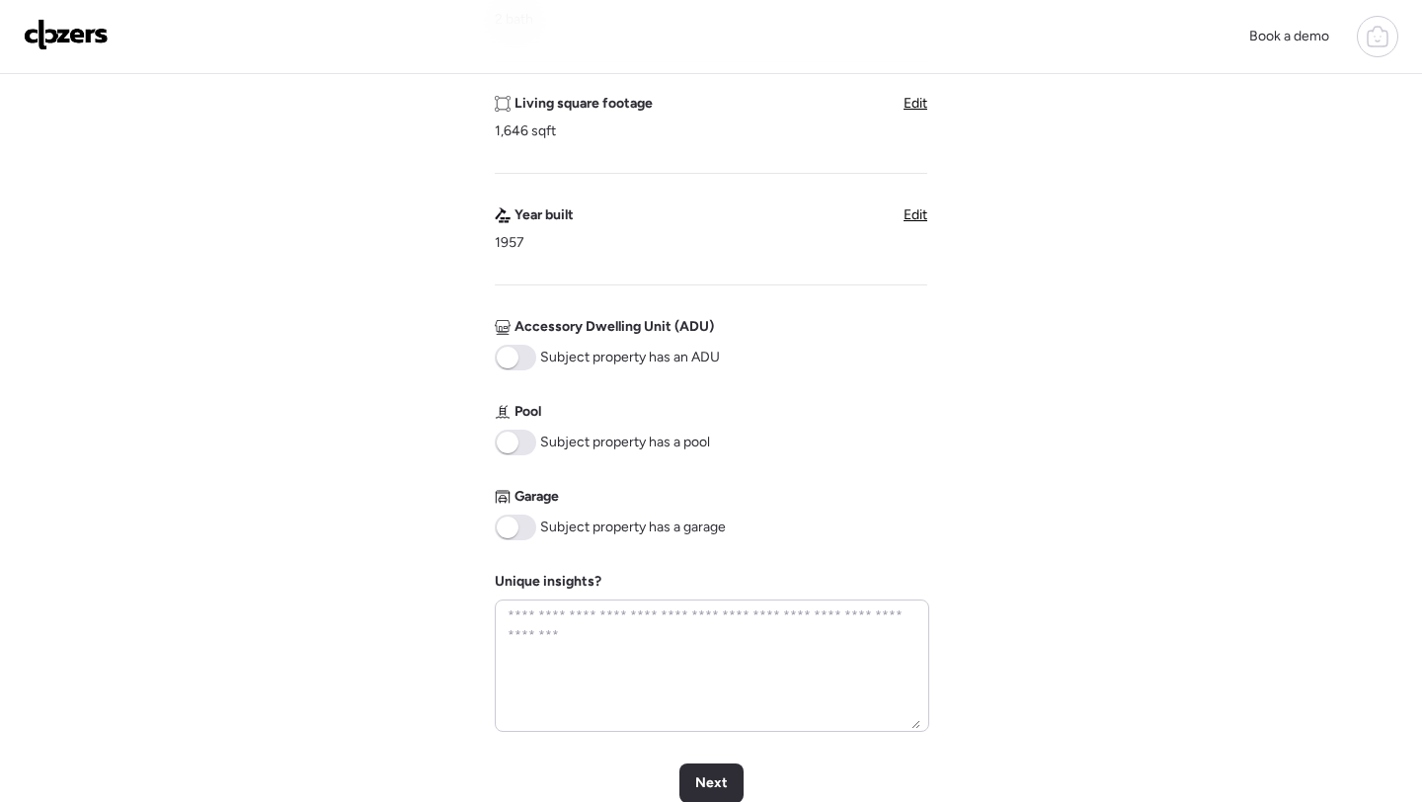
click at [522, 447] on span at bounding box center [515, 443] width 41 height 26
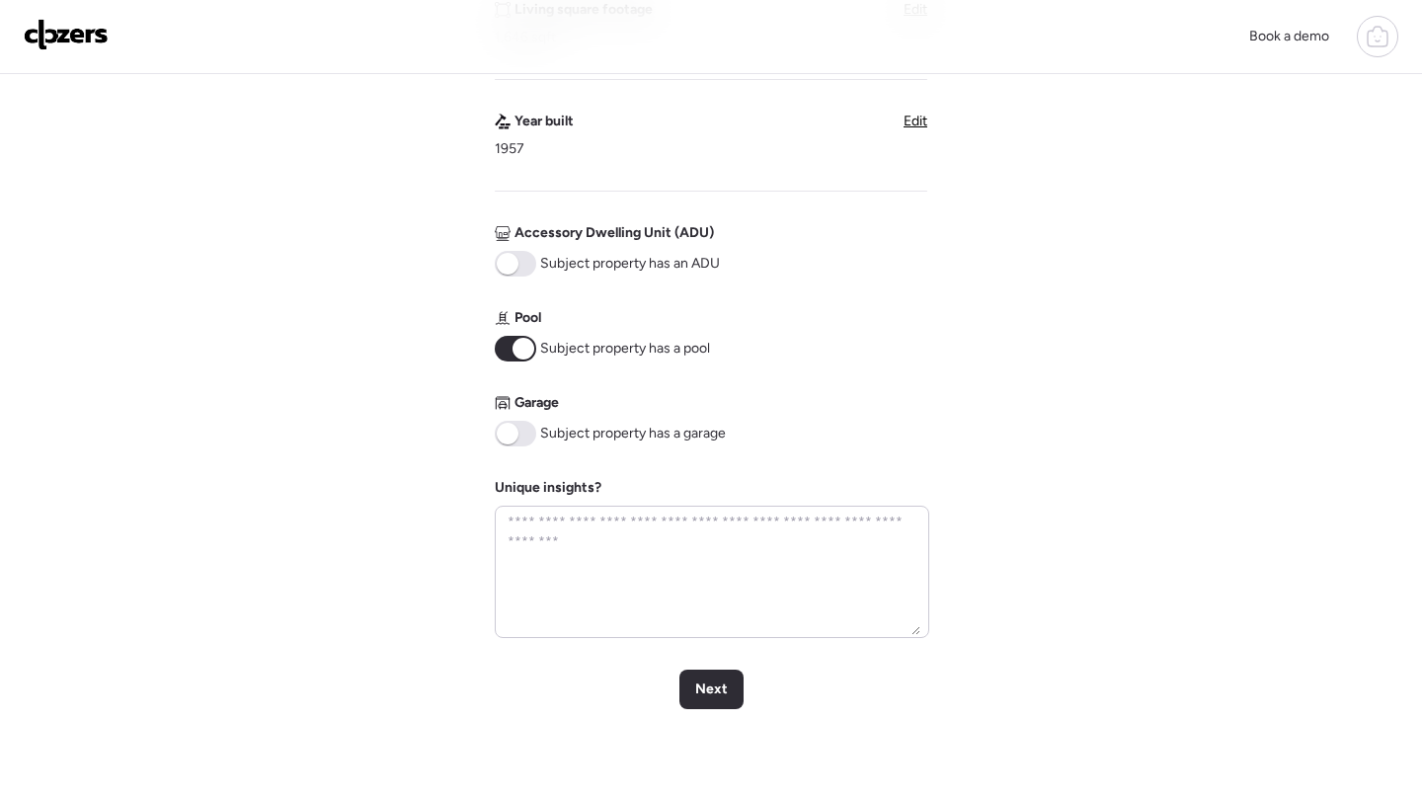
scroll to position [869, 0]
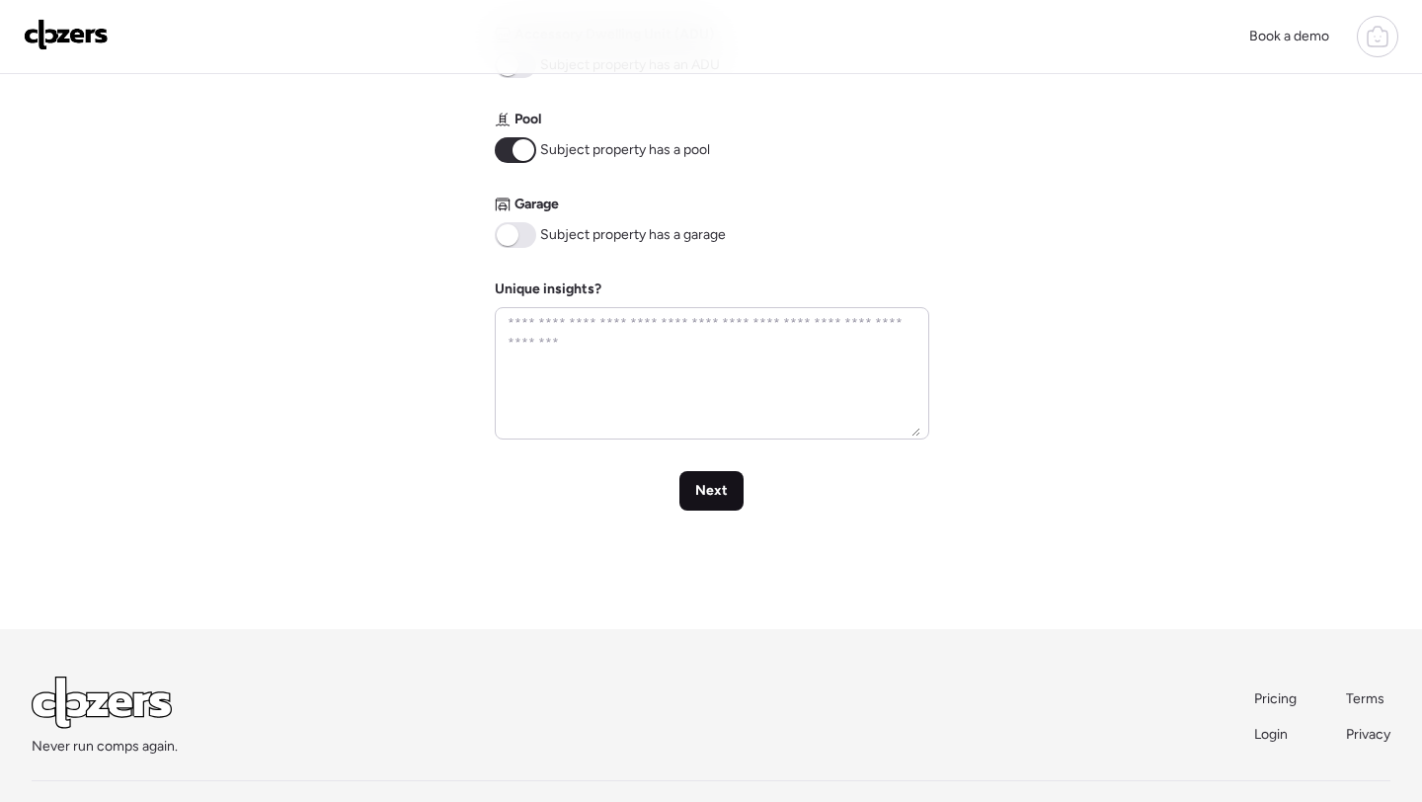
click at [707, 482] on span "Next" at bounding box center [711, 491] width 33 height 20
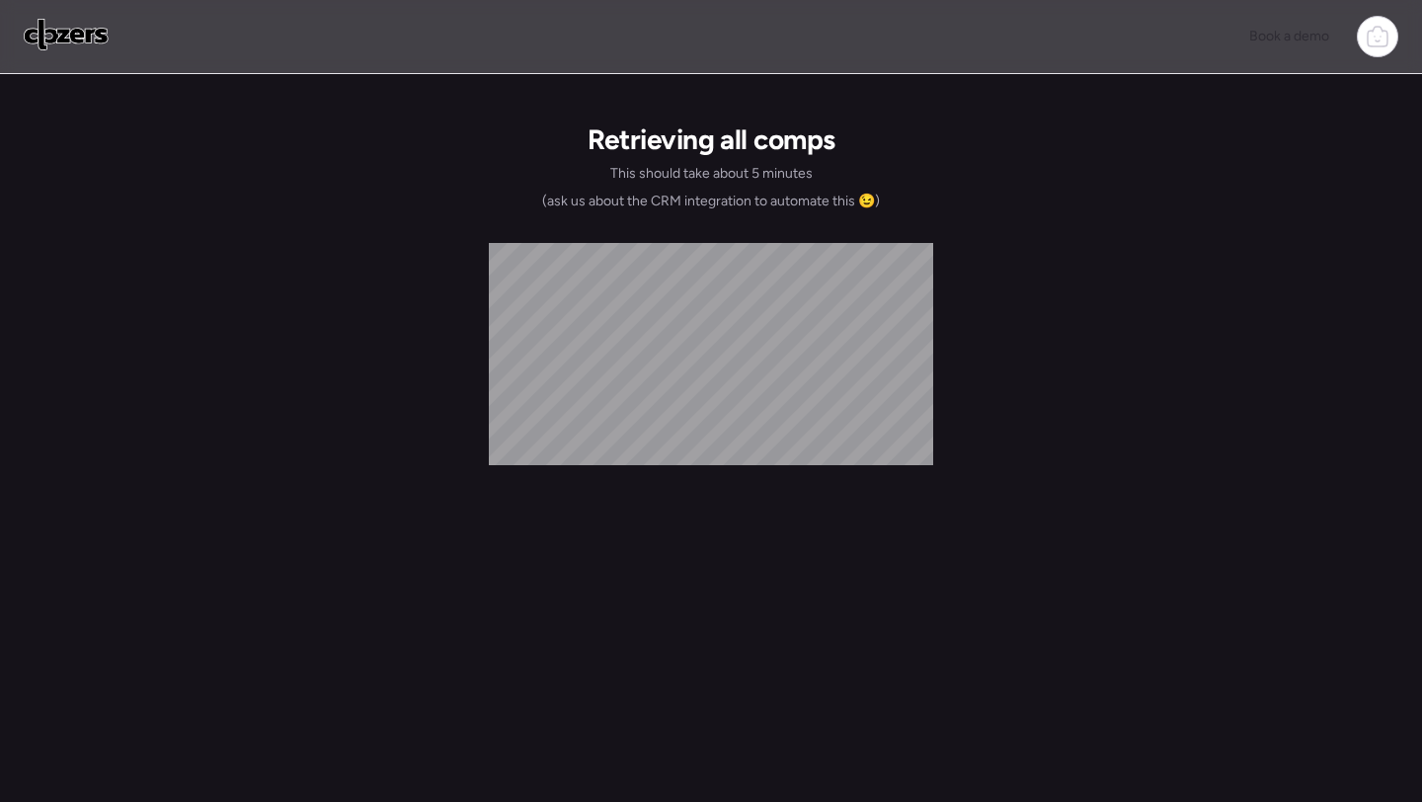
scroll to position [0, 0]
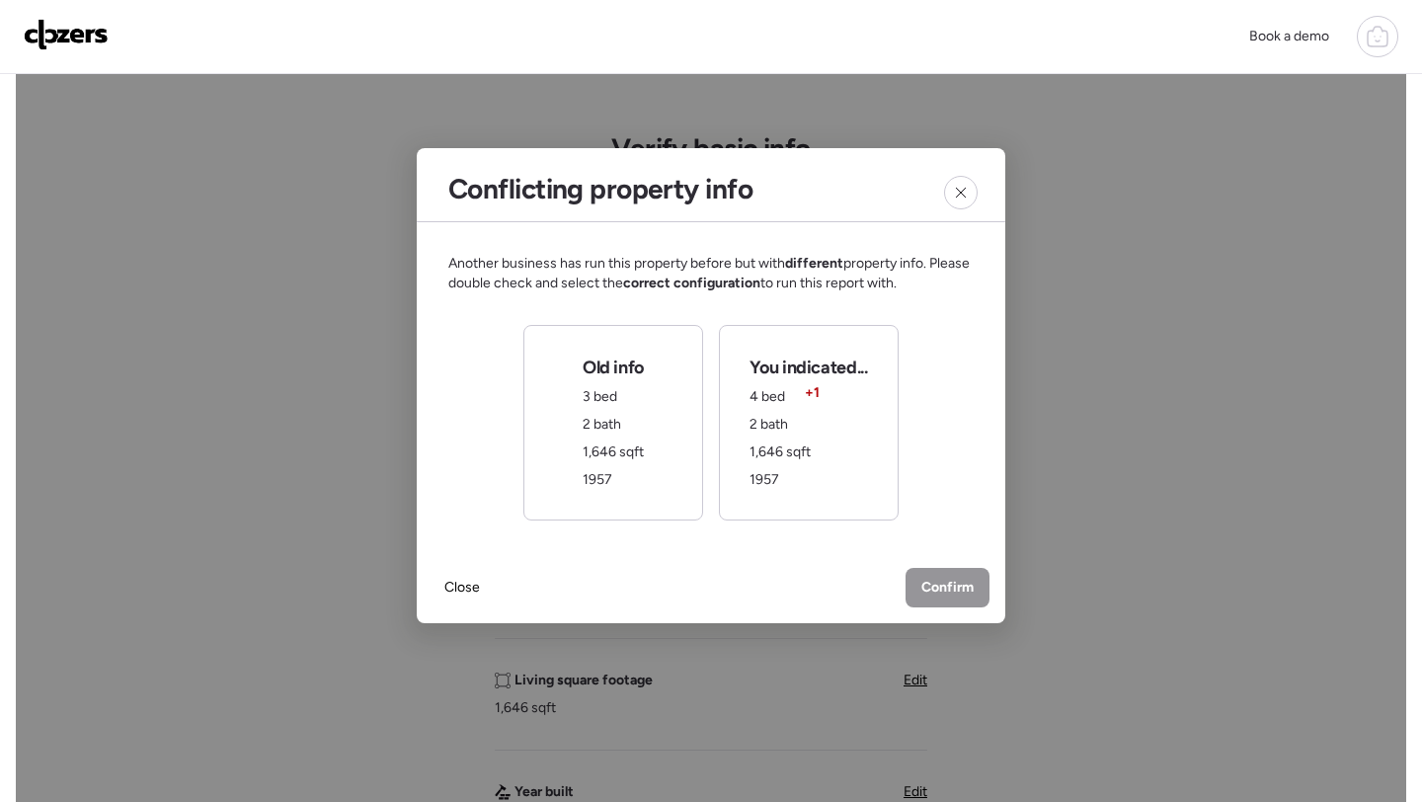
click at [815, 472] on div "You indicated... 4 bed + 1 2 bath 1,646 sqft 1957" at bounding box center [809, 423] width 118 height 134
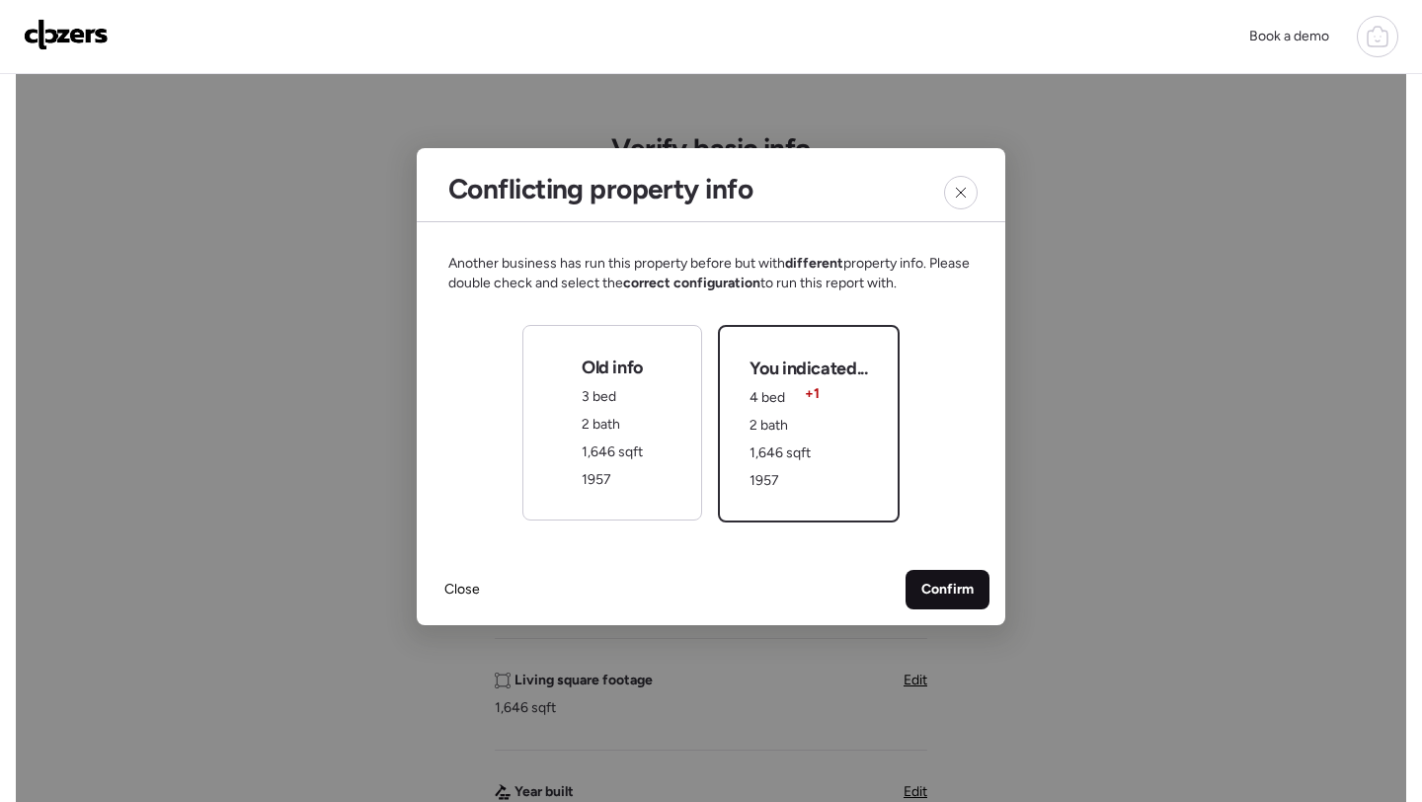
click at [947, 595] on span "Confirm" at bounding box center [948, 590] width 52 height 20
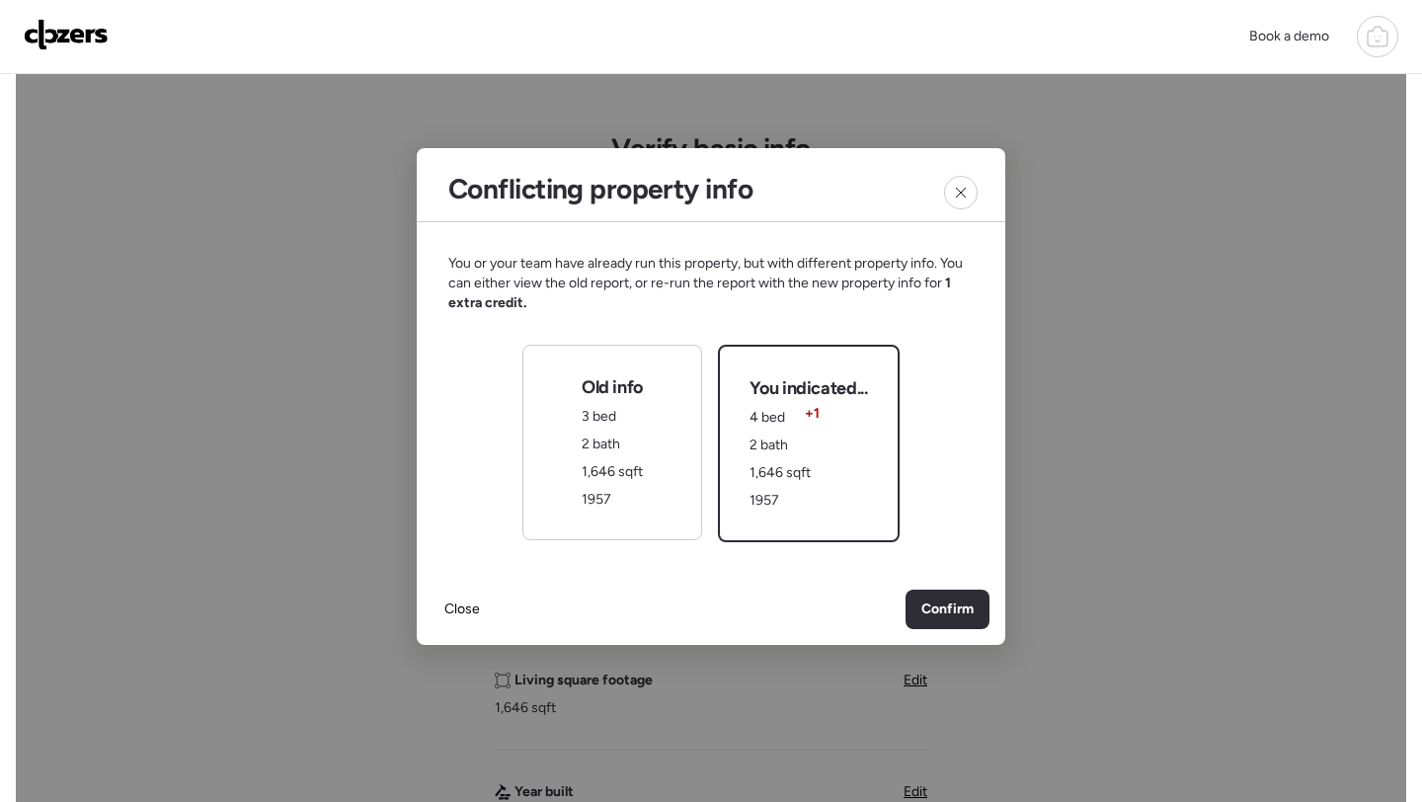
click at [590, 422] on span "3 bed" at bounding box center [599, 416] width 35 height 17
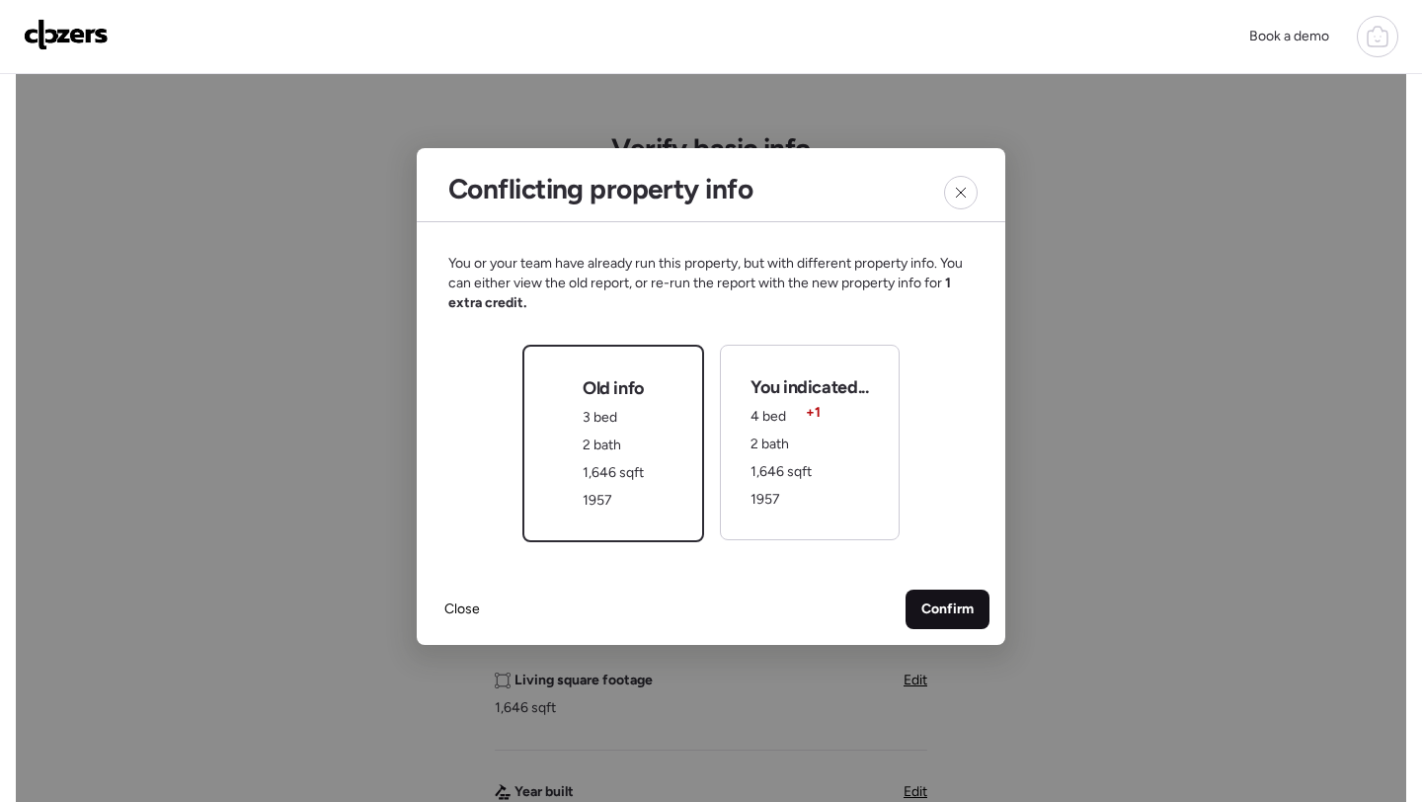
click at [928, 606] on span "Confirm" at bounding box center [948, 610] width 52 height 20
click at [928, 606] on div "Conflicting property info You or your team have already run this property, but …" at bounding box center [711, 786] width 1391 height 1424
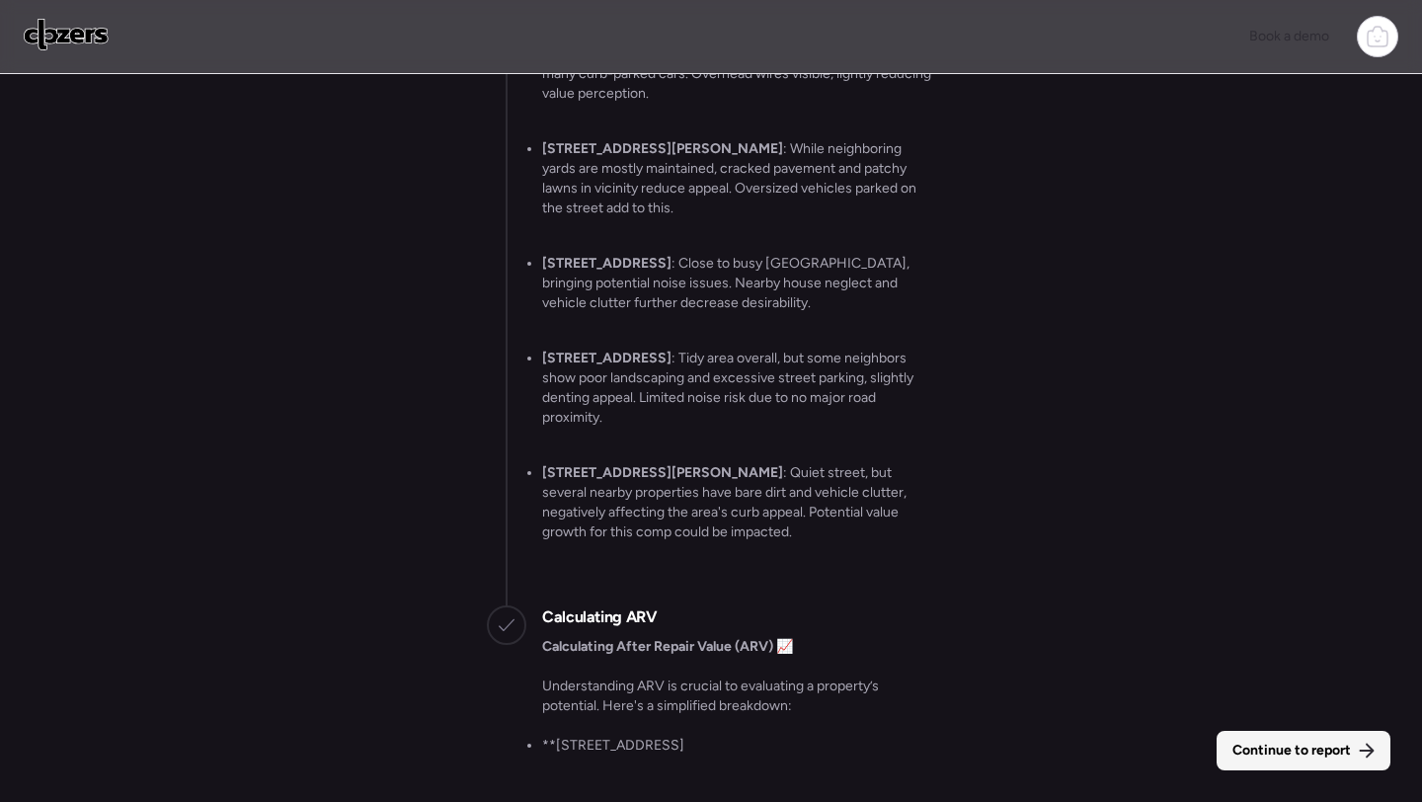
click at [1289, 742] on span "Continue to report" at bounding box center [1292, 751] width 119 height 20
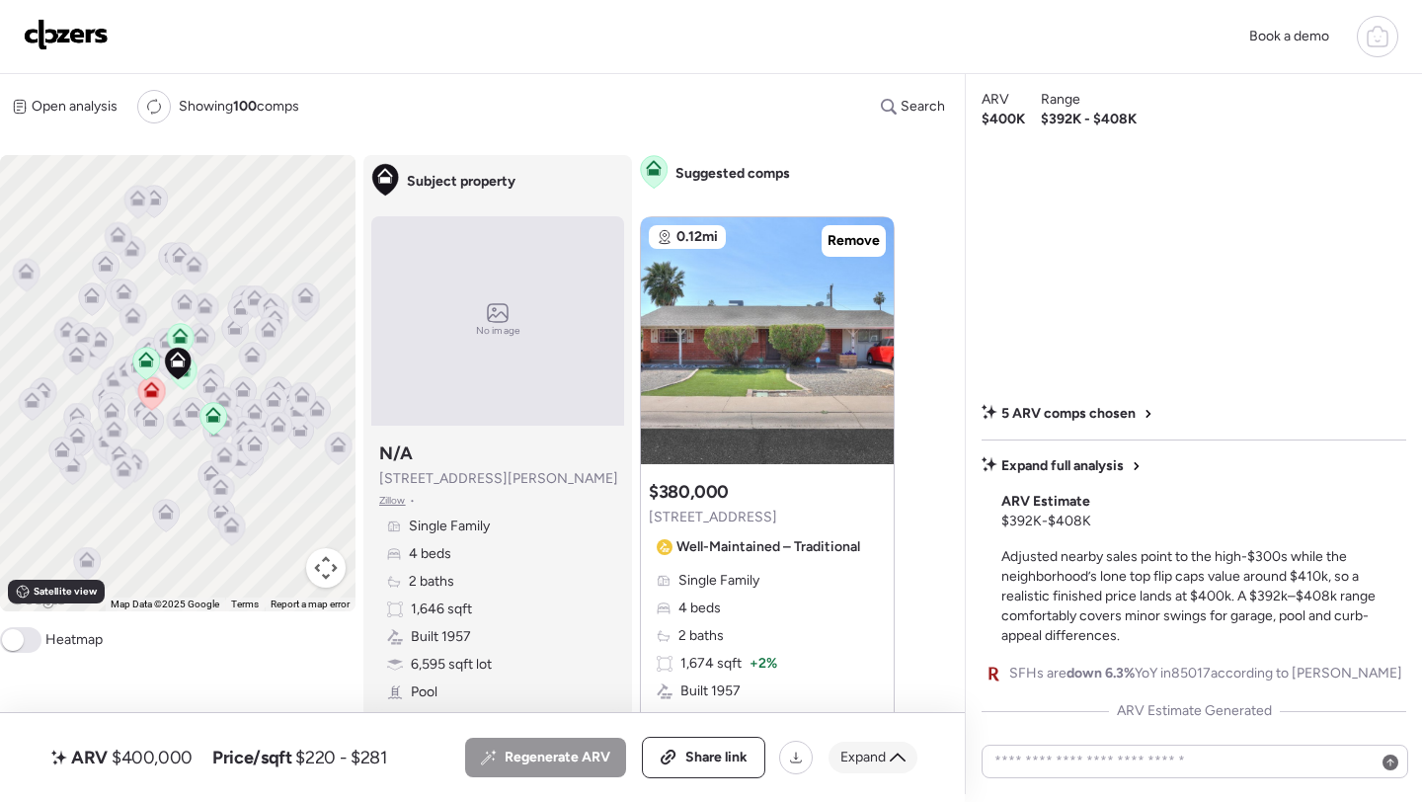
click at [876, 758] on span "Expand" at bounding box center [863, 758] width 45 height 20
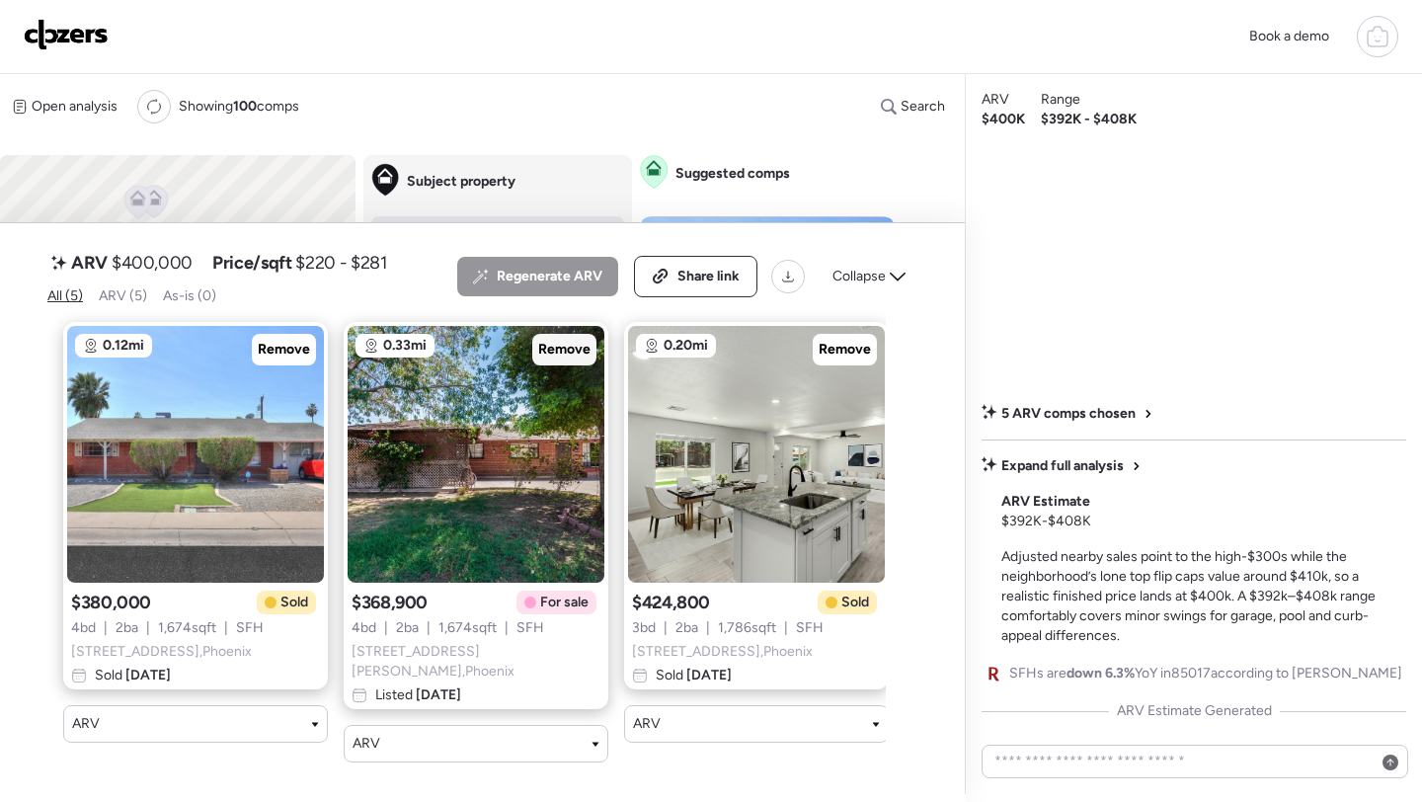
click at [576, 360] on span "Remove" at bounding box center [564, 350] width 52 height 20
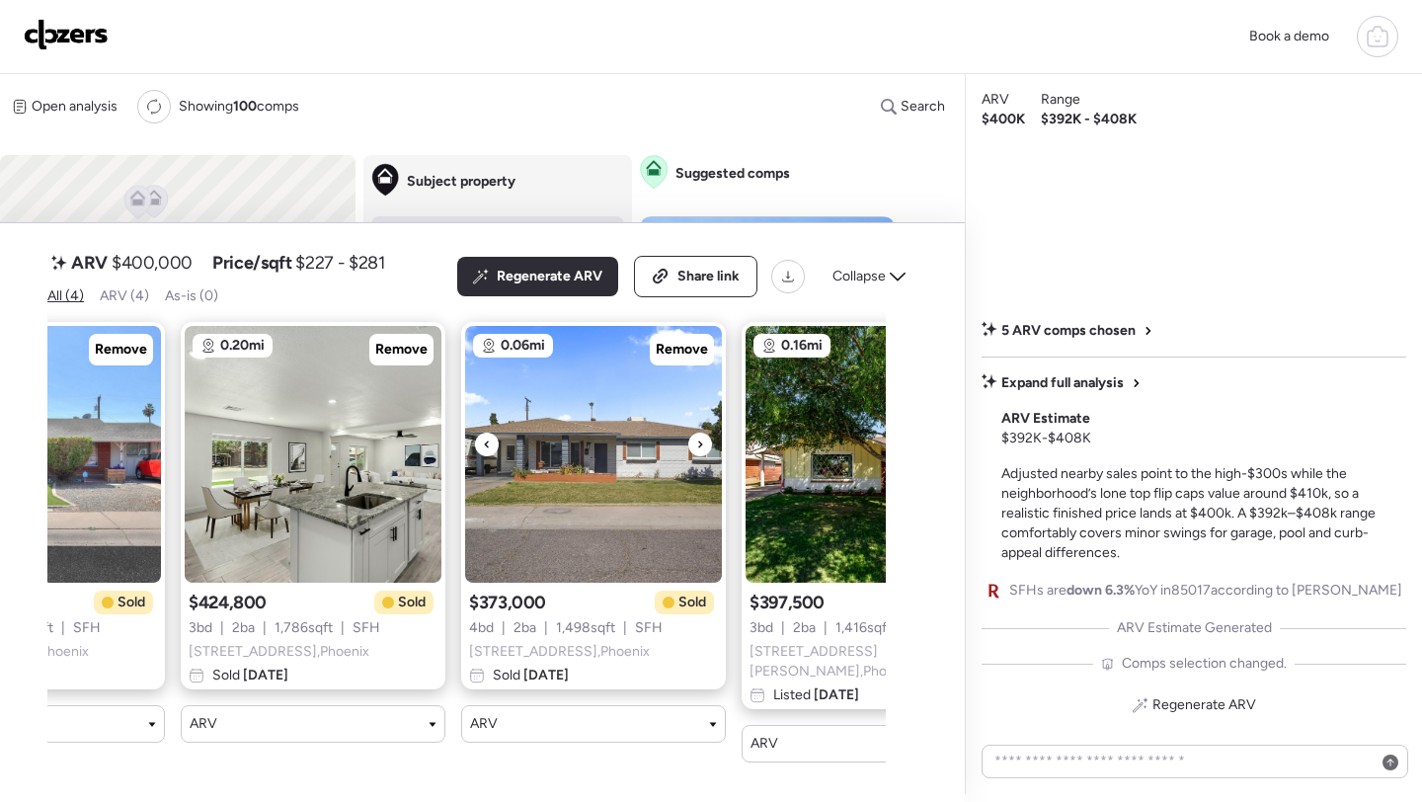
scroll to position [0, 299]
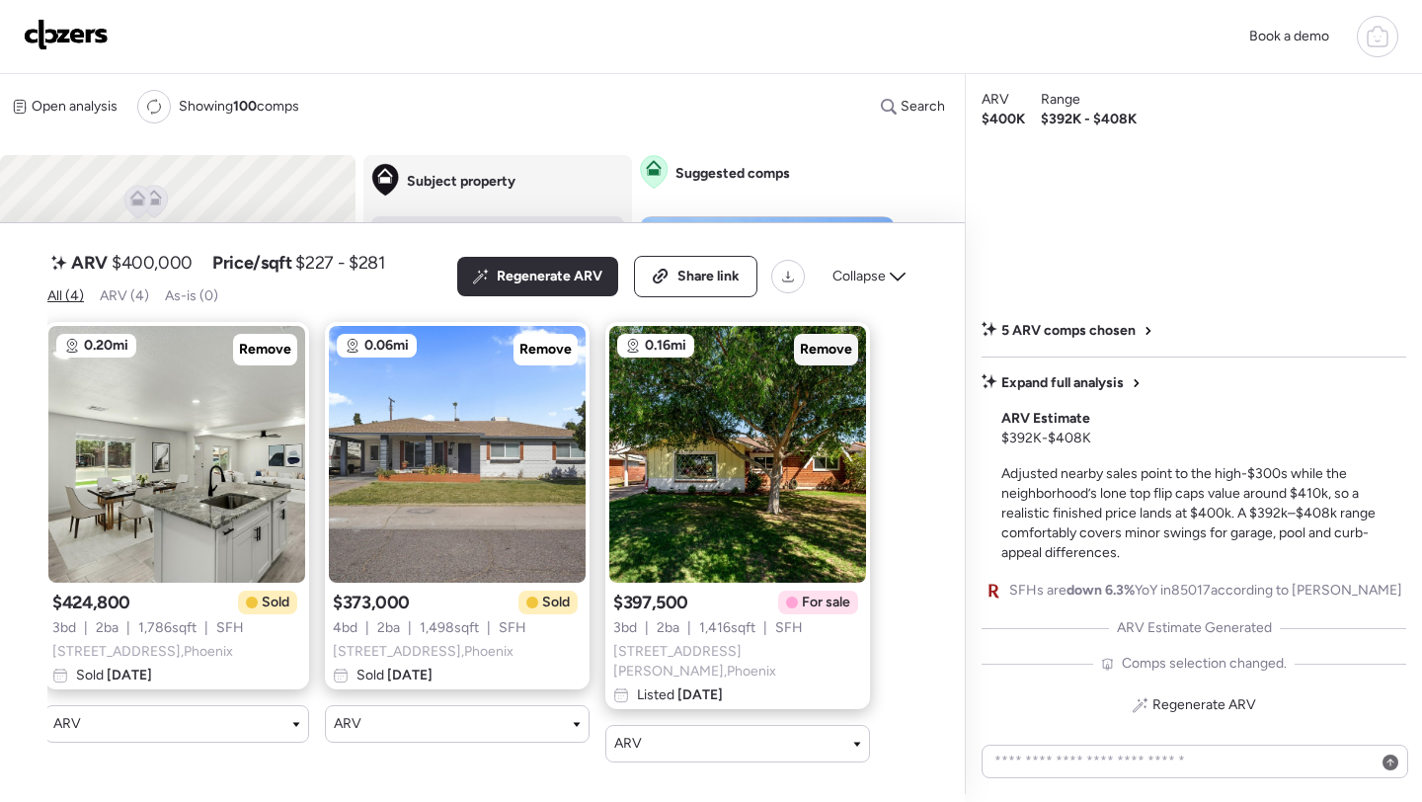
click at [849, 360] on span "Remove" at bounding box center [826, 350] width 52 height 20
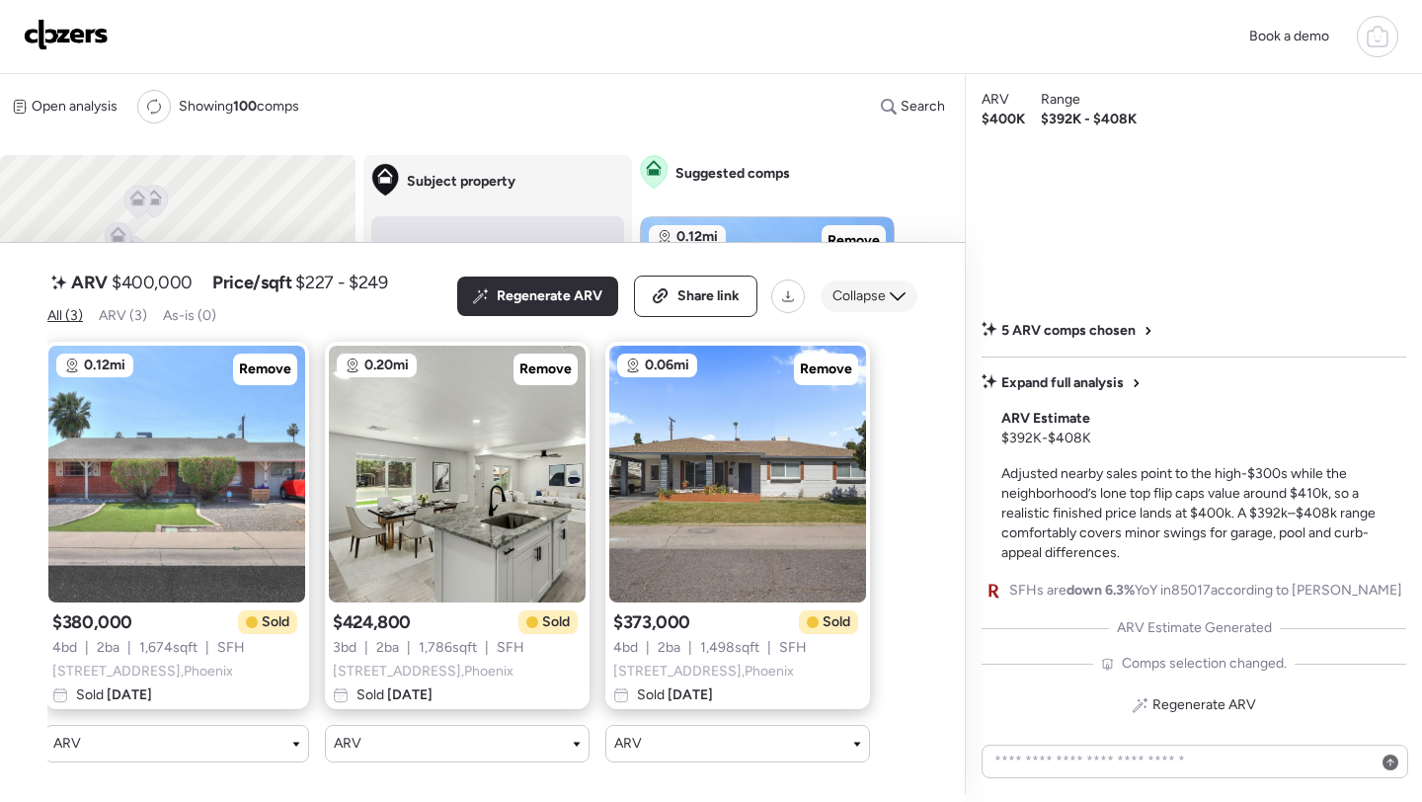
click at [857, 306] on div "Collapse" at bounding box center [869, 297] width 97 height 32
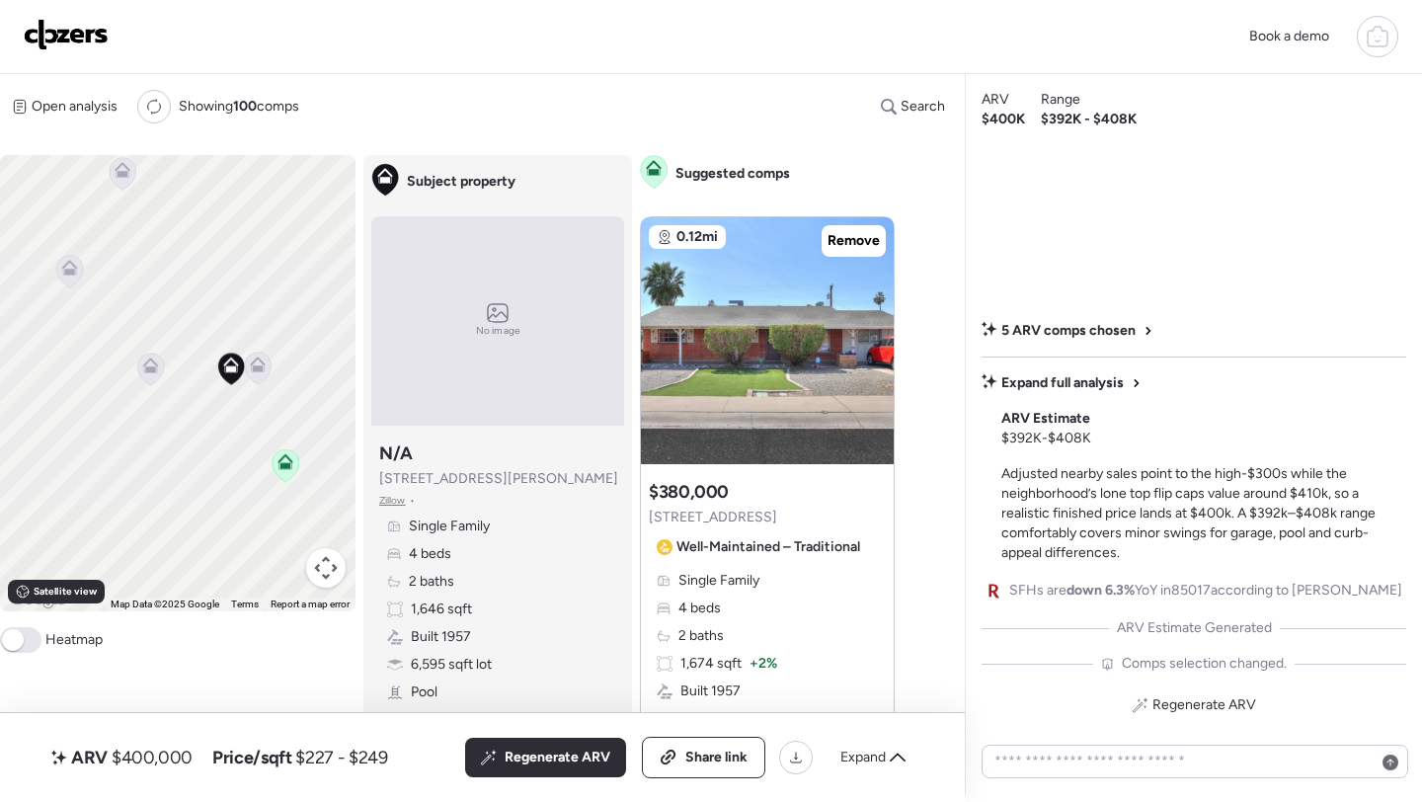
drag, startPoint x: 278, startPoint y: 411, endPoint x: 163, endPoint y: 365, distance: 123.6
click at [163, 365] on div "To activate drag with keyboard, press Alt + Enter. Once in keyboard drag state,…" at bounding box center [178, 383] width 356 height 456
click at [206, 329] on icon at bounding box center [210, 328] width 13 height 6
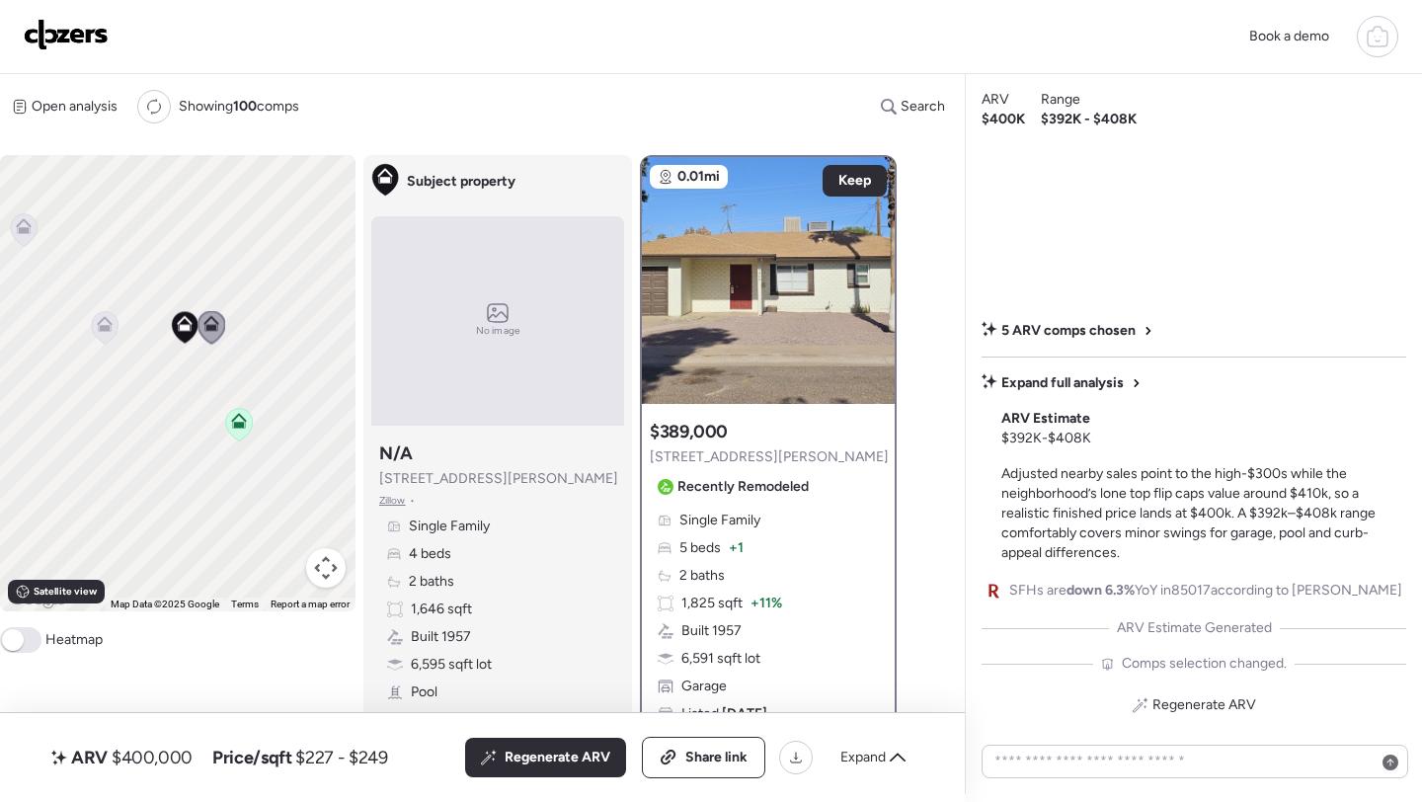
click at [110, 330] on icon at bounding box center [105, 324] width 16 height 16
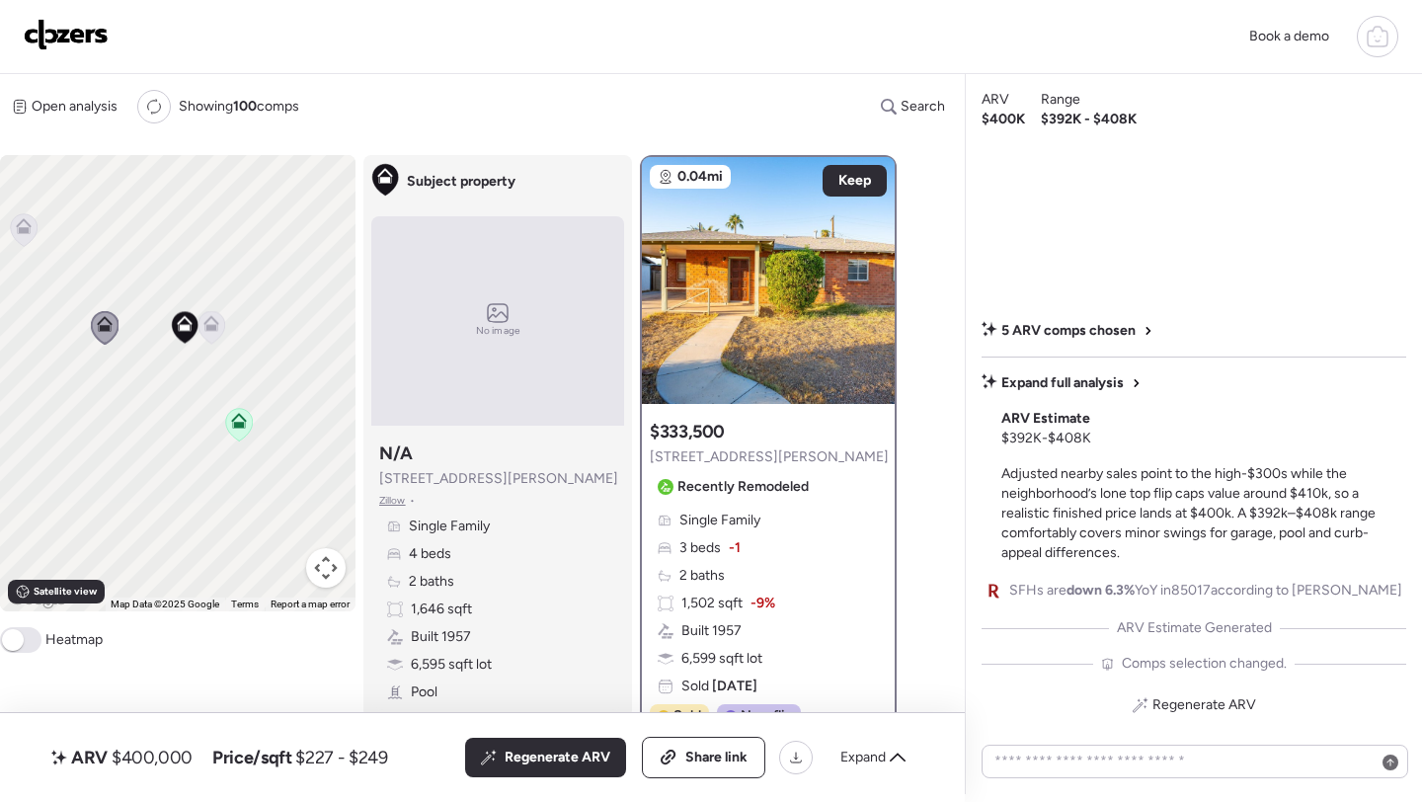
click at [29, 228] on icon at bounding box center [24, 226] width 16 height 16
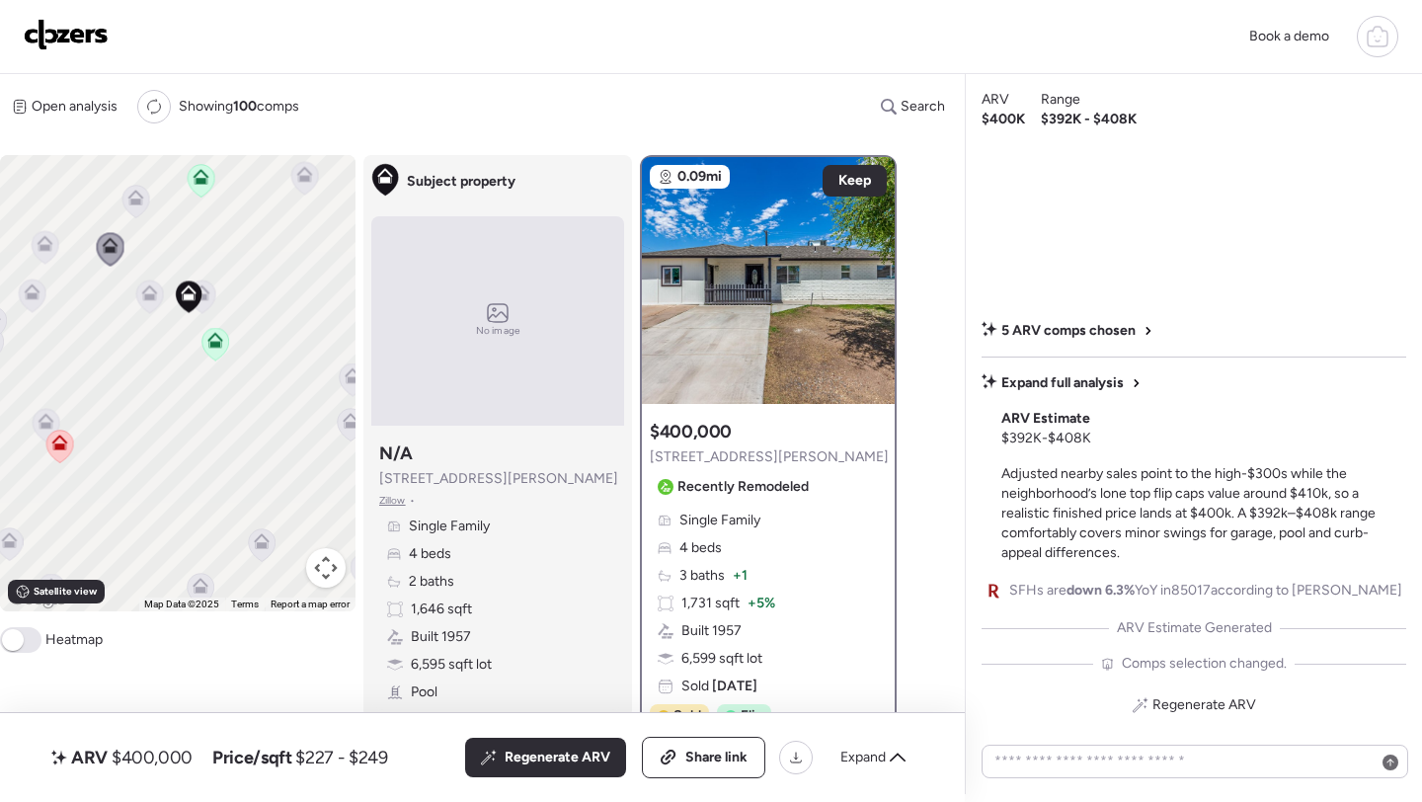
click at [128, 192] on icon at bounding box center [136, 198] width 16 height 16
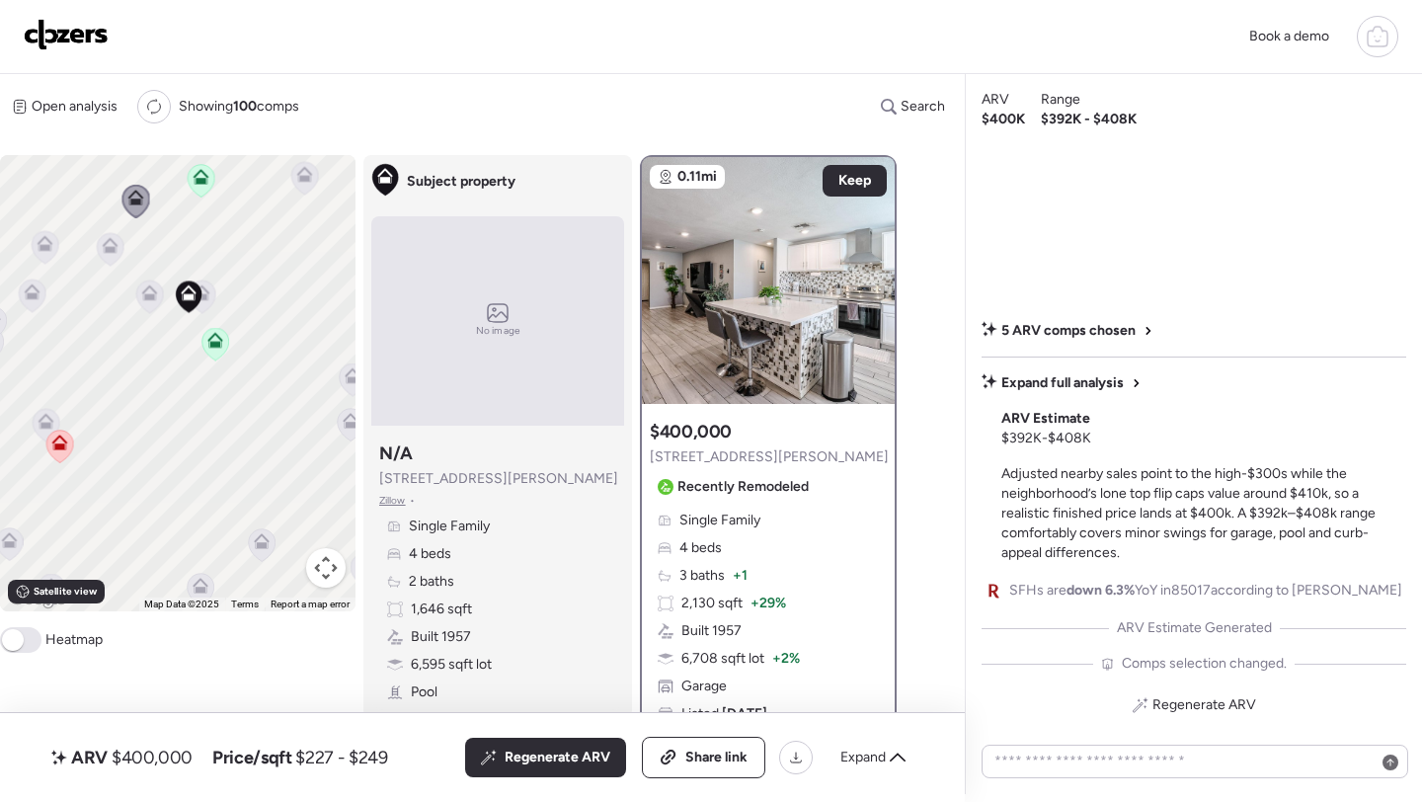
click at [301, 186] on icon at bounding box center [304, 178] width 27 height 33
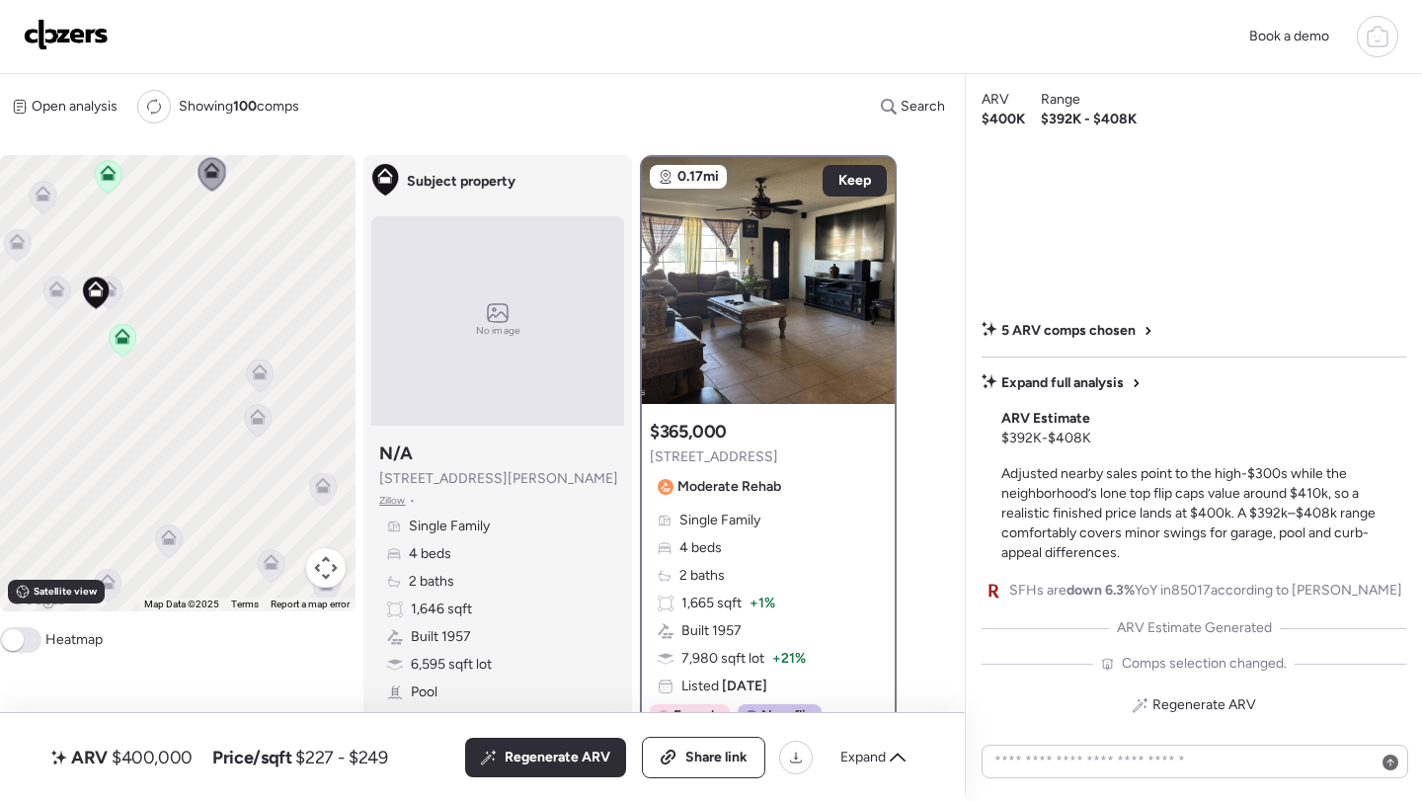
drag, startPoint x: 260, startPoint y: 432, endPoint x: 158, endPoint y: 425, distance: 102.0
click at [158, 425] on div "To activate drag with keyboard, press Alt + Enter. Once in keyboard drag state,…" at bounding box center [178, 383] width 356 height 456
click at [258, 371] on icon at bounding box center [245, 370] width 28 height 34
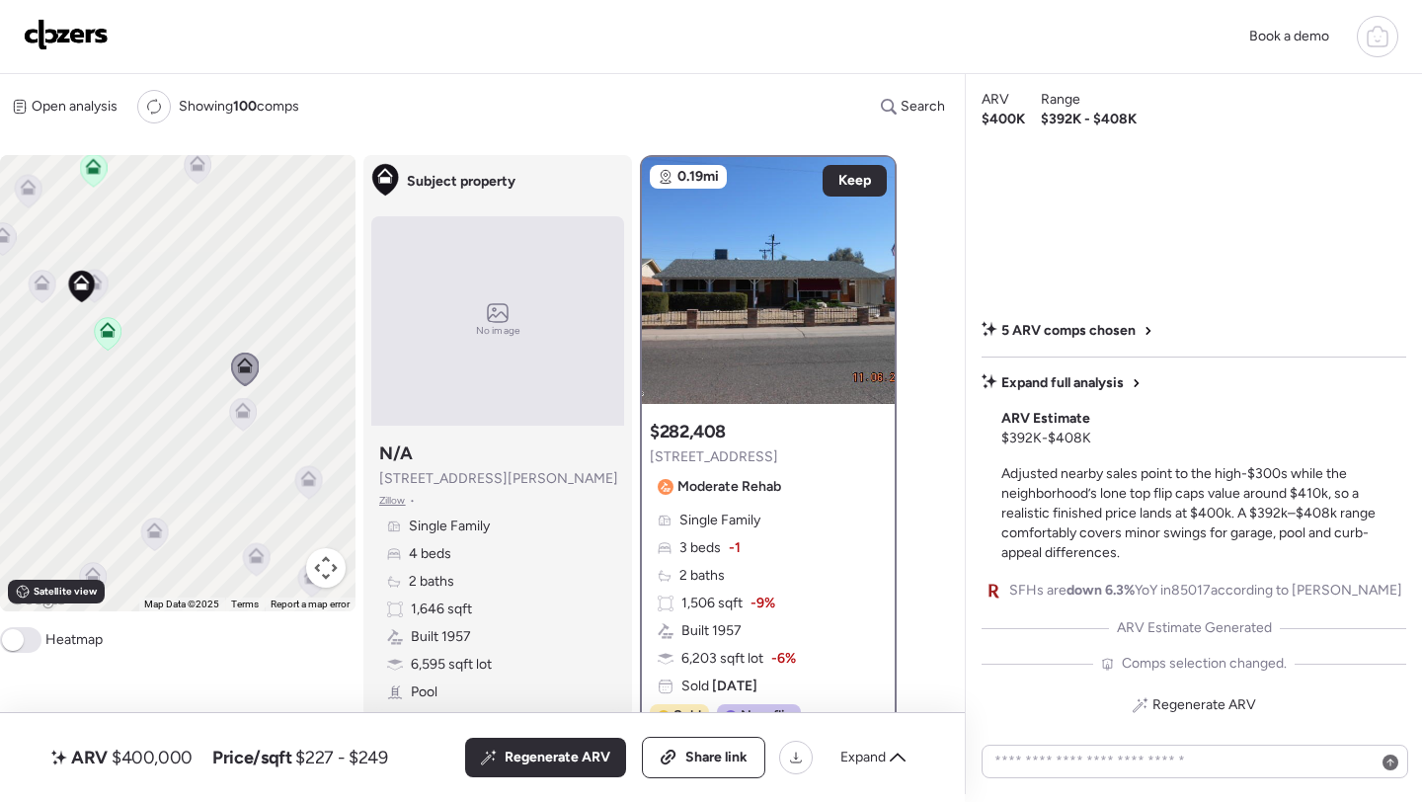
click at [245, 413] on icon at bounding box center [242, 415] width 13 height 6
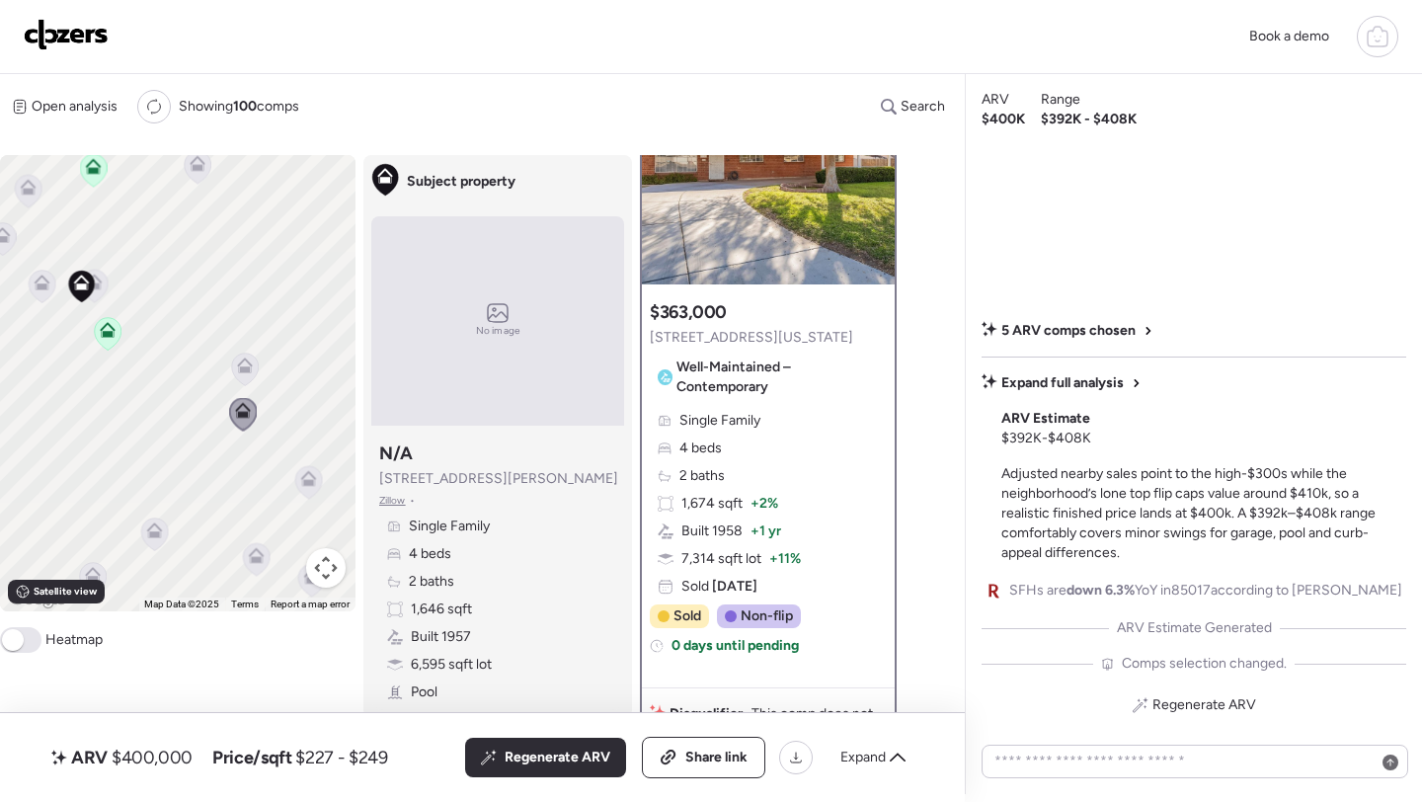
scroll to position [125, 0]
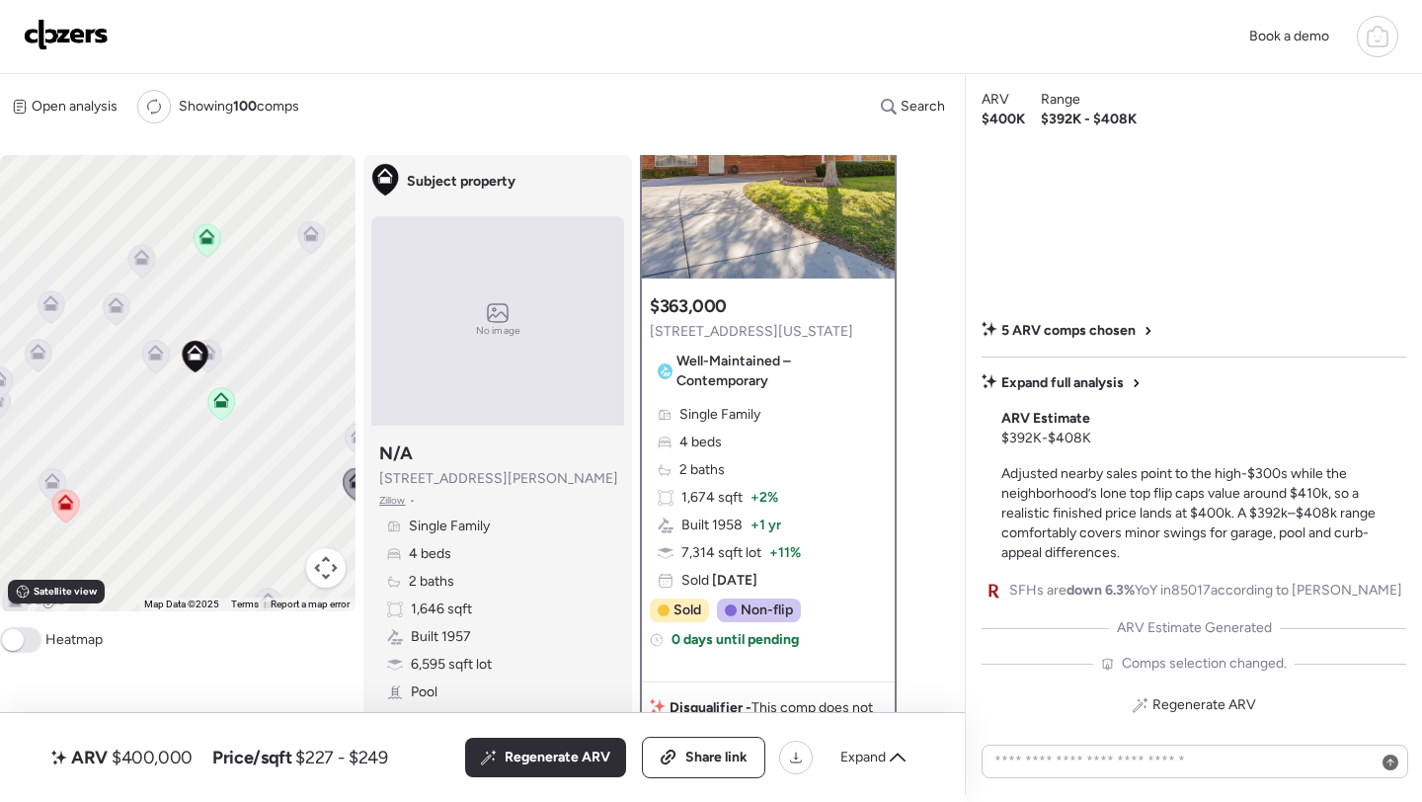
drag, startPoint x: 141, startPoint y: 378, endPoint x: 348, endPoint y: 487, distance: 233.3
click at [348, 487] on div "To activate drag with keyboard, press Alt + Enter. Once in keyboard drag state,…" at bounding box center [178, 383] width 356 height 456
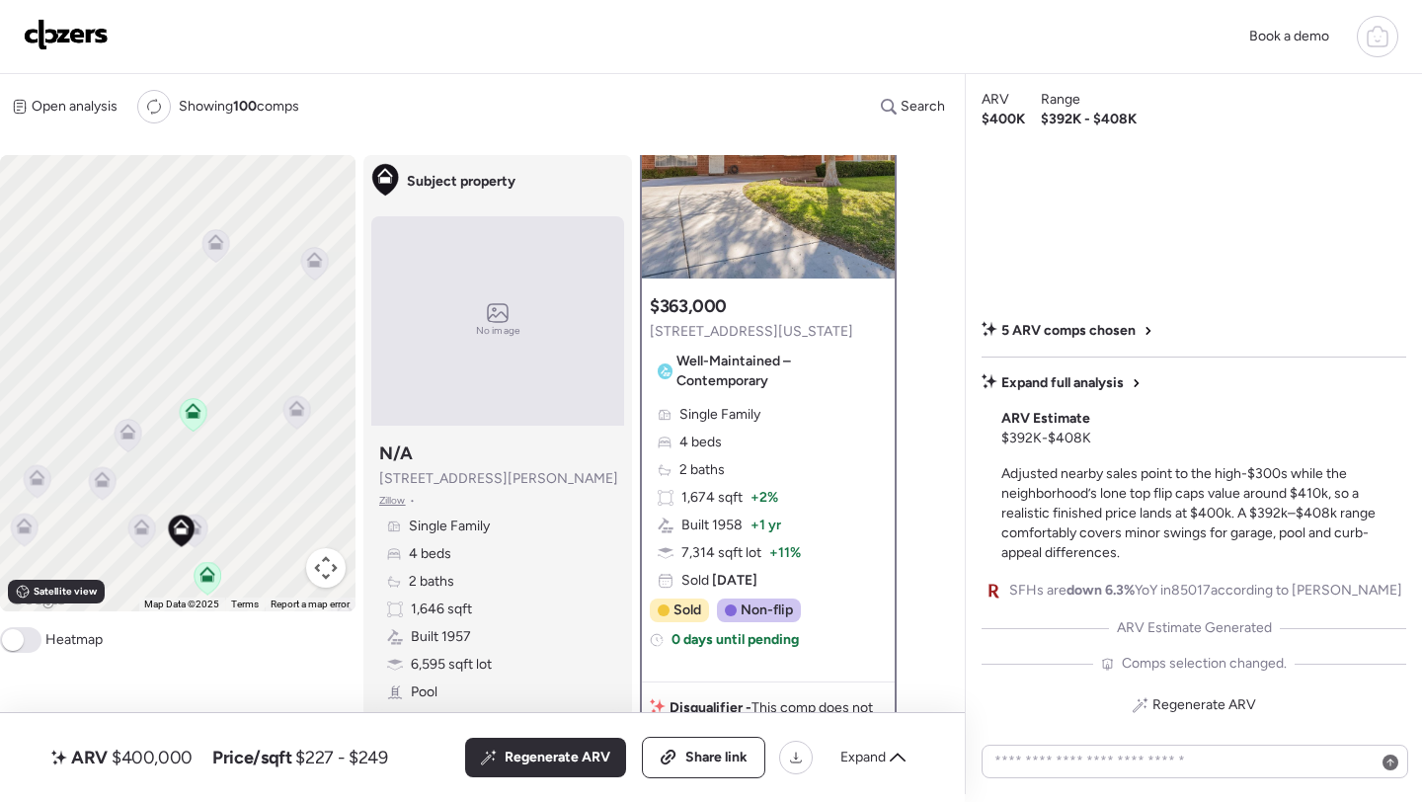
drag, startPoint x: 280, startPoint y: 332, endPoint x: 148, endPoint y: 458, distance: 182.3
click at [148, 458] on div "To activate drag with keyboard, press Alt + Enter. Once in keyboard drag state,…" at bounding box center [178, 383] width 356 height 456
click at [291, 419] on icon at bounding box center [297, 414] width 27 height 33
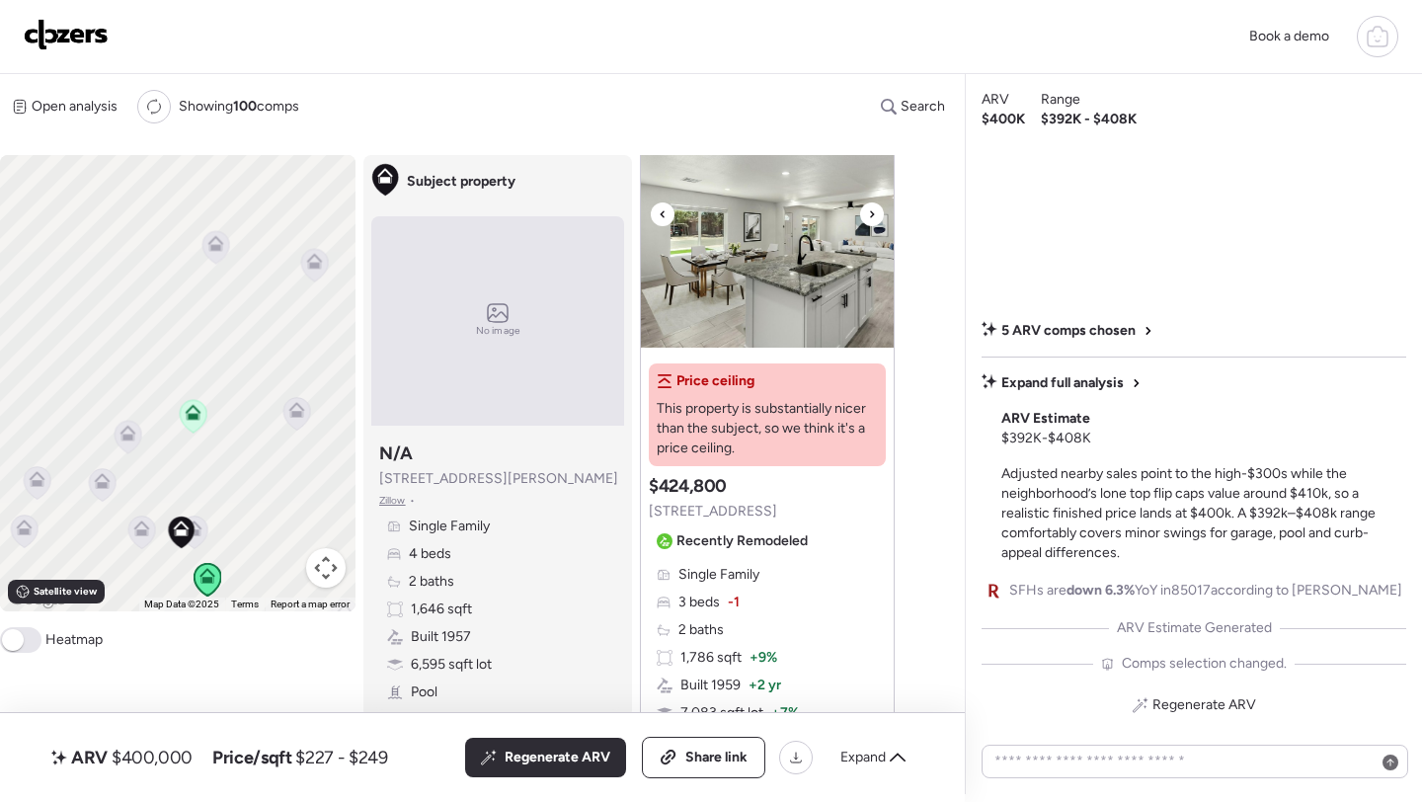
scroll to position [1337, 0]
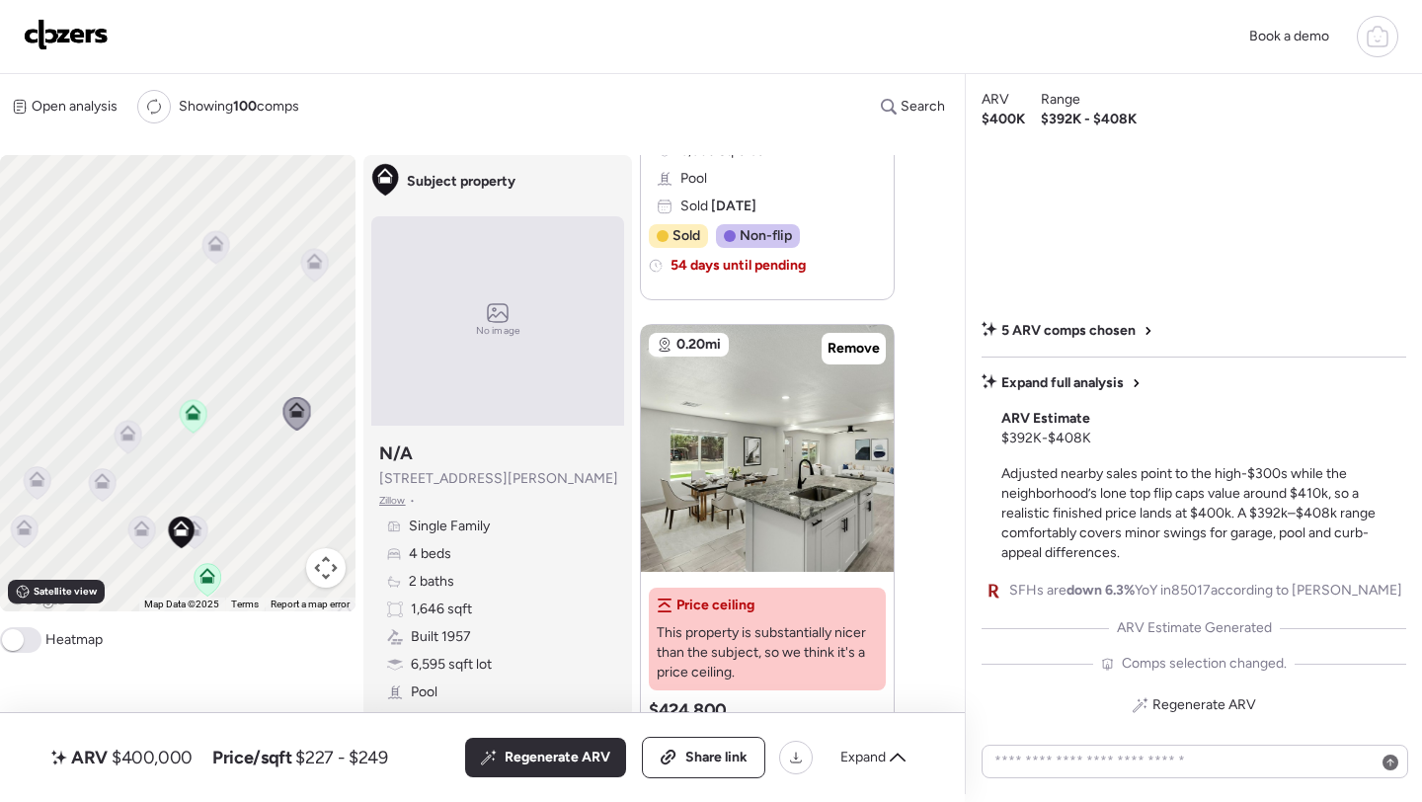
drag, startPoint x: 277, startPoint y: 483, endPoint x: 225, endPoint y: 437, distance: 69.2
click at [225, 437] on div "To activate drag with keyboard, press Alt + Enter. Once in keyboard drag state,…" at bounding box center [178, 383] width 356 height 456
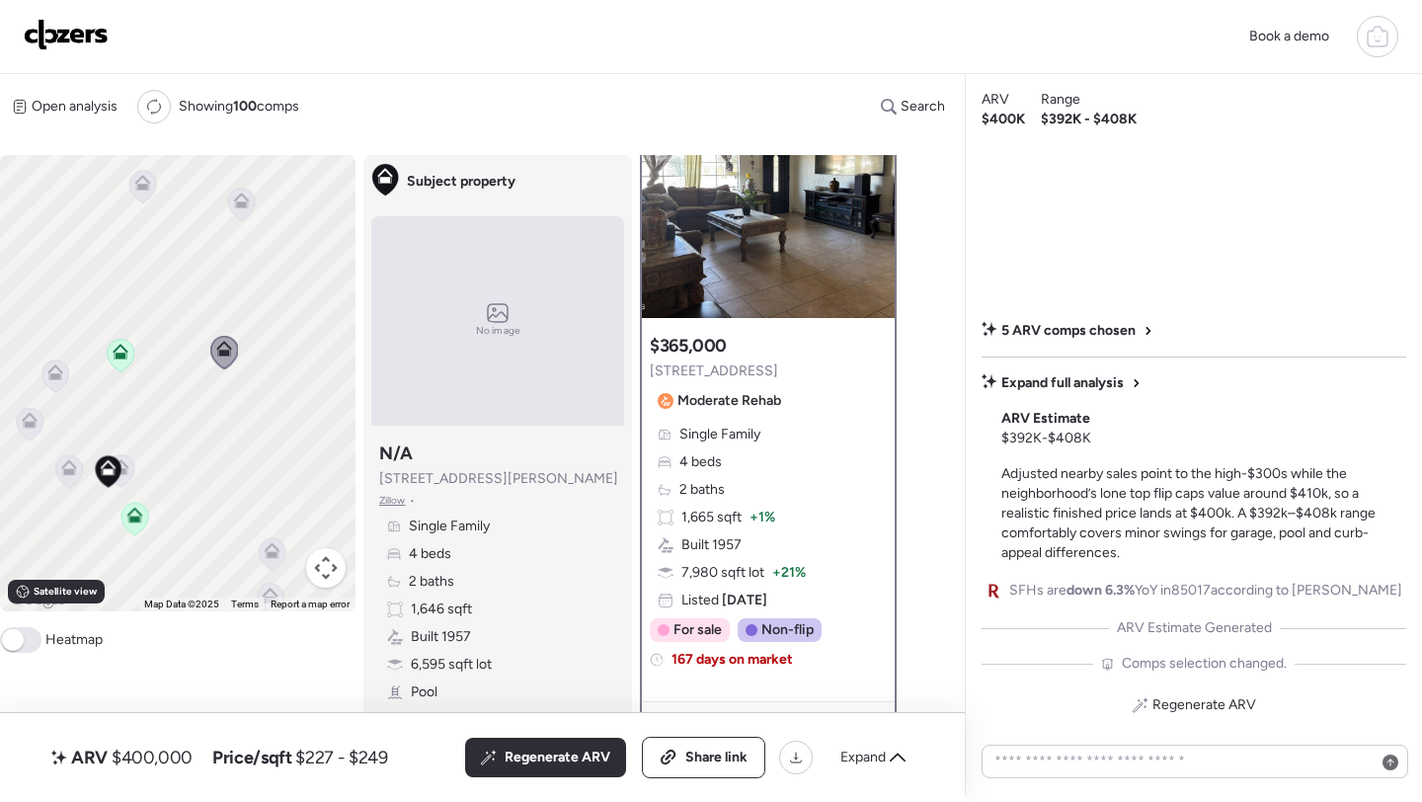
scroll to position [97, 0]
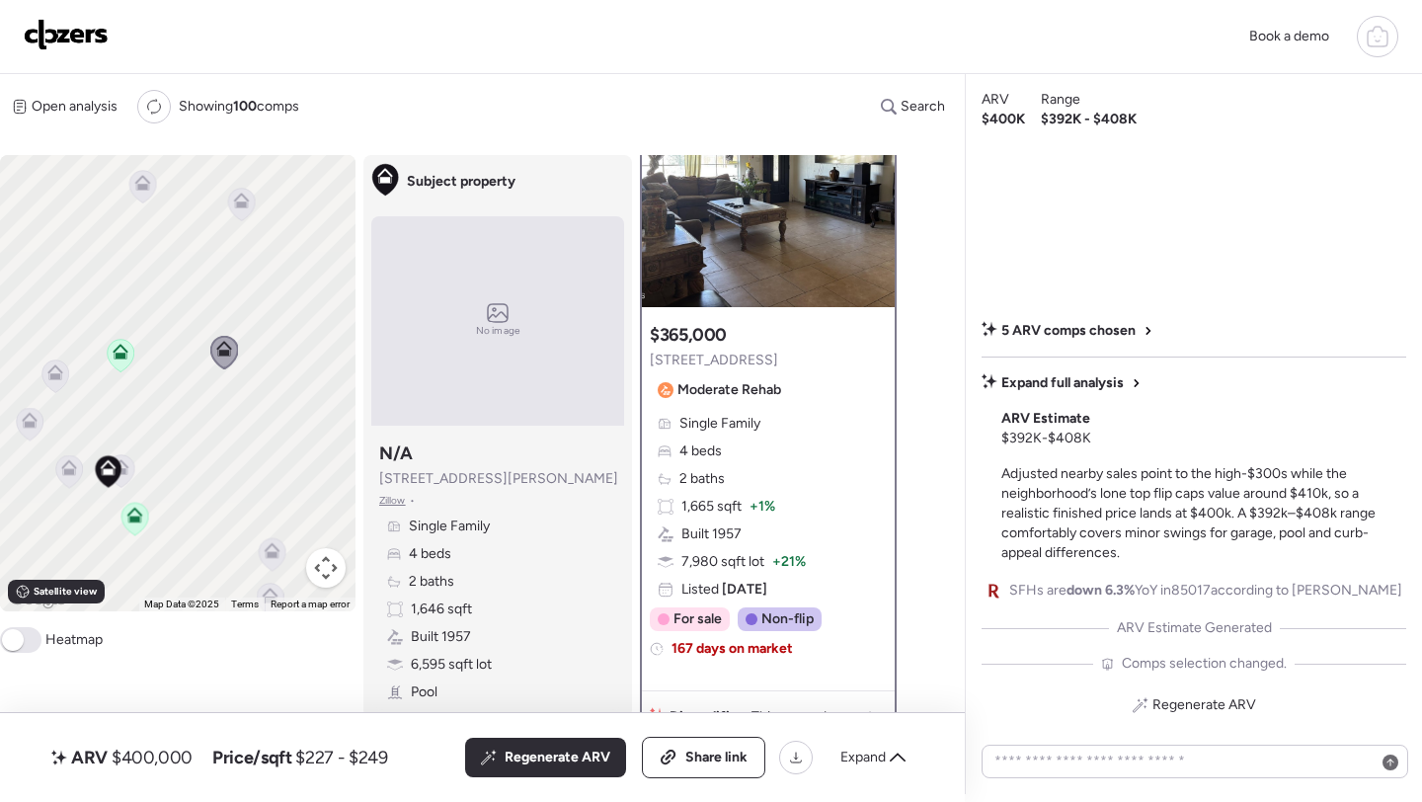
click at [269, 552] on icon at bounding box center [273, 551] width 16 height 16
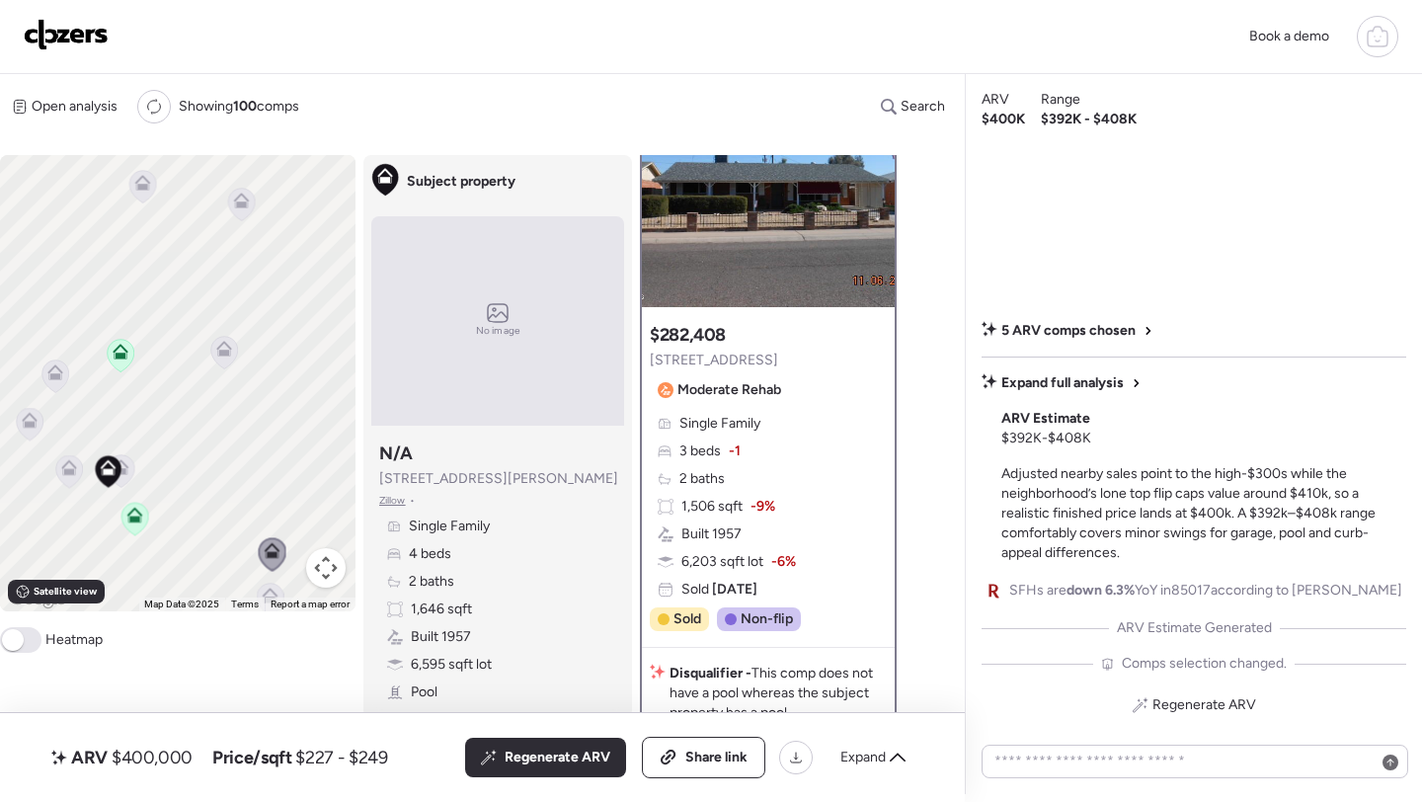
scroll to position [0, 0]
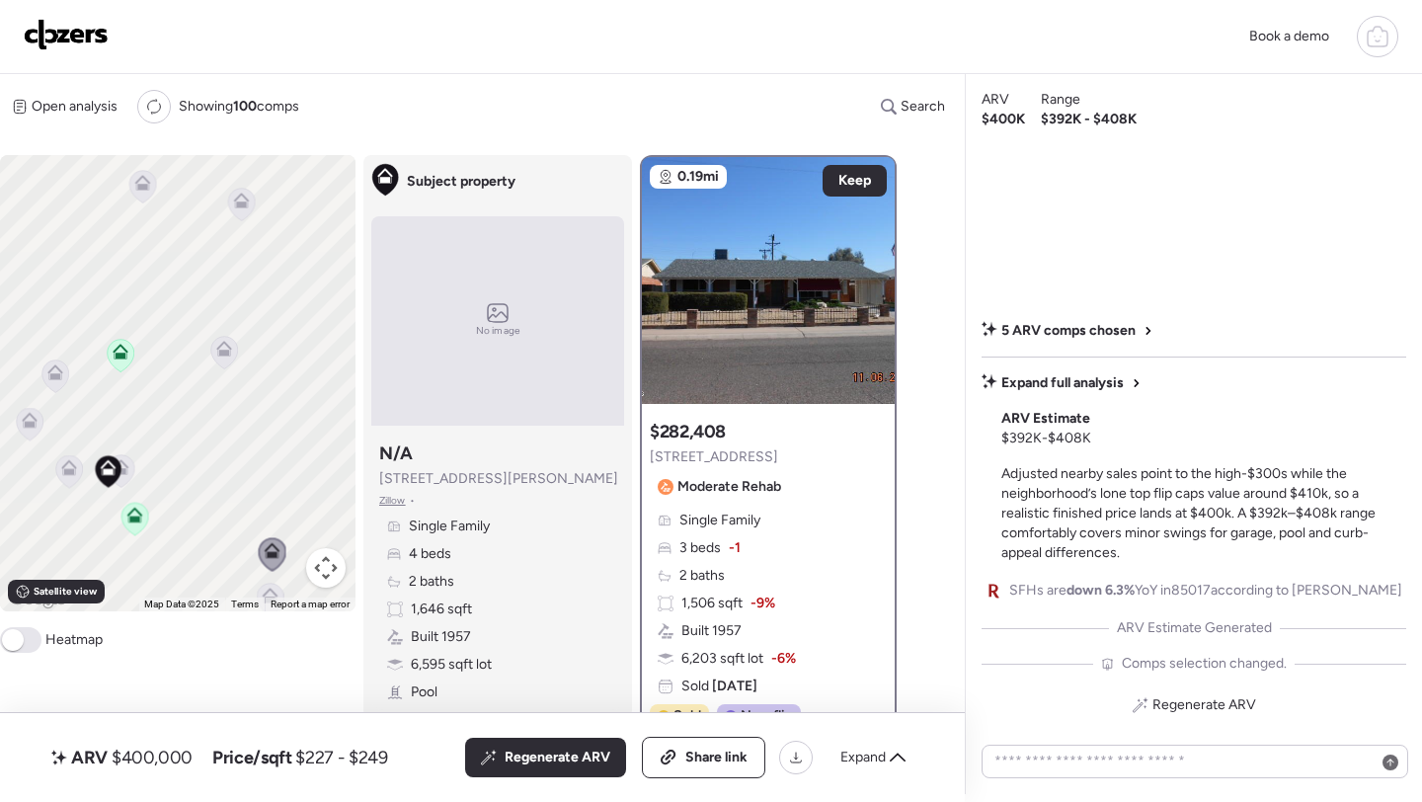
click at [209, 470] on div "To activate drag with keyboard, press Alt + Enter. Once in keyboard drag state,…" at bounding box center [178, 383] width 356 height 456
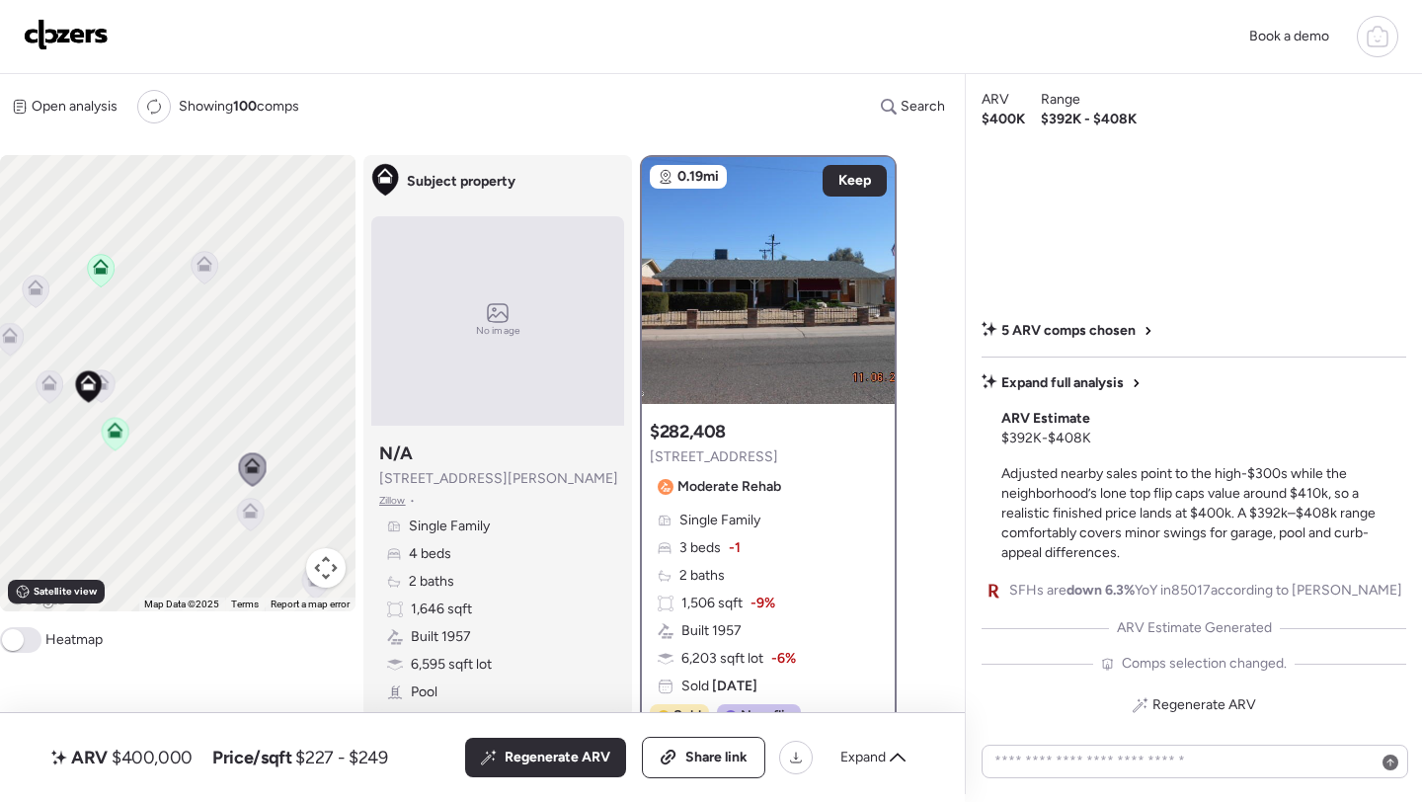
drag, startPoint x: 209, startPoint y: 468, endPoint x: 187, endPoint y: 377, distance: 93.7
click at [187, 376] on div "To activate drag with keyboard, press Alt + Enter. Once in keyboard drag state,…" at bounding box center [178, 383] width 356 height 456
click at [251, 505] on icon at bounding box center [247, 502] width 15 height 9
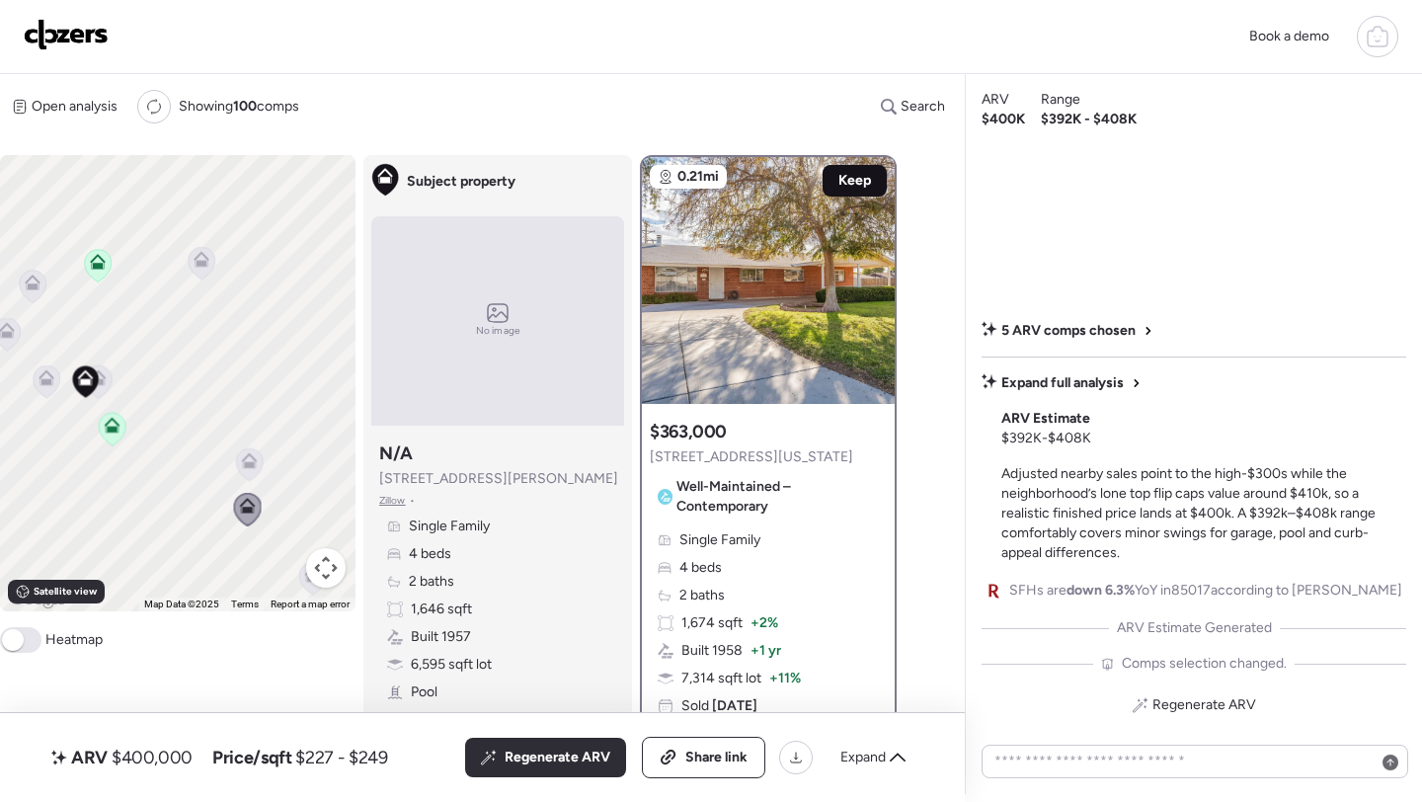
click at [846, 185] on span "Keep" at bounding box center [855, 181] width 33 height 20
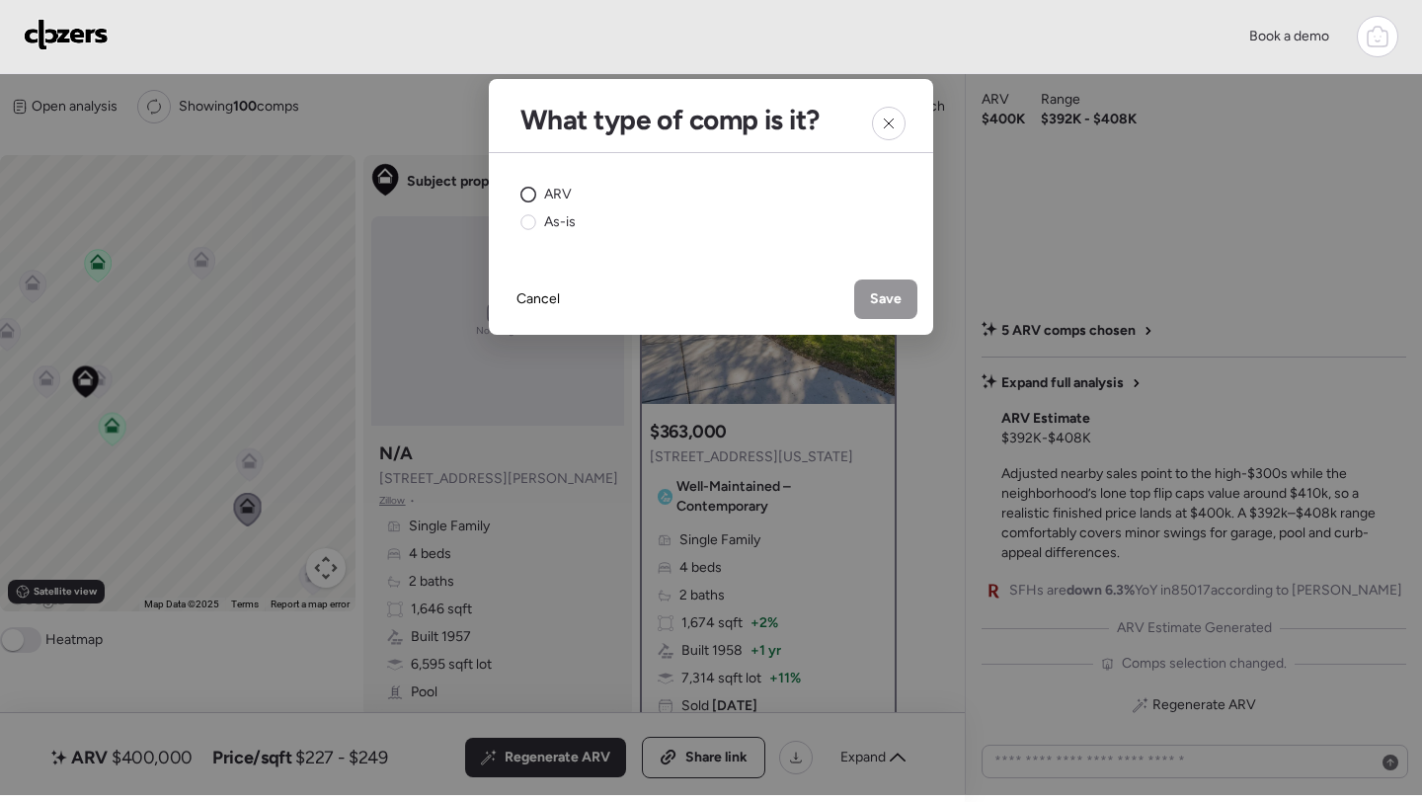
click at [548, 190] on span "ARV" at bounding box center [558, 195] width 28 height 20
click at [889, 311] on div "Save" at bounding box center [885, 300] width 63 height 40
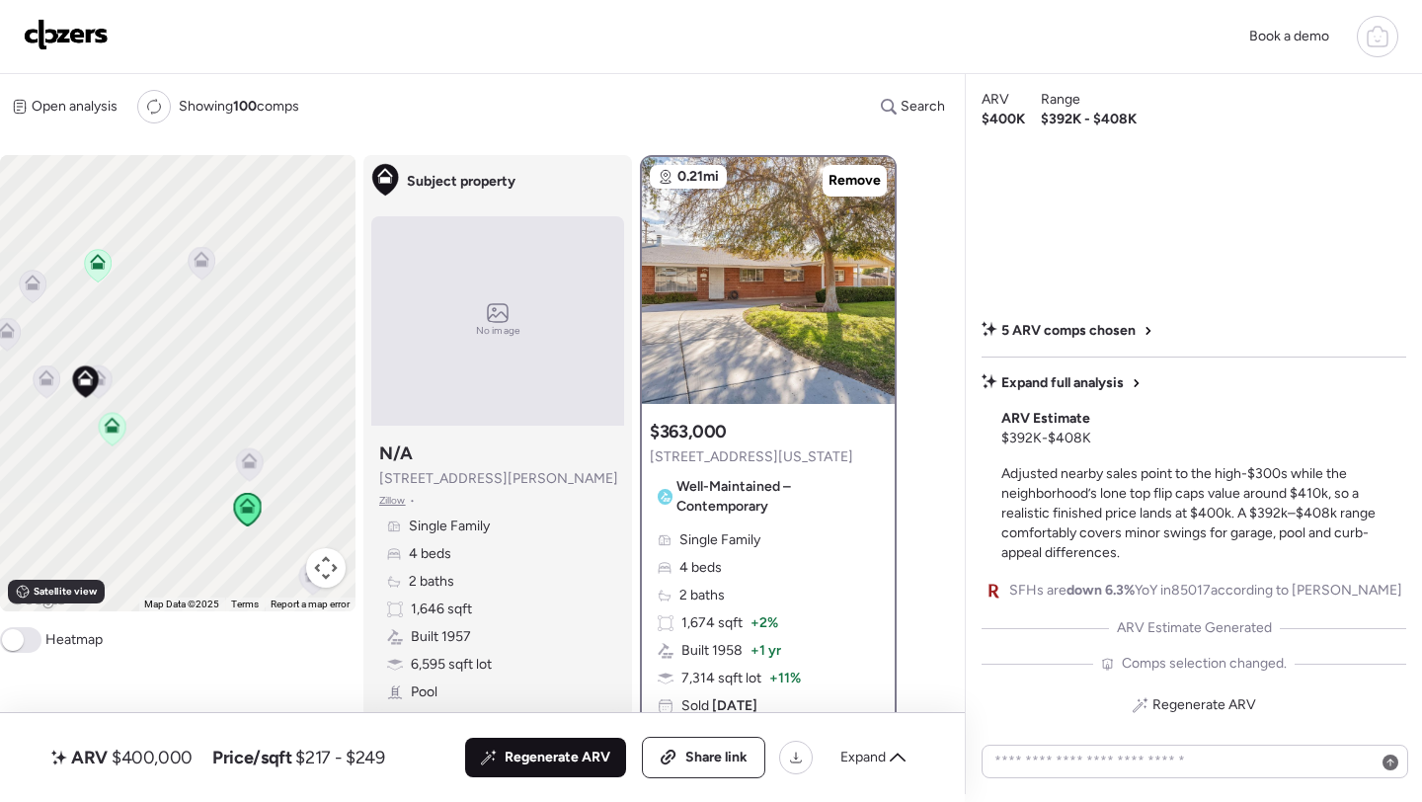
click at [556, 751] on span "Regenerate ARV" at bounding box center [558, 758] width 106 height 20
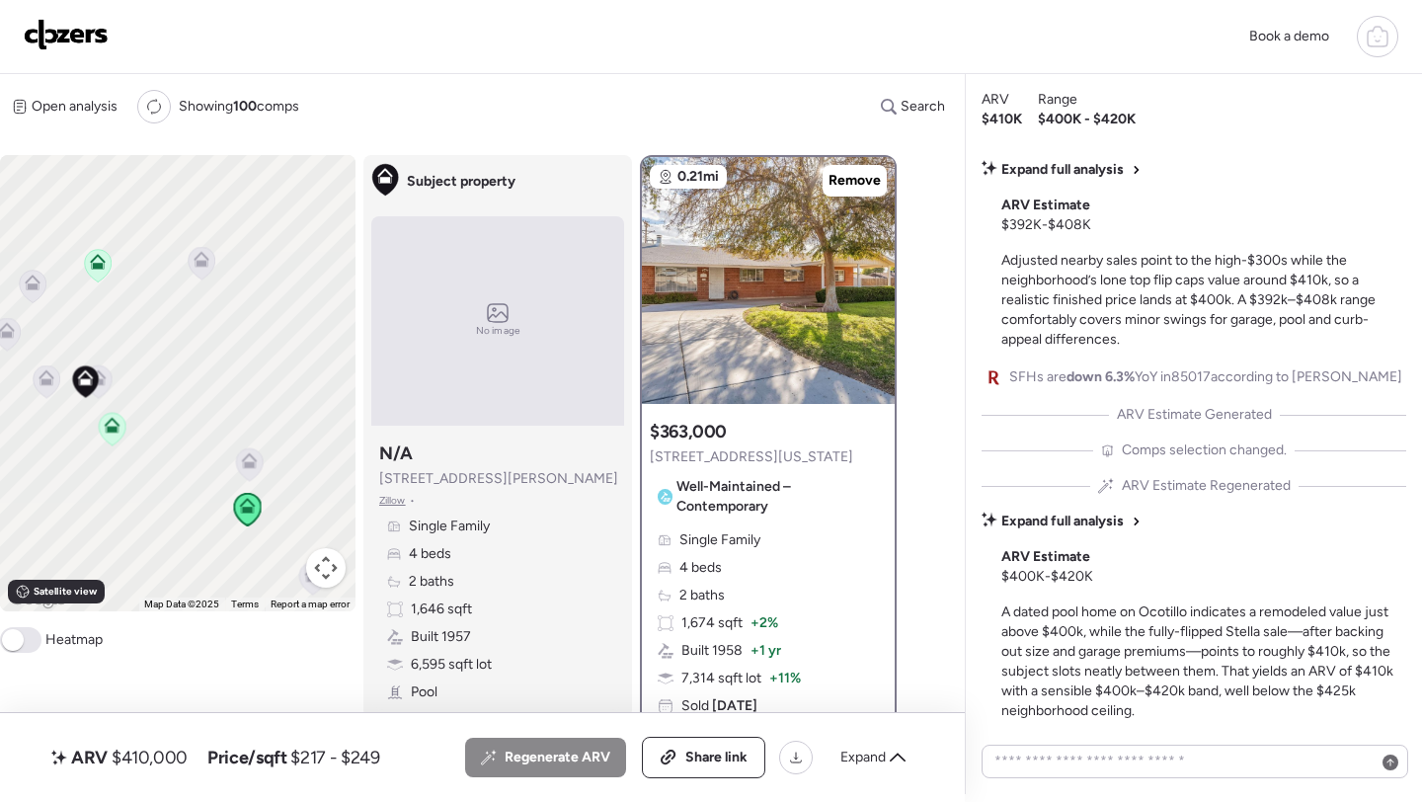
click at [180, 757] on span "$410,000" at bounding box center [150, 758] width 76 height 24
copy span "410,000"
click at [712, 746] on div "Share link" at bounding box center [704, 758] width 122 height 40
click at [84, 36] on img at bounding box center [66, 35] width 85 height 32
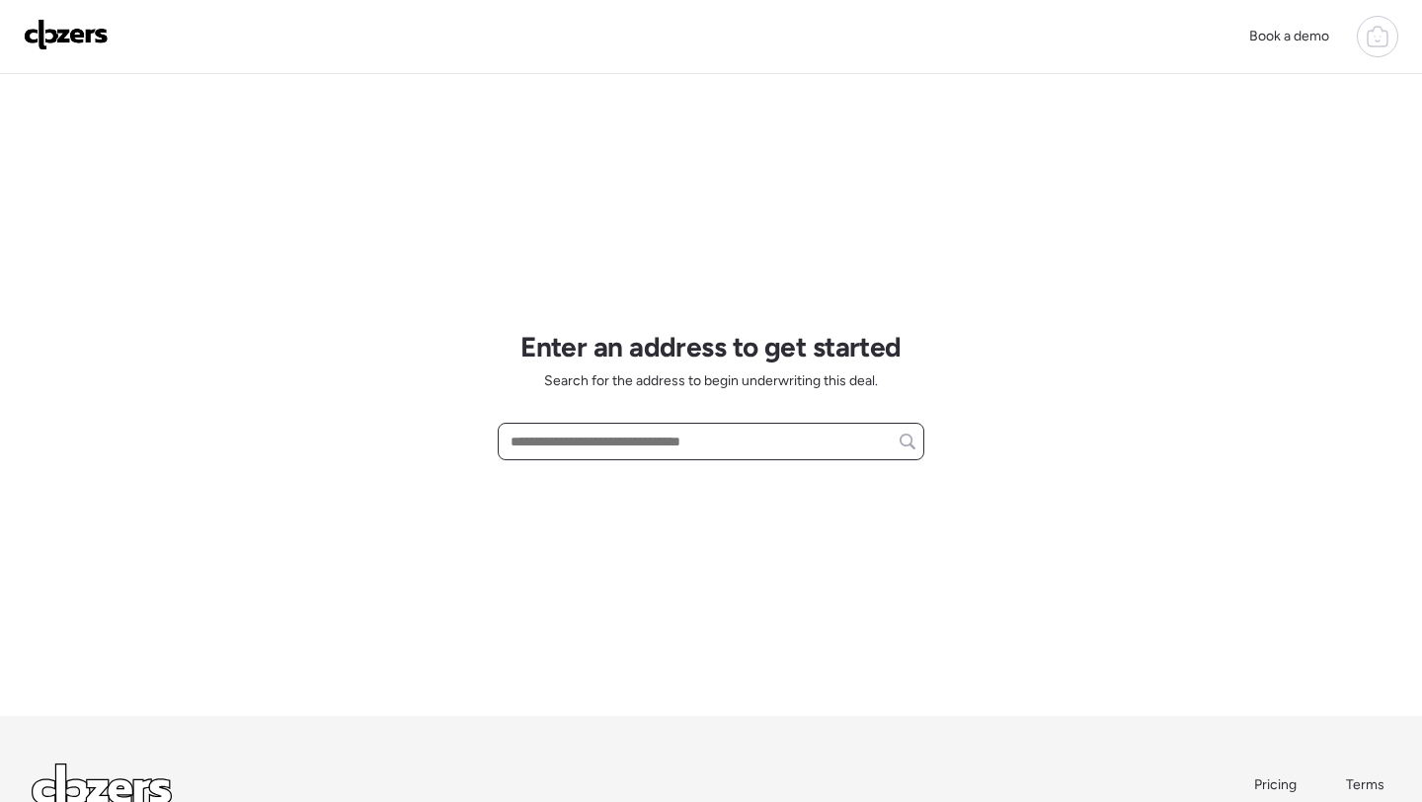
click at [604, 445] on input "text" at bounding box center [711, 442] width 409 height 28
paste input "**********"
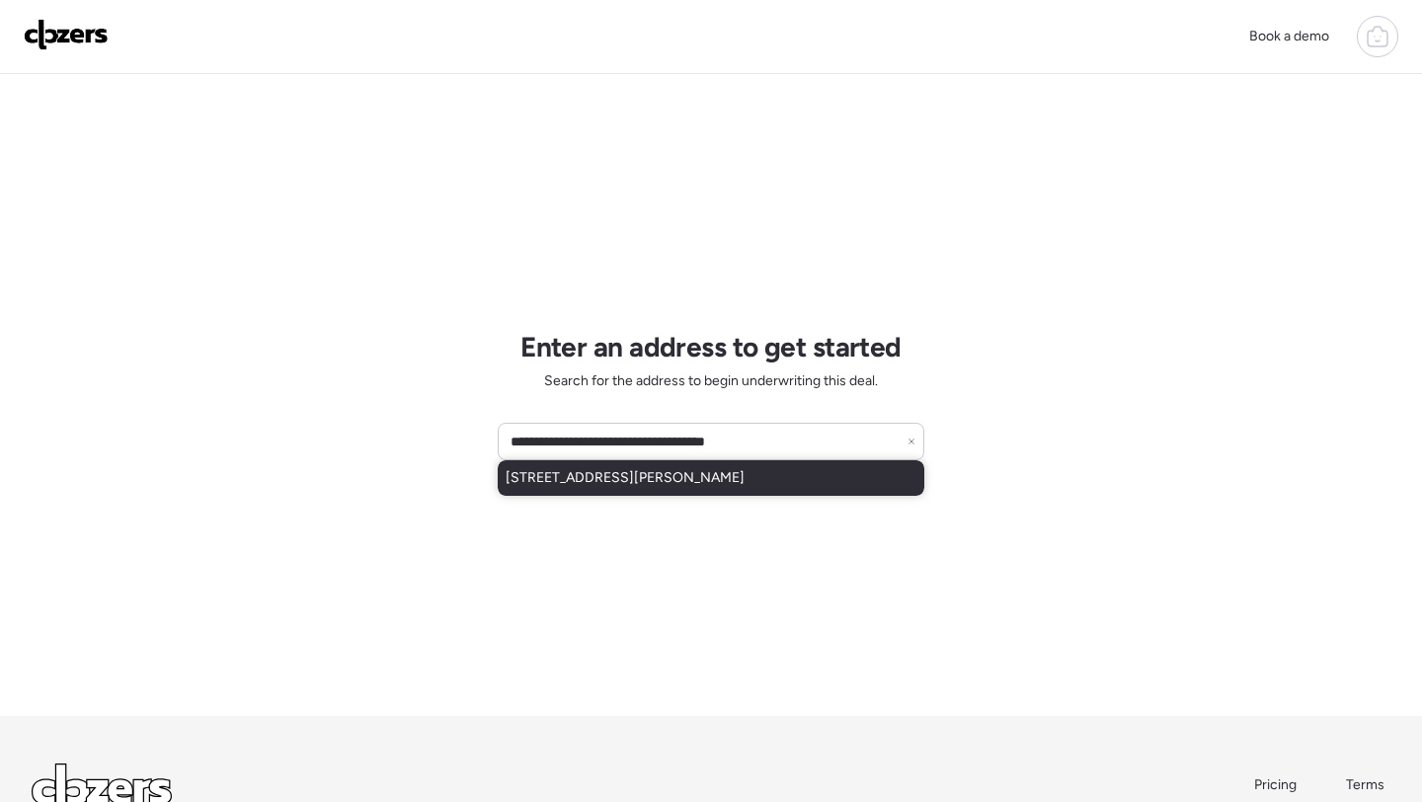
click at [629, 474] on span "[STREET_ADDRESS][PERSON_NAME]" at bounding box center [625, 478] width 239 height 20
type input "**********"
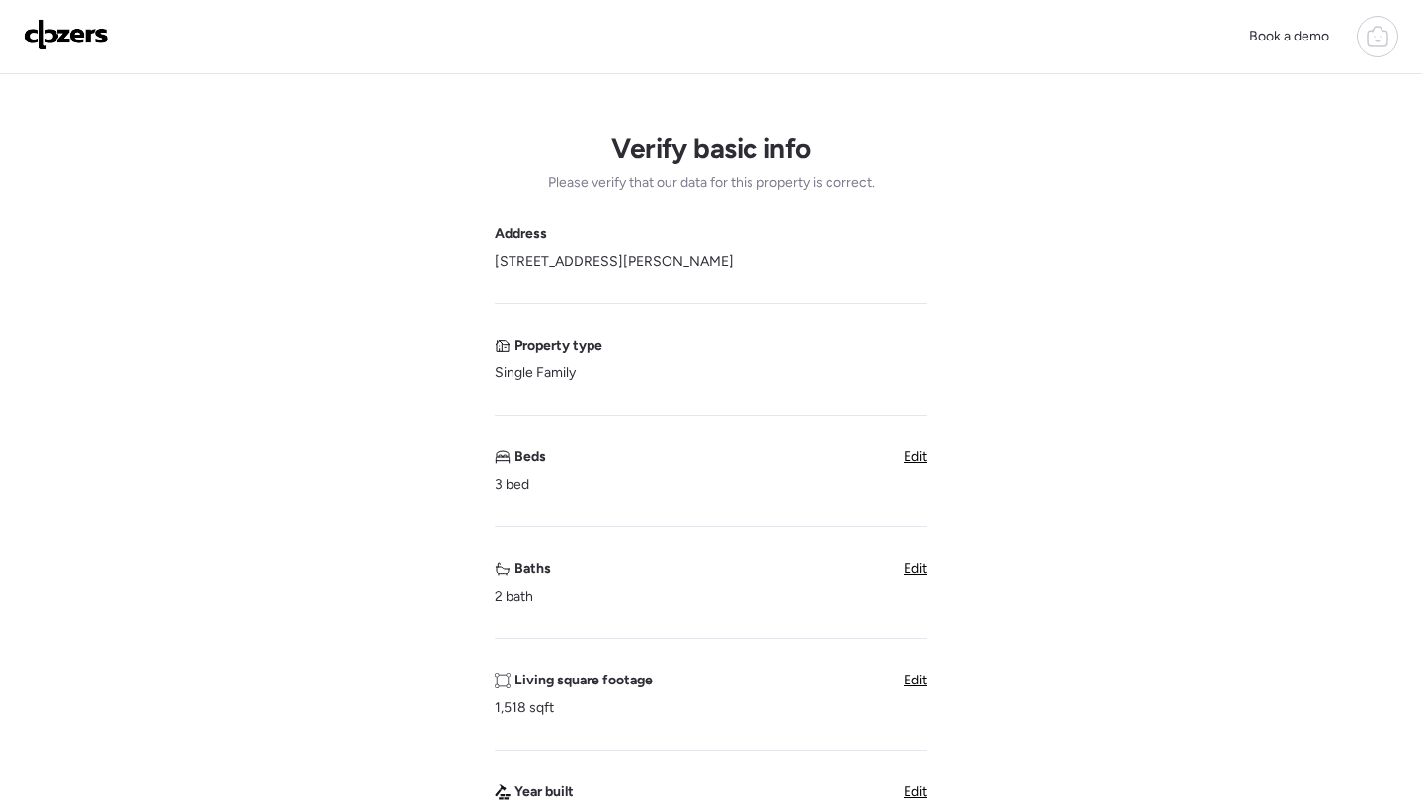
click at [924, 465] on span "Edit" at bounding box center [916, 456] width 24 height 17
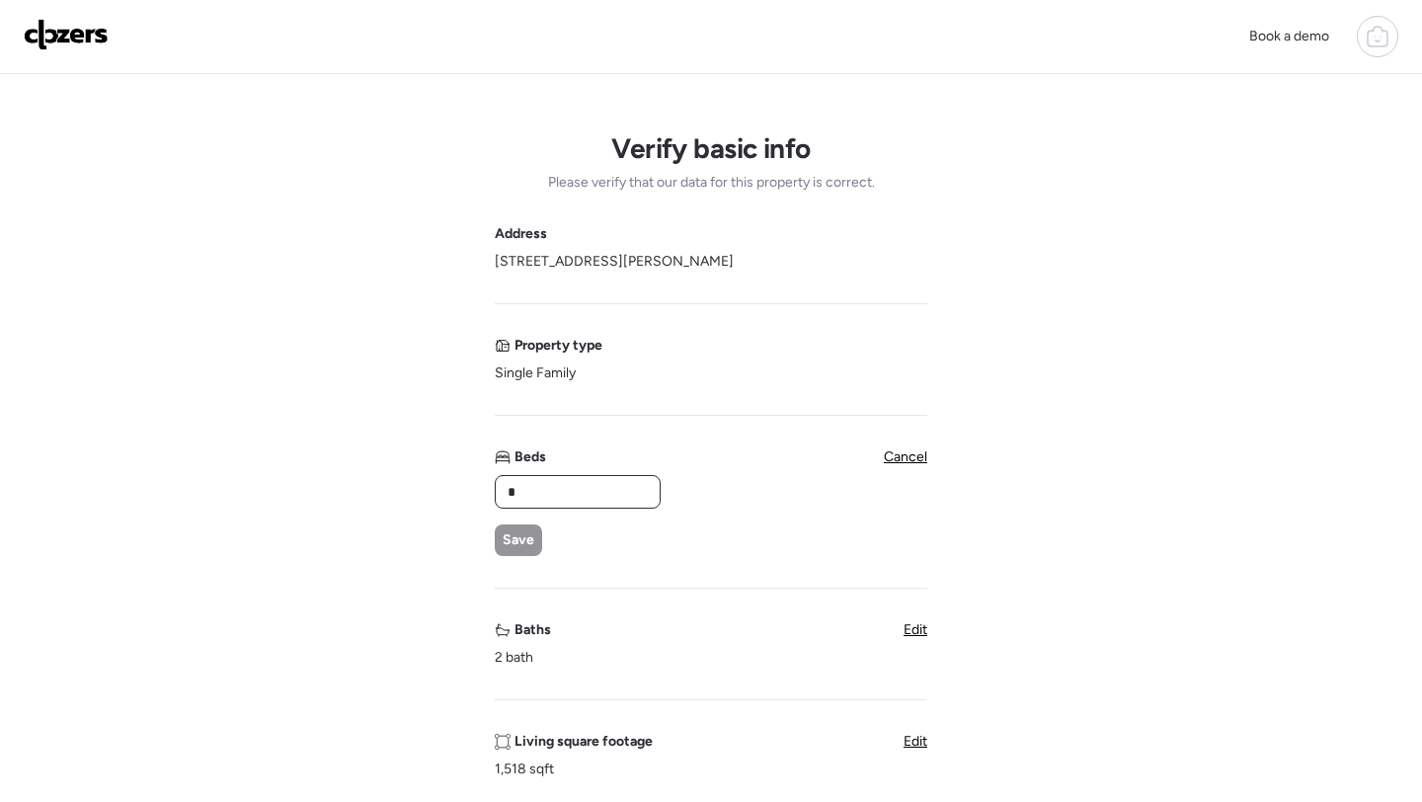
click at [602, 490] on input "*" at bounding box center [578, 492] width 148 height 28
type input "*"
click at [517, 549] on span "Save" at bounding box center [519, 540] width 32 height 20
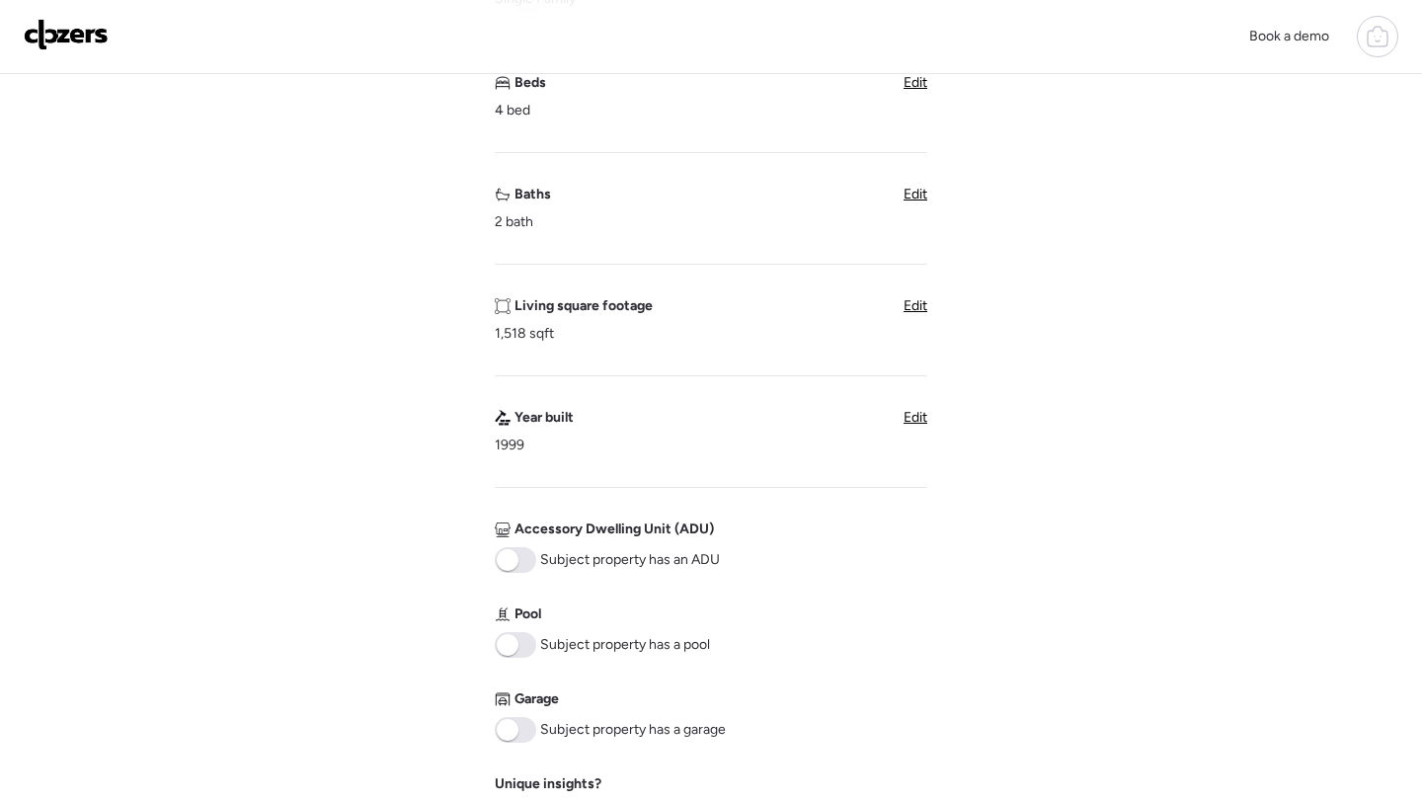
scroll to position [552, 0]
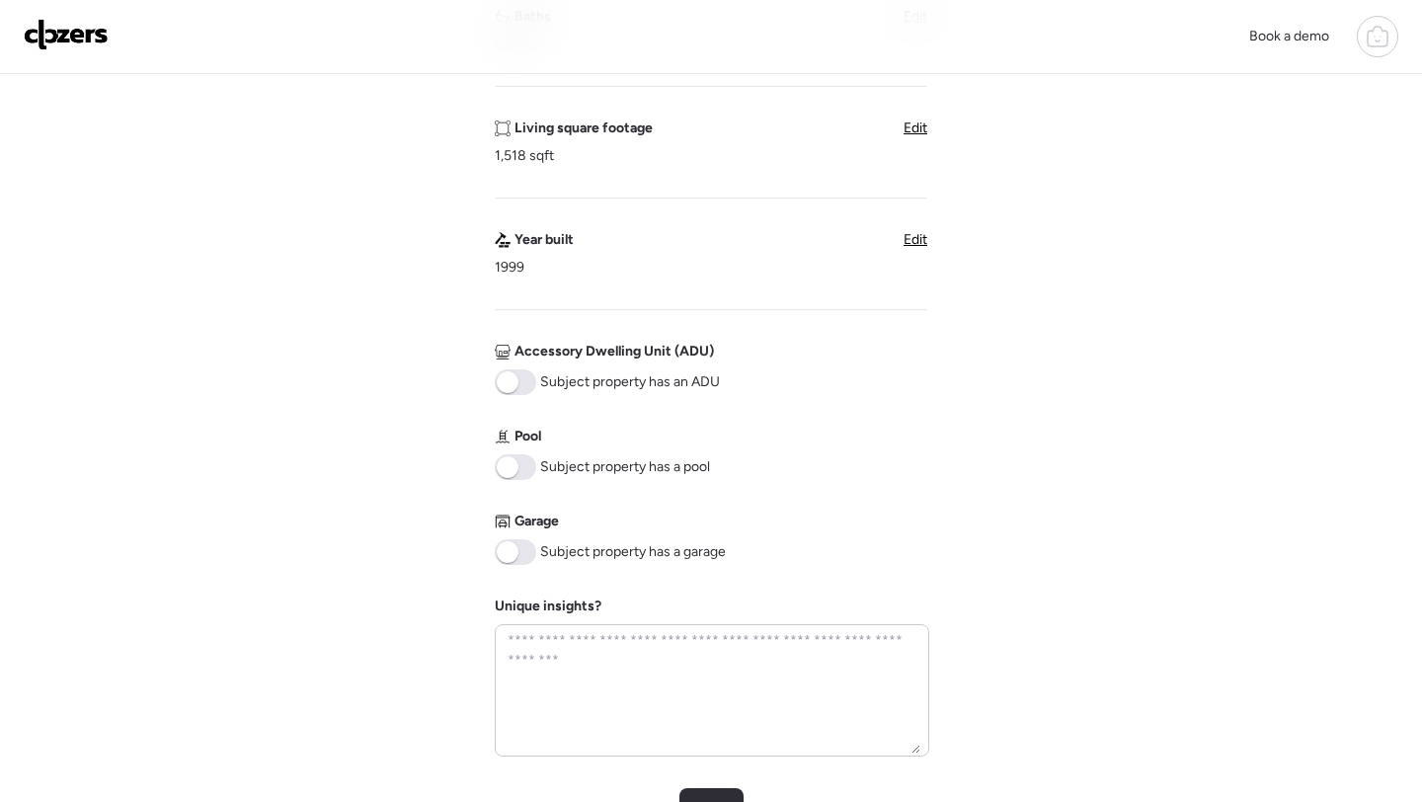
click at [524, 551] on span at bounding box center [515, 552] width 41 height 26
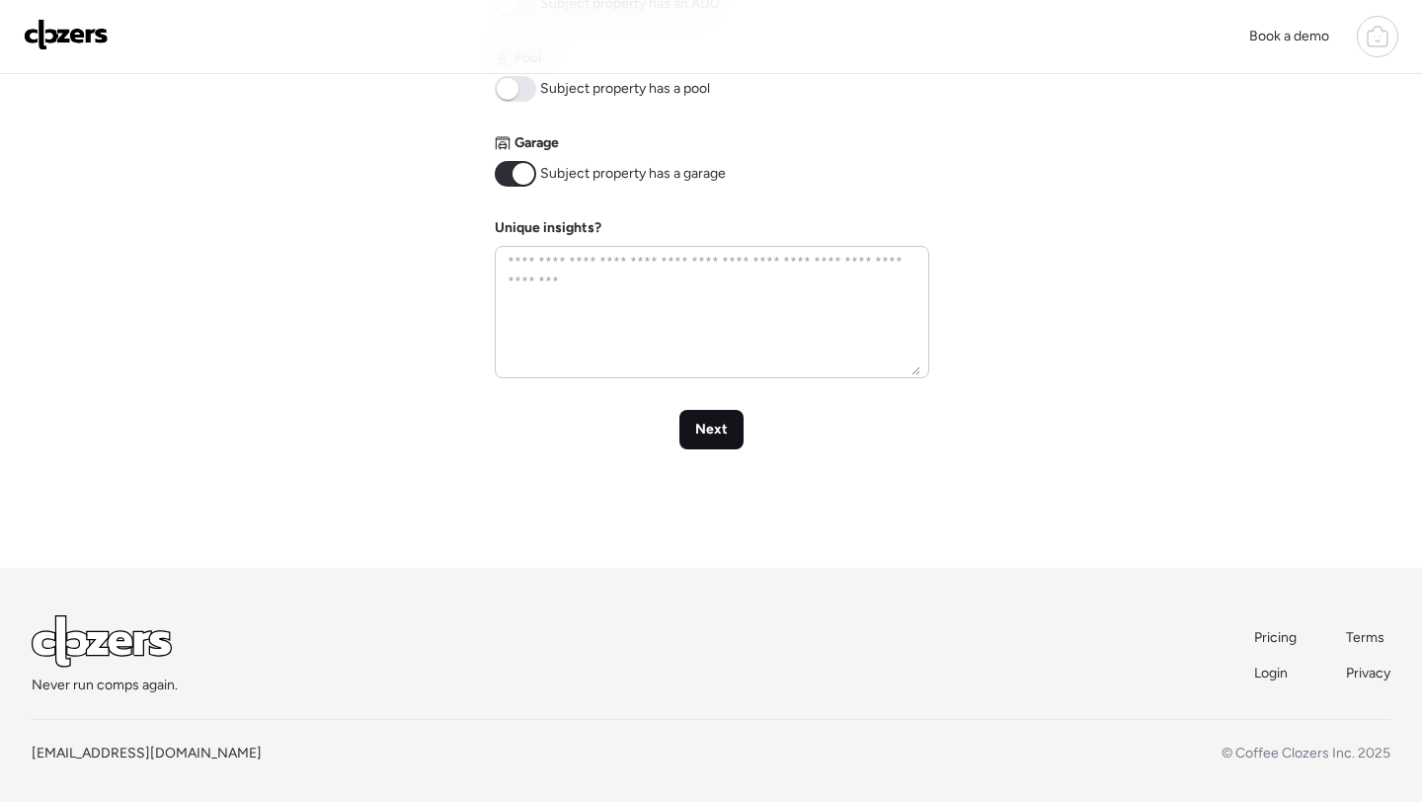
click at [701, 436] on span "Next" at bounding box center [711, 430] width 33 height 20
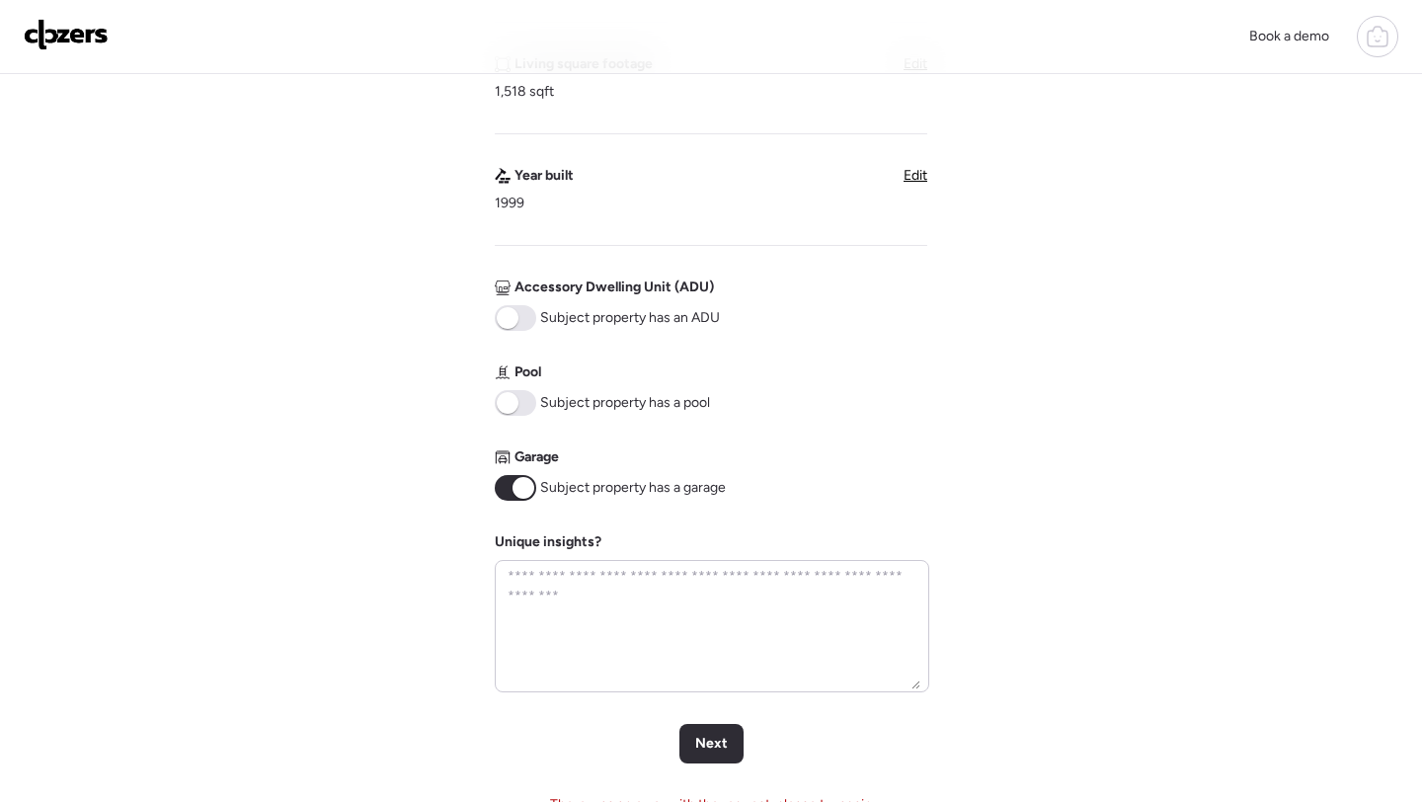
scroll to position [992, 0]
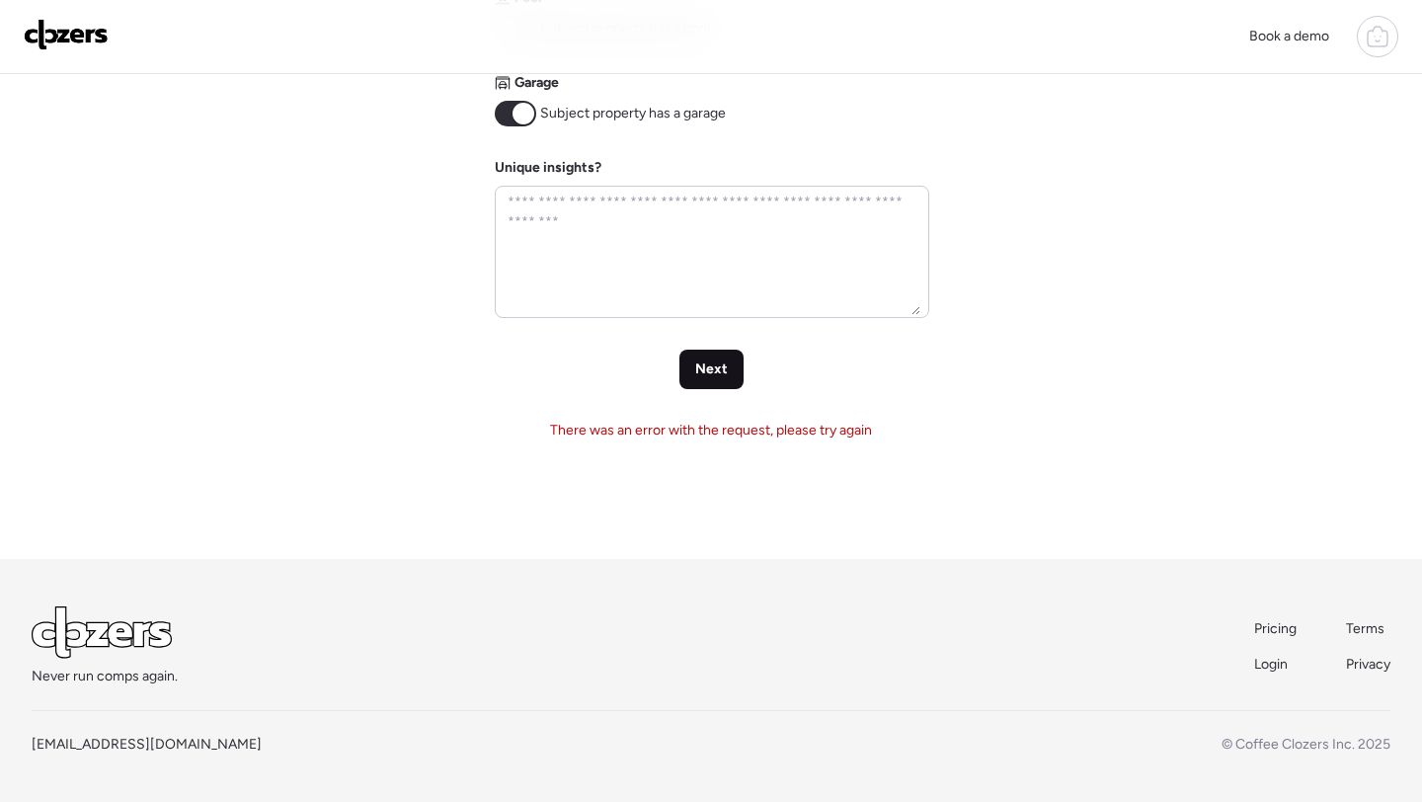
click at [705, 375] on span "Next" at bounding box center [711, 370] width 33 height 20
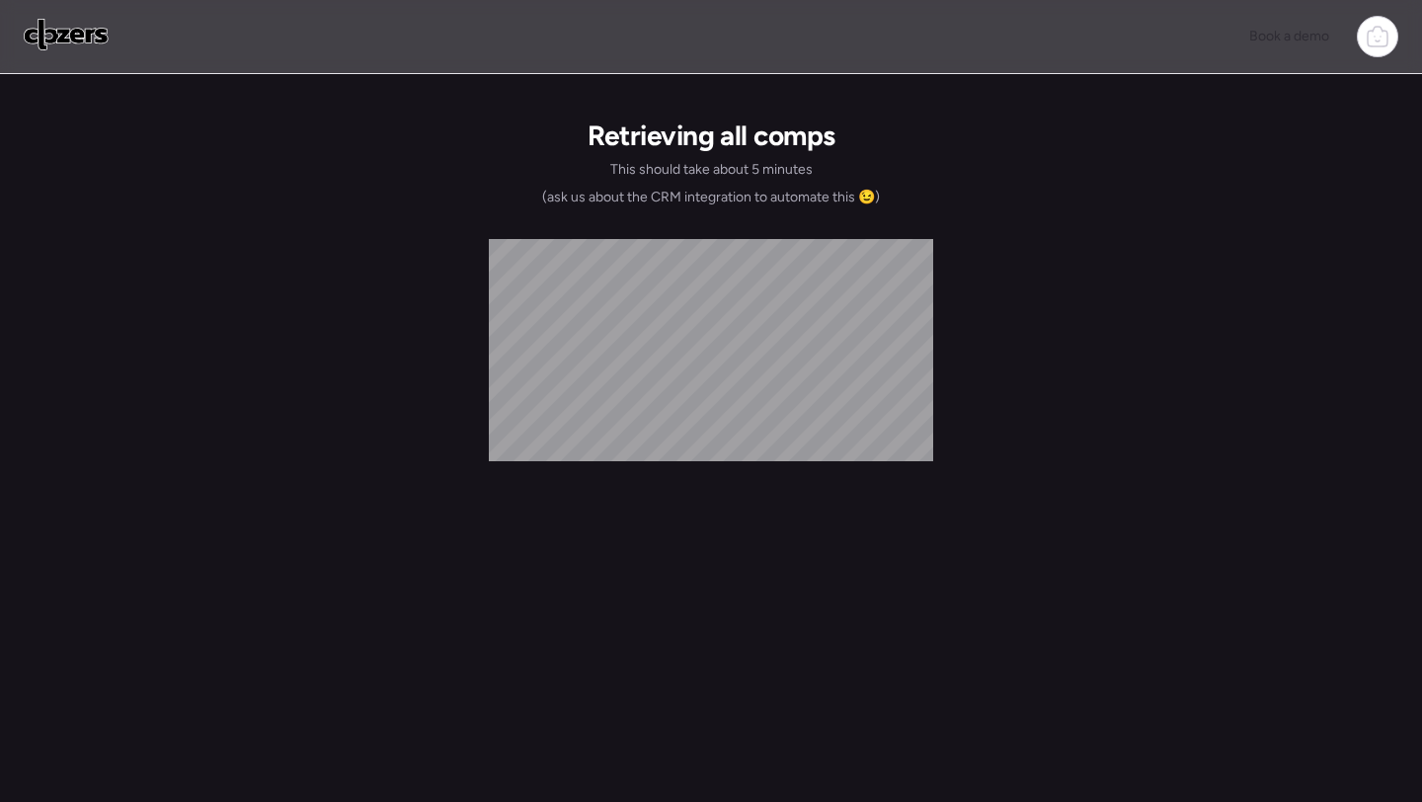
scroll to position [0, 0]
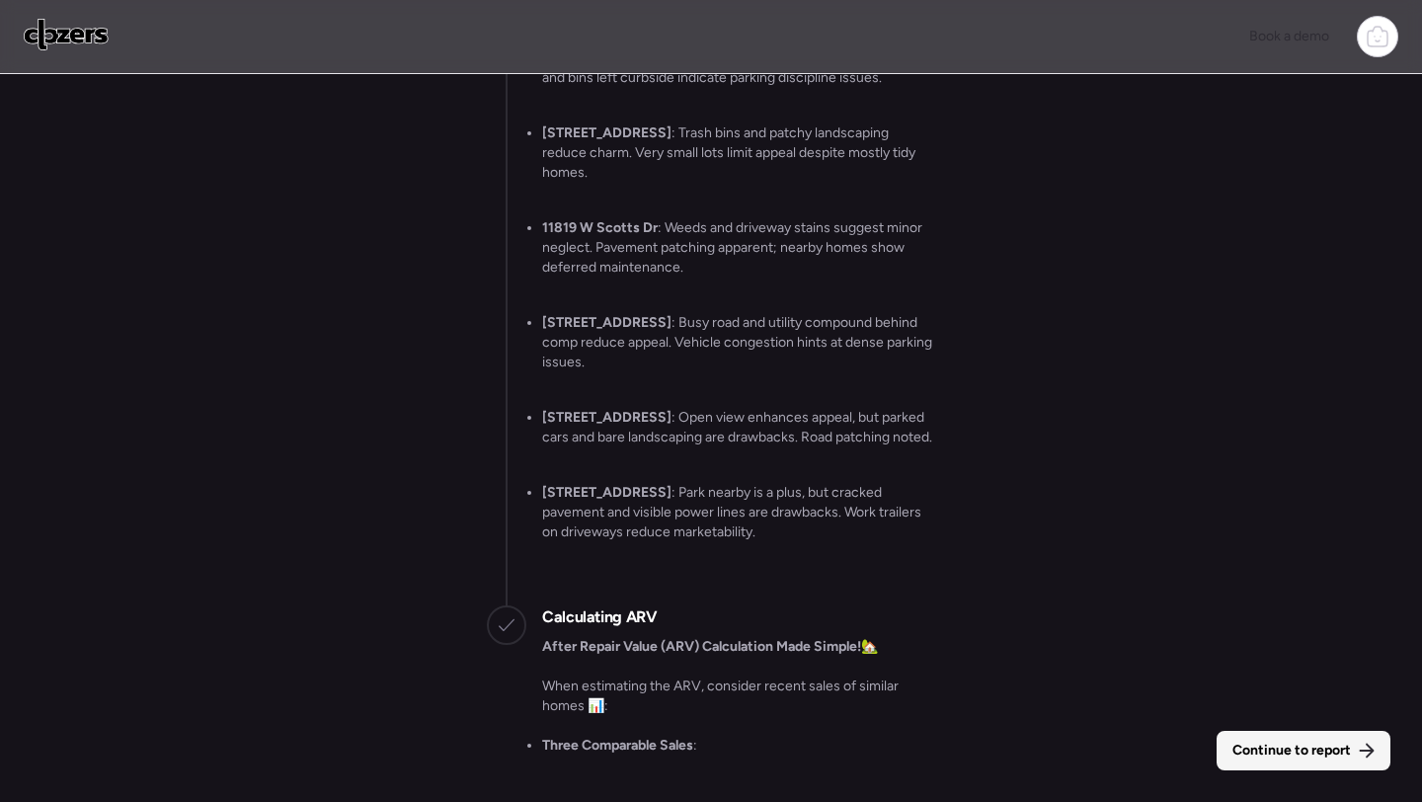
click at [1231, 740] on div "Continue to report" at bounding box center [1304, 751] width 174 height 40
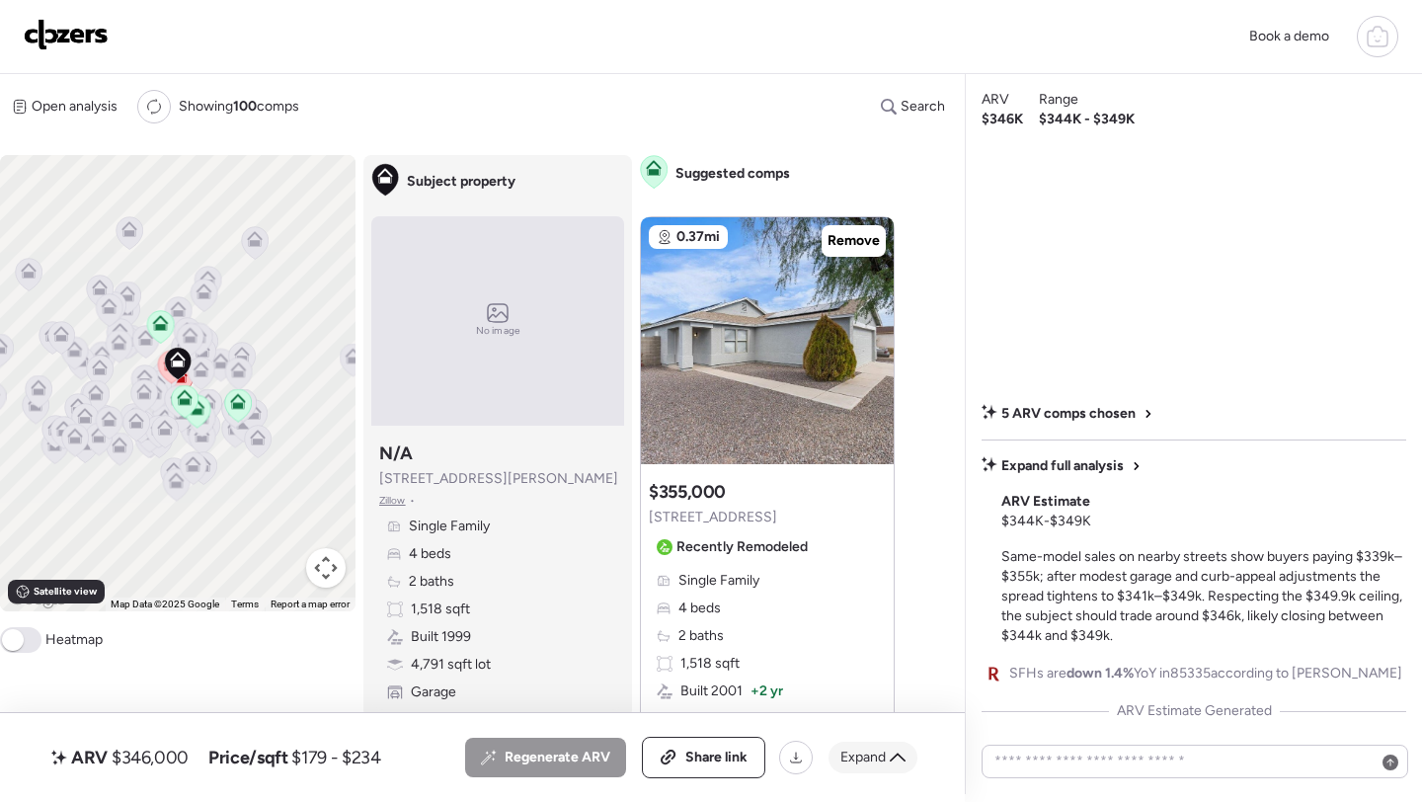
click at [881, 767] on span "Expand" at bounding box center [863, 758] width 45 height 20
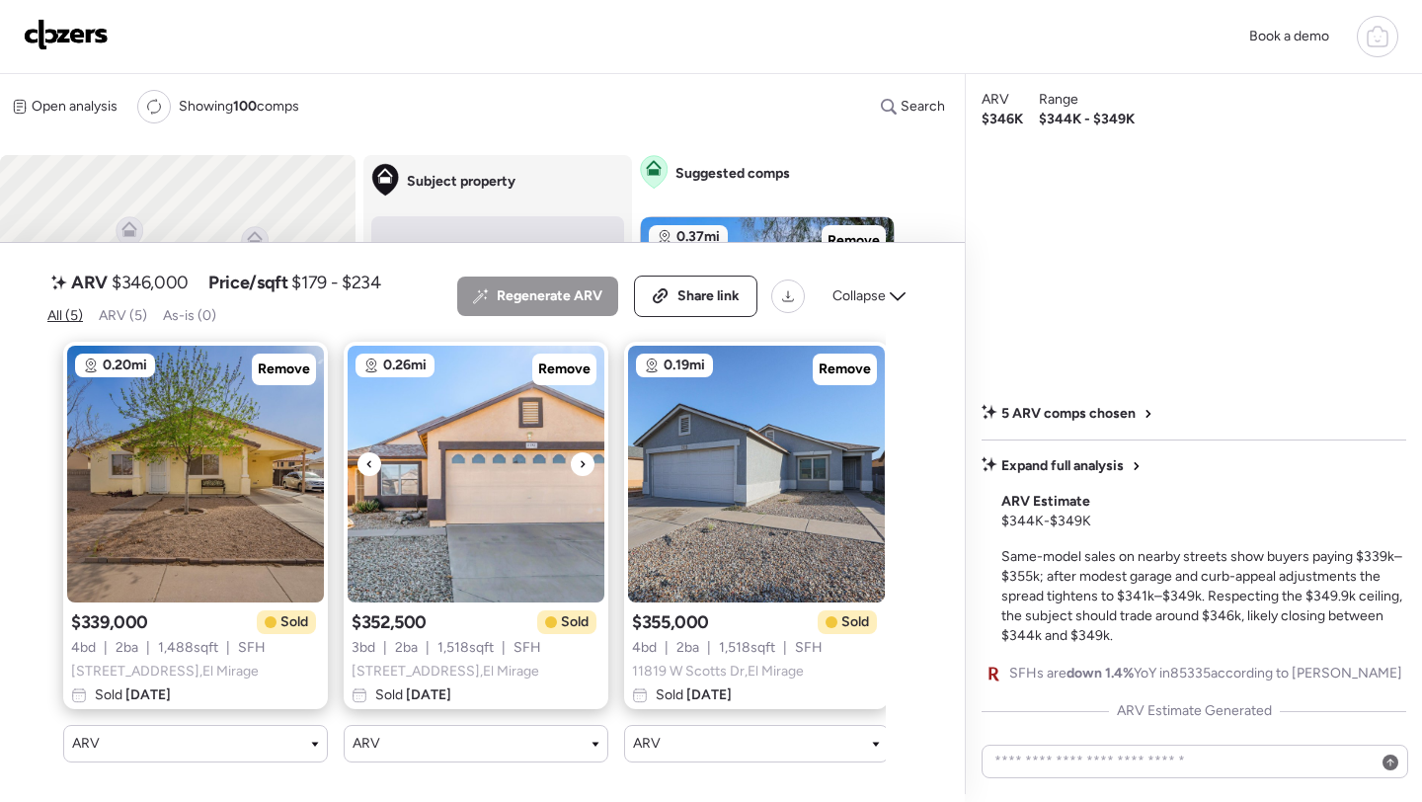
scroll to position [0, 580]
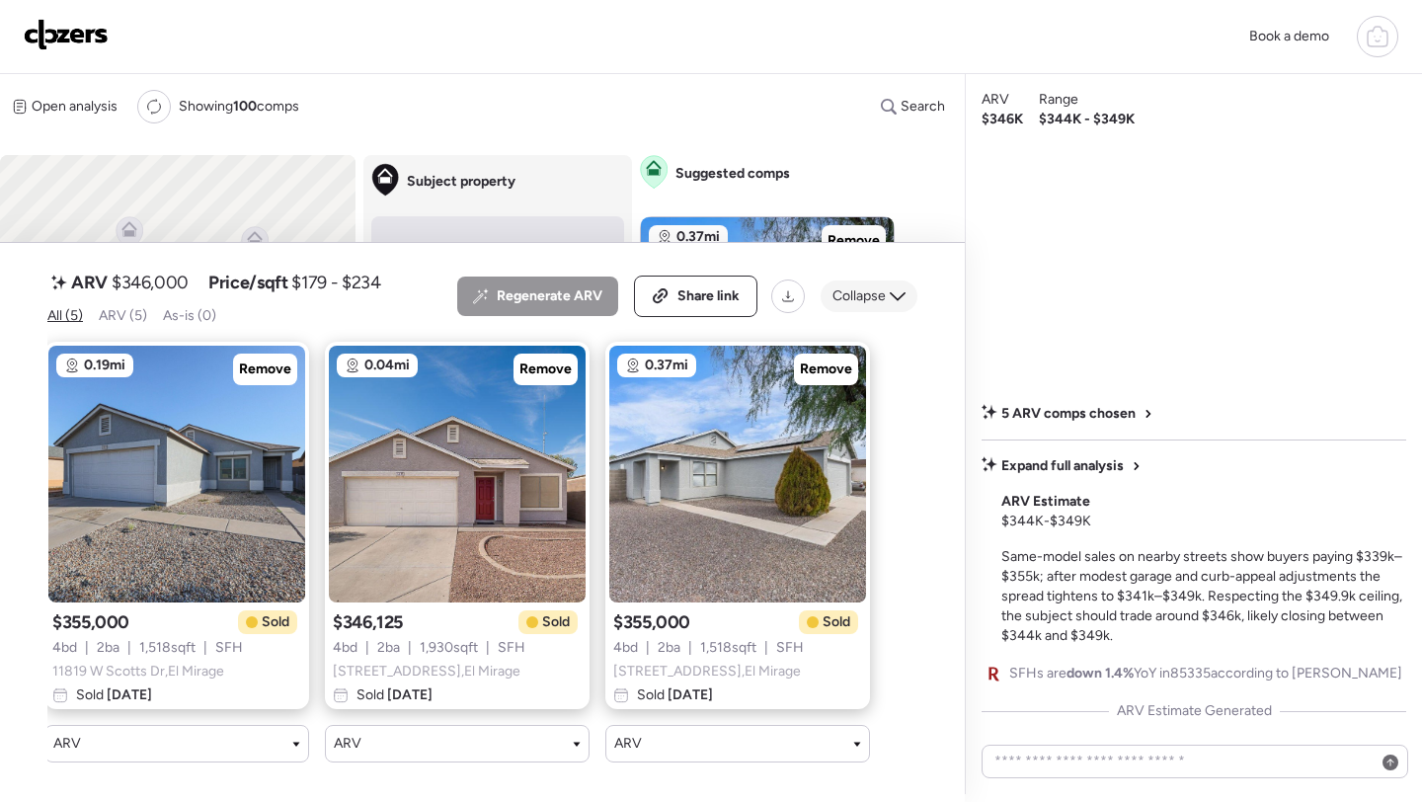
click at [859, 297] on span "Collapse" at bounding box center [859, 296] width 53 height 20
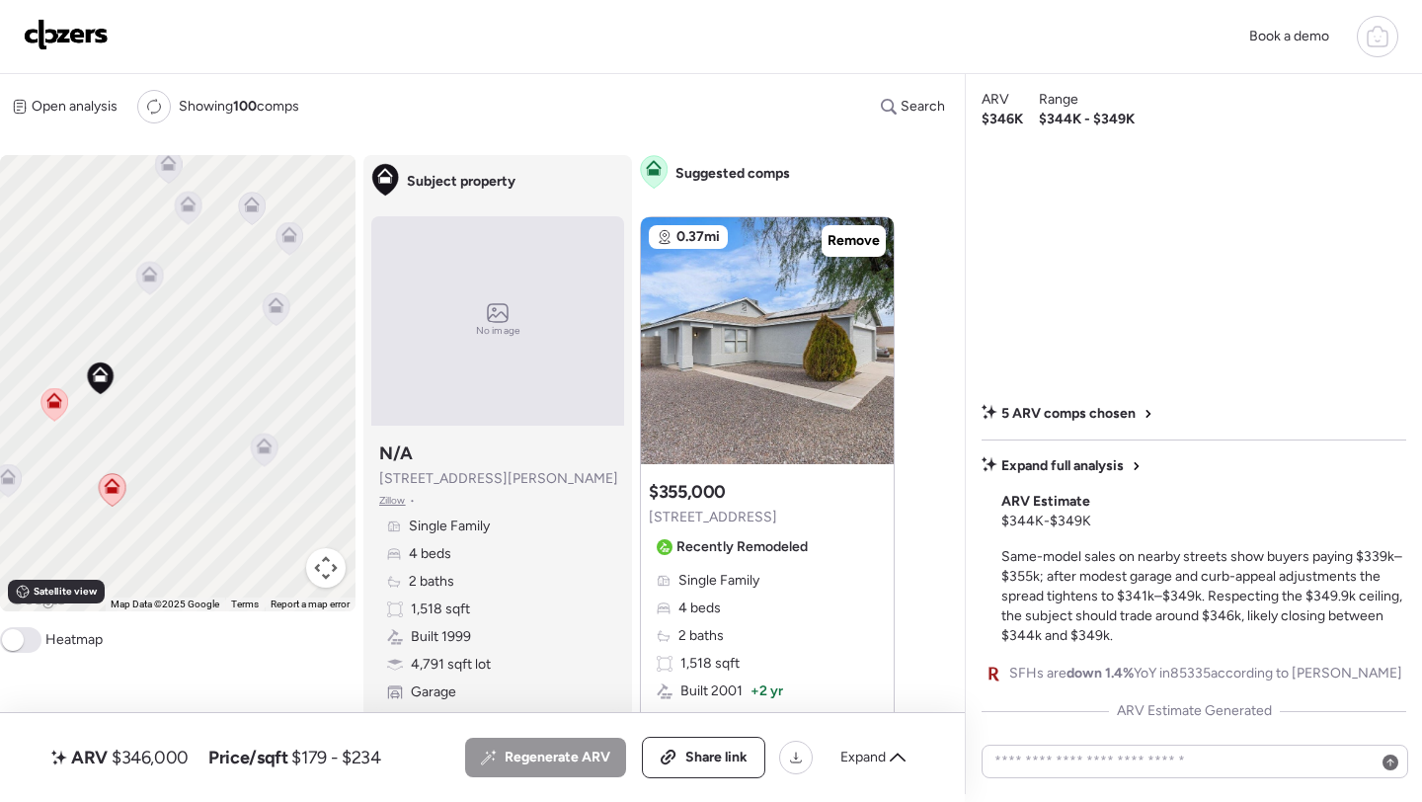
drag, startPoint x: 242, startPoint y: 453, endPoint x: 106, endPoint y: 374, distance: 157.6
click at [106, 374] on div "To activate drag with keyboard, press Alt + Enter. Once in keyboard drag state,…" at bounding box center [178, 383] width 356 height 456
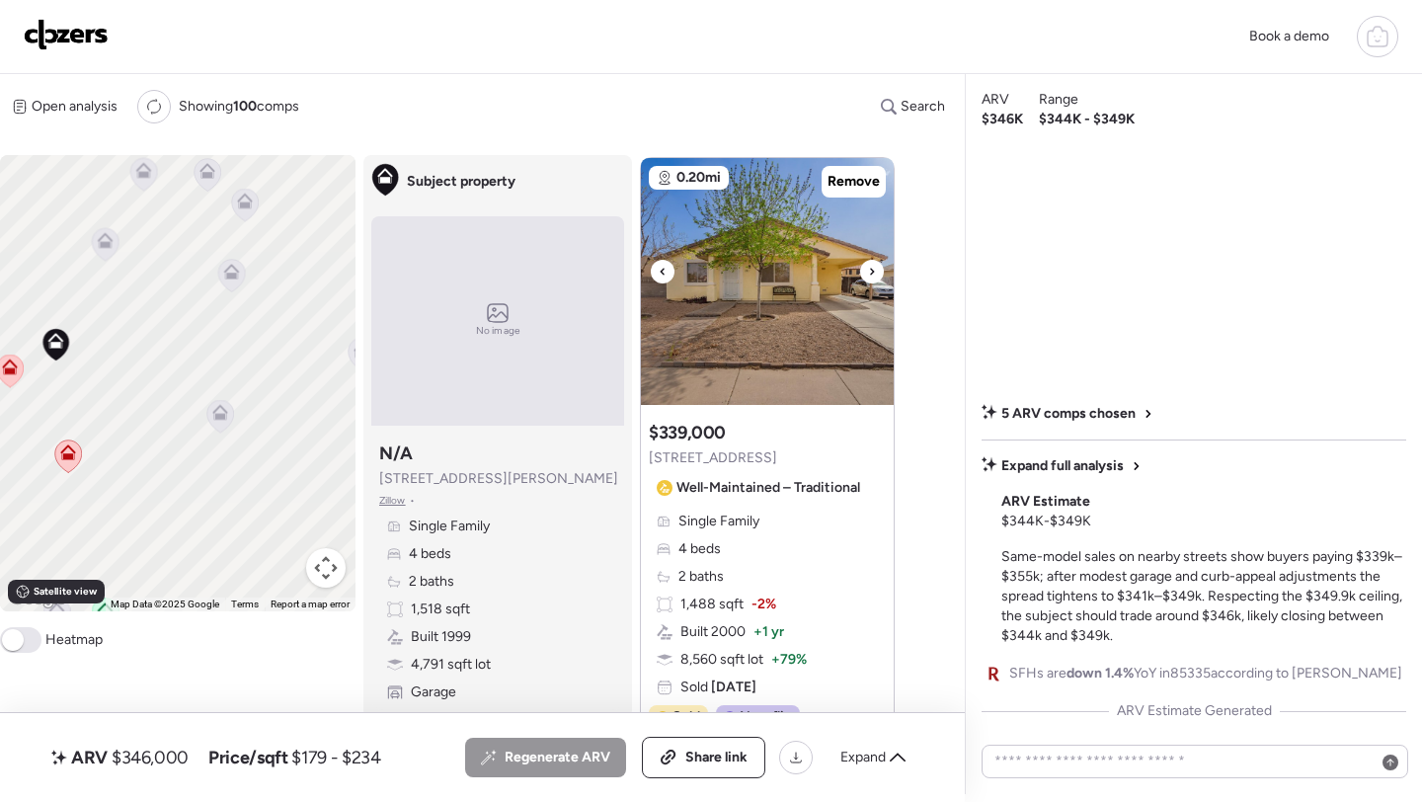
scroll to position [665, 0]
click at [237, 270] on icon at bounding box center [232, 272] width 16 height 16
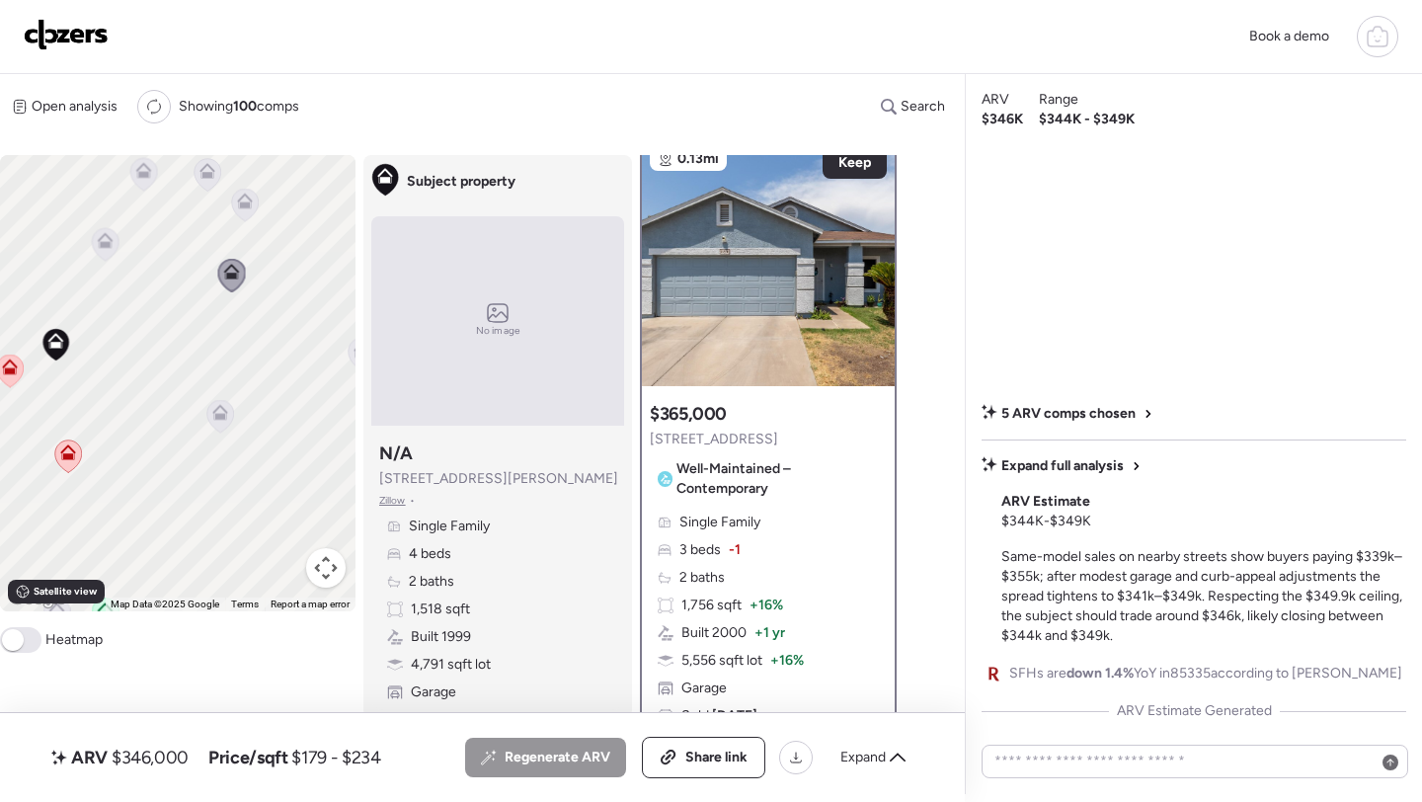
scroll to position [0, 0]
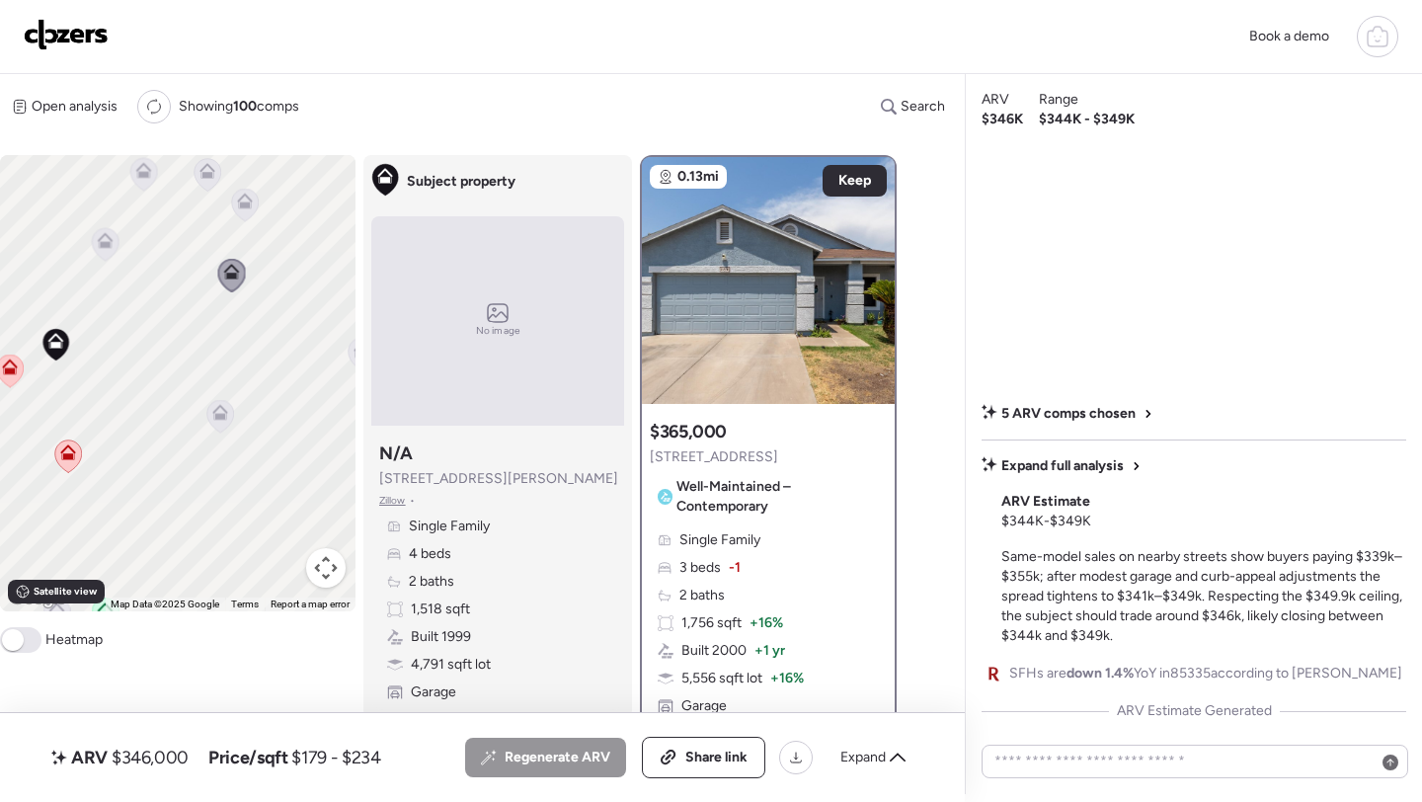
click at [102, 251] on icon at bounding box center [105, 244] width 27 height 33
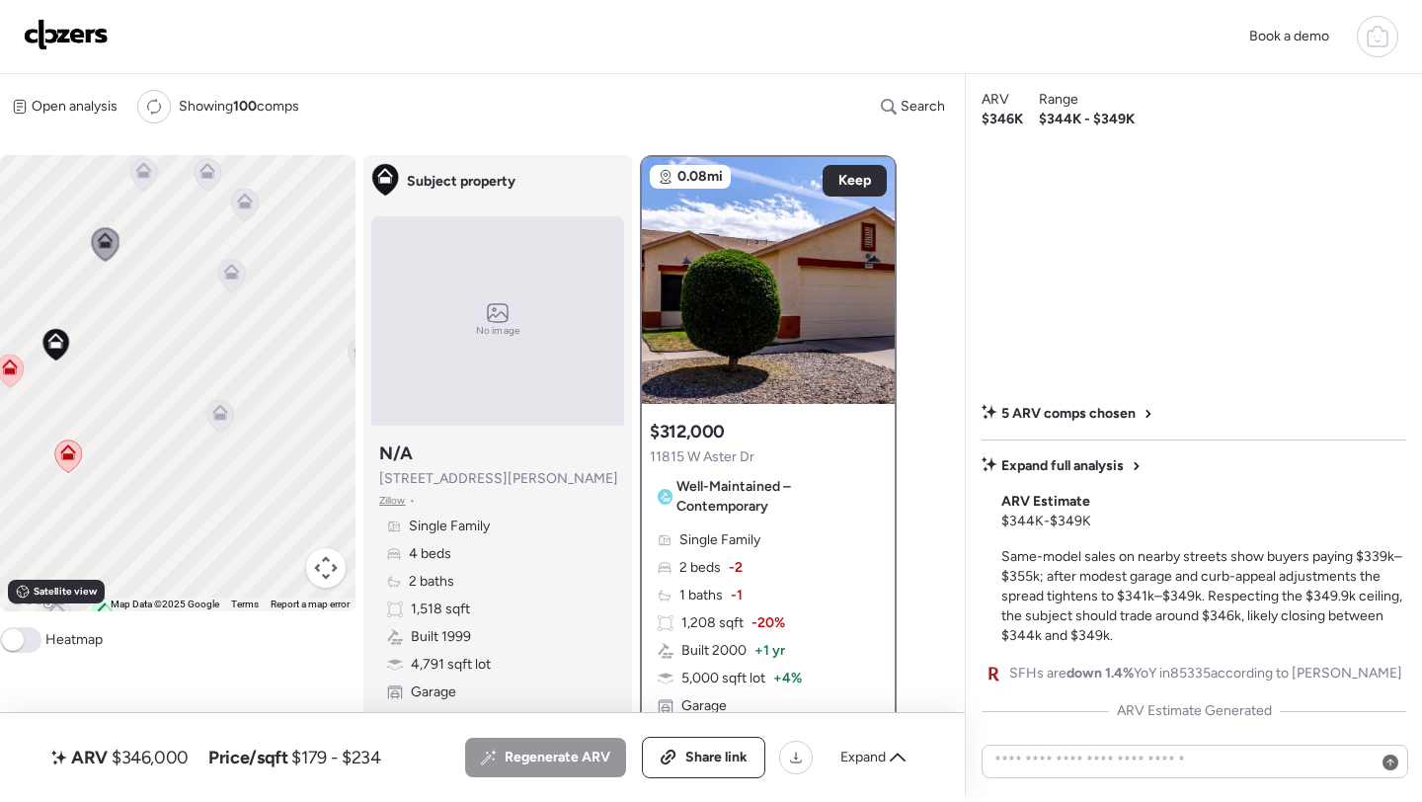
click at [146, 187] on icon at bounding box center [143, 174] width 27 height 33
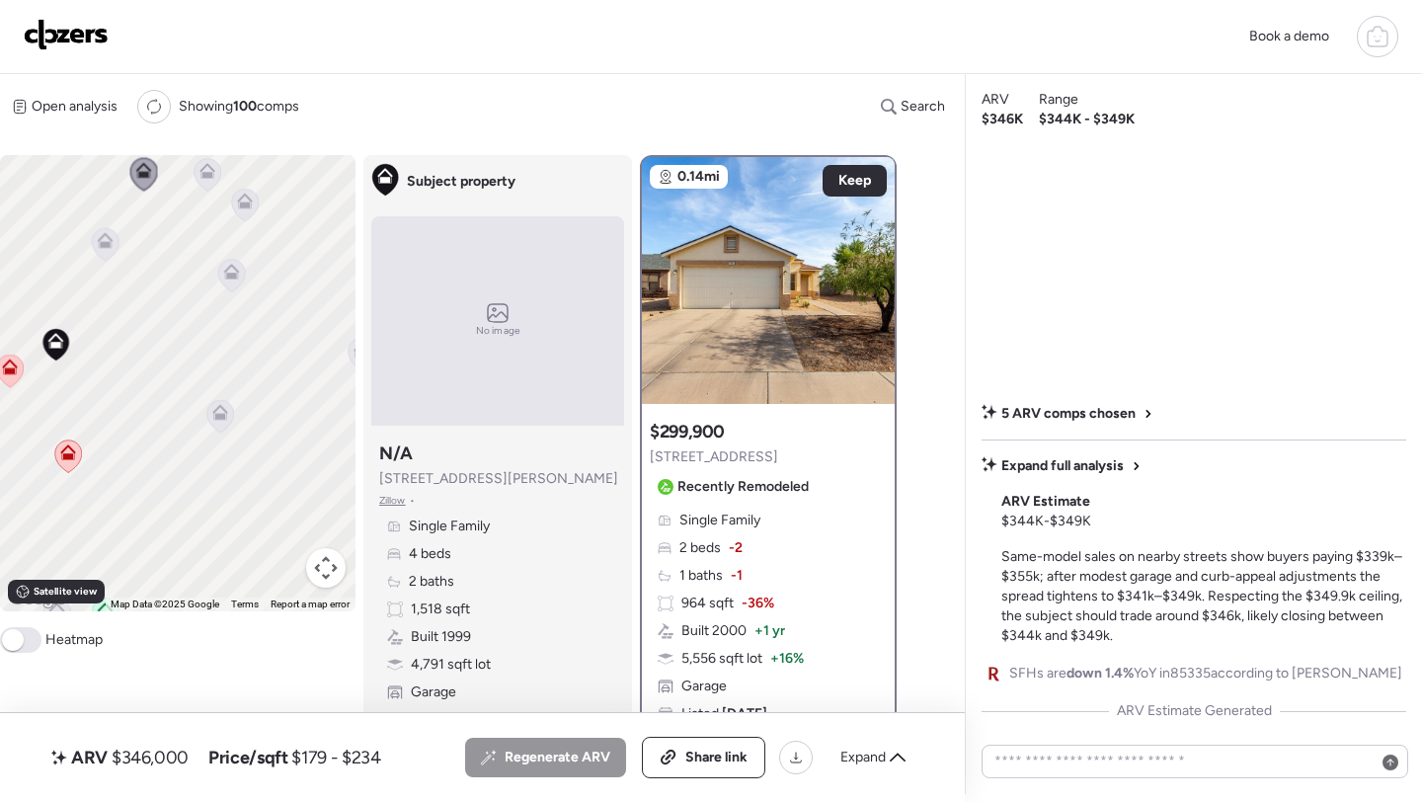
click at [214, 174] on icon at bounding box center [208, 171] width 16 height 16
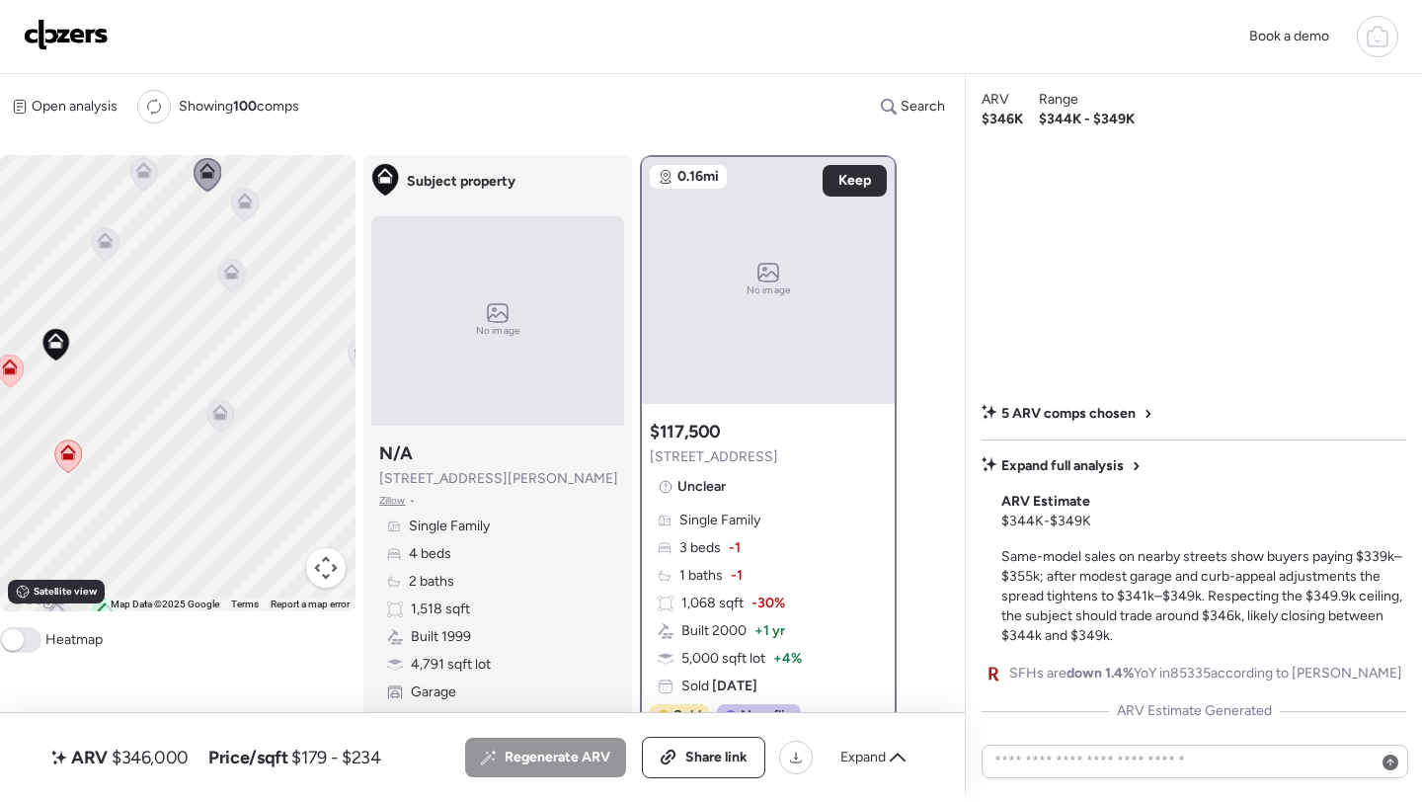
click at [250, 210] on icon at bounding box center [245, 205] width 27 height 33
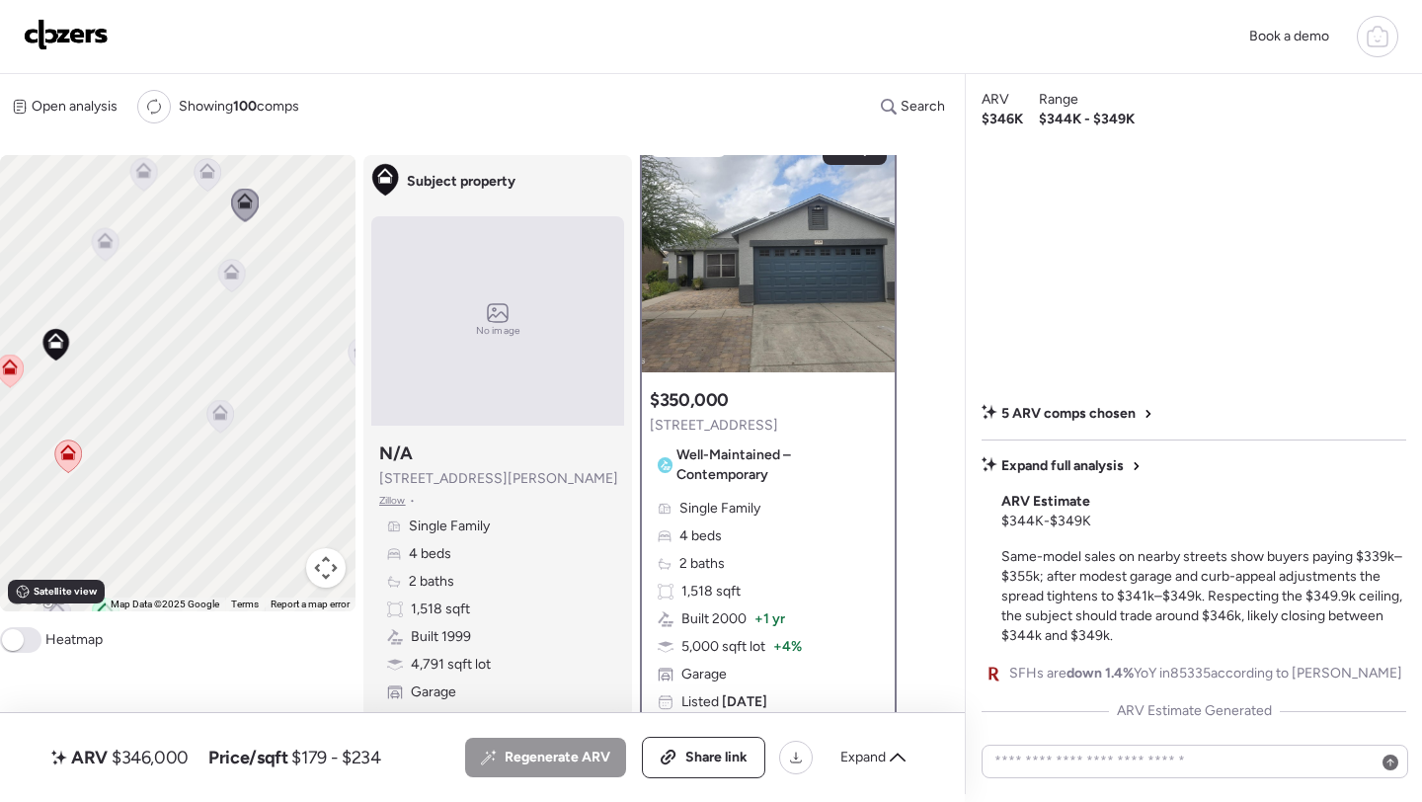
scroll to position [21, 0]
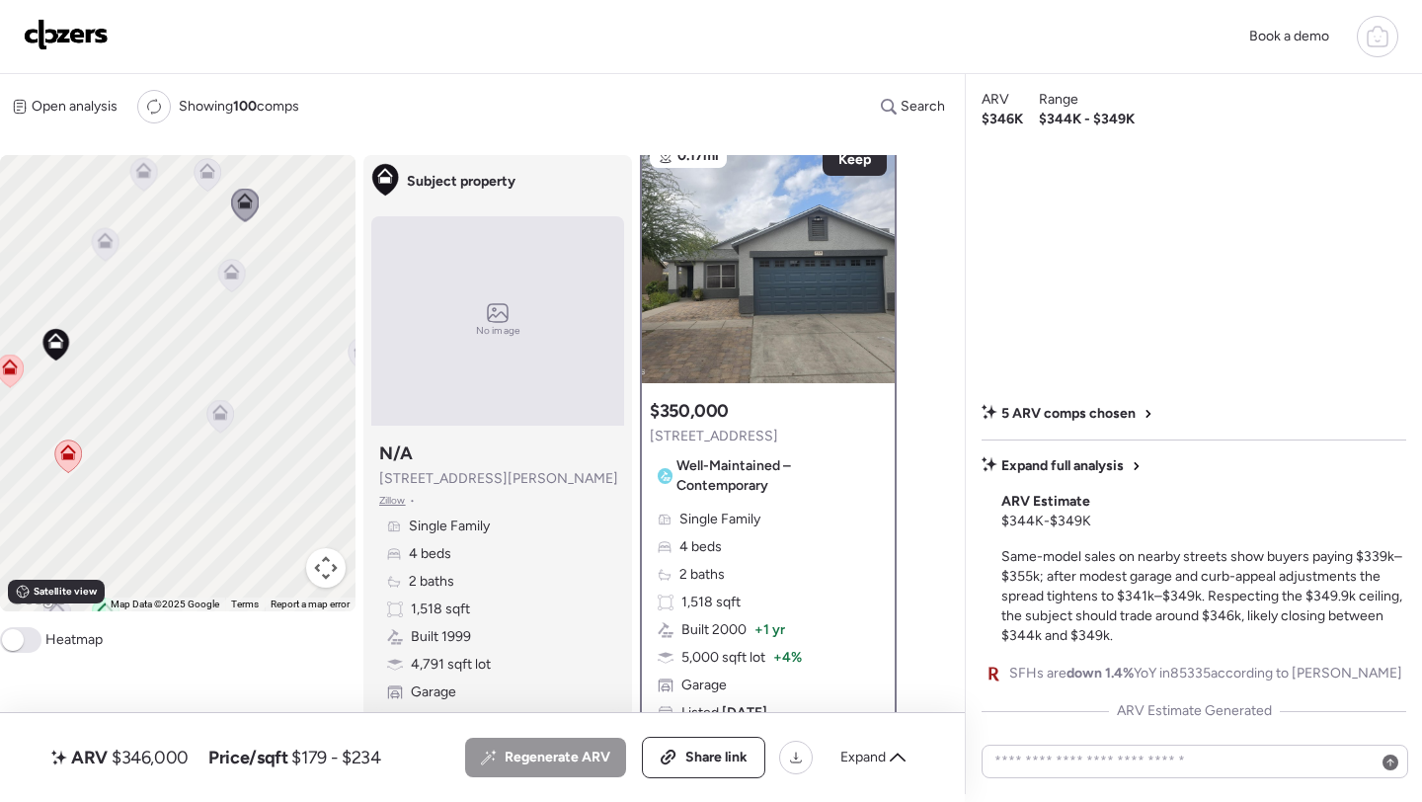
click at [221, 420] on icon at bounding box center [219, 417] width 13 height 6
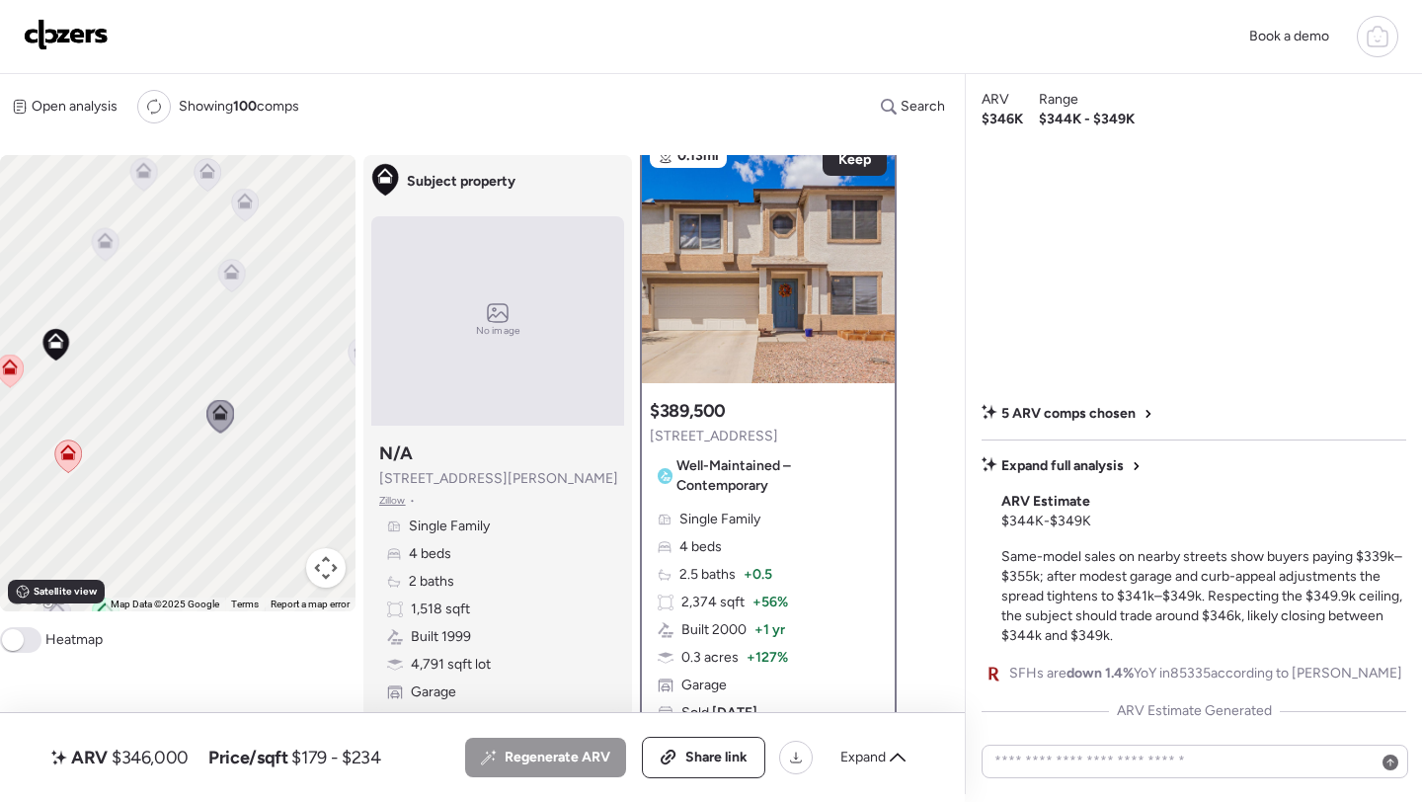
scroll to position [0, 0]
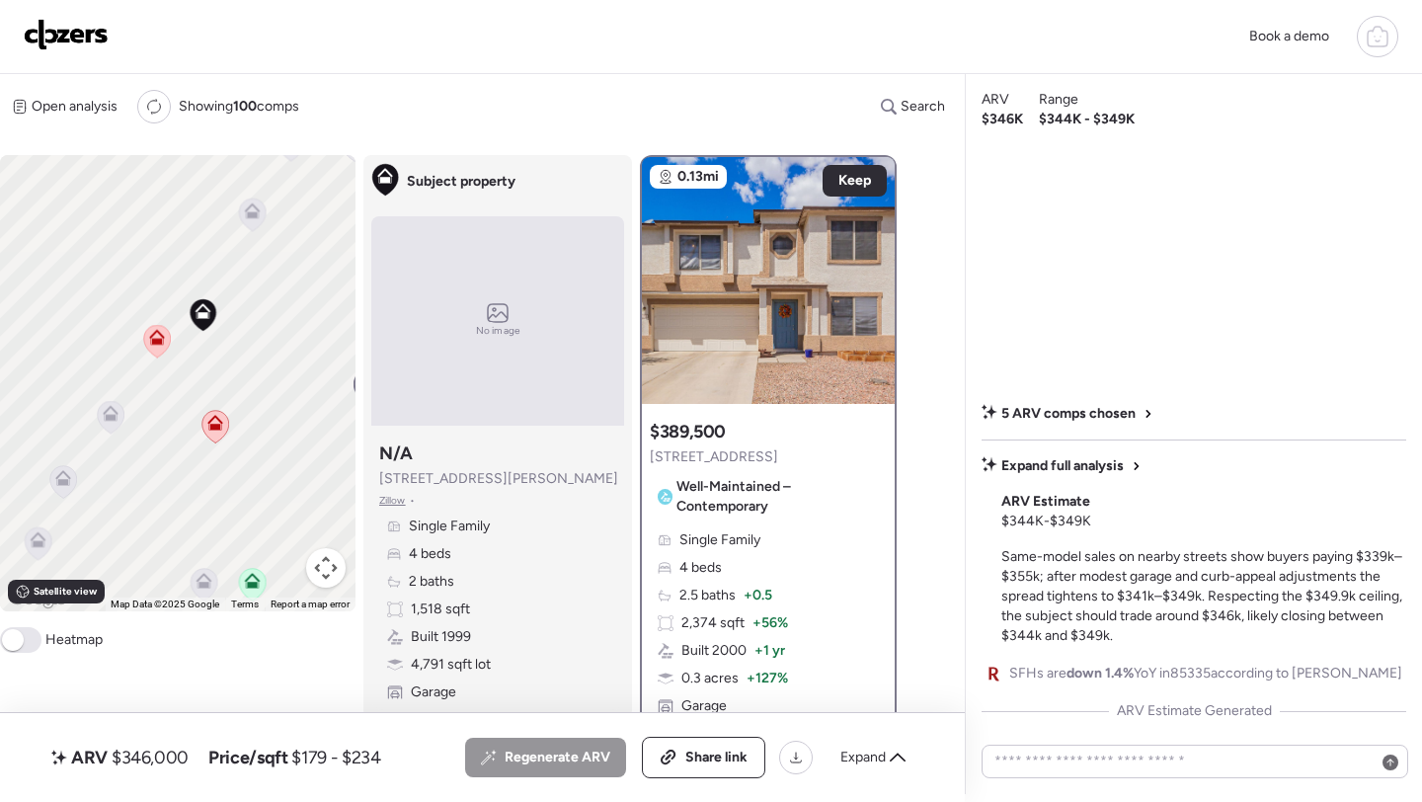
drag, startPoint x: 131, startPoint y: 399, endPoint x: 293, endPoint y: 410, distance: 162.4
click at [293, 410] on div "To activate drag with keyboard, press Alt + Enter. Once in keyboard drag state,…" at bounding box center [178, 383] width 356 height 456
click at [123, 488] on icon at bounding box center [127, 486] width 13 height 6
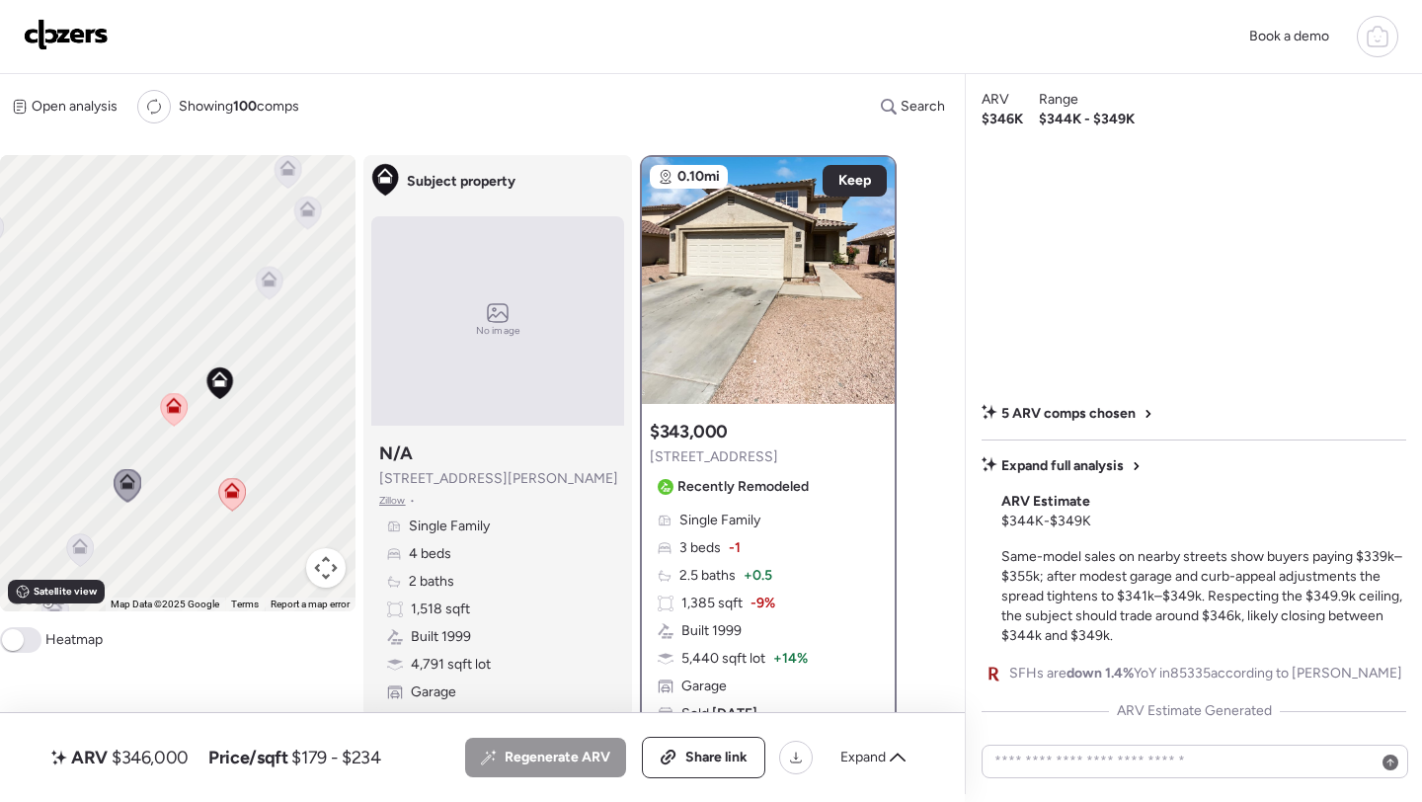
click at [79, 557] on icon at bounding box center [80, 550] width 27 height 33
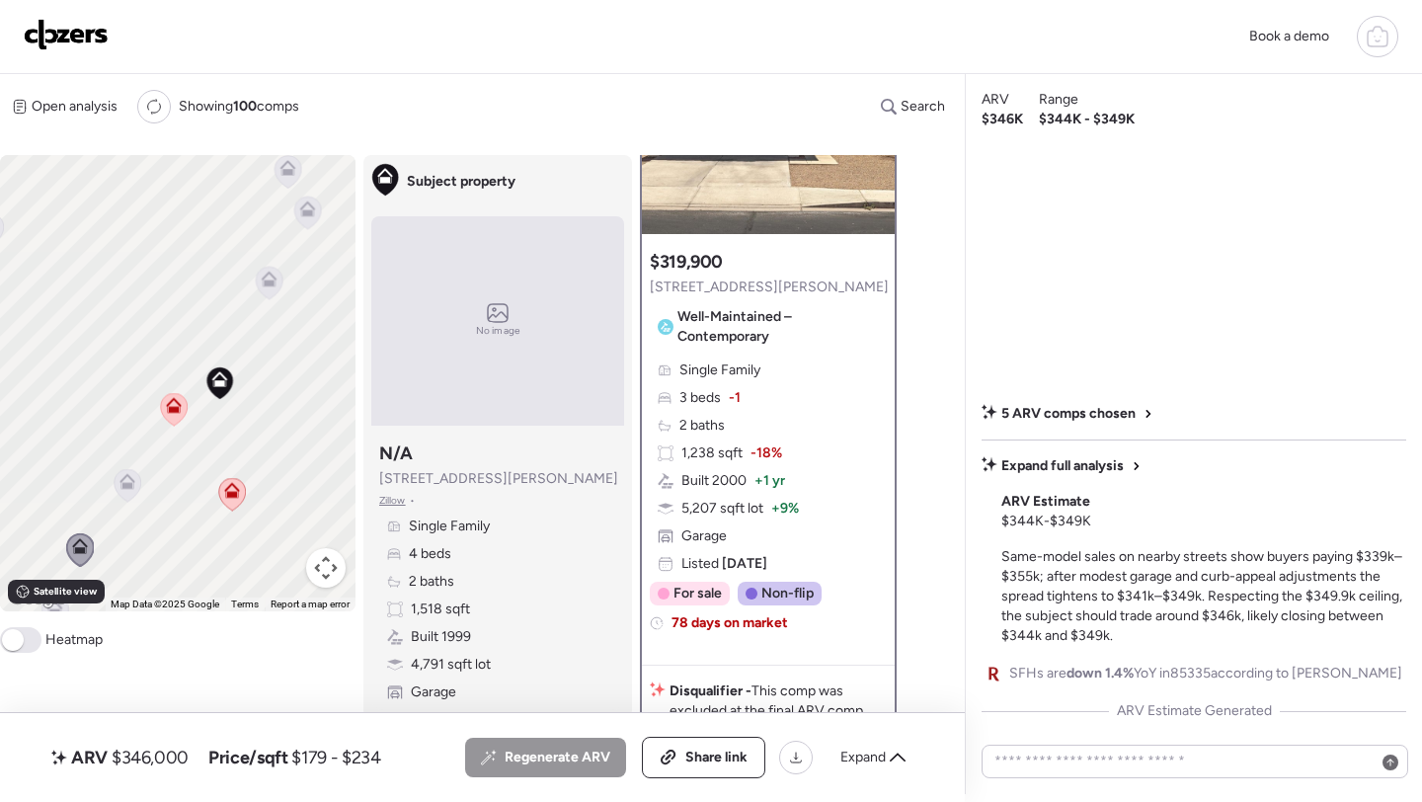
scroll to position [172, 0]
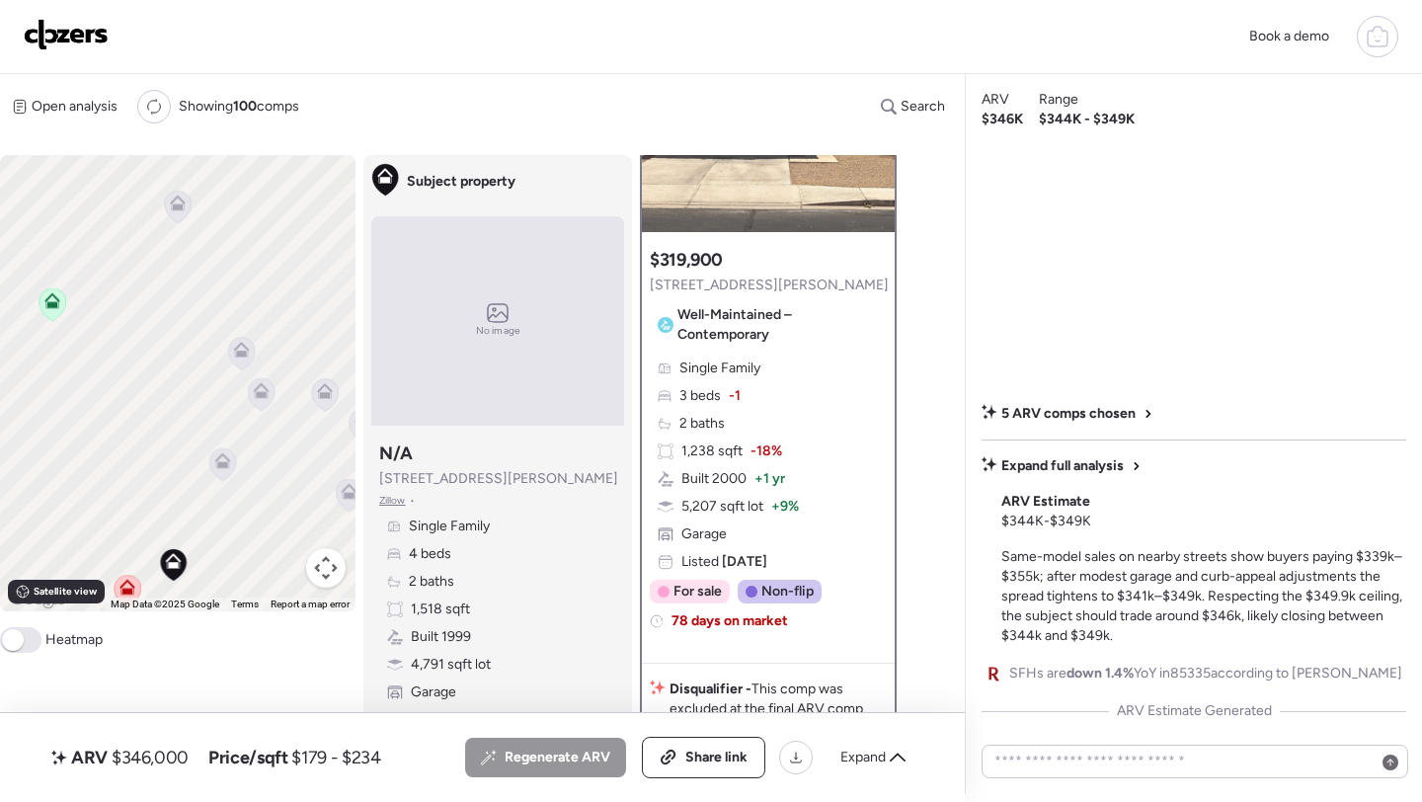
drag, startPoint x: 229, startPoint y: 343, endPoint x: 183, endPoint y: 527, distance: 189.5
click at [183, 529] on div "To activate drag with keyboard, press Alt + Enter. Once in keyboard drag state,…" at bounding box center [178, 383] width 356 height 456
click at [245, 348] on icon at bounding box center [241, 346] width 15 height 9
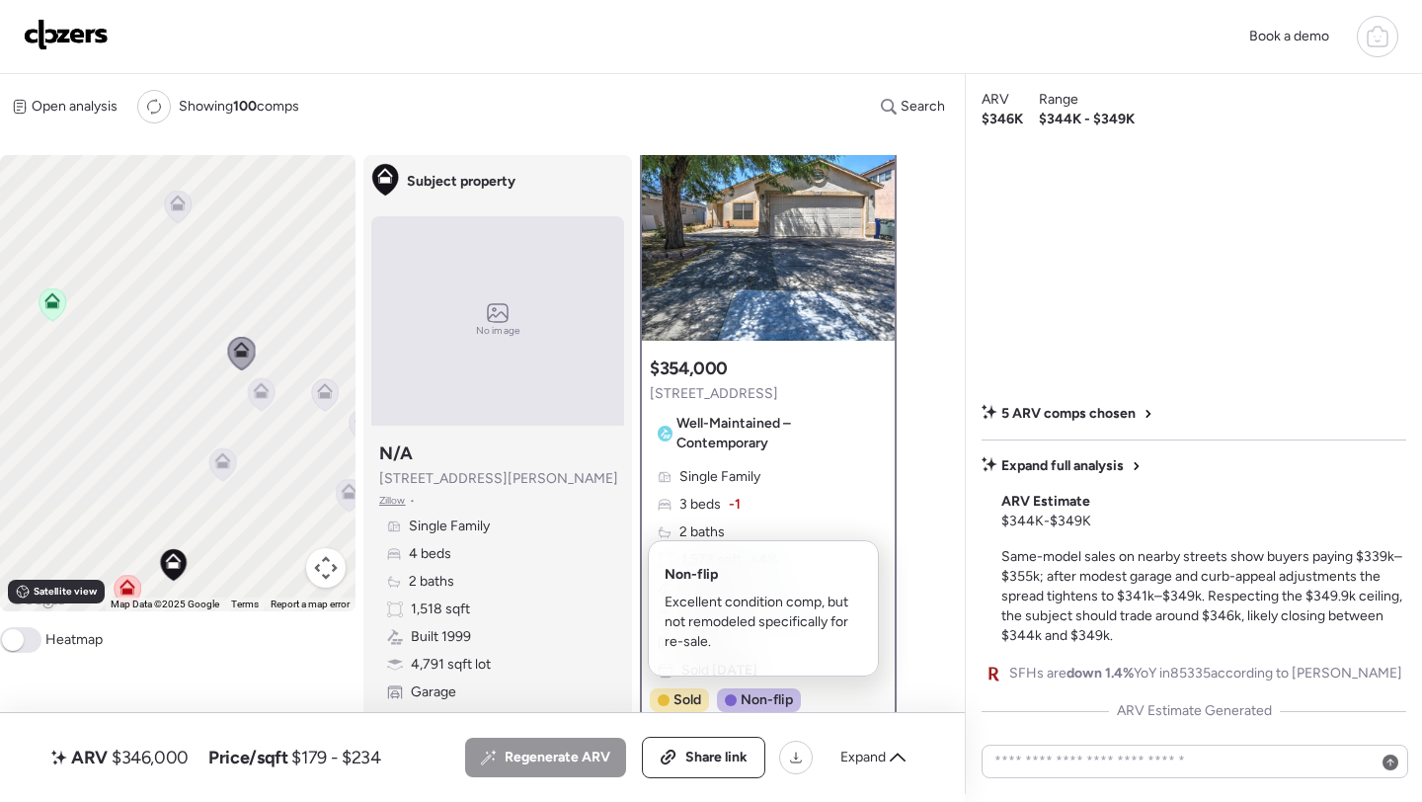
scroll to position [0, 0]
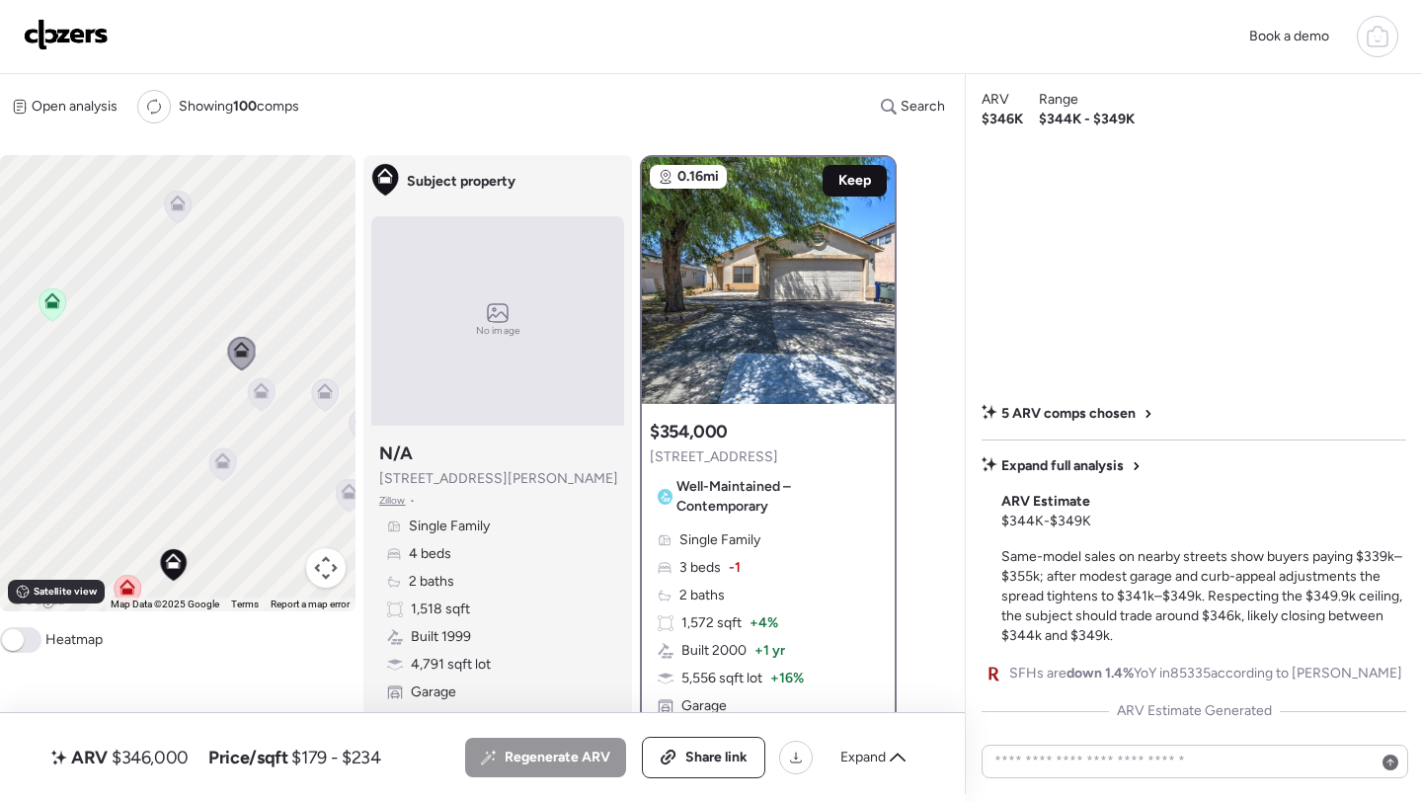
click at [849, 178] on span "Keep" at bounding box center [855, 181] width 33 height 20
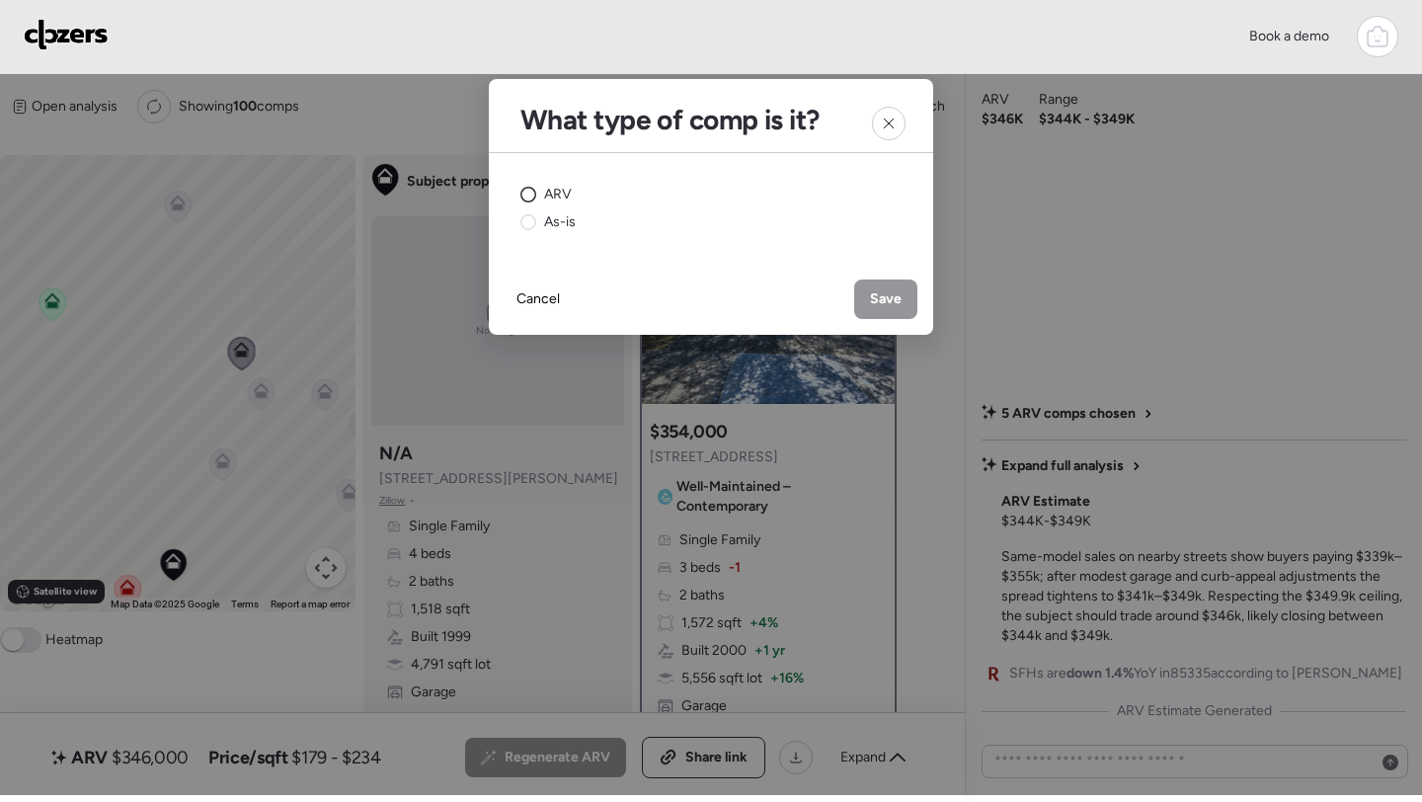
click at [548, 199] on span "ARV" at bounding box center [558, 195] width 28 height 20
click at [876, 296] on span "Save" at bounding box center [886, 299] width 32 height 20
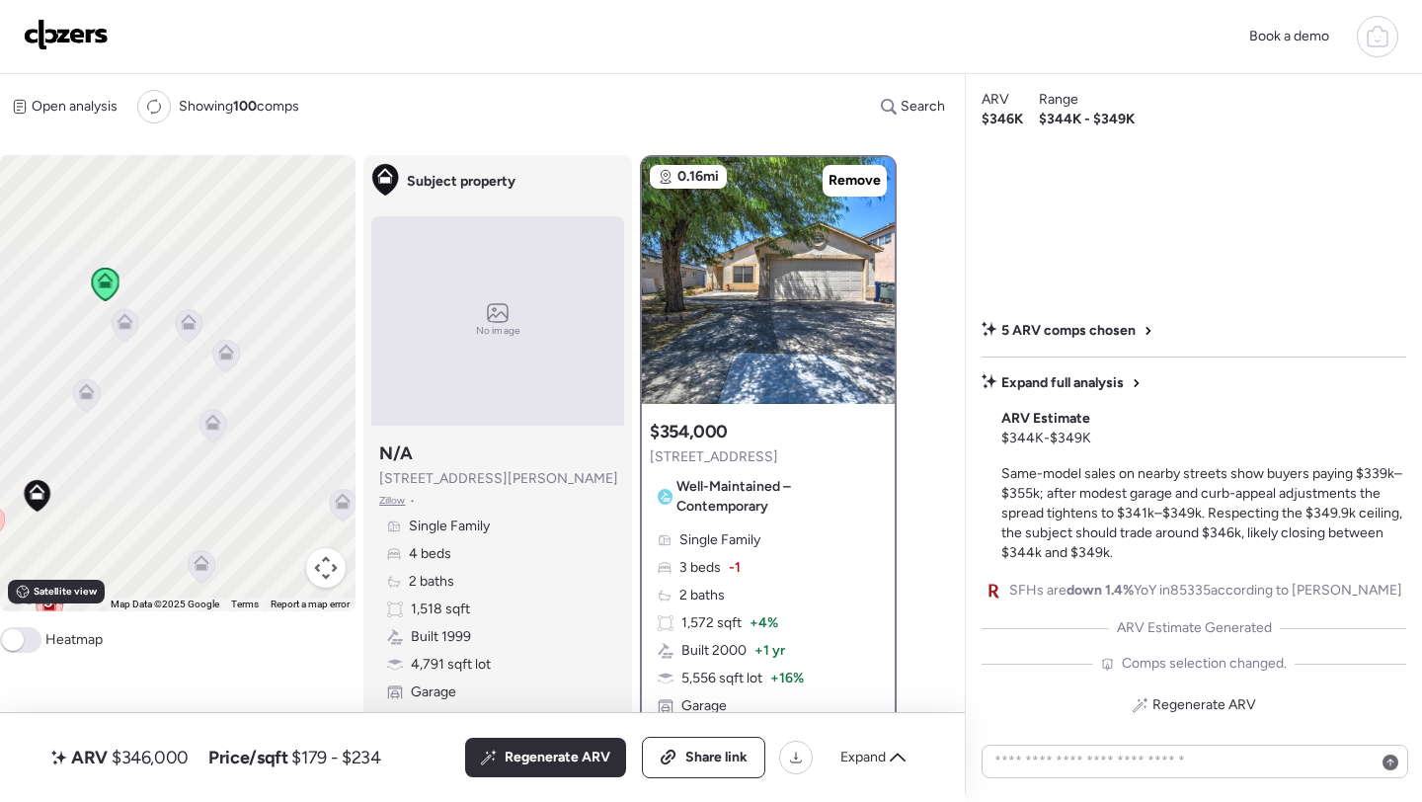
drag, startPoint x: 281, startPoint y: 503, endPoint x: 76, endPoint y: 395, distance: 231.1
click at [76, 395] on div "To activate drag with keyboard, press Alt + Enter. Once in keyboard drag state,…" at bounding box center [178, 383] width 356 height 456
click at [869, 780] on div "ARV $346,000 Price/sqft $179 - $234 All (6) ARV (6) As-is (0) Regenerate ARV Sh…" at bounding box center [482, 757] width 965 height 89
click at [880, 755] on span "Expand" at bounding box center [863, 758] width 45 height 20
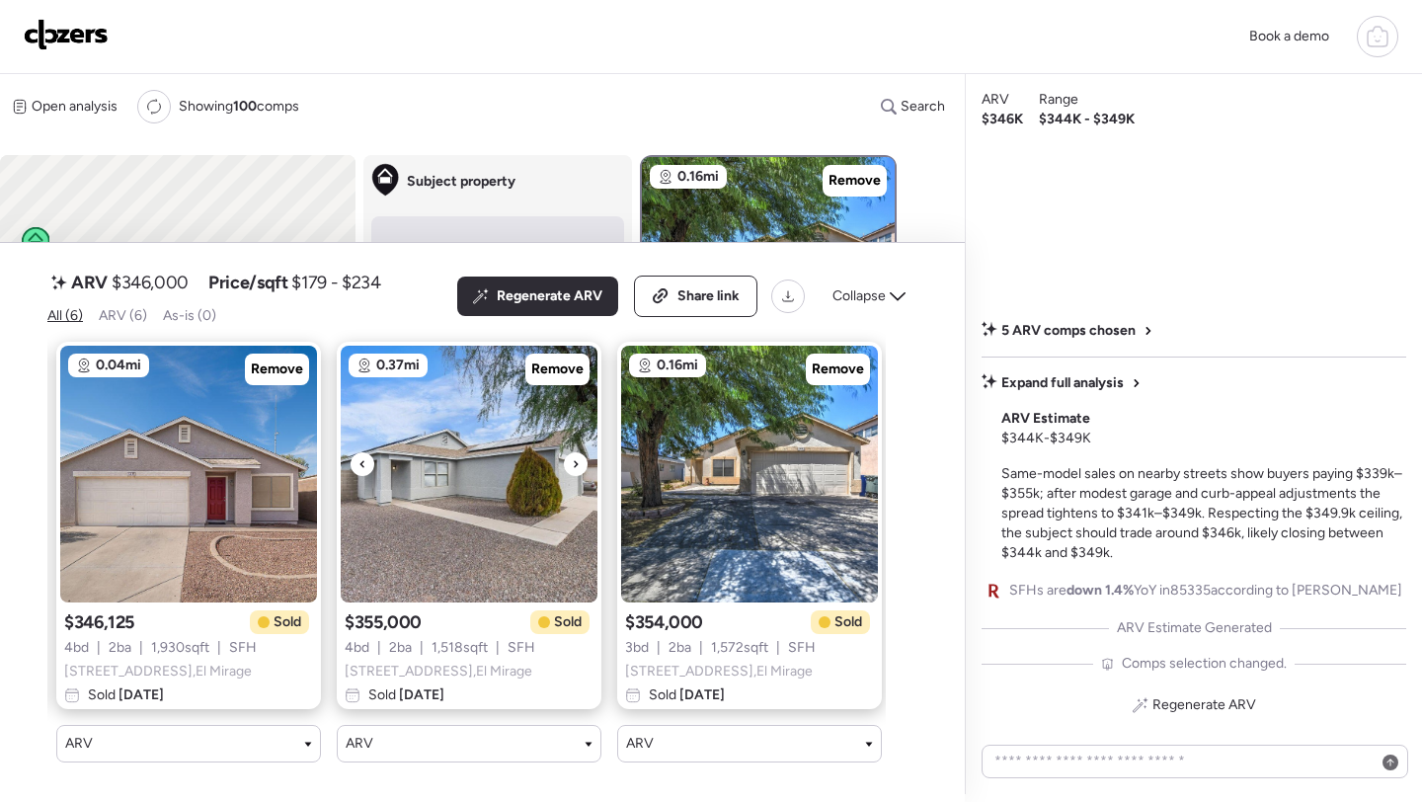
scroll to position [0, 860]
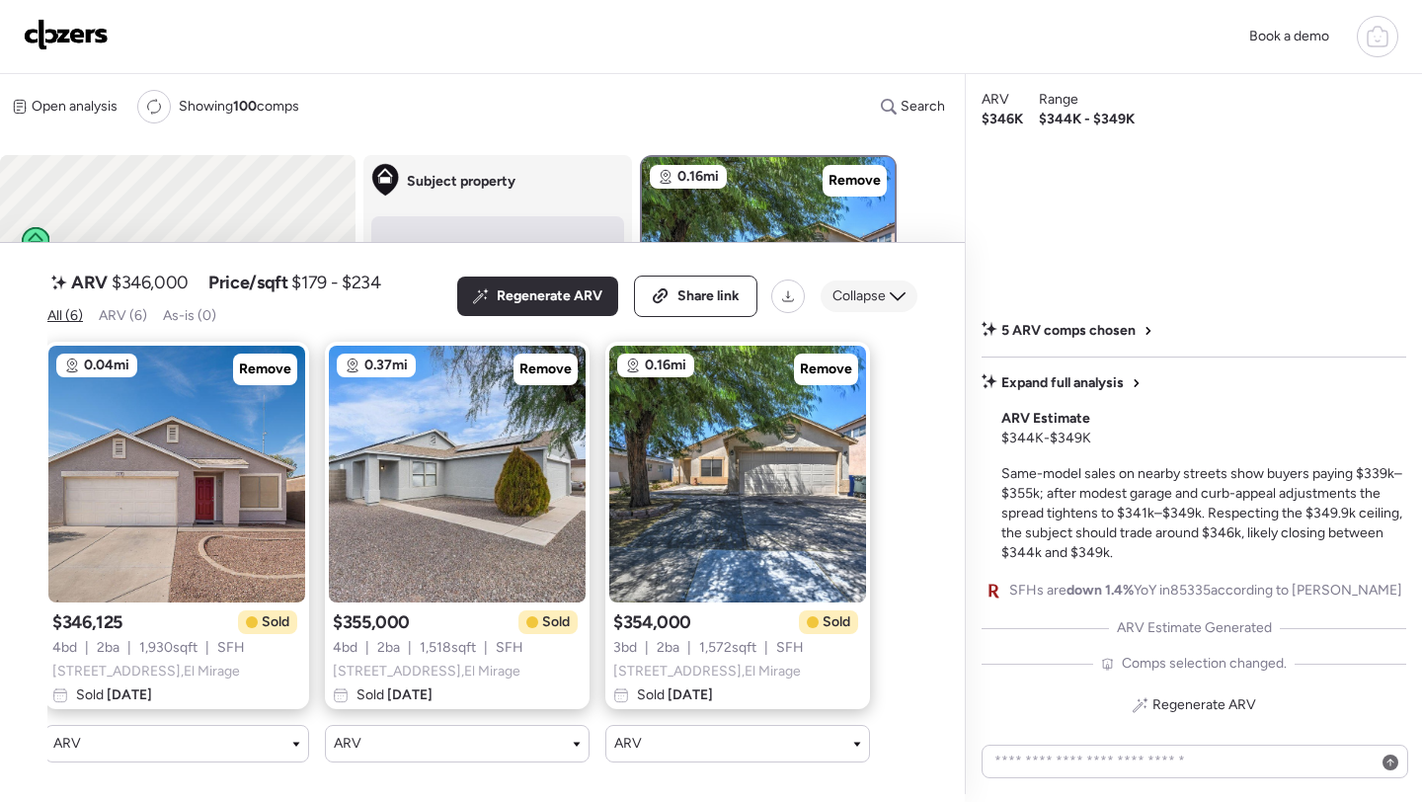
click at [876, 286] on span "Collapse" at bounding box center [859, 296] width 53 height 20
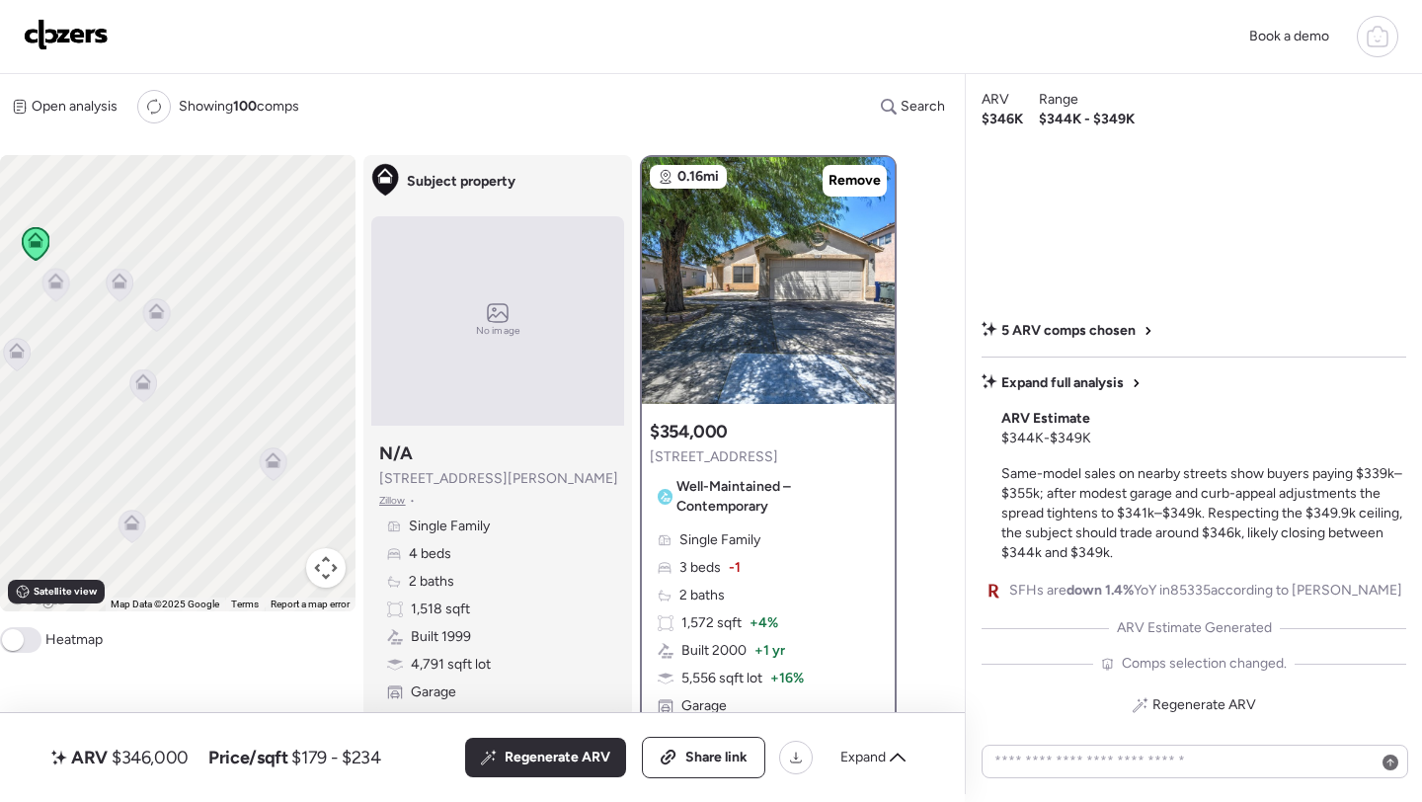
click at [143, 389] on icon at bounding box center [142, 386] width 13 height 6
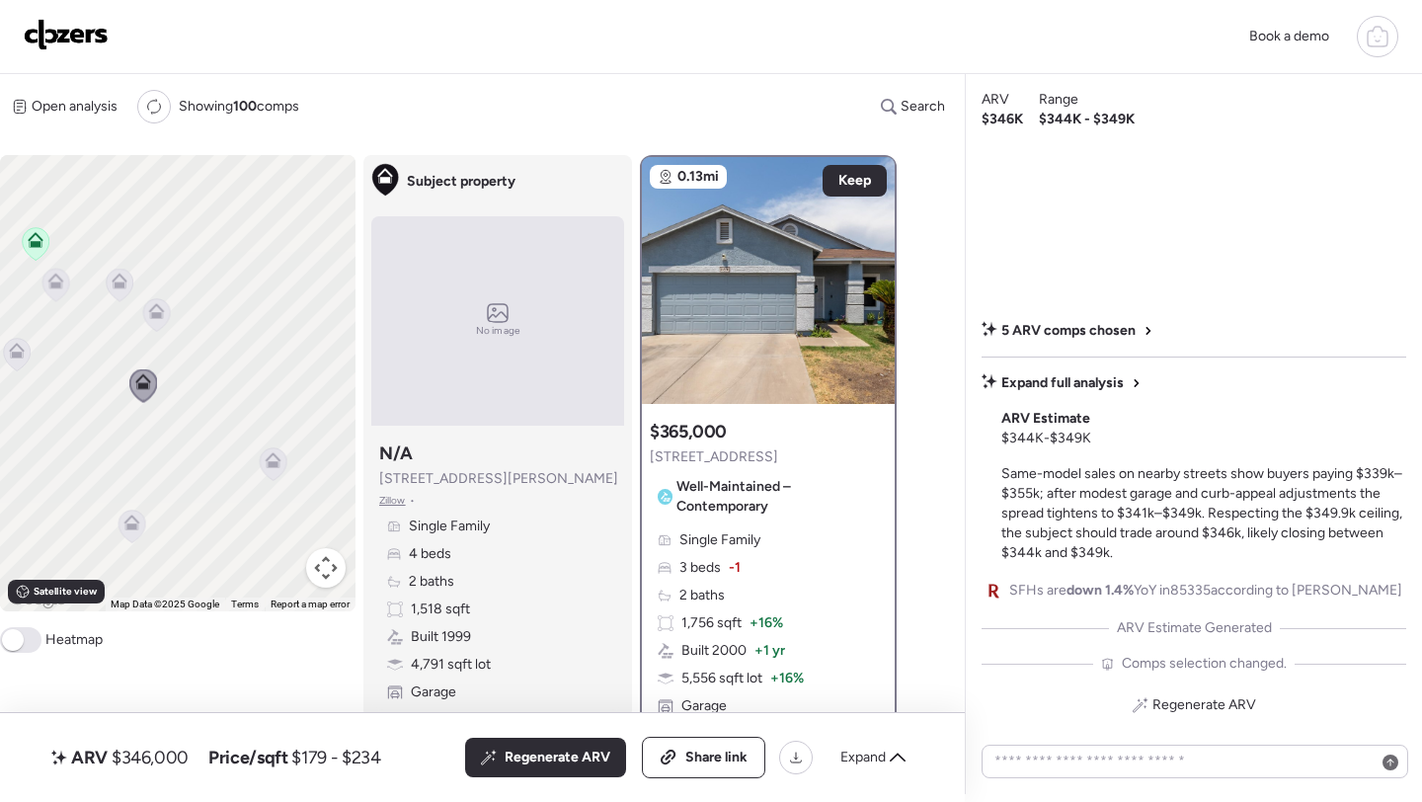
click at [263, 470] on icon at bounding box center [273, 464] width 27 height 33
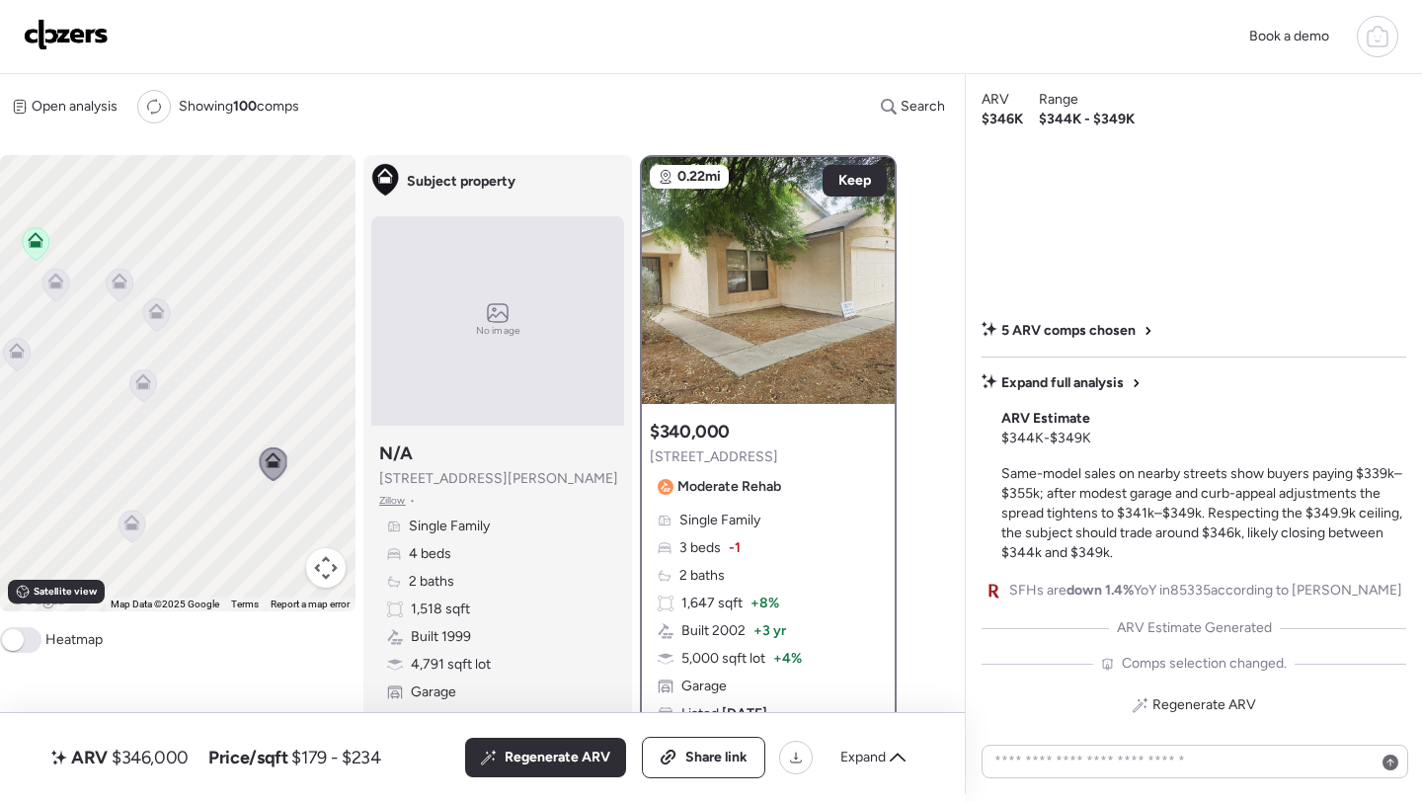
click at [130, 523] on icon at bounding box center [132, 523] width 16 height 16
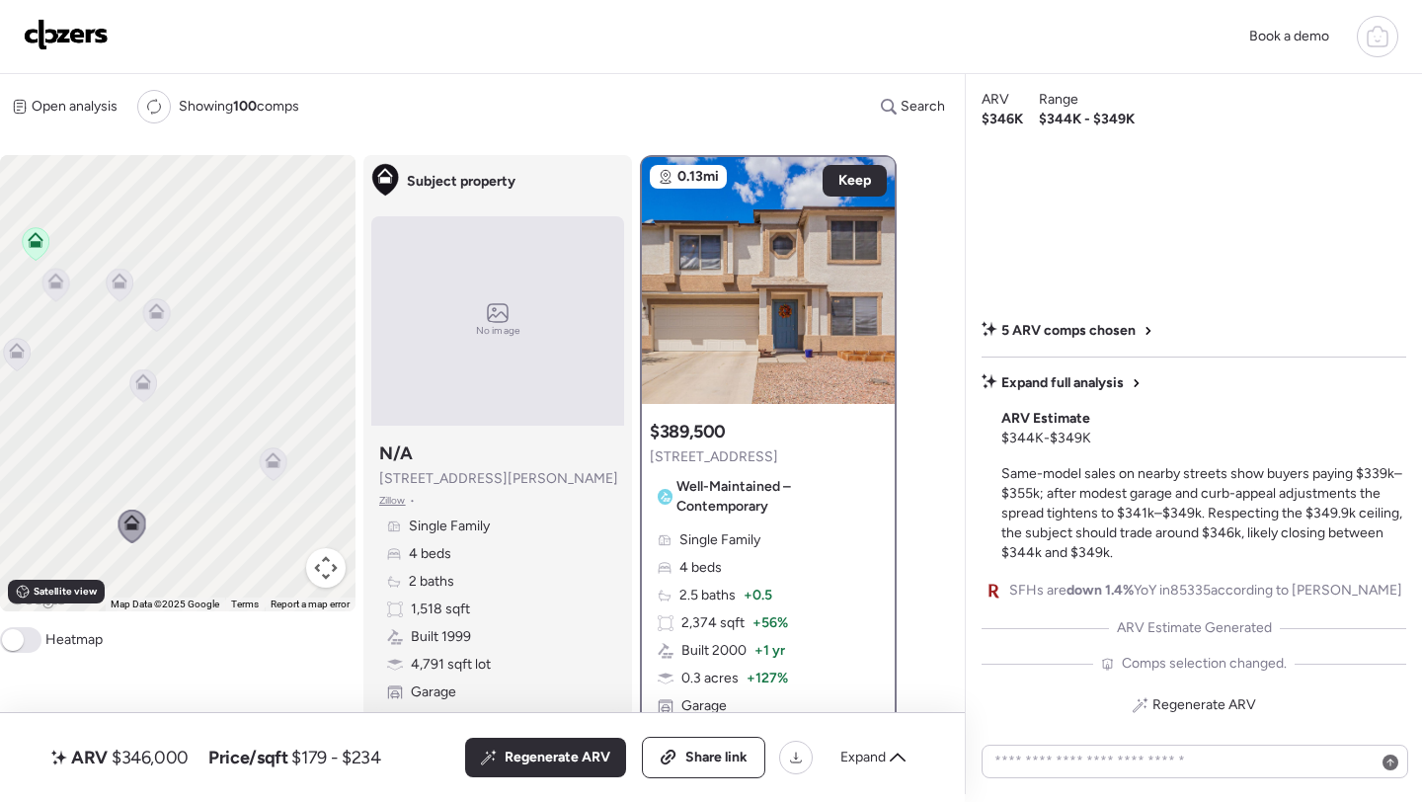
click at [162, 324] on icon at bounding box center [156, 315] width 27 height 33
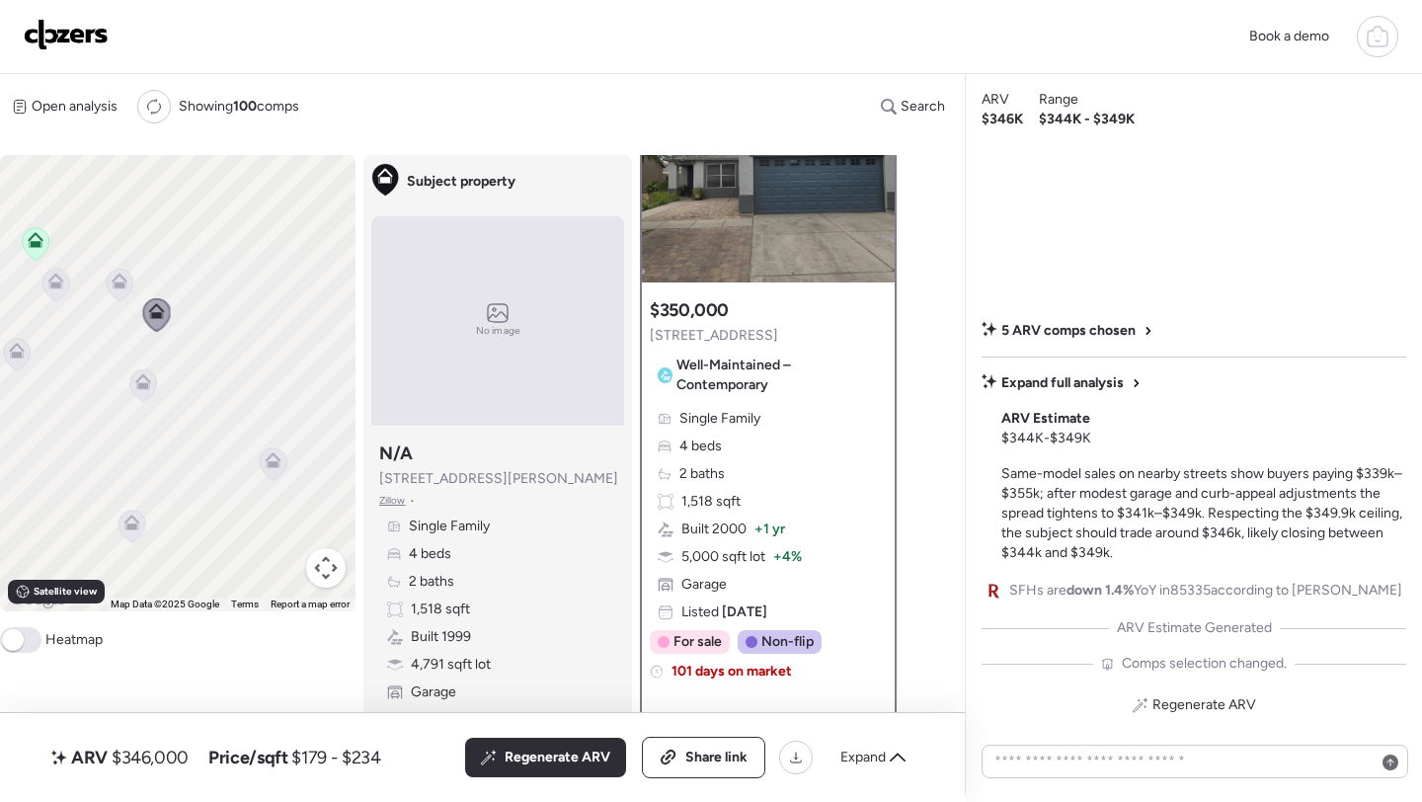
scroll to position [122, 0]
click at [107, 294] on icon at bounding box center [120, 286] width 28 height 34
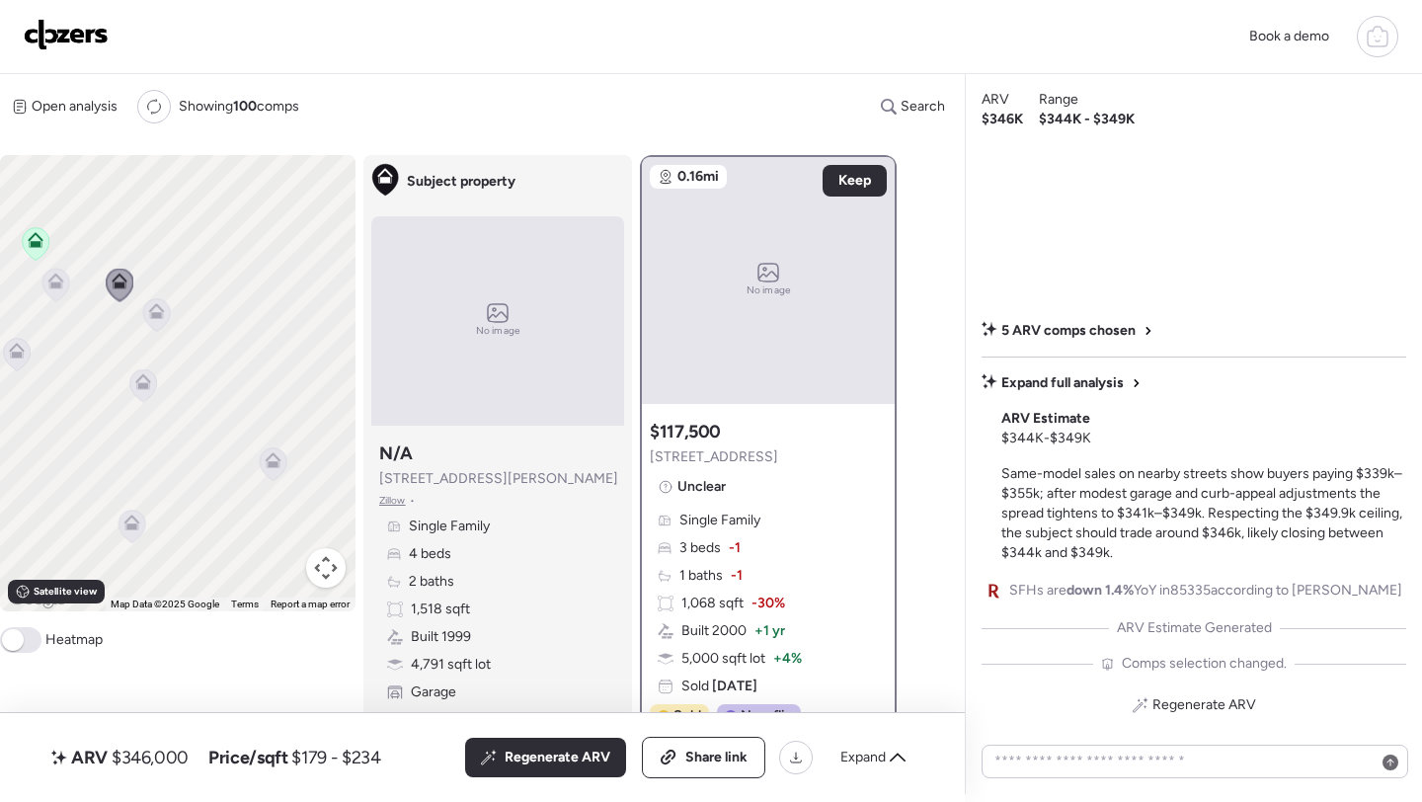
scroll to position [0, 0]
click at [52, 298] on icon at bounding box center [55, 285] width 27 height 33
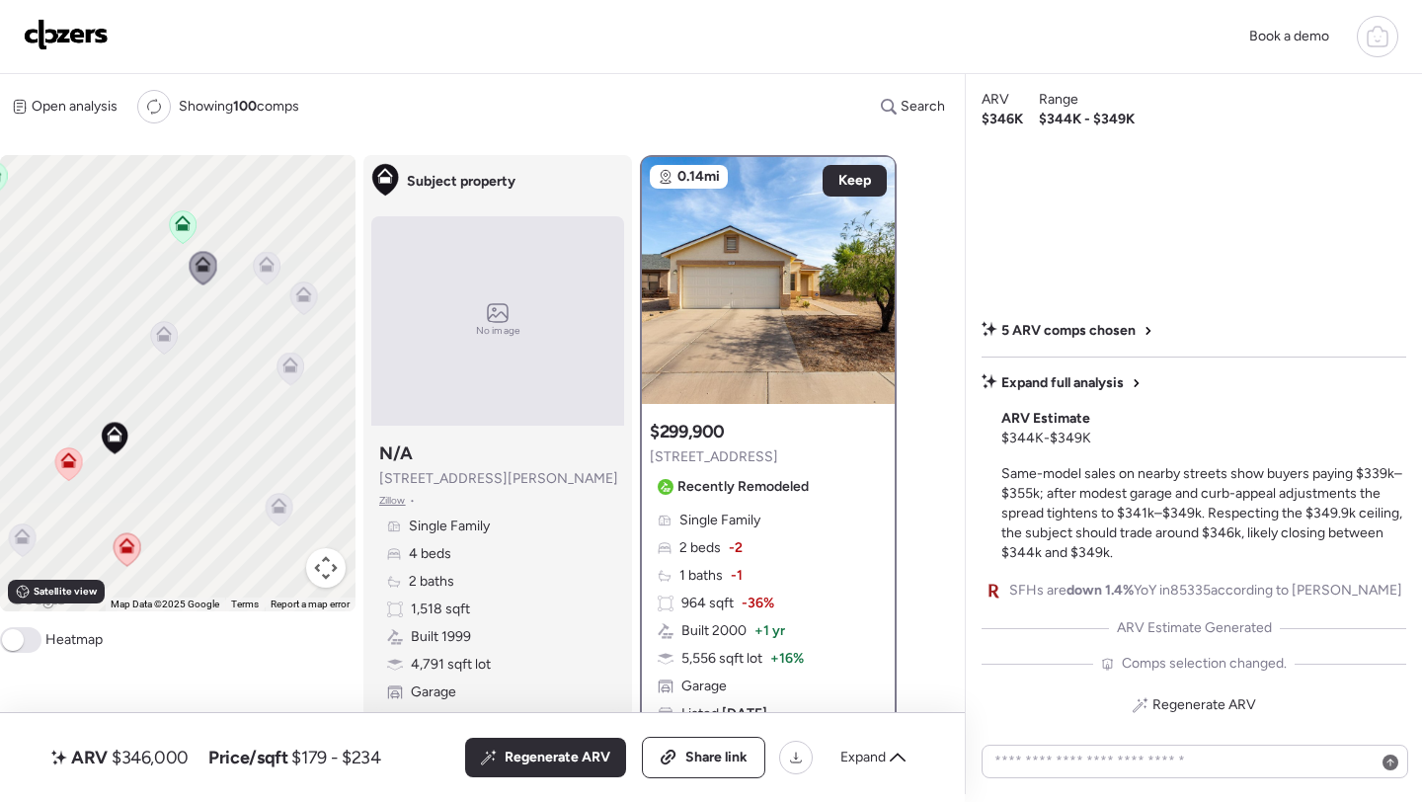
drag, startPoint x: 124, startPoint y: 391, endPoint x: 281, endPoint y: 372, distance: 157.2
click at [281, 372] on div "To navigate, press the arrow keys. To activate drag with keyboard, press Alt + …" at bounding box center [178, 383] width 356 height 456
click at [179, 329] on icon at bounding box center [179, 328] width 16 height 16
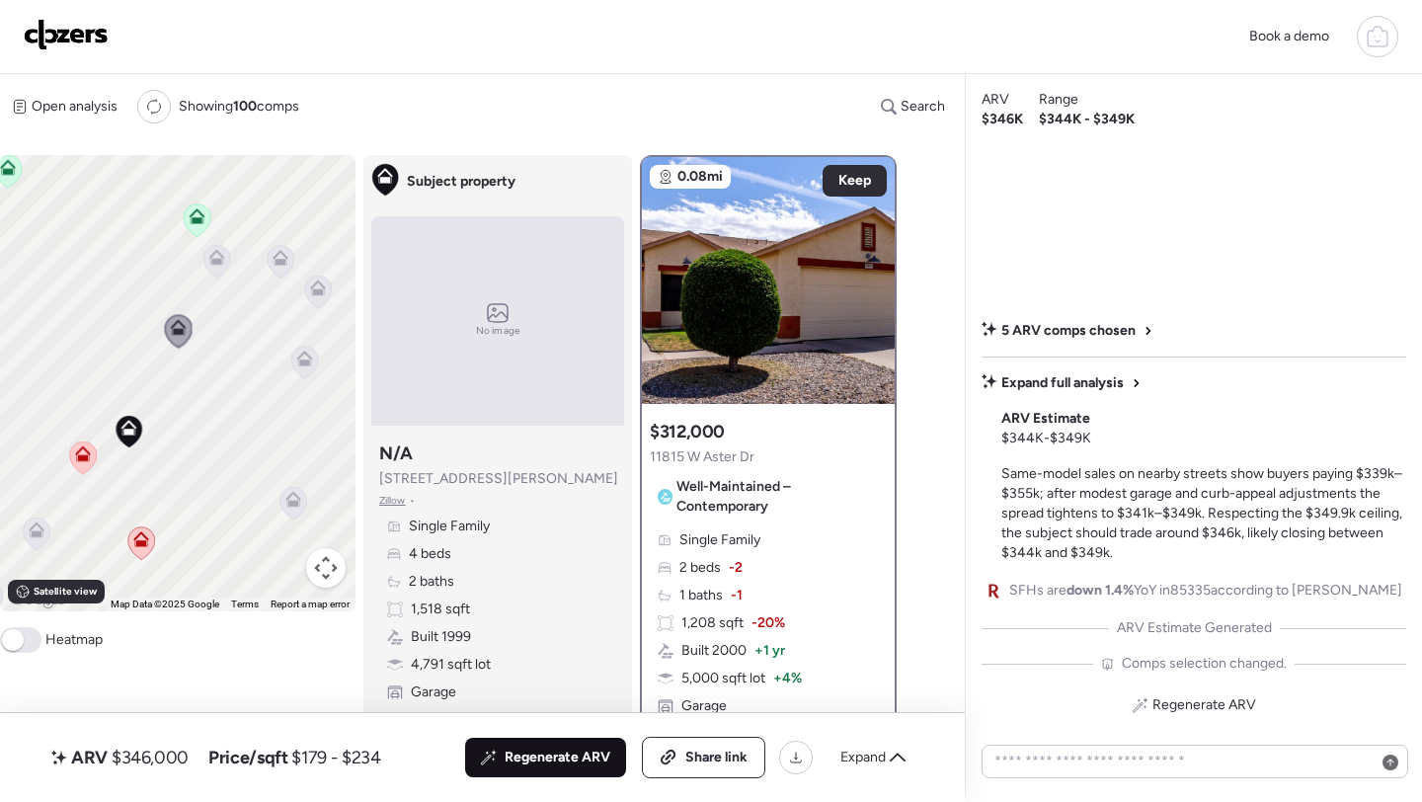
click at [519, 756] on span "Regenerate ARV" at bounding box center [558, 758] width 106 height 20
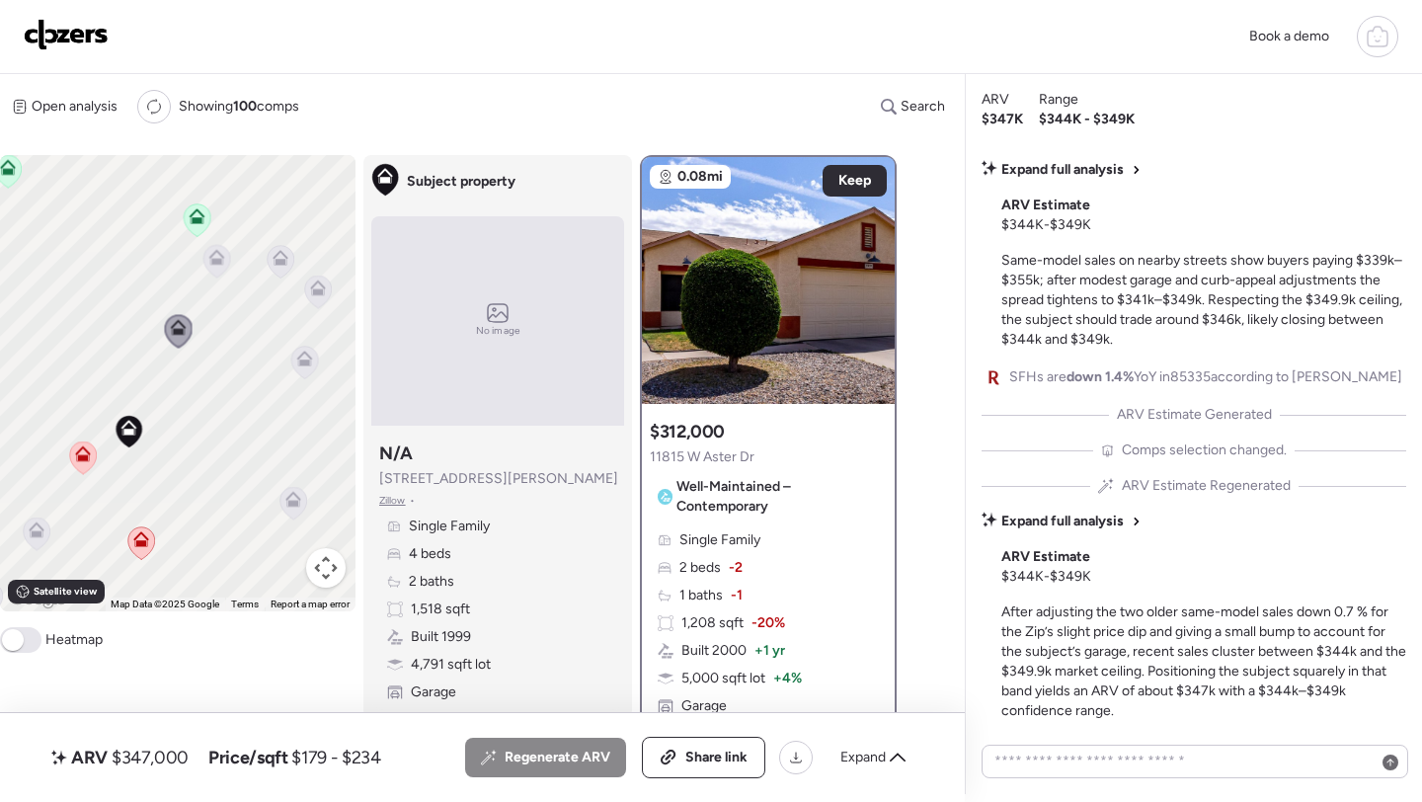
click at [148, 766] on span "$347,000" at bounding box center [150, 758] width 77 height 24
copy span "347,000"
click at [699, 766] on span "Share link" at bounding box center [717, 758] width 62 height 20
click at [88, 39] on img at bounding box center [66, 35] width 85 height 32
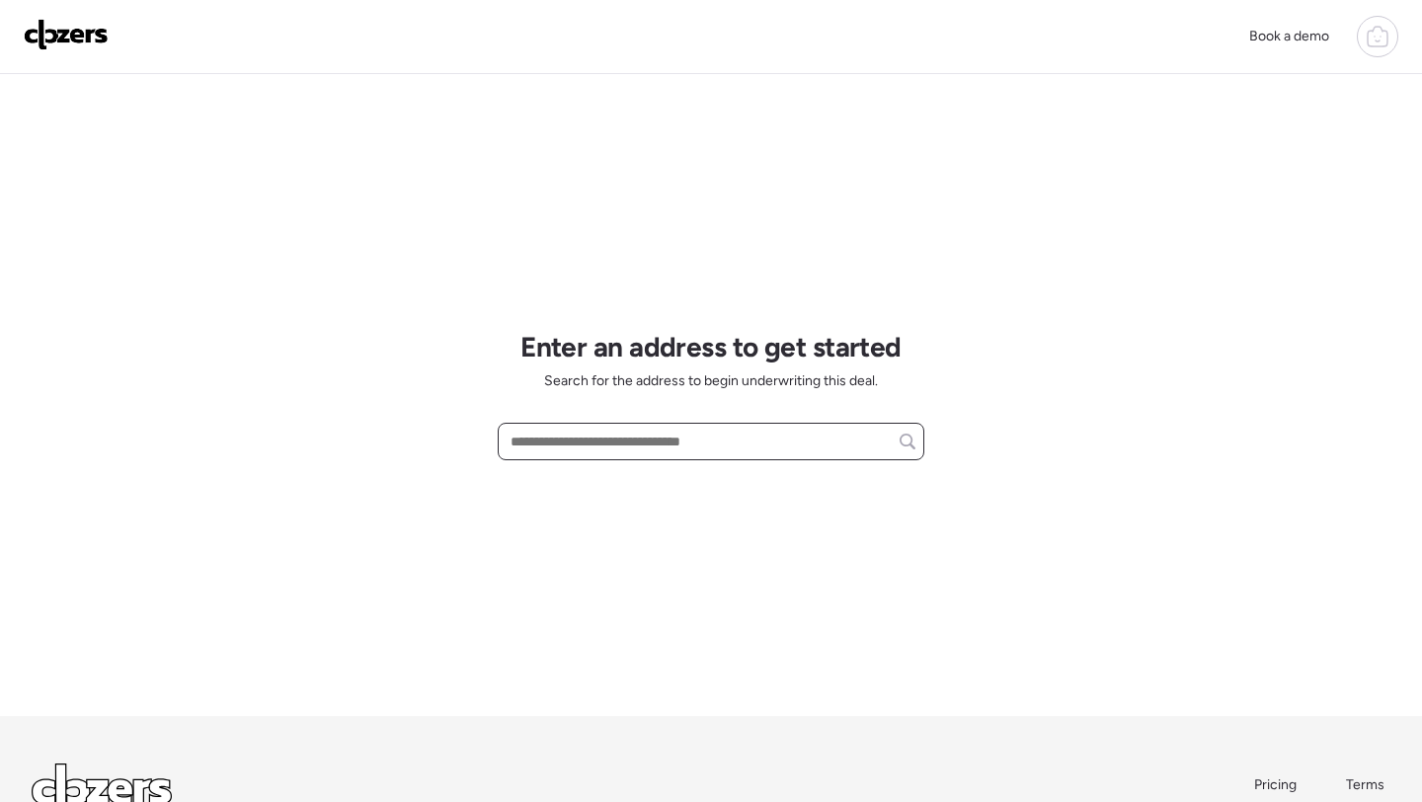
click at [602, 440] on input "text" at bounding box center [711, 442] width 409 height 28
paste input "**********"
click at [602, 446] on input "**********" at bounding box center [711, 442] width 409 height 28
click at [558, 444] on input "**********" at bounding box center [711, 442] width 409 height 28
click at [547, 436] on input "**********" at bounding box center [711, 442] width 409 height 28
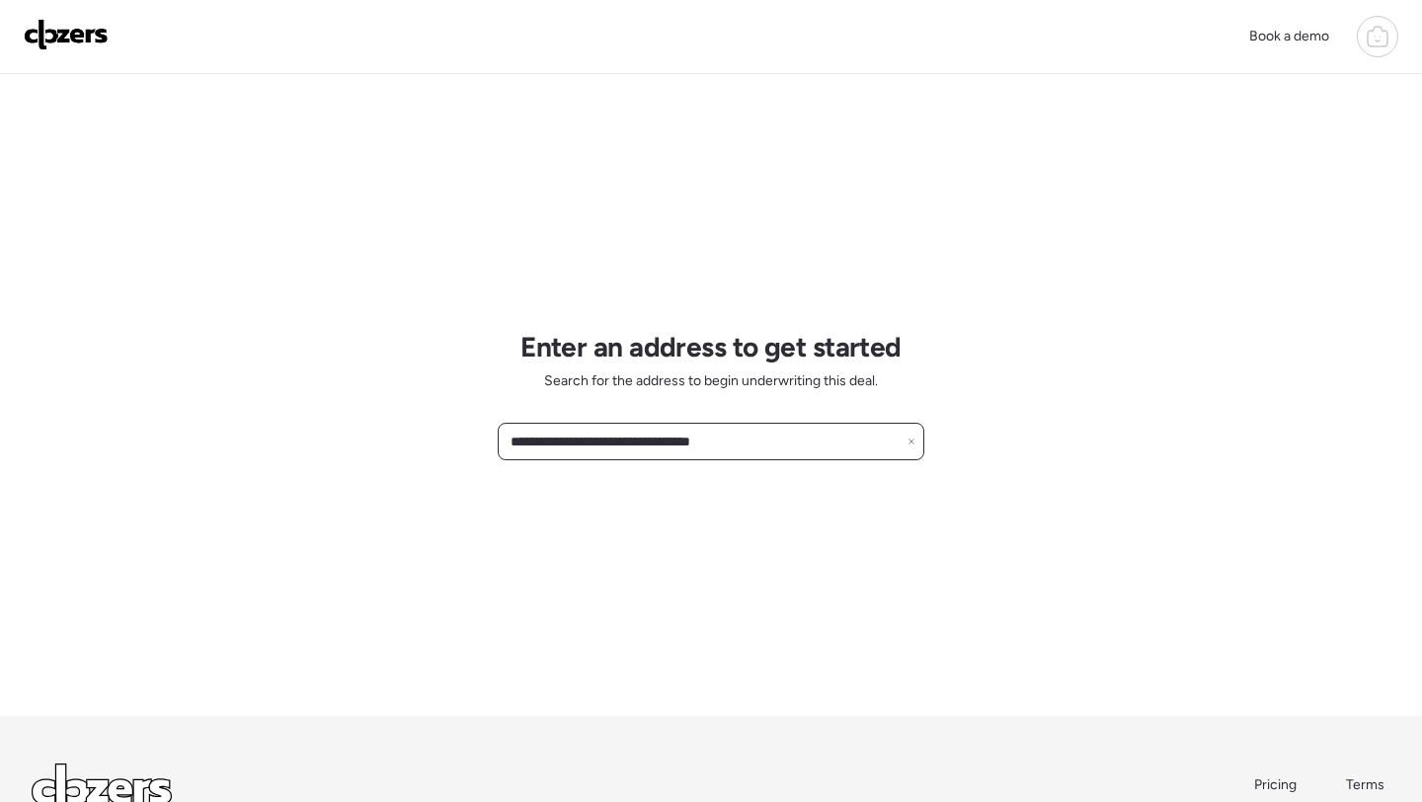
click at [608, 441] on input "**********" at bounding box center [711, 442] width 409 height 28
click at [780, 437] on input "**********" at bounding box center [711, 442] width 409 height 28
type input "**********"
